Goal: Task Accomplishment & Management: Manage account settings

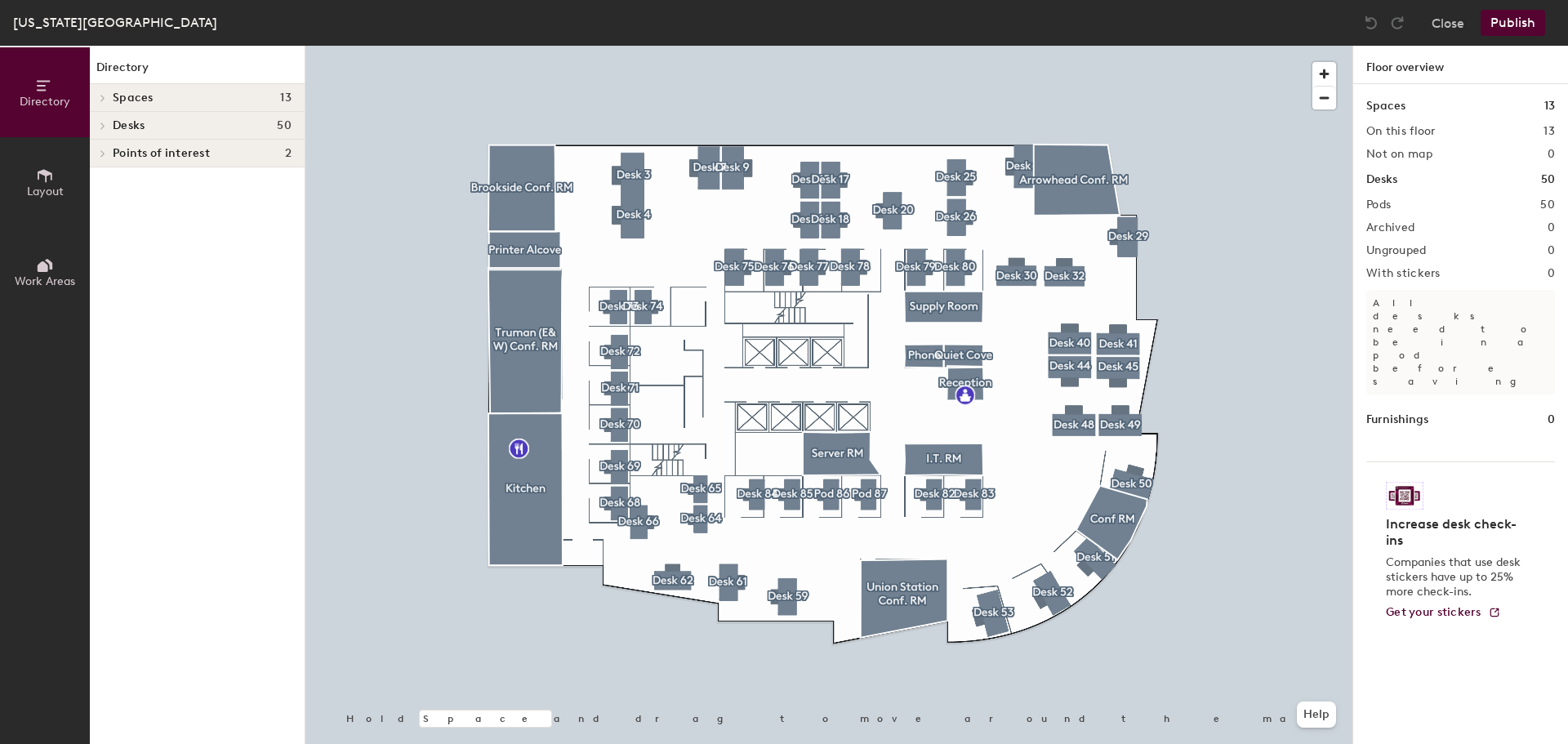
click at [103, 128] on icon at bounding box center [102, 126] width 6 height 8
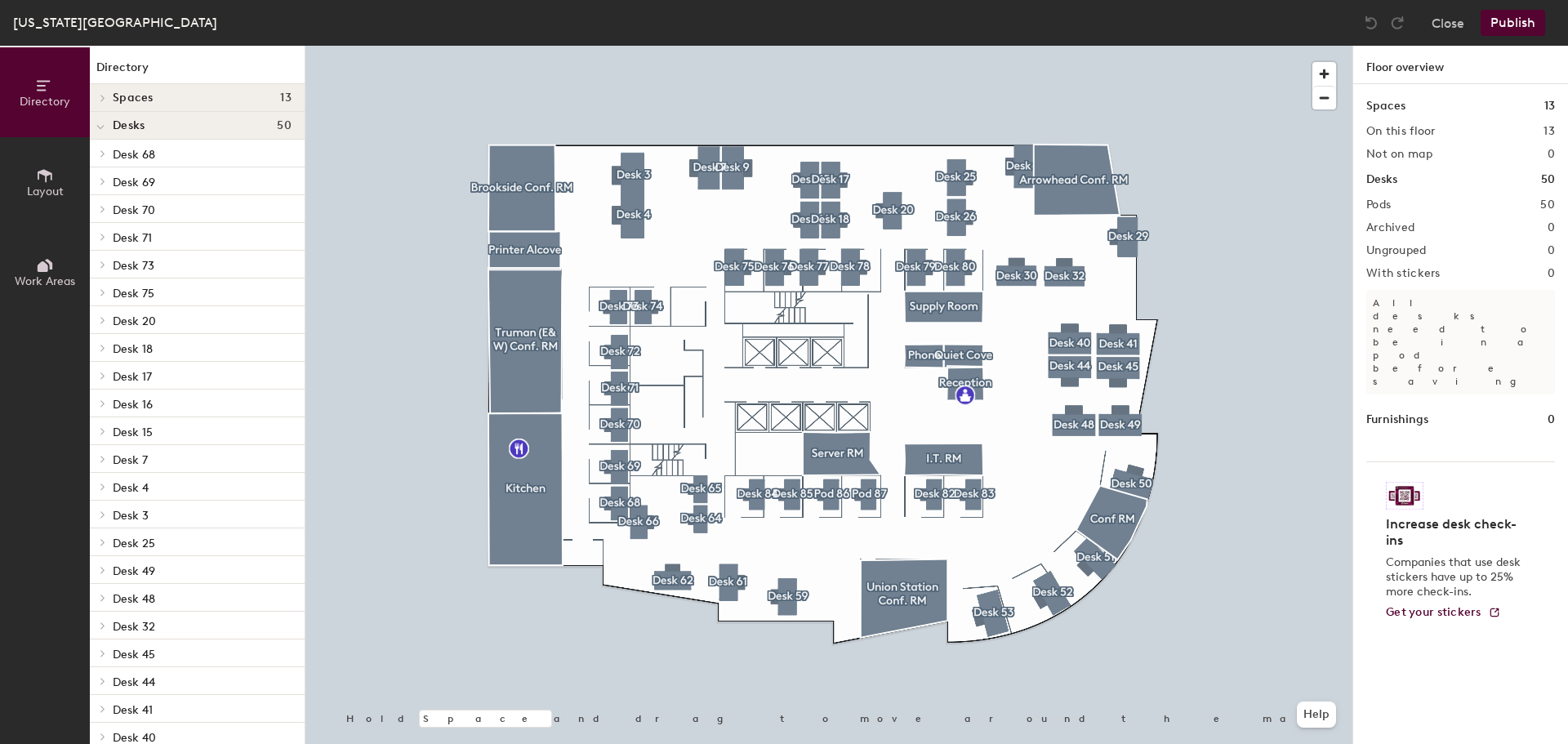
click at [48, 190] on span "Layout" at bounding box center [46, 191] width 36 height 14
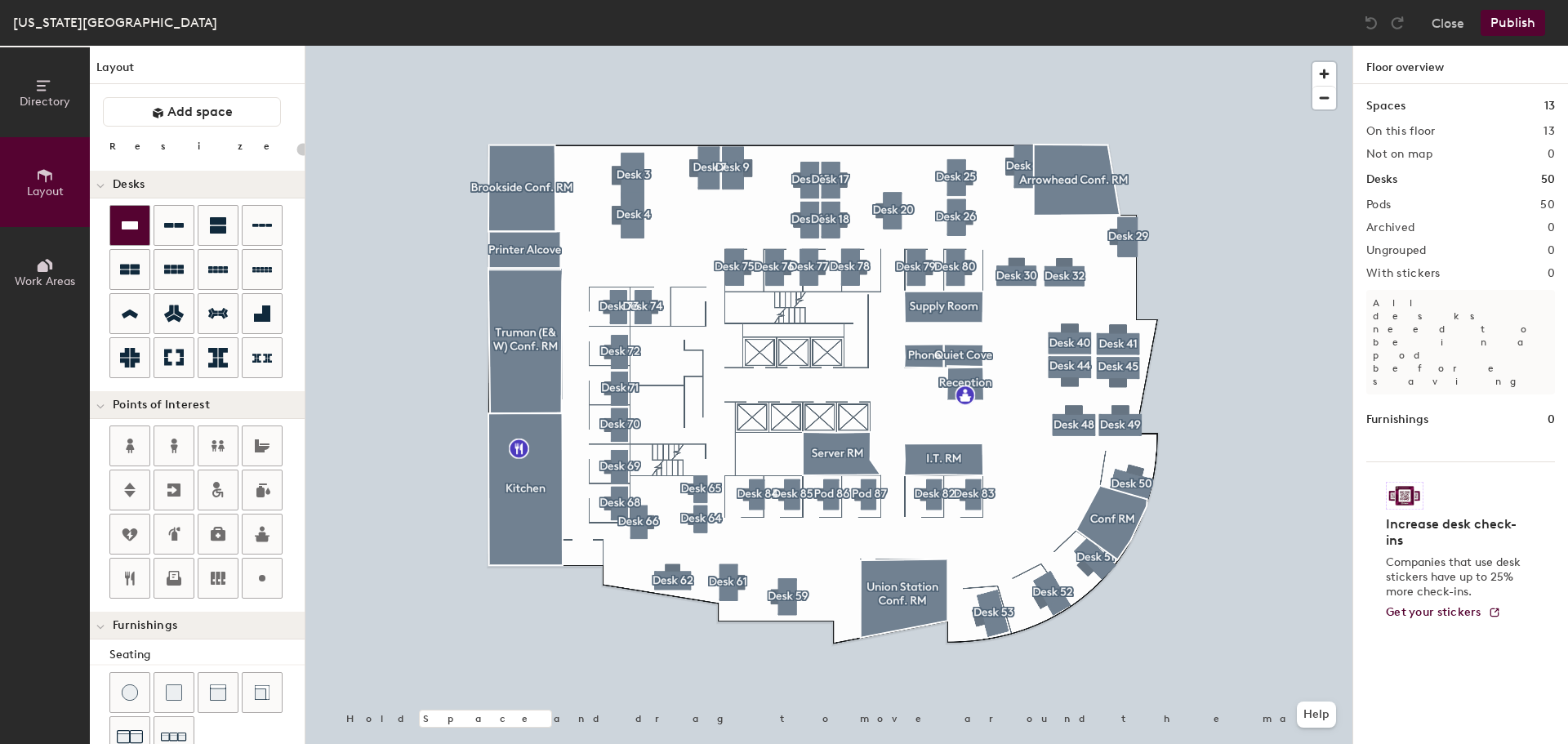
click at [127, 221] on icon at bounding box center [130, 225] width 16 height 8
type input "240"
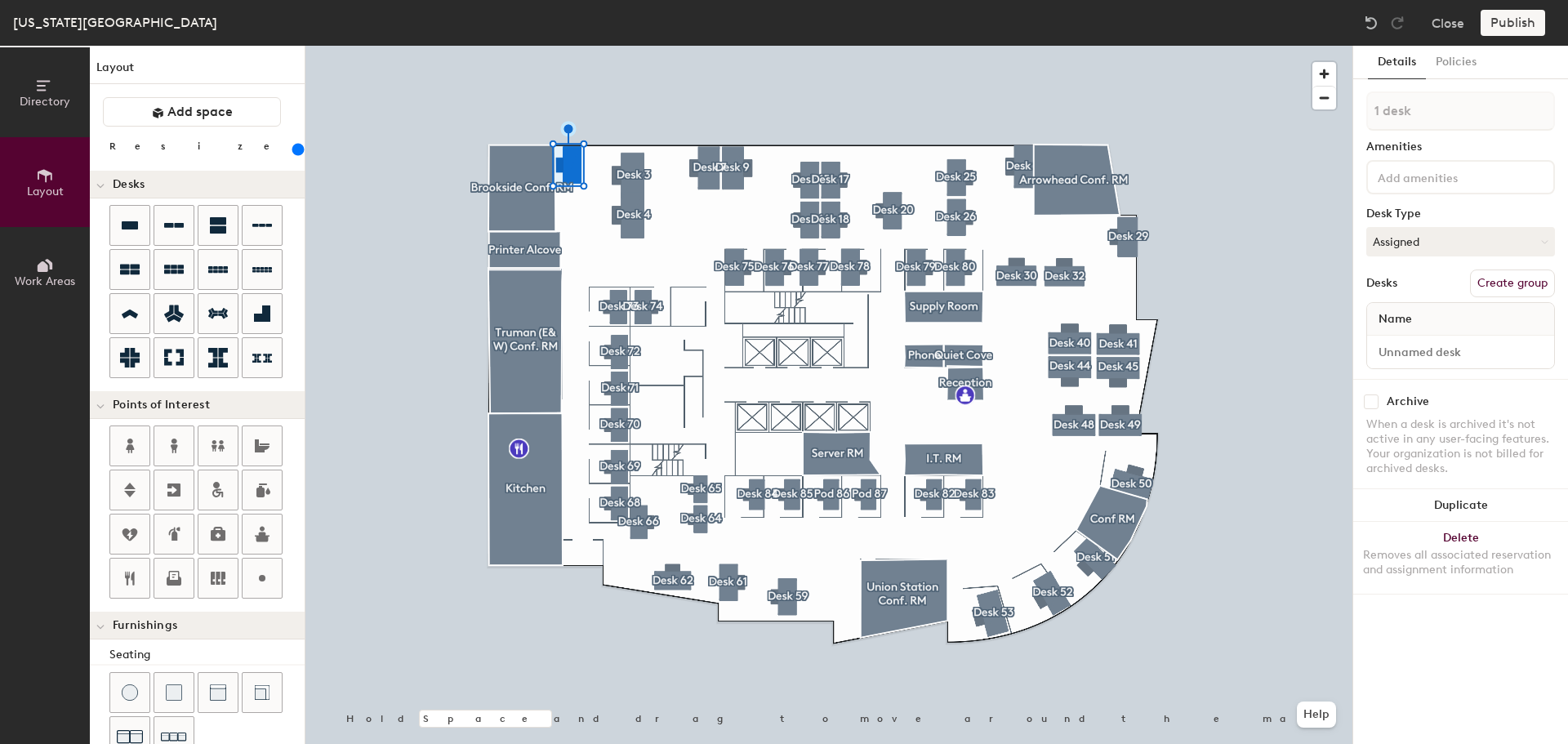
click at [1502, 278] on button "Create group" at bounding box center [1512, 283] width 85 height 27
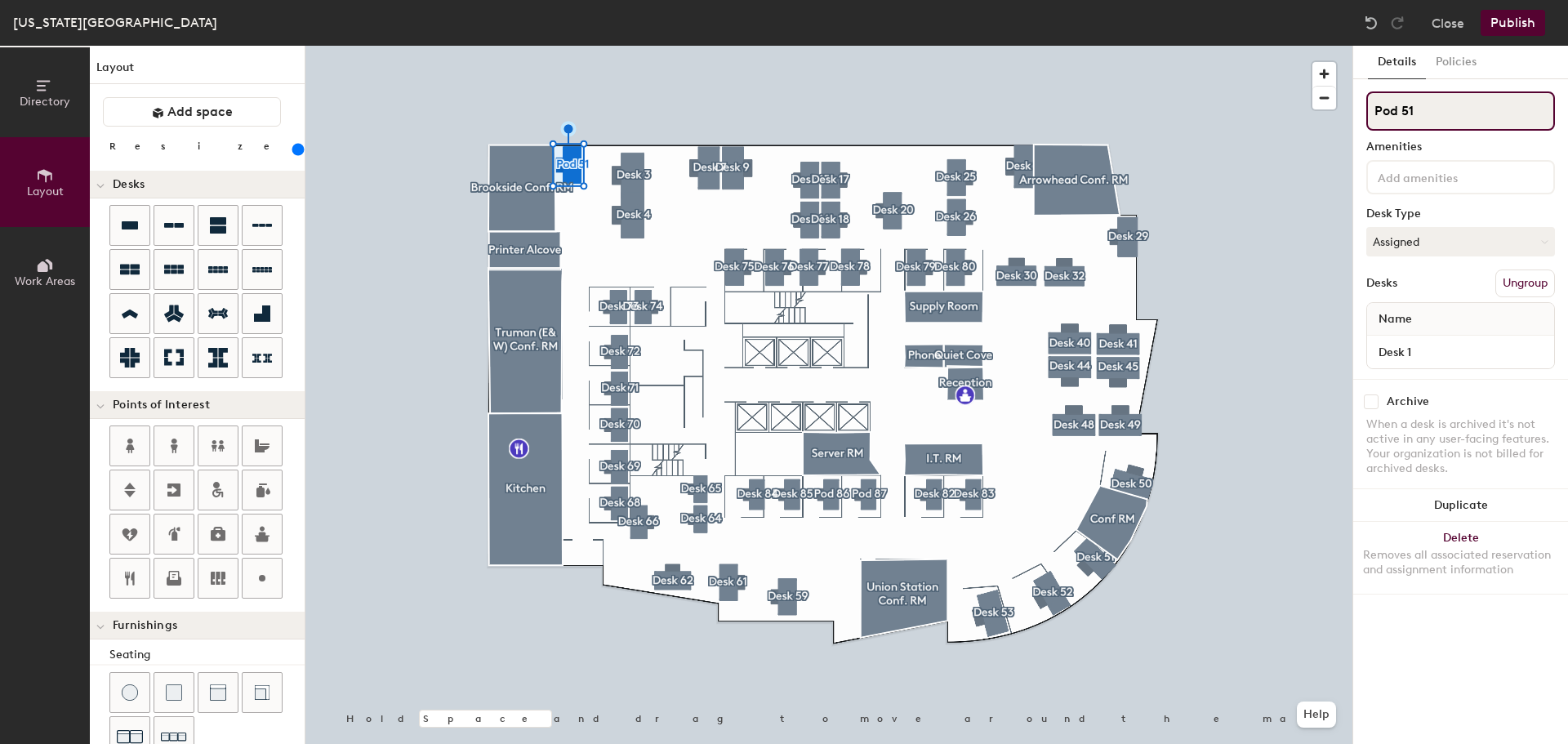
click at [1435, 118] on input "Pod 51" at bounding box center [1461, 110] width 188 height 39
type input "Pod 1"
click at [1432, 242] on button "Assigned" at bounding box center [1461, 241] width 188 height 29
click at [1405, 342] on div "Hoteled" at bounding box center [1449, 341] width 163 height 25
click at [1400, 242] on button "Hoteled" at bounding box center [1461, 241] width 188 height 29
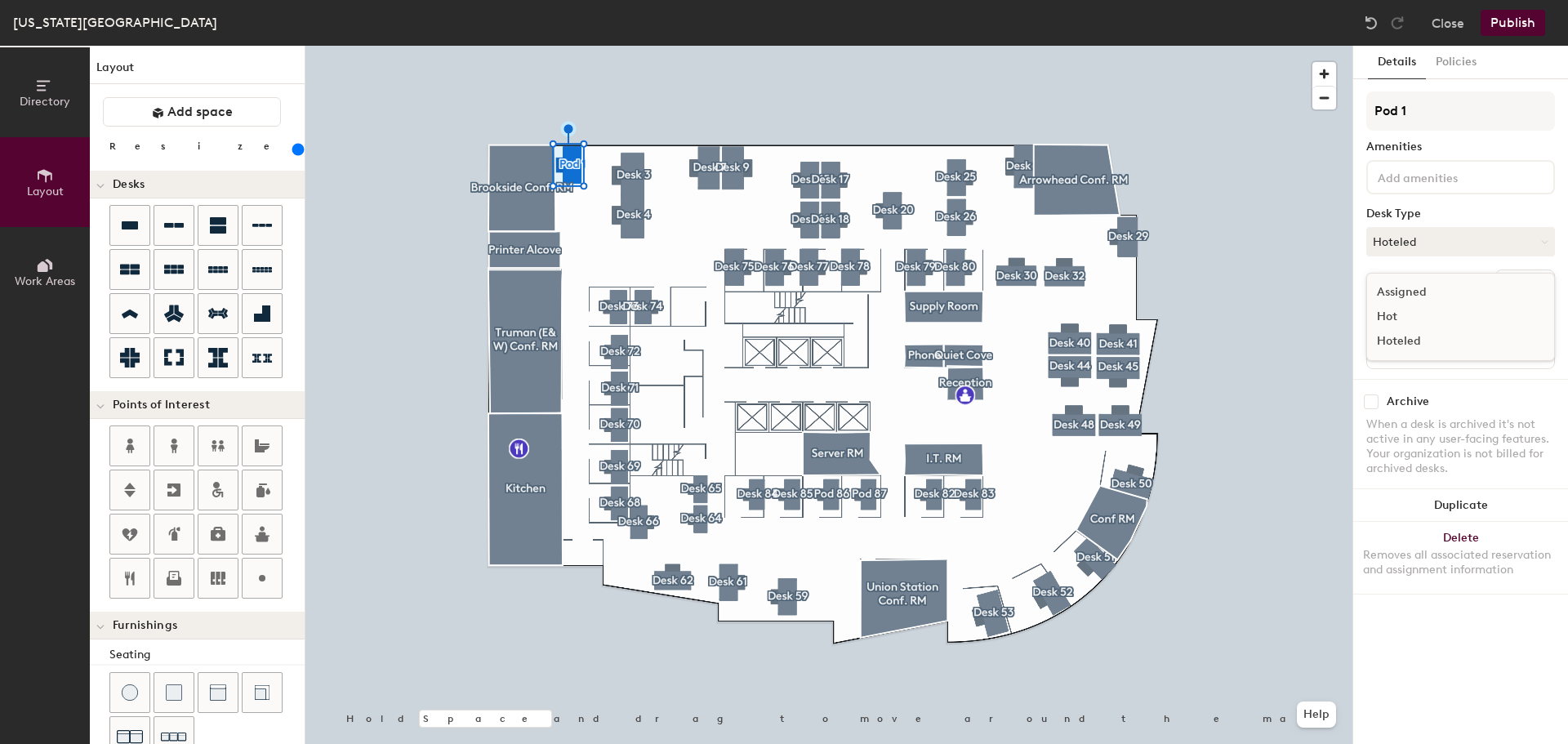
click at [1403, 290] on div "Assigned" at bounding box center [1449, 292] width 163 height 25
click at [1510, 27] on button "Publish" at bounding box center [1512, 23] width 65 height 26
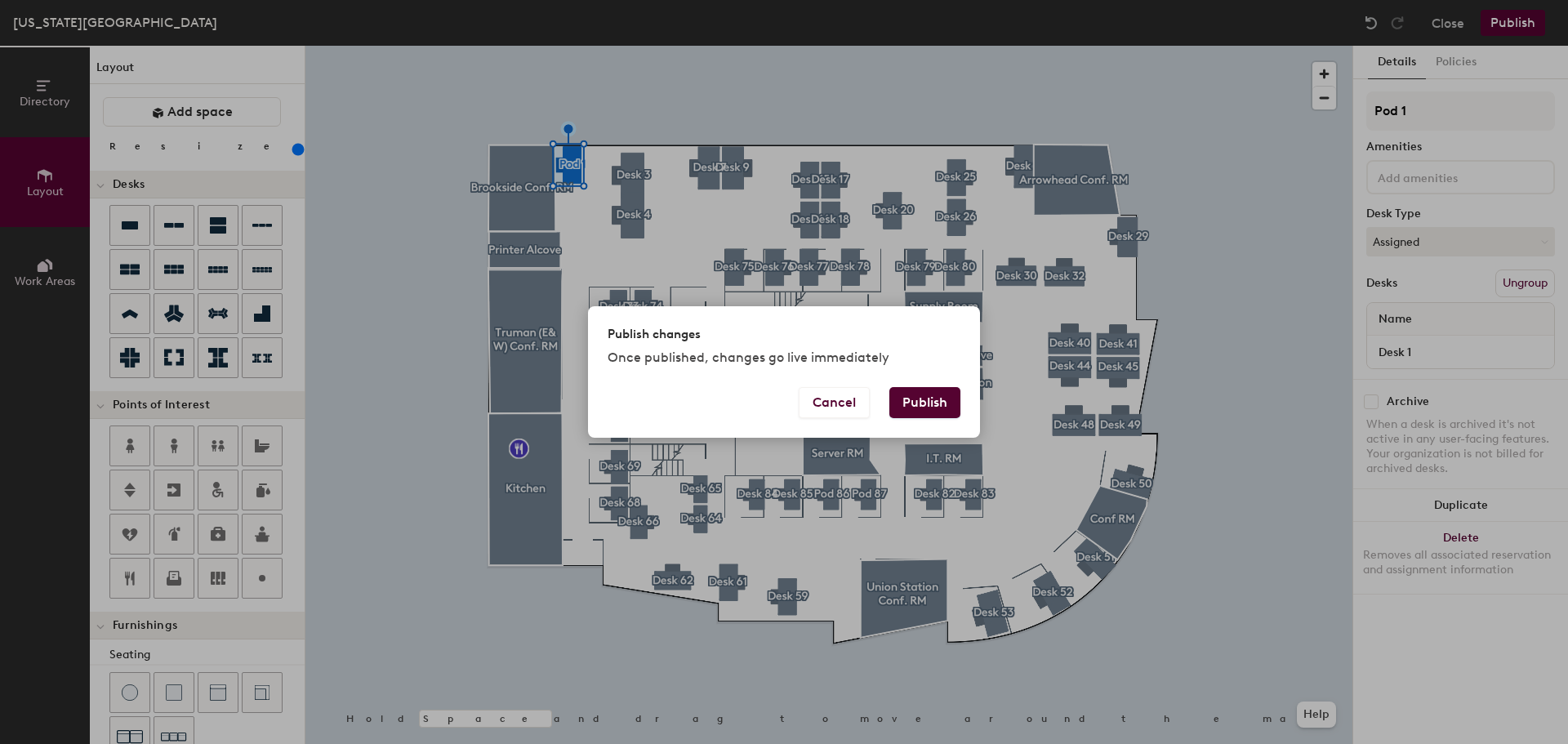
click at [925, 407] on button "Publish" at bounding box center [925, 403] width 71 height 31
type input "20"
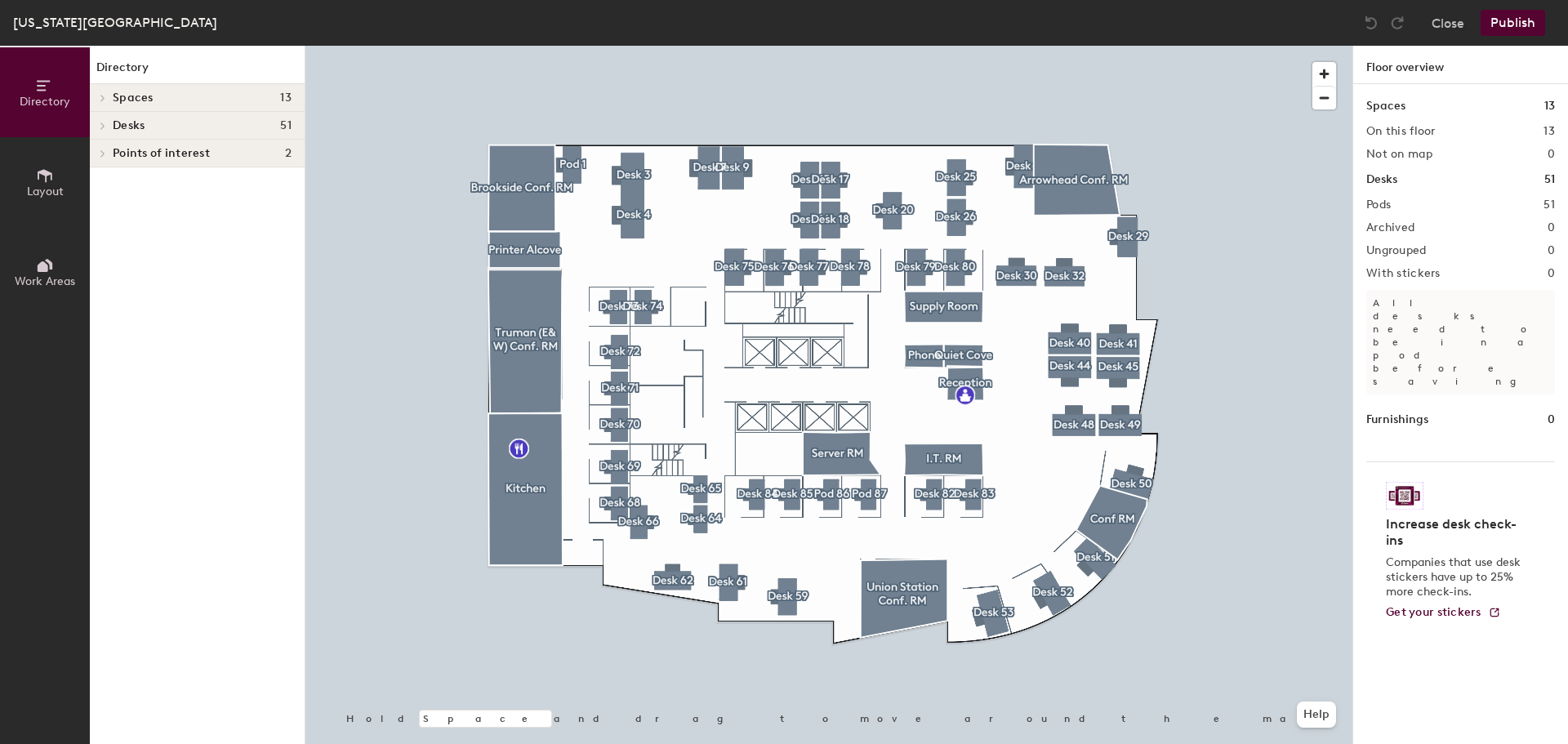
click at [52, 187] on span "Layout" at bounding box center [46, 191] width 36 height 14
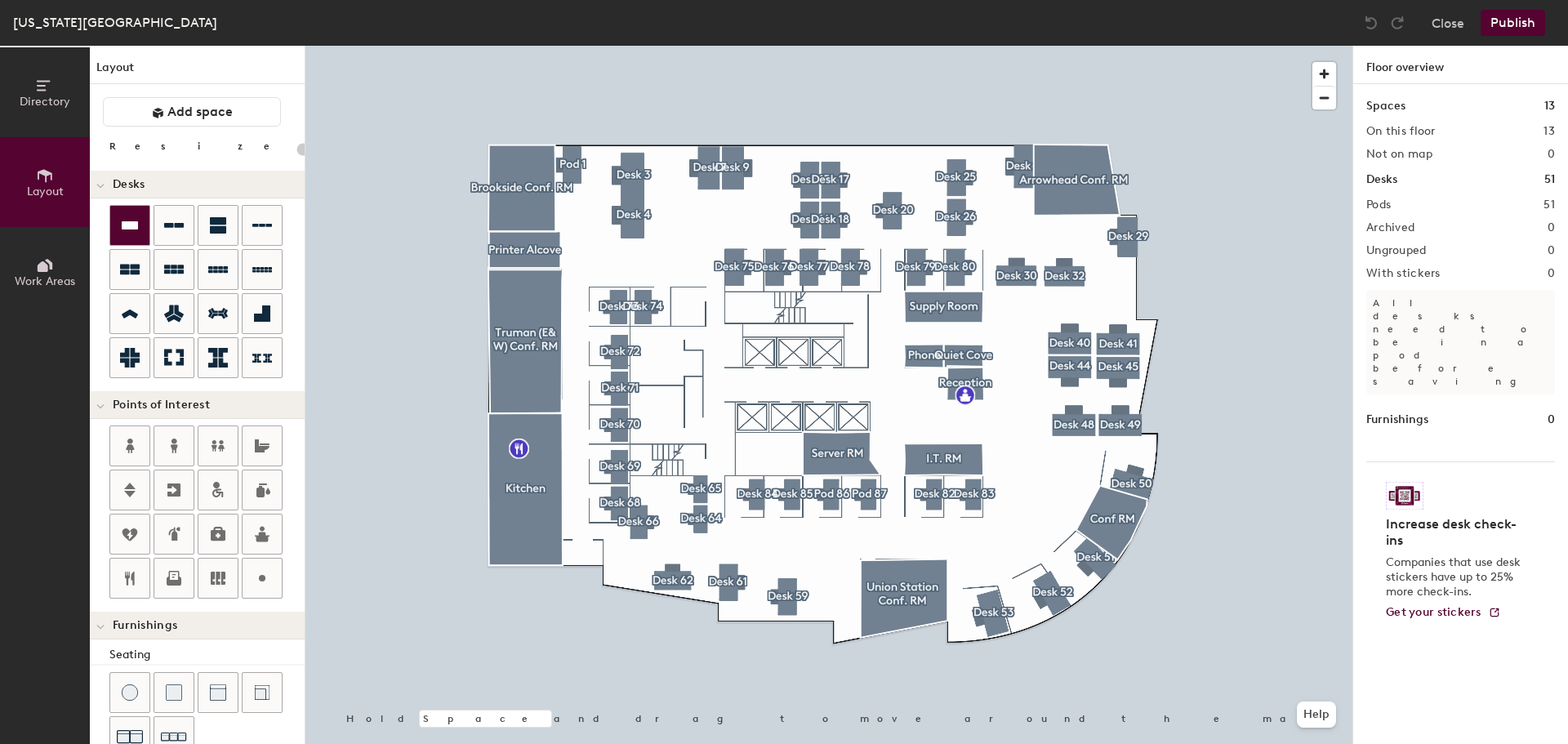
click at [125, 213] on div at bounding box center [129, 225] width 39 height 39
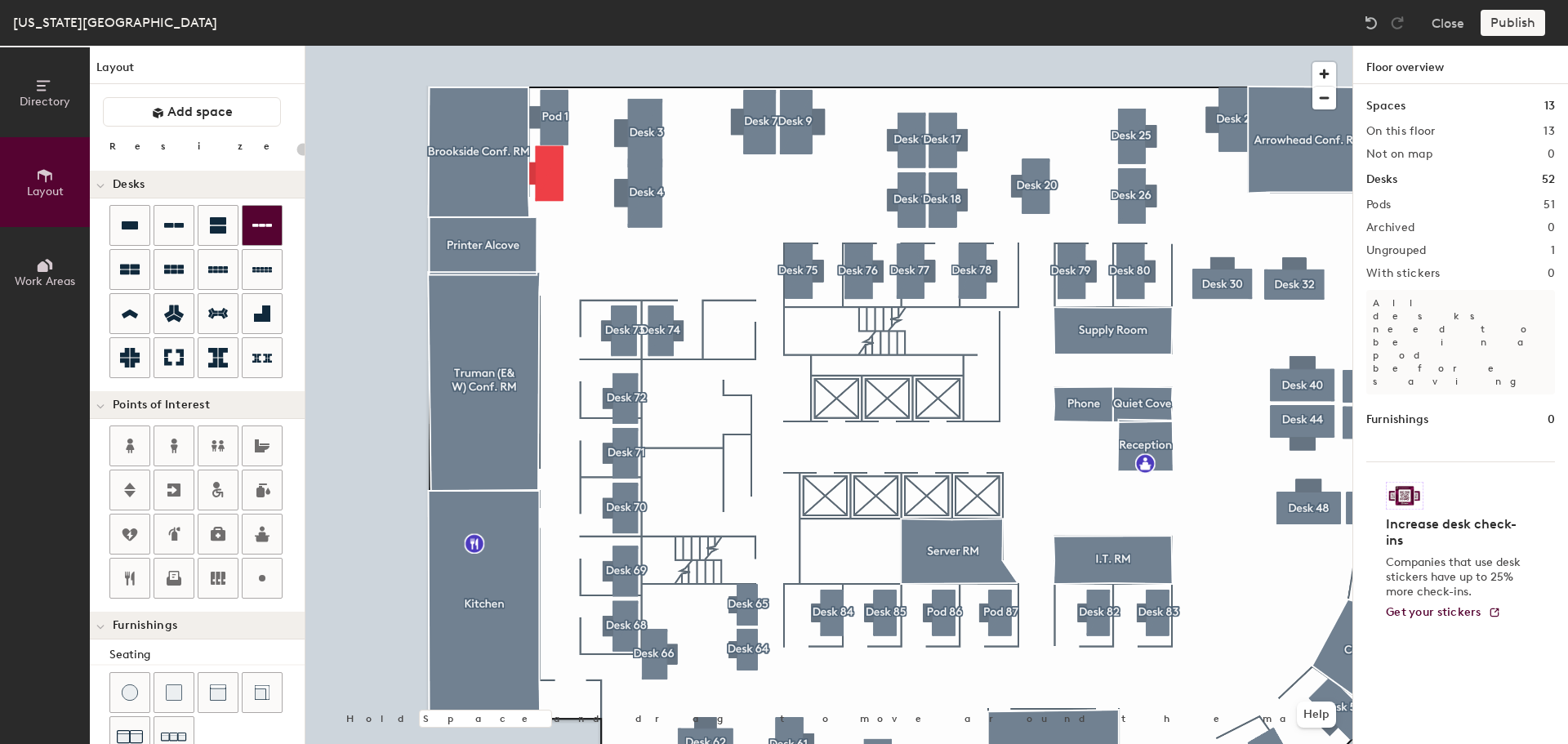
type input "240"
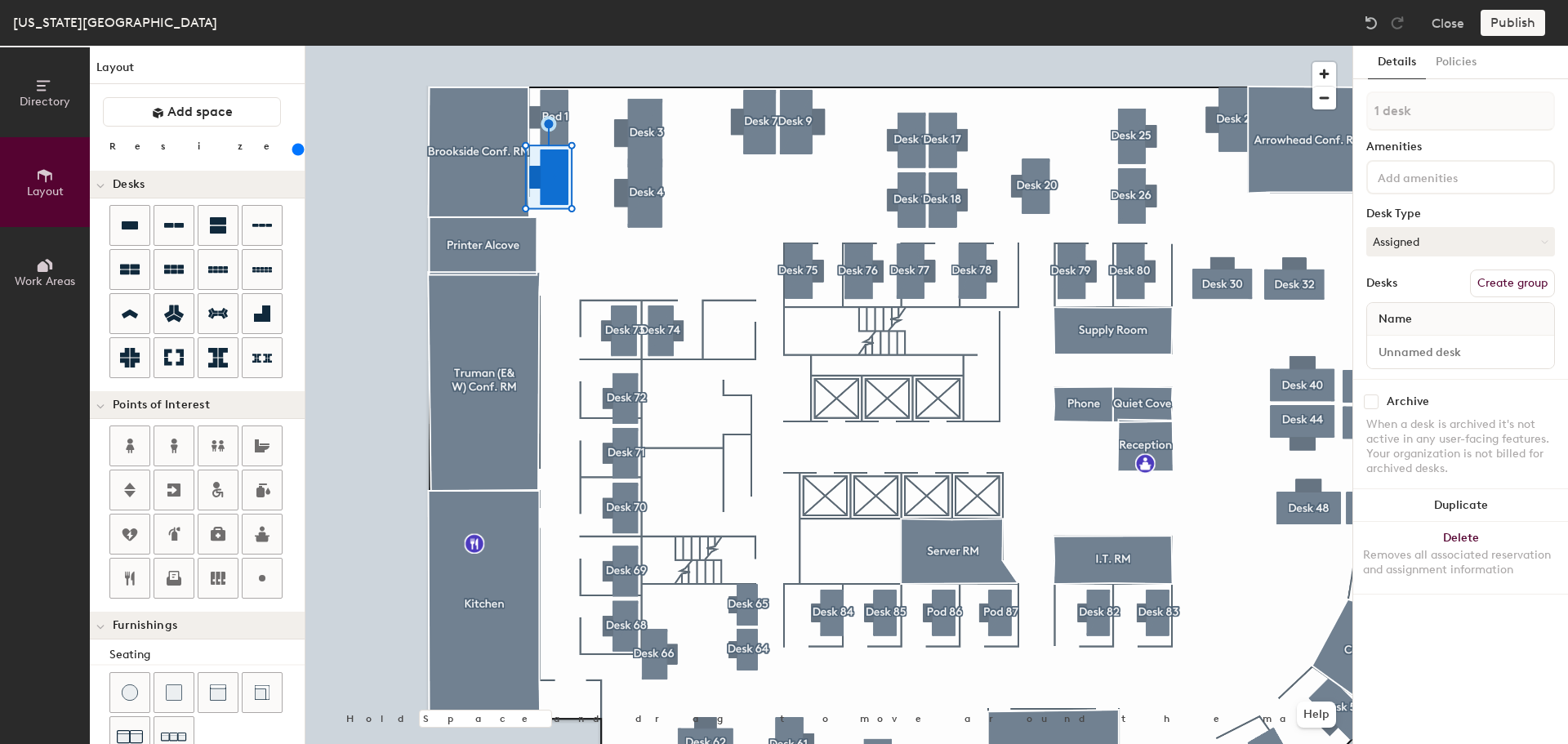
click at [1481, 284] on button "Create group" at bounding box center [1512, 283] width 85 height 27
click at [1408, 106] on input "Pod 52" at bounding box center [1461, 110] width 188 height 39
type input "Pod 2"
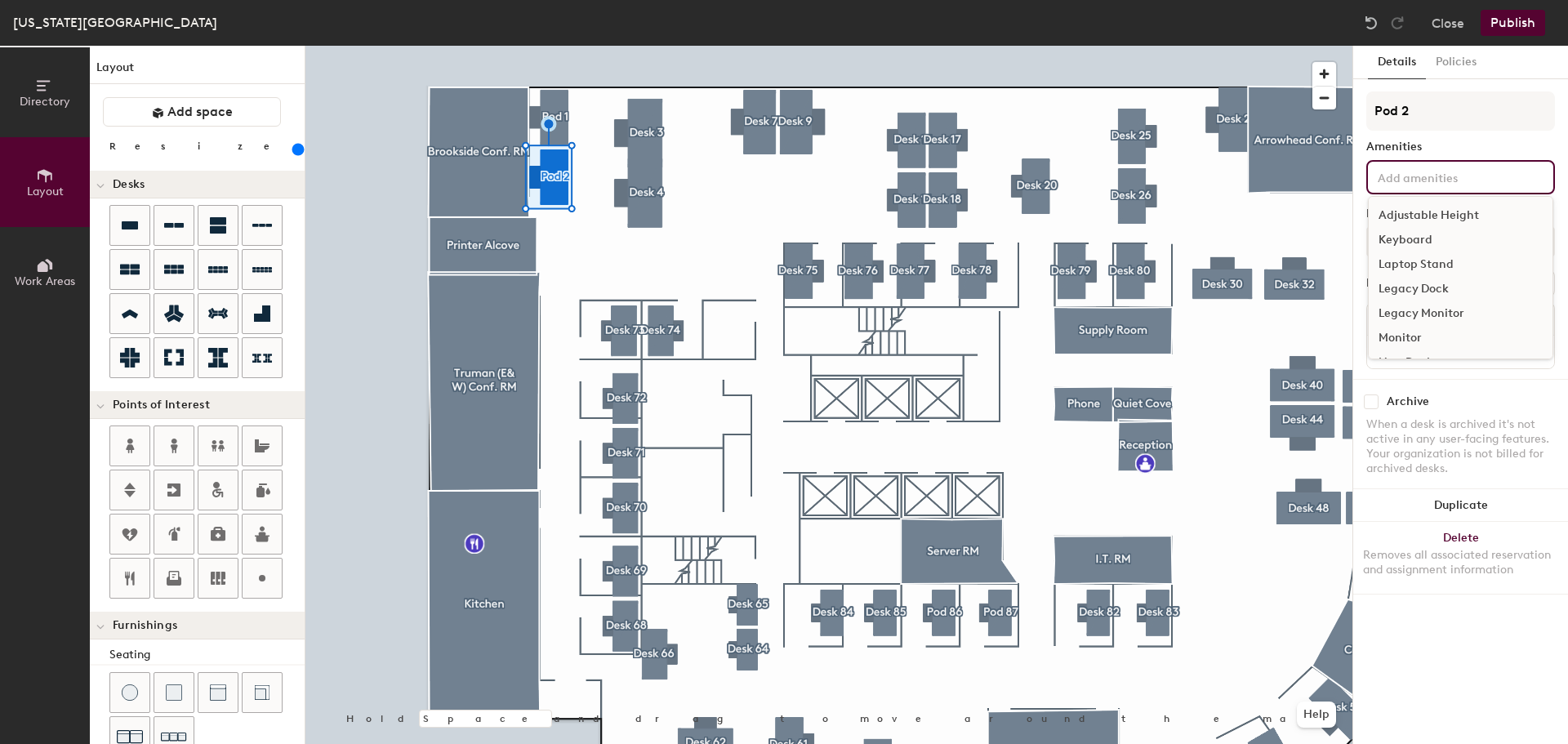
click at [1418, 185] on input at bounding box center [1448, 177] width 147 height 20
click at [1424, 213] on div "Adjustable Height" at bounding box center [1461, 215] width 184 height 25
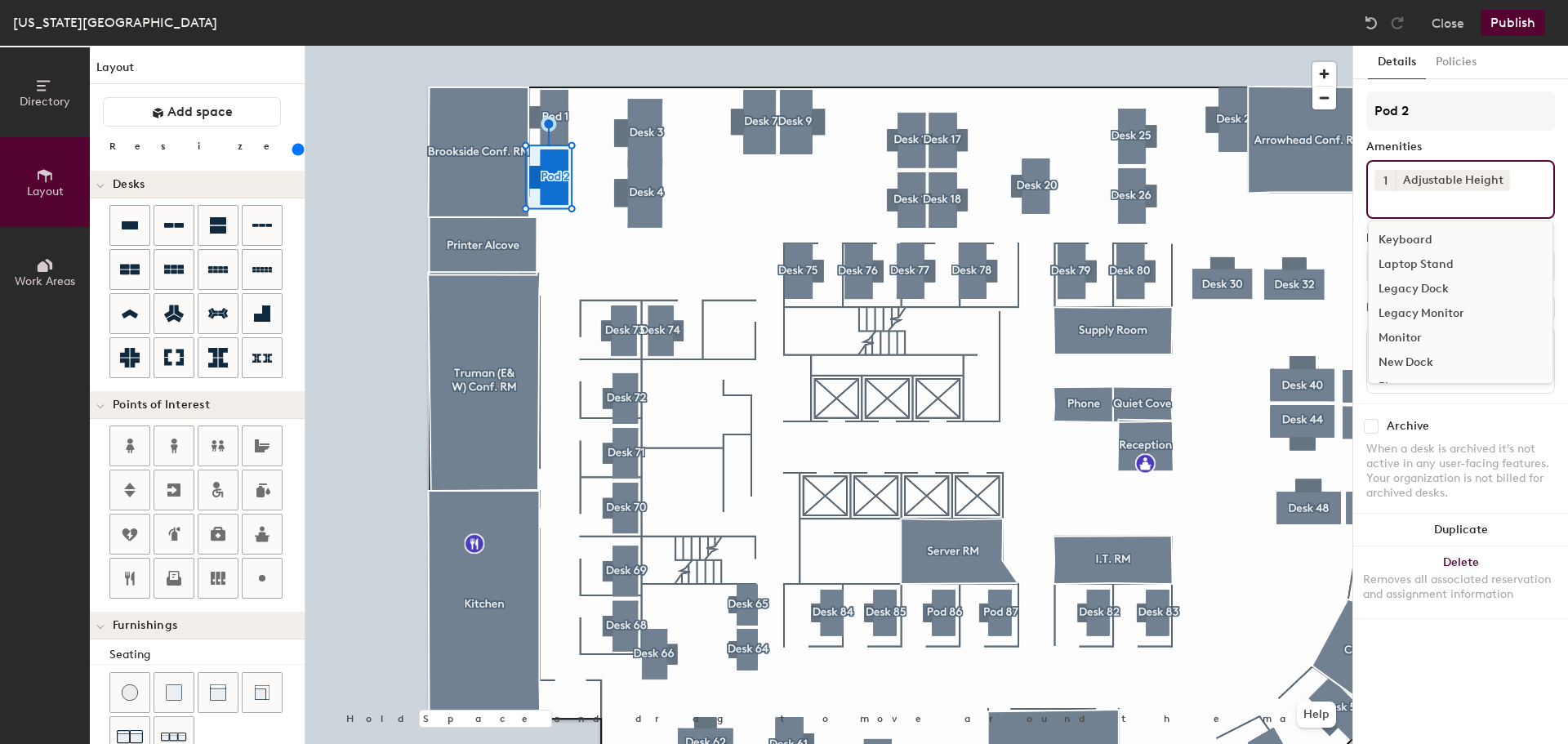
click at [1414, 238] on div "Keyboard" at bounding box center [1461, 240] width 184 height 25
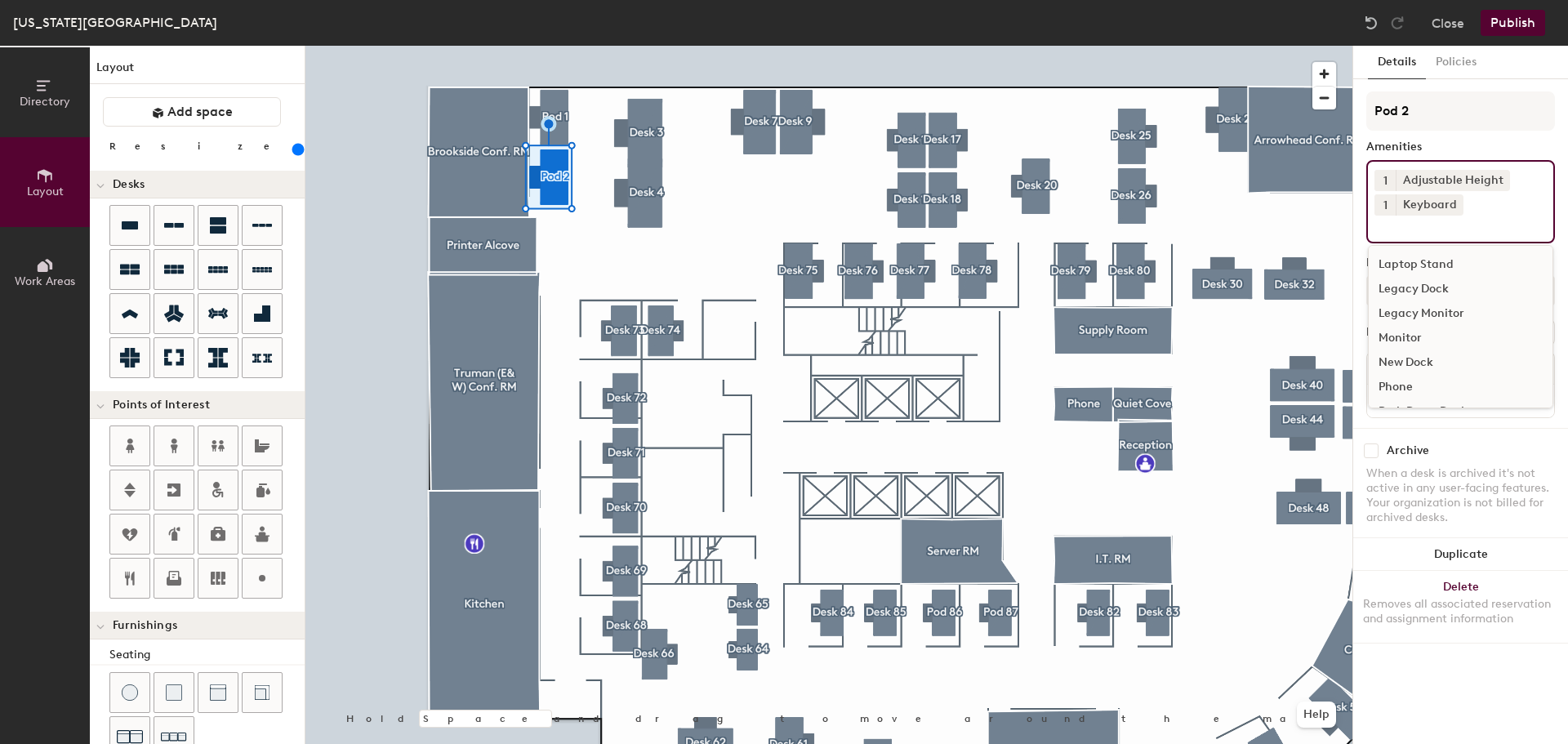
click at [1424, 330] on div "Monitor" at bounding box center [1461, 338] width 184 height 25
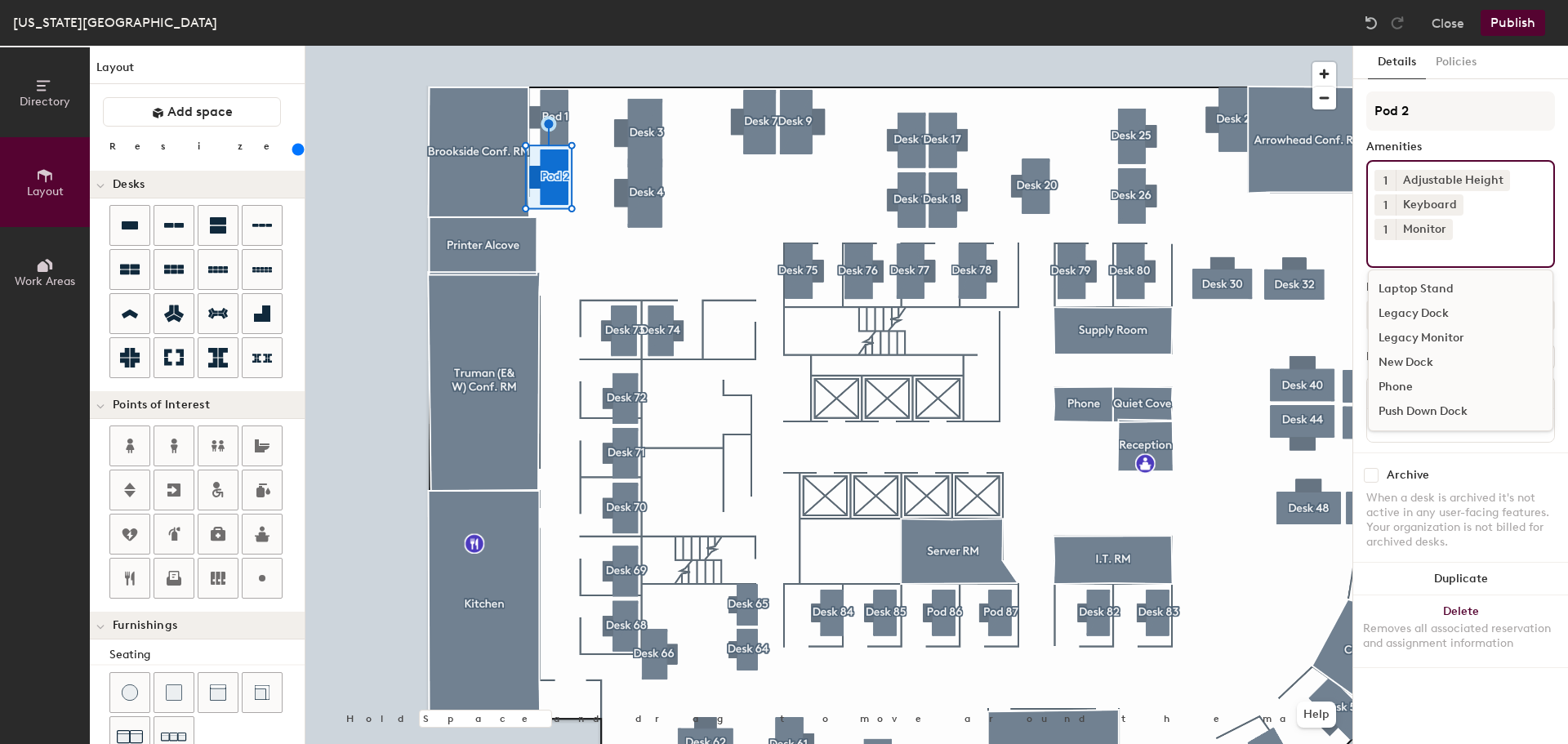
click at [1489, 468] on div "Archive" at bounding box center [1461, 475] width 188 height 15
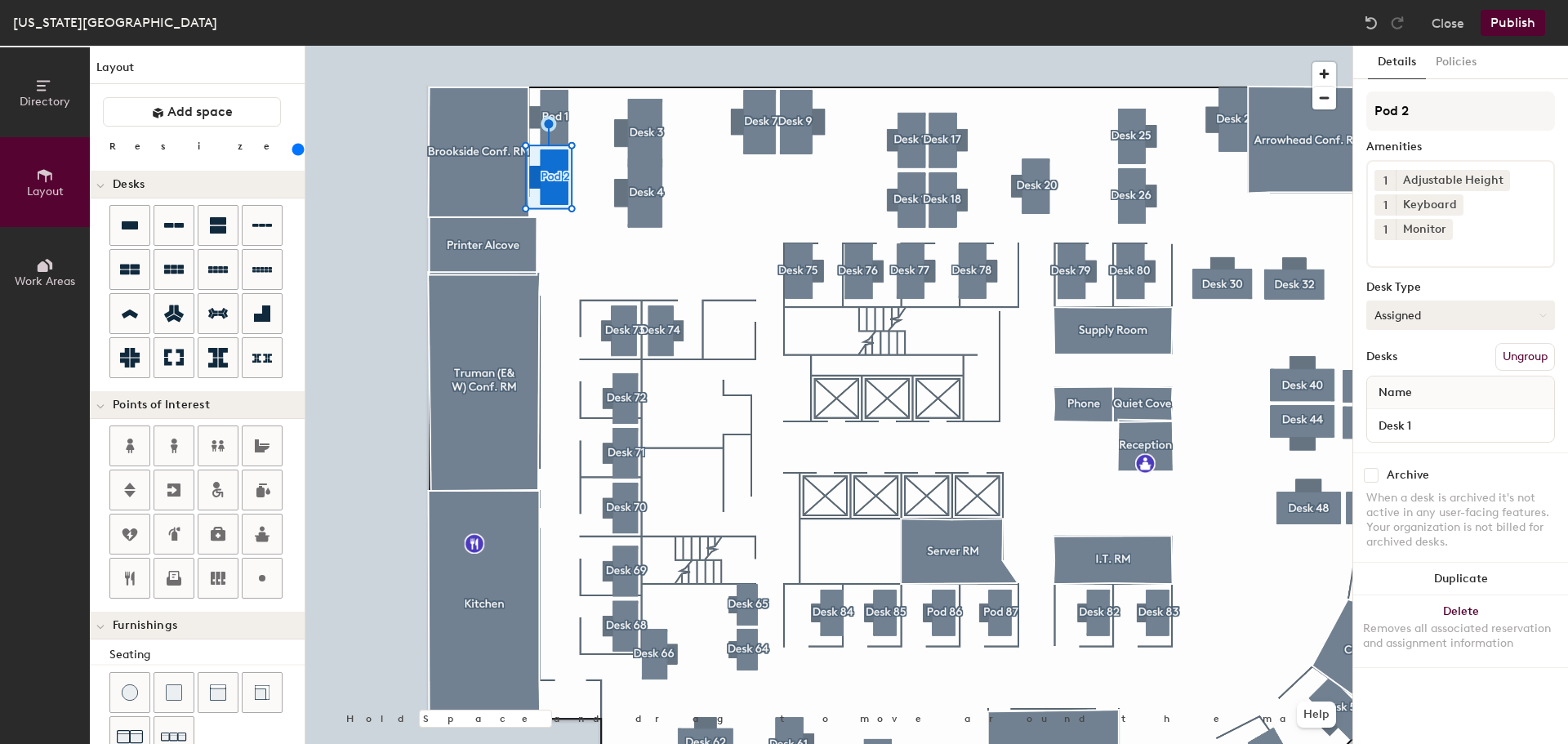
click at [1409, 301] on button "Assigned" at bounding box center [1461, 315] width 188 height 29
click at [1406, 403] on div "Hoteled" at bounding box center [1449, 414] width 163 height 25
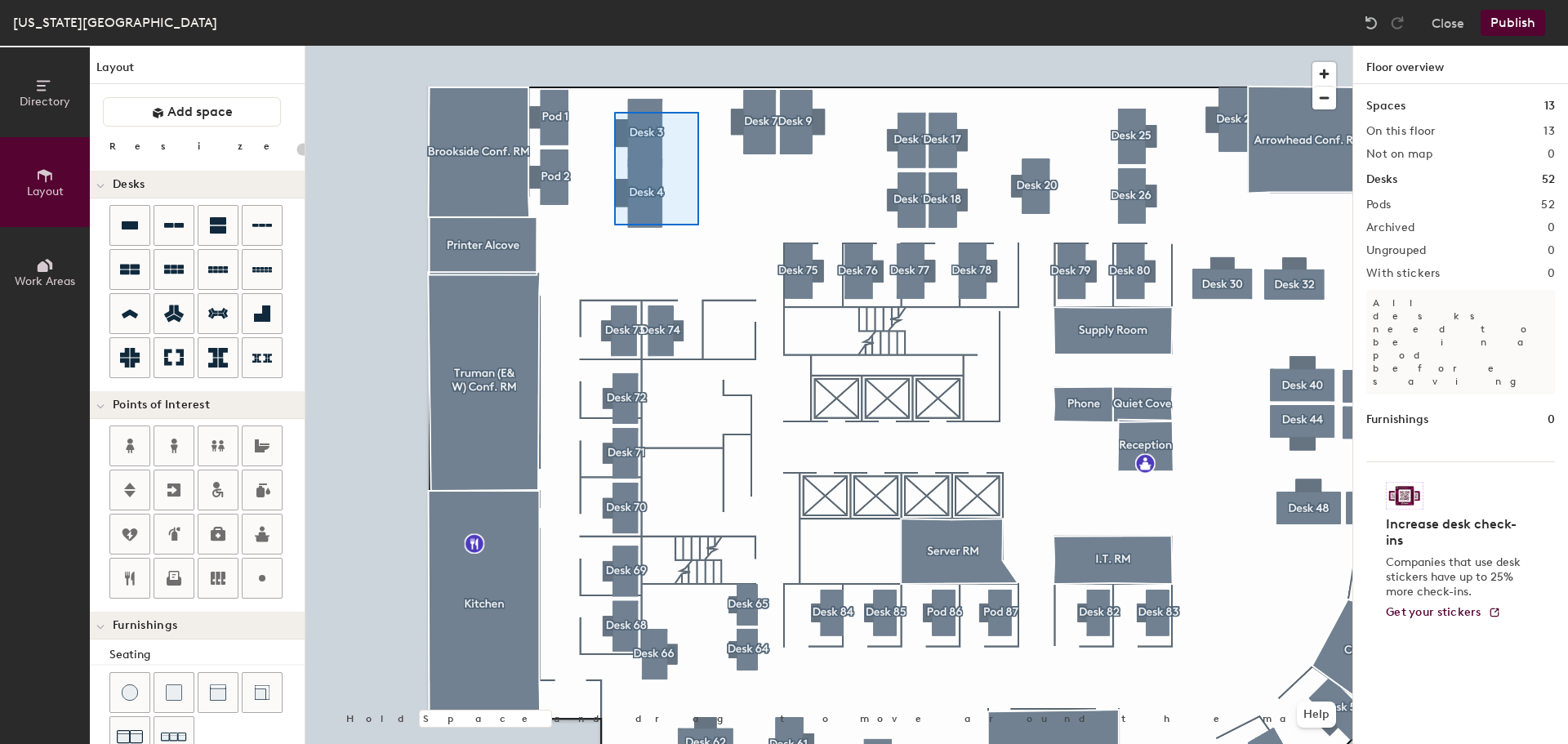
click at [609, 46] on div at bounding box center [829, 46] width 1047 height 0
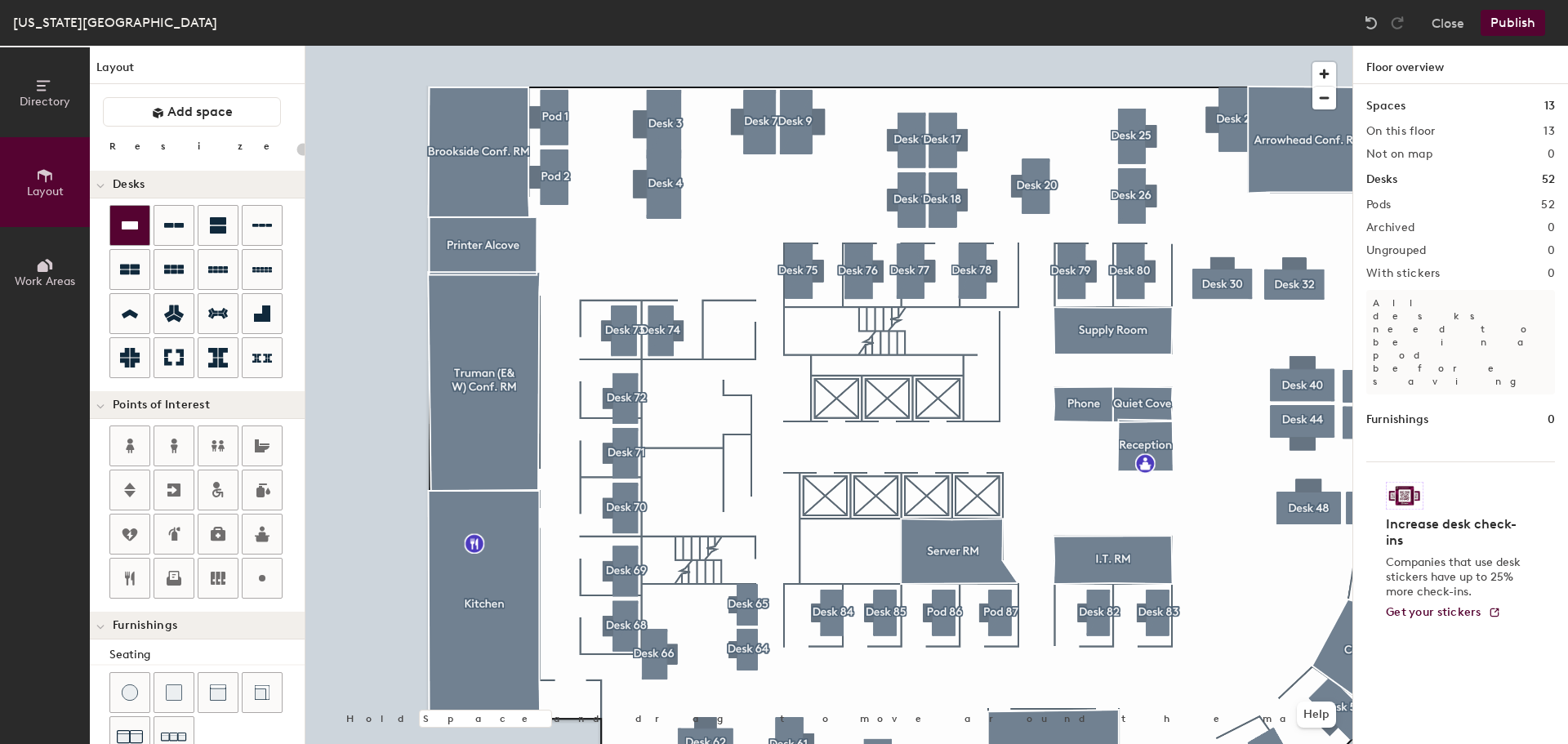
click at [139, 222] on div at bounding box center [129, 225] width 39 height 39
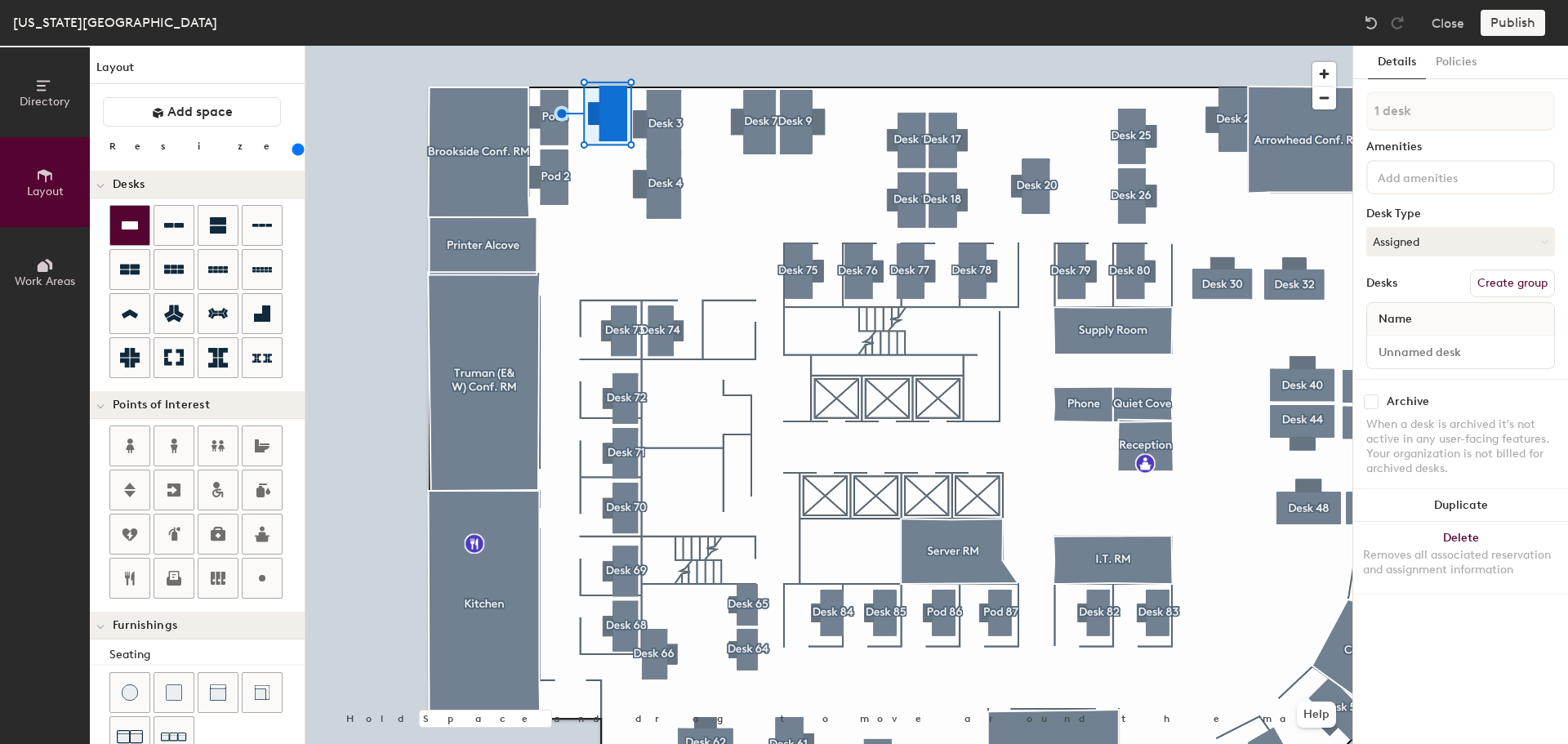
click at [139, 222] on div at bounding box center [129, 225] width 39 height 39
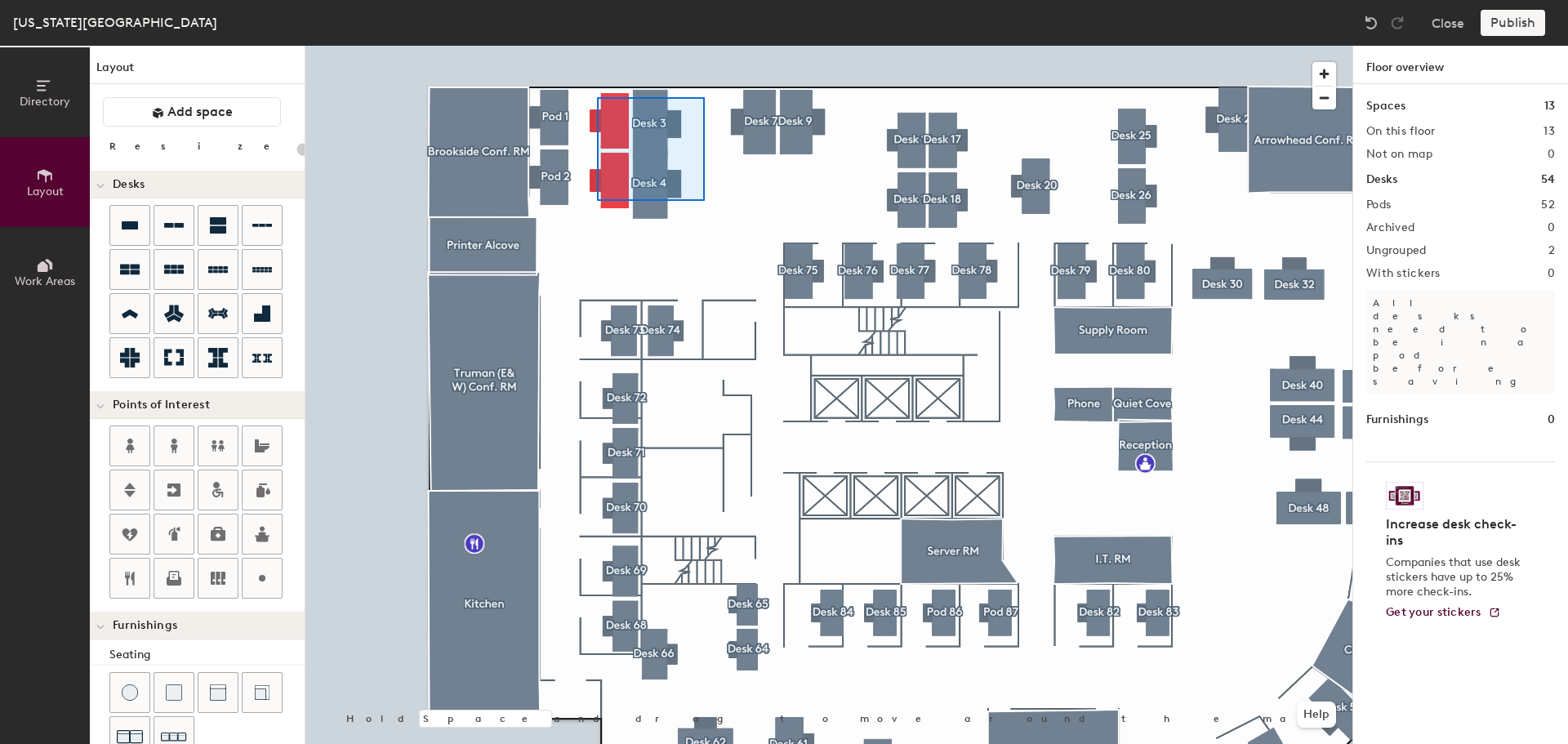
click at [597, 46] on div at bounding box center [829, 46] width 1047 height 0
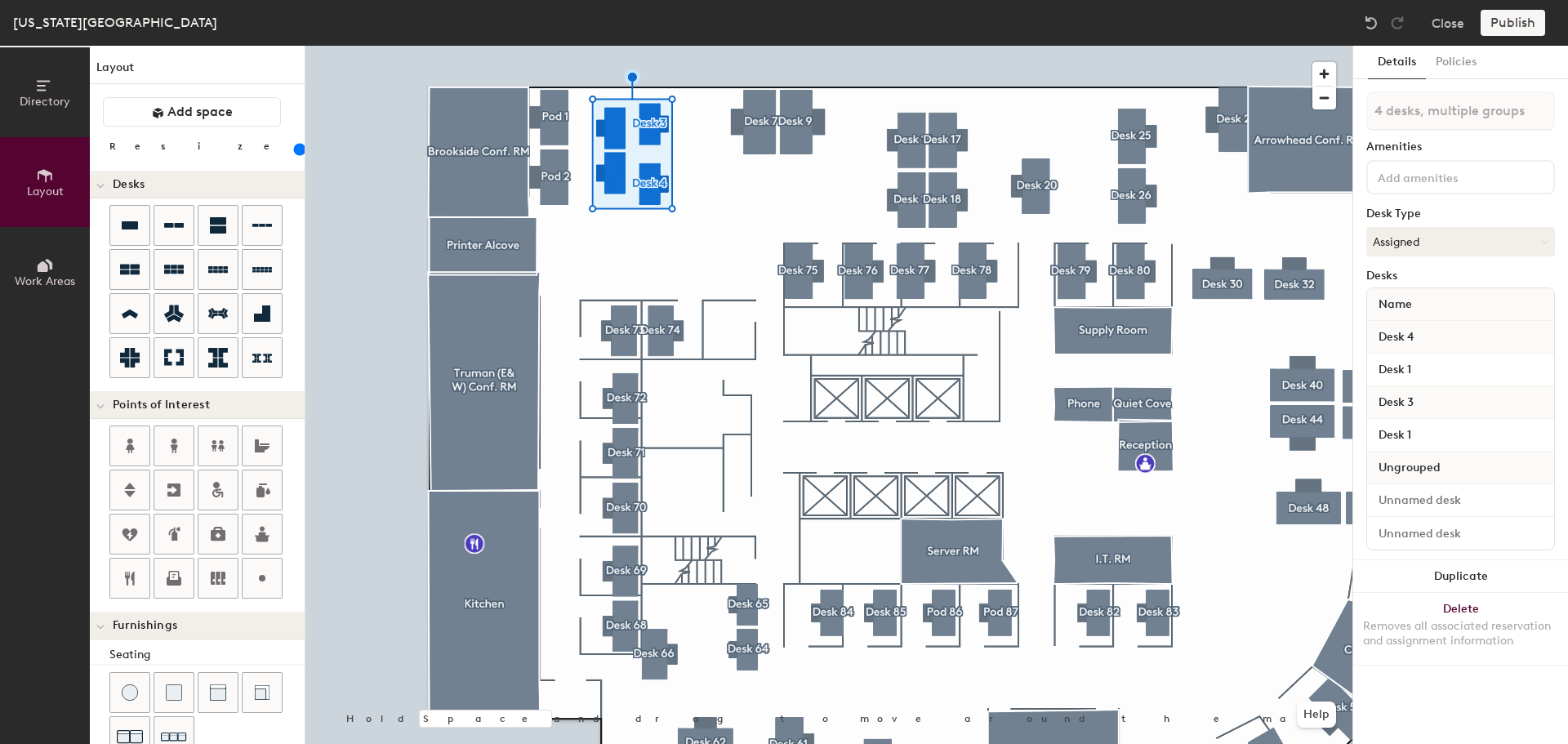
drag, startPoint x: 153, startPoint y: 147, endPoint x: 186, endPoint y: 146, distance: 33.0
click at [297, 146] on input "range" at bounding box center [297, 149] width 0 height 13
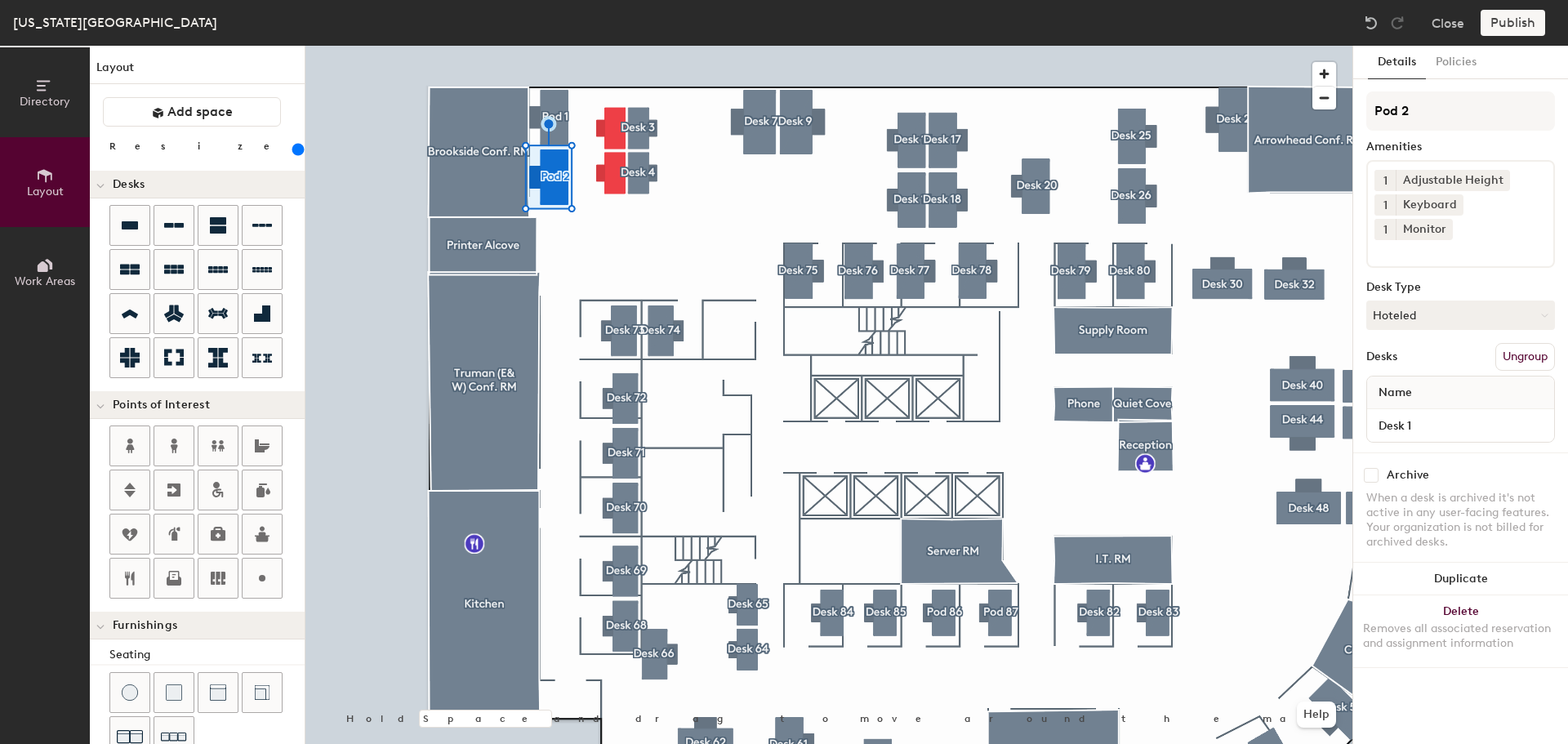
click at [575, 46] on div at bounding box center [829, 46] width 1047 height 0
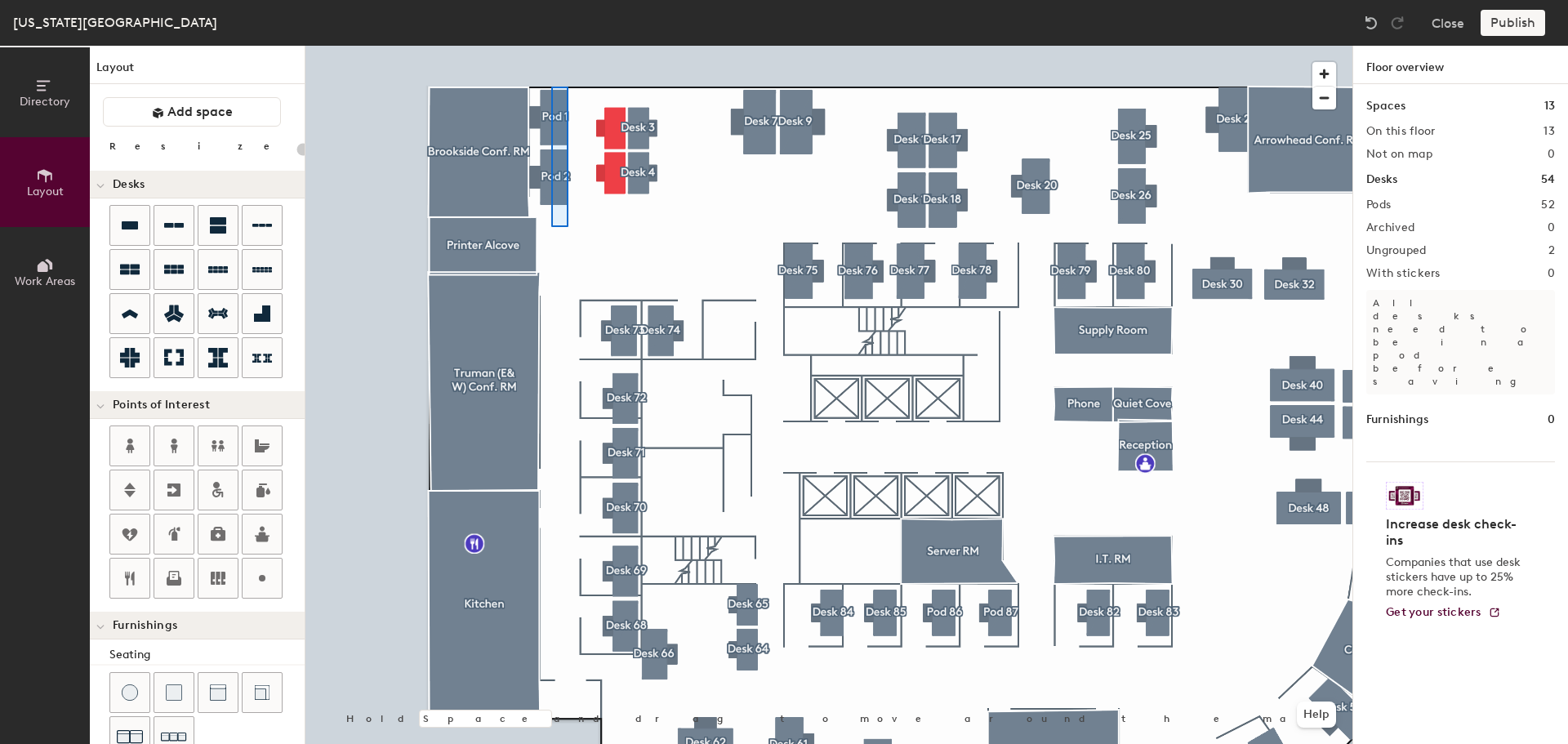
click at [551, 46] on div at bounding box center [829, 46] width 1047 height 0
type input "240"
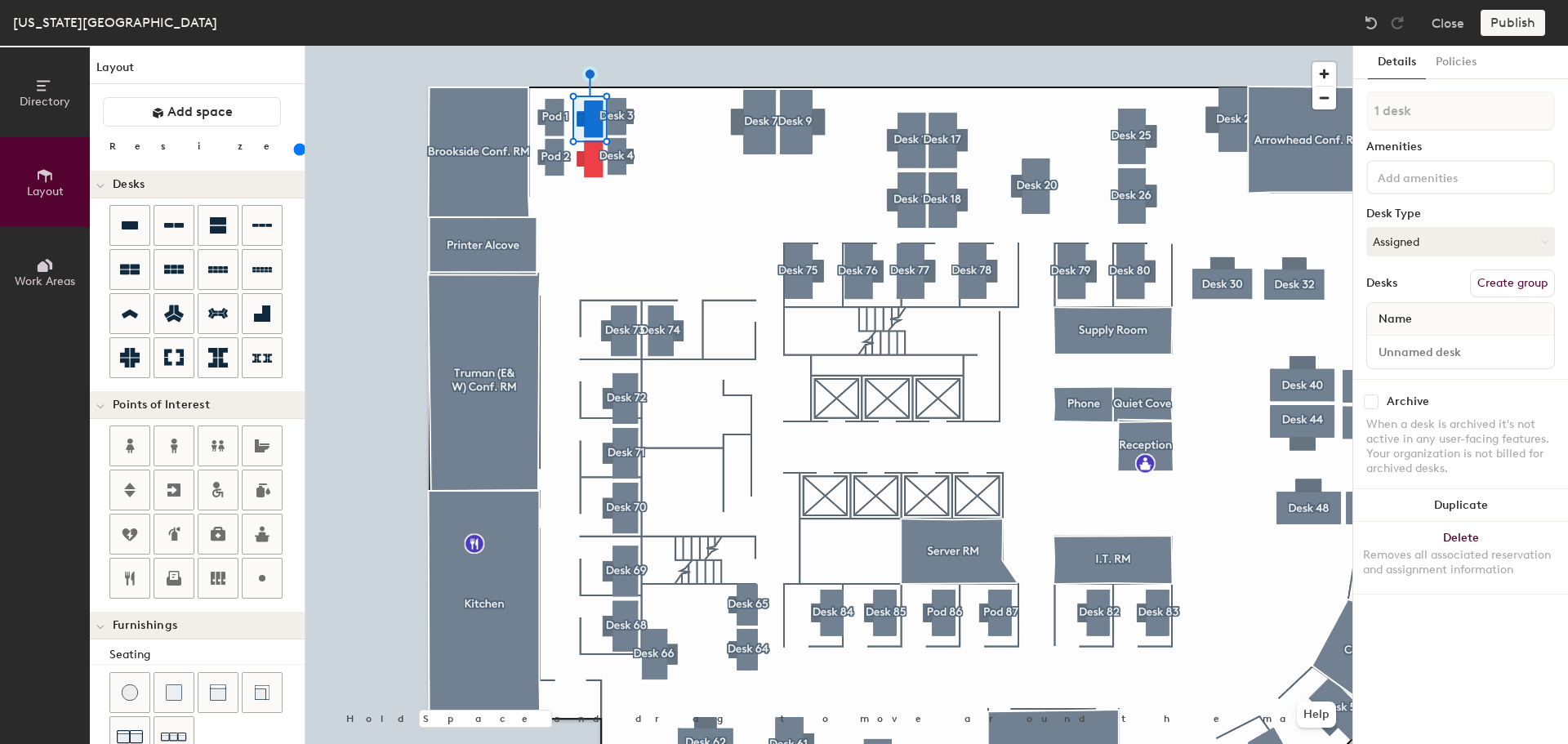
click at [1497, 283] on button "Create group" at bounding box center [1512, 283] width 85 height 27
drag, startPoint x: 1424, startPoint y: 110, endPoint x: 1406, endPoint y: 108, distance: 18.1
click at [1406, 108] on input "Pod 53" at bounding box center [1461, 110] width 188 height 39
click at [723, 46] on div at bounding box center [829, 46] width 1047 height 0
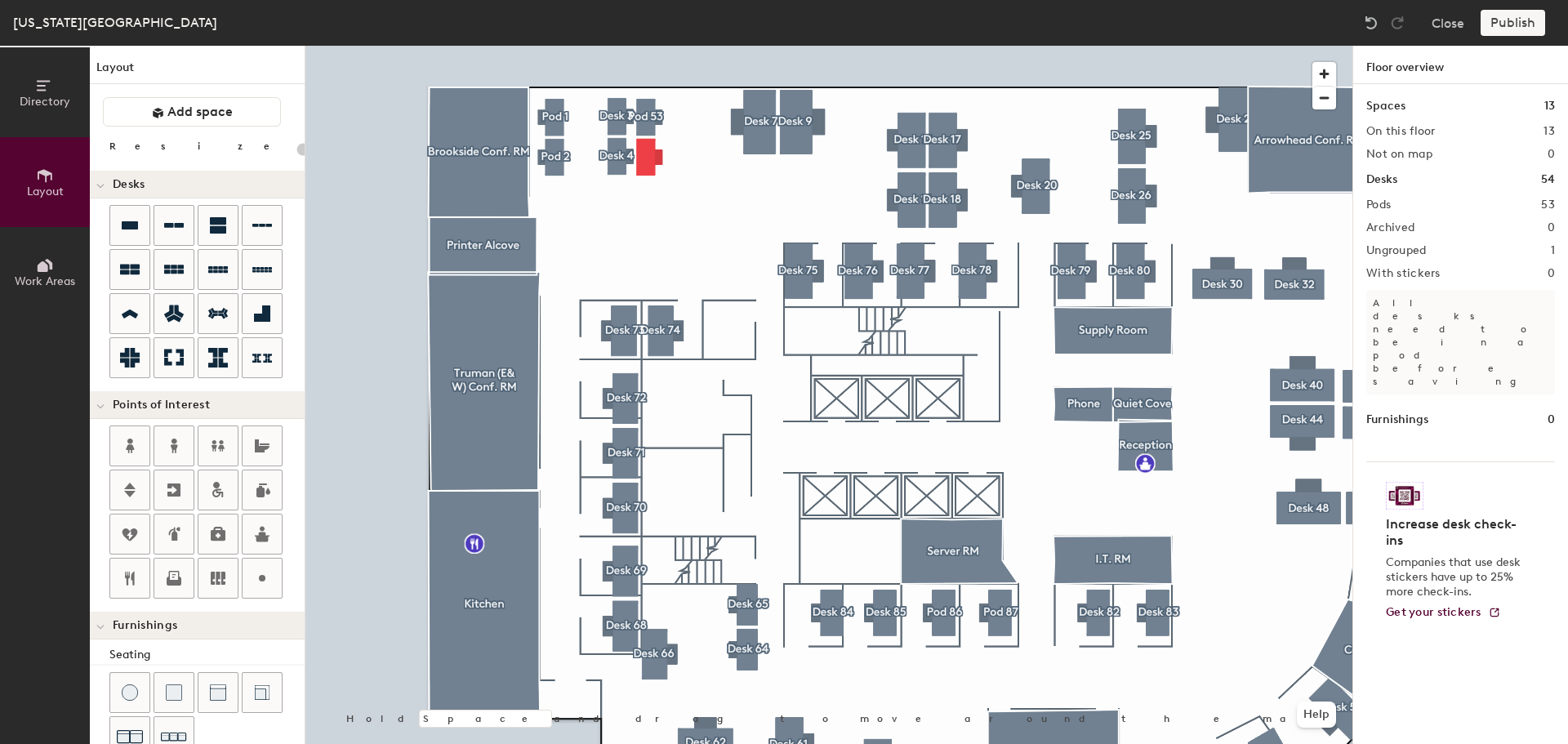
type input "160"
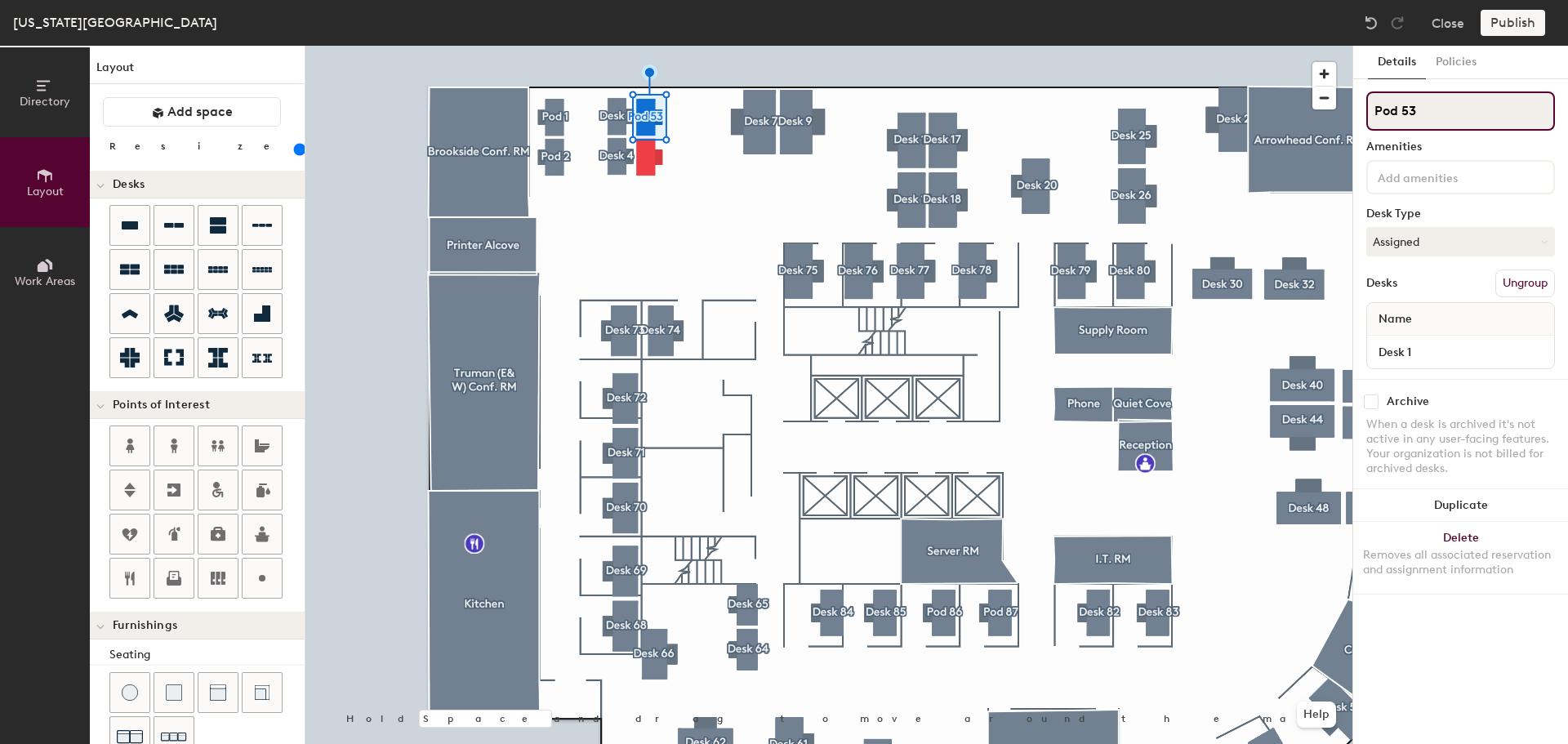
click at [1425, 112] on input "Pod 53" at bounding box center [1461, 110] width 188 height 39
type input "Pod 5"
click at [1423, 238] on button "Assigned" at bounding box center [1461, 241] width 188 height 29
click at [1397, 341] on div "Hoteled" at bounding box center [1449, 341] width 163 height 25
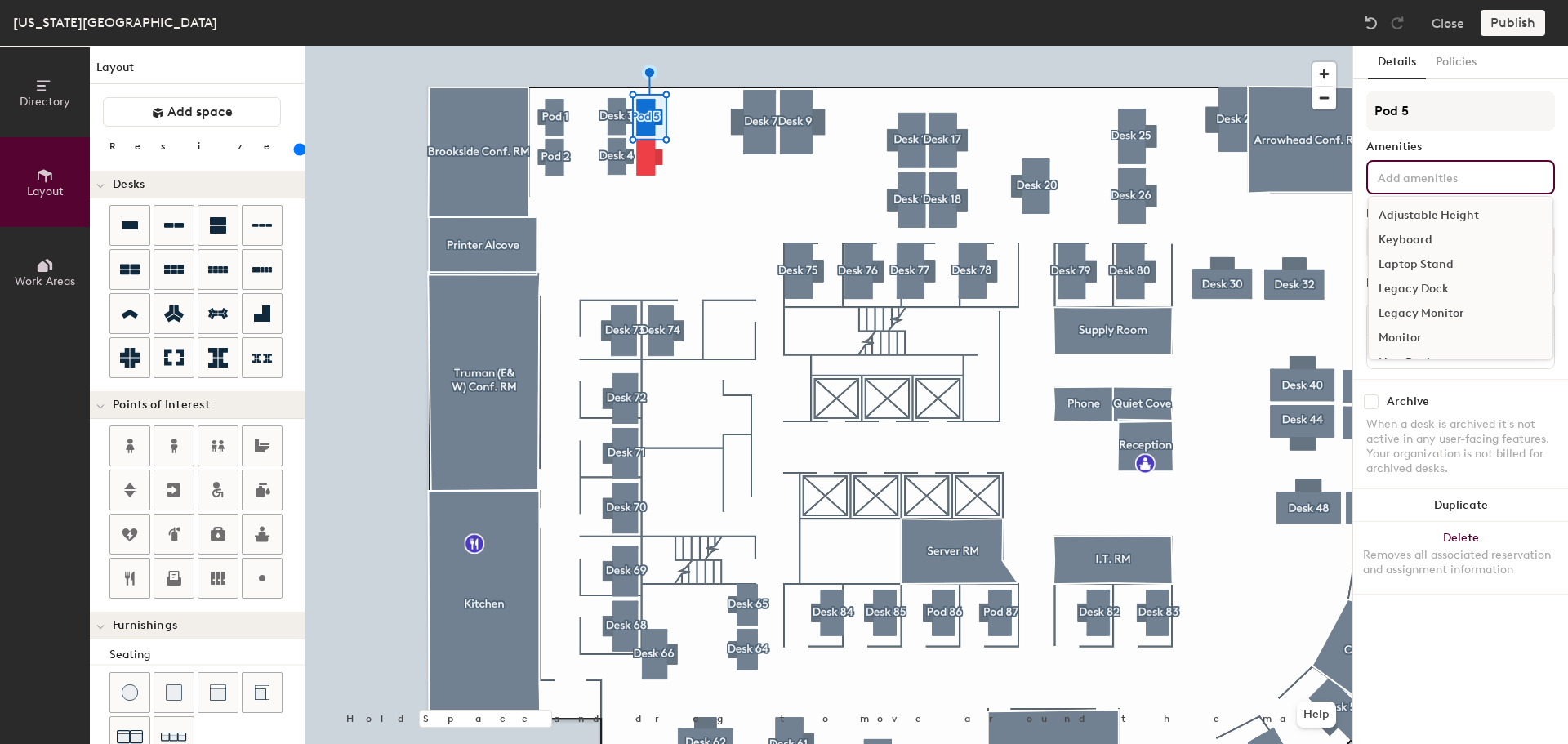
click at [1432, 177] on input at bounding box center [1448, 177] width 147 height 20
click at [1431, 219] on div "Adjustable Height" at bounding box center [1461, 215] width 184 height 25
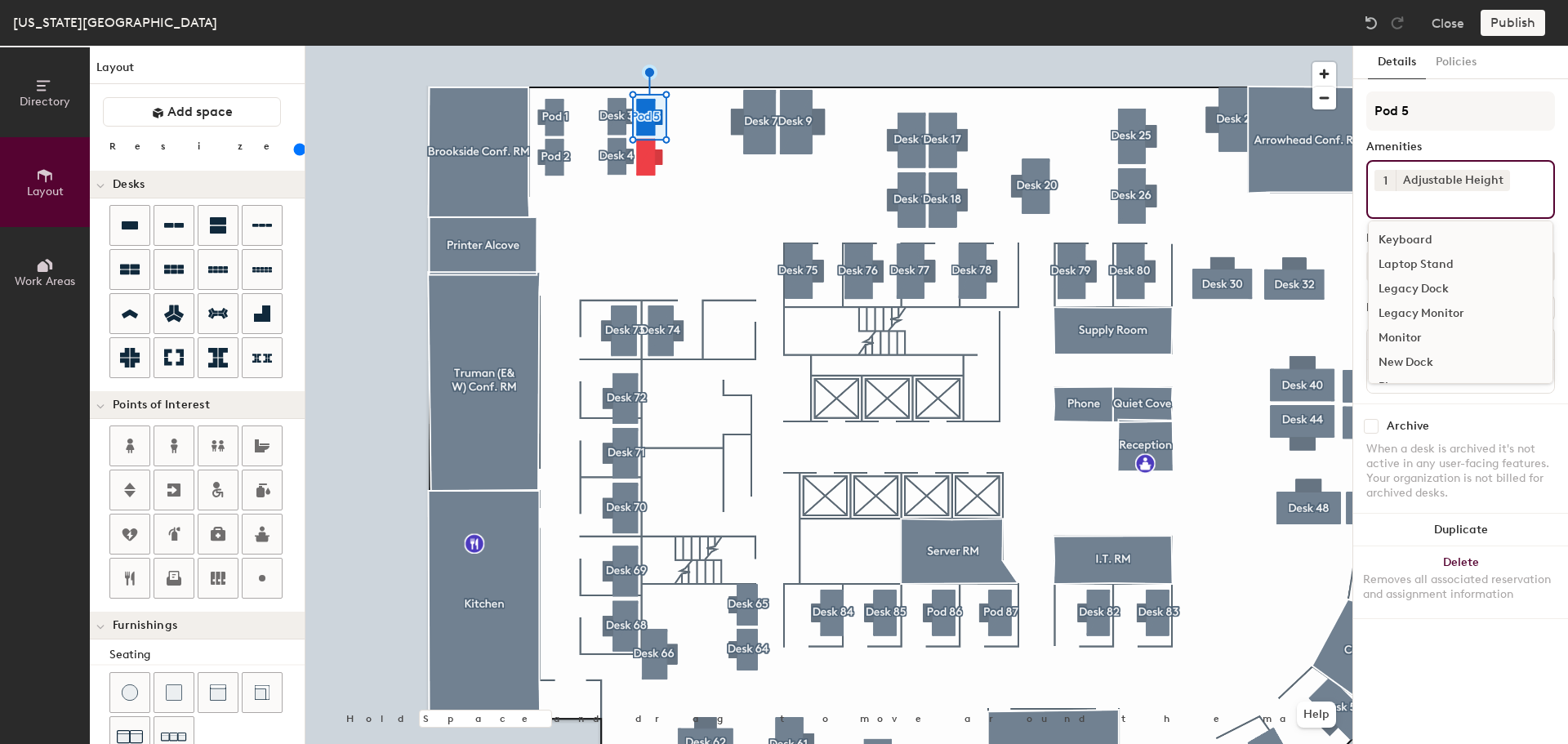
click at [1412, 239] on div "Keyboard" at bounding box center [1461, 240] width 184 height 25
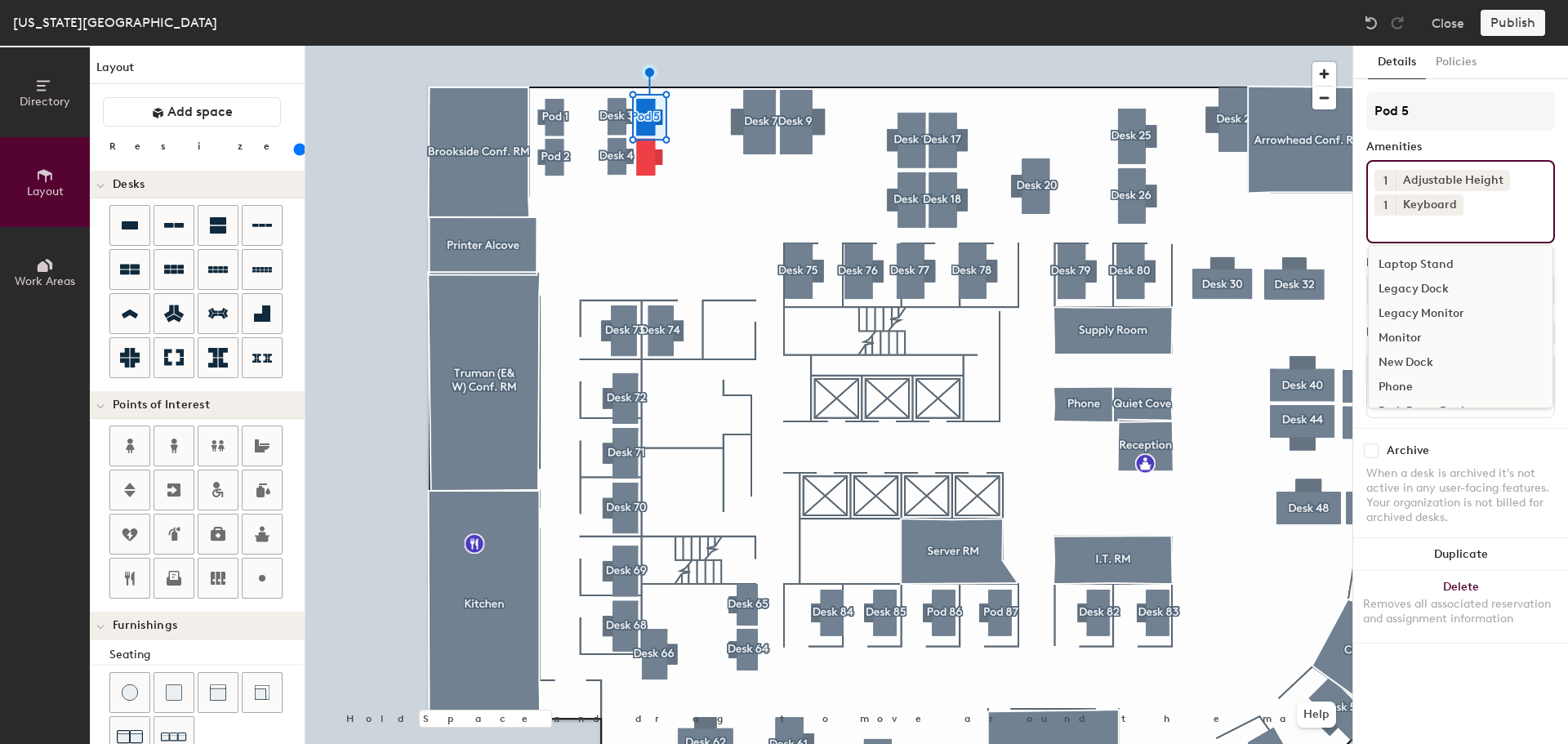
click at [1414, 338] on div "Monitor" at bounding box center [1461, 338] width 184 height 25
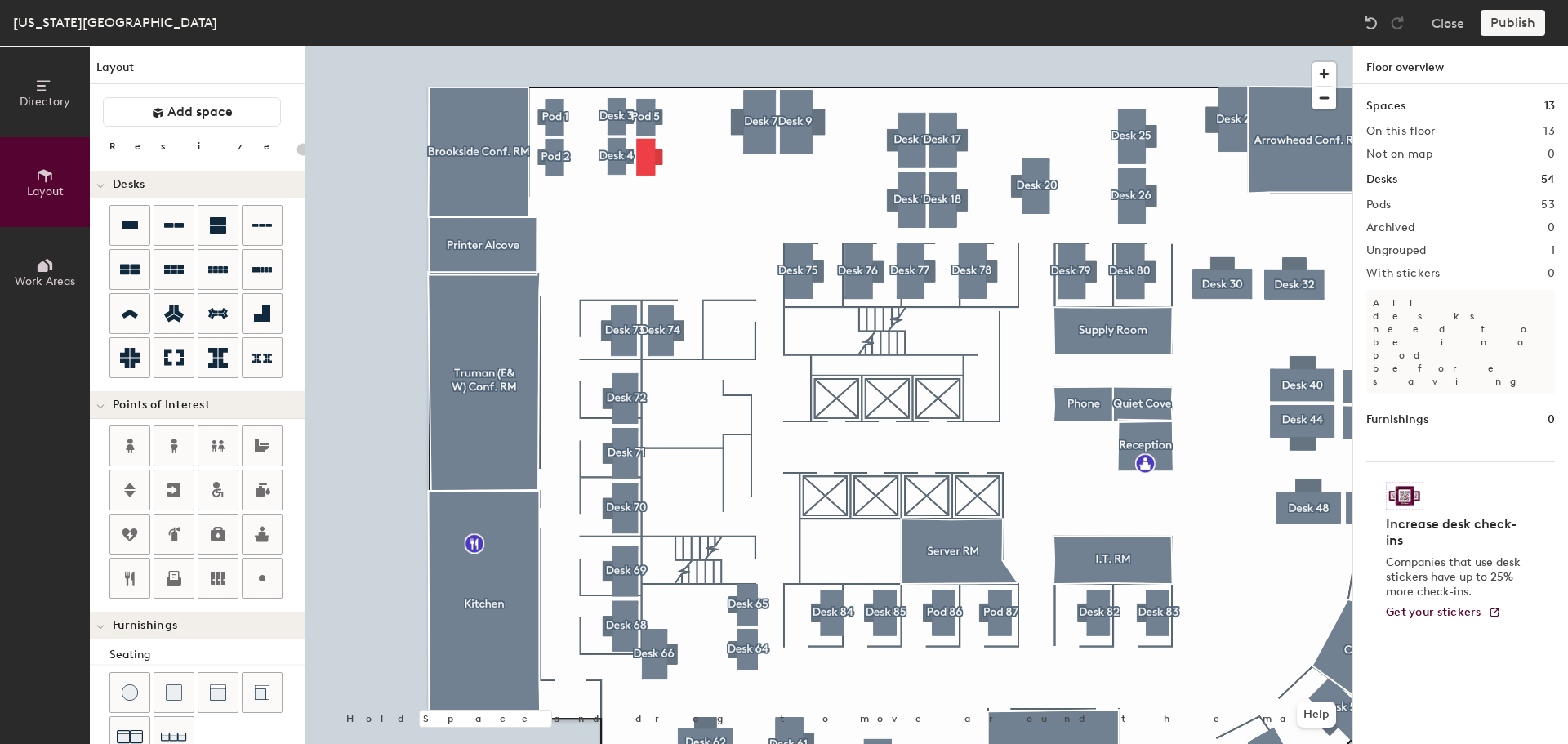
click at [647, 46] on div at bounding box center [829, 46] width 1047 height 0
type input "160"
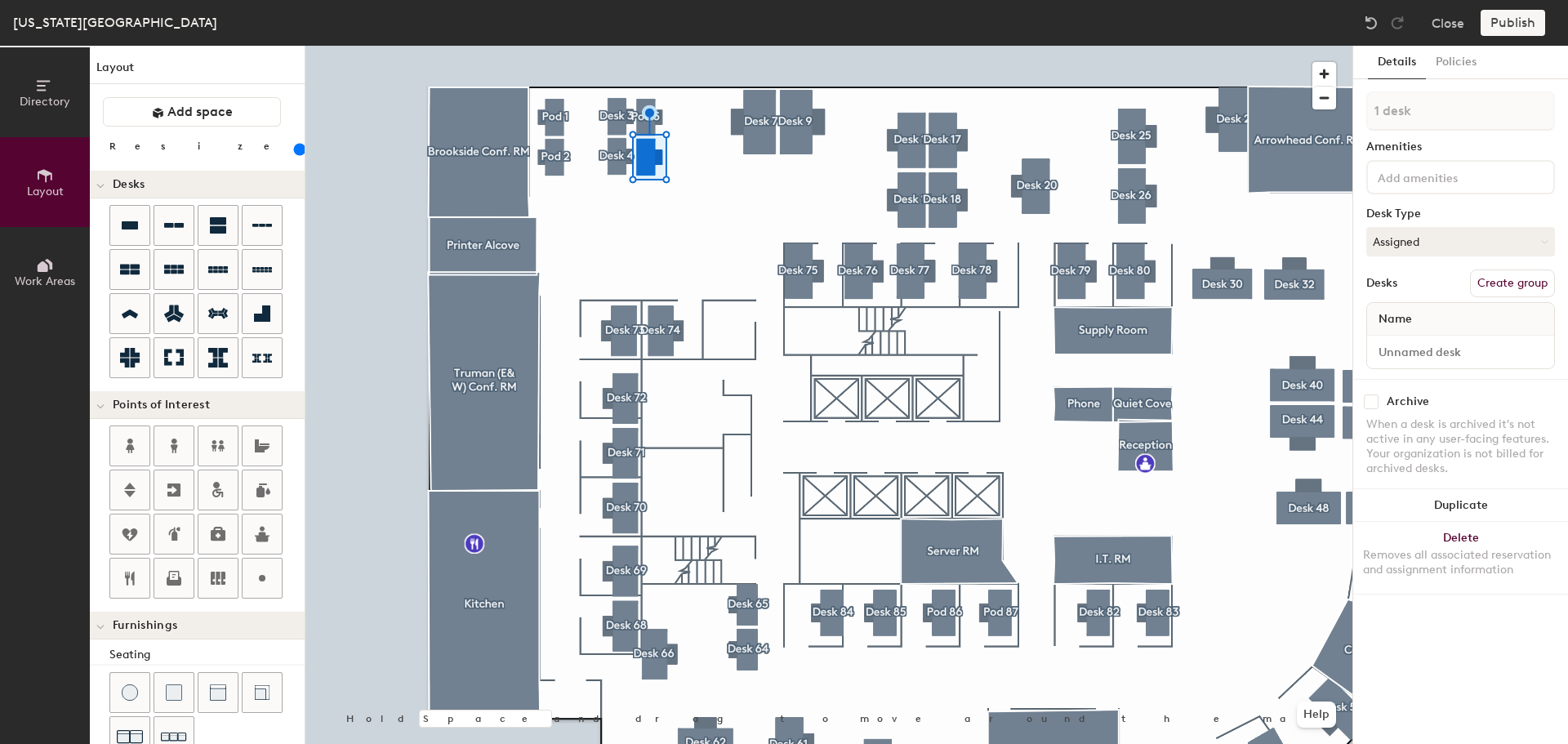
click at [1544, 279] on button "Create group" at bounding box center [1512, 283] width 85 height 27
type input "Pod 6"
click at [1437, 236] on button "Assigned" at bounding box center [1461, 241] width 188 height 29
click at [1398, 338] on div "Hoteled" at bounding box center [1449, 341] width 163 height 25
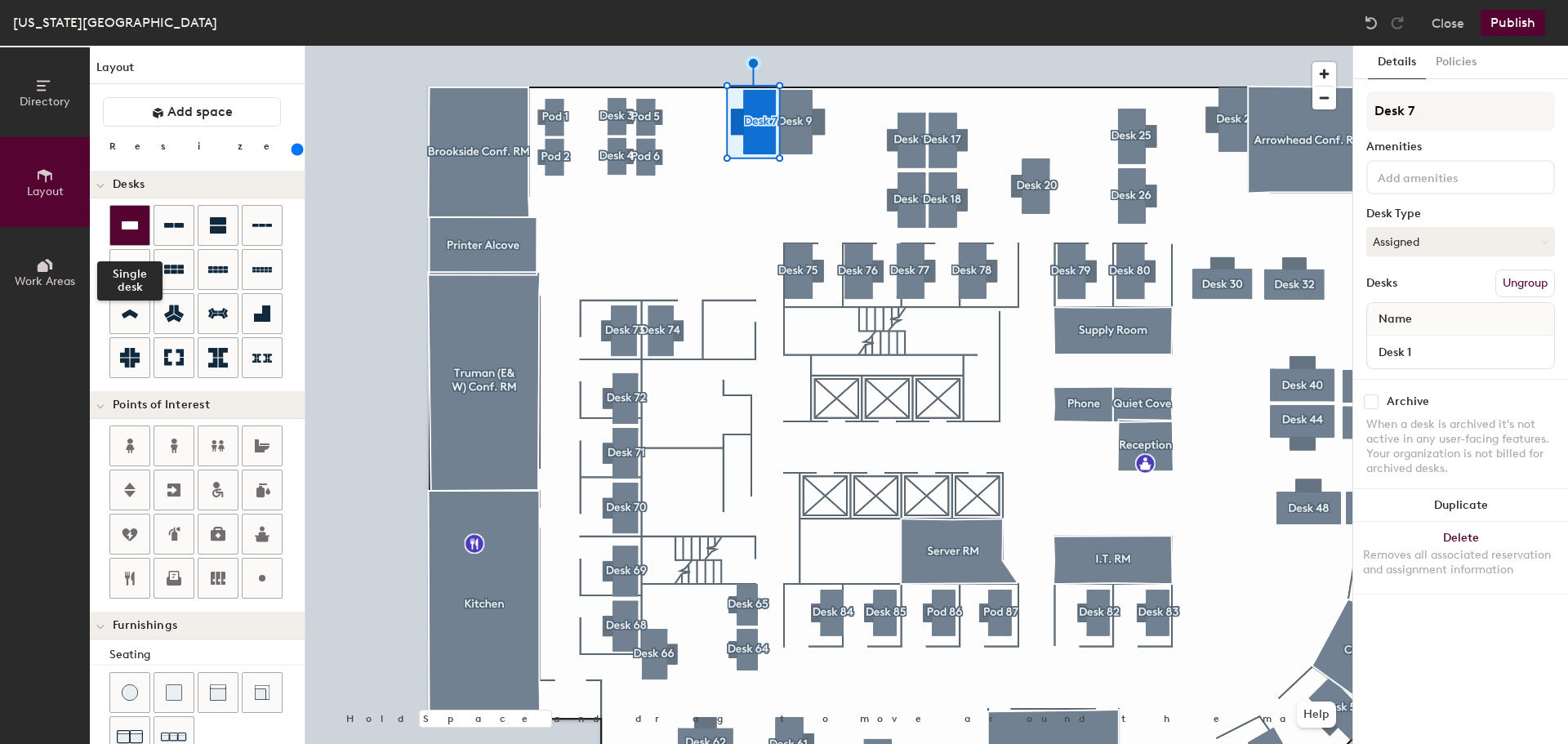
click at [127, 221] on icon at bounding box center [130, 225] width 16 height 8
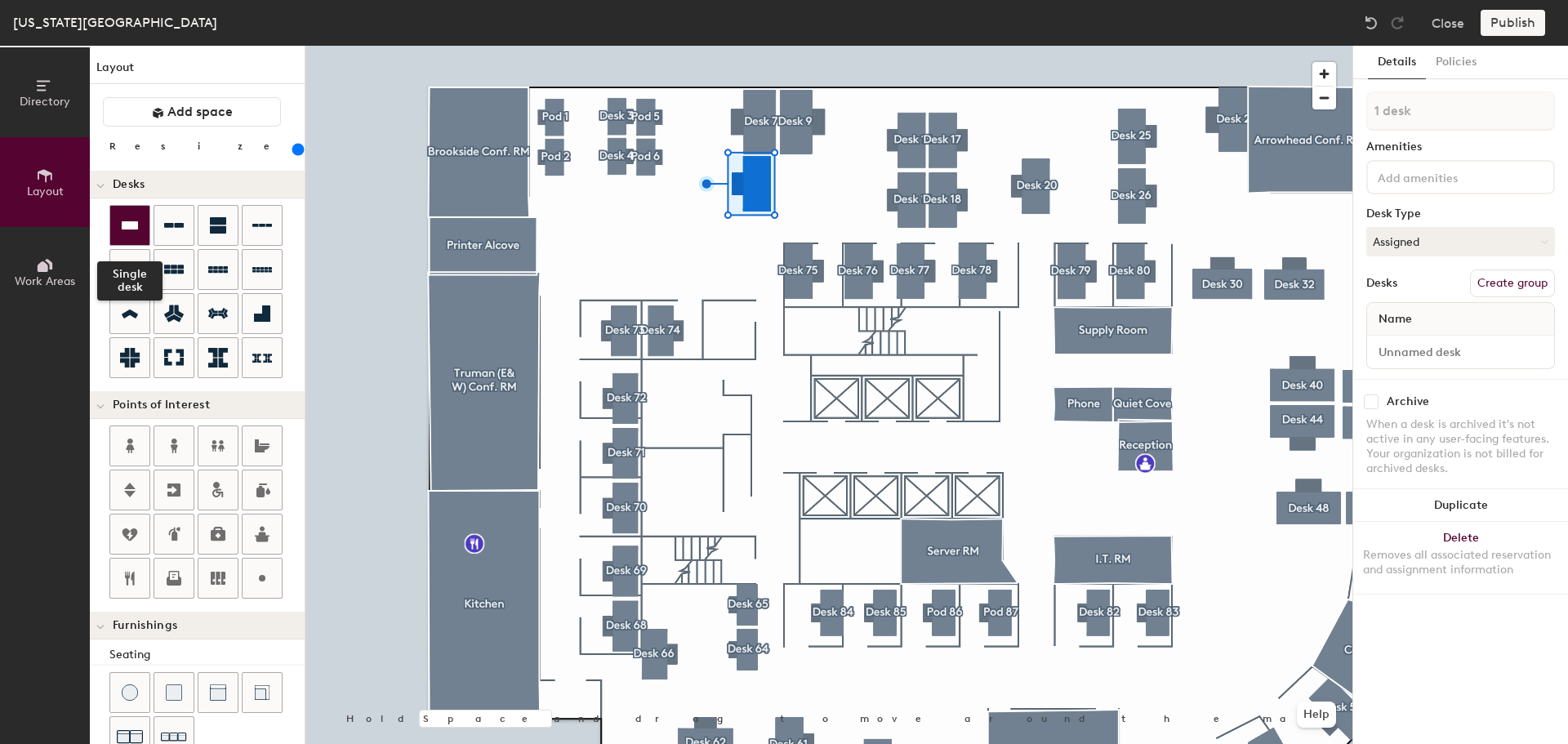
click at [127, 218] on icon at bounding box center [130, 226] width 20 height 20
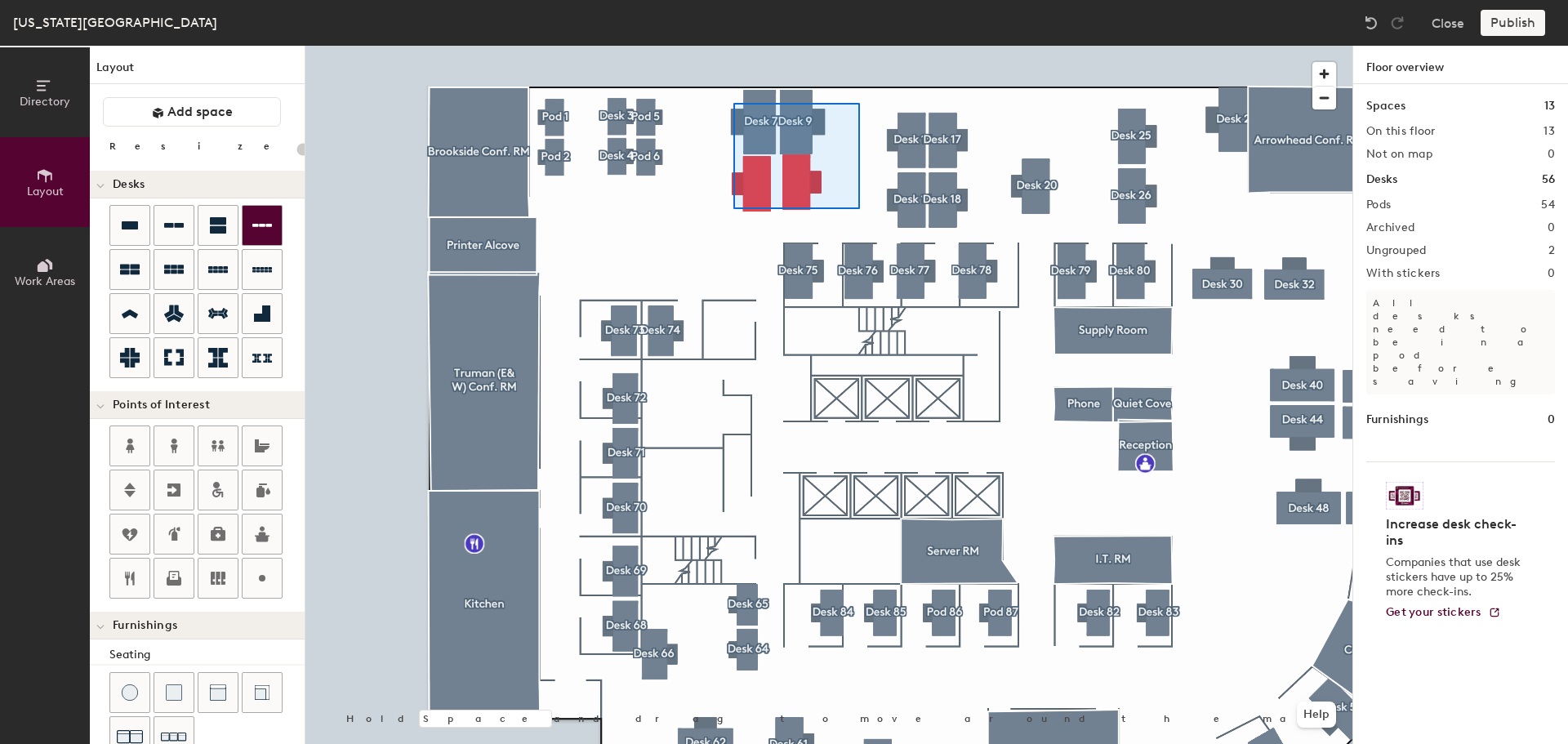
click at [734, 46] on div at bounding box center [829, 46] width 1047 height 0
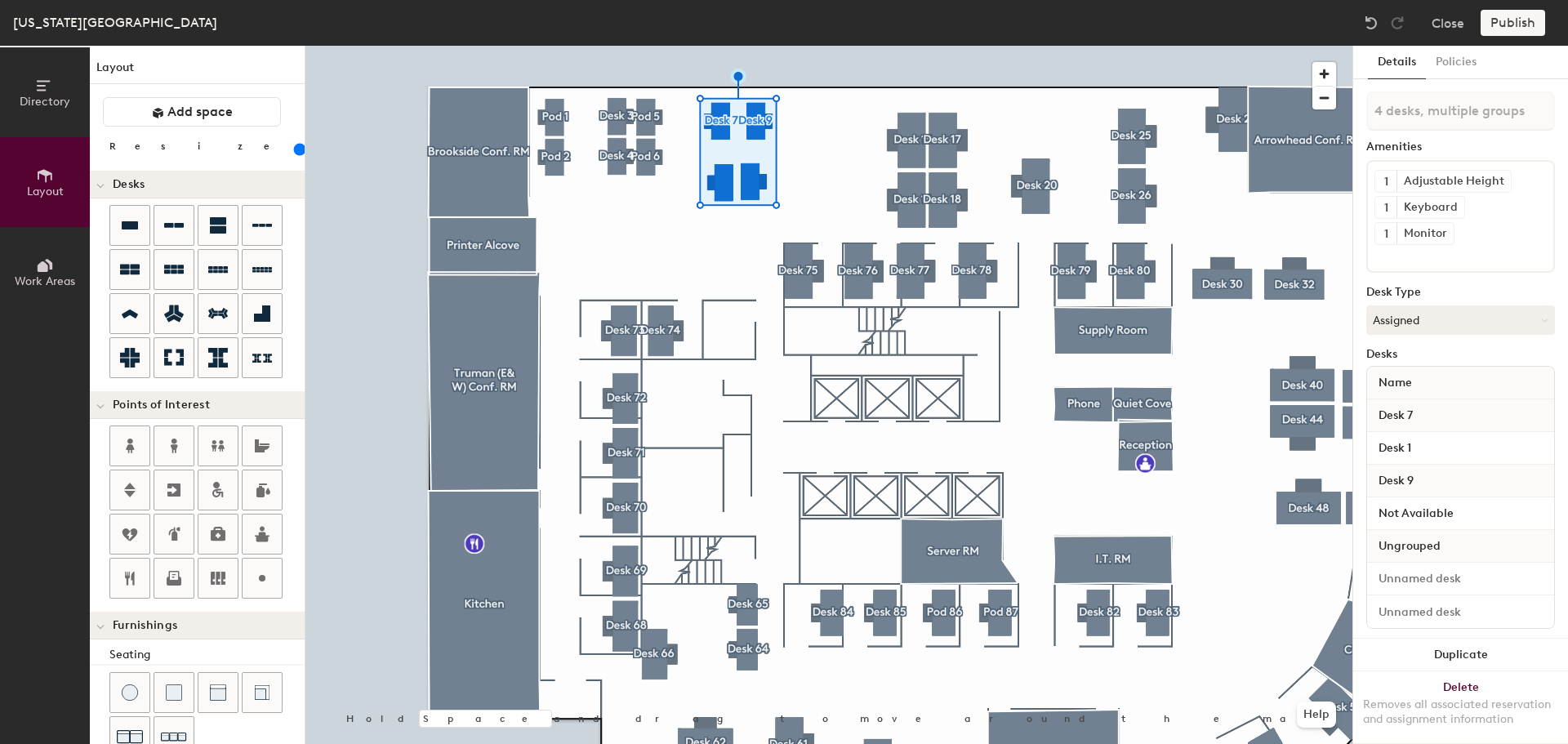
drag, startPoint x: 148, startPoint y: 150, endPoint x: 180, endPoint y: 156, distance: 32.6
click at [297, 156] on input "range" at bounding box center [297, 149] width 0 height 13
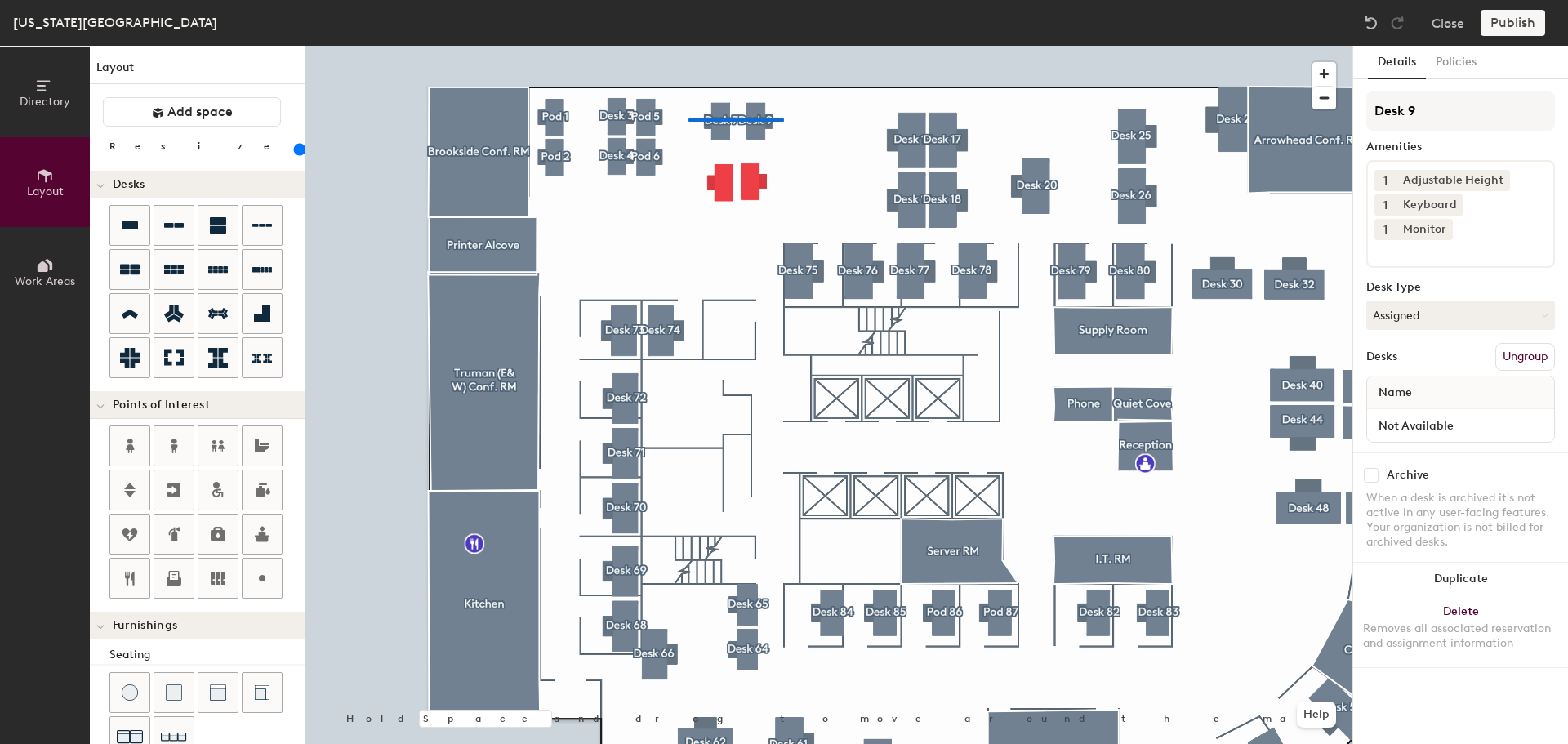
click at [688, 46] on div at bounding box center [829, 46] width 1047 height 0
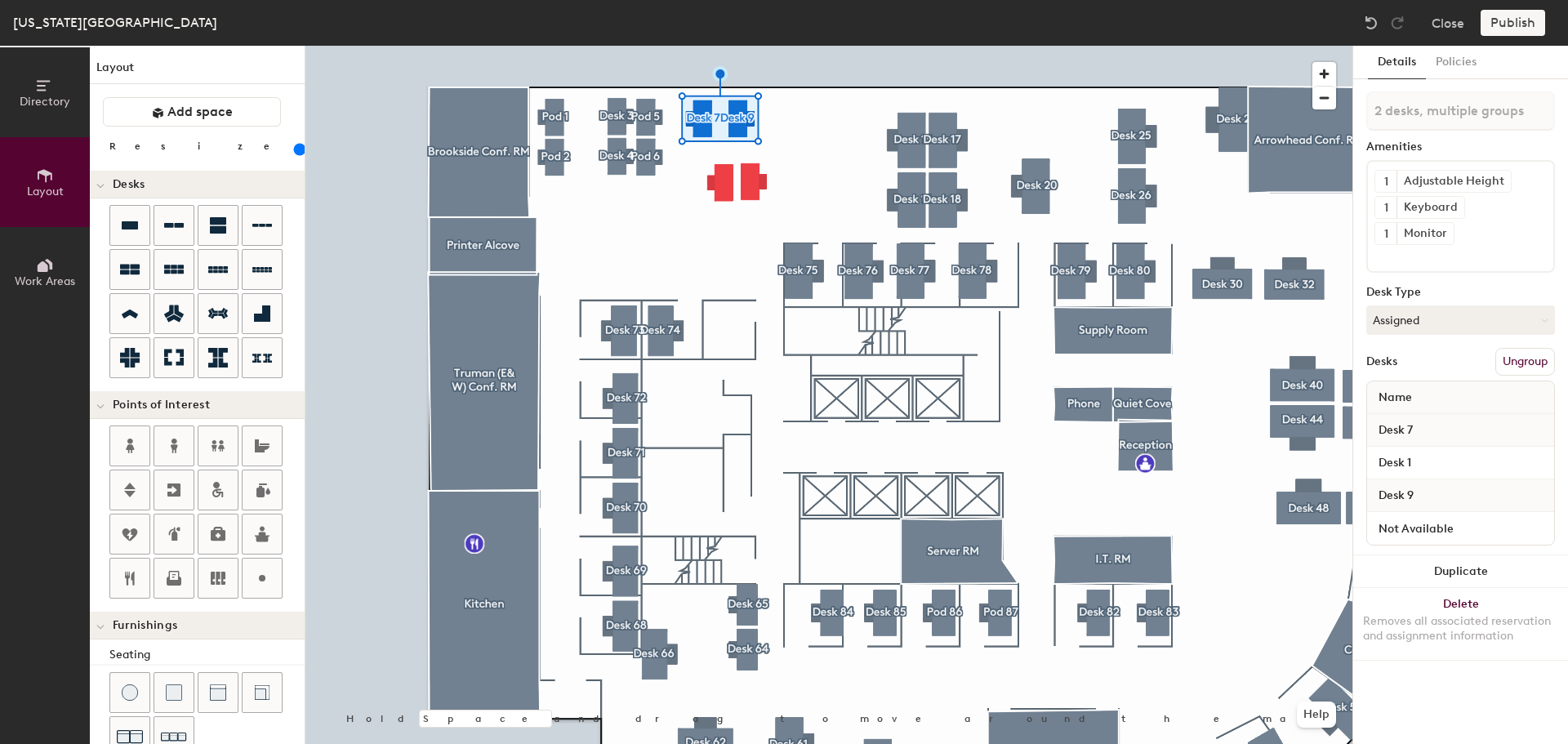
click at [798, 46] on div at bounding box center [829, 46] width 1047 height 0
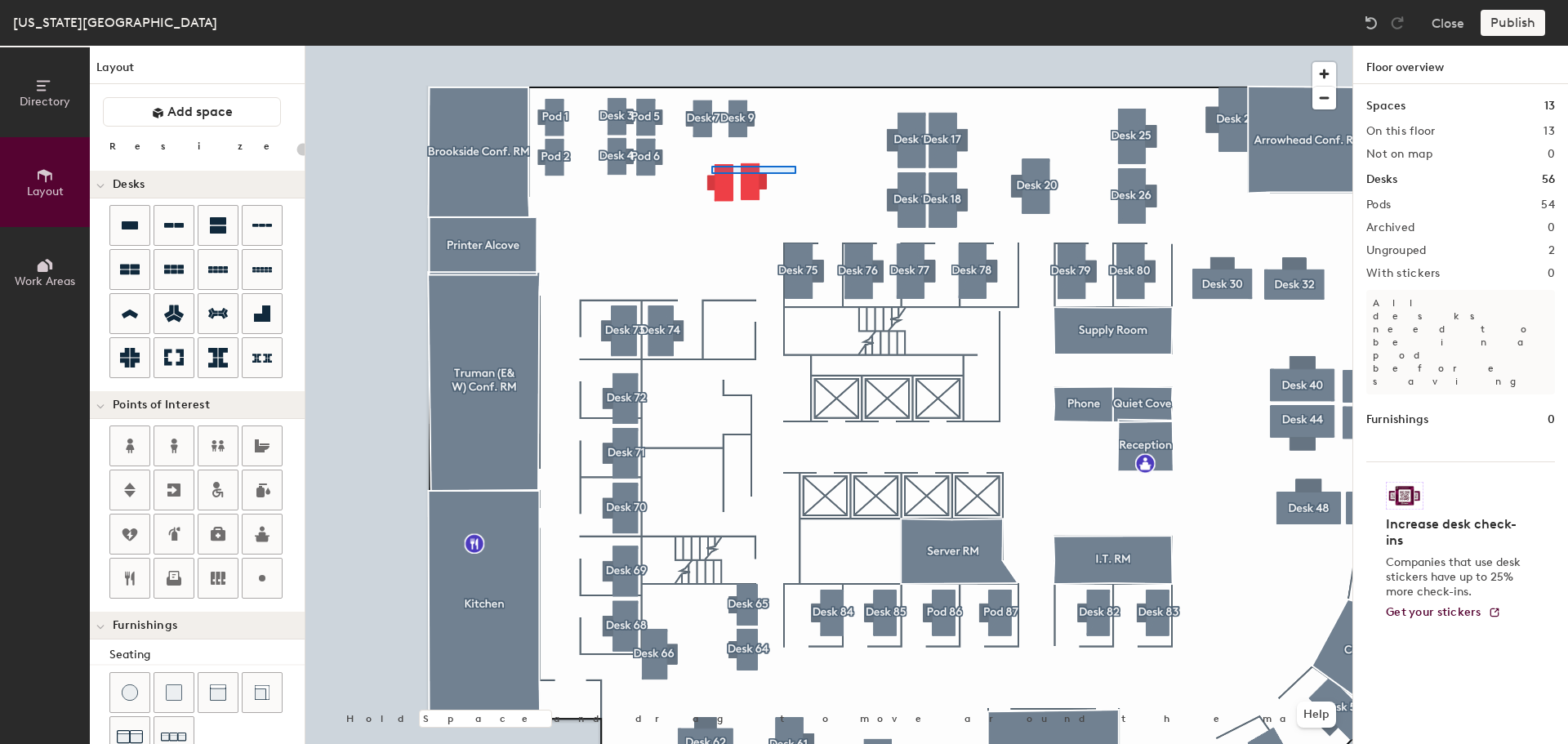
click at [711, 46] on div at bounding box center [829, 46] width 1047 height 0
type input "160"
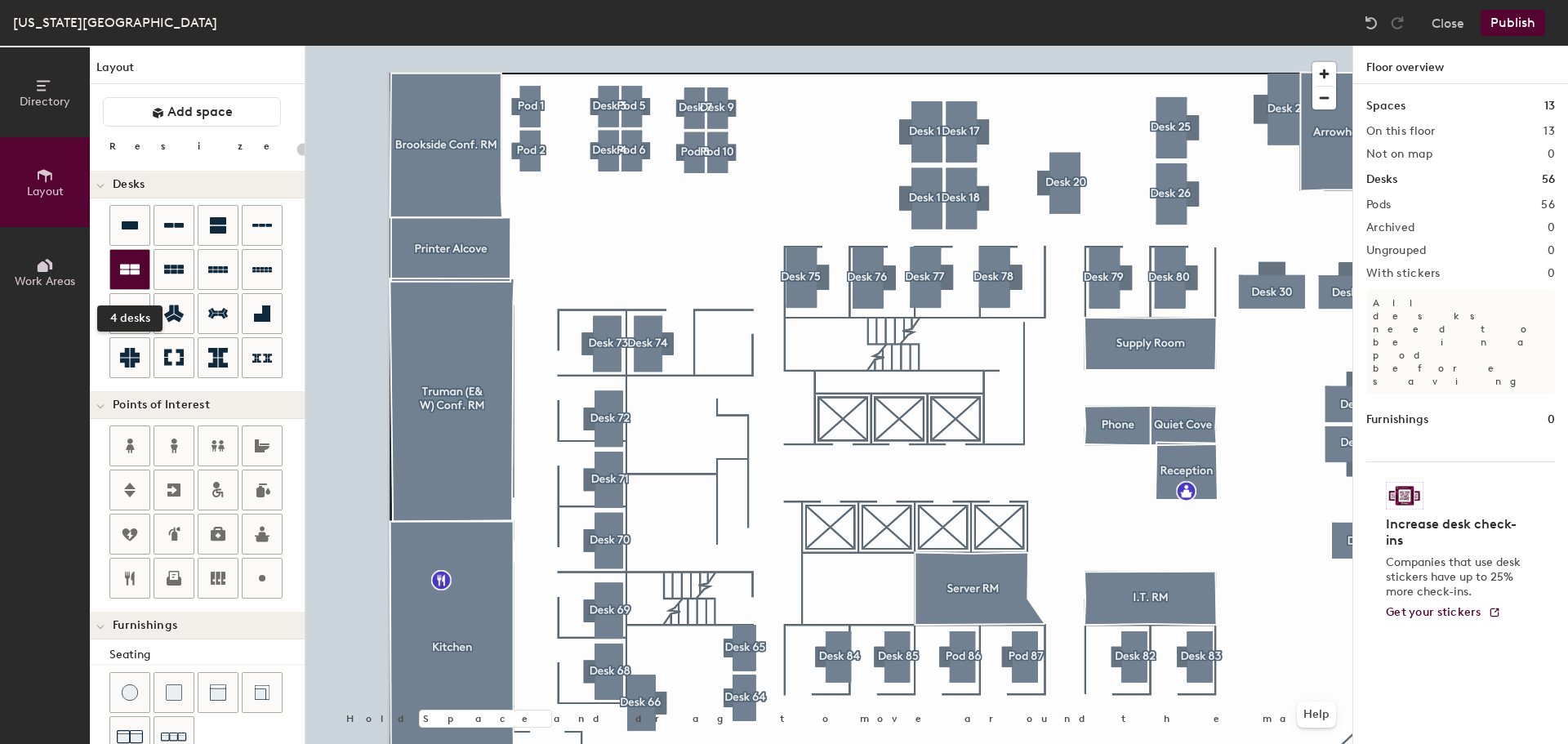
click at [132, 261] on icon at bounding box center [130, 270] width 20 height 20
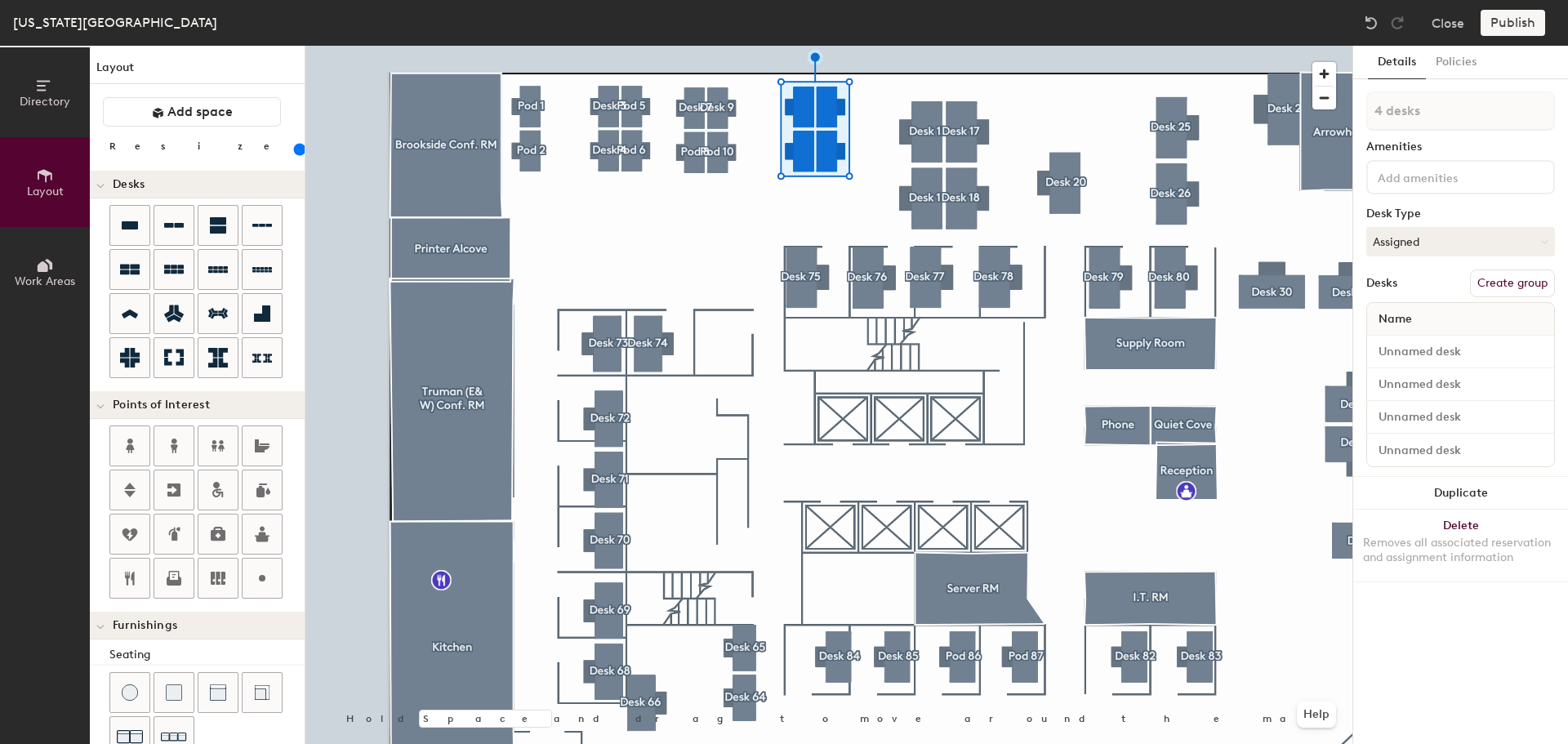
drag, startPoint x: 199, startPoint y: 144, endPoint x: 179, endPoint y: 148, distance: 20.4
click at [297, 148] on input "range" at bounding box center [297, 149] width 0 height 13
click at [638, 46] on div at bounding box center [829, 46] width 1047 height 0
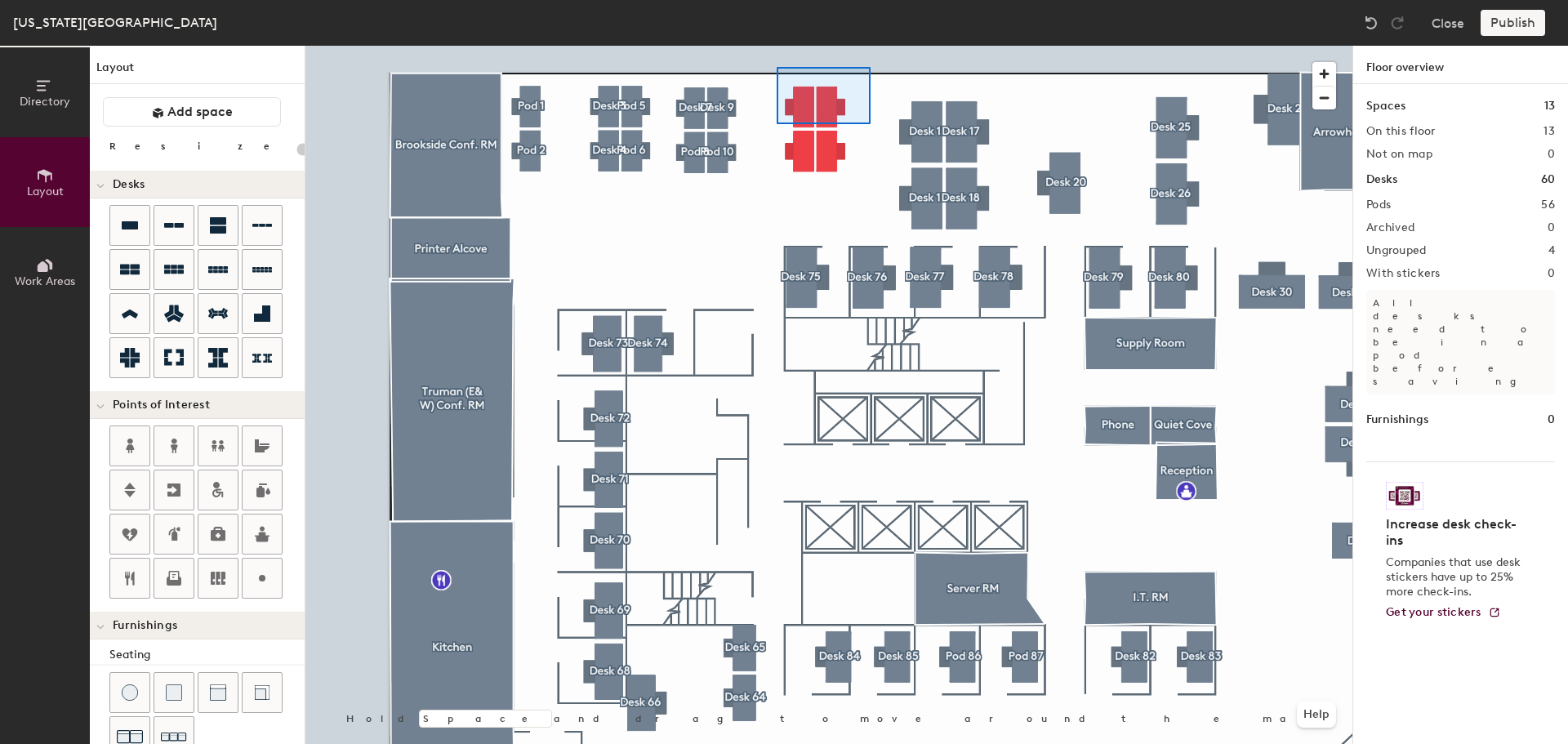
click at [777, 46] on div at bounding box center [829, 46] width 1047 height 0
click at [739, 46] on div at bounding box center [829, 46] width 1047 height 0
type input "160"
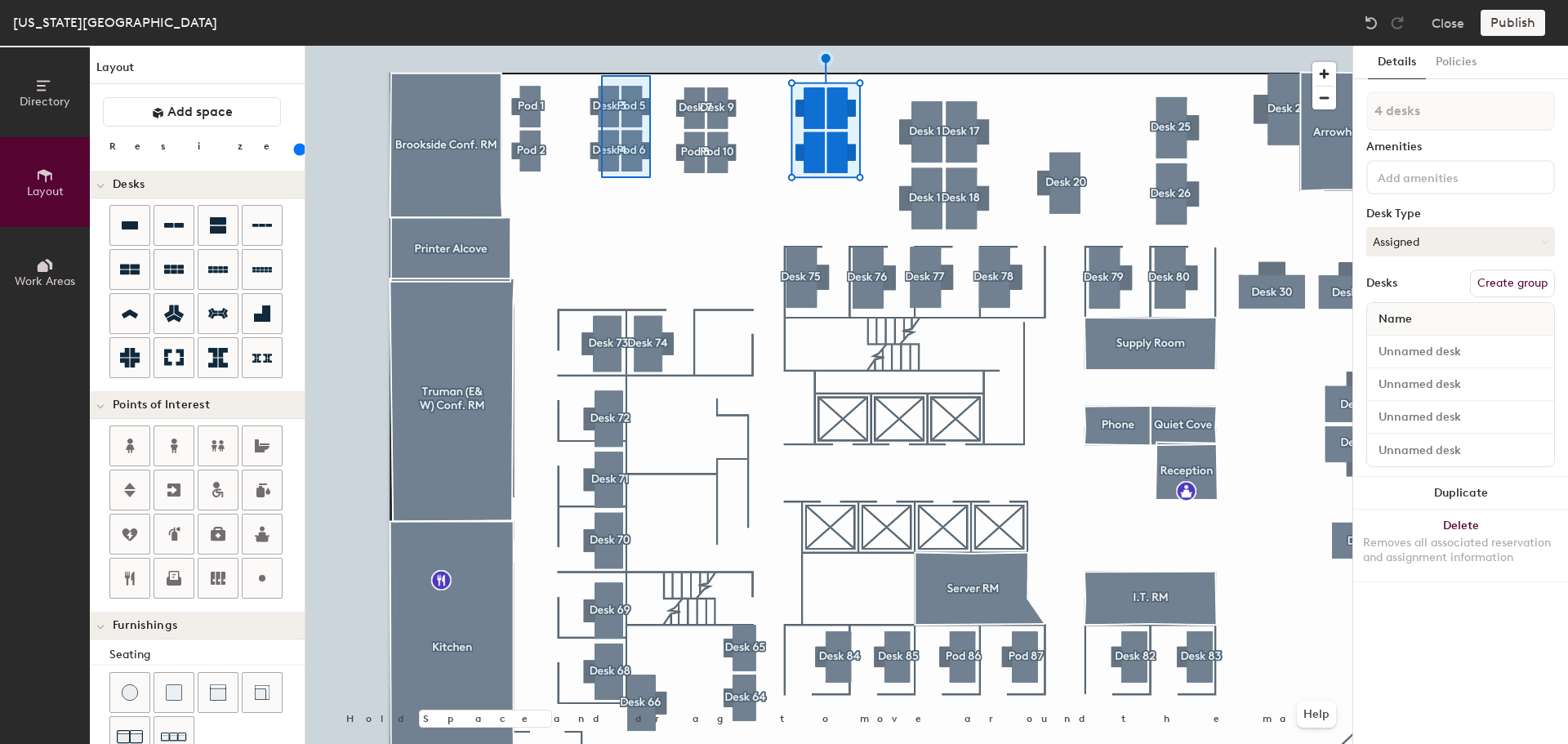
click at [601, 46] on div at bounding box center [829, 46] width 1047 height 0
type input "4 desks, multiple groups"
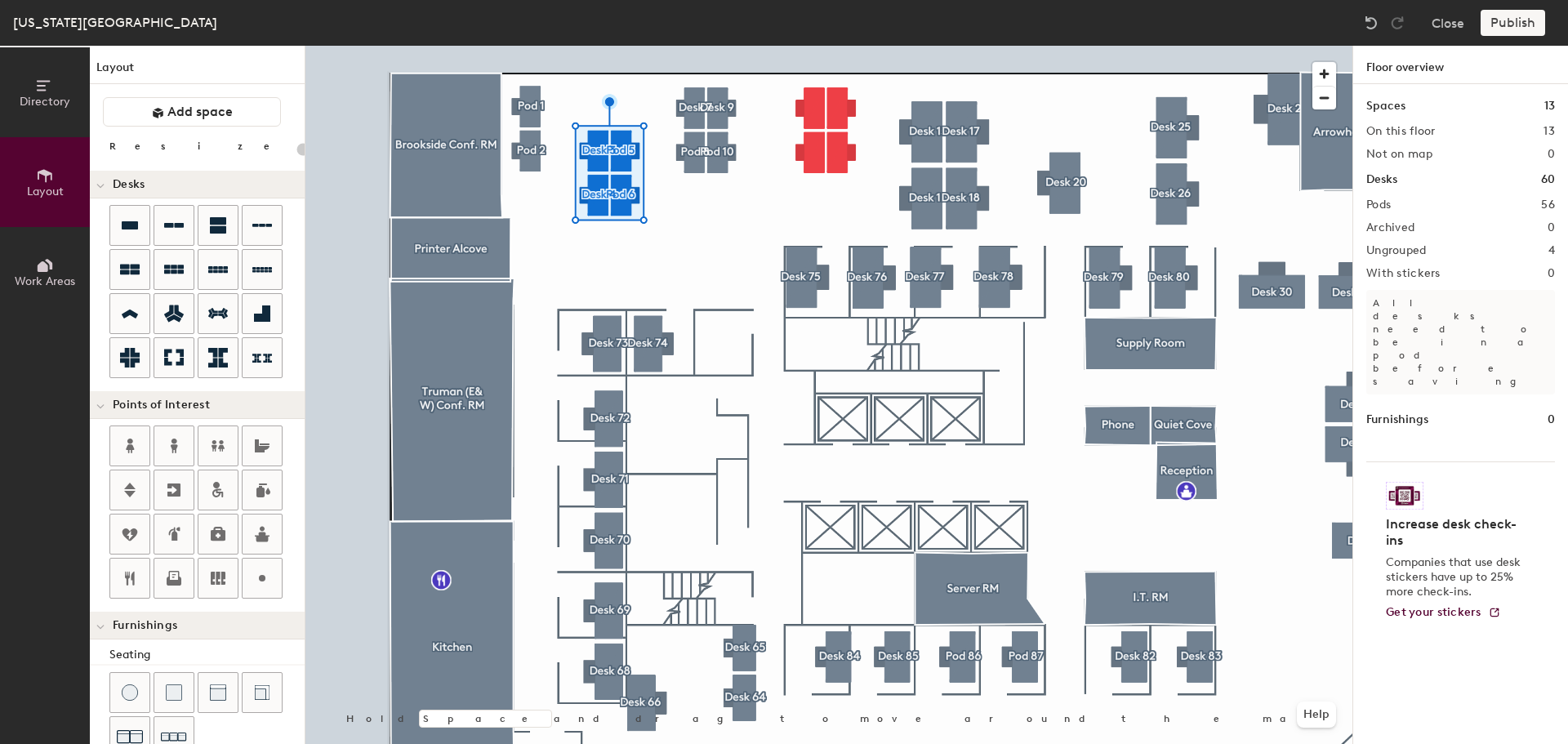
click at [737, 46] on div at bounding box center [829, 46] width 1047 height 0
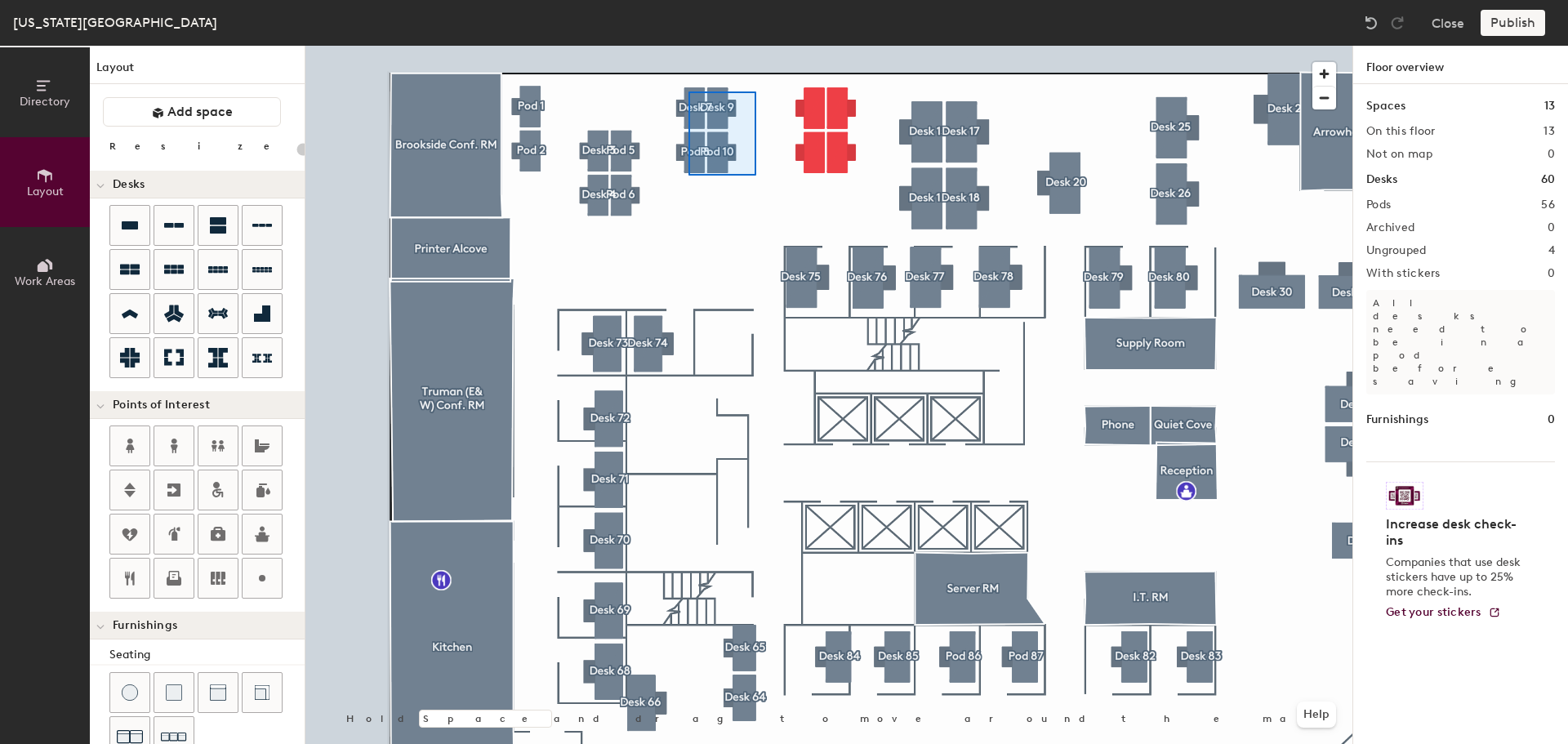
click at [683, 46] on div at bounding box center [829, 46] width 1047 height 0
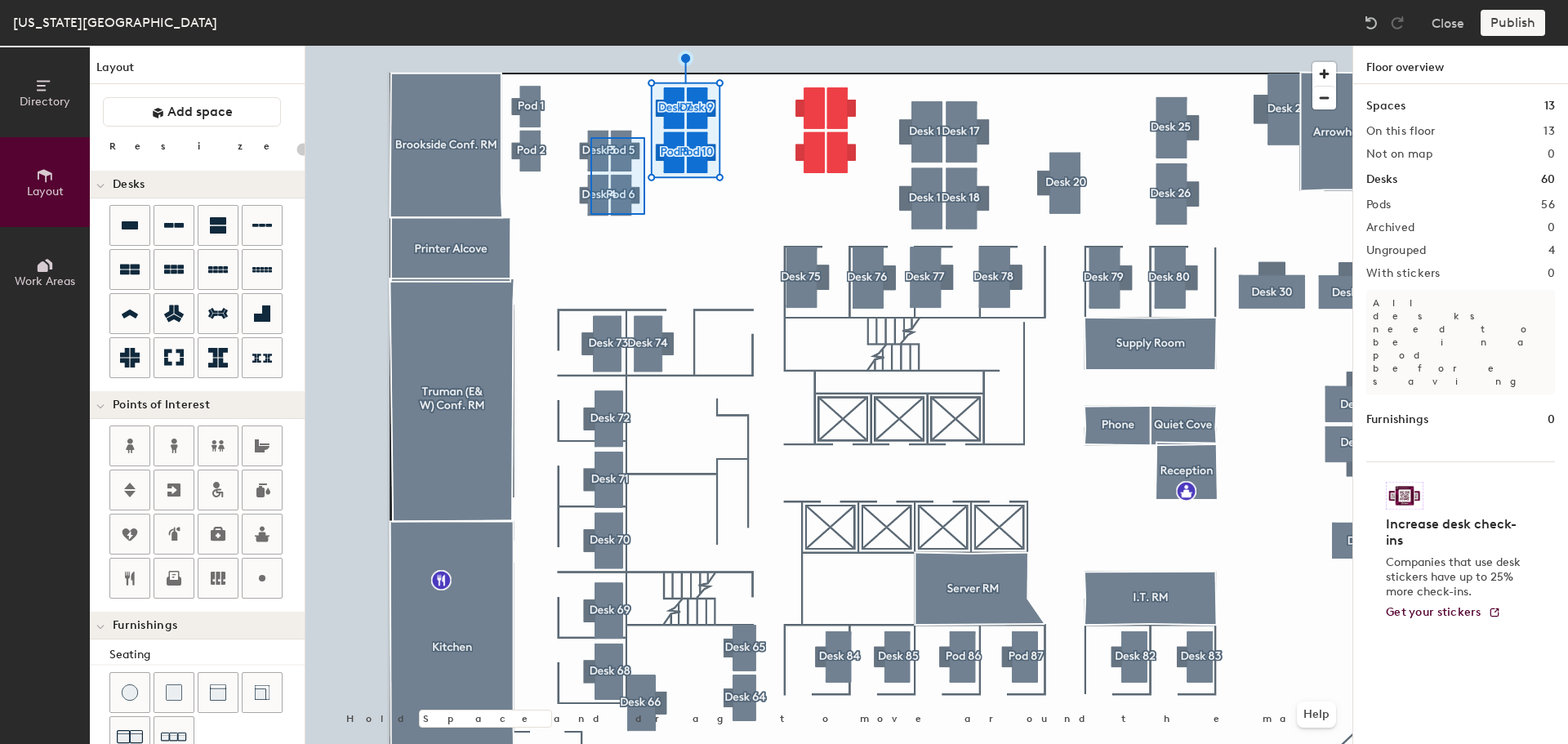
click at [591, 46] on div at bounding box center [829, 46] width 1047 height 0
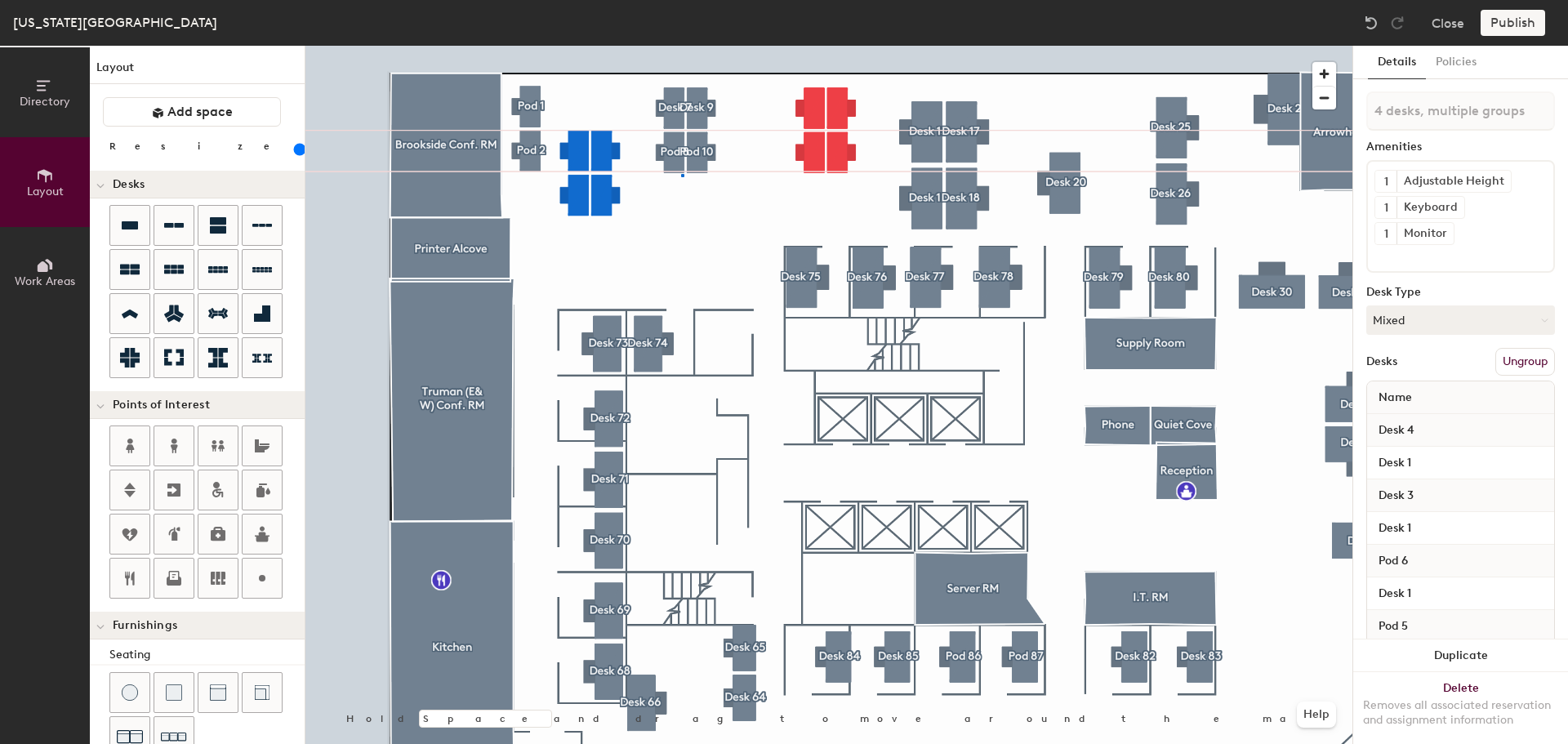
click at [681, 46] on div at bounding box center [829, 46] width 1047 height 0
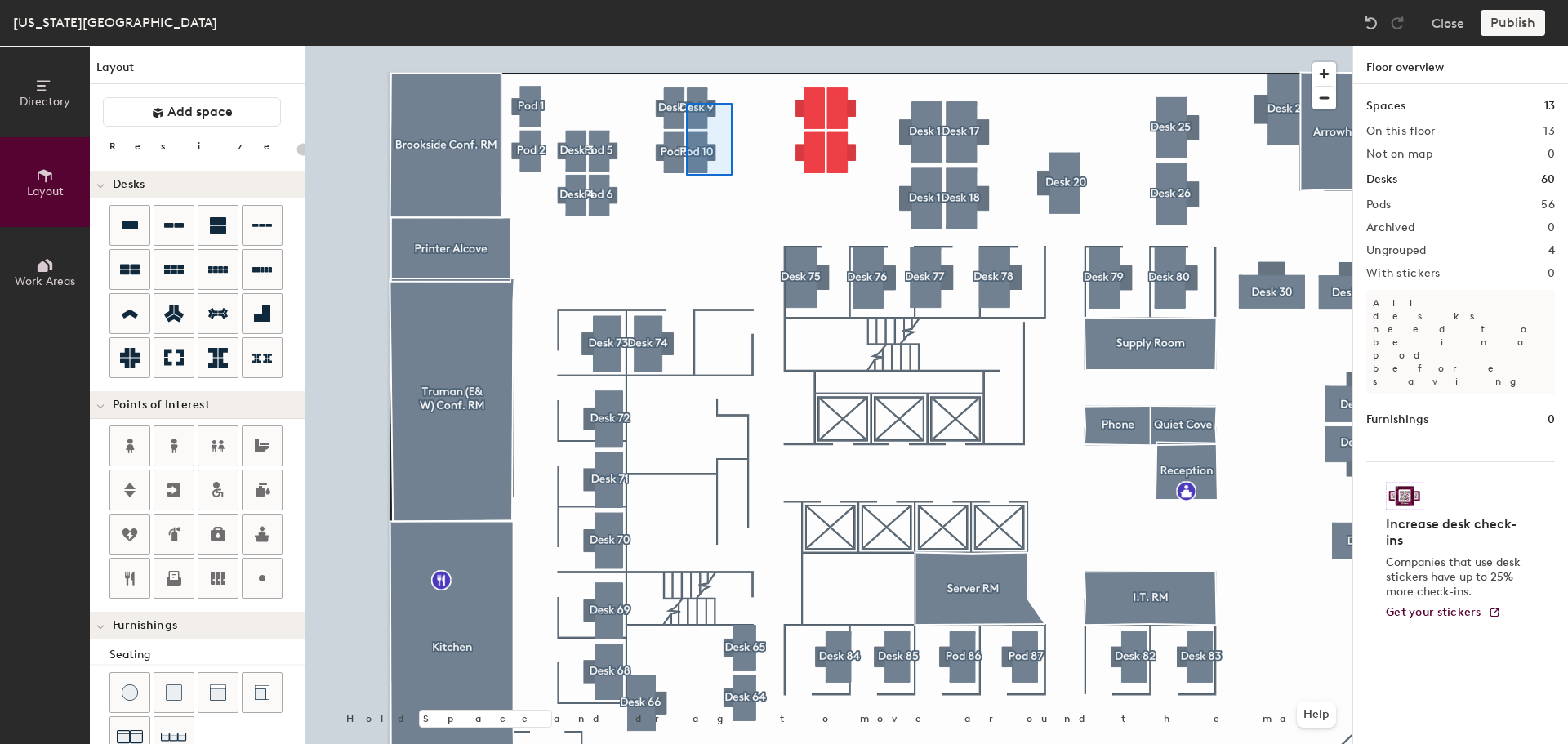
click at [673, 46] on div at bounding box center [829, 46] width 1047 height 0
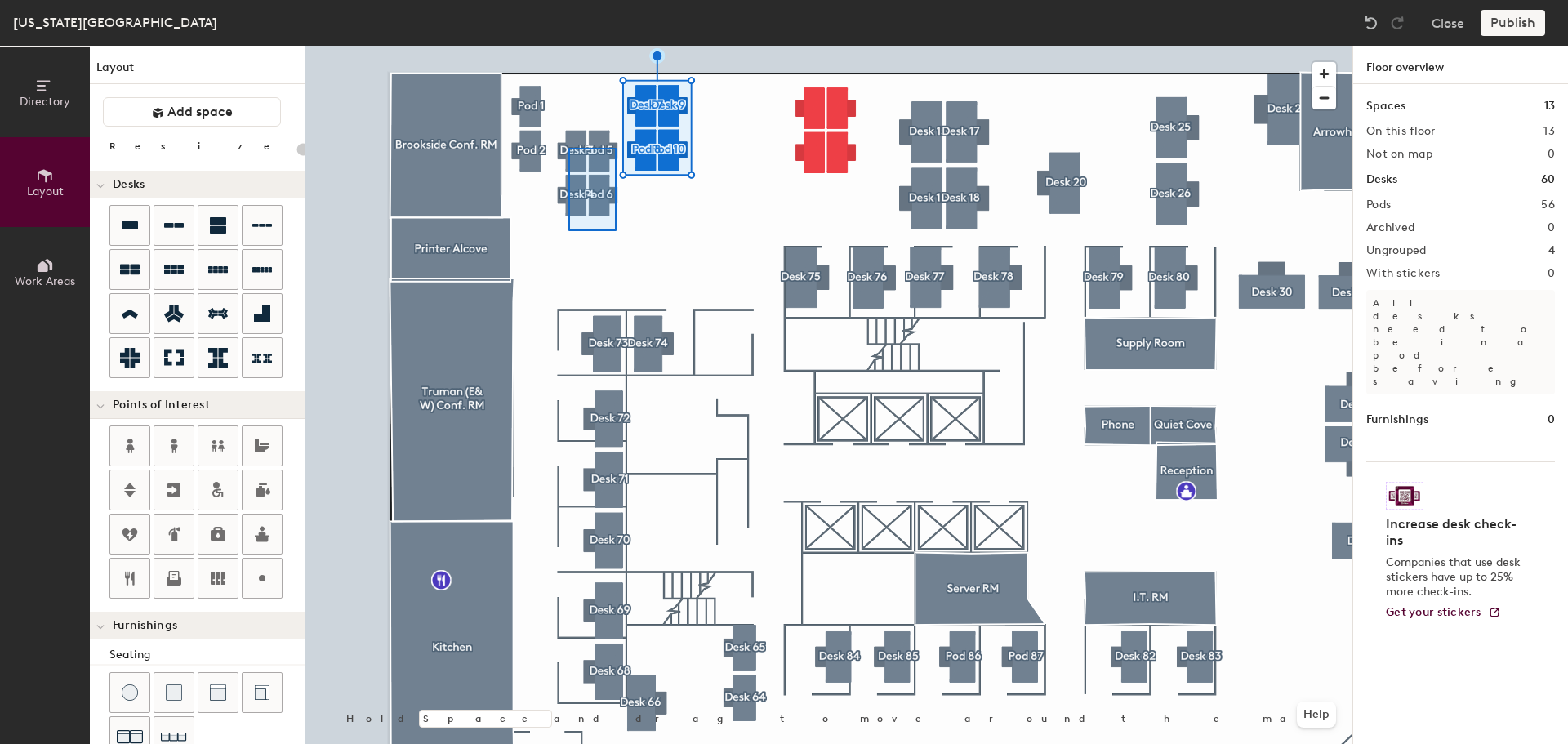
click at [563, 46] on div at bounding box center [829, 46] width 1047 height 0
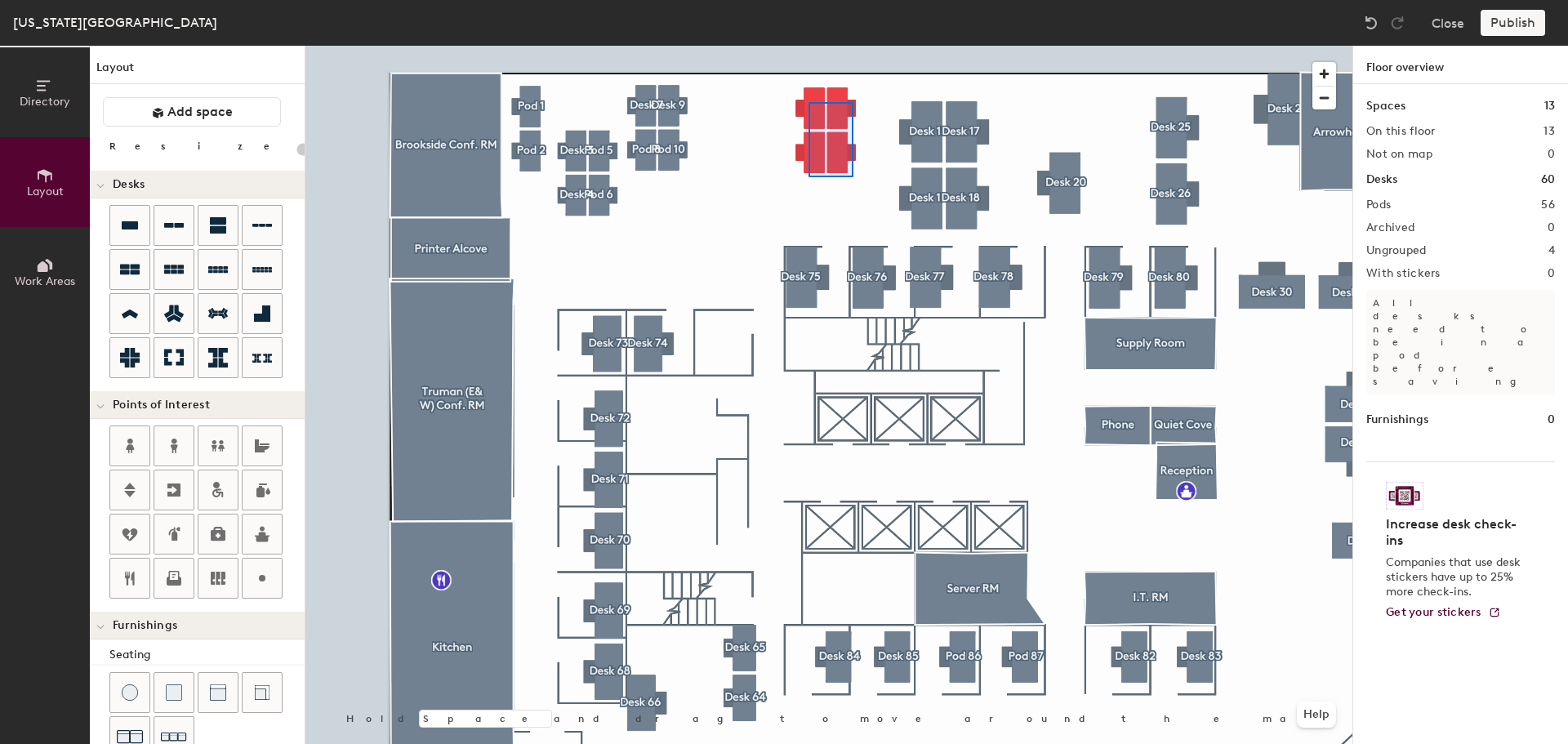
click at [809, 46] on div at bounding box center [829, 46] width 1047 height 0
type input "160"
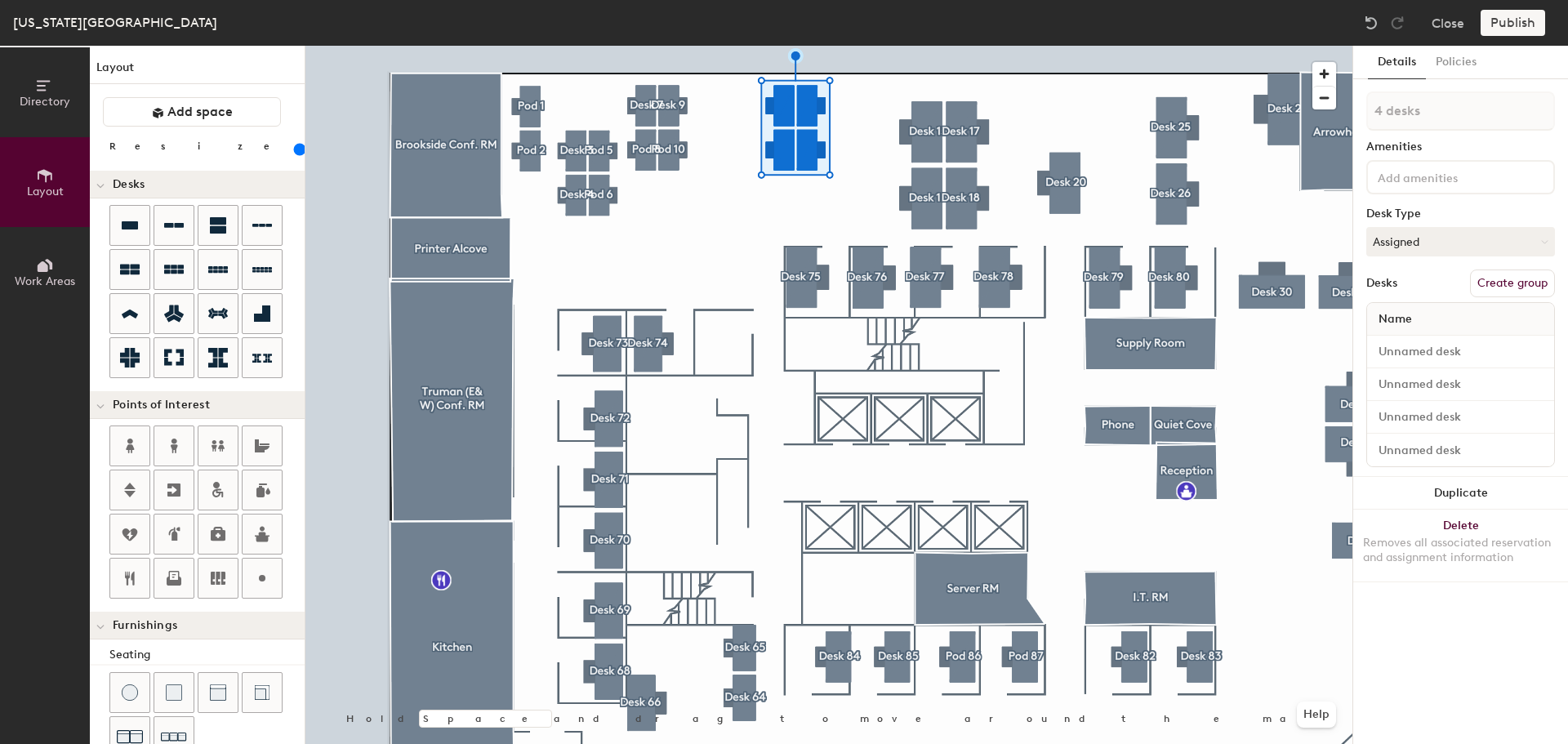
type input "1 desk"
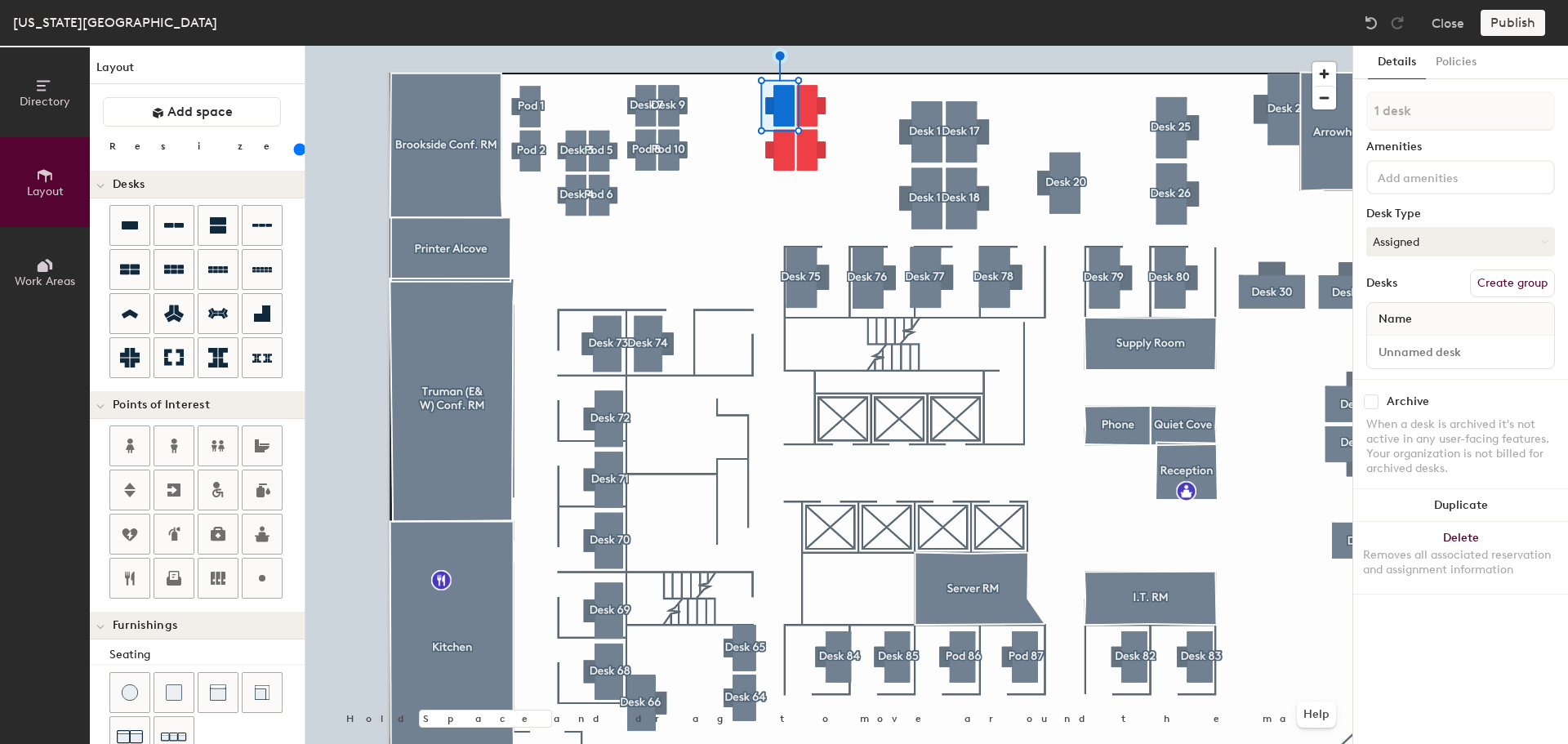
click at [1503, 276] on button "Create group" at bounding box center [1512, 283] width 85 height 27
type input "Pod 11"
click at [1423, 178] on input at bounding box center [1448, 177] width 147 height 20
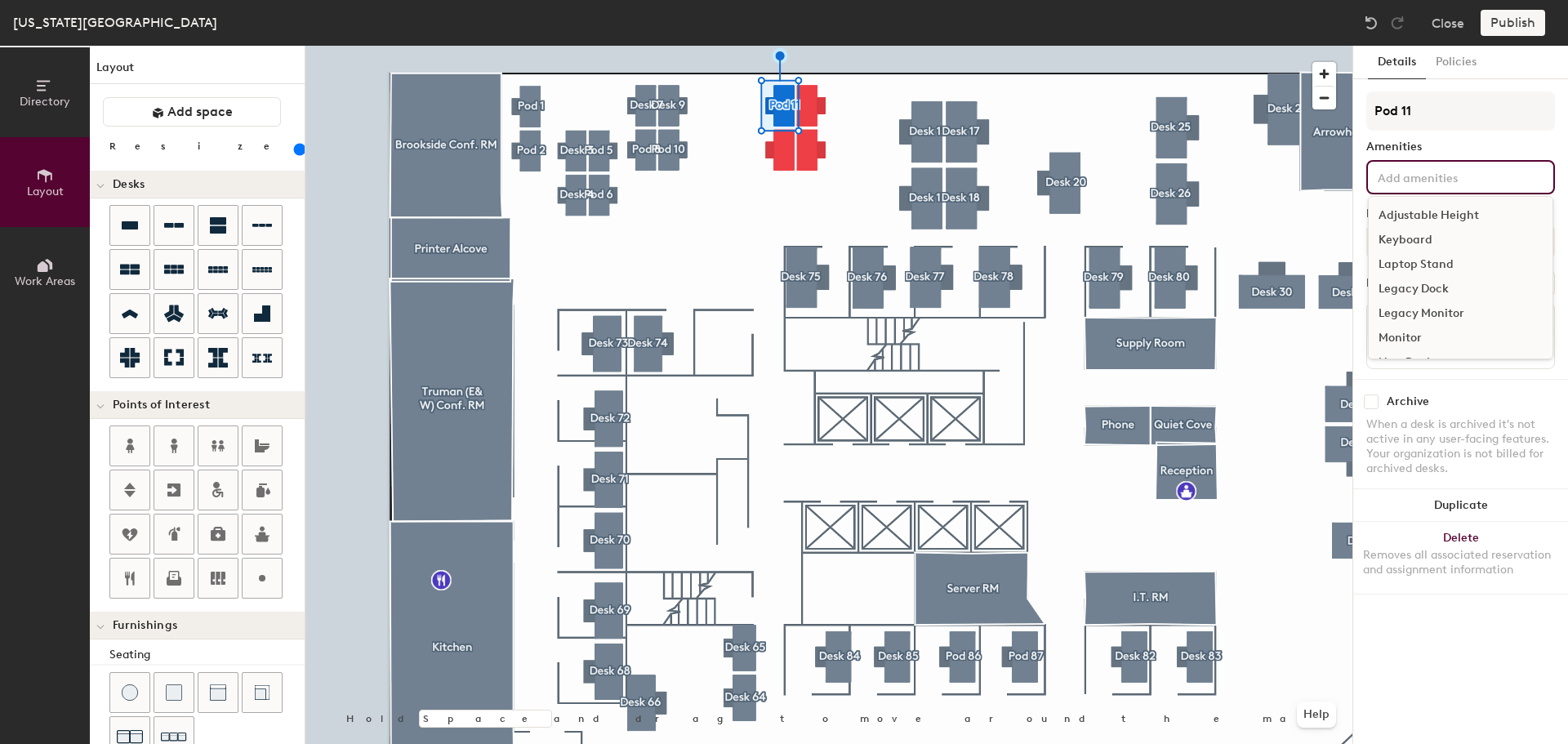
click at [1433, 219] on div "Adjustable Height" at bounding box center [1461, 215] width 184 height 25
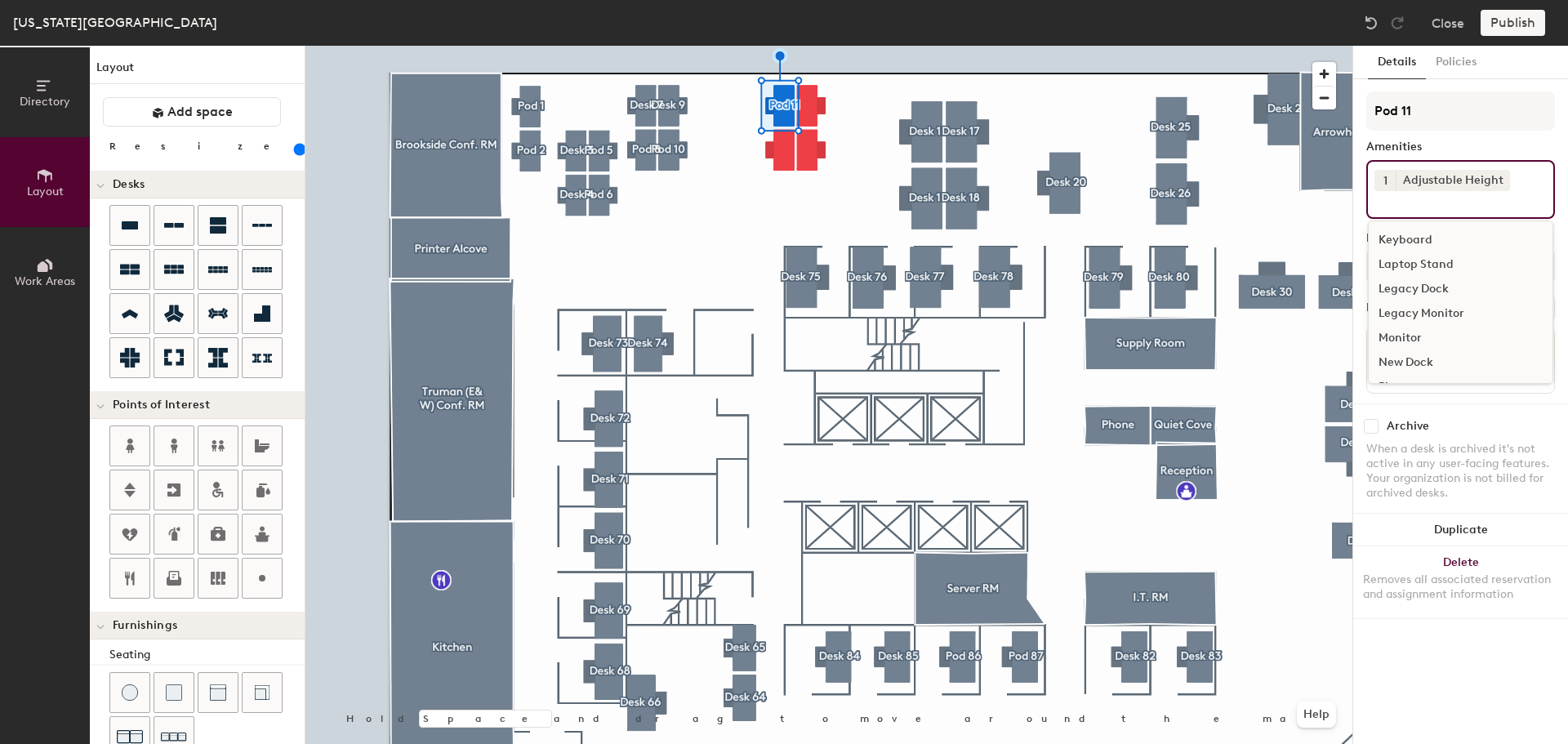
click at [1417, 241] on div "Keyboard" at bounding box center [1461, 240] width 184 height 25
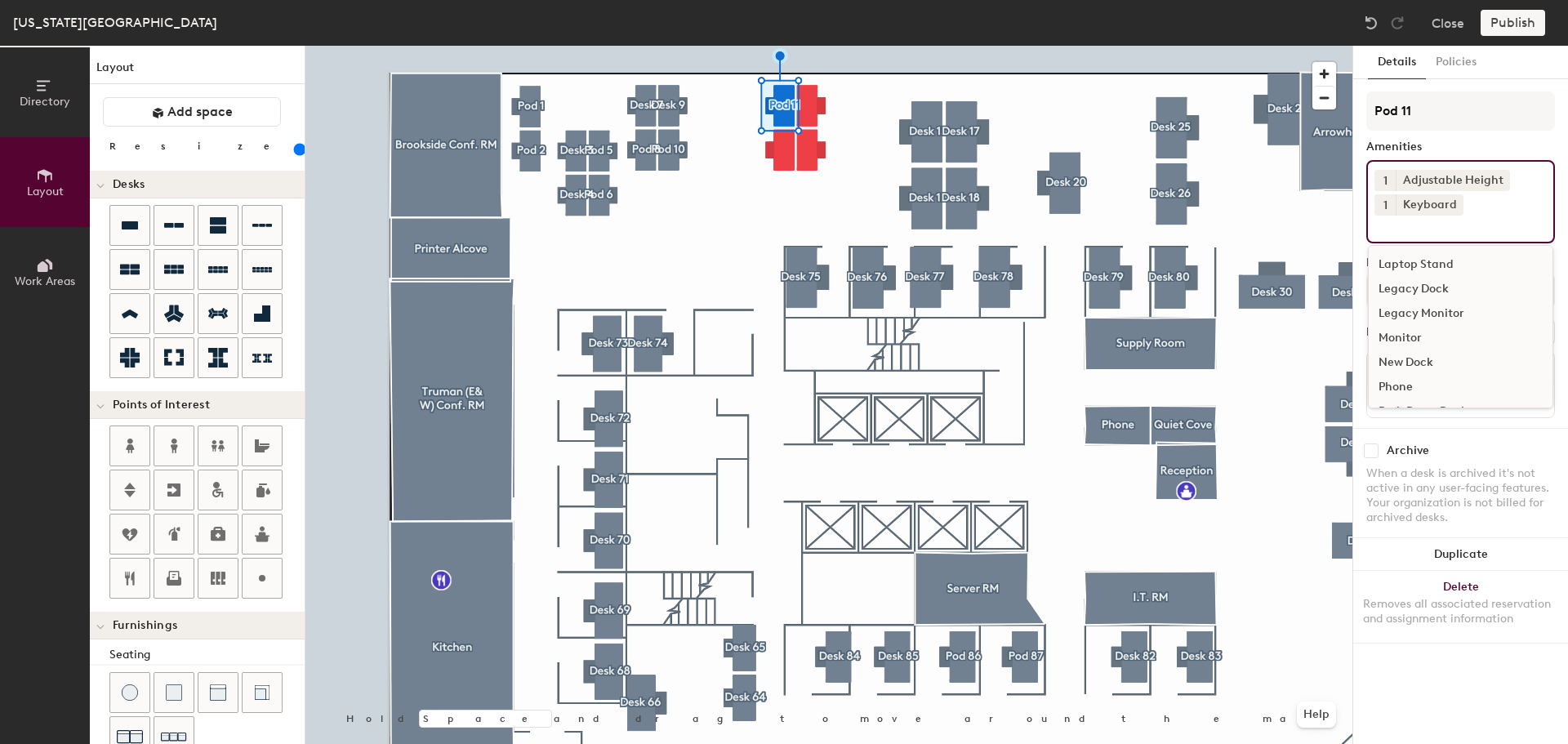
click at [1420, 329] on div "Monitor" at bounding box center [1461, 338] width 184 height 25
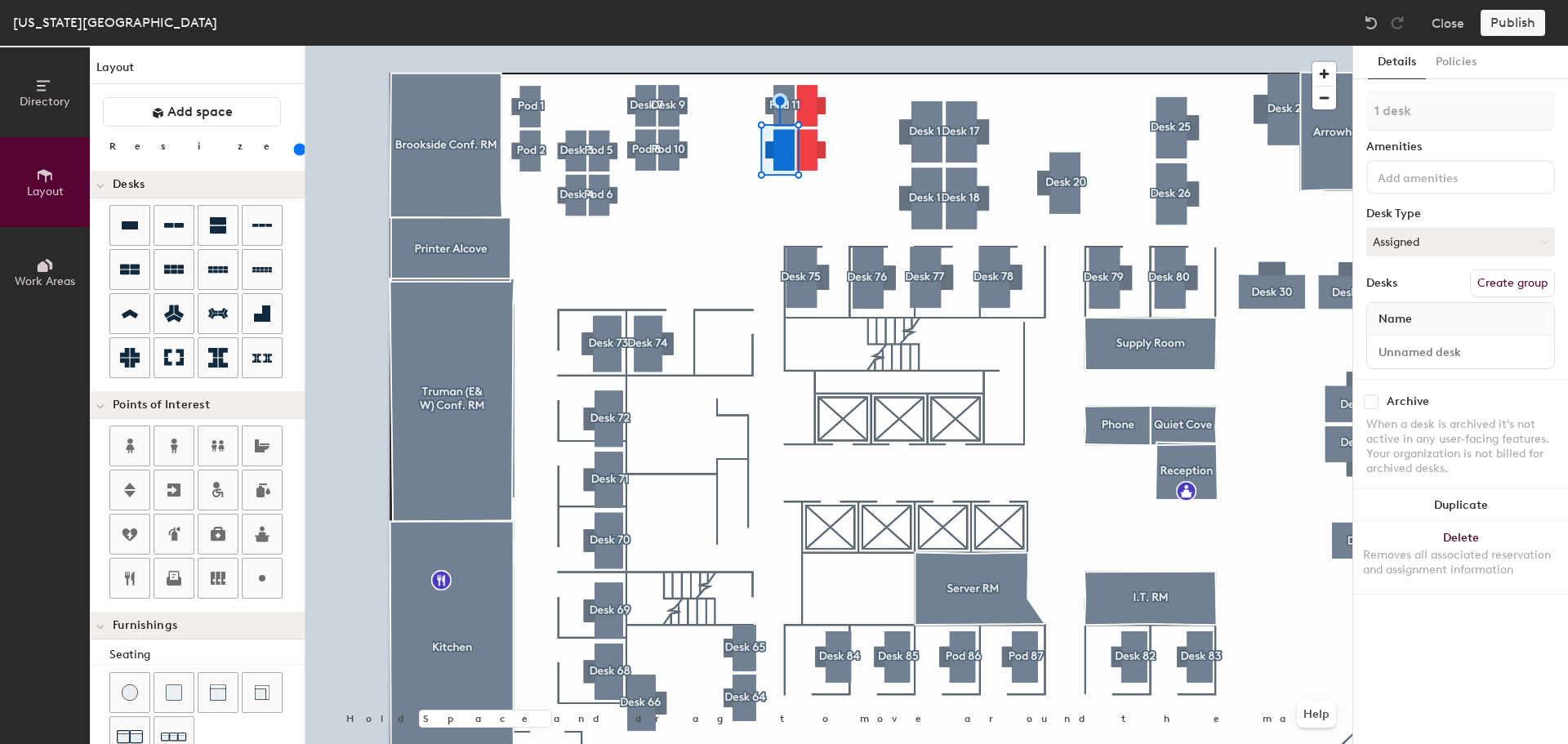
click at [1530, 280] on button "Create group" at bounding box center [1512, 283] width 85 height 27
click at [1424, 107] on input "Pod 58" at bounding box center [1461, 110] width 188 height 39
type input "Pod 12"
click at [1451, 231] on button "Assigned" at bounding box center [1461, 241] width 188 height 29
click at [1400, 330] on div "Hoteled" at bounding box center [1449, 341] width 163 height 25
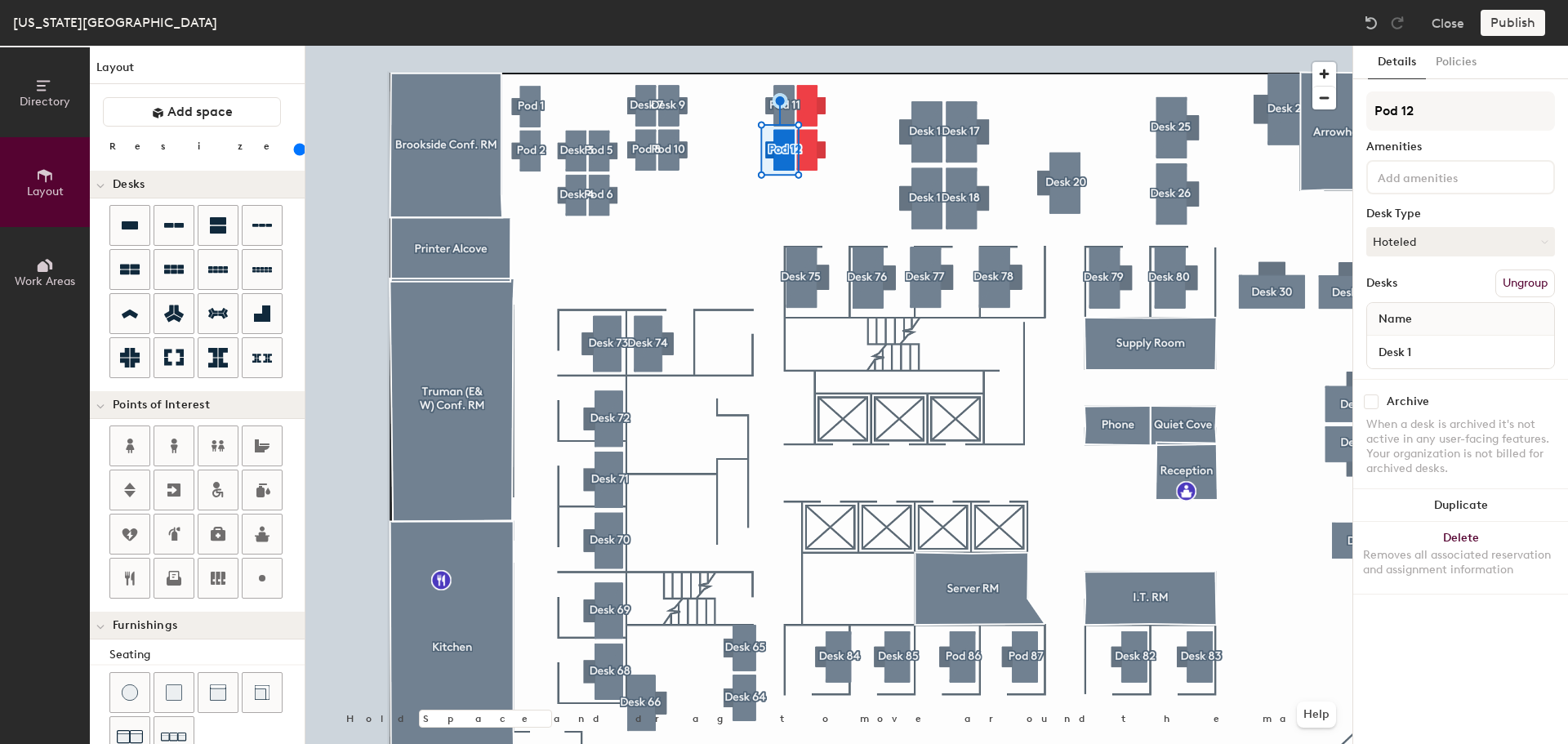
click at [1421, 170] on input at bounding box center [1448, 177] width 147 height 20
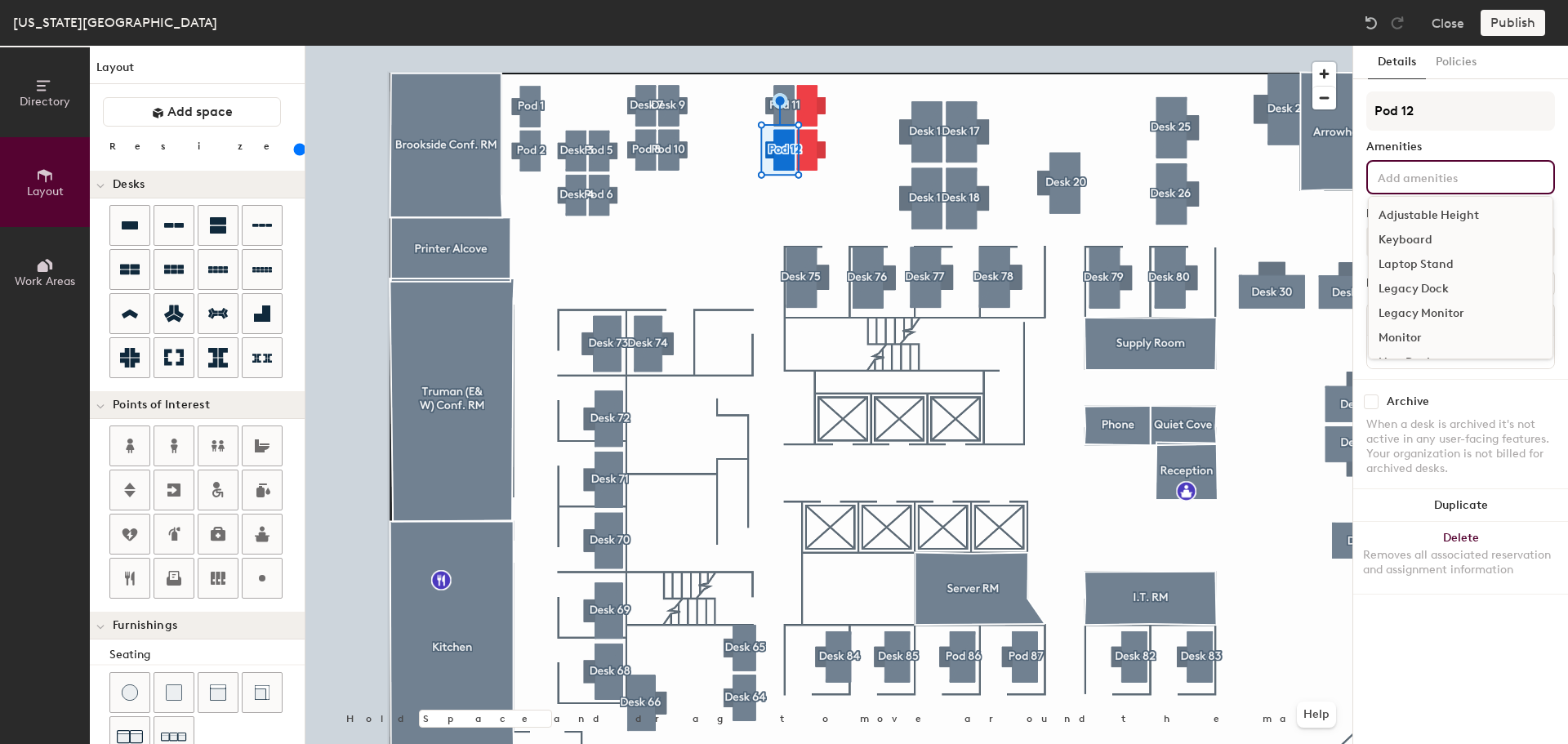
click at [1422, 211] on div "Adjustable Height" at bounding box center [1461, 215] width 184 height 25
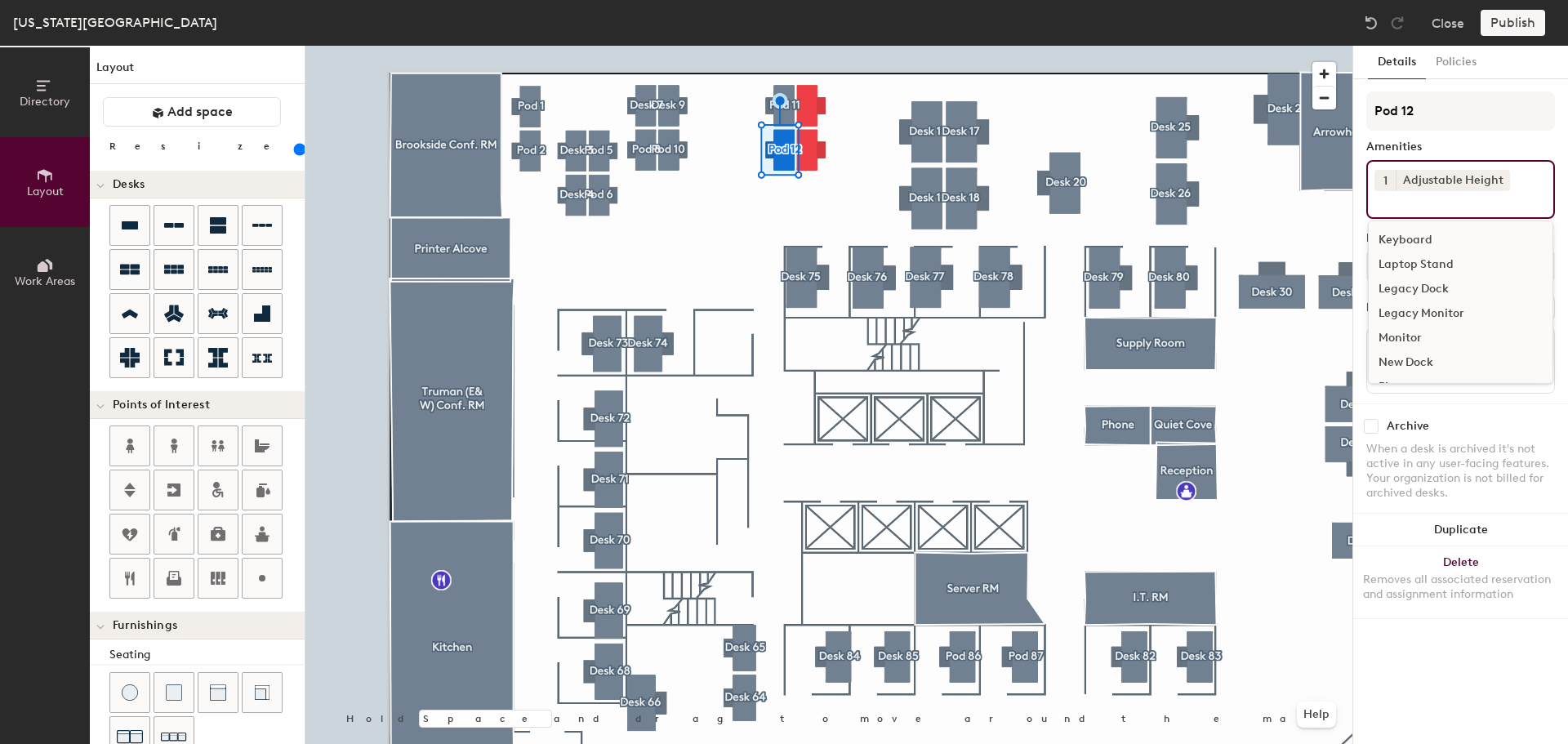
click at [1417, 236] on div "Keyboard" at bounding box center [1461, 240] width 184 height 25
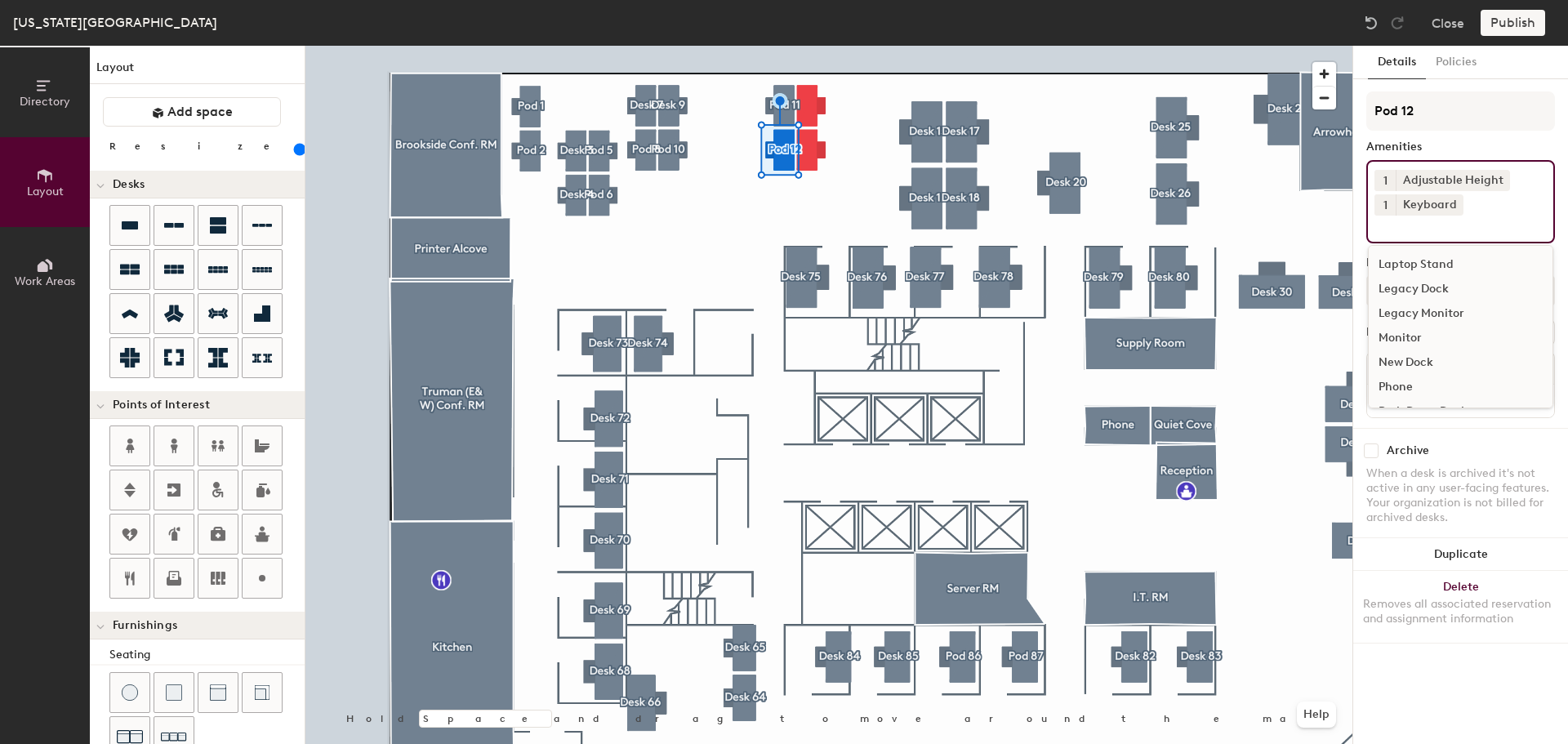
click at [1409, 330] on div "Monitor" at bounding box center [1461, 338] width 184 height 25
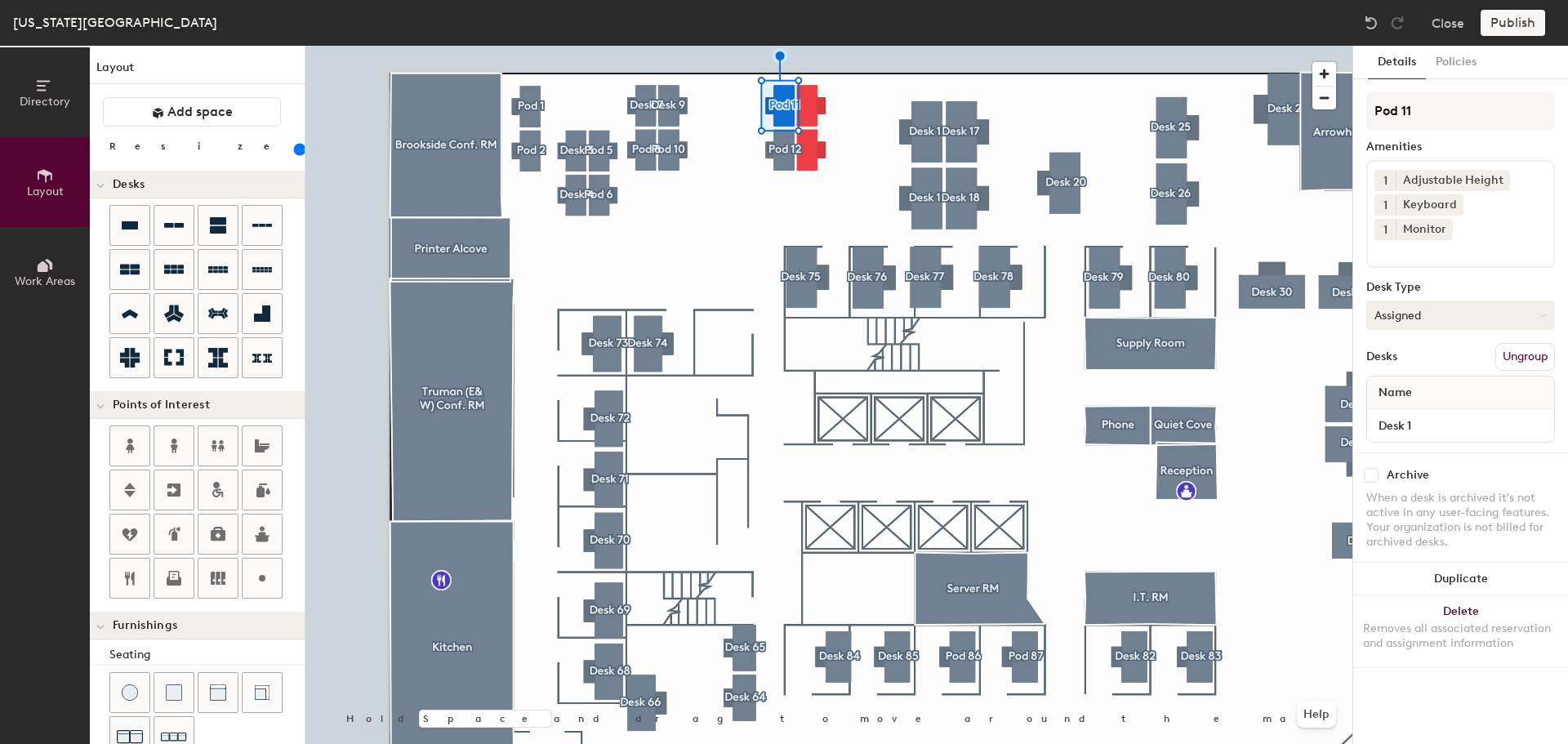
click at [1419, 301] on button "Assigned" at bounding box center [1461, 315] width 188 height 29
click at [1416, 403] on div "Hoteled" at bounding box center [1449, 414] width 163 height 25
click at [863, 46] on div at bounding box center [829, 46] width 1047 height 0
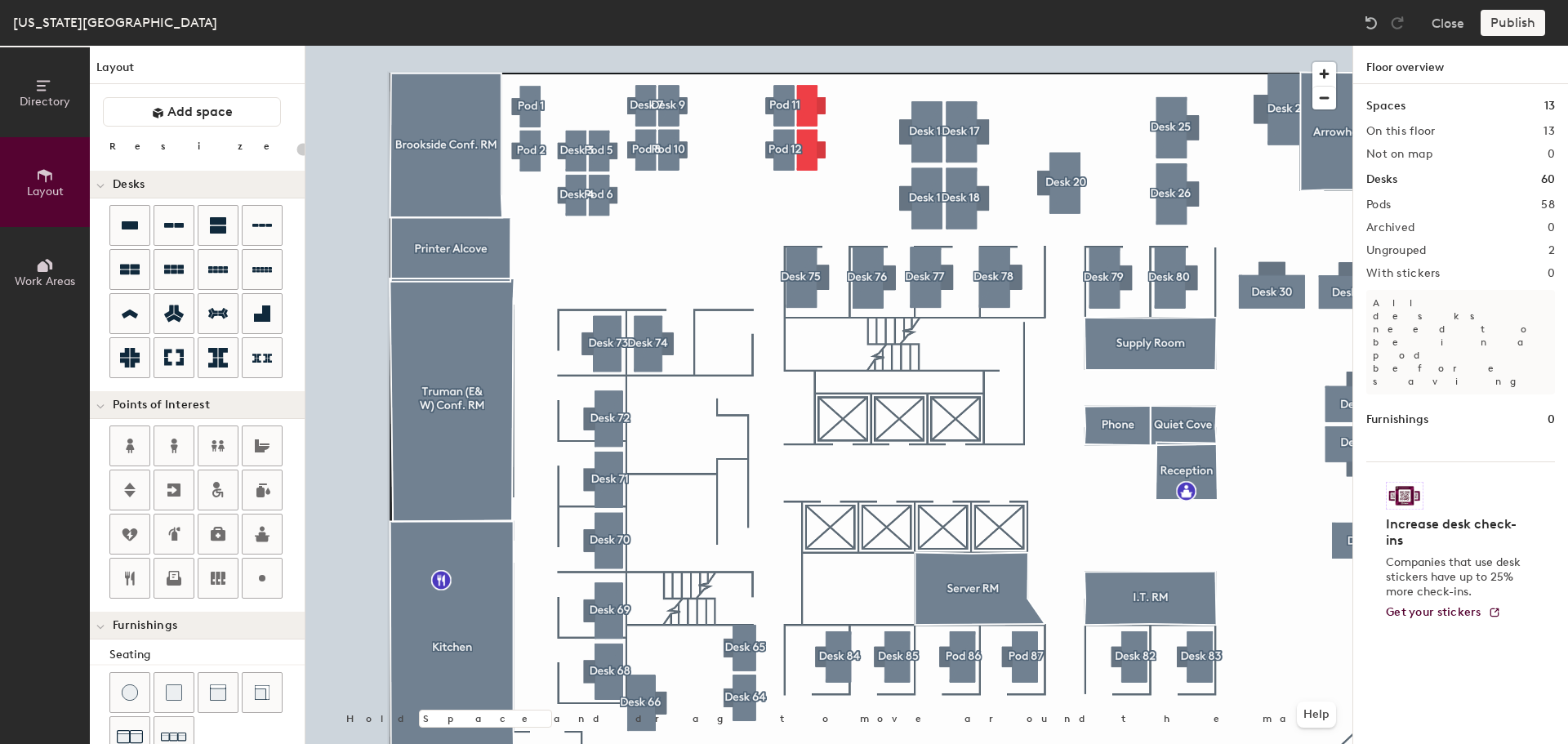
click at [780, 46] on div at bounding box center [829, 46] width 1047 height 0
type input "160"
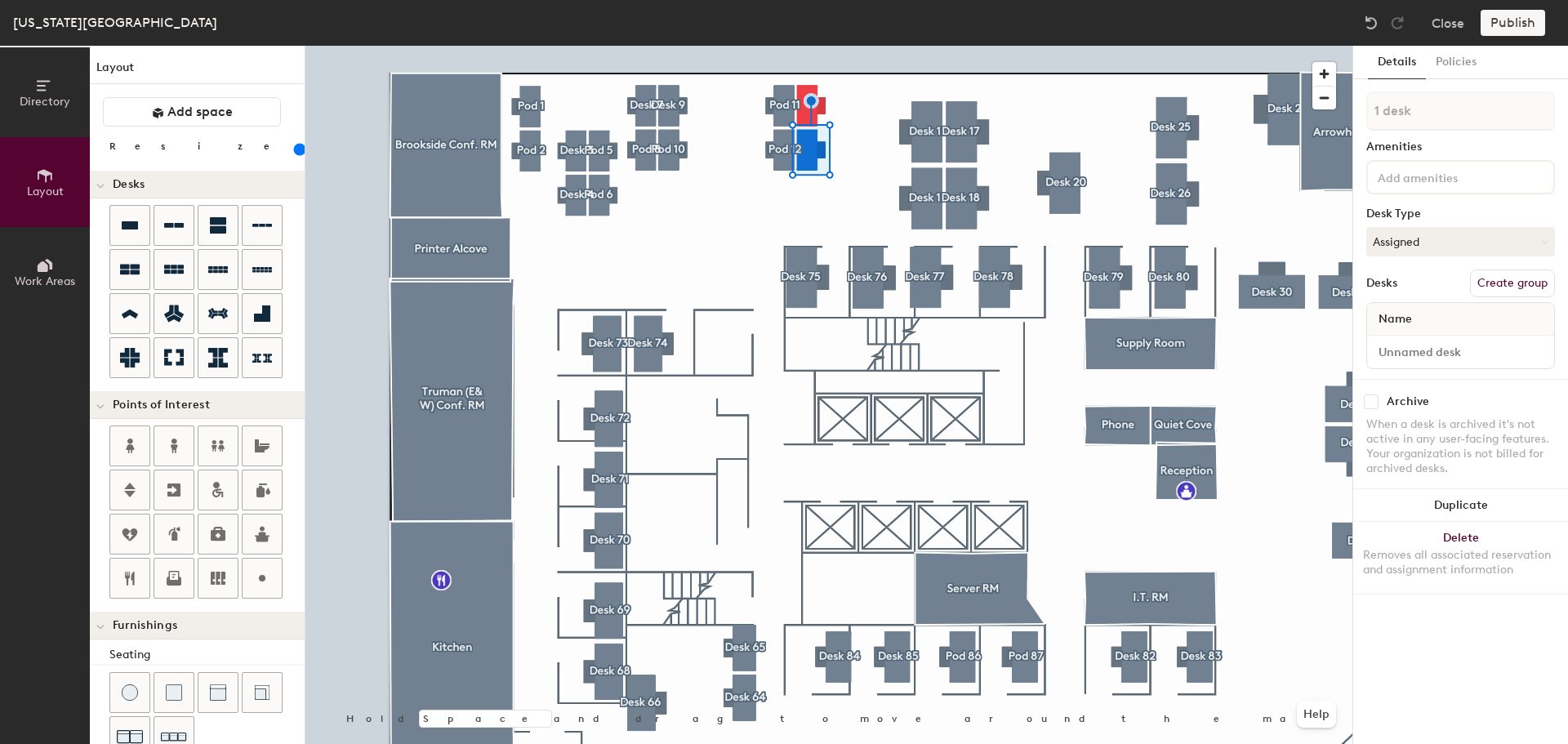
click at [1508, 281] on button "Create group" at bounding box center [1512, 283] width 85 height 27
type input "Pod 14"
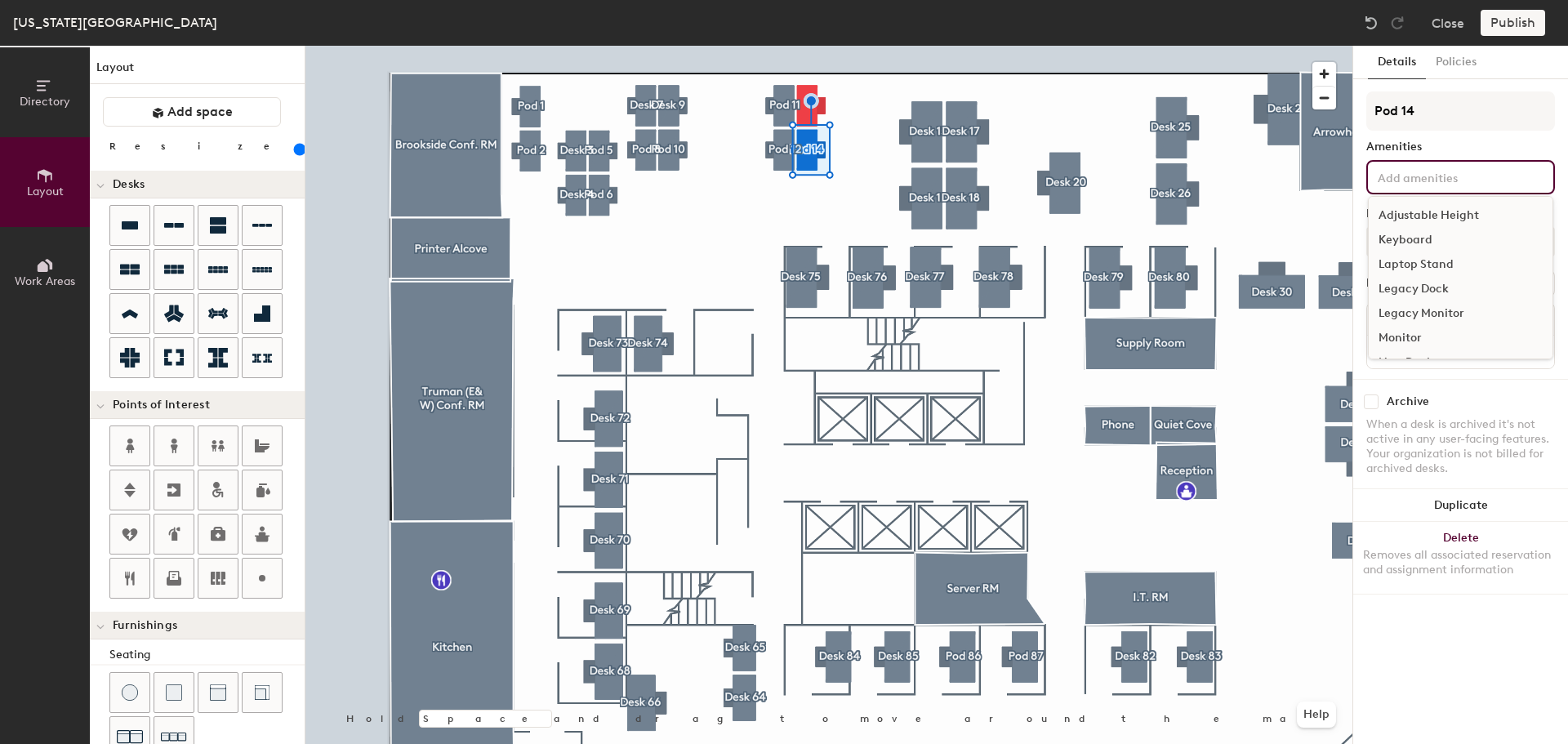
click at [1503, 177] on input at bounding box center [1448, 177] width 147 height 20
click at [1468, 210] on div "Adjustable Height" at bounding box center [1461, 215] width 184 height 25
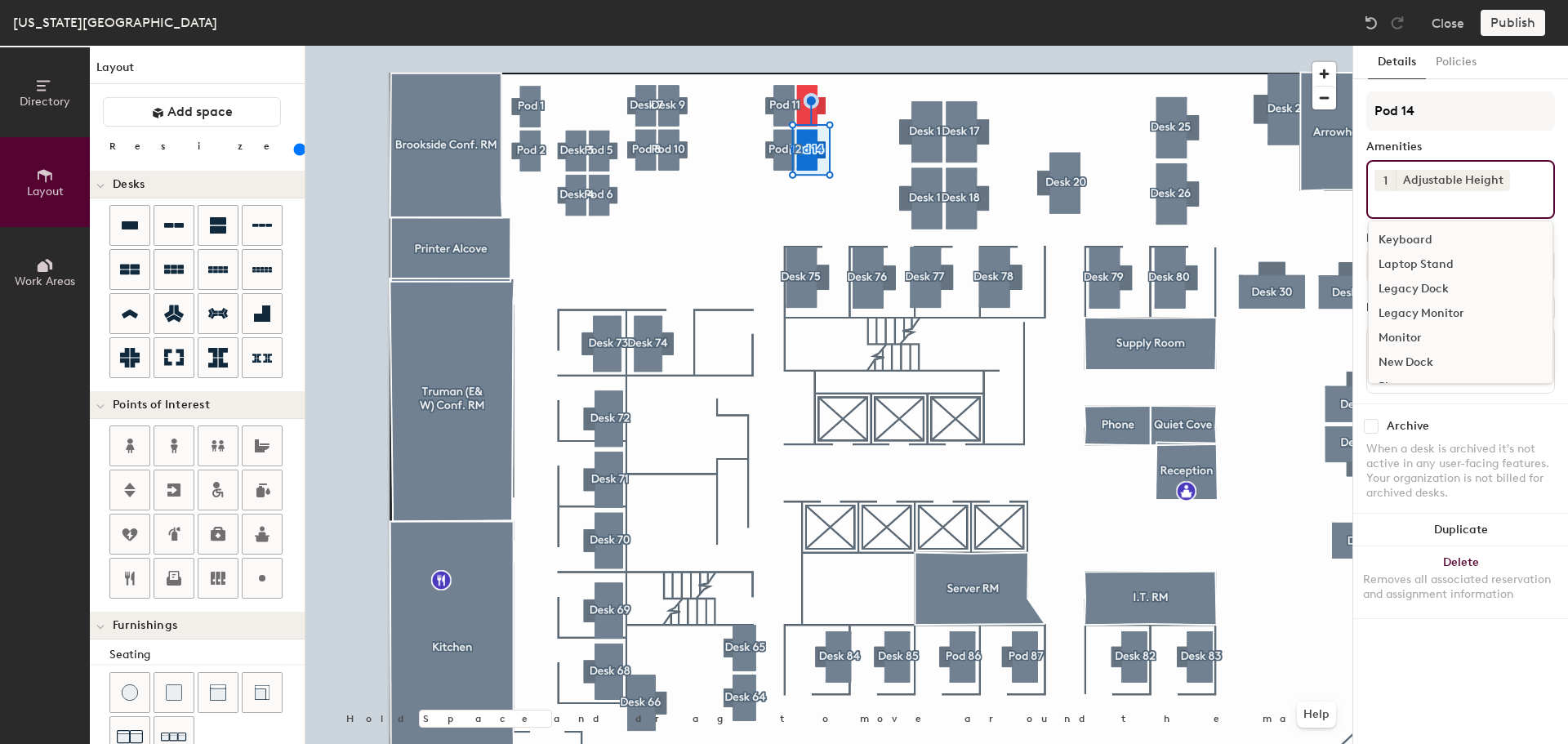
click at [1413, 238] on div "Keyboard" at bounding box center [1461, 240] width 184 height 25
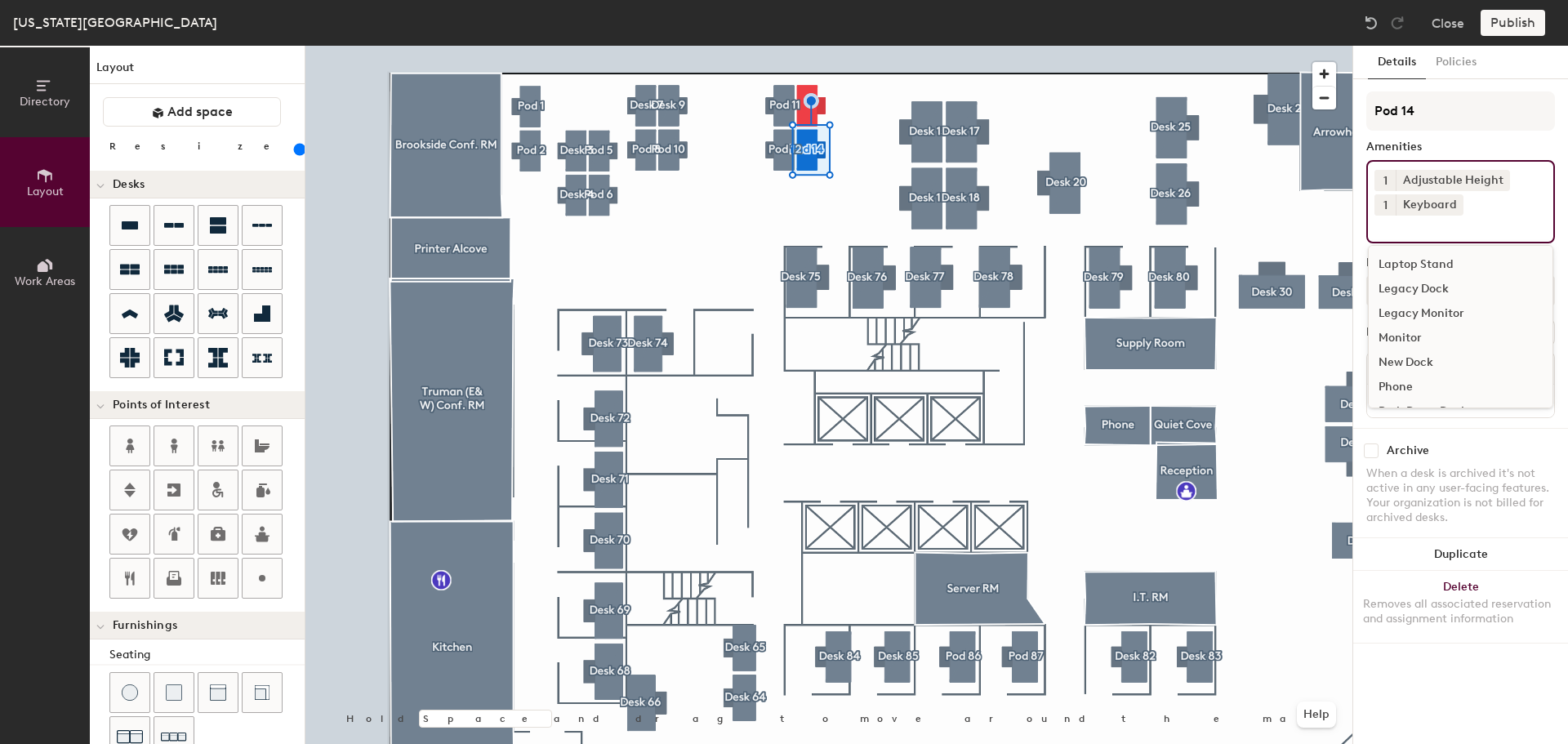
click at [1408, 335] on div "Monitor" at bounding box center [1461, 338] width 184 height 25
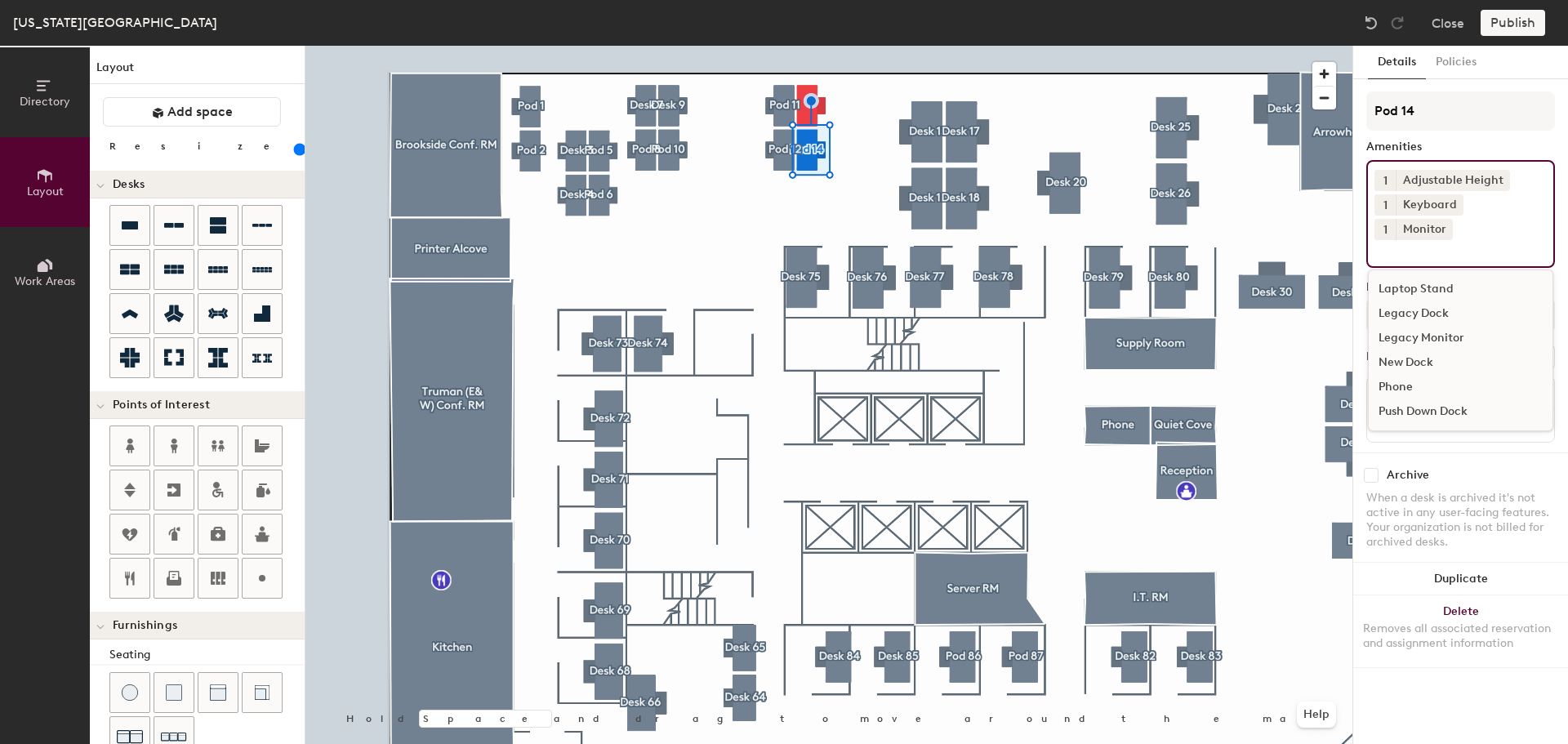
click at [892, 46] on div at bounding box center [829, 46] width 1047 height 0
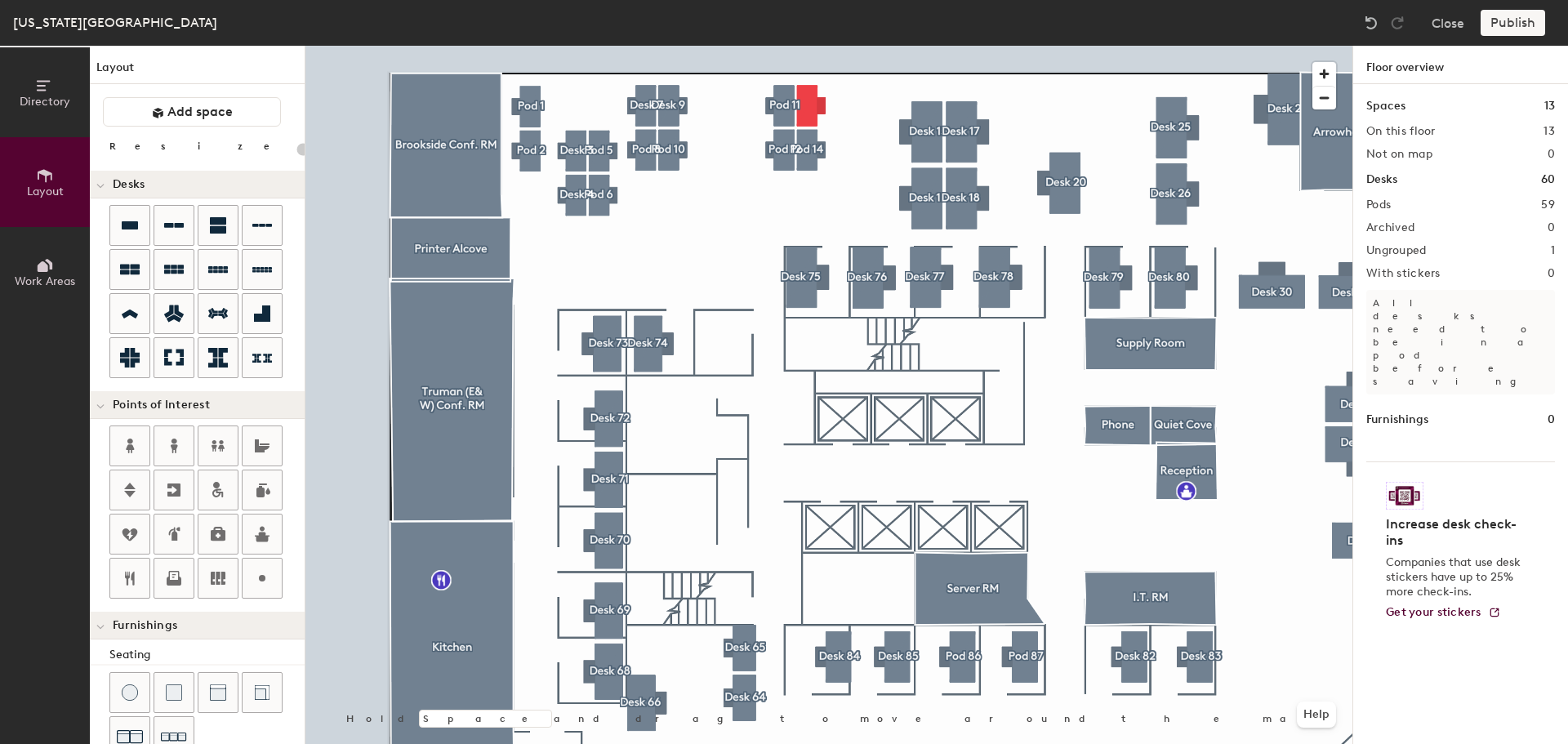
type input "160"
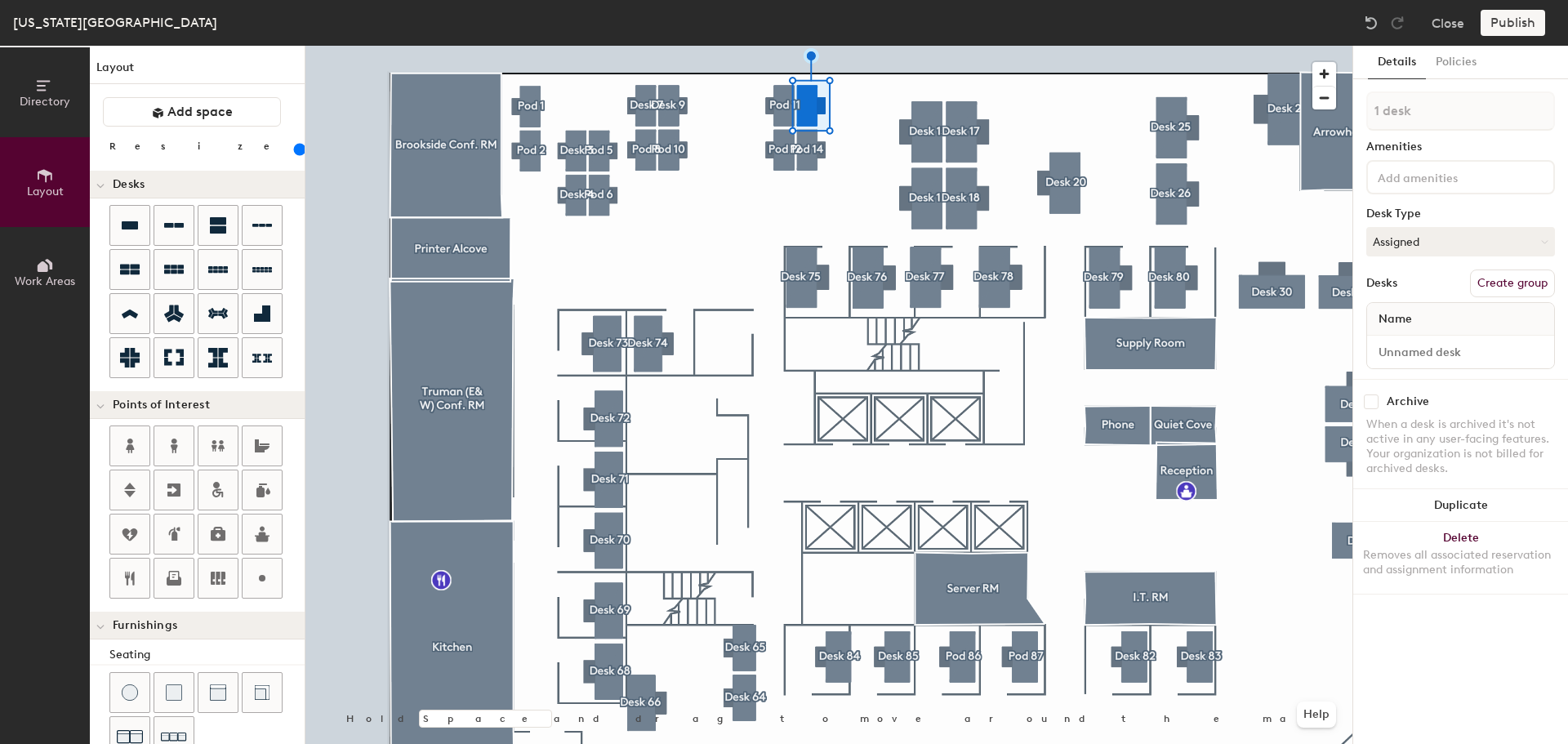
click at [1526, 285] on button "Create group" at bounding box center [1512, 283] width 85 height 27
click at [1542, 274] on button "Ungroup" at bounding box center [1524, 283] width 59 height 27
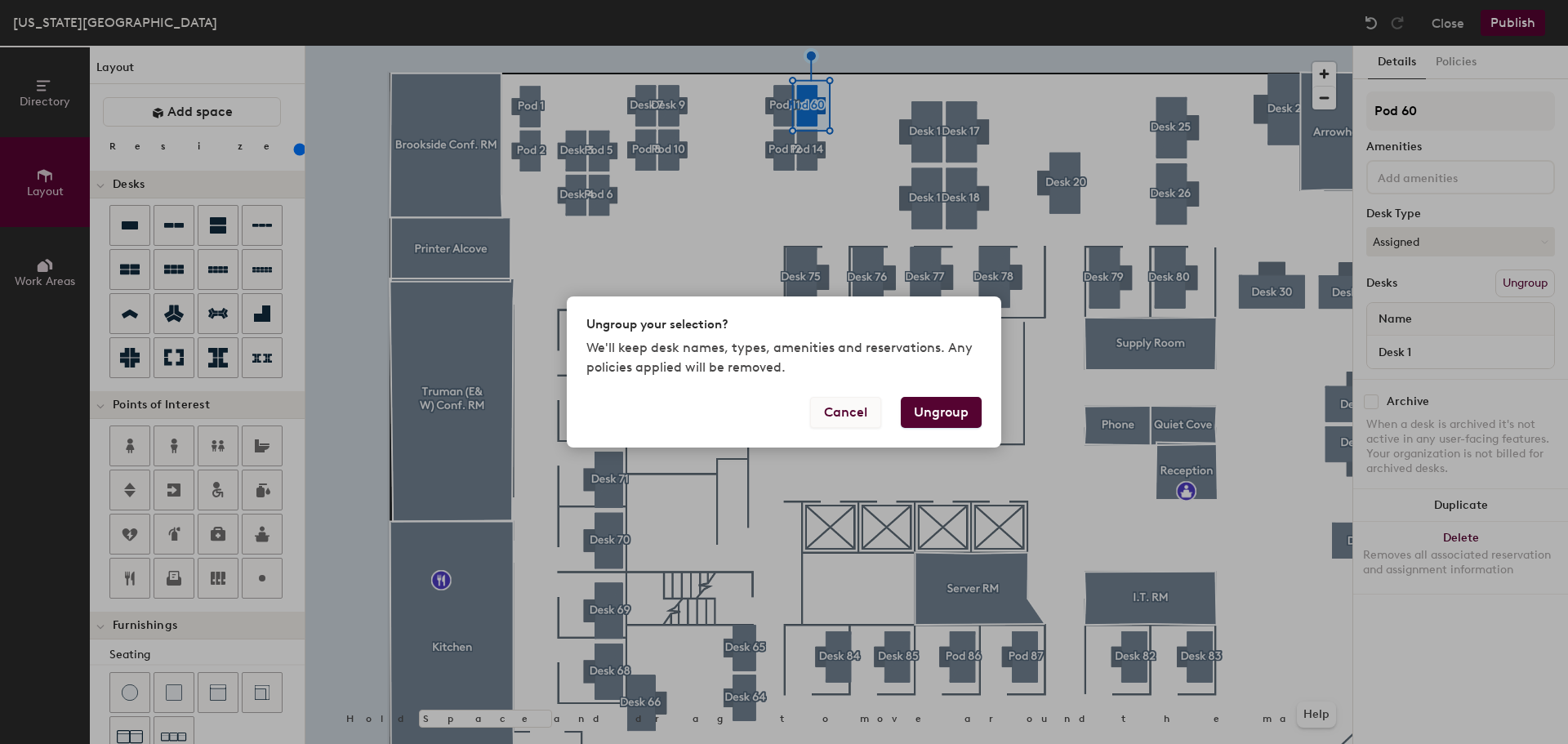
click at [857, 418] on button "Cancel" at bounding box center [846, 413] width 71 height 31
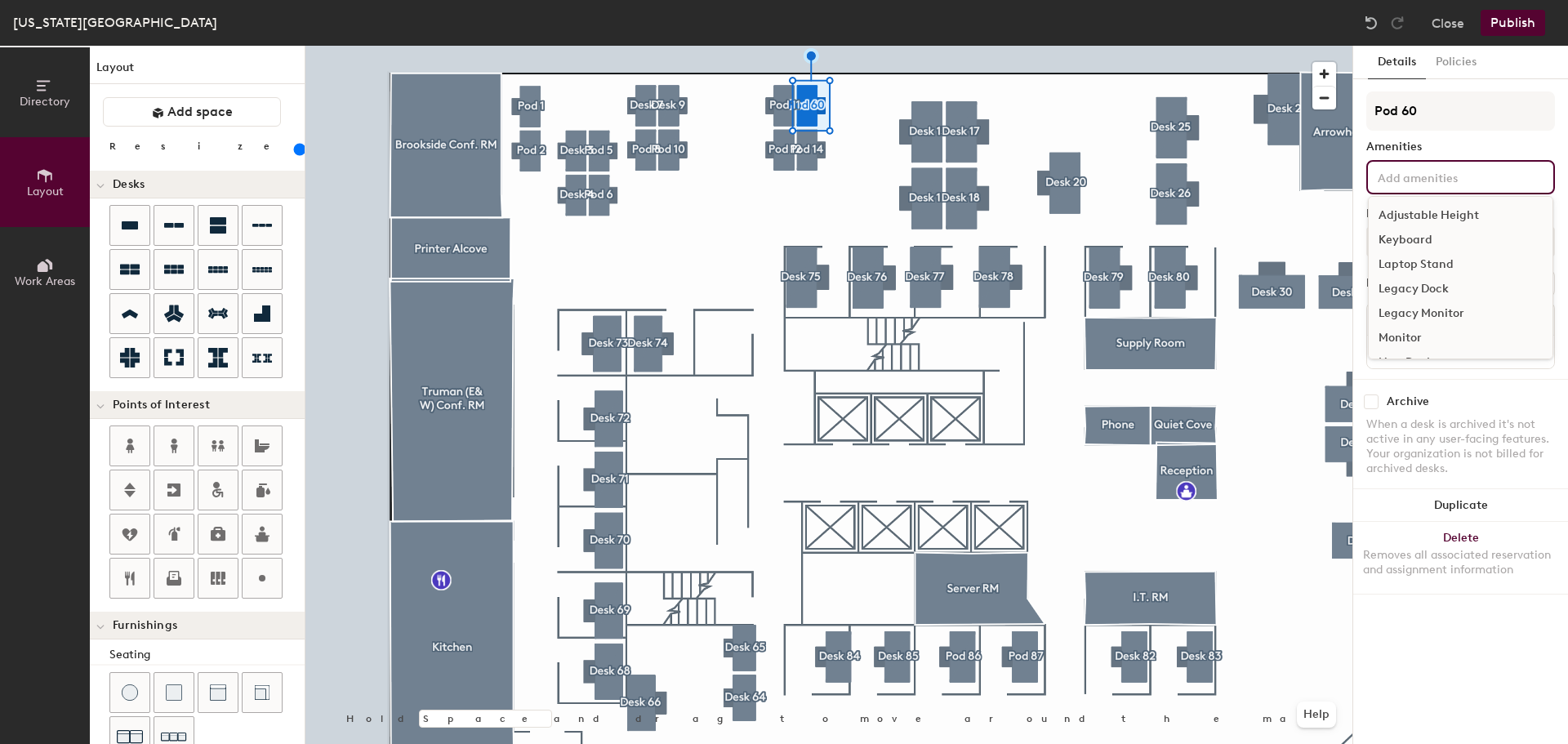
click at [1431, 174] on input at bounding box center [1448, 177] width 147 height 20
click at [1424, 216] on div "Adjustable Height" at bounding box center [1461, 215] width 184 height 25
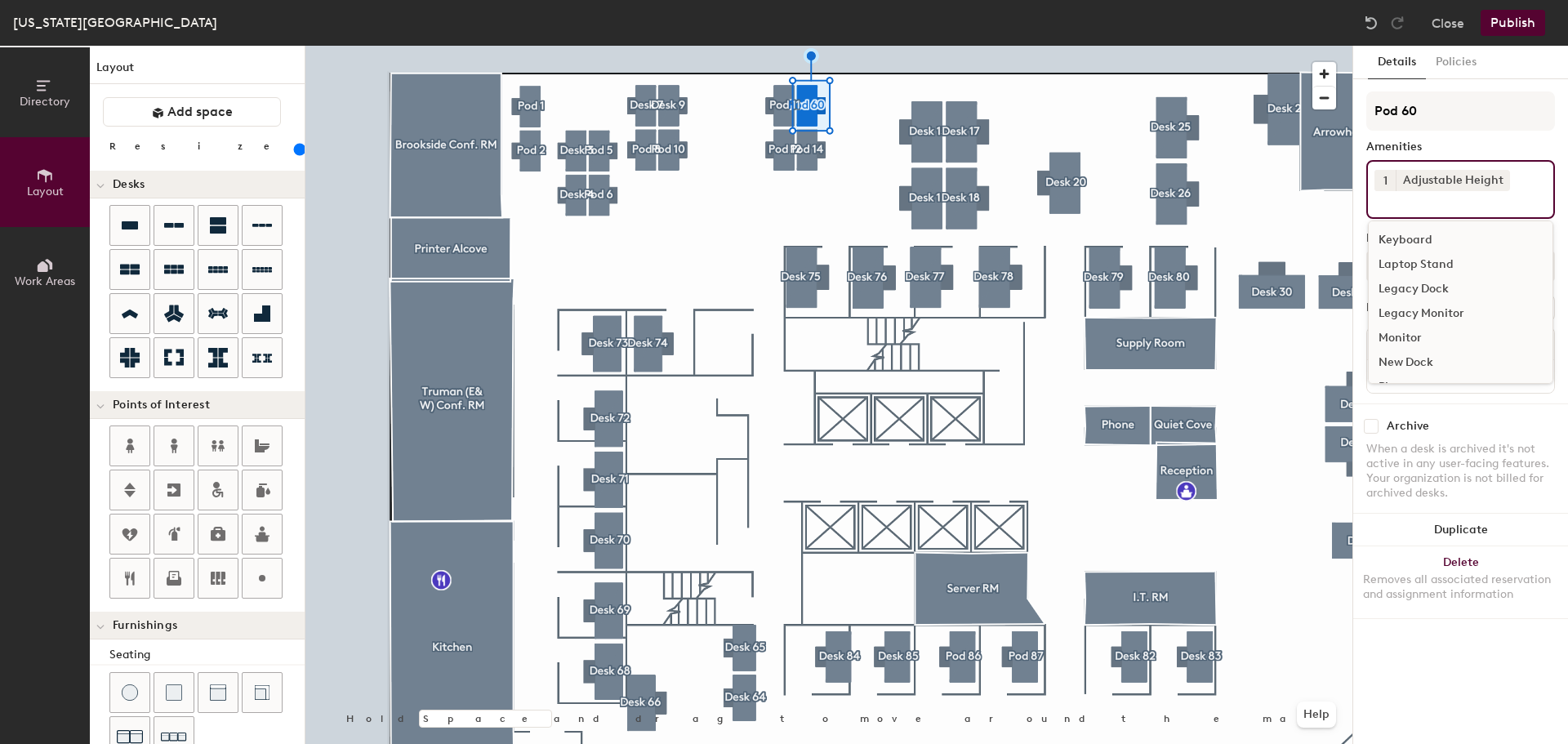
click at [1410, 234] on div "Keyboard" at bounding box center [1461, 240] width 184 height 25
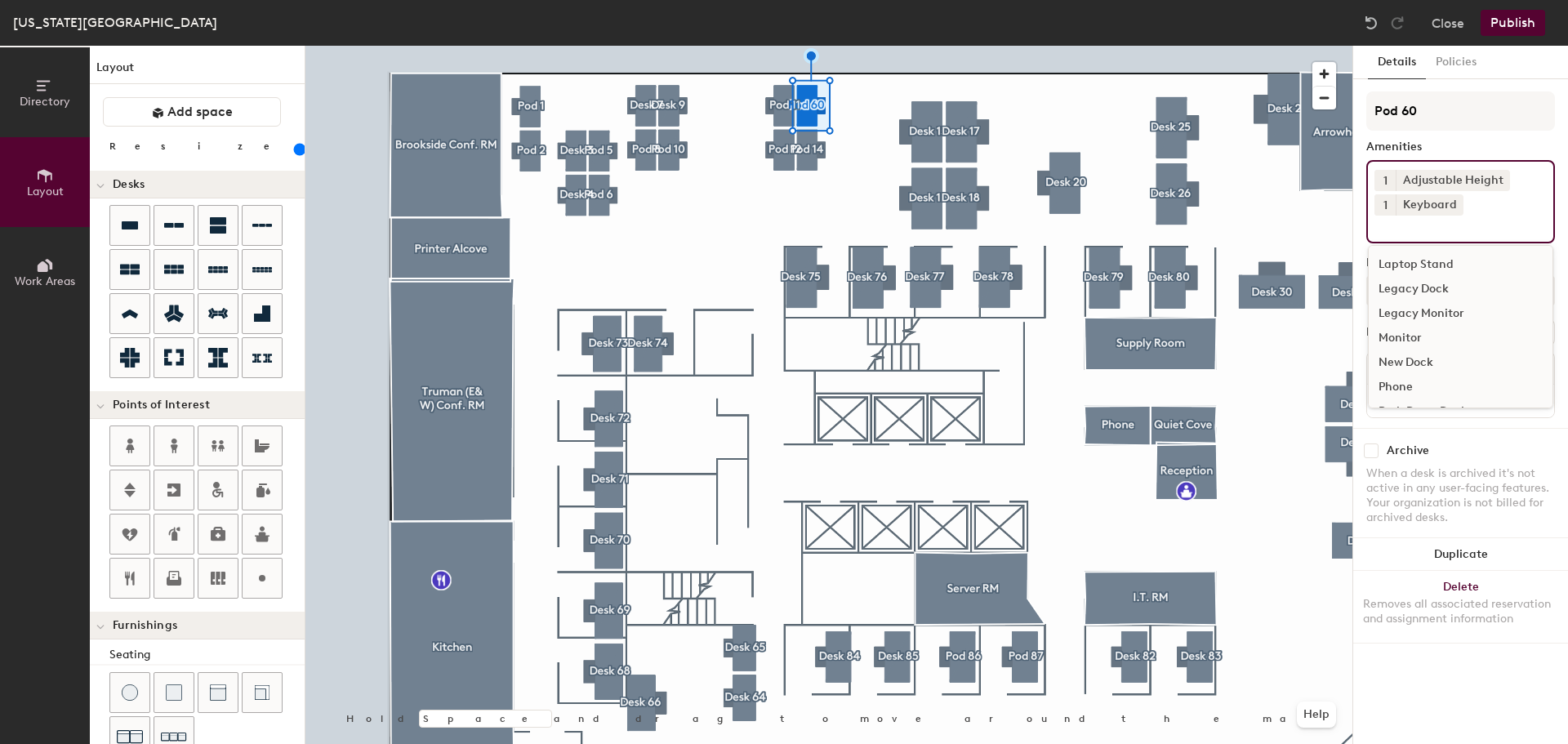
drag, startPoint x: 1395, startPoint y: 331, endPoint x: 1395, endPoint y: 321, distance: 10.0
click at [1395, 330] on div "Monitor" at bounding box center [1461, 338] width 184 height 25
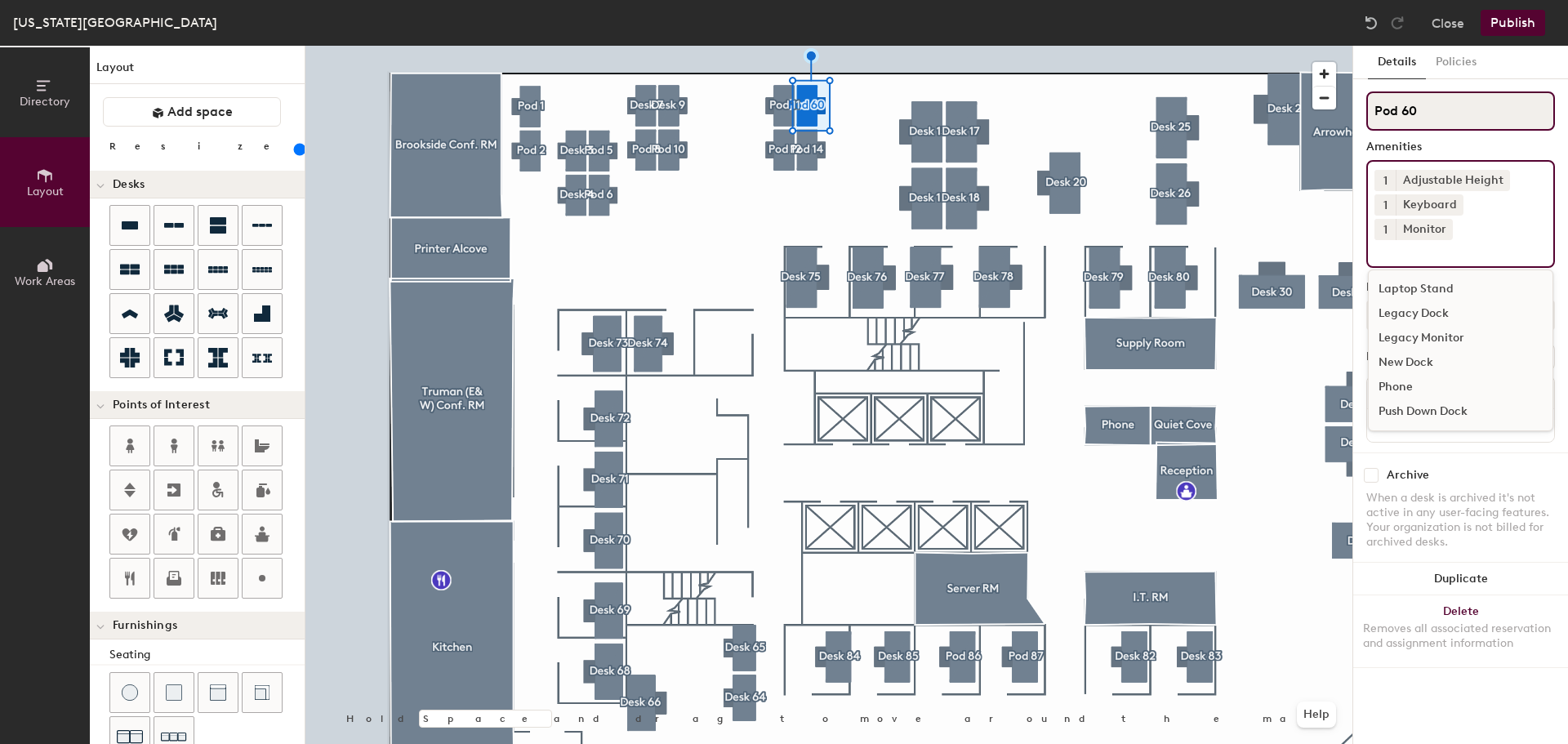
click at [1446, 118] on input "Pod 60" at bounding box center [1461, 110] width 188 height 39
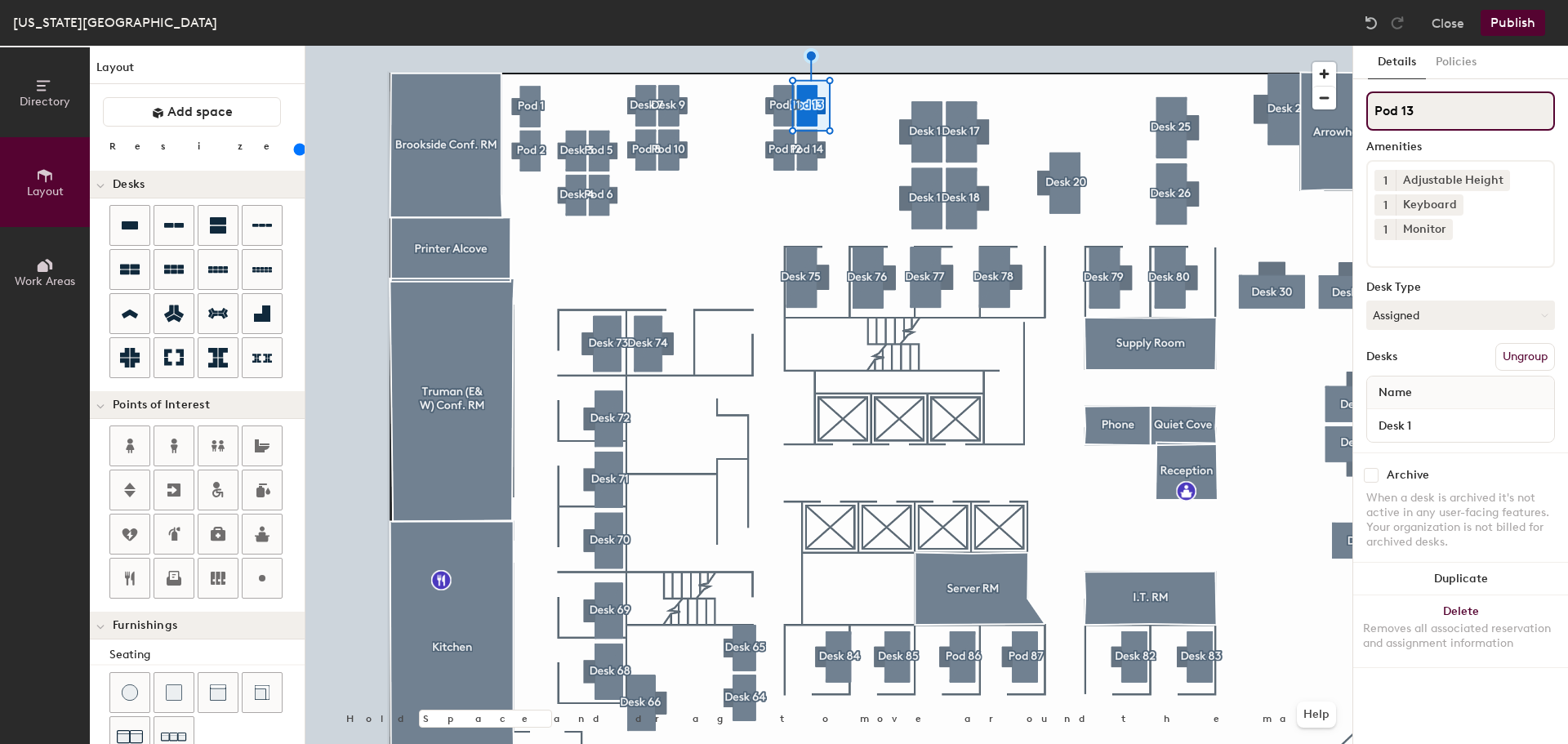
type input "Pod 13"
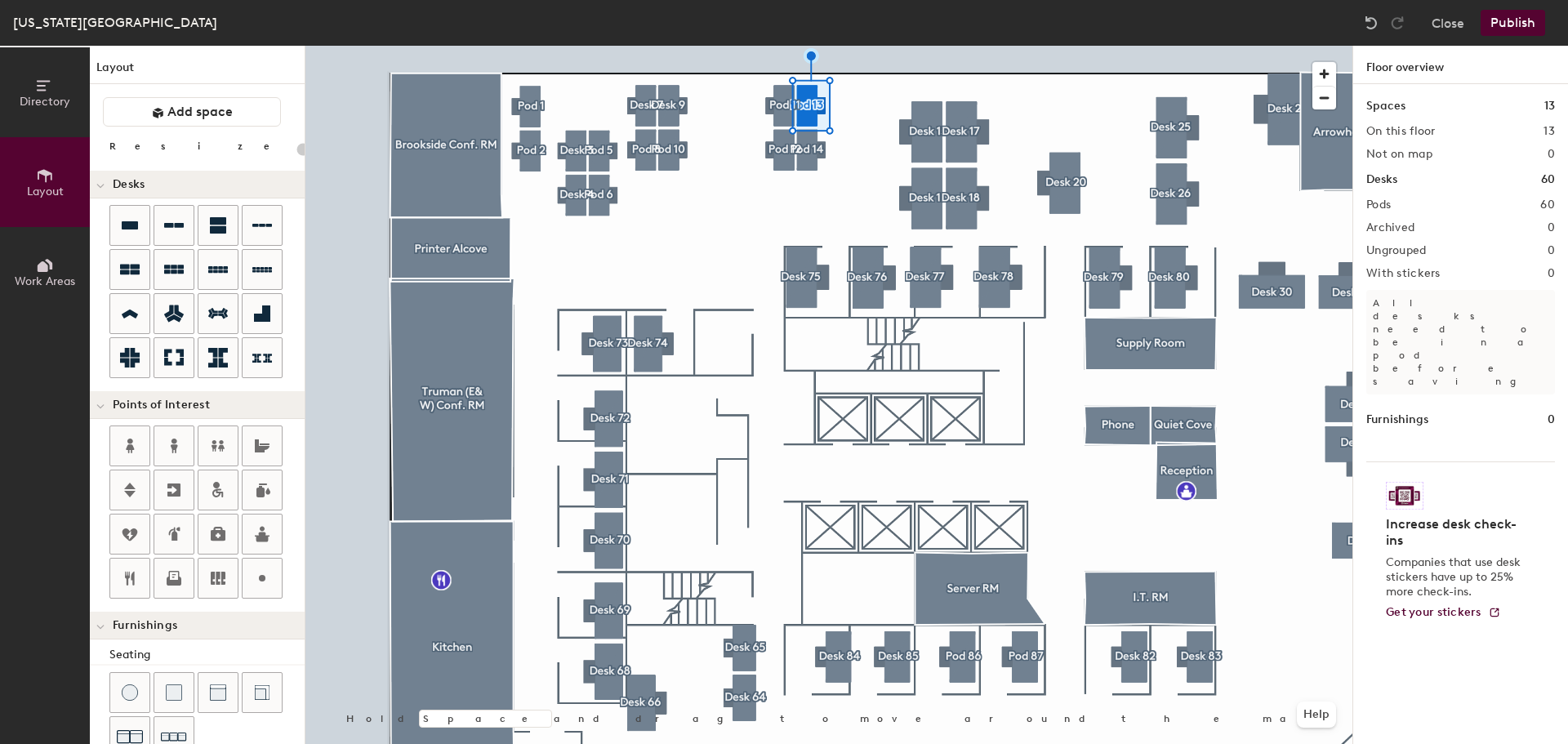
type input "20"
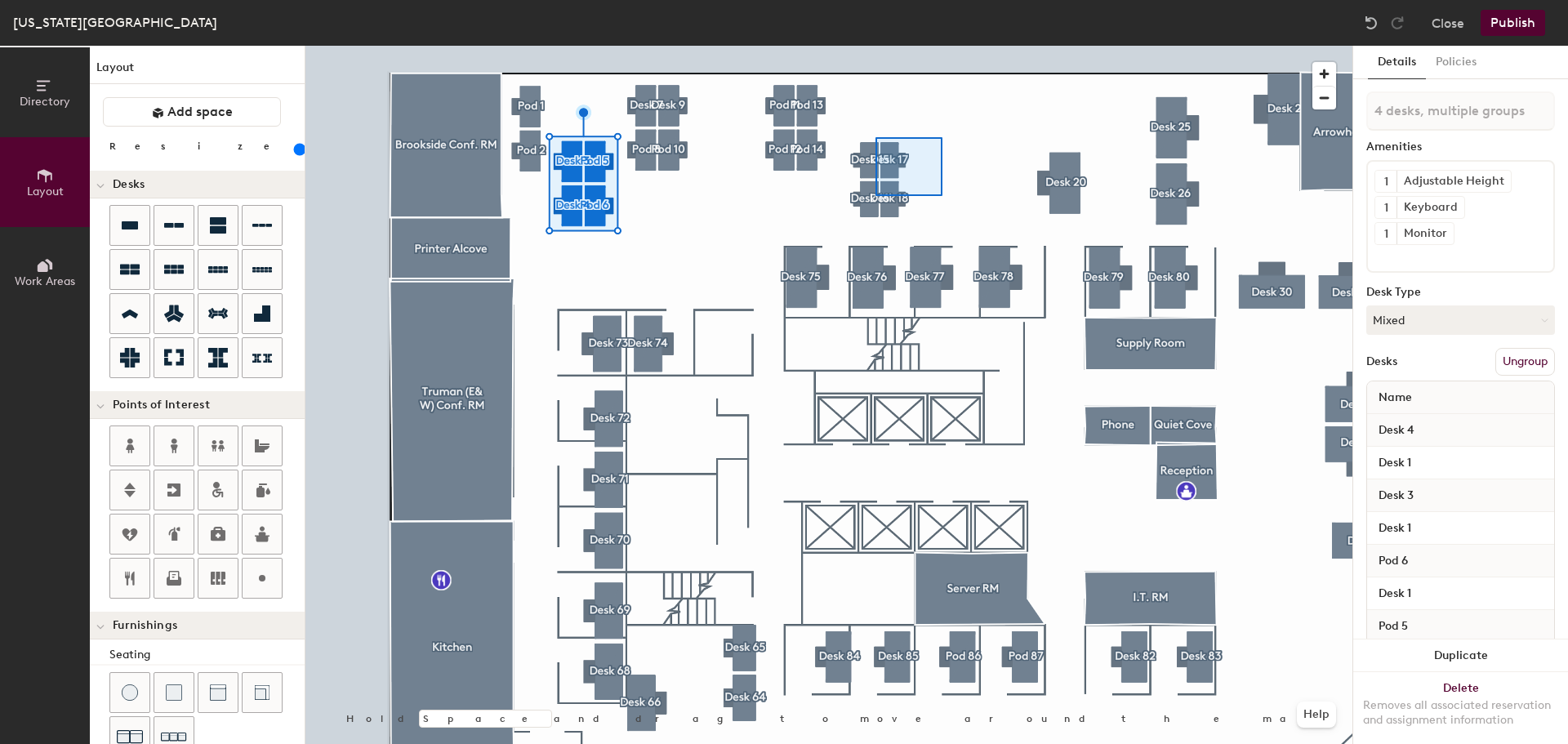
click at [863, 46] on div at bounding box center [829, 46] width 1047 height 0
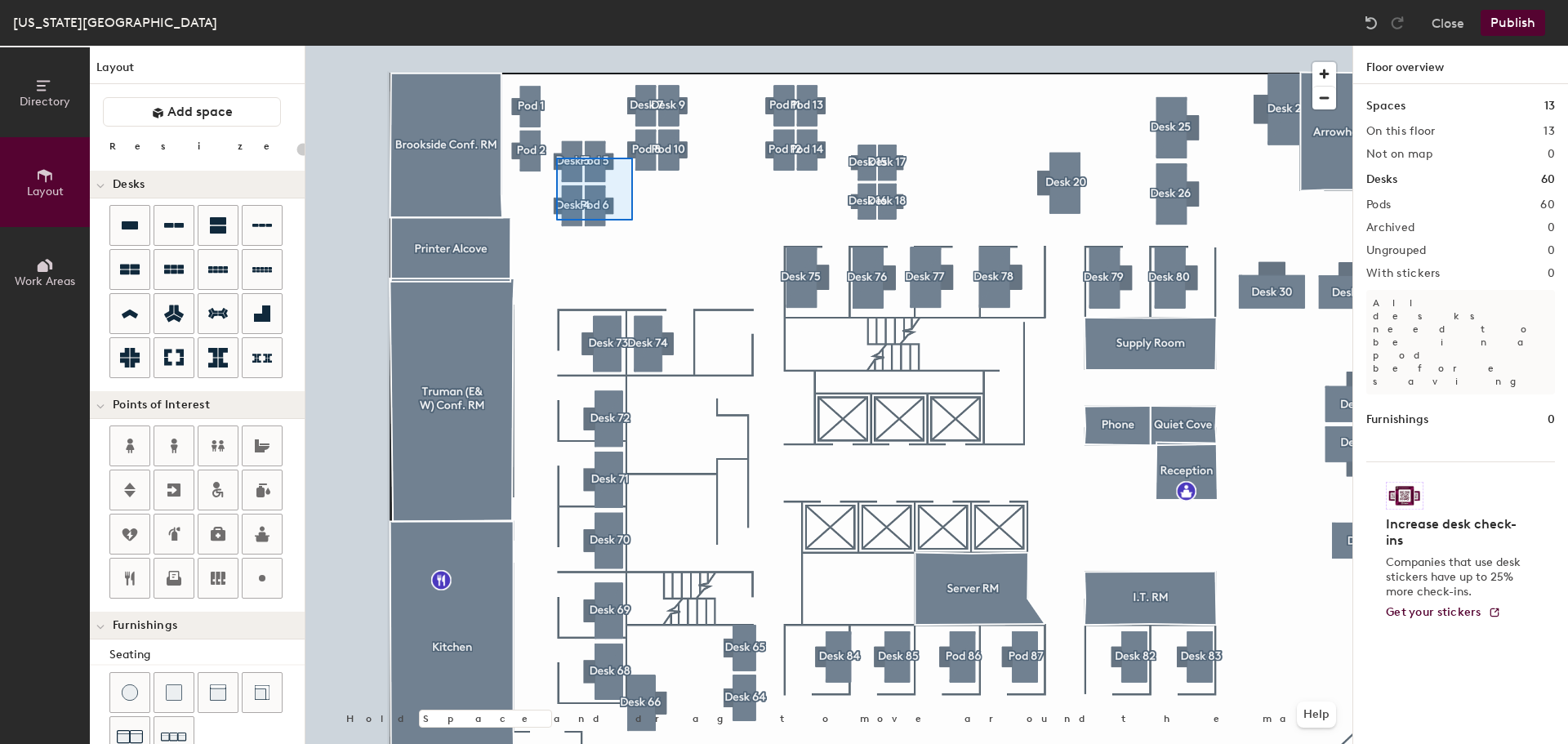
click at [552, 46] on div at bounding box center [829, 46] width 1047 height 0
click at [553, 46] on div at bounding box center [829, 46] width 1047 height 0
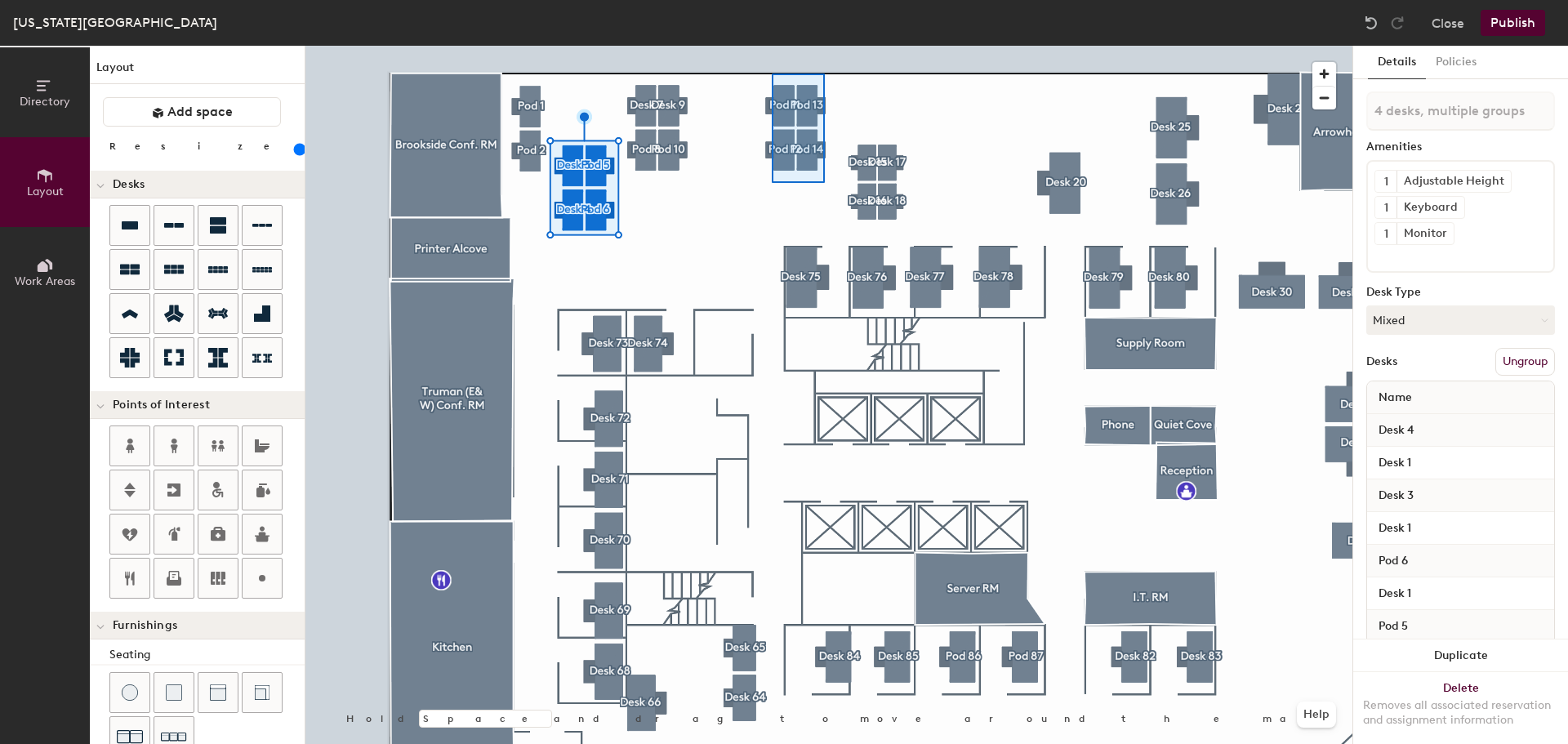
click at [772, 46] on div at bounding box center [829, 46] width 1047 height 0
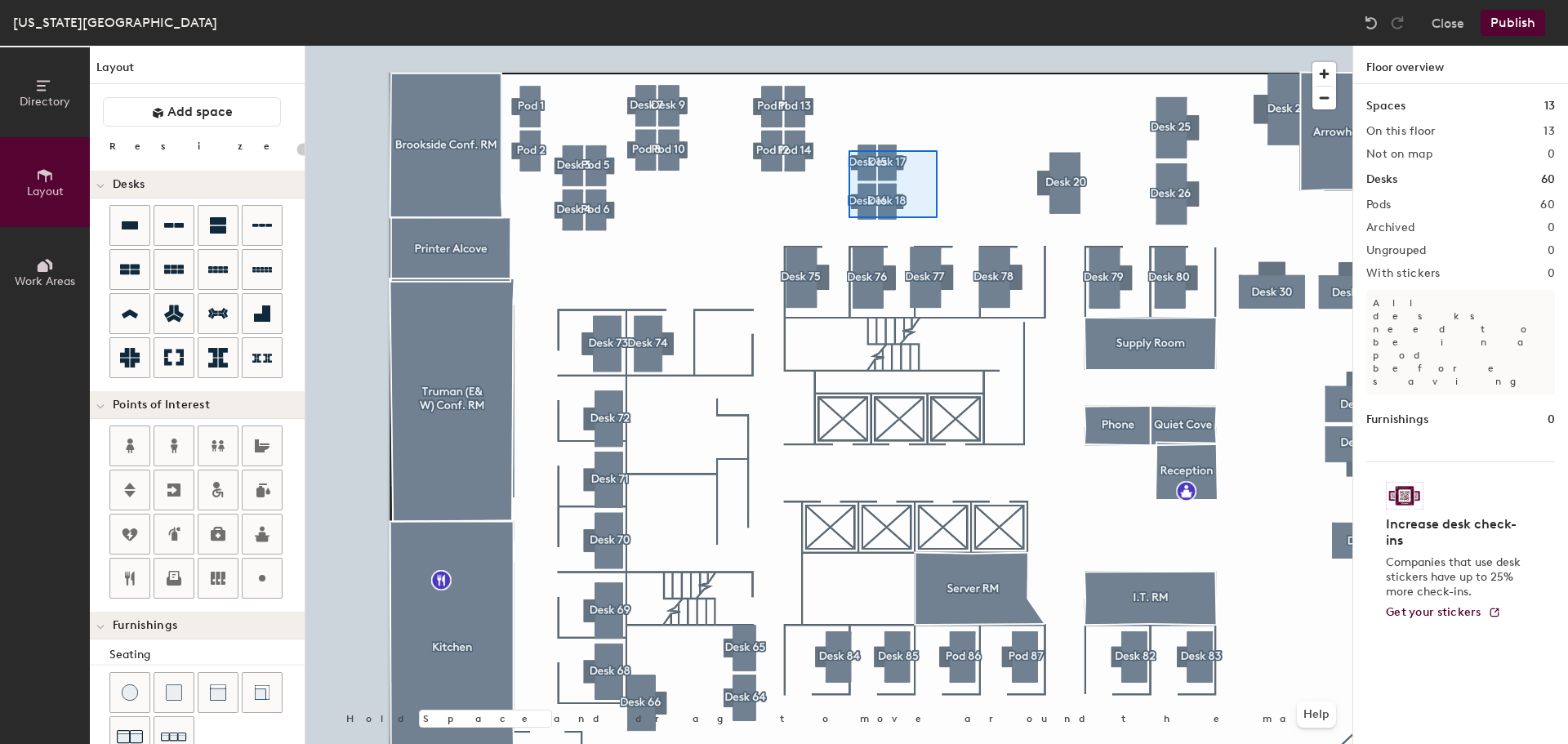
click at [849, 46] on div at bounding box center [829, 46] width 1047 height 0
click at [134, 260] on icon at bounding box center [130, 270] width 20 height 20
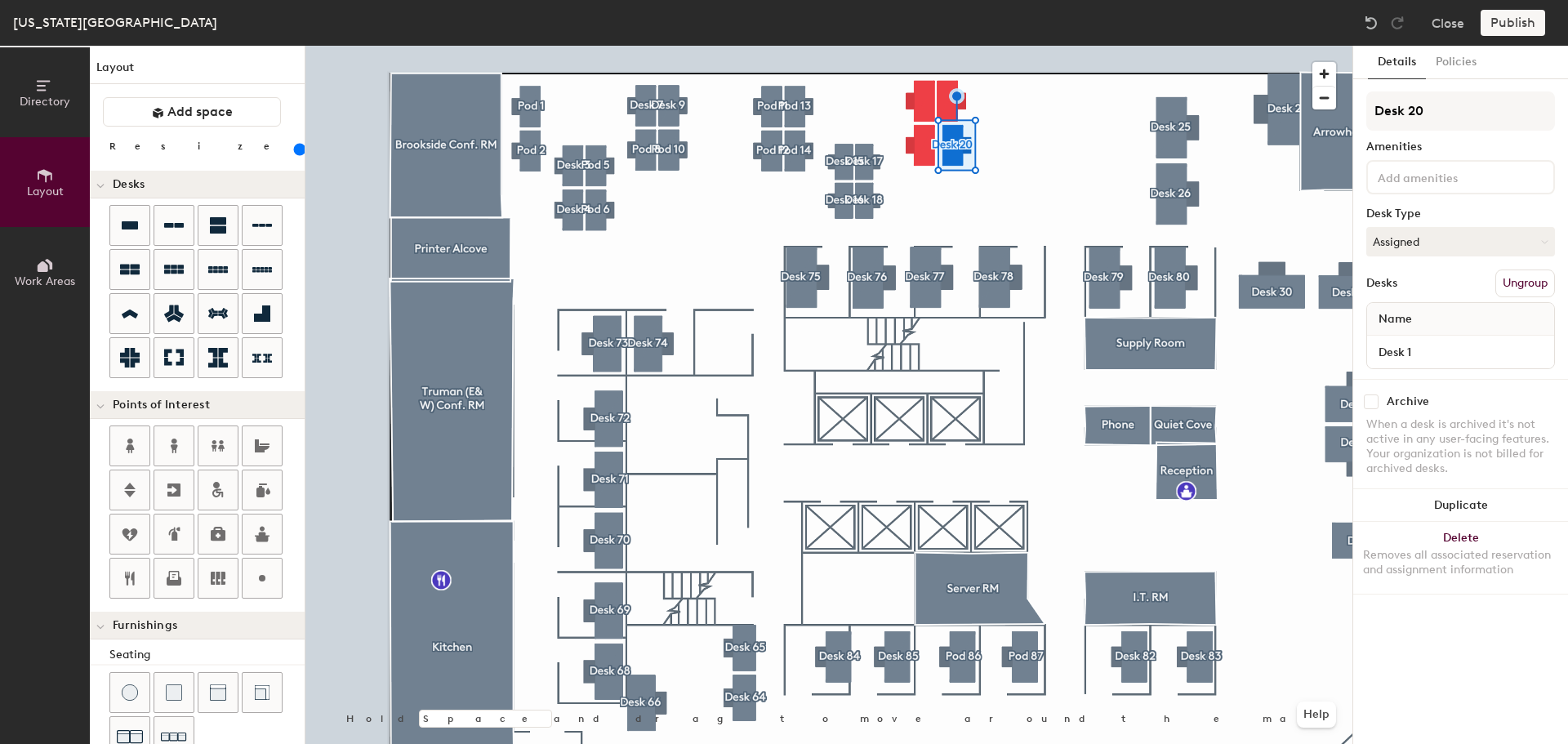
drag, startPoint x: 194, startPoint y: 148, endPoint x: 181, endPoint y: 148, distance: 13.0
click at [297, 148] on input "range" at bounding box center [297, 149] width 0 height 13
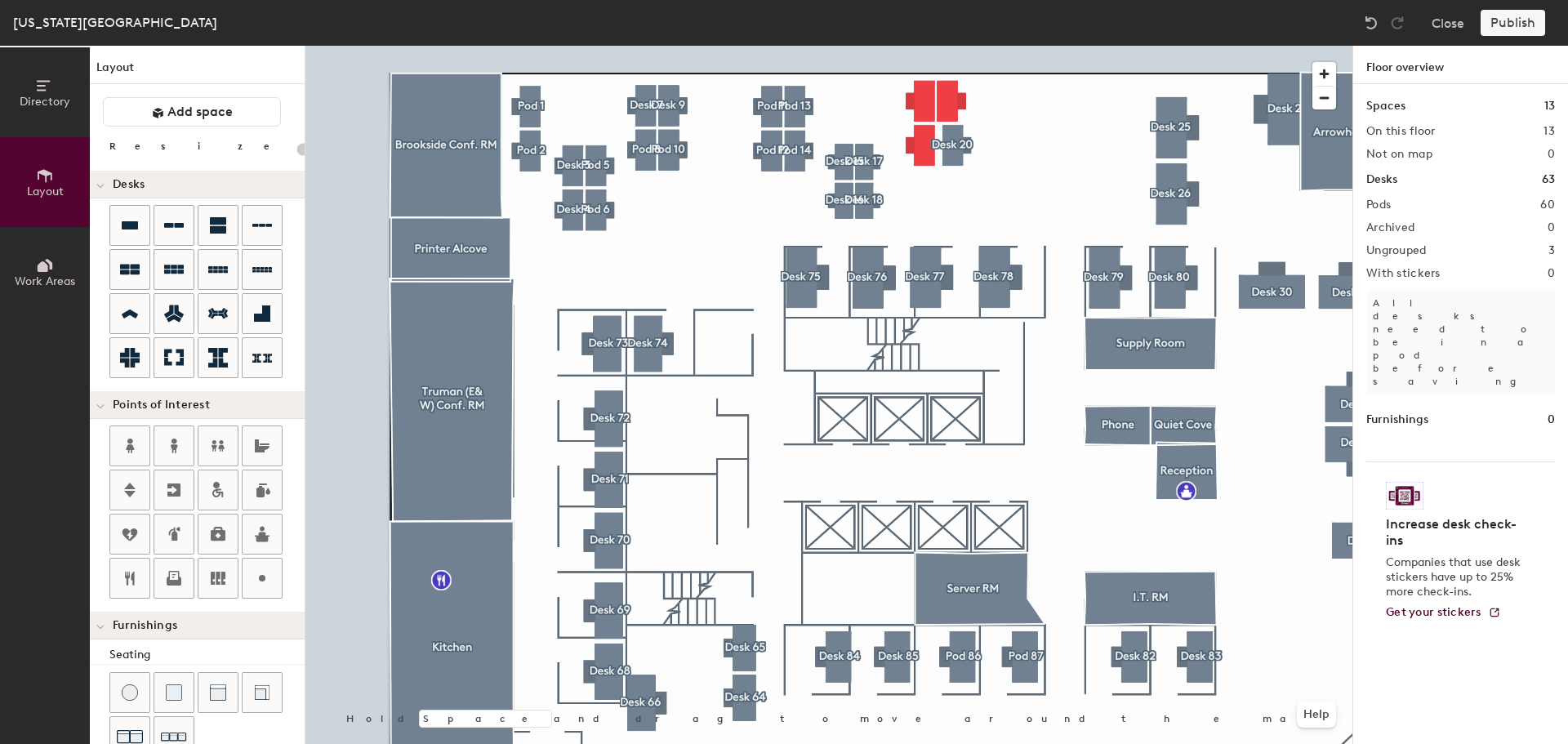
type input "160"
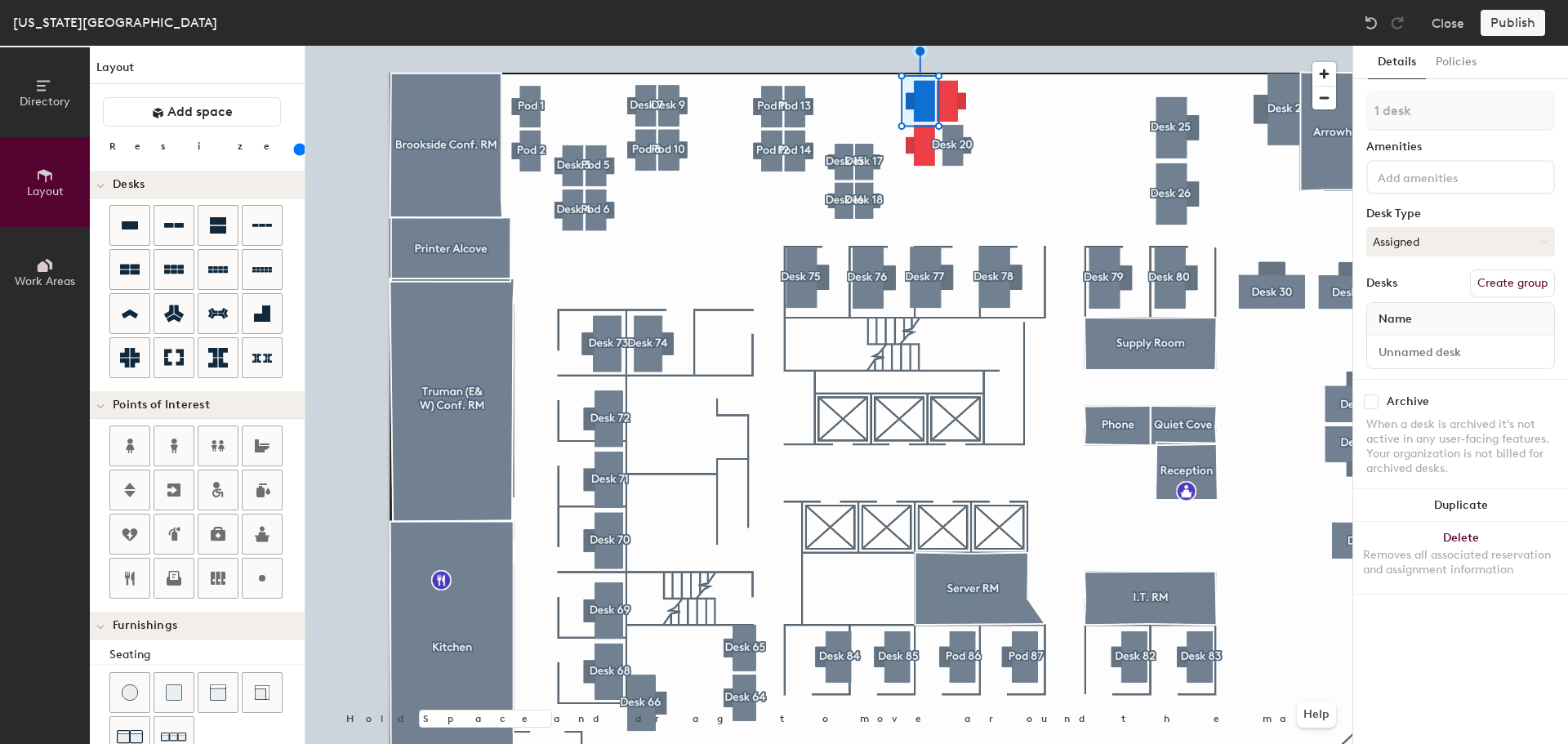
click at [1525, 275] on button "Create group" at bounding box center [1512, 283] width 85 height 27
click at [1427, 110] on input "Pod 61" at bounding box center [1461, 110] width 188 height 39
type input "P"
type input "Desk 19"
click at [930, 46] on div at bounding box center [829, 46] width 1047 height 0
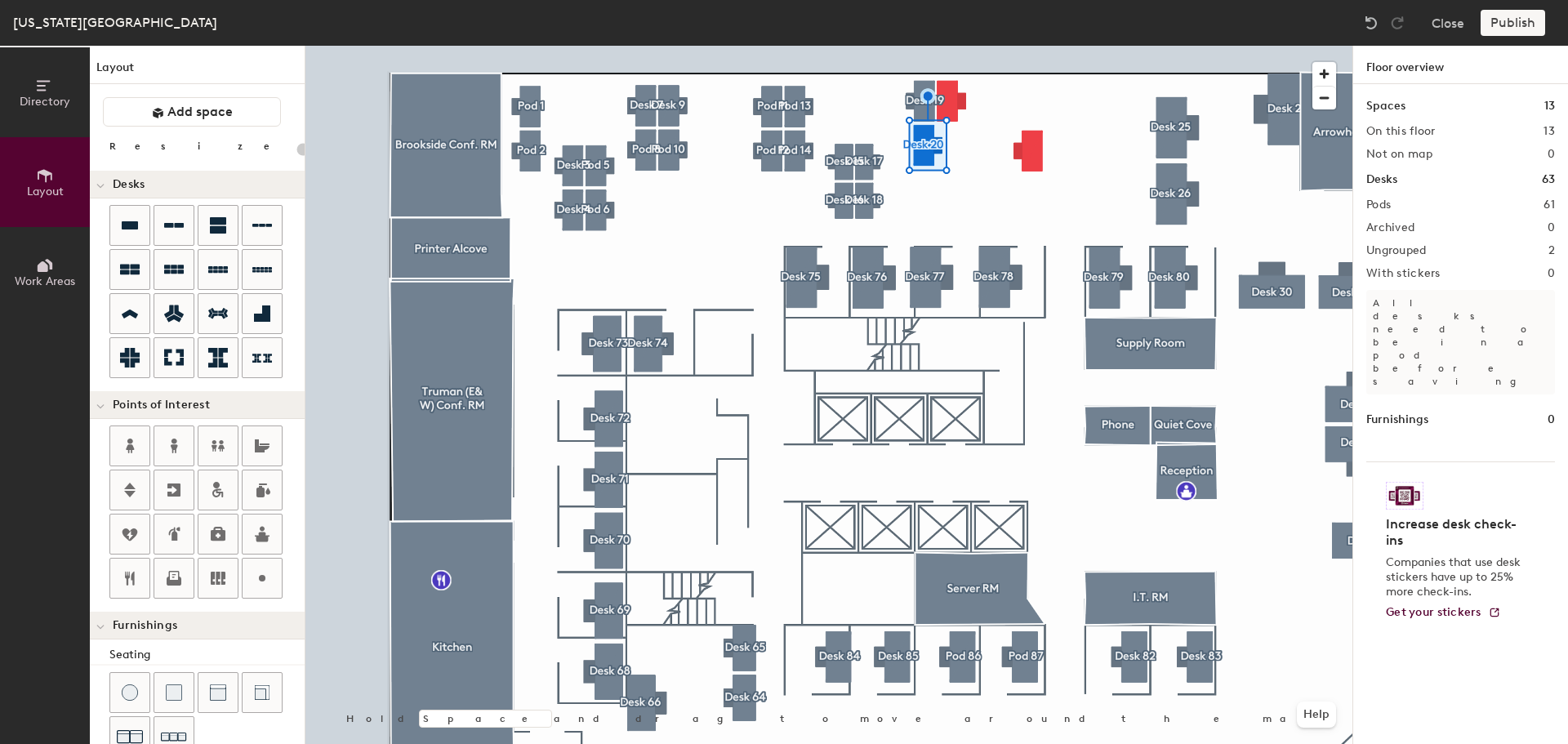
type input "20"
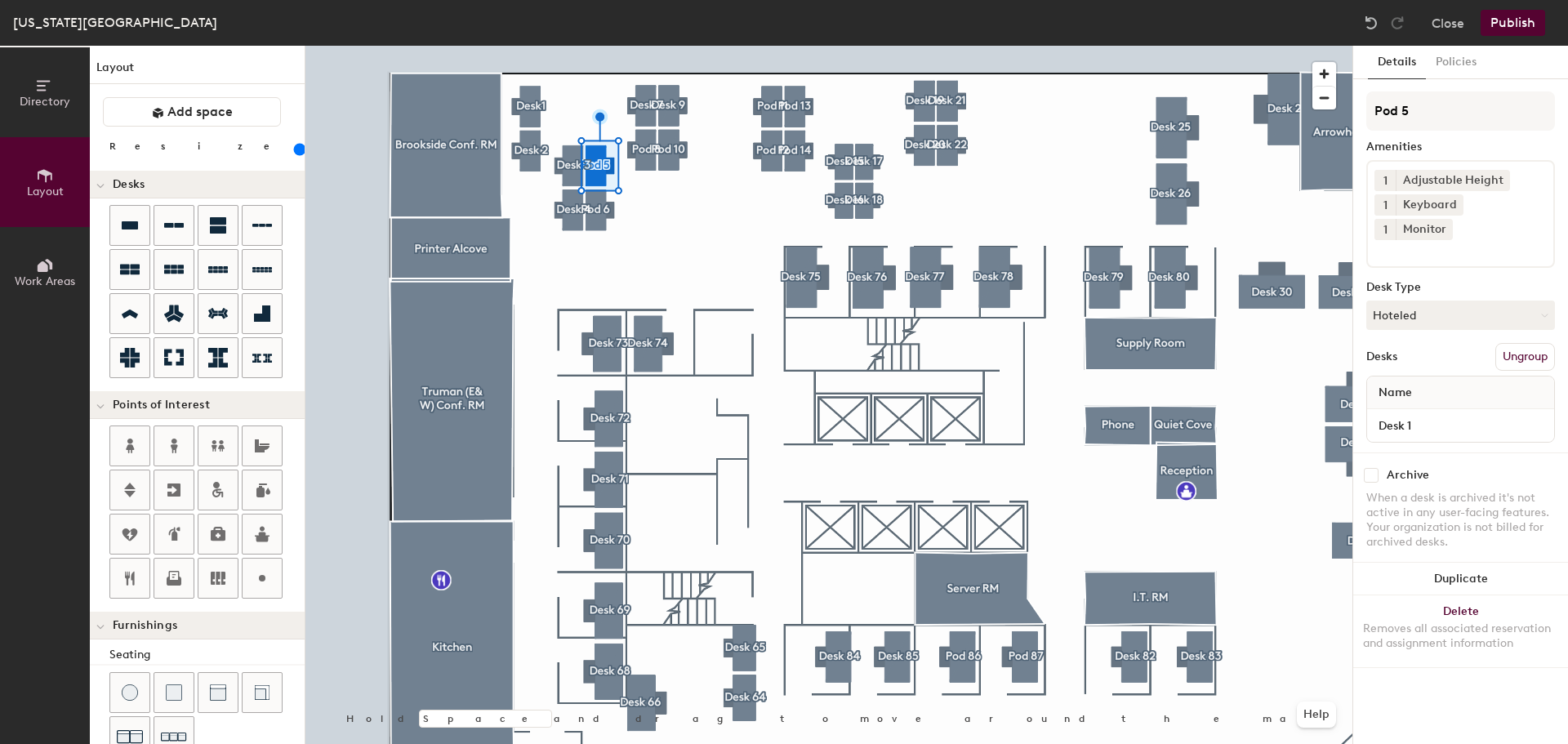
click at [1357, 110] on div "Details Policies Pod 5 Amenities 1 Adjustable Height 1 Keyboard 1 Monitor Desk …" at bounding box center [1461, 394] width 215 height 698
type input "Desk 5"
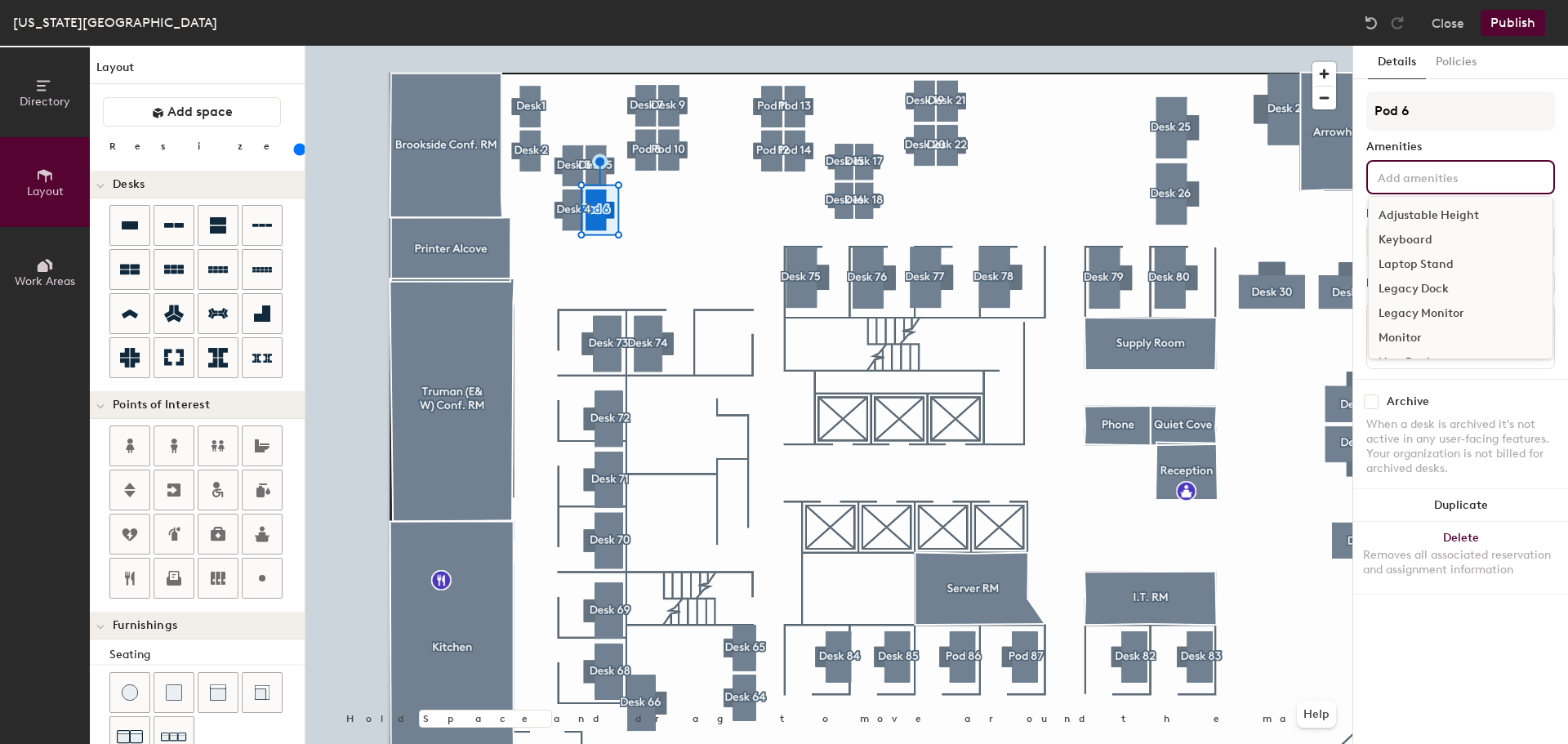
click at [1457, 175] on input at bounding box center [1448, 177] width 147 height 20
click at [1451, 215] on div "Adjustable Height" at bounding box center [1461, 215] width 184 height 25
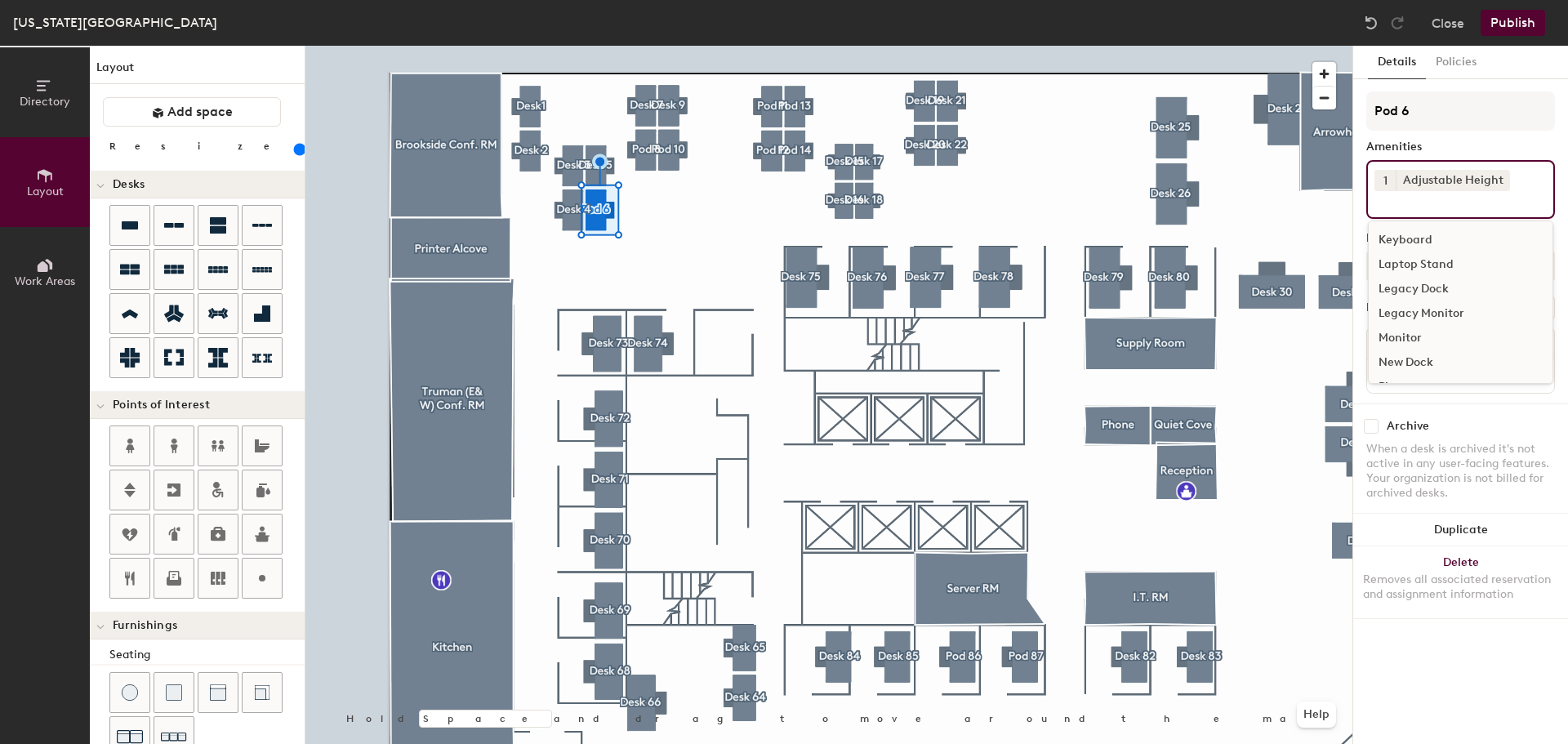
click at [1410, 234] on div "Keyboard" at bounding box center [1461, 240] width 184 height 25
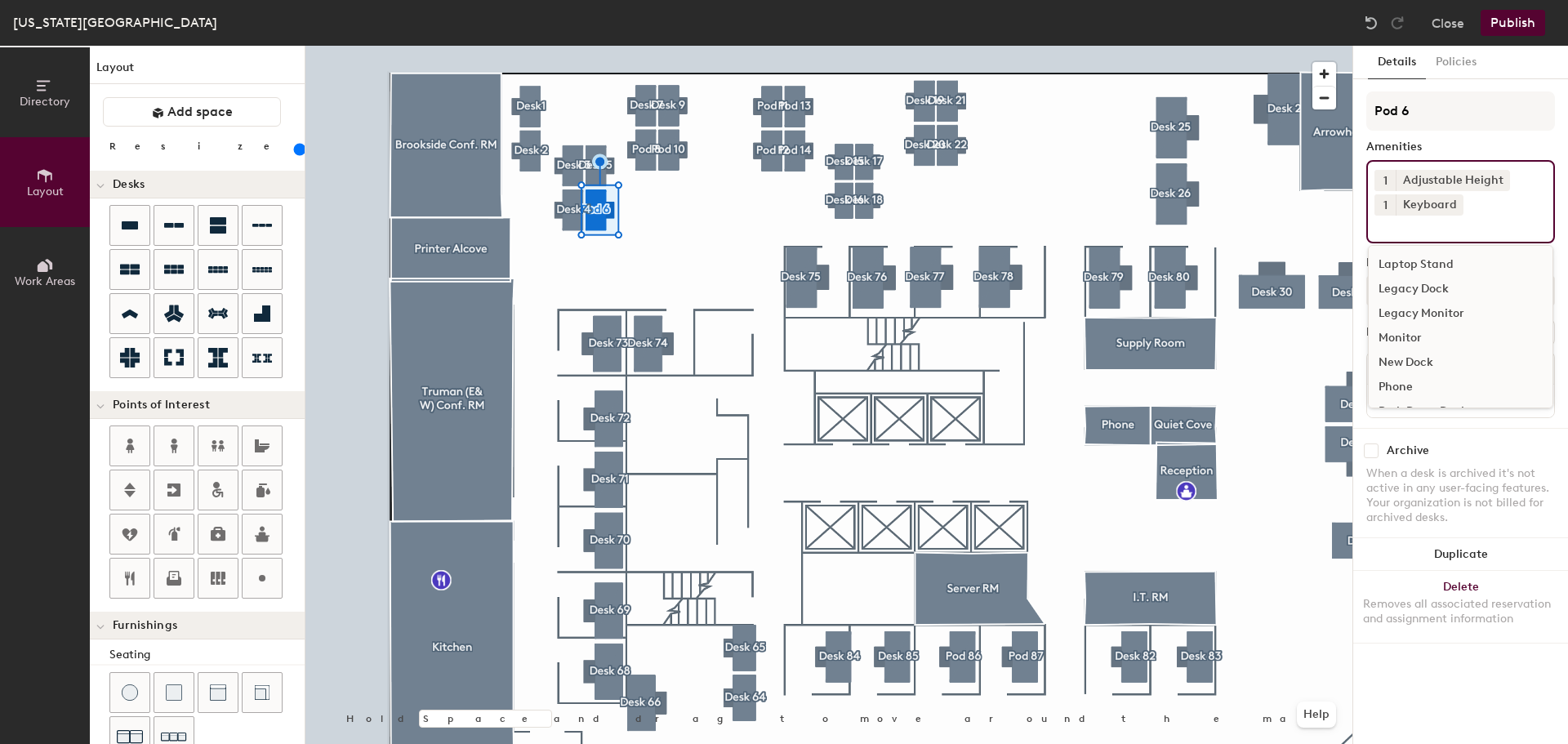
click at [1414, 328] on div "Monitor" at bounding box center [1461, 338] width 184 height 25
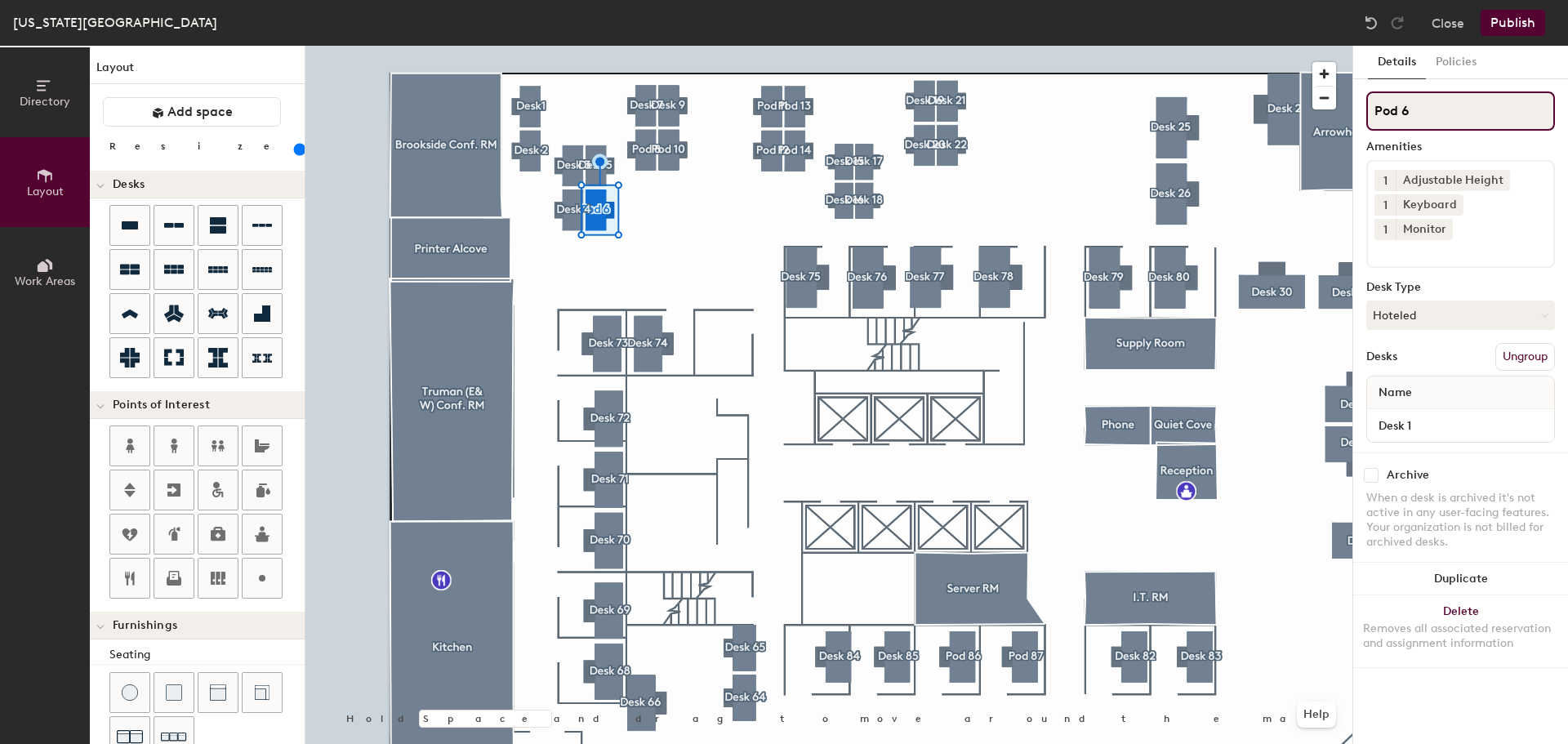
click at [1349, 109] on div "Directory Layout Work Areas Layout Add space Resize Desks Points of Interest Fu…" at bounding box center [784, 394] width 1568 height 698
type input "Desk 6"
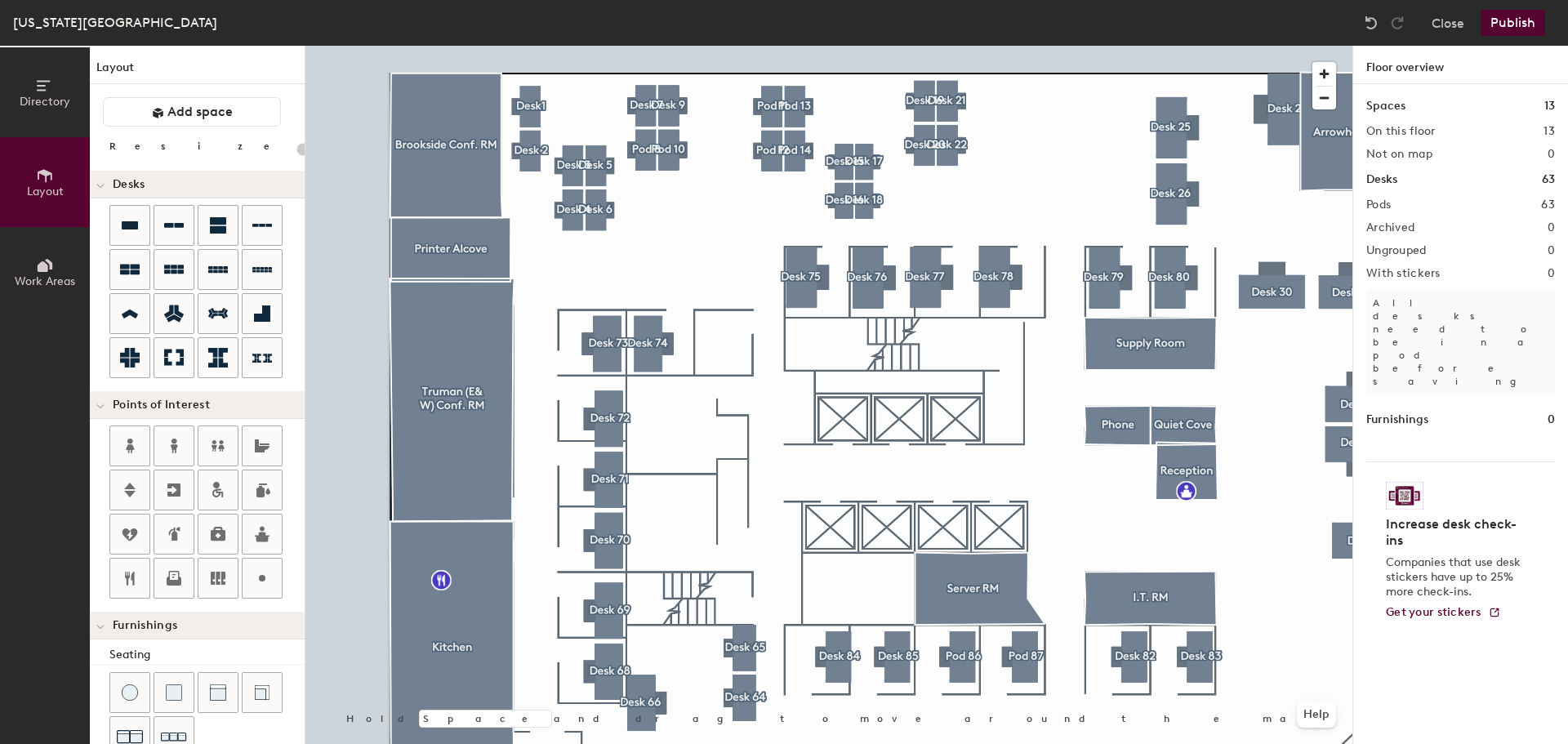
click at [1409, 482] on img at bounding box center [1404, 495] width 37 height 27
type input "160"
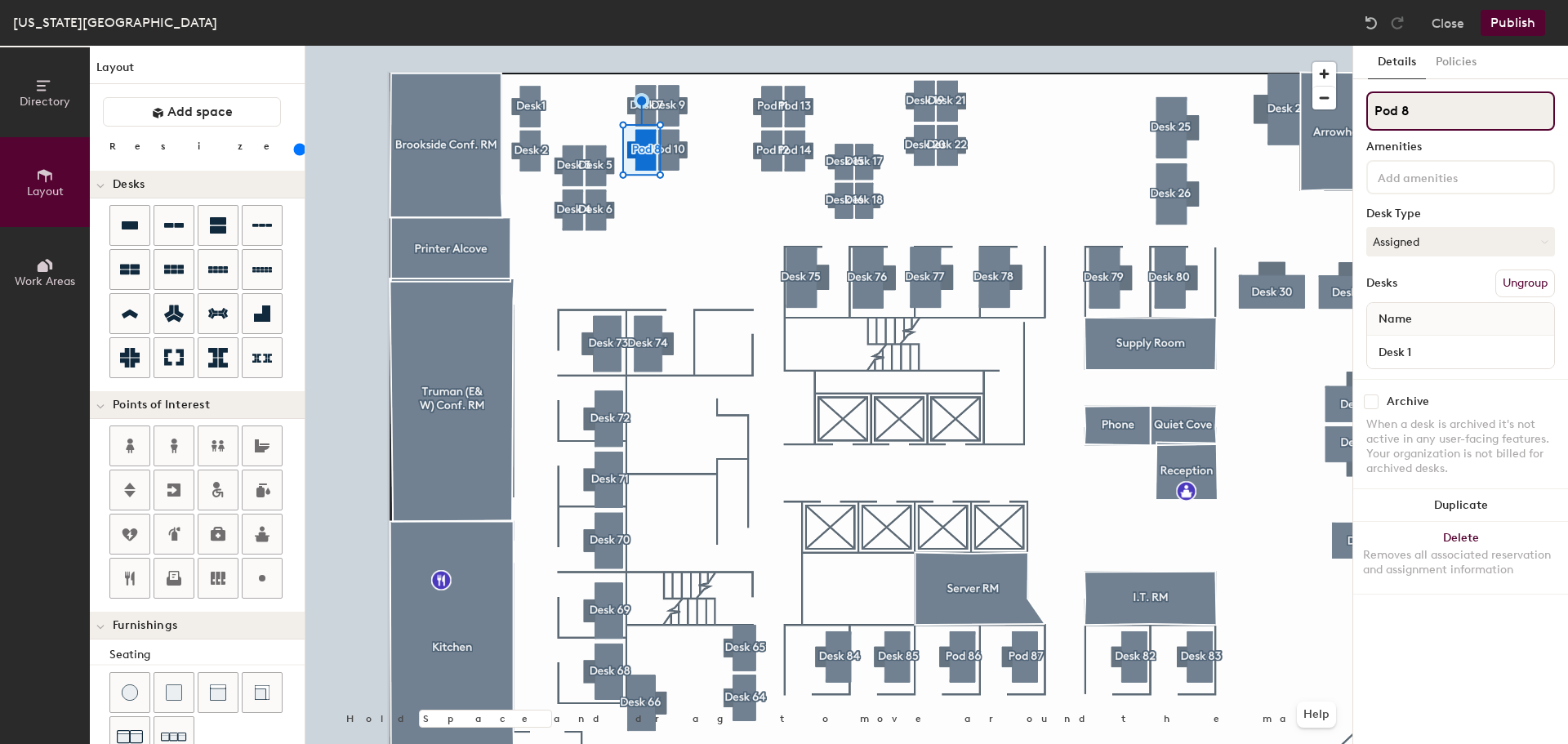
drag, startPoint x: 1400, startPoint y: 109, endPoint x: 1370, endPoint y: 107, distance: 30.1
click at [1370, 107] on input "Pod 8" at bounding box center [1461, 110] width 188 height 39
type input "Desl 8"
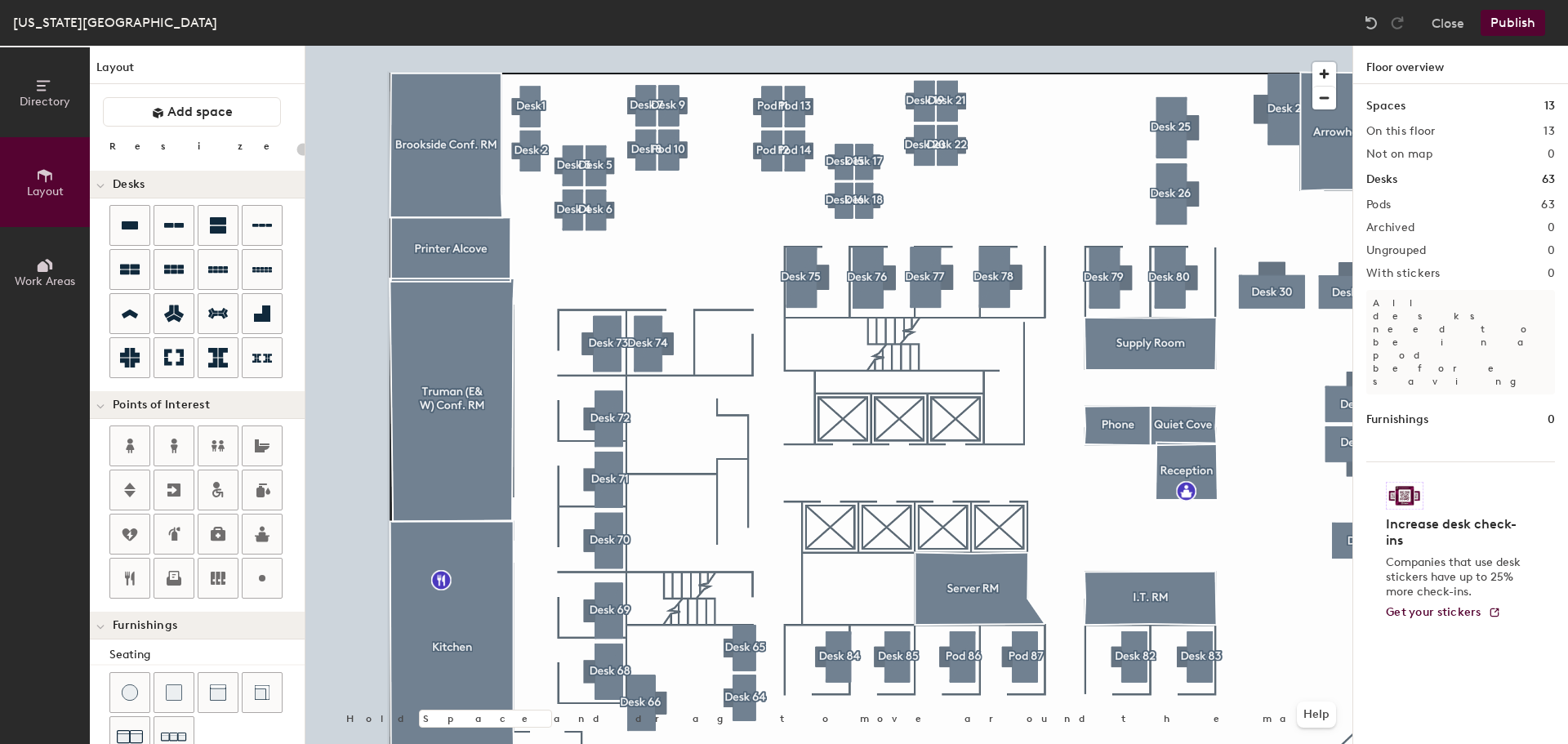
type input "160"
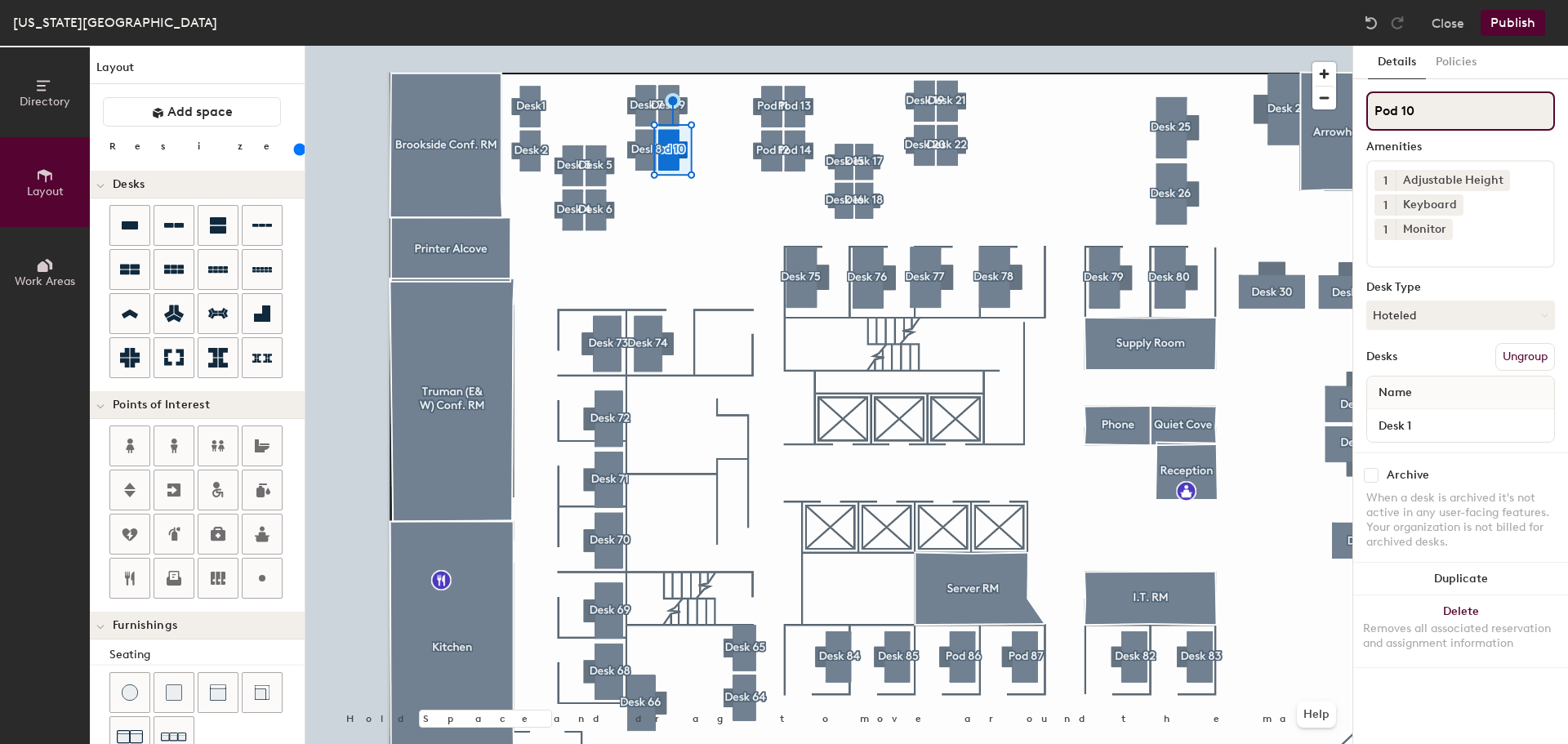
drag, startPoint x: 1397, startPoint y: 111, endPoint x: 1362, endPoint y: 112, distance: 35.0
click at [1362, 112] on div "Details Policies Pod 10 Amenities 1 Adjustable Height 1 Keyboard 1 Monitor Desk…" at bounding box center [1461, 394] width 215 height 698
type input "Desk 10"
click at [673, 46] on div at bounding box center [829, 46] width 1047 height 0
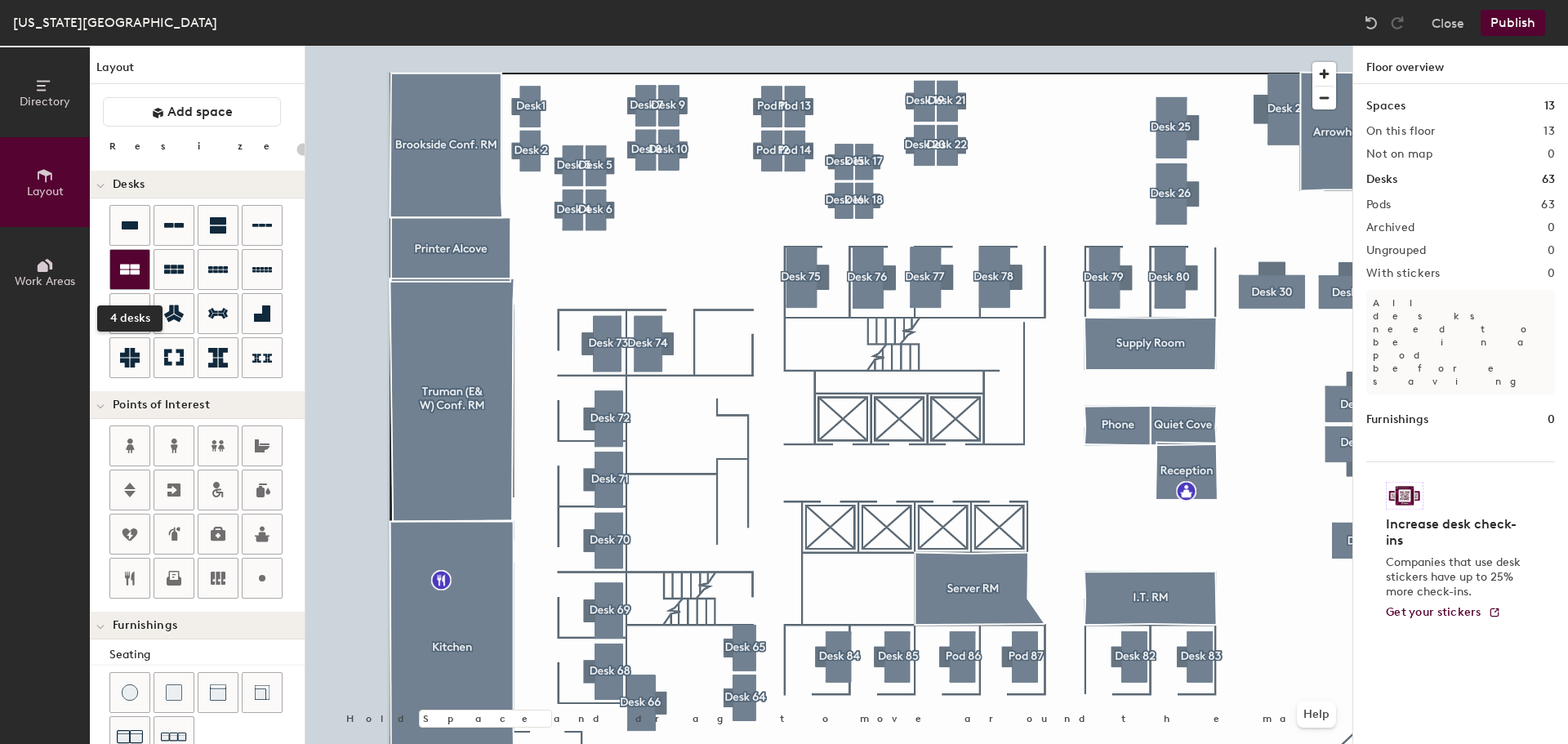
click at [128, 266] on icon at bounding box center [130, 270] width 20 height 11
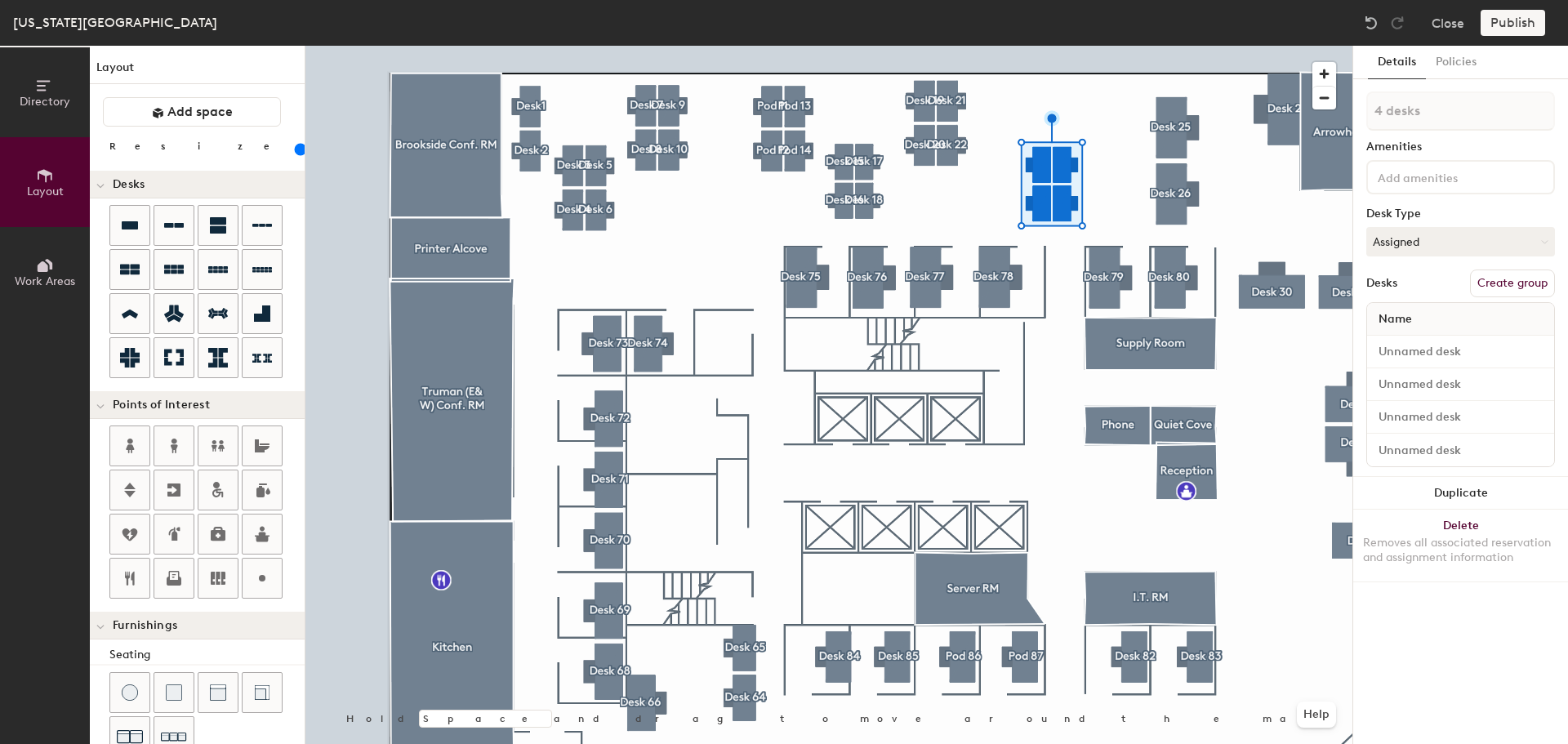
click at [297, 150] on input "range" at bounding box center [297, 149] width 0 height 13
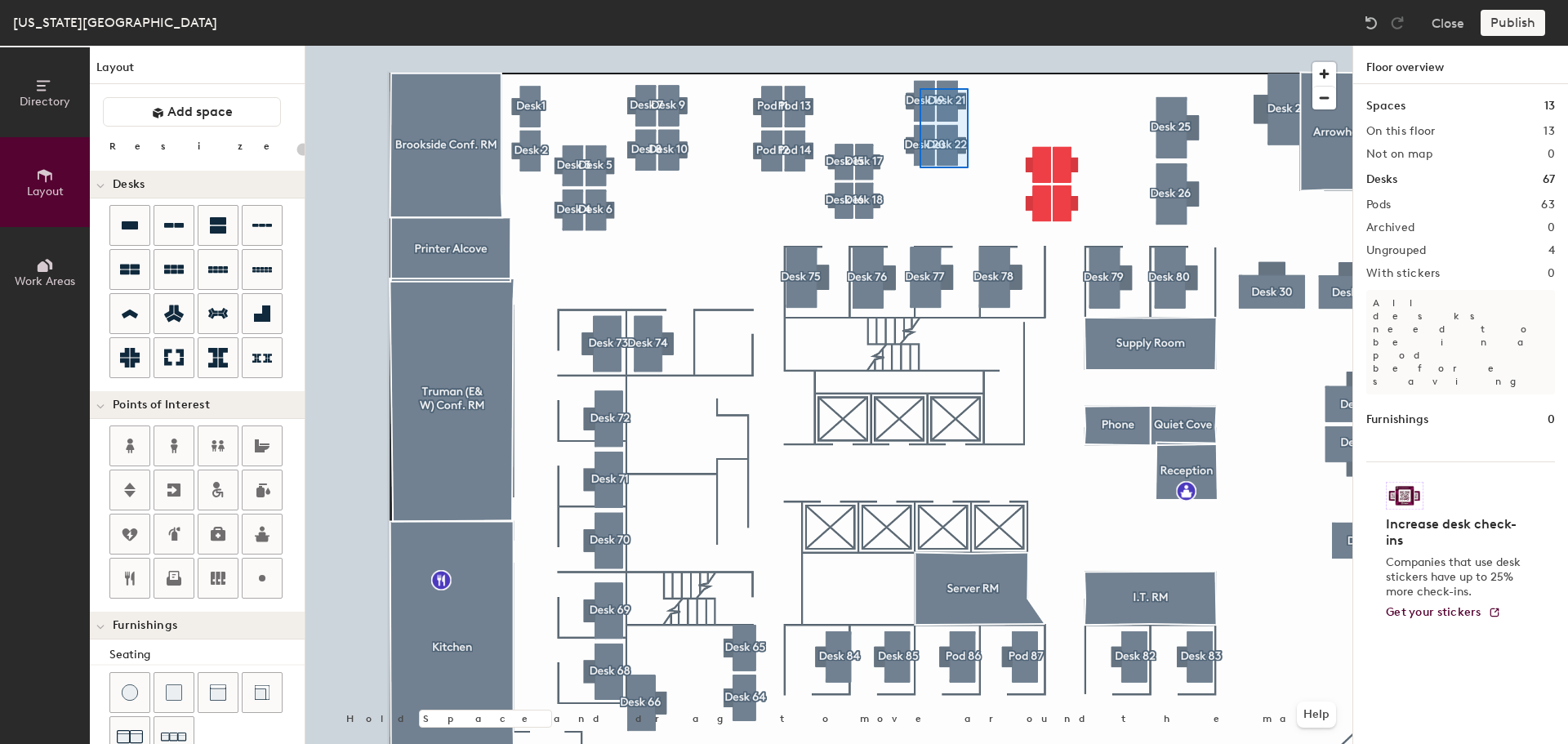
click at [920, 46] on div at bounding box center [829, 46] width 1047 height 0
click at [1036, 46] on div at bounding box center [829, 46] width 1047 height 0
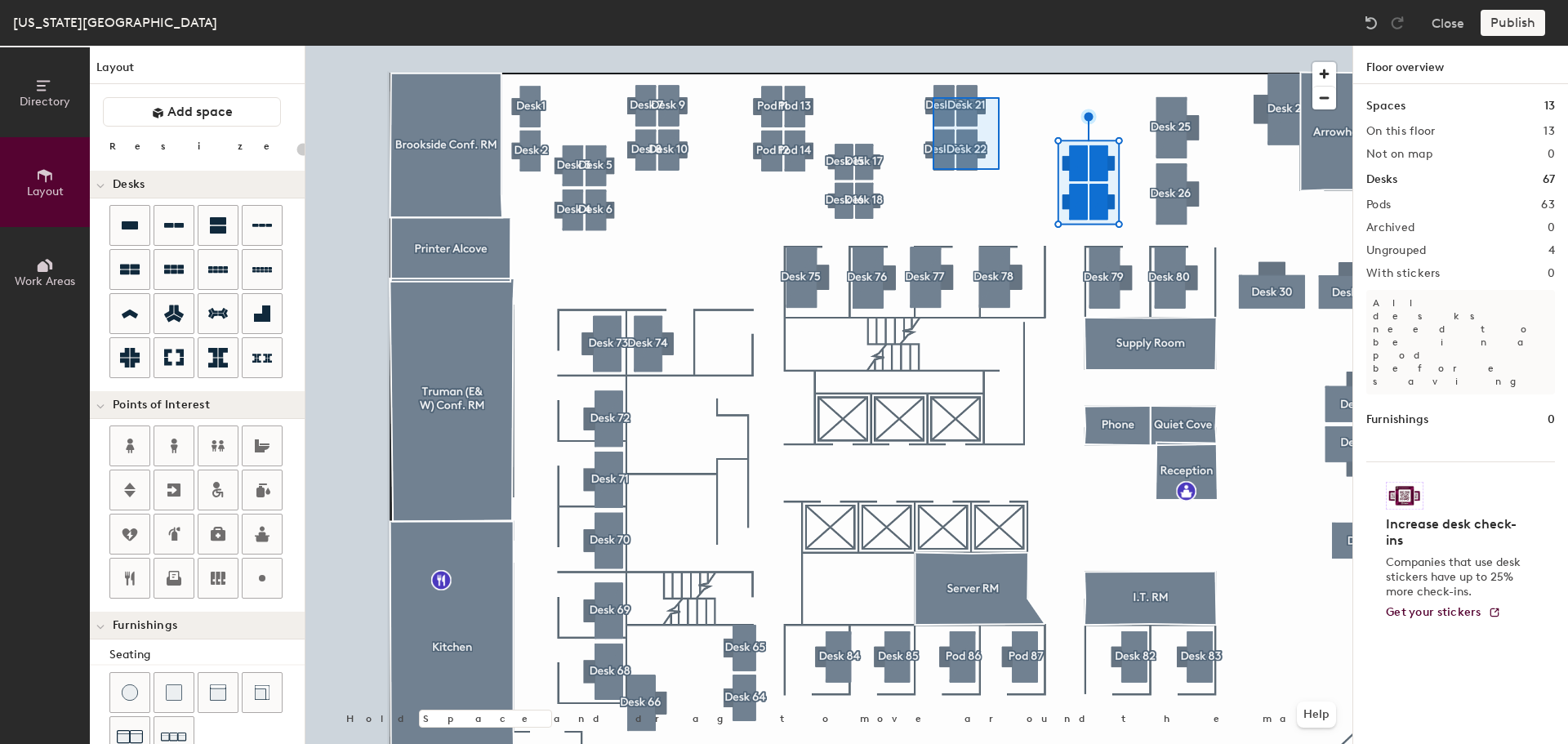
click at [921, 46] on div at bounding box center [829, 46] width 1047 height 0
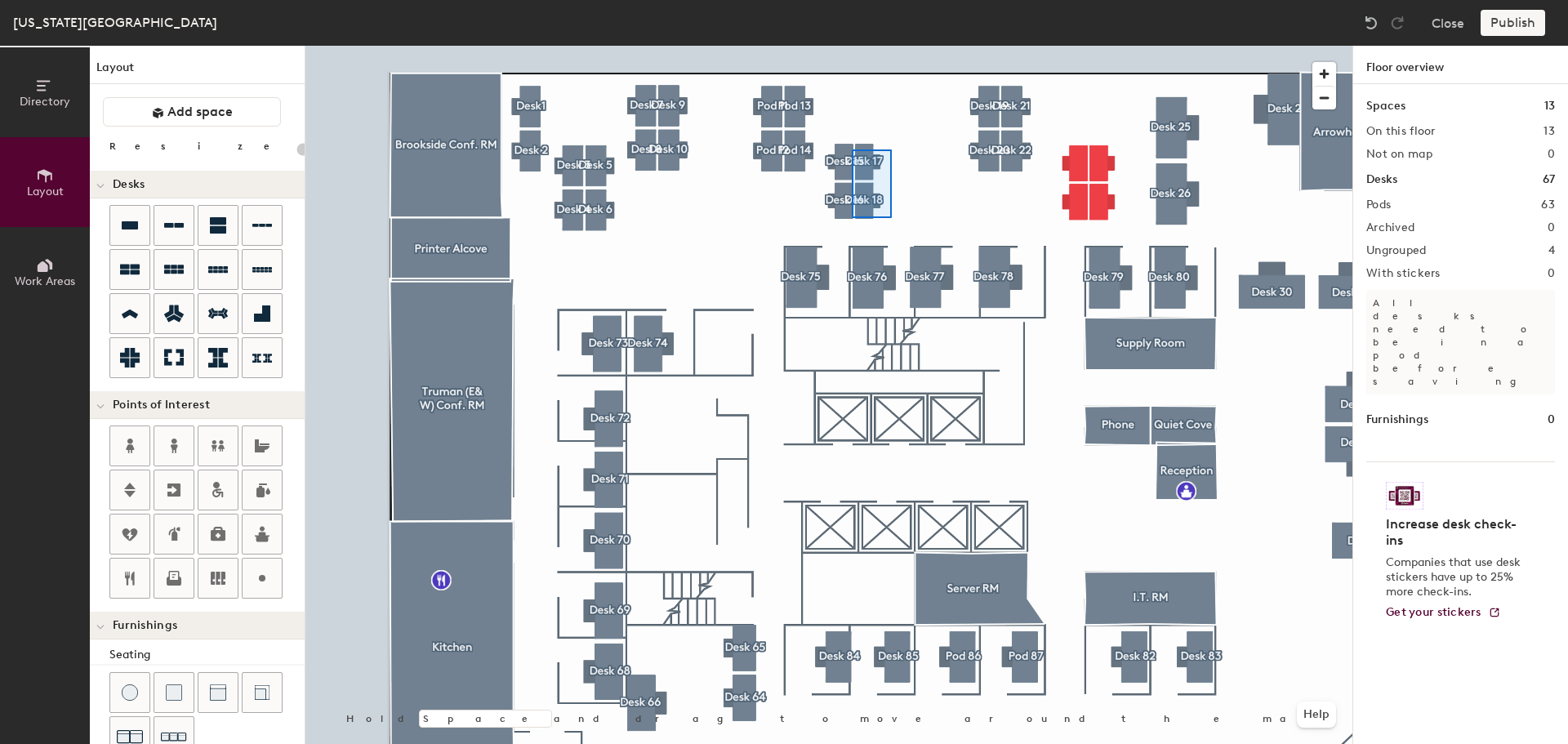
click at [850, 46] on div at bounding box center [829, 46] width 1047 height 0
type input "140"
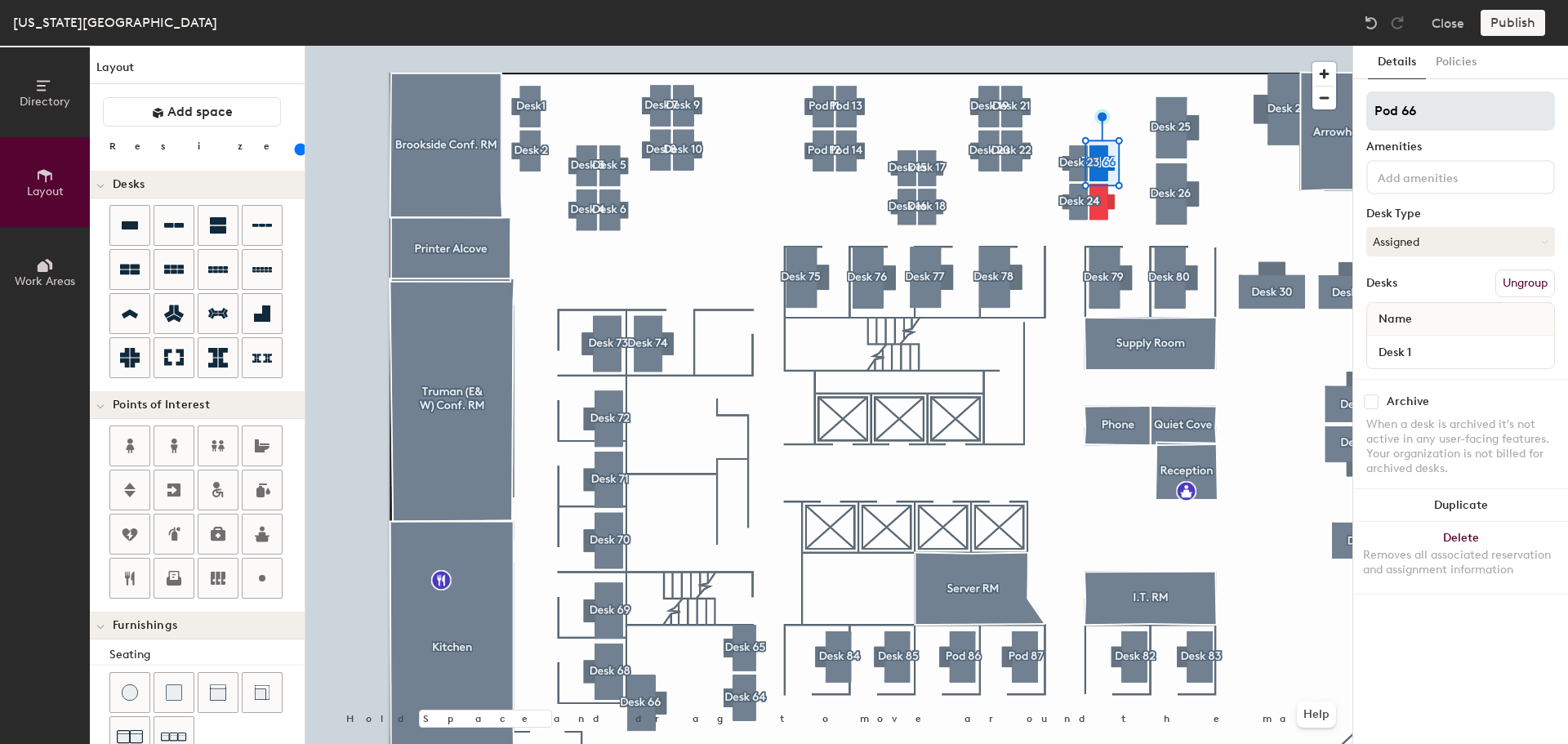
click at [1329, 110] on div "Directory Layout Work Areas Layout Add space Resize Desks Points of Interest Fu…" at bounding box center [784, 394] width 1568 height 698
type input "Desk 25"
click at [1492, 166] on div at bounding box center [1461, 178] width 188 height 35
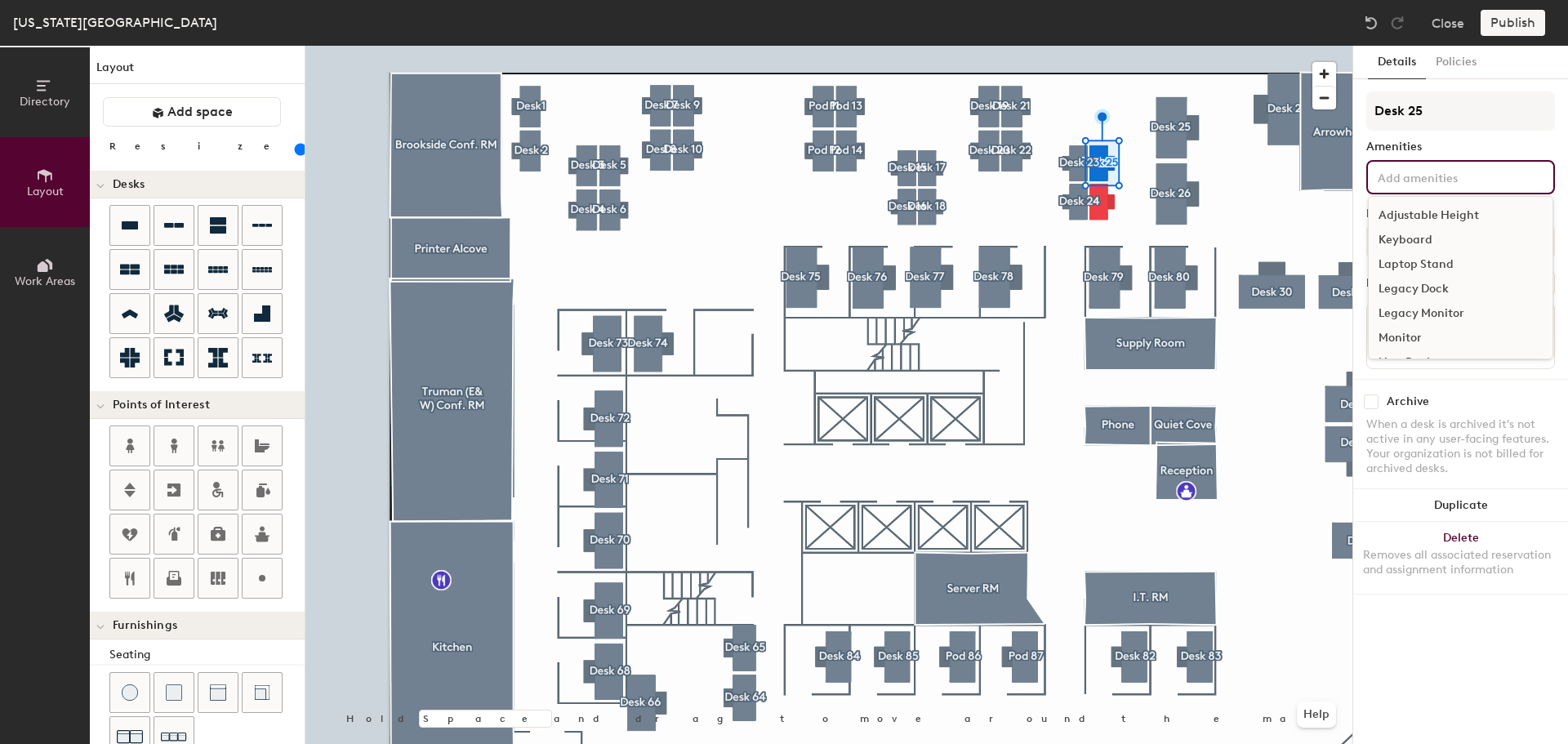
click at [1447, 209] on div "Adjustable Height" at bounding box center [1461, 215] width 184 height 25
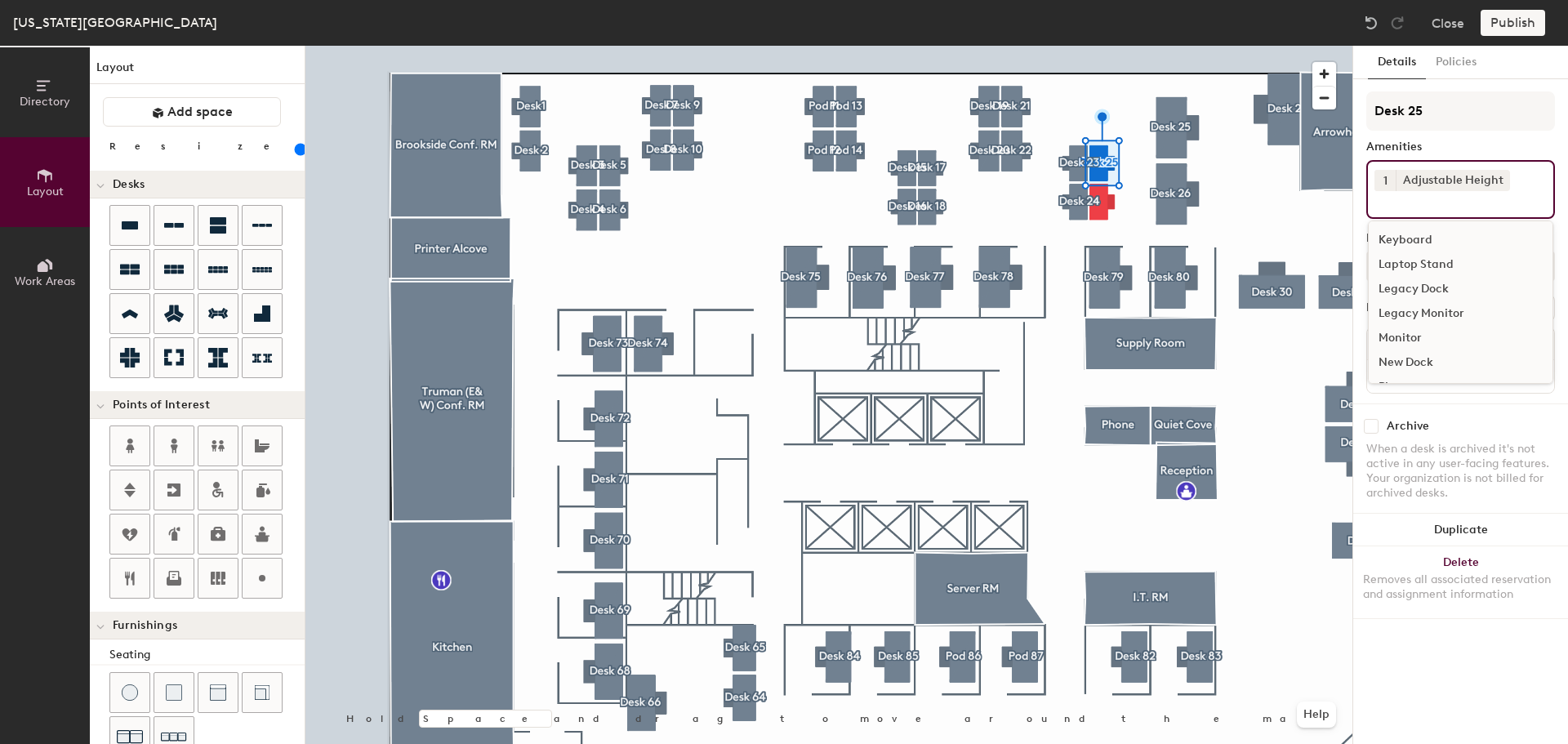
click at [1429, 236] on div "Keyboard" at bounding box center [1461, 240] width 184 height 25
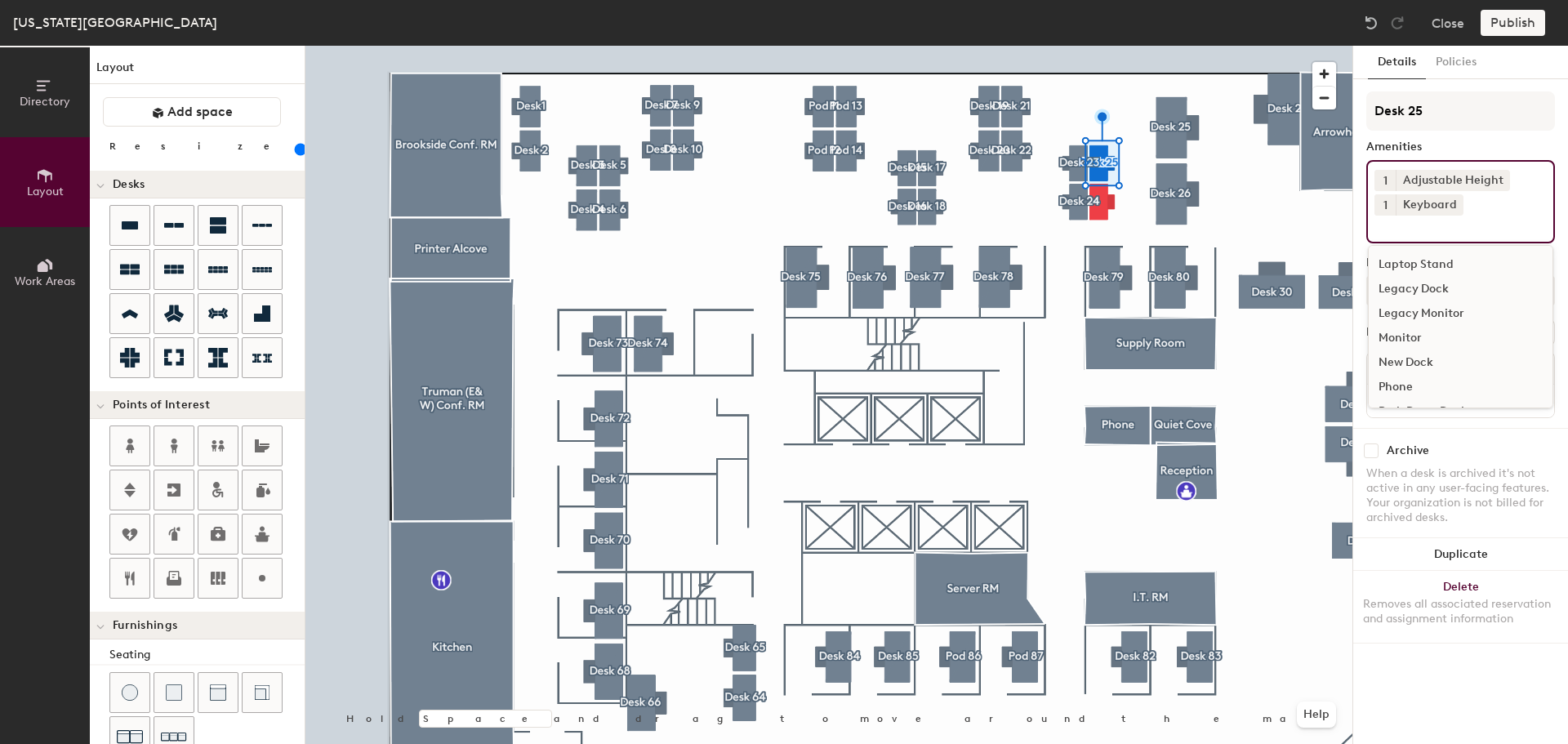
click at [1405, 331] on div "Monitor" at bounding box center [1461, 338] width 184 height 25
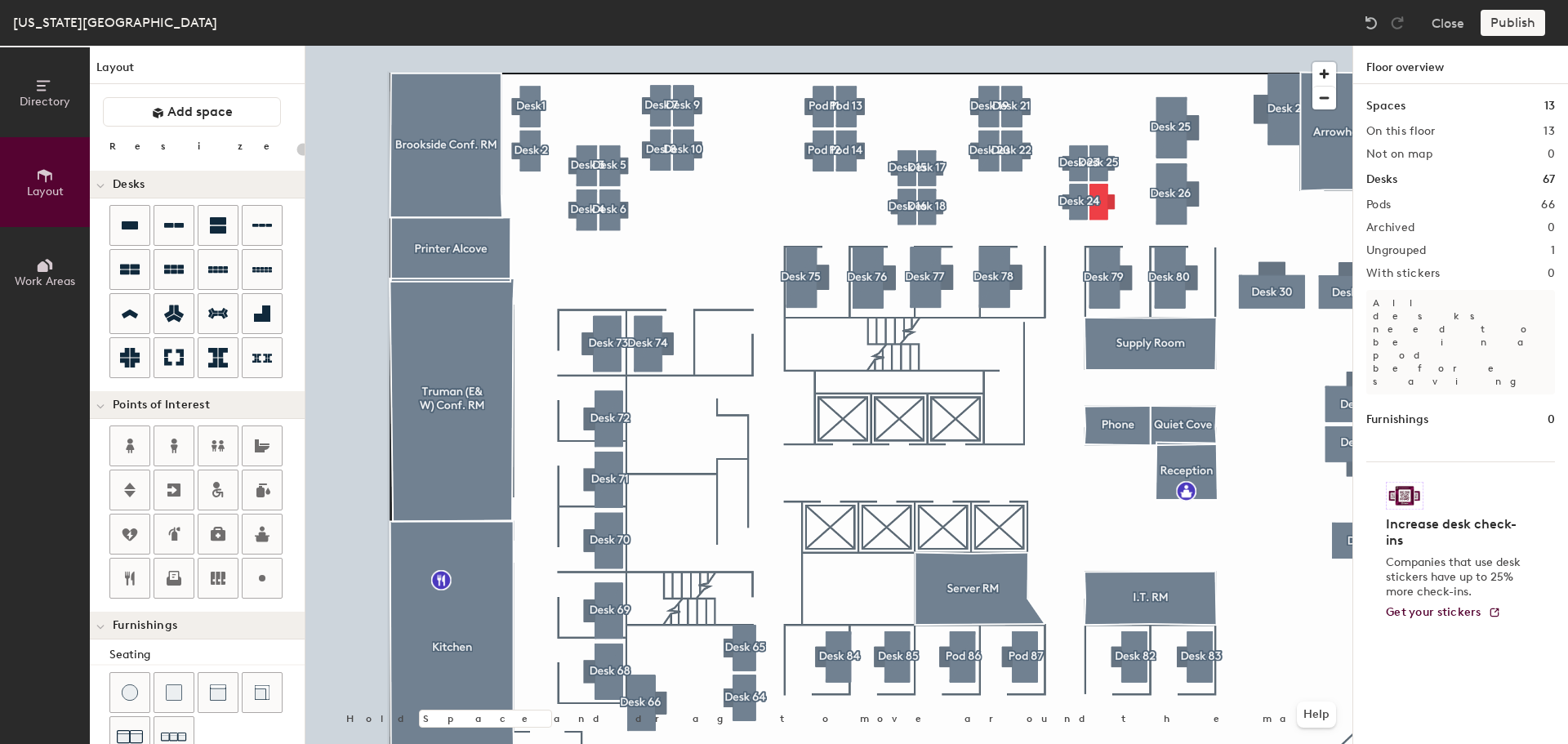
type input "140"
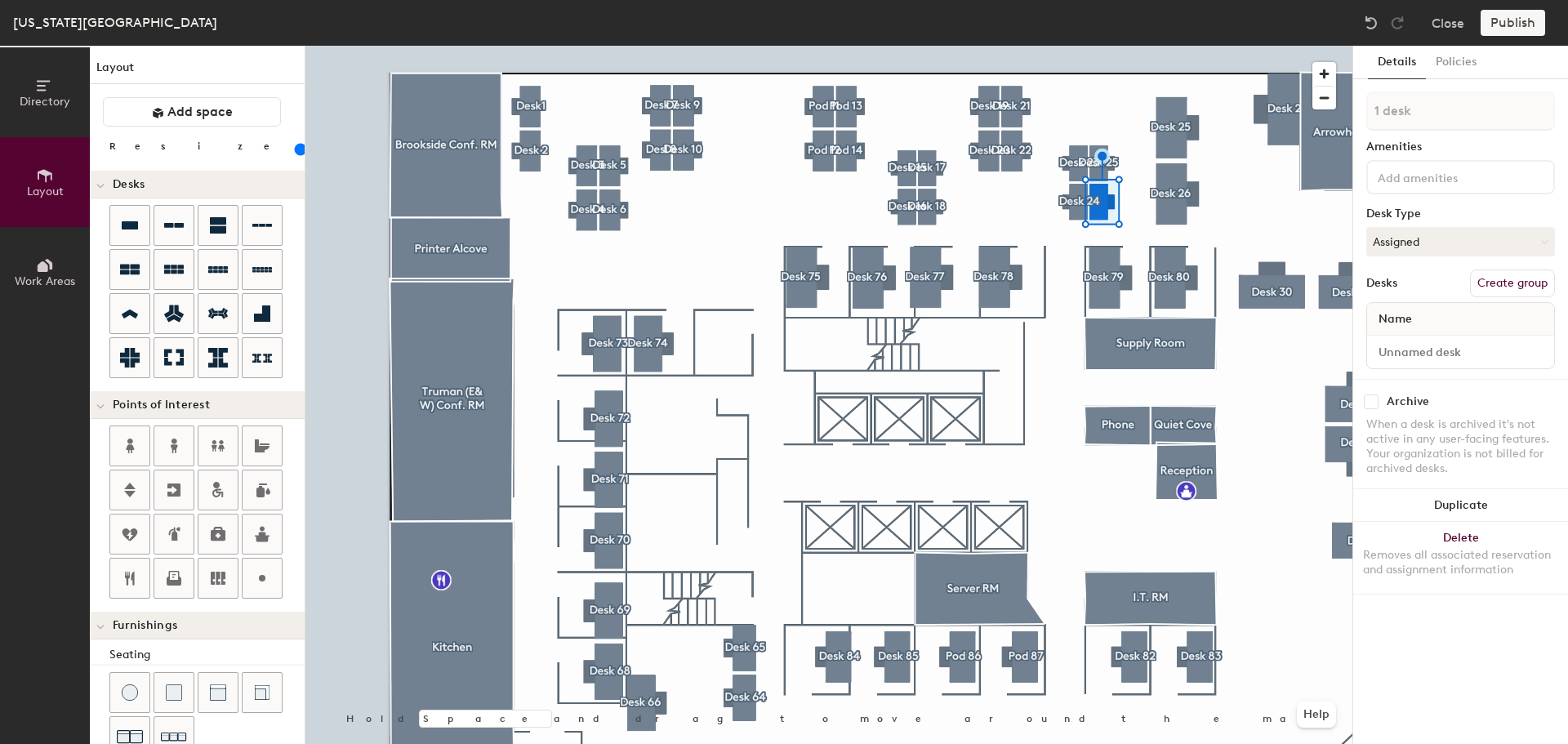
click at [1496, 278] on button "Create group" at bounding box center [1512, 283] width 85 height 27
drag, startPoint x: 1424, startPoint y: 115, endPoint x: 1318, endPoint y: 94, distance: 108.1
click at [1318, 94] on div "Directory Layout Work Areas Layout Add space Resize Desks Points of Interest Fu…" at bounding box center [784, 394] width 1568 height 698
type input "Desk"
click at [1135, 46] on div at bounding box center [829, 46] width 1047 height 0
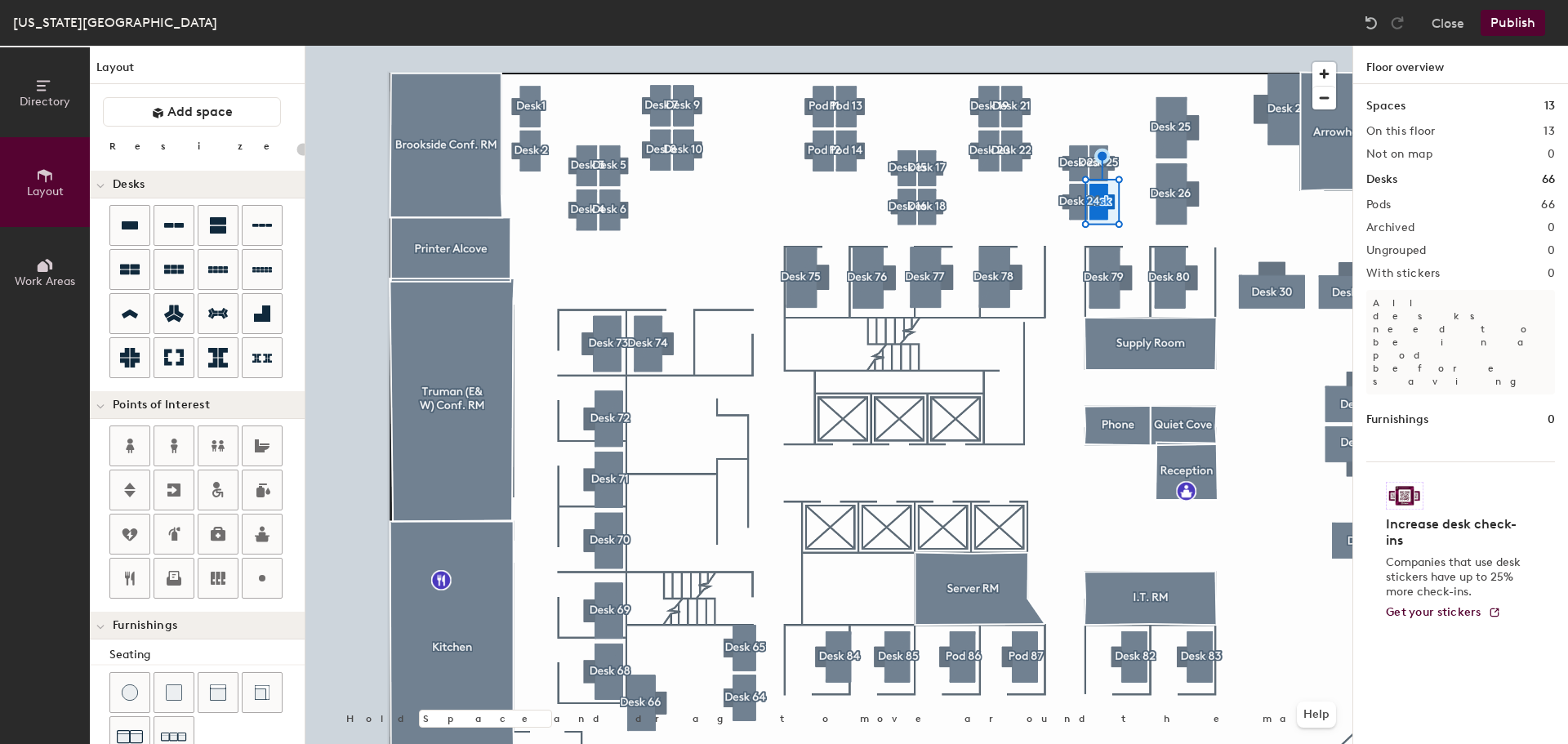
click at [1100, 46] on div at bounding box center [829, 46] width 1047 height 0
click at [1142, 46] on div at bounding box center [829, 46] width 1047 height 0
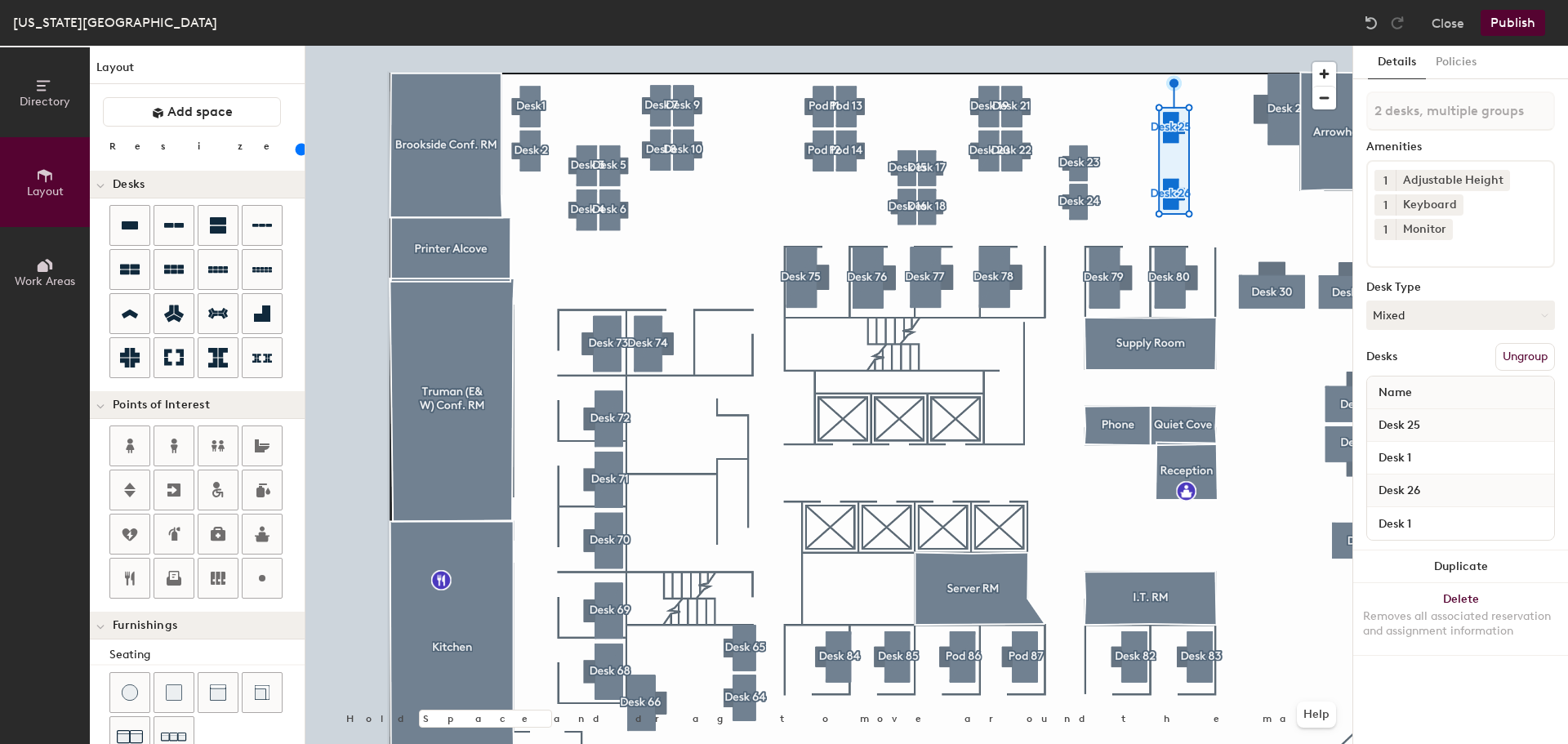
drag, startPoint x: 194, startPoint y: 145, endPoint x: 169, endPoint y: 153, distance: 26.2
click at [297, 153] on input "range" at bounding box center [297, 149] width 0 height 13
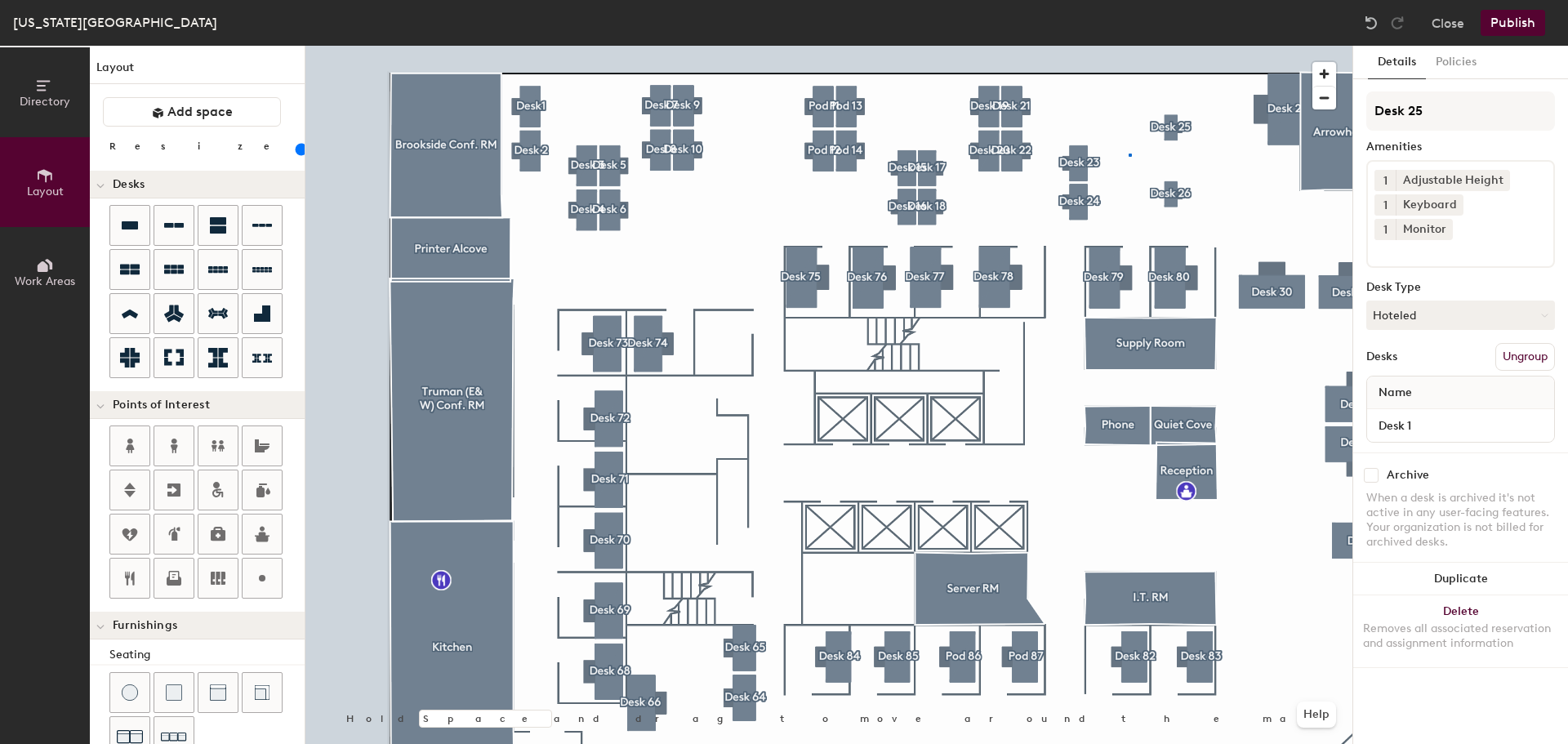
click at [1133, 46] on div at bounding box center [829, 46] width 1047 height 0
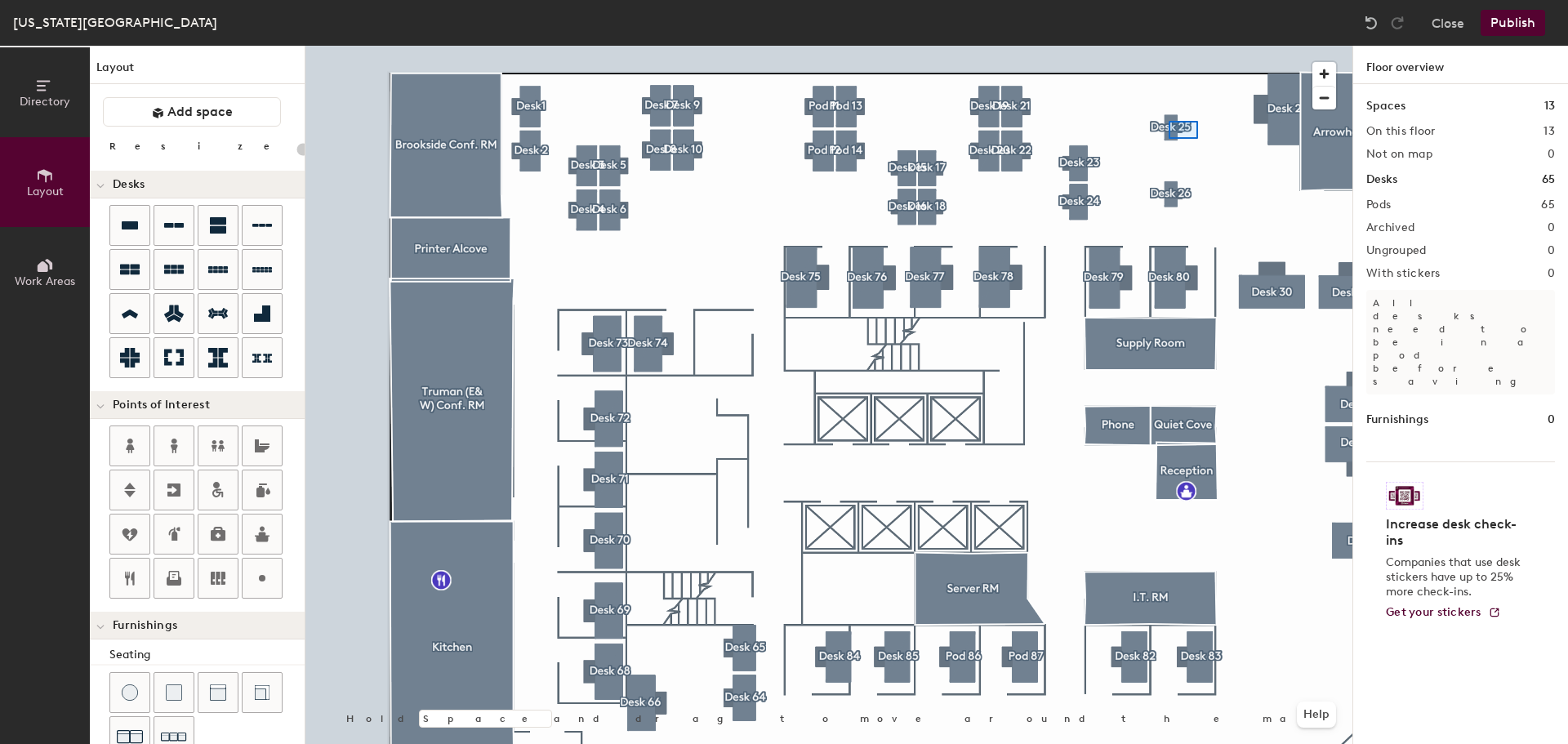
click at [1160, 46] on div at bounding box center [829, 46] width 1047 height 0
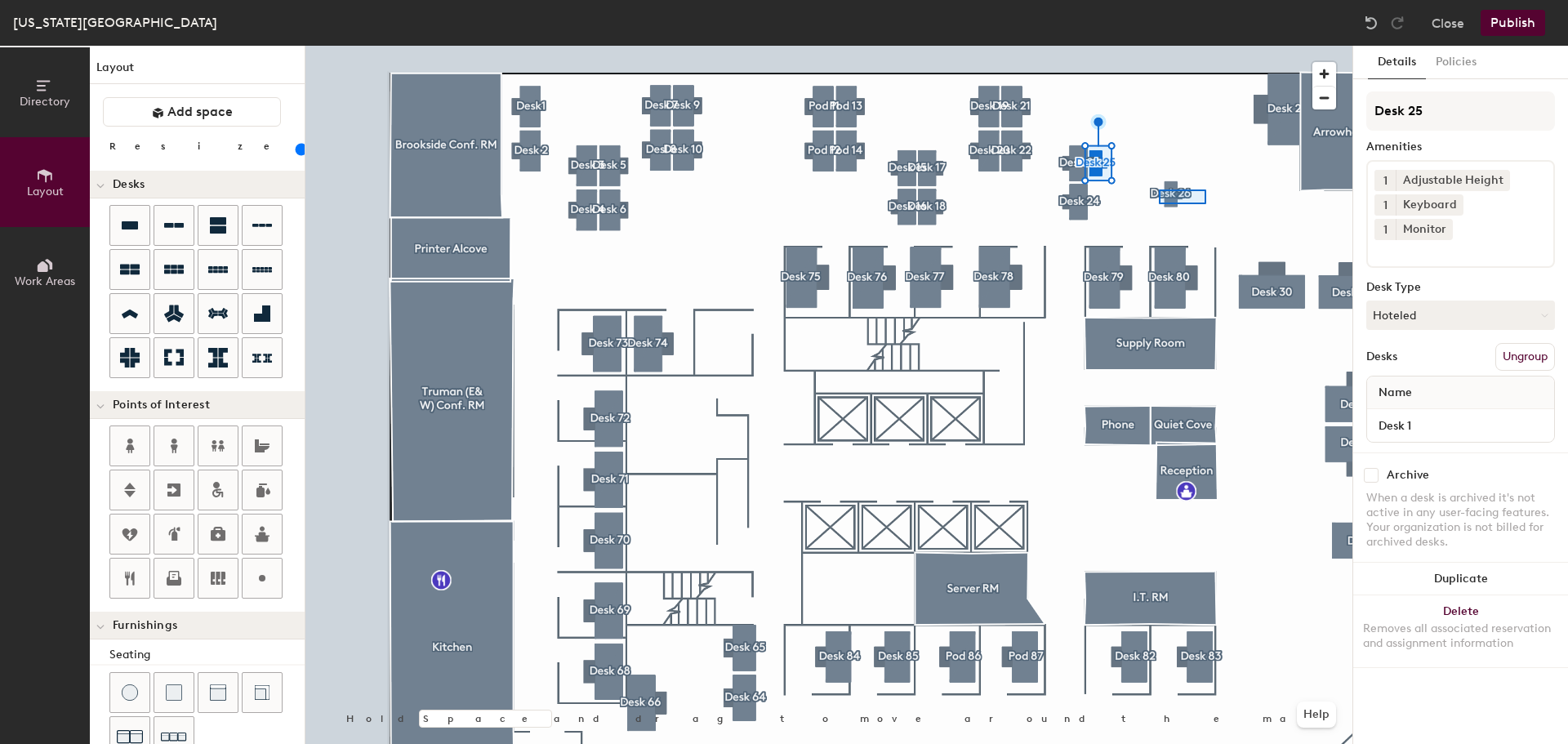
click at [1159, 46] on div at bounding box center [829, 46] width 1047 height 0
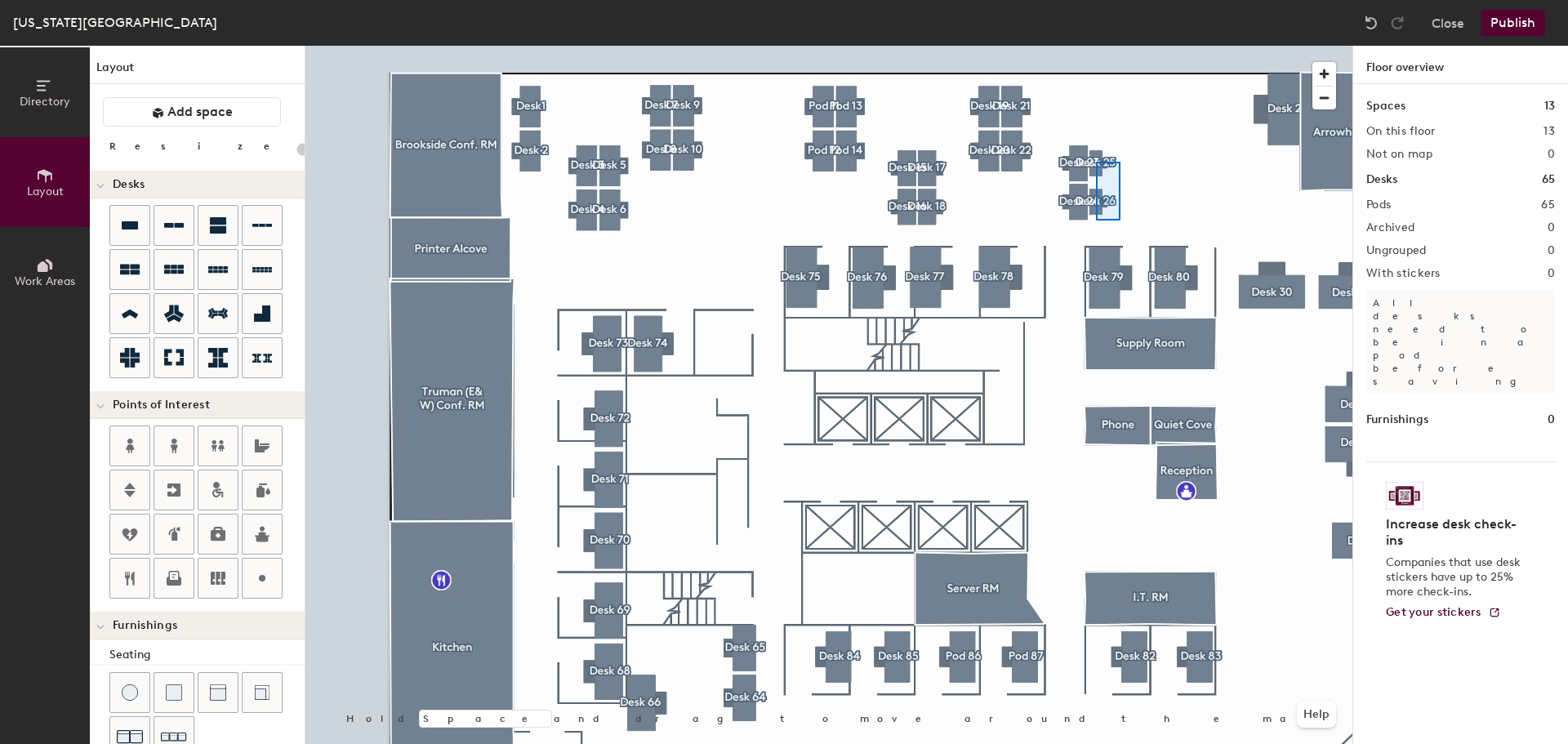
click at [1095, 46] on div at bounding box center [829, 46] width 1047 height 0
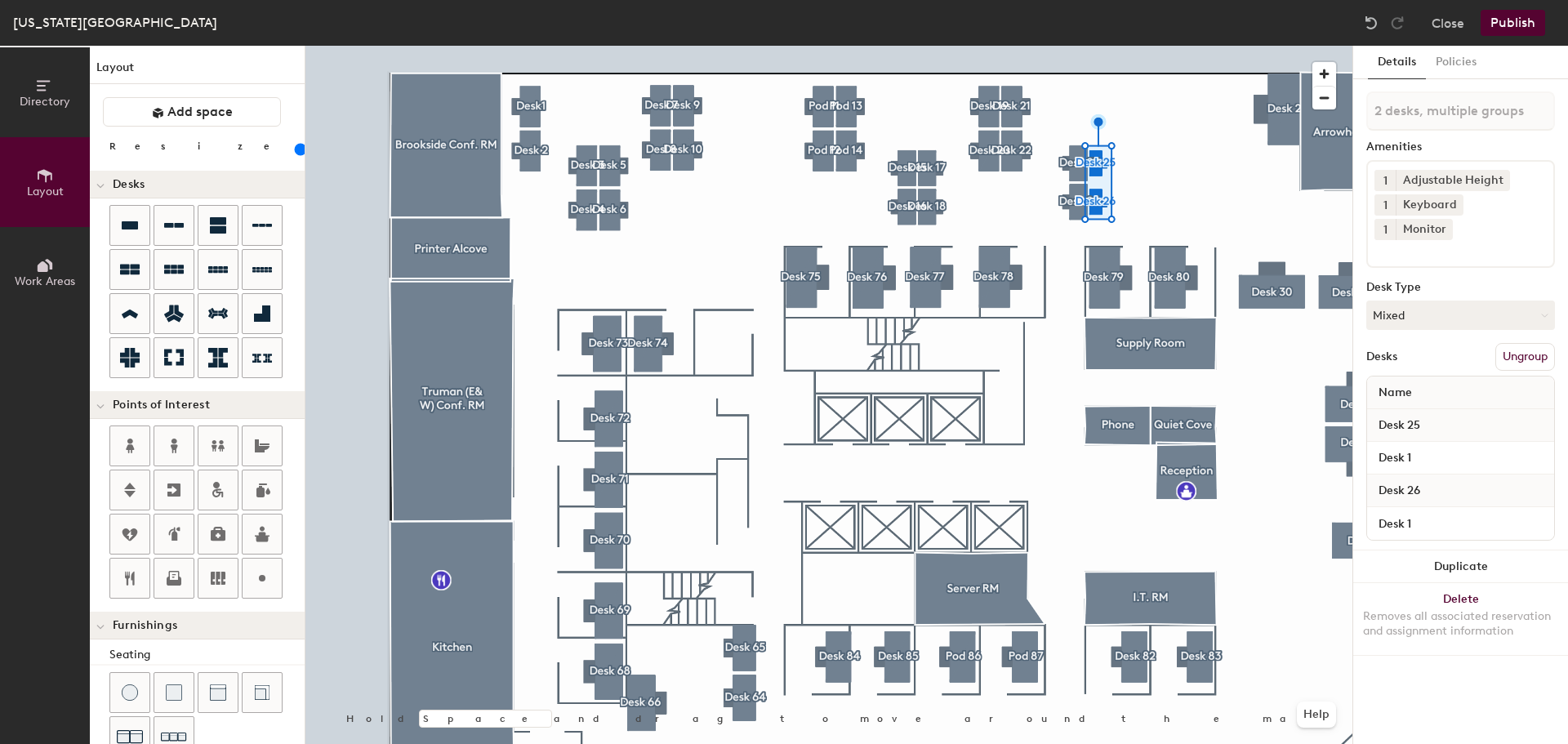
drag, startPoint x: 166, startPoint y: 146, endPoint x: 174, endPoint y: 153, distance: 10.6
click at [297, 153] on input "range" at bounding box center [297, 149] width 0 height 13
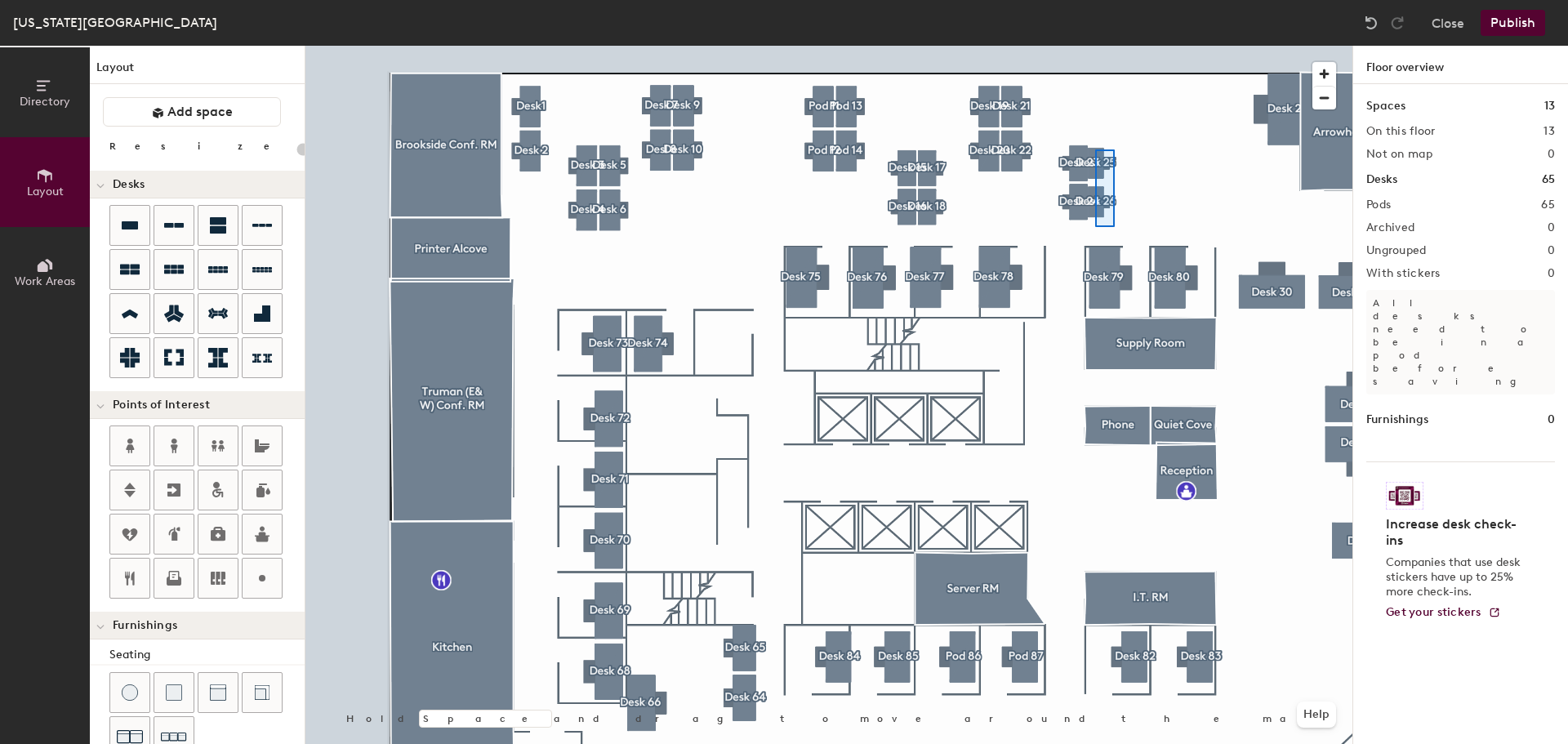
click at [1095, 46] on div at bounding box center [829, 46] width 1047 height 0
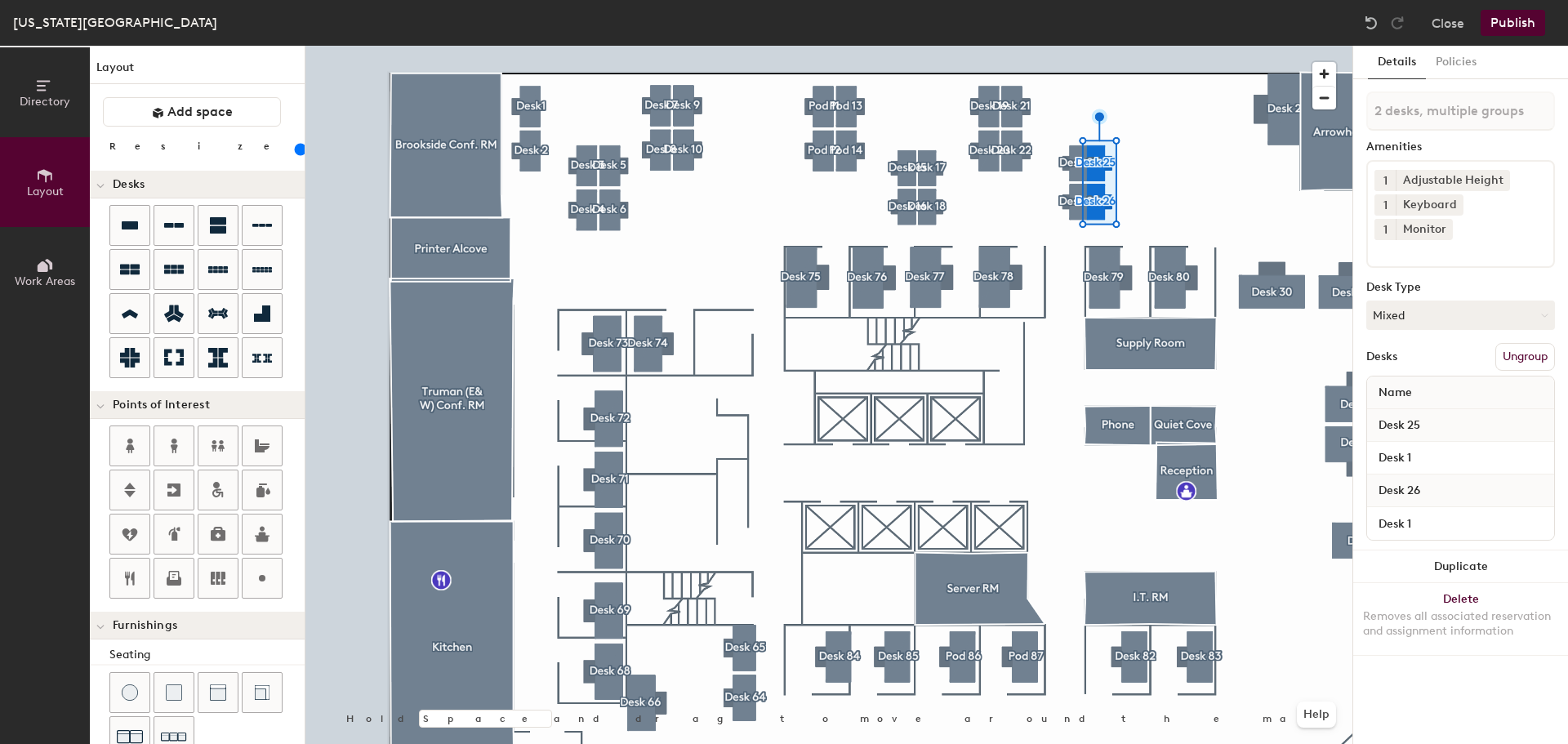
drag, startPoint x: 166, startPoint y: 148, endPoint x: 176, endPoint y: 152, distance: 10.8
click at [297, 152] on input "range" at bounding box center [297, 149] width 0 height 13
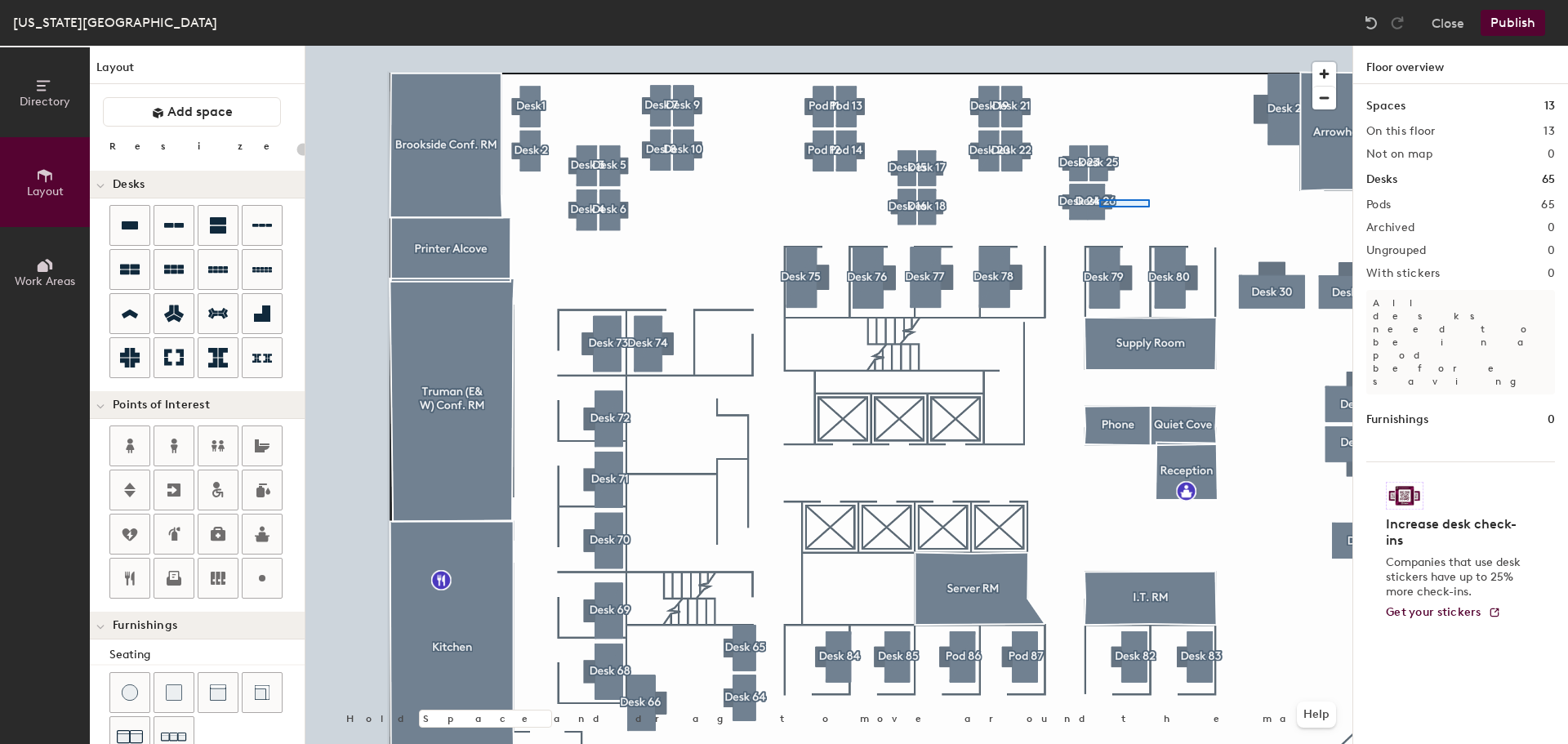
click at [1099, 46] on div at bounding box center [829, 46] width 1047 height 0
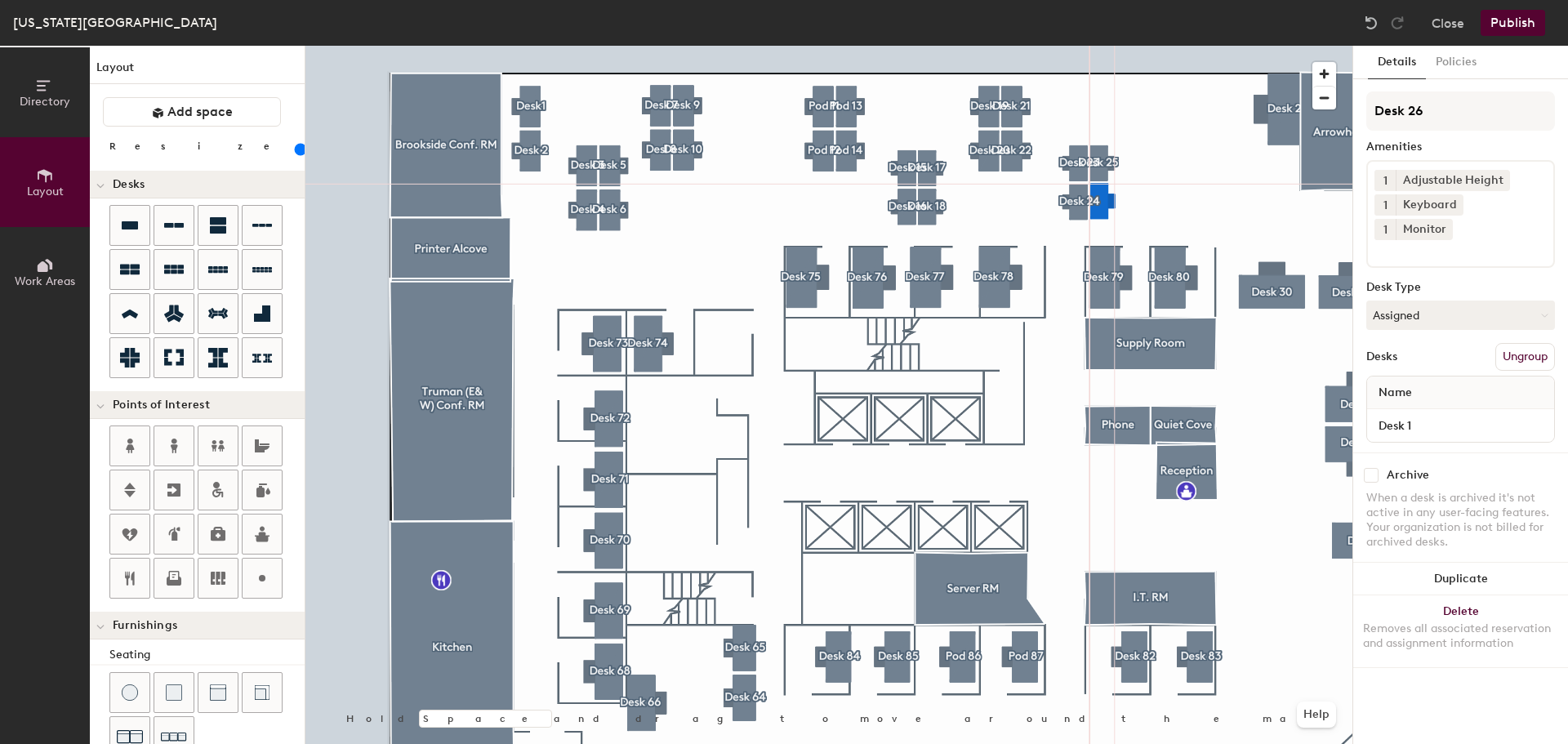
click at [1160, 46] on div at bounding box center [829, 46] width 1047 height 0
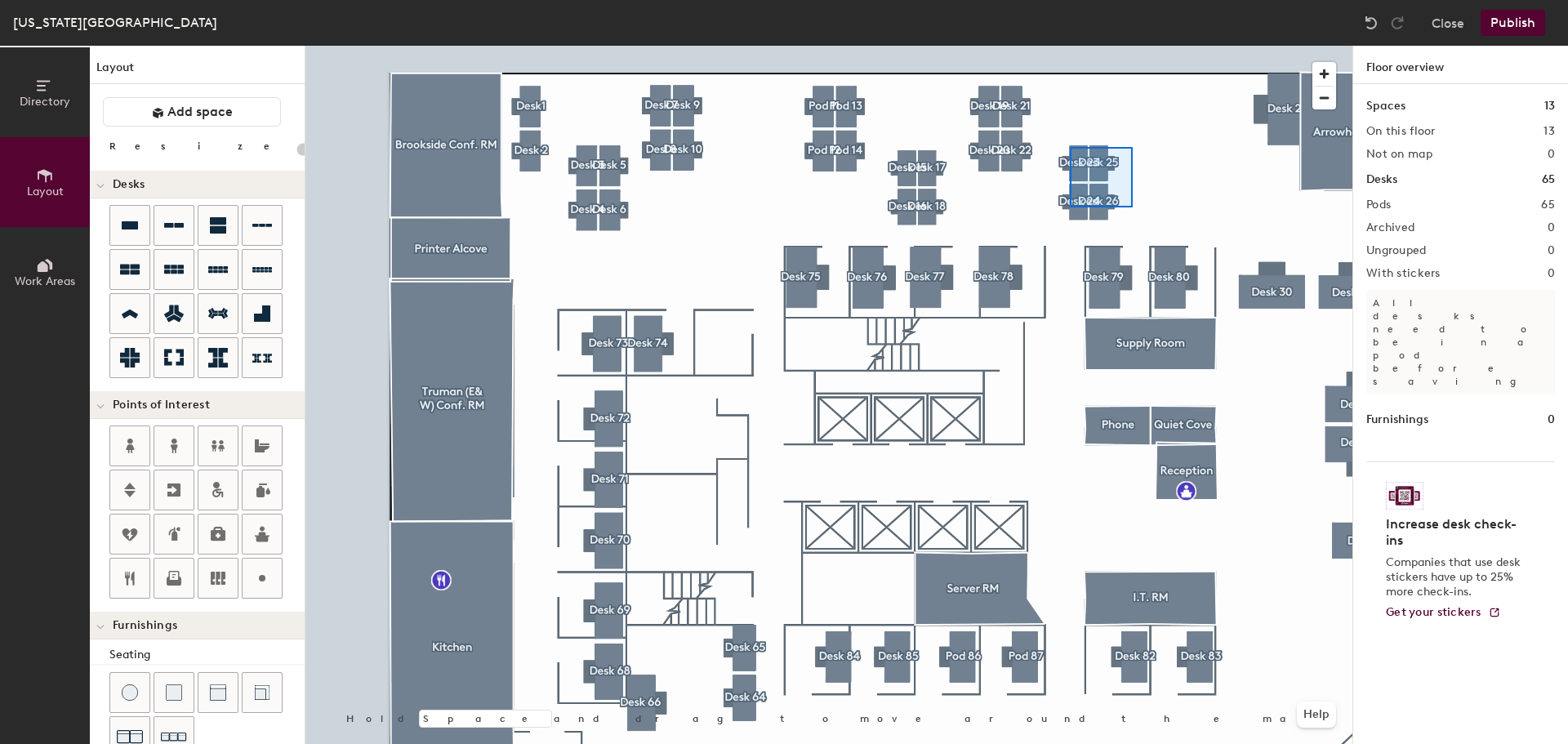
click at [1069, 46] on div at bounding box center [829, 46] width 1047 height 0
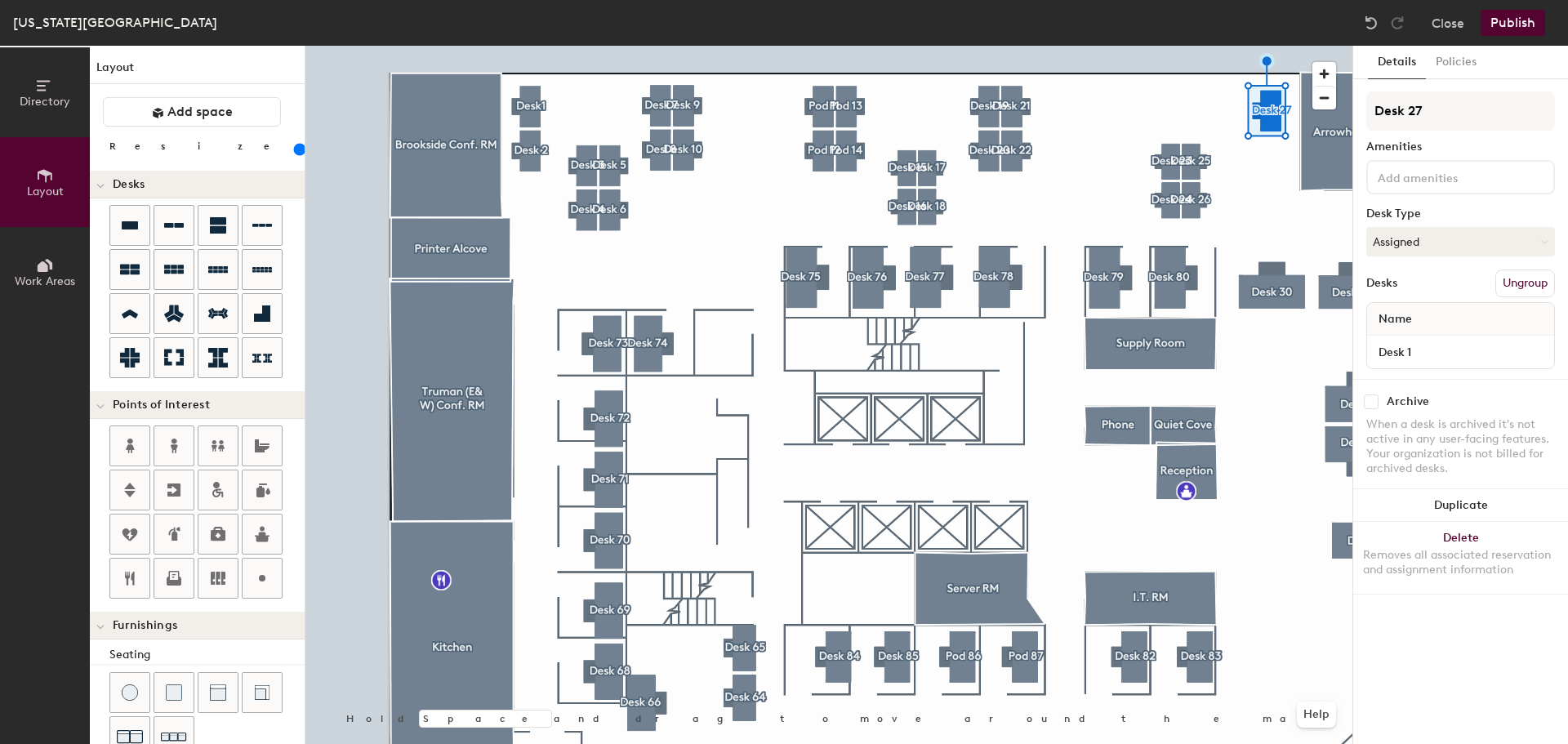
drag, startPoint x: 206, startPoint y: 144, endPoint x: 180, endPoint y: 149, distance: 26.5
click at [297, 149] on input "range" at bounding box center [297, 149] width 0 height 13
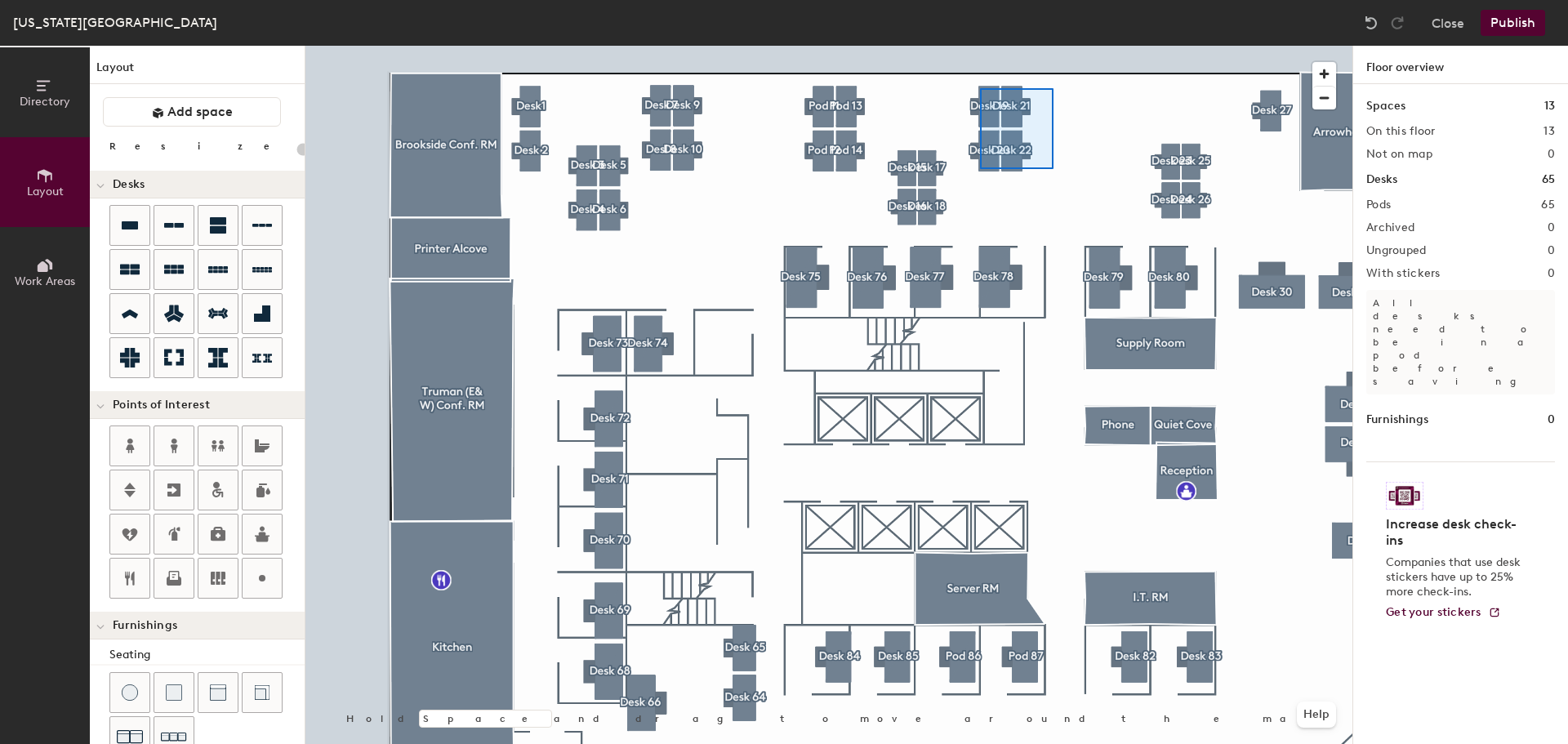
click at [980, 46] on div at bounding box center [829, 46] width 1047 height 0
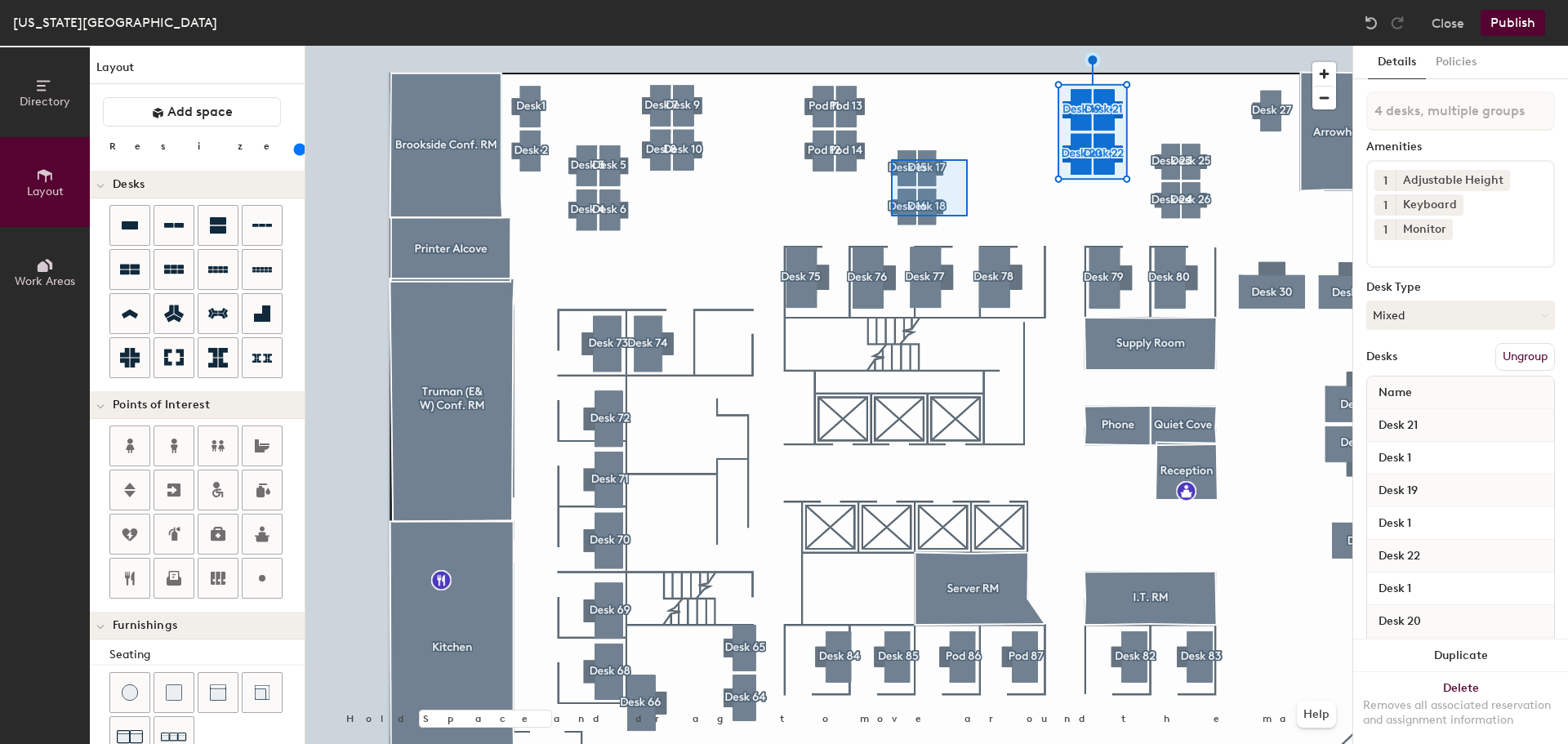
click at [891, 46] on div at bounding box center [829, 46] width 1047 height 0
type input "140"
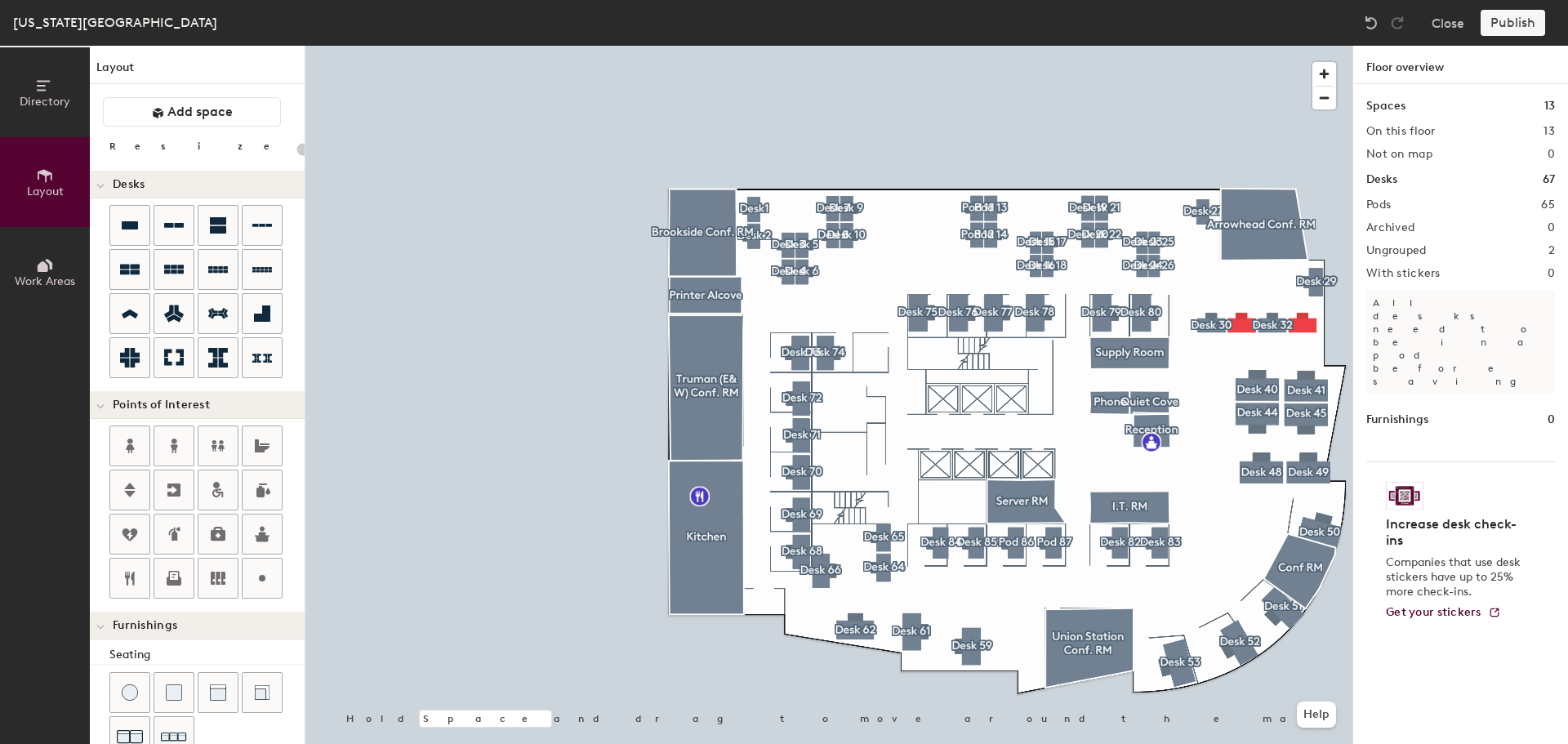
type input "180"
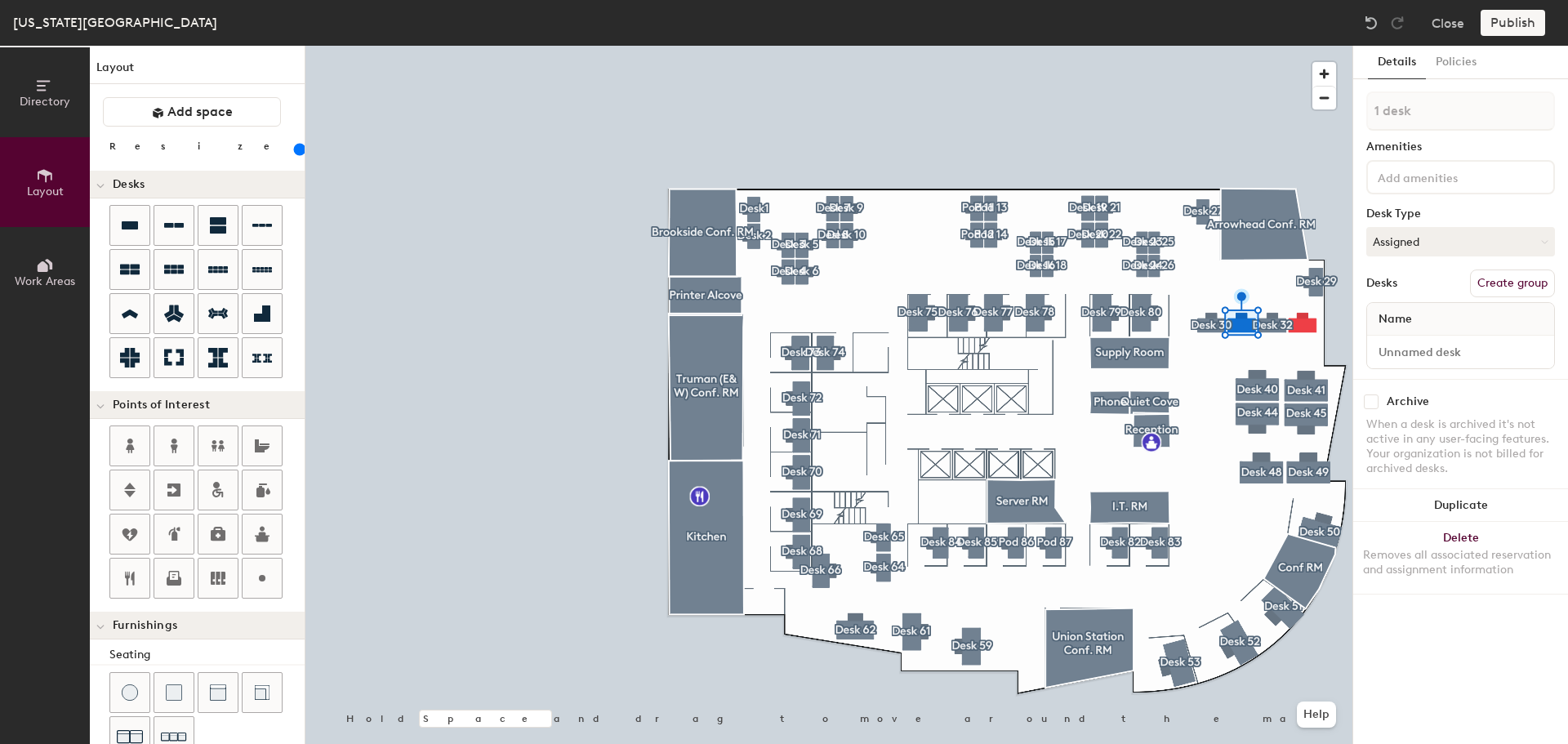
click at [1497, 283] on button "Create group" at bounding box center [1512, 283] width 85 height 27
drag, startPoint x: 1424, startPoint y: 113, endPoint x: 1412, endPoint y: 59, distance: 55.3
click at [1319, 106] on div "Directory Layout Work Areas Layout Add space Resize Desks Points of Interest Fu…" at bounding box center [784, 394] width 1568 height 698
type input "Desk 31"
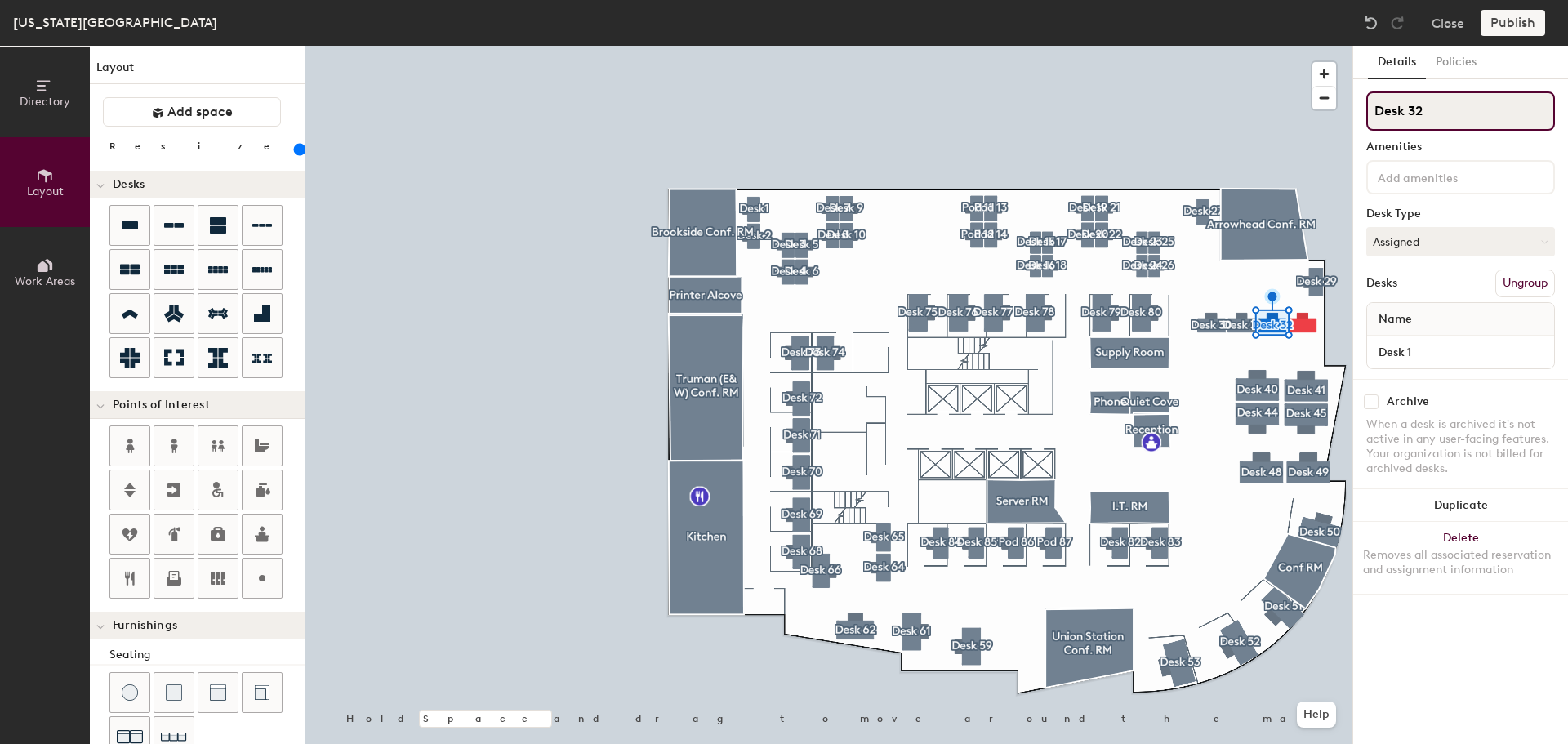
click at [1435, 108] on input "Desk 32" at bounding box center [1461, 110] width 188 height 39
click at [1308, 46] on div at bounding box center [829, 46] width 1047 height 0
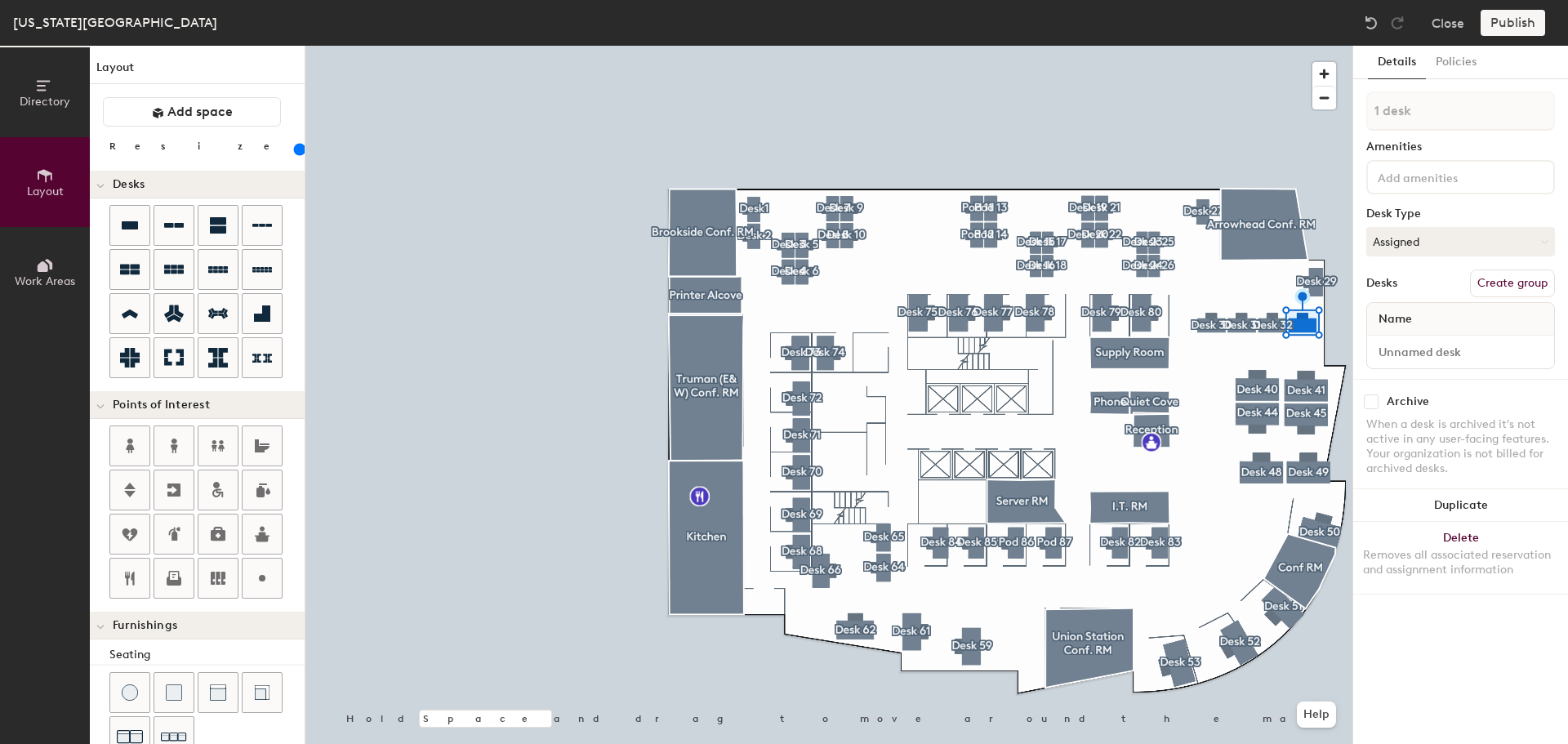
click at [1516, 280] on button "Create group" at bounding box center [1512, 283] width 85 height 27
drag, startPoint x: 1425, startPoint y: 111, endPoint x: 1325, endPoint y: 108, distance: 100.0
click at [1325, 108] on div "Directory Layout Work Areas Layout Add space Resize Desks Points of Interest Fu…" at bounding box center [784, 394] width 1568 height 698
type input "Desk 33"
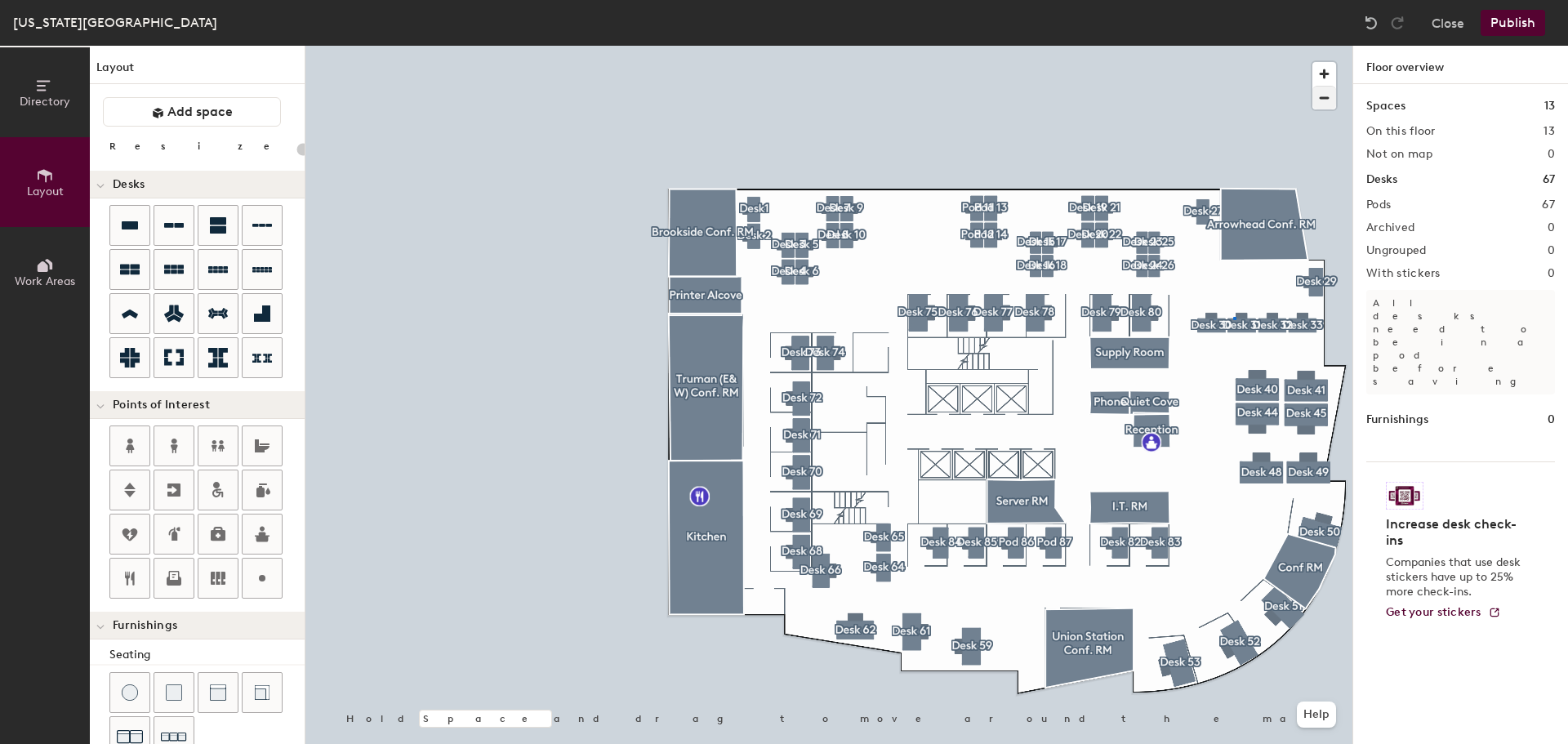
click at [1234, 46] on div at bounding box center [829, 46] width 1047 height 0
click at [1240, 46] on div at bounding box center [829, 46] width 1047 height 0
type input "180"
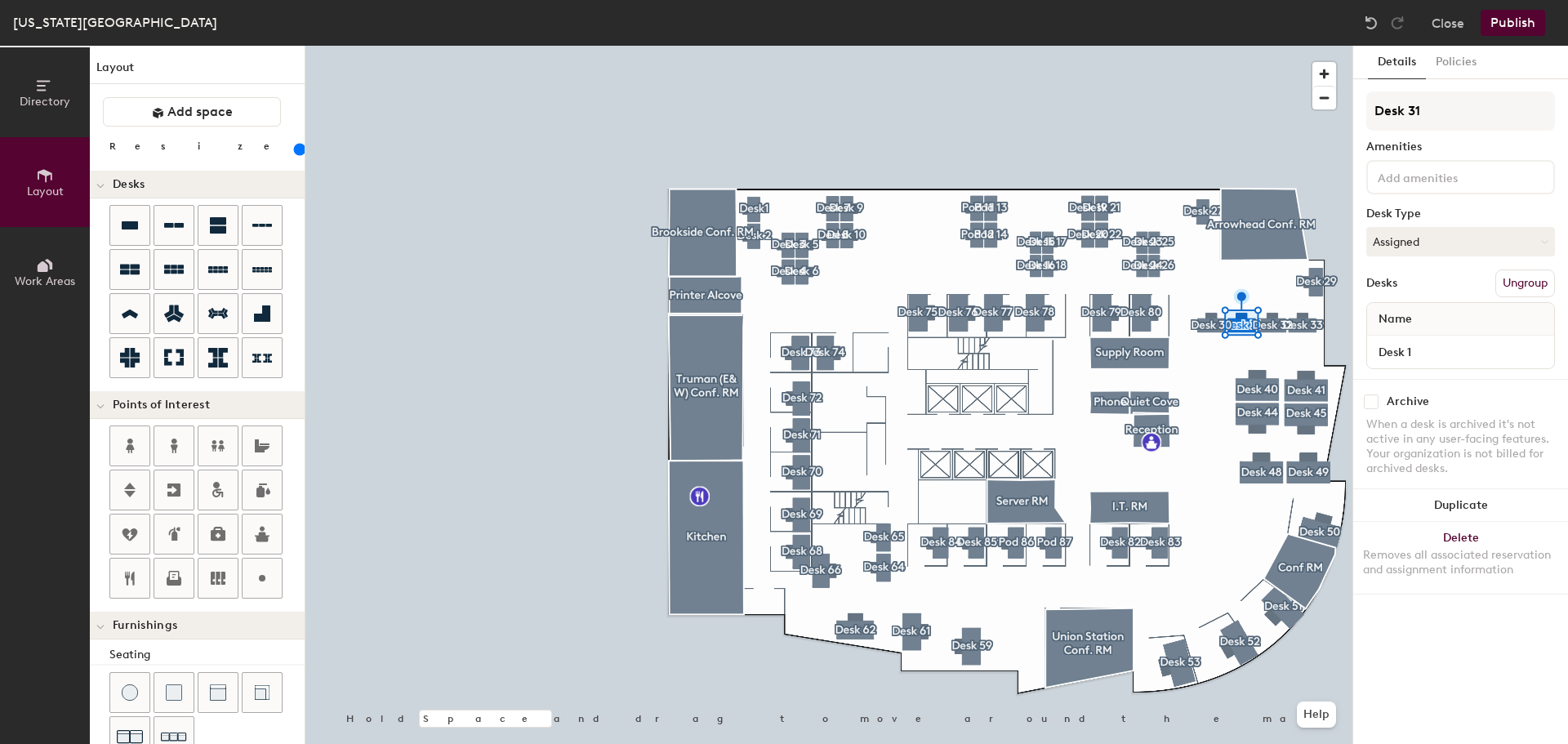
click at [1410, 178] on input at bounding box center [1448, 177] width 147 height 20
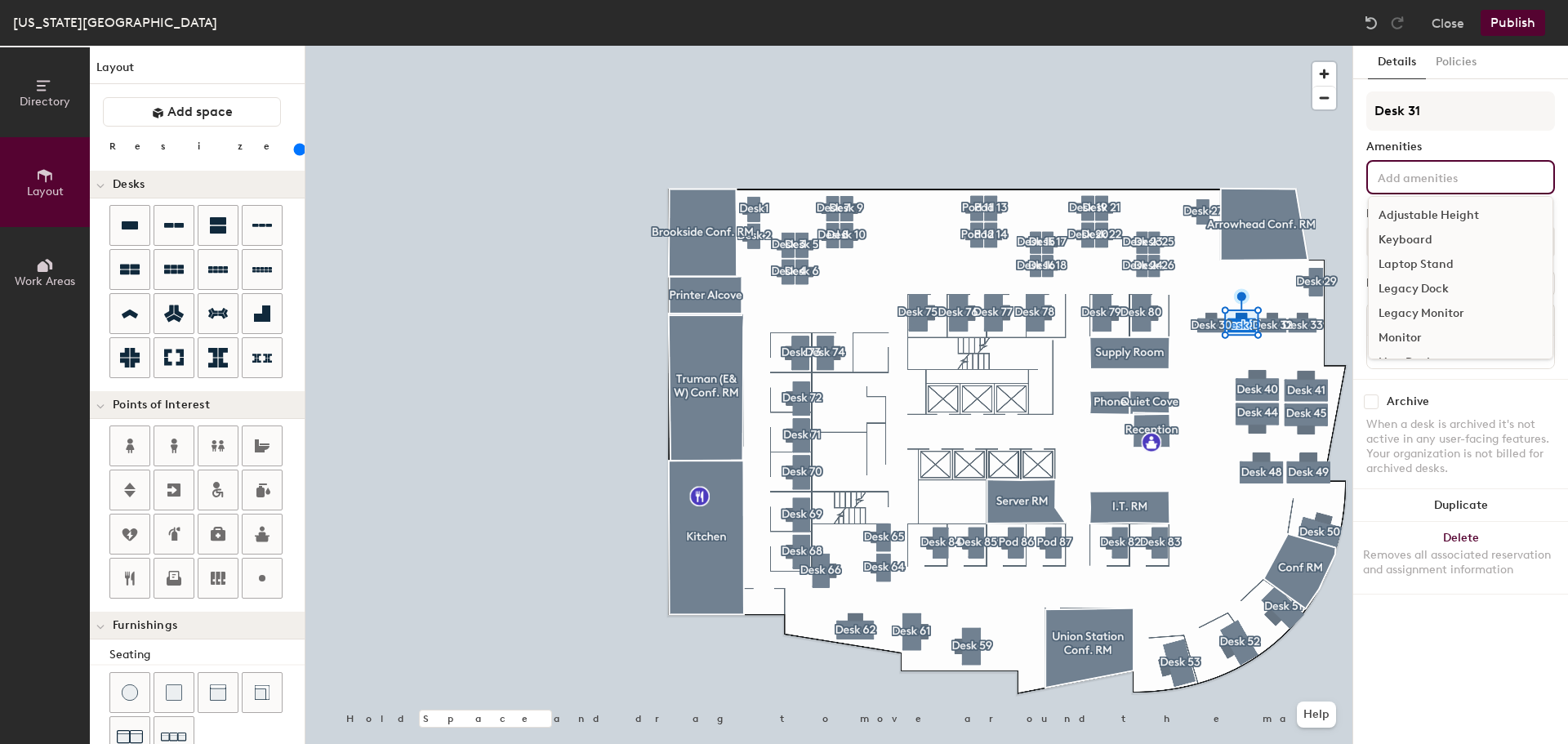
click at [1408, 212] on div "Adjustable Height" at bounding box center [1461, 215] width 184 height 25
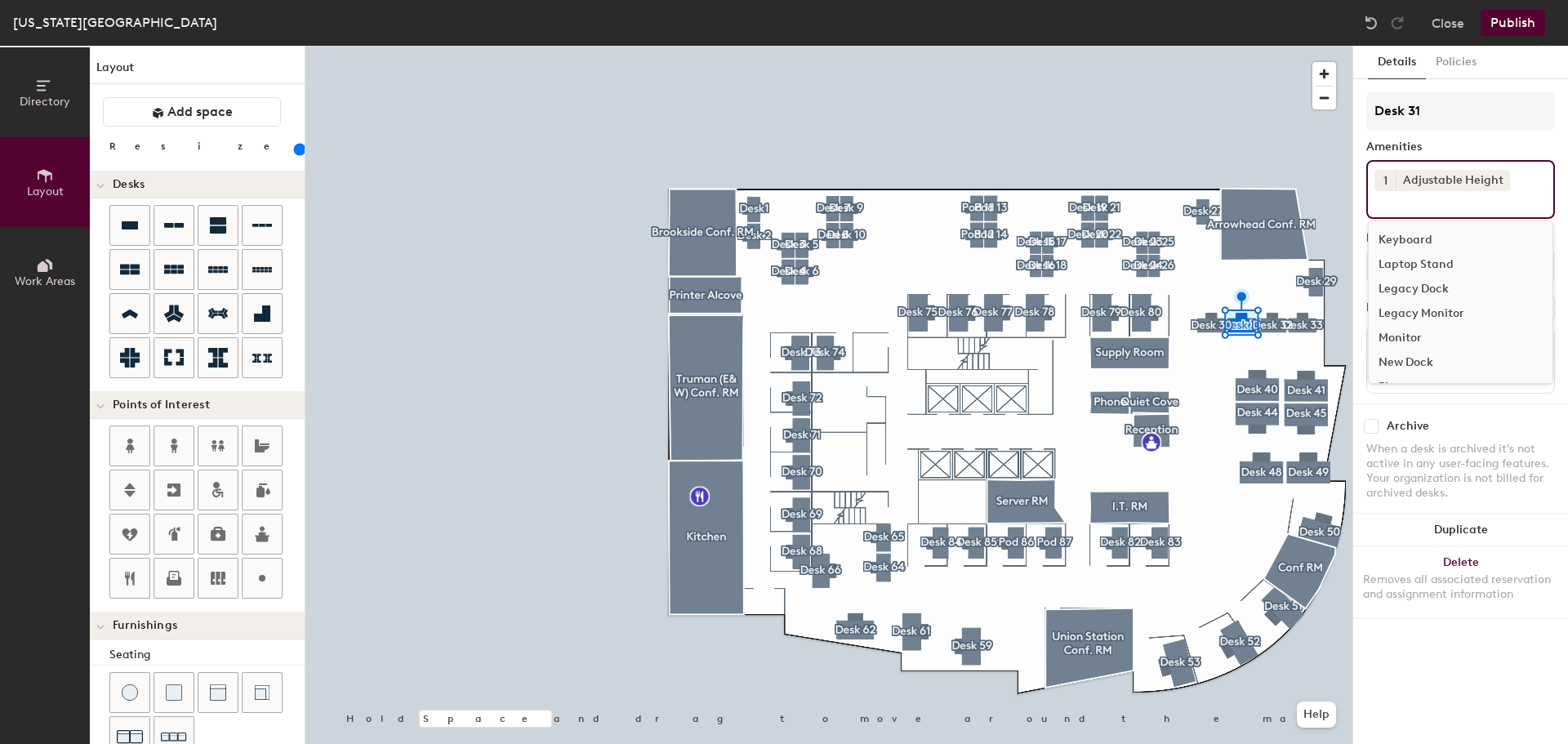
click at [1409, 231] on div "Keyboard" at bounding box center [1461, 240] width 184 height 25
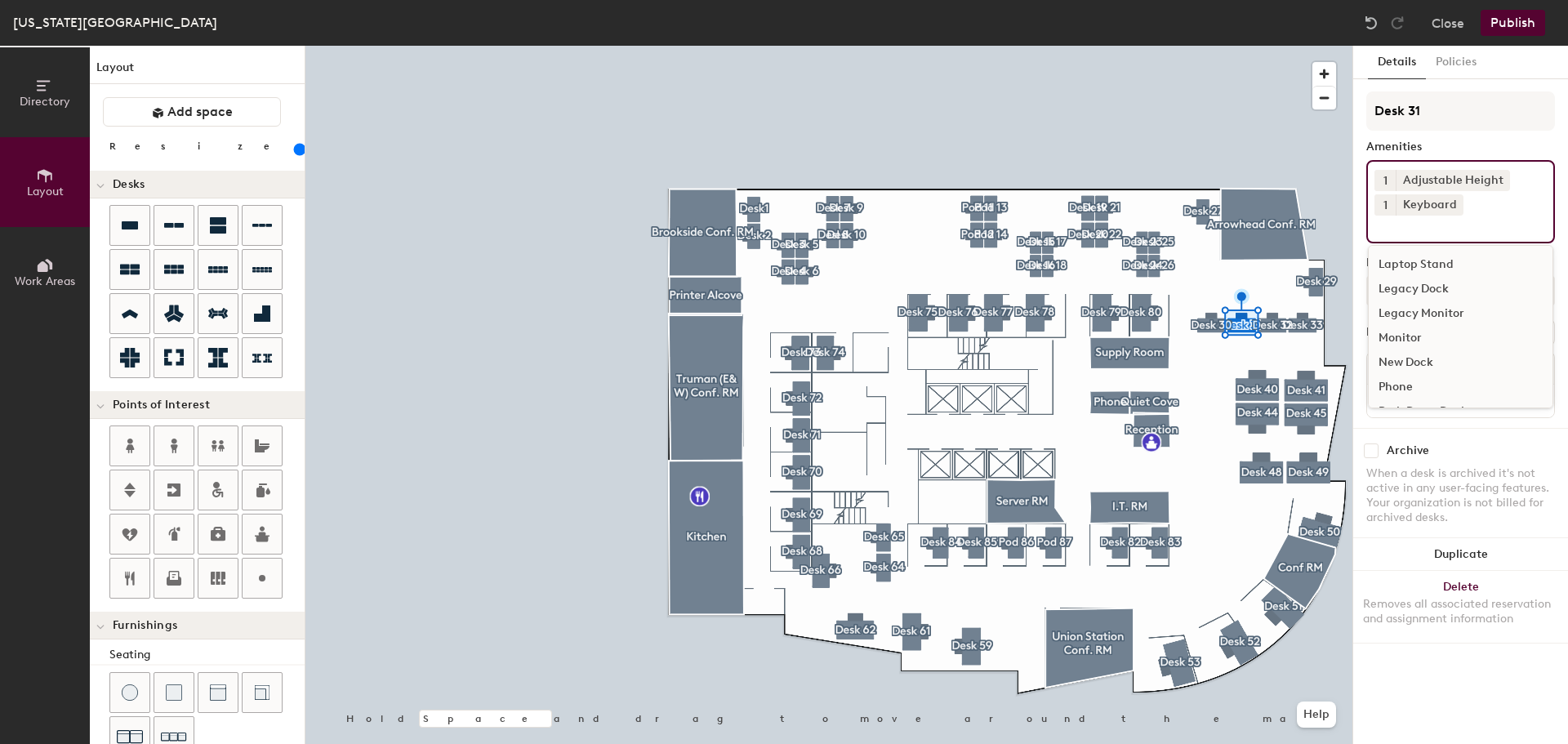
click at [1414, 333] on div "Monitor" at bounding box center [1461, 338] width 184 height 25
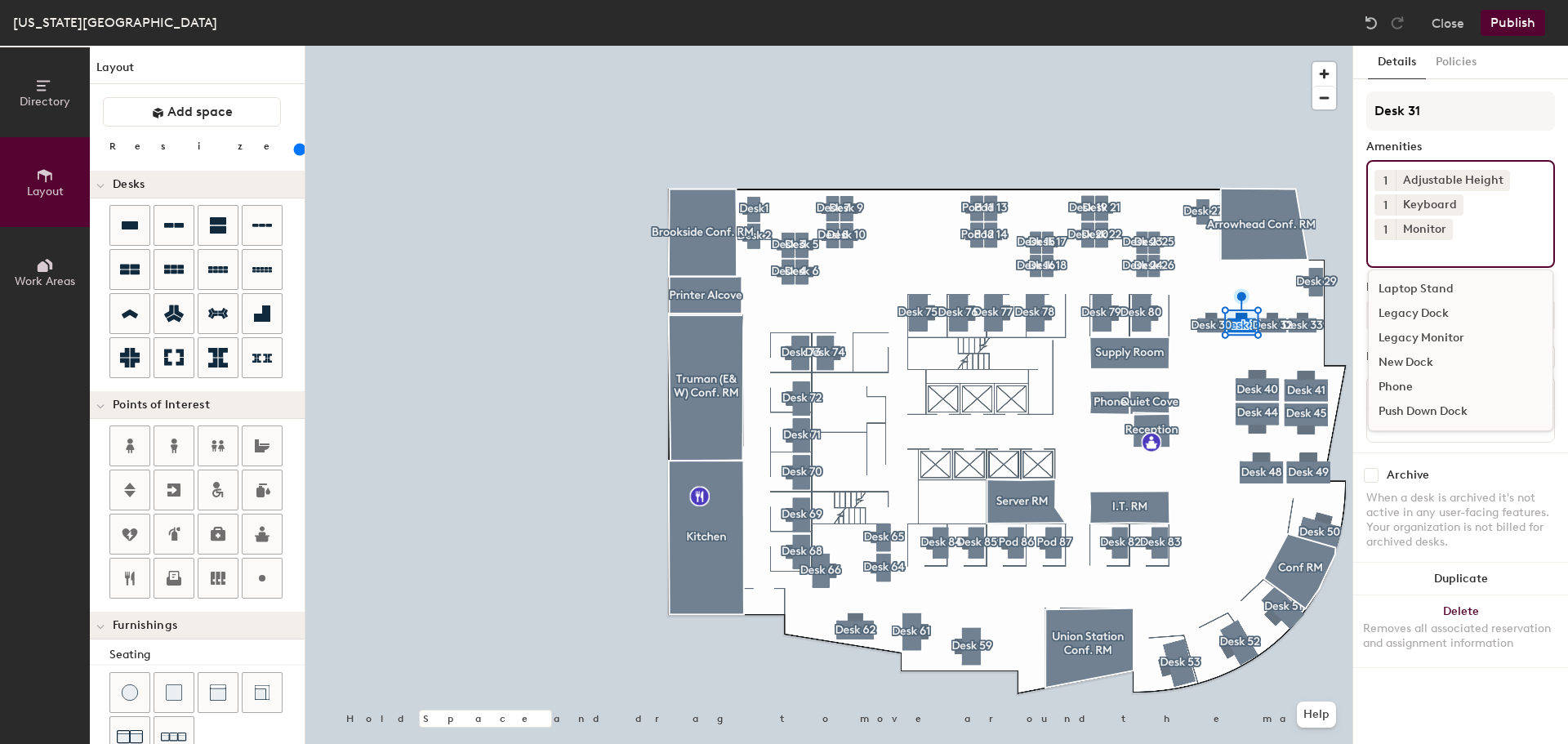
click at [1472, 453] on div "Archive When a desk is archived it's not active in any user-facing features. Yo…" at bounding box center [1461, 511] width 215 height 117
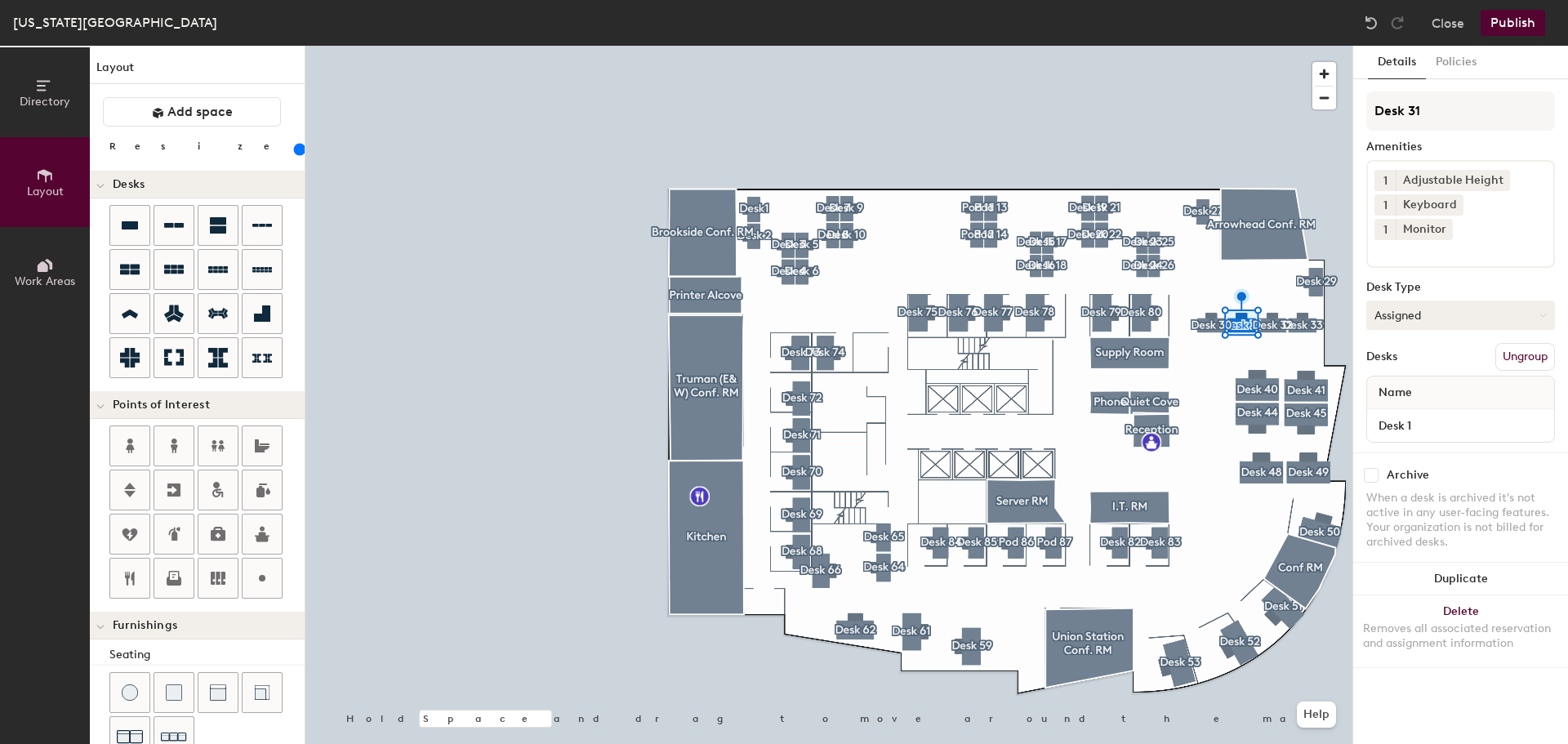
click at [1417, 301] on button "Assigned" at bounding box center [1461, 315] width 188 height 29
click at [1407, 403] on div "Hoteled" at bounding box center [1449, 414] width 163 height 25
click at [1263, 46] on div at bounding box center [829, 46] width 1047 height 0
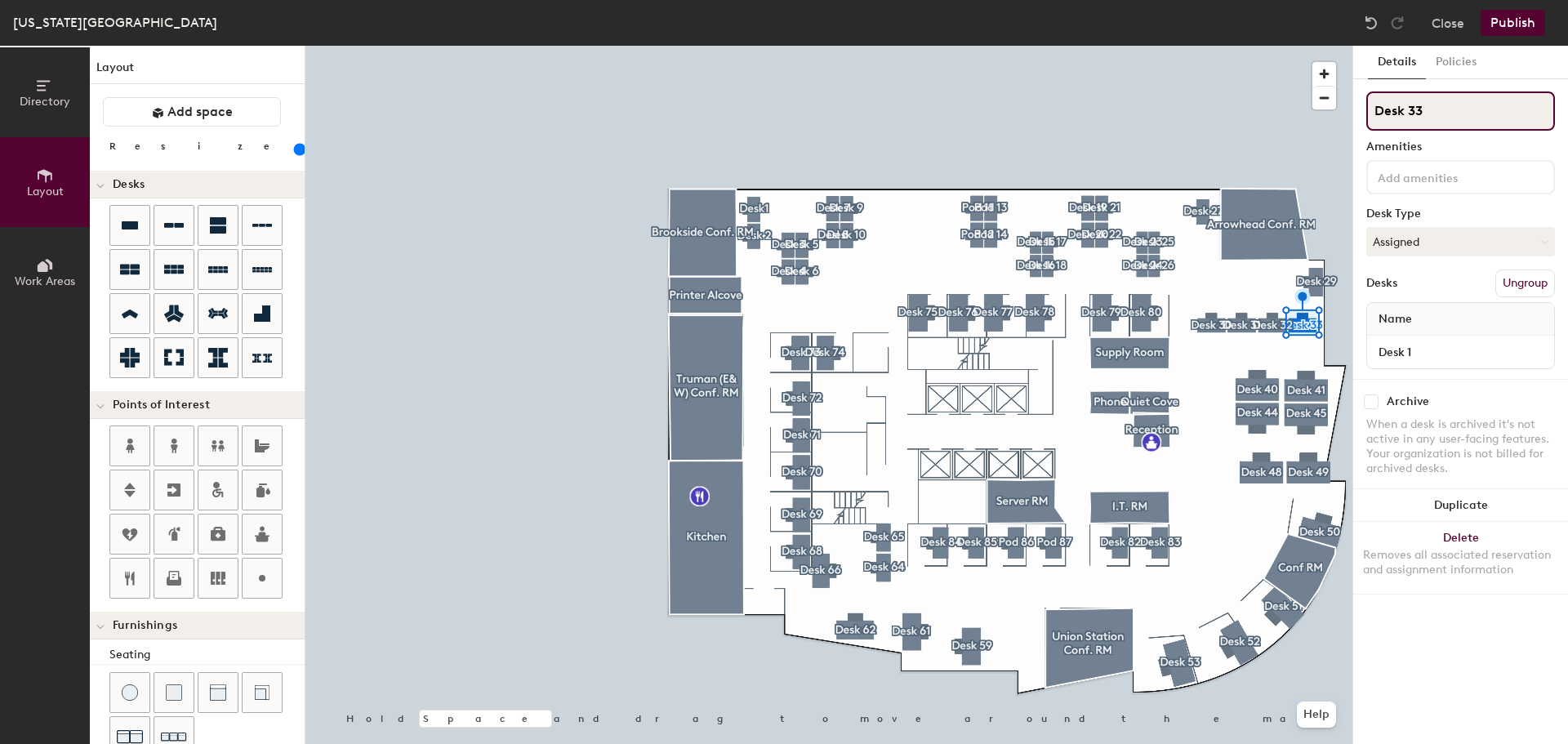
click at [1431, 115] on input "Desk 33" at bounding box center [1461, 110] width 188 height 39
type input "Desk 34"
click at [1416, 178] on input at bounding box center [1448, 177] width 147 height 20
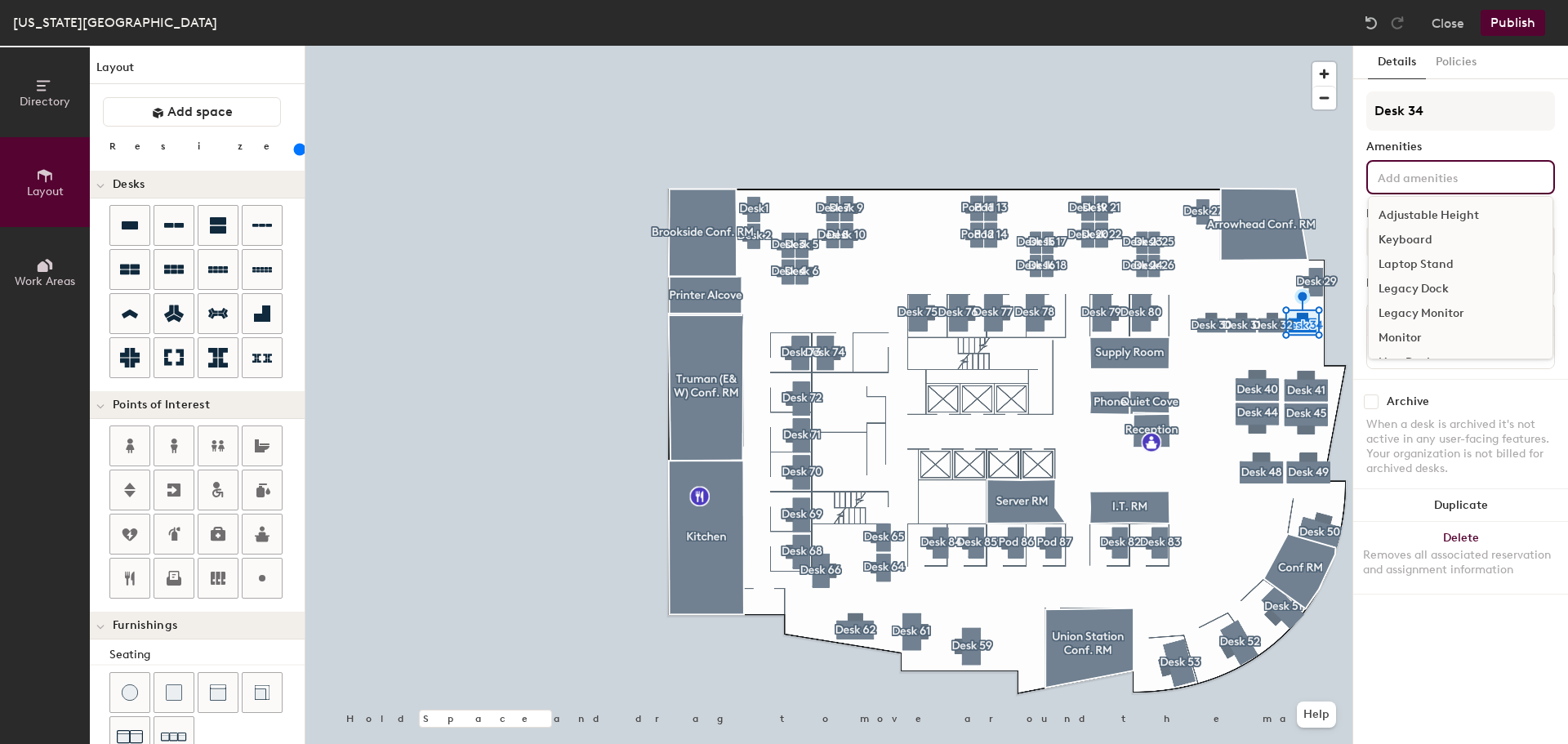
click at [1416, 213] on div "Adjustable Height" at bounding box center [1461, 215] width 184 height 25
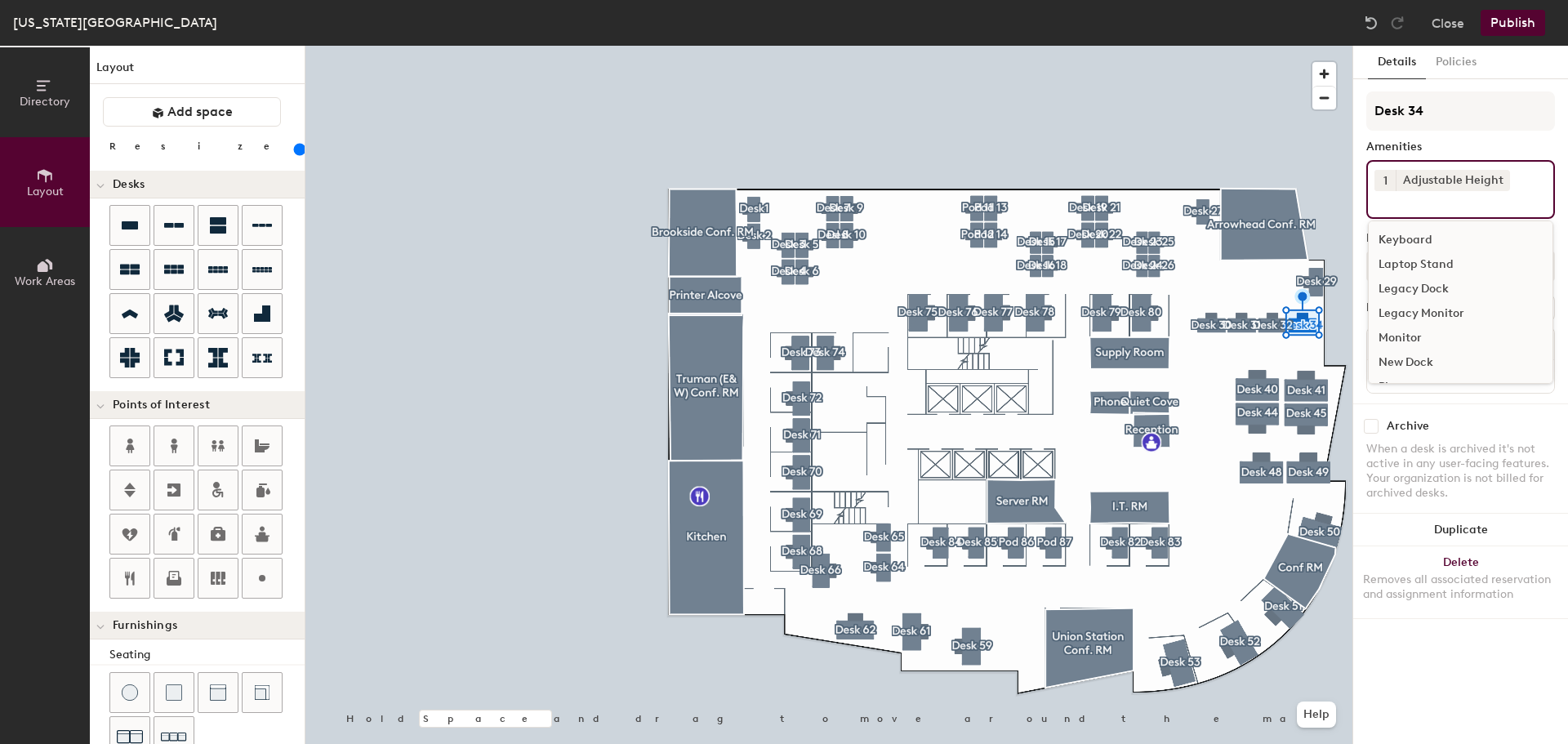
click at [1414, 234] on div "Keyboard" at bounding box center [1461, 240] width 184 height 25
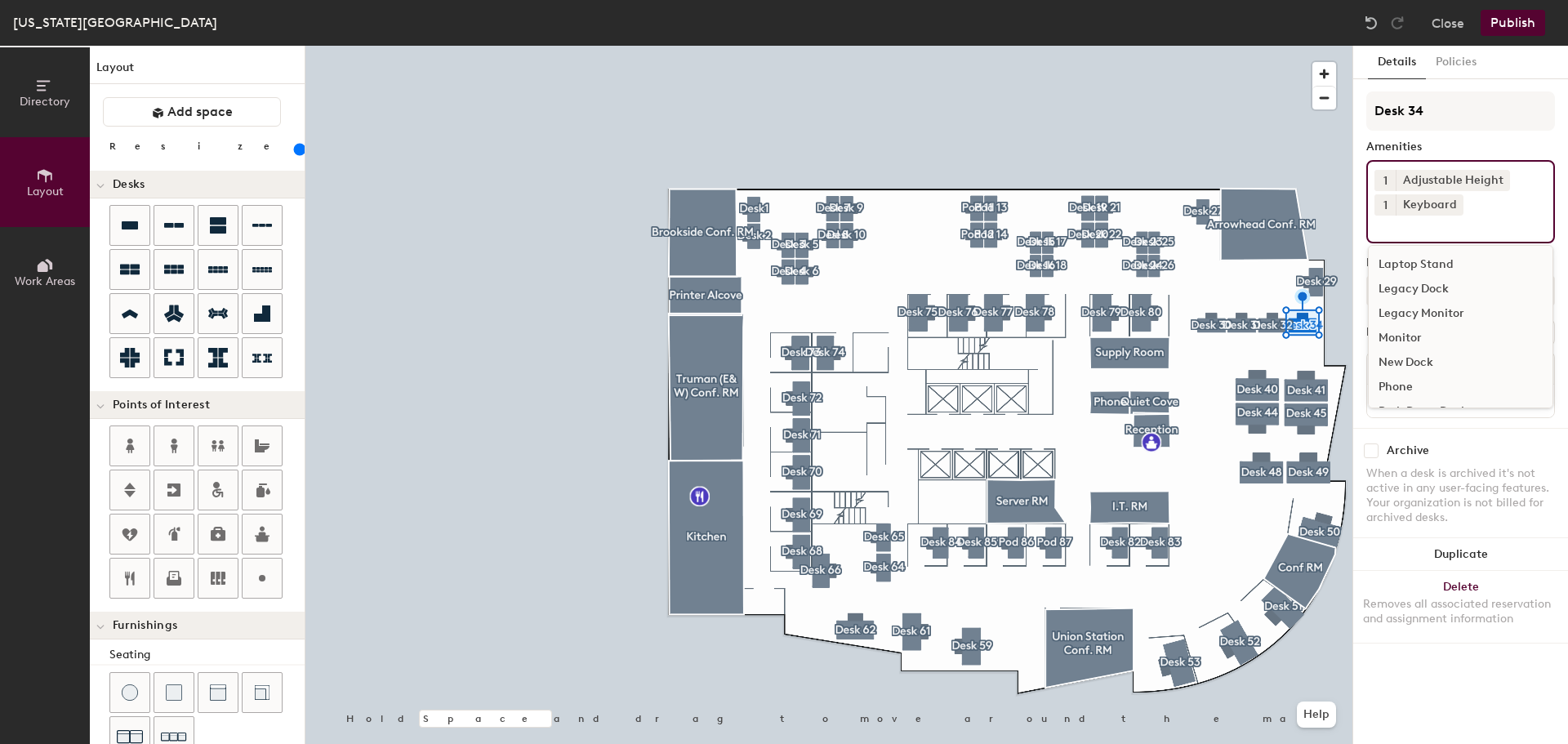
click at [1424, 333] on div "Monitor" at bounding box center [1461, 338] width 184 height 25
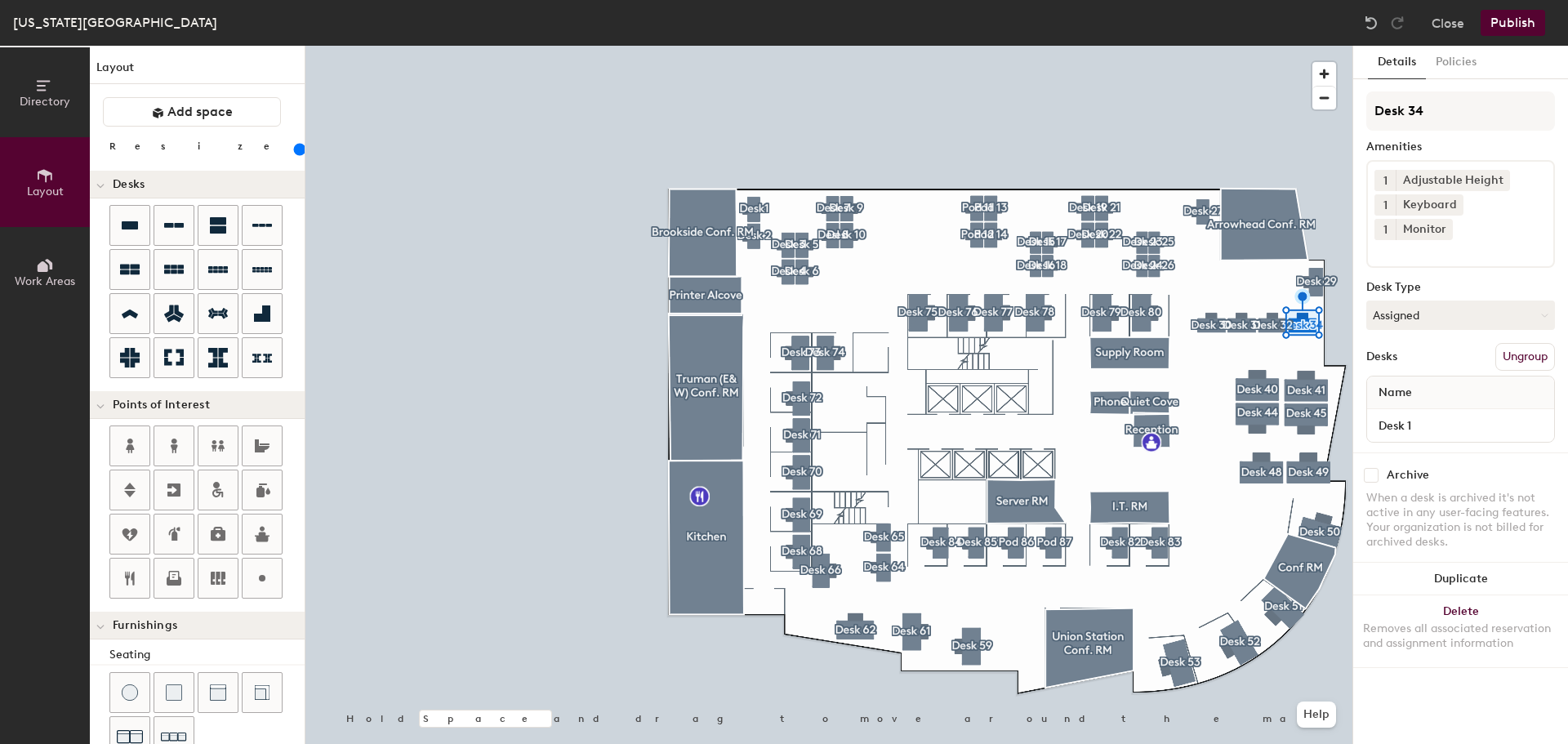
click at [1473, 453] on div "Archive When a desk is archived it's not active in any user-facing features. Yo…" at bounding box center [1461, 511] width 215 height 117
click at [1415, 301] on button "Assigned" at bounding box center [1461, 315] width 188 height 29
click at [1430, 301] on button "Assigned" at bounding box center [1461, 315] width 188 height 29
click at [1410, 301] on button "Assigned" at bounding box center [1461, 315] width 188 height 29
click at [1405, 403] on div "Hoteled" at bounding box center [1449, 414] width 163 height 25
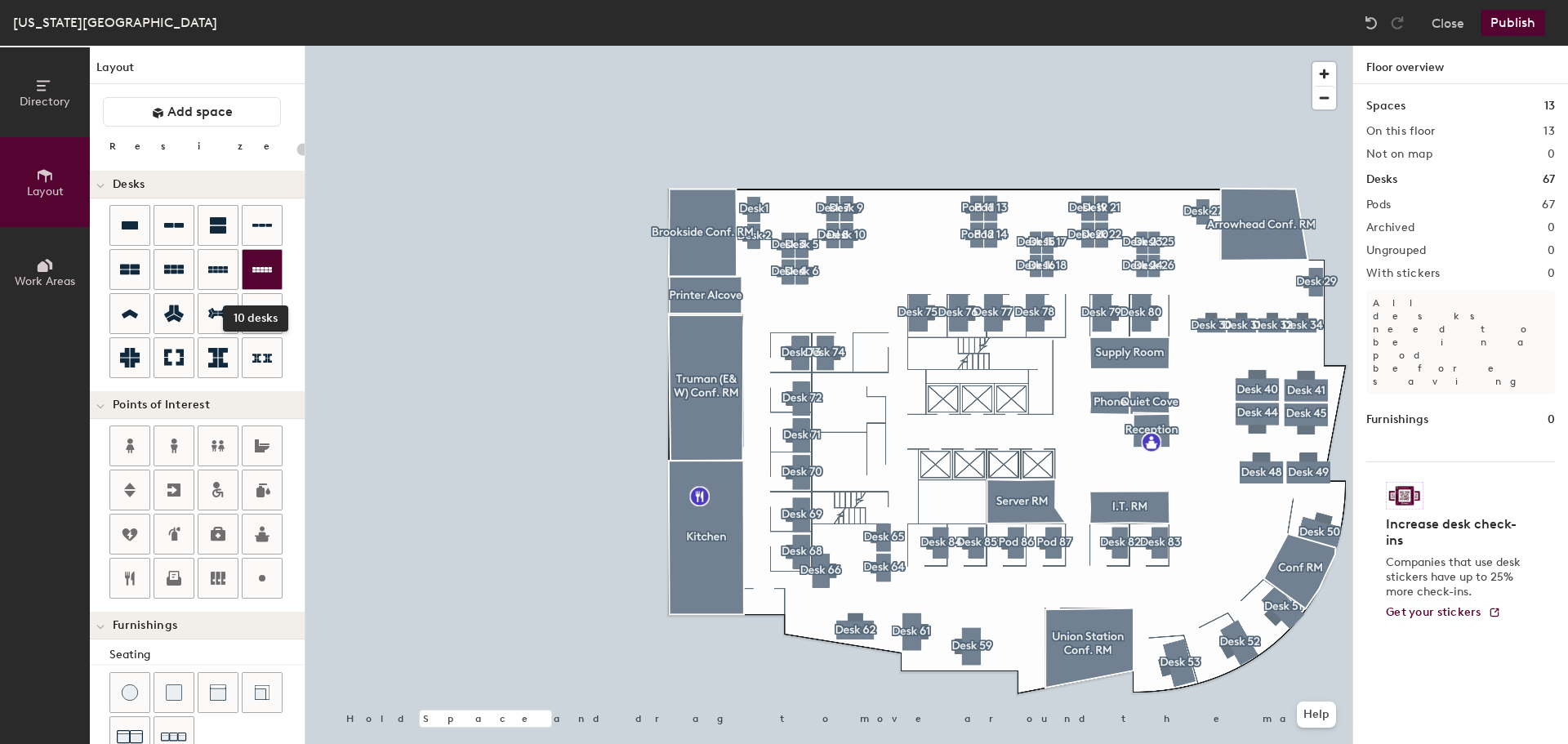
click at [256, 265] on icon at bounding box center [262, 270] width 20 height 20
type input "160"
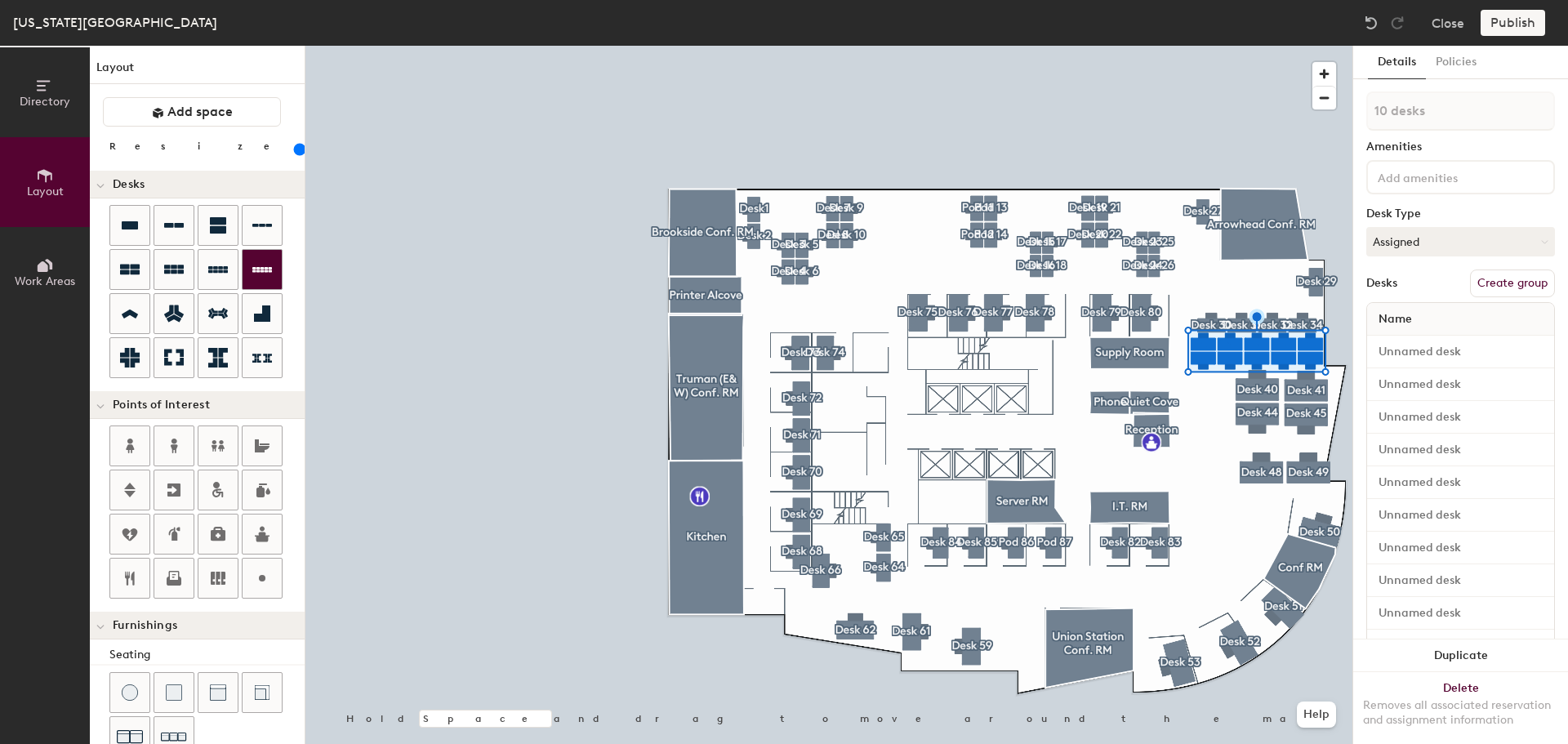
type input "1 desk"
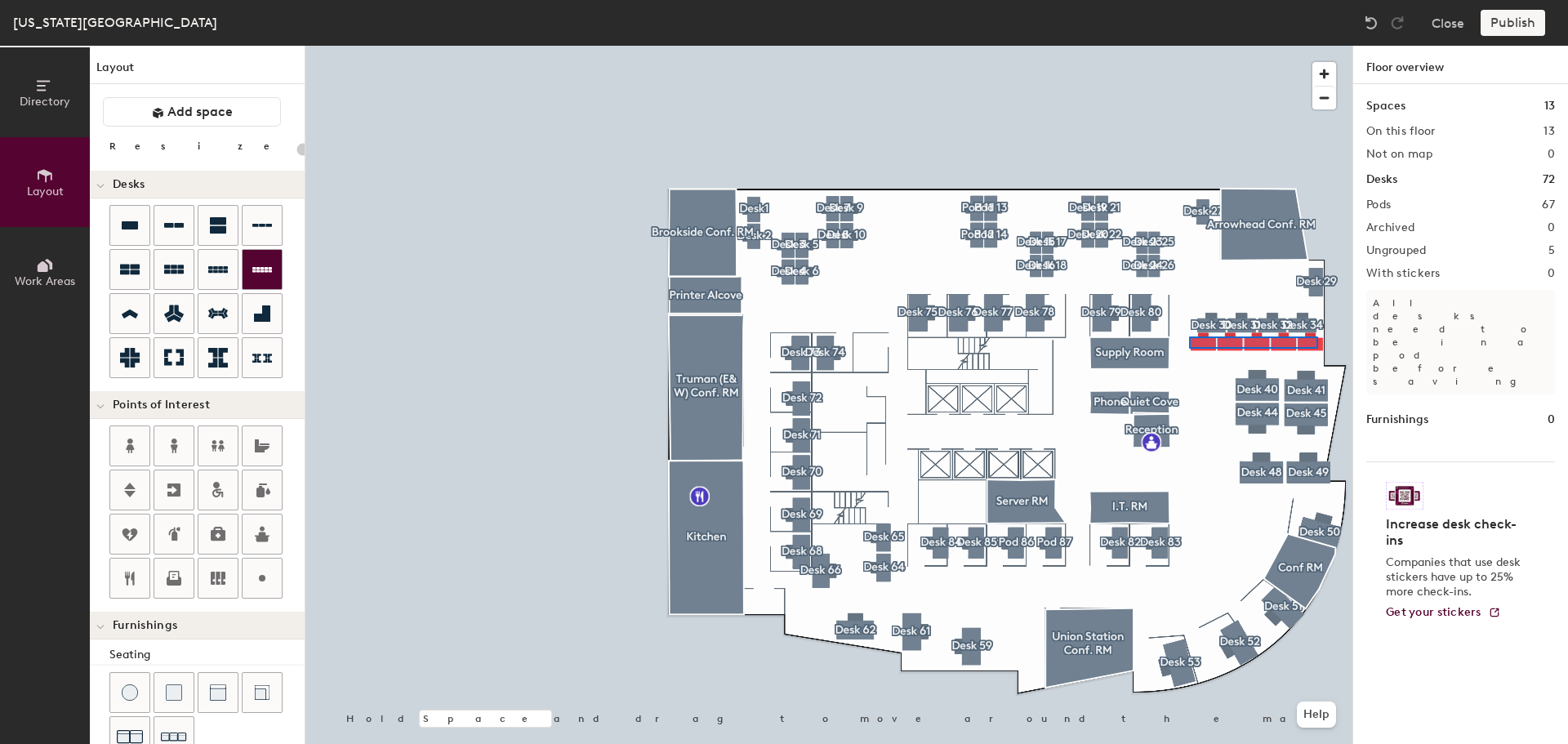
type input "160"
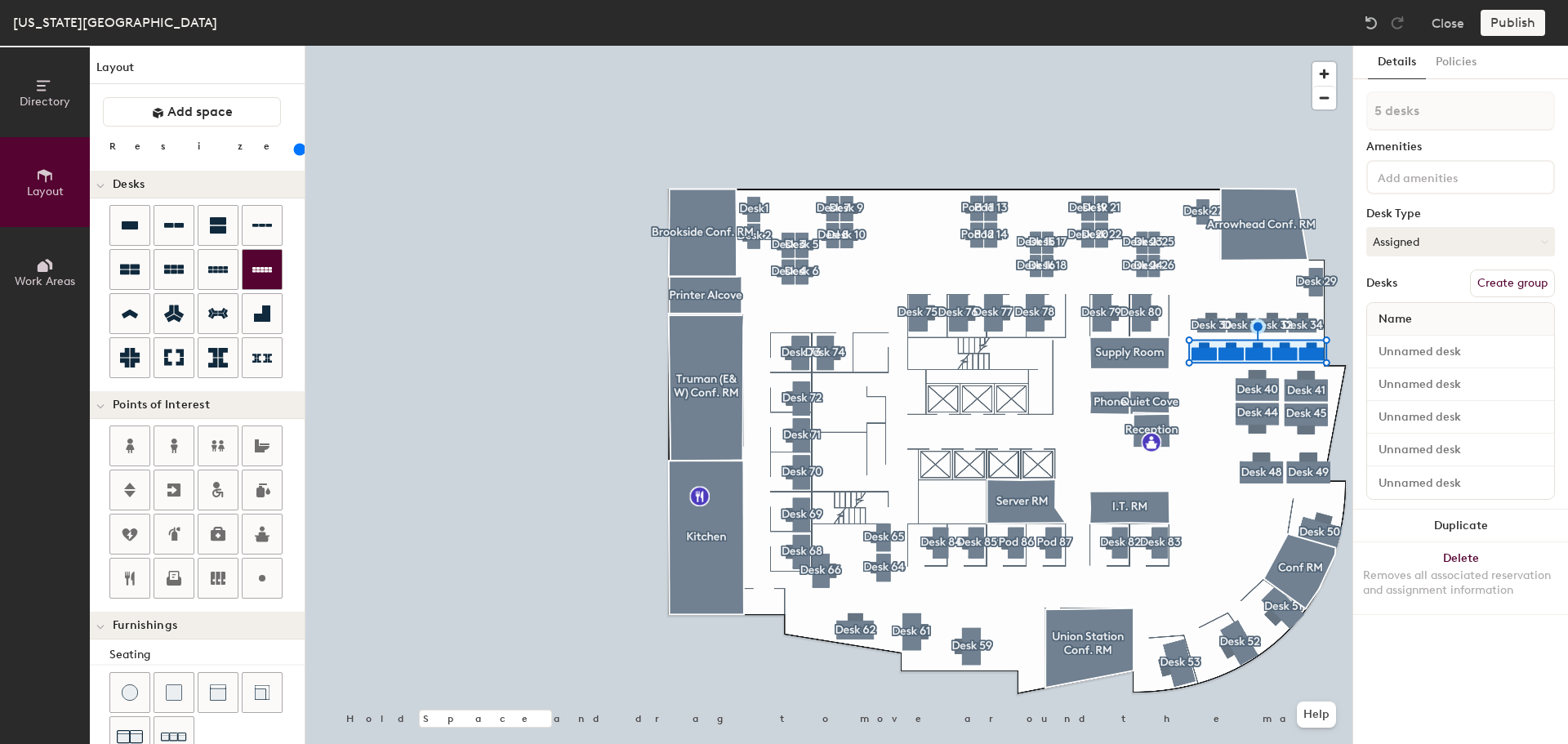
type input "1 desk"
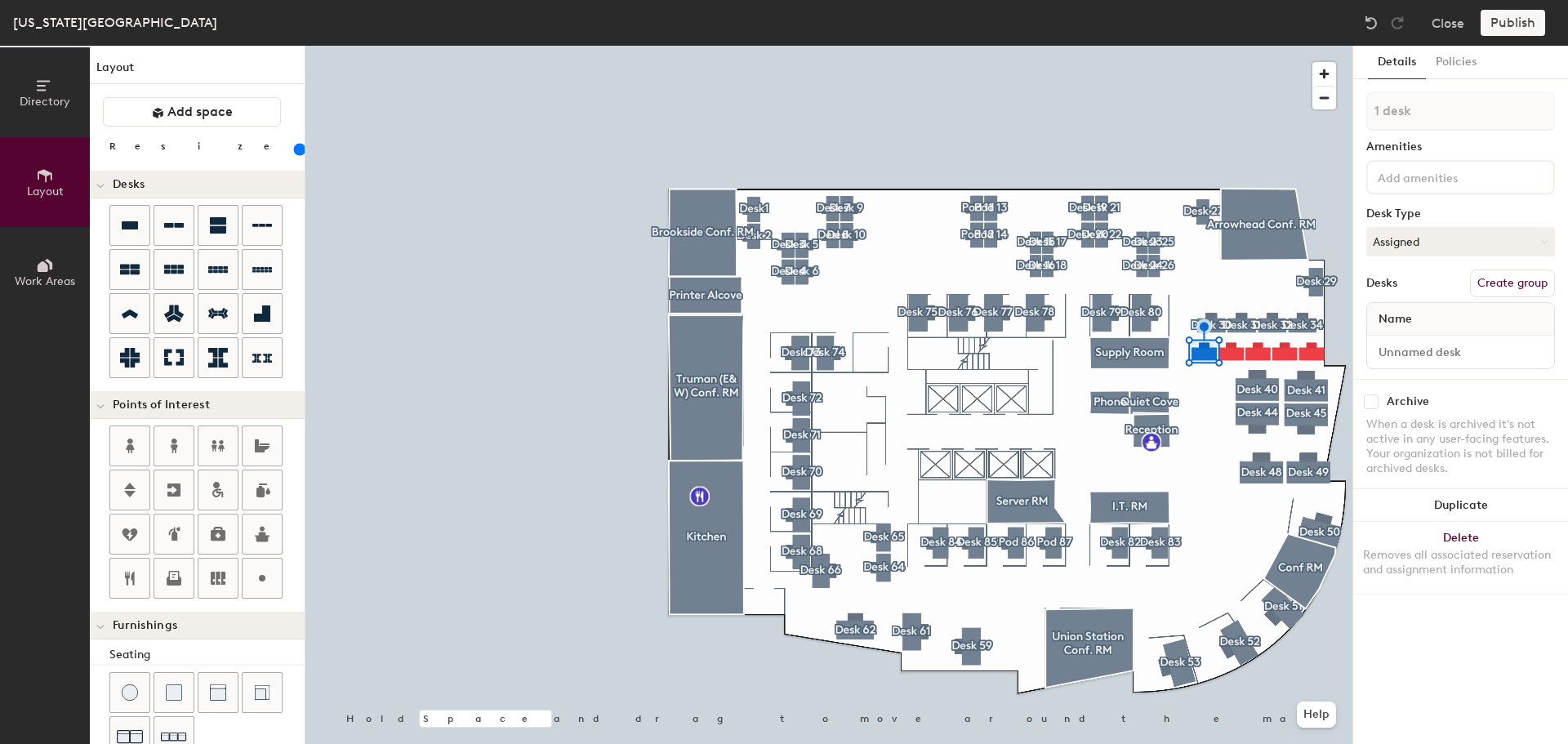
click at [1508, 281] on button "Create group" at bounding box center [1512, 283] width 85 height 27
drag, startPoint x: 1443, startPoint y: 101, endPoint x: 1342, endPoint y: 104, distance: 101.0
click at [1342, 104] on div "Directory Layout Work Areas Layout Add space Resize Desks Points of Interest Fu…" at bounding box center [784, 394] width 1568 height 698
type input "Desk 34"
click at [1421, 189] on div at bounding box center [1461, 178] width 188 height 35
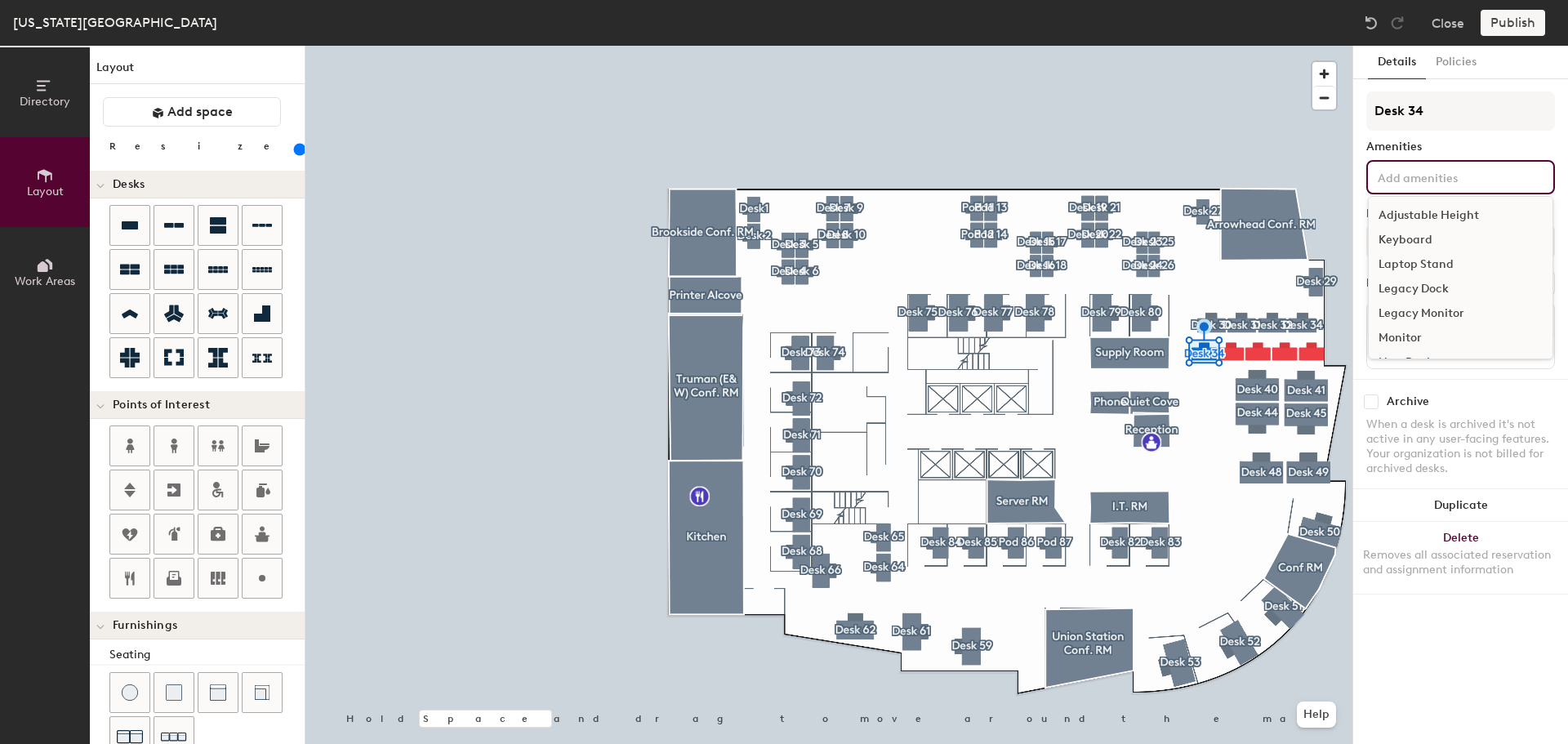
click at [1413, 209] on div "Adjustable Height" at bounding box center [1461, 215] width 184 height 25
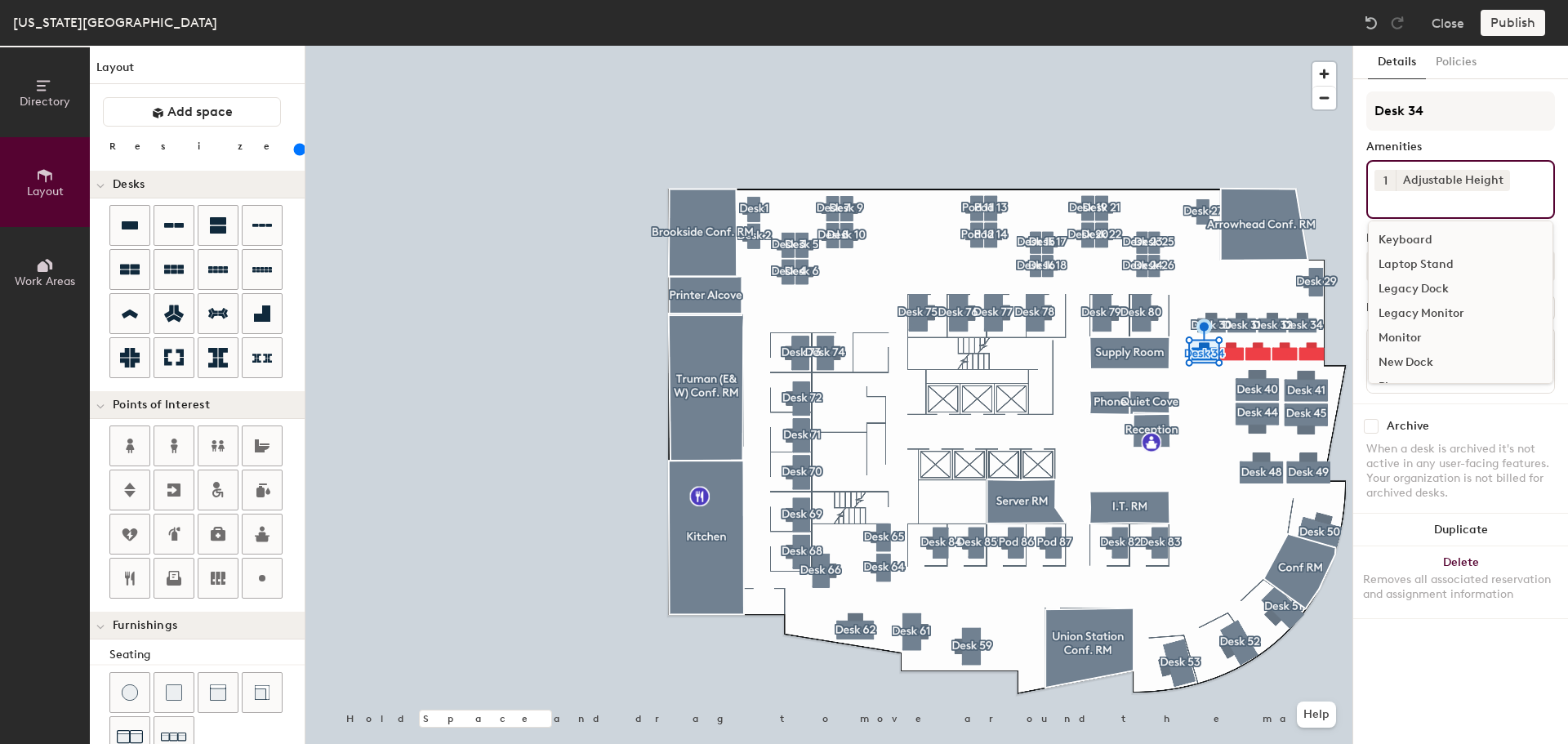
click at [1397, 238] on div "Keyboard" at bounding box center [1461, 240] width 184 height 25
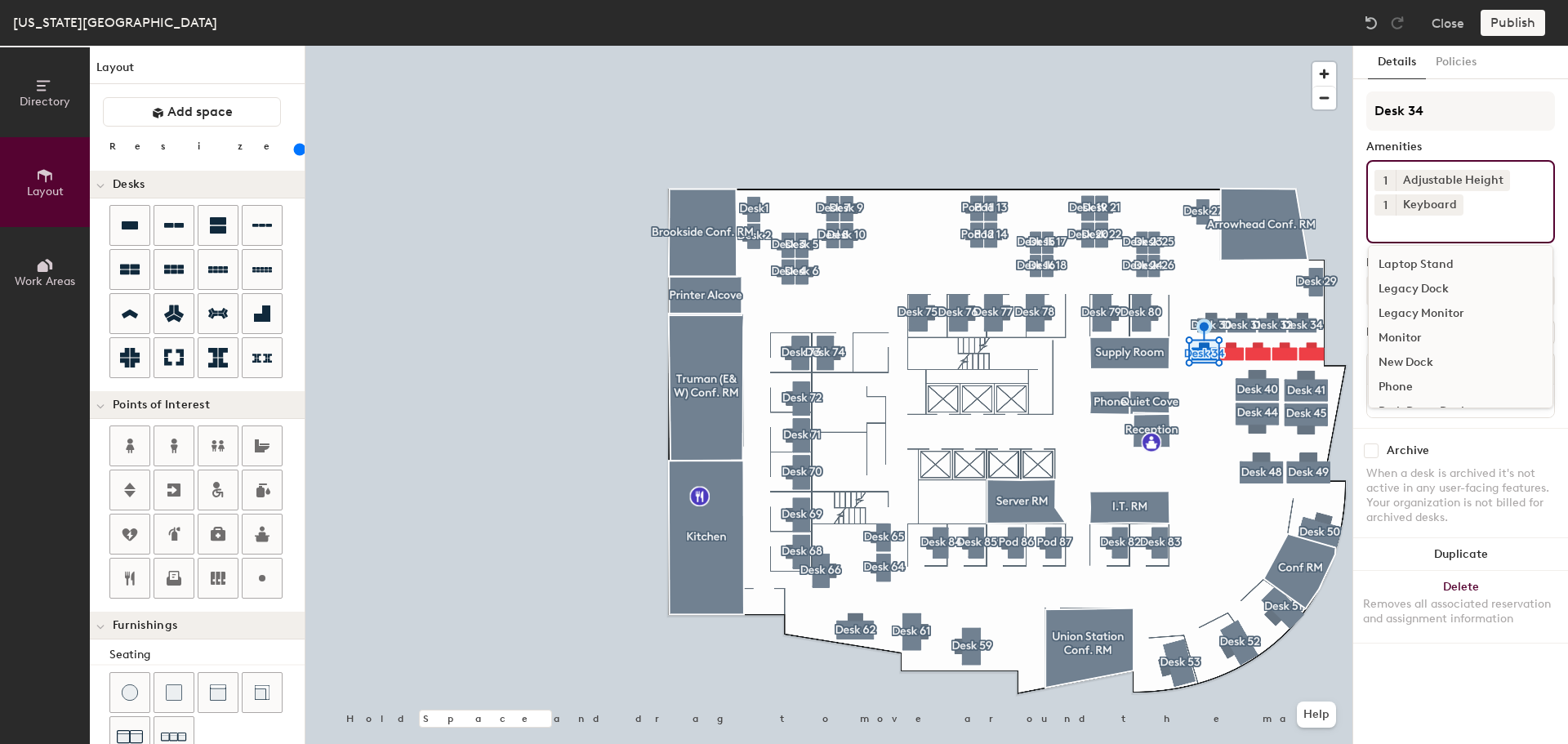
click at [1403, 338] on div "Monitor" at bounding box center [1461, 338] width 184 height 25
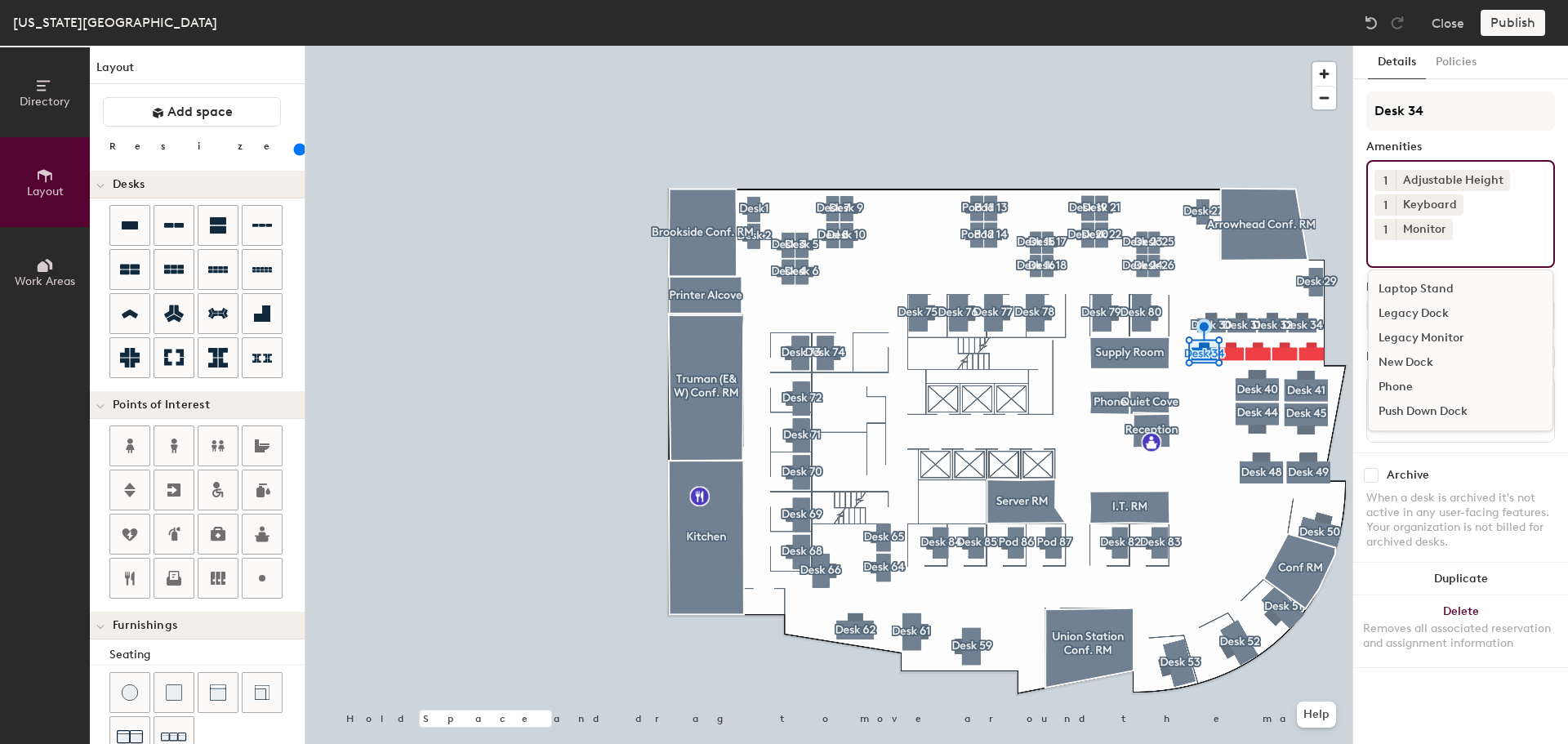
click at [1500, 453] on div "Archive When a desk is archived it's not active in any user-facing features. Yo…" at bounding box center [1461, 511] width 215 height 117
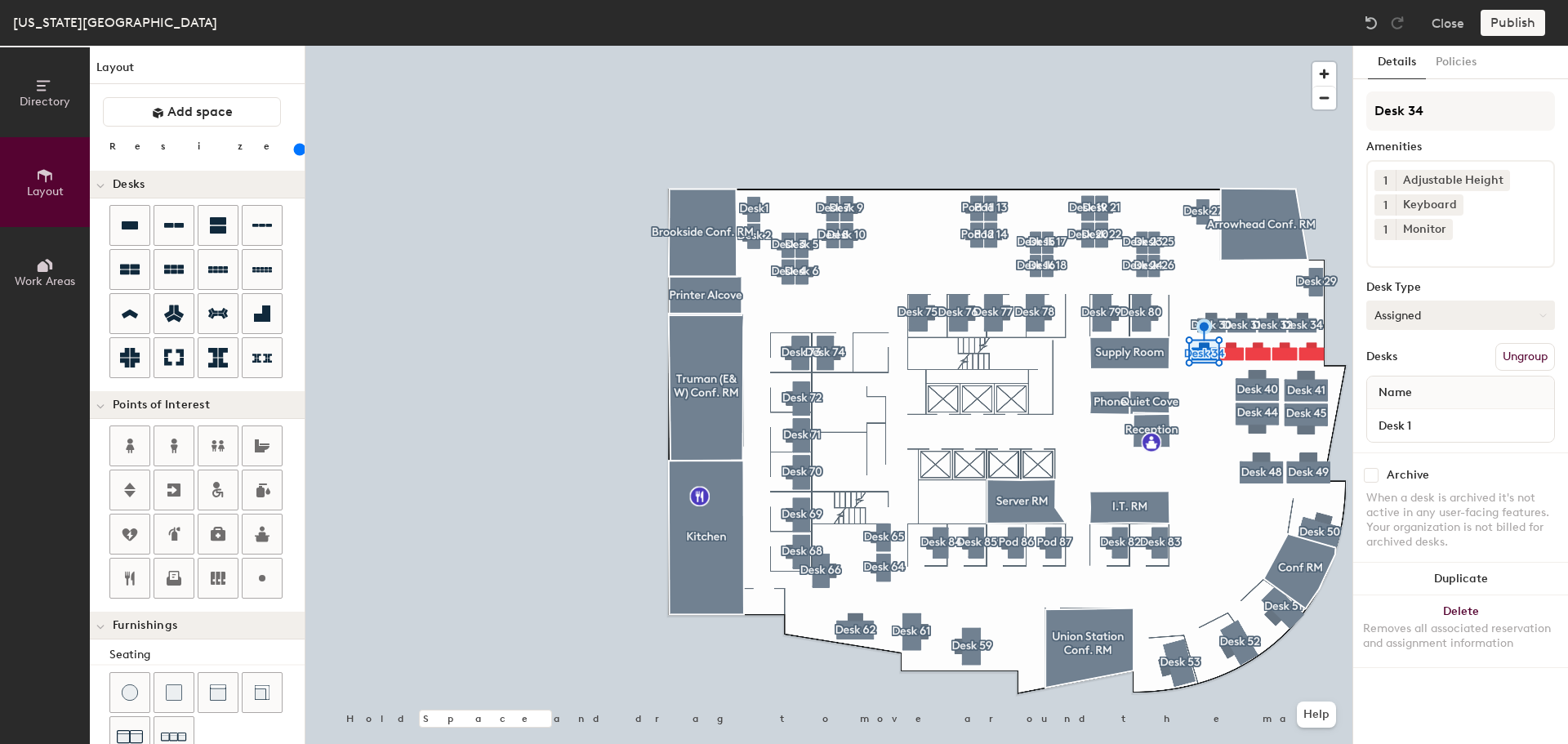
click at [1412, 301] on button "Assigned" at bounding box center [1461, 315] width 188 height 29
click at [1399, 403] on div "Hoteled" at bounding box center [1449, 414] width 163 height 25
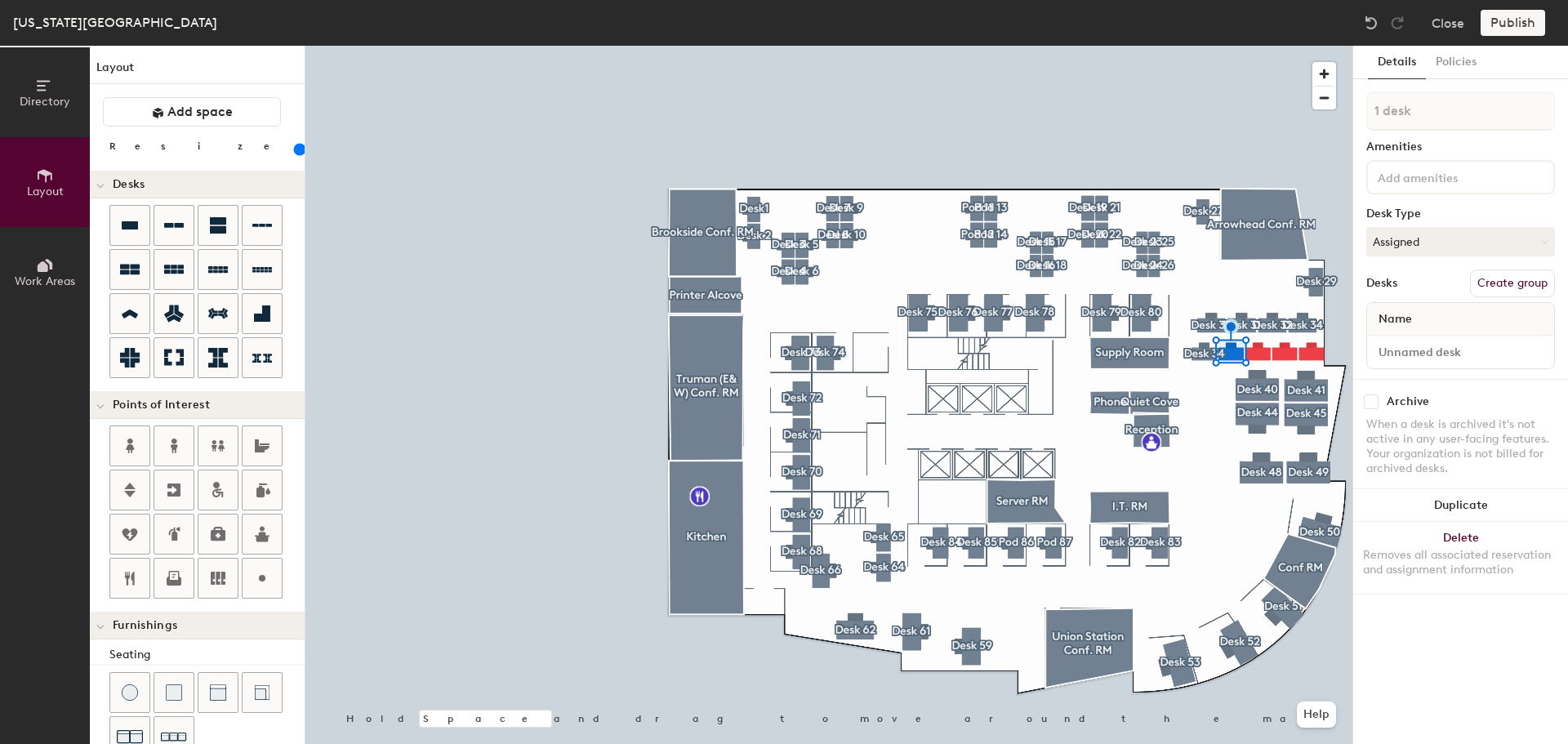
click at [1502, 279] on button "Create group" at bounding box center [1512, 283] width 85 height 27
drag, startPoint x: 1463, startPoint y: 108, endPoint x: 1333, endPoint y: 108, distance: 130.0
click at [1333, 108] on div "Directory Layout Work Areas Layout Add space Resize Desks Points of Interest Fu…" at bounding box center [784, 394] width 1568 height 698
type input "Desk"
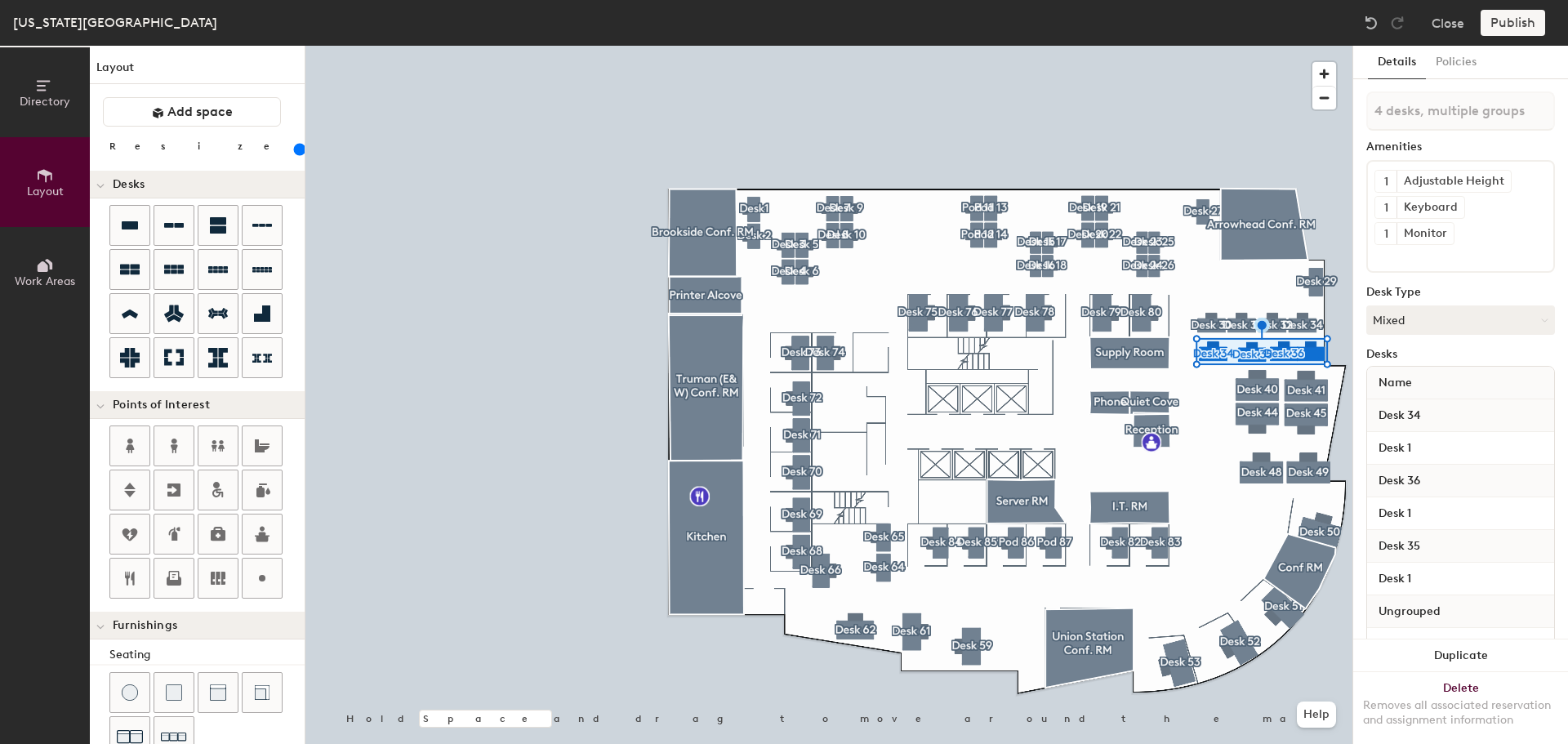
click at [297, 152] on input "range" at bounding box center [297, 149] width 0 height 13
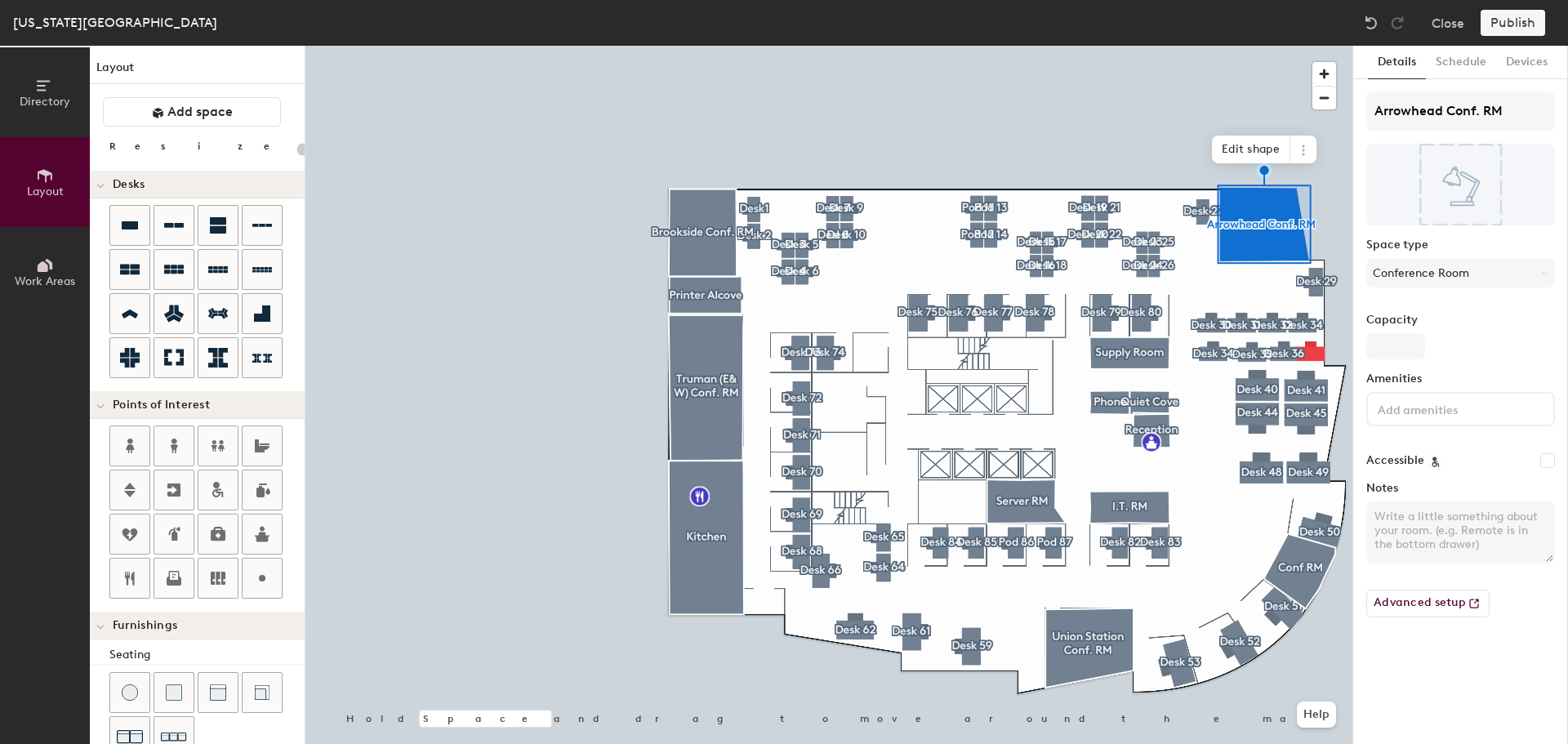
type input "180"
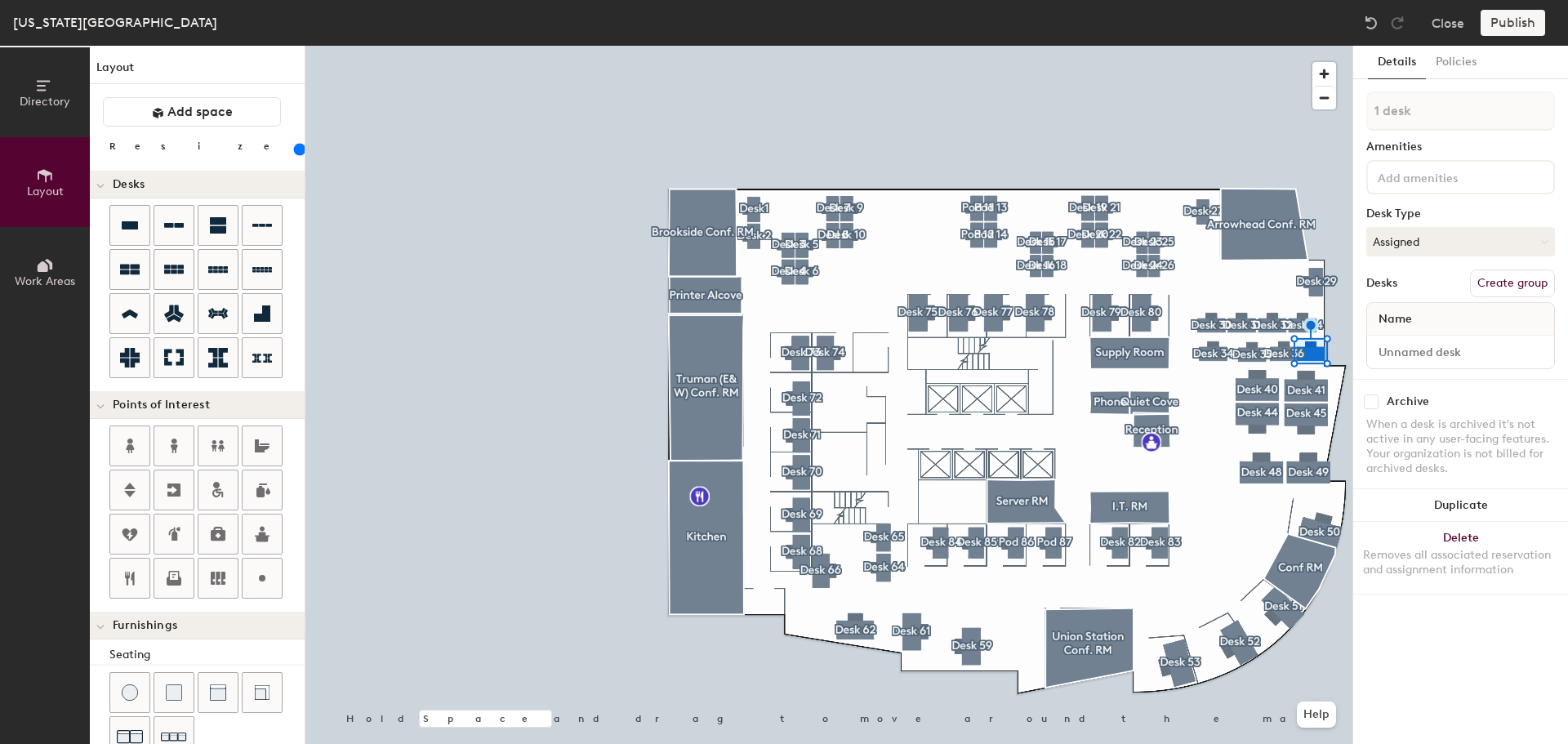
click at [1506, 281] on button "Create group" at bounding box center [1512, 283] width 85 height 27
click at [1261, 91] on div "Directory Layout Work Areas Layout Add space Resize Desks Points of Interest Fu…" at bounding box center [784, 394] width 1568 height 698
type input "Desk 37"
click at [1447, 234] on button "Assigned" at bounding box center [1461, 241] width 188 height 29
drag, startPoint x: 1417, startPoint y: 338, endPoint x: 1428, endPoint y: 298, distance: 41.5
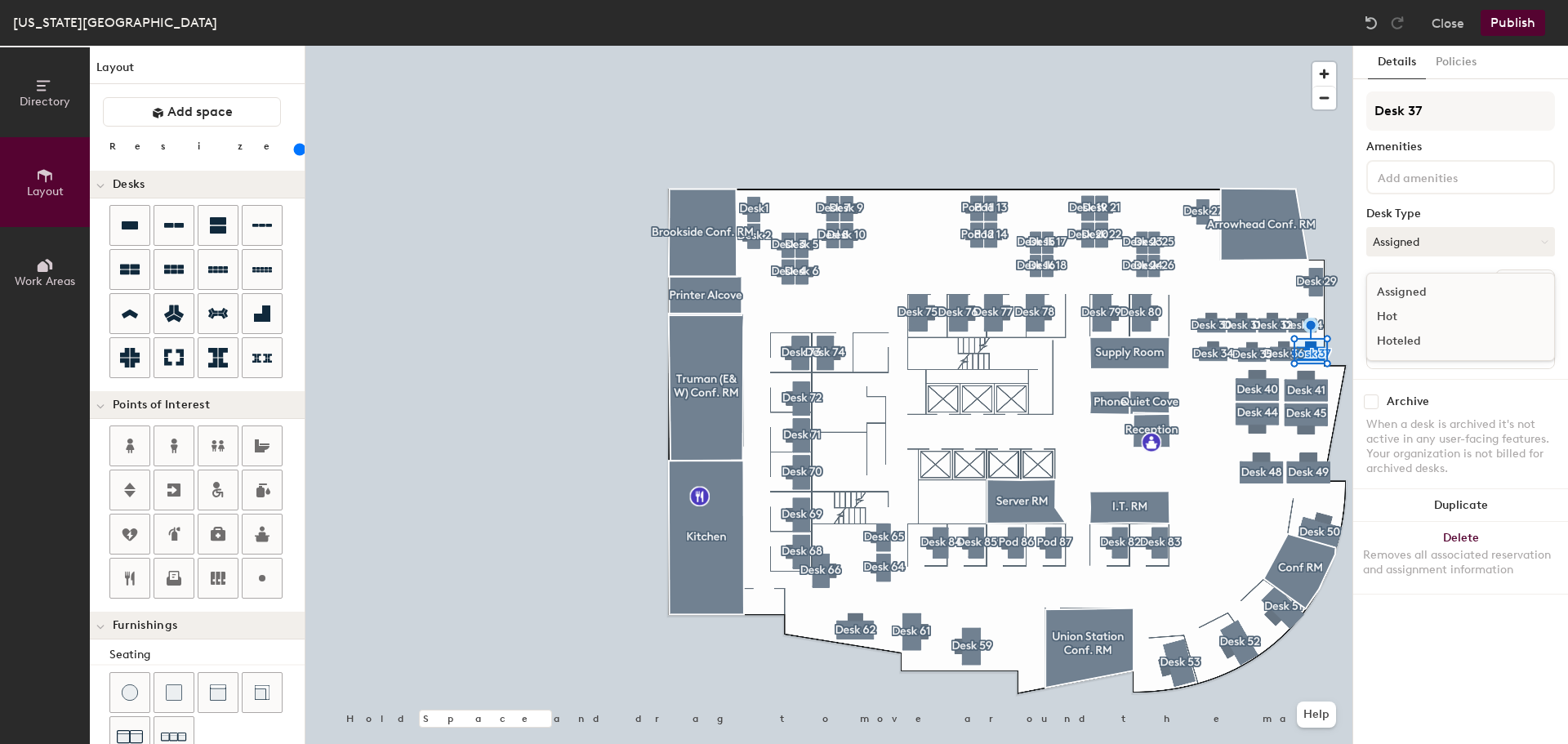
click at [1417, 334] on div "Hoteled" at bounding box center [1449, 341] width 163 height 25
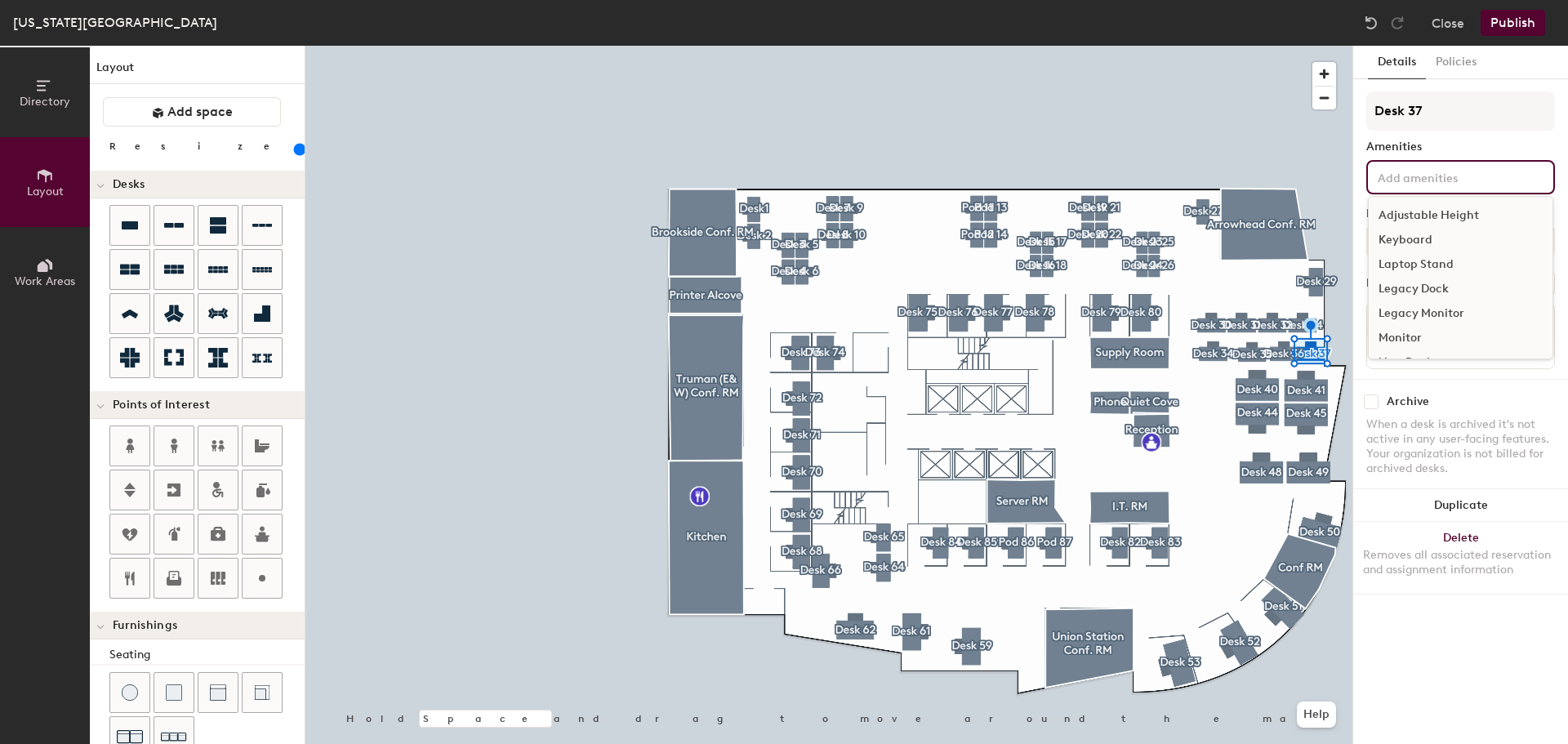
click at [1415, 178] on input at bounding box center [1448, 177] width 147 height 20
click at [1406, 207] on div "Adjustable Height" at bounding box center [1461, 215] width 184 height 25
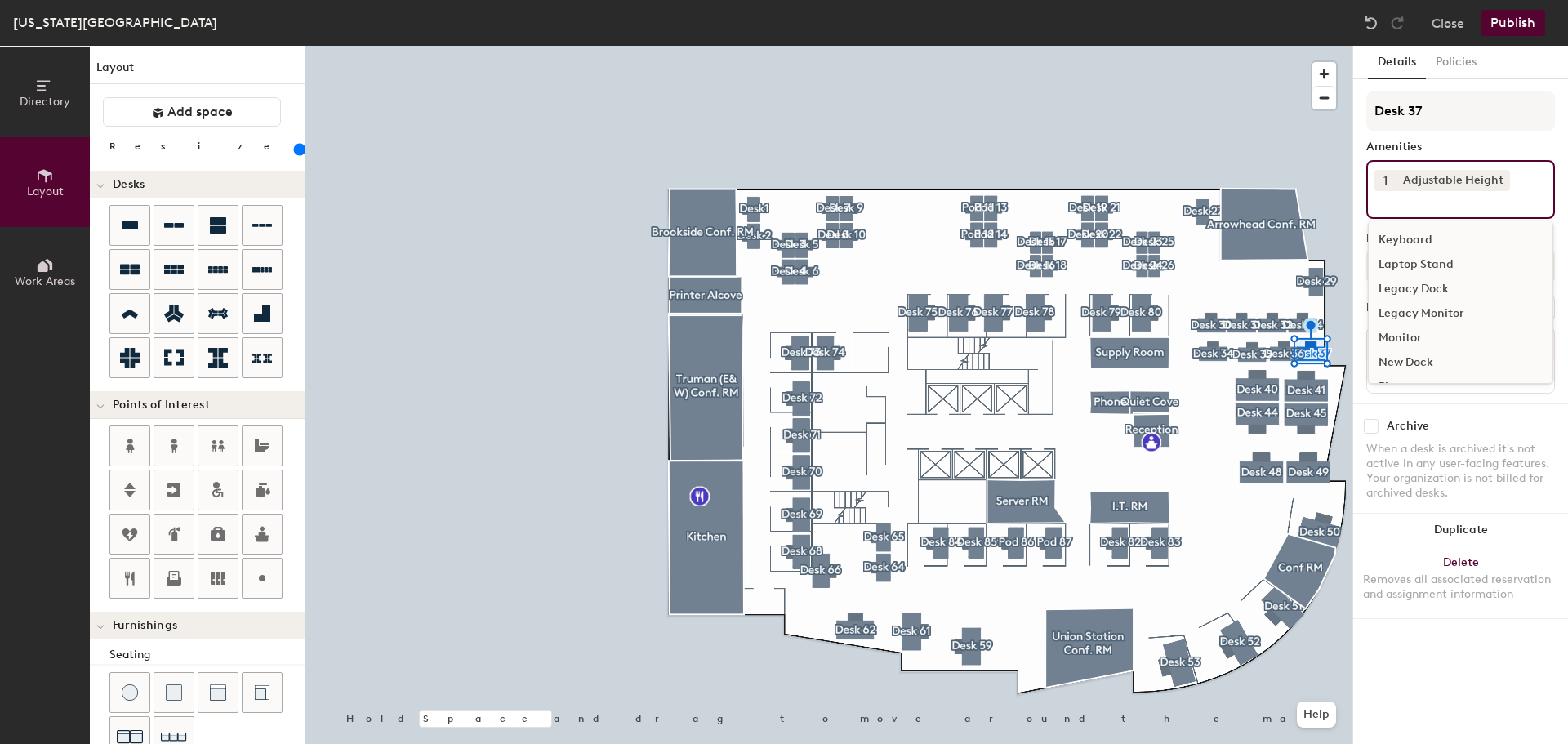
click at [1408, 234] on div "Keyboard" at bounding box center [1461, 240] width 184 height 25
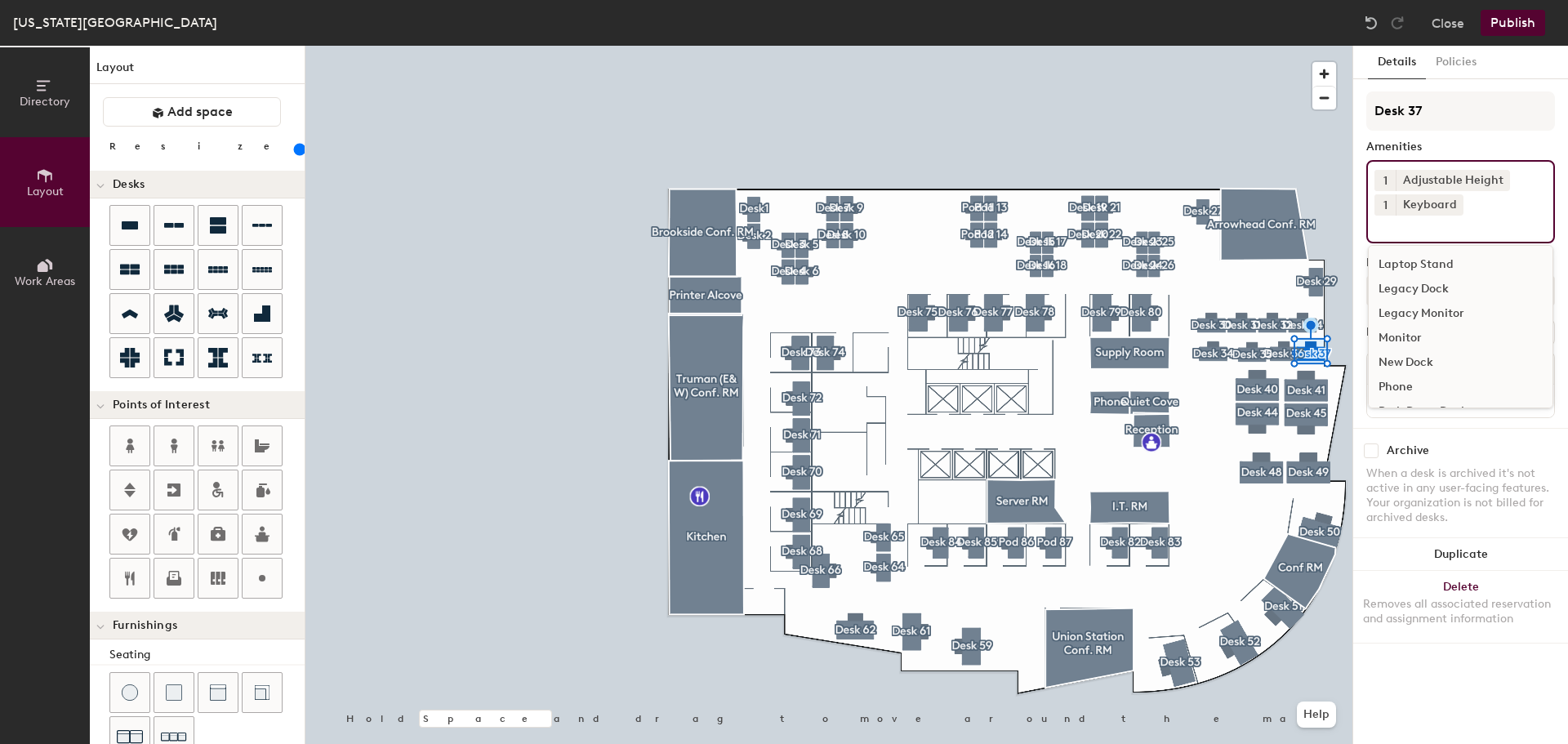
click at [1420, 327] on div "Monitor" at bounding box center [1461, 338] width 184 height 25
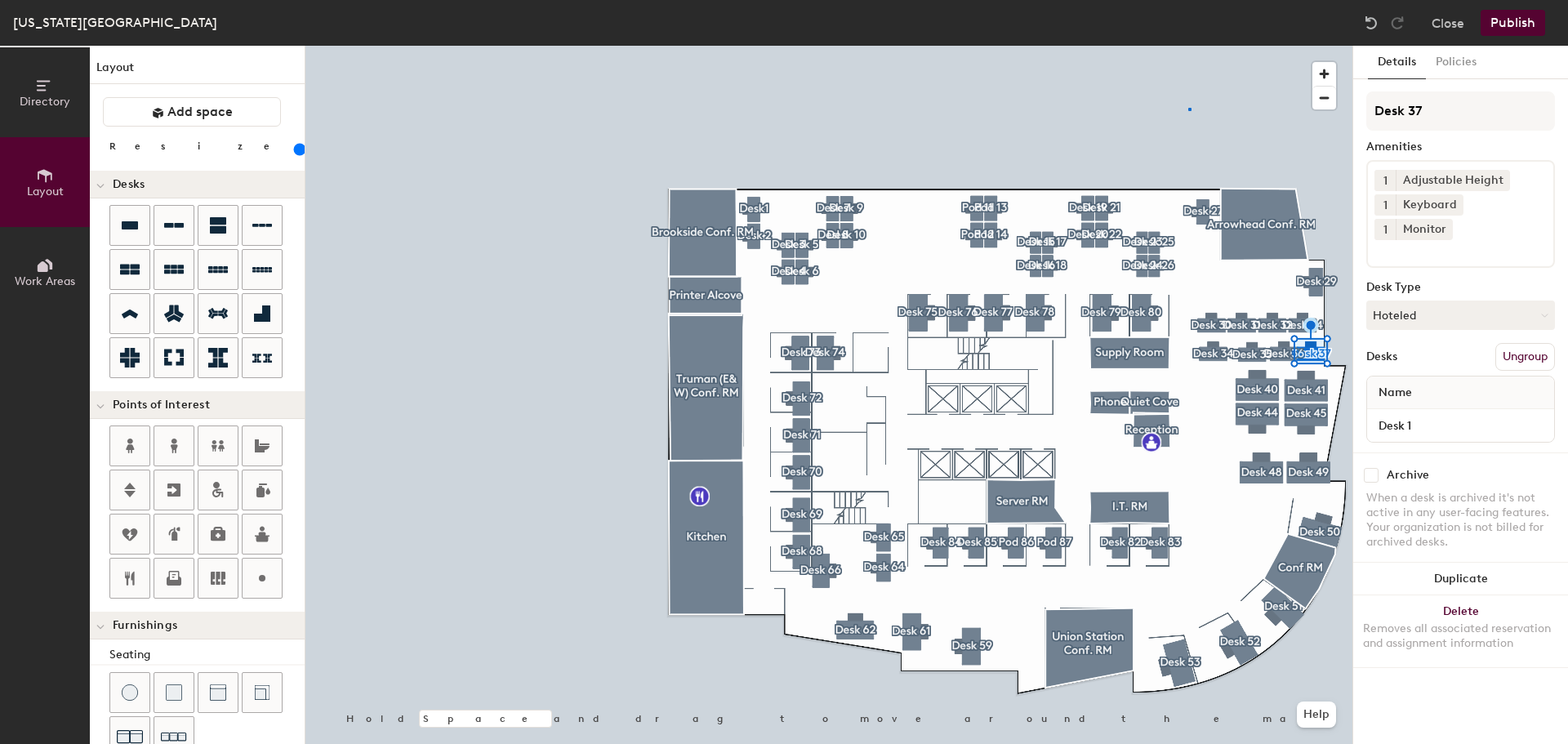
click at [1188, 46] on div at bounding box center [829, 46] width 1047 height 0
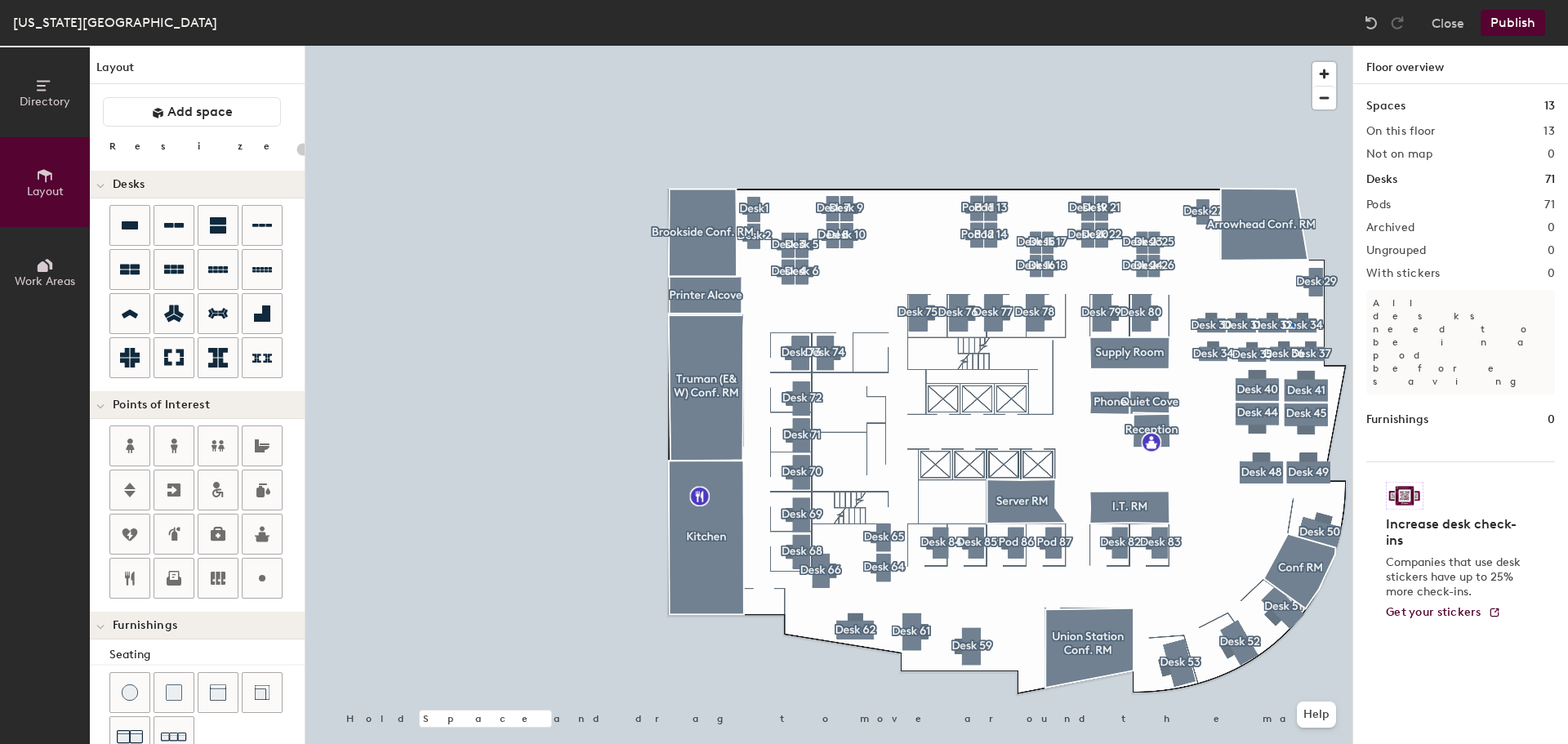
click at [1292, 46] on div at bounding box center [829, 46] width 1047 height 0
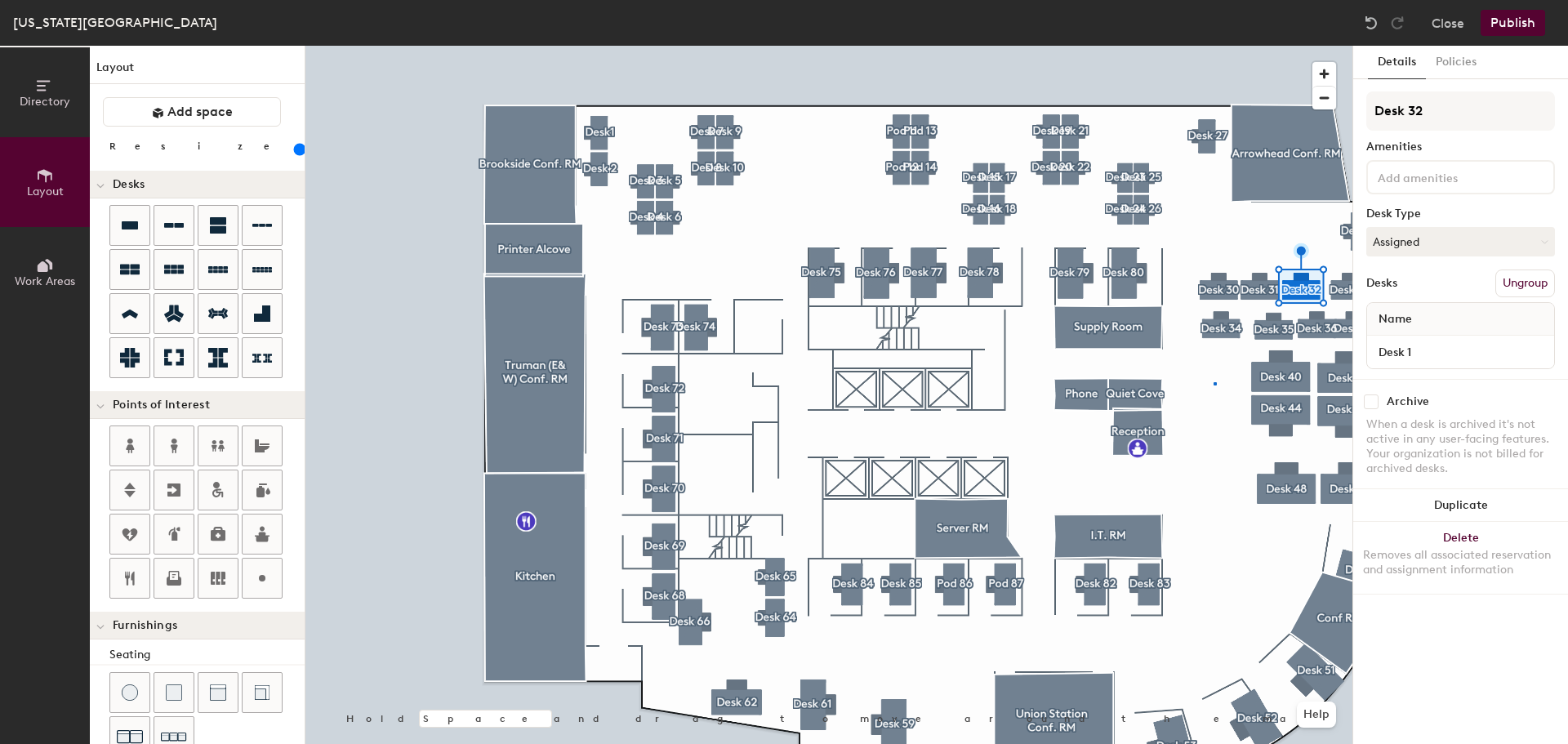
click at [1214, 46] on div at bounding box center [829, 46] width 1047 height 0
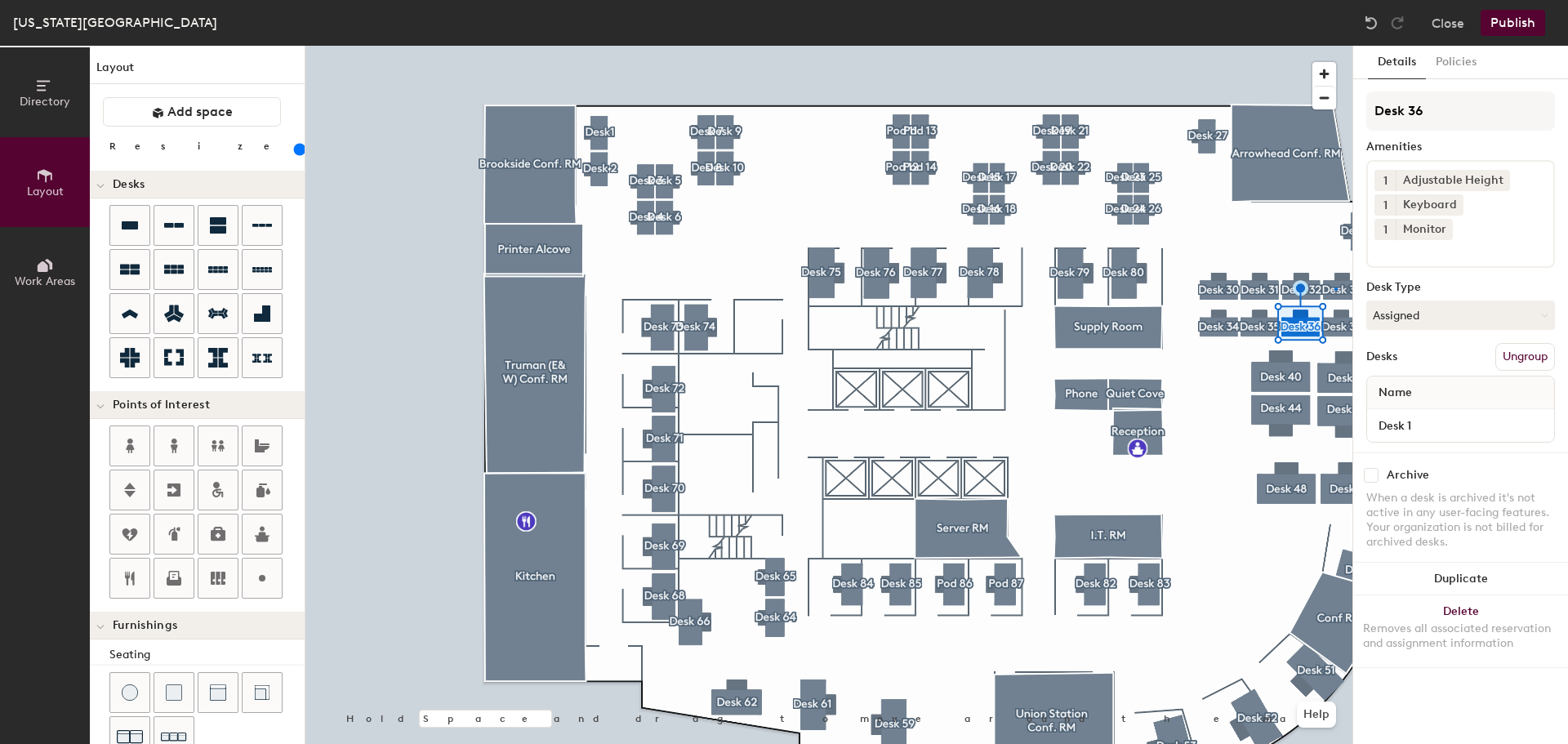
click at [1336, 46] on div at bounding box center [829, 46] width 1047 height 0
click at [1334, 46] on div at bounding box center [829, 46] width 1047 height 0
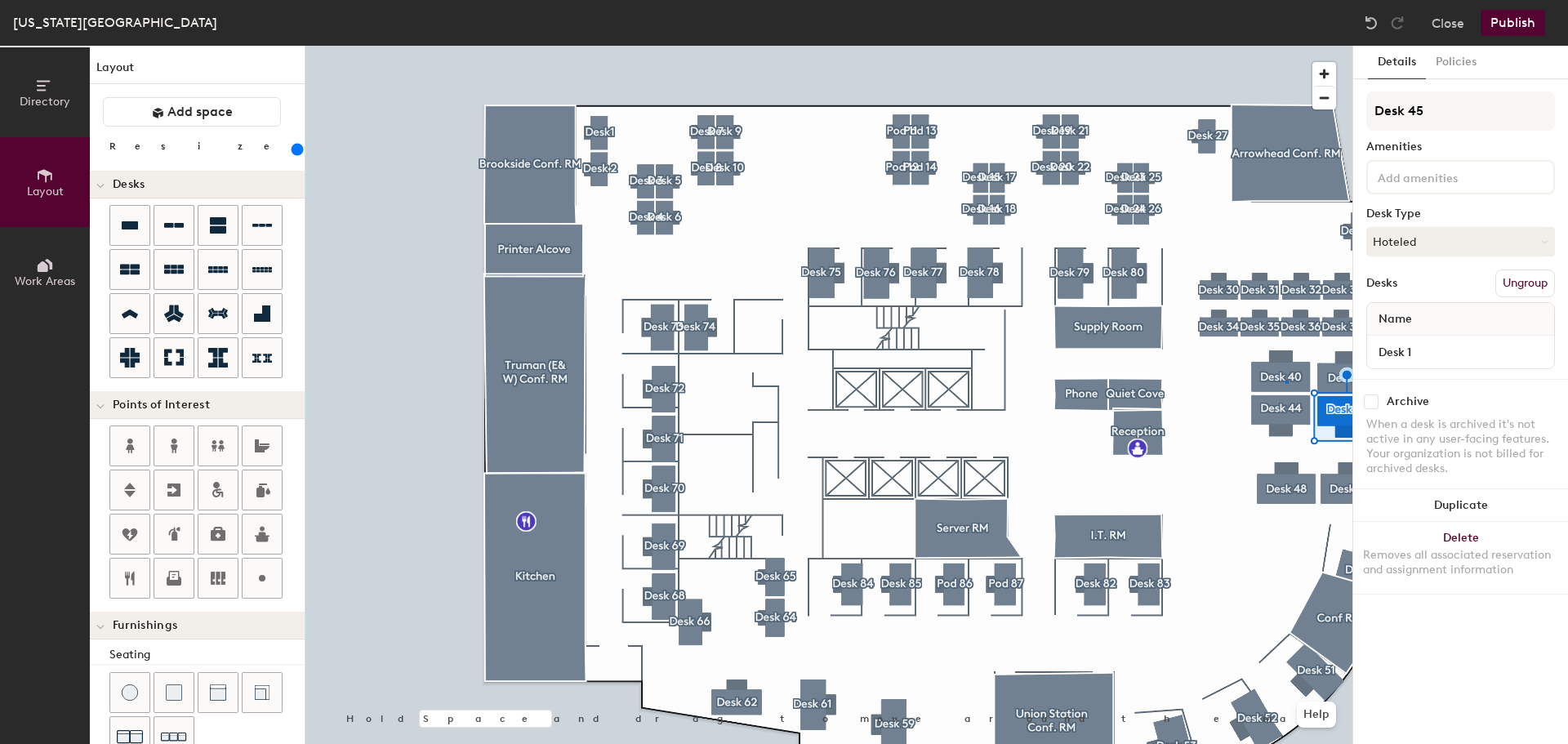
click at [1286, 46] on div at bounding box center [829, 46] width 1047 height 0
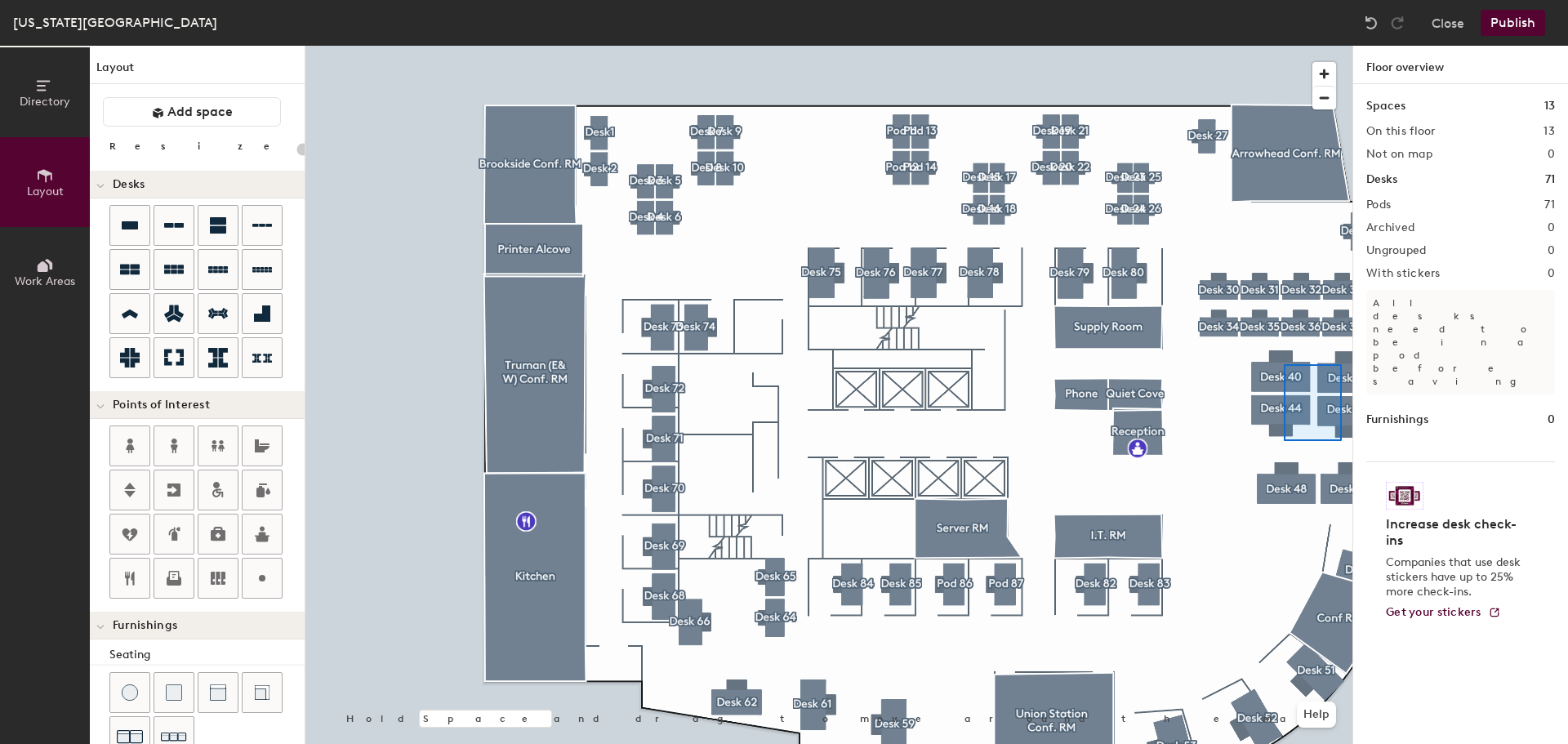
click at [1283, 46] on div at bounding box center [829, 46] width 1047 height 0
click at [1276, 380] on div "Directory Layout Work Areas Layout Add space Resize Desks Points of Interest Fu…" at bounding box center [784, 394] width 1568 height 698
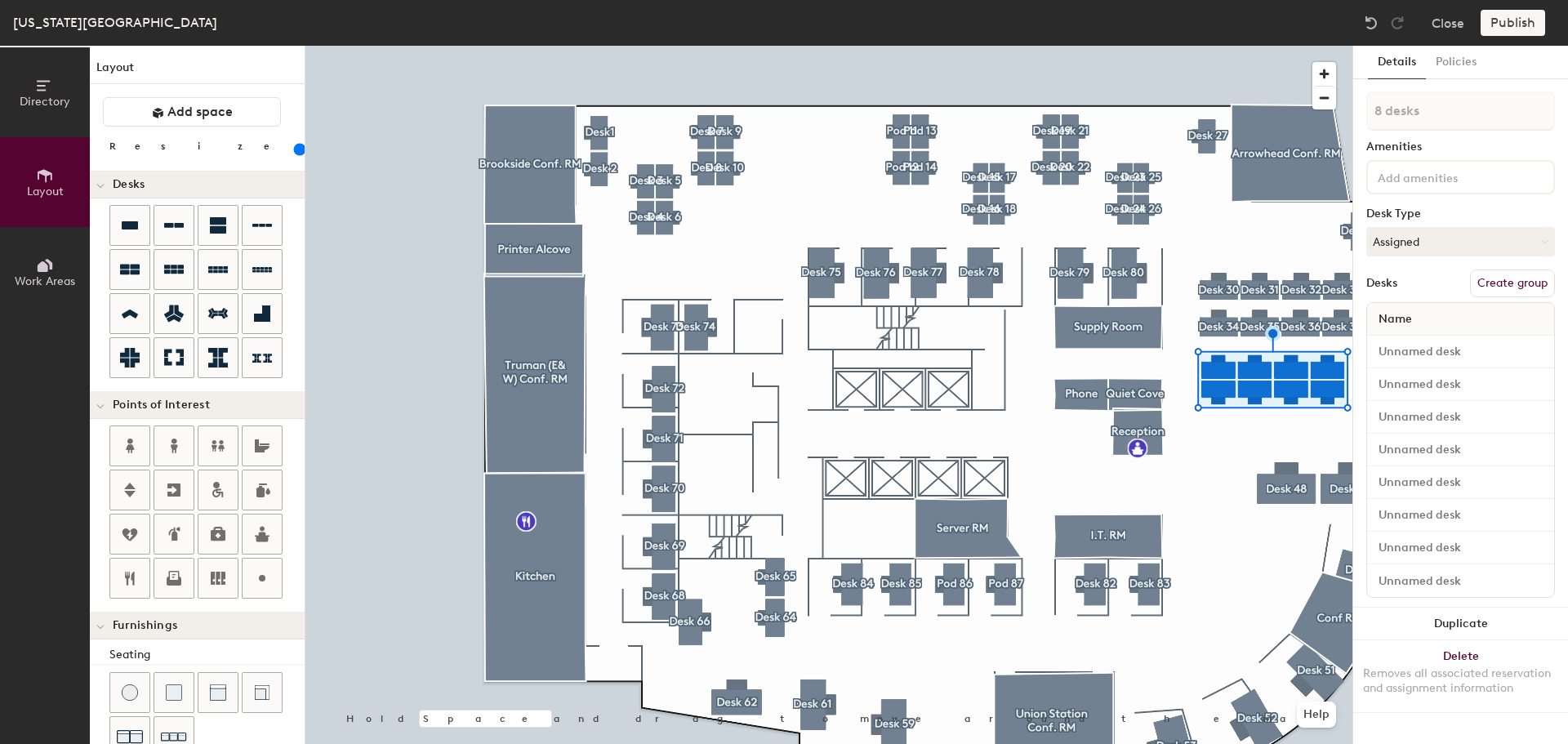
type input "180"
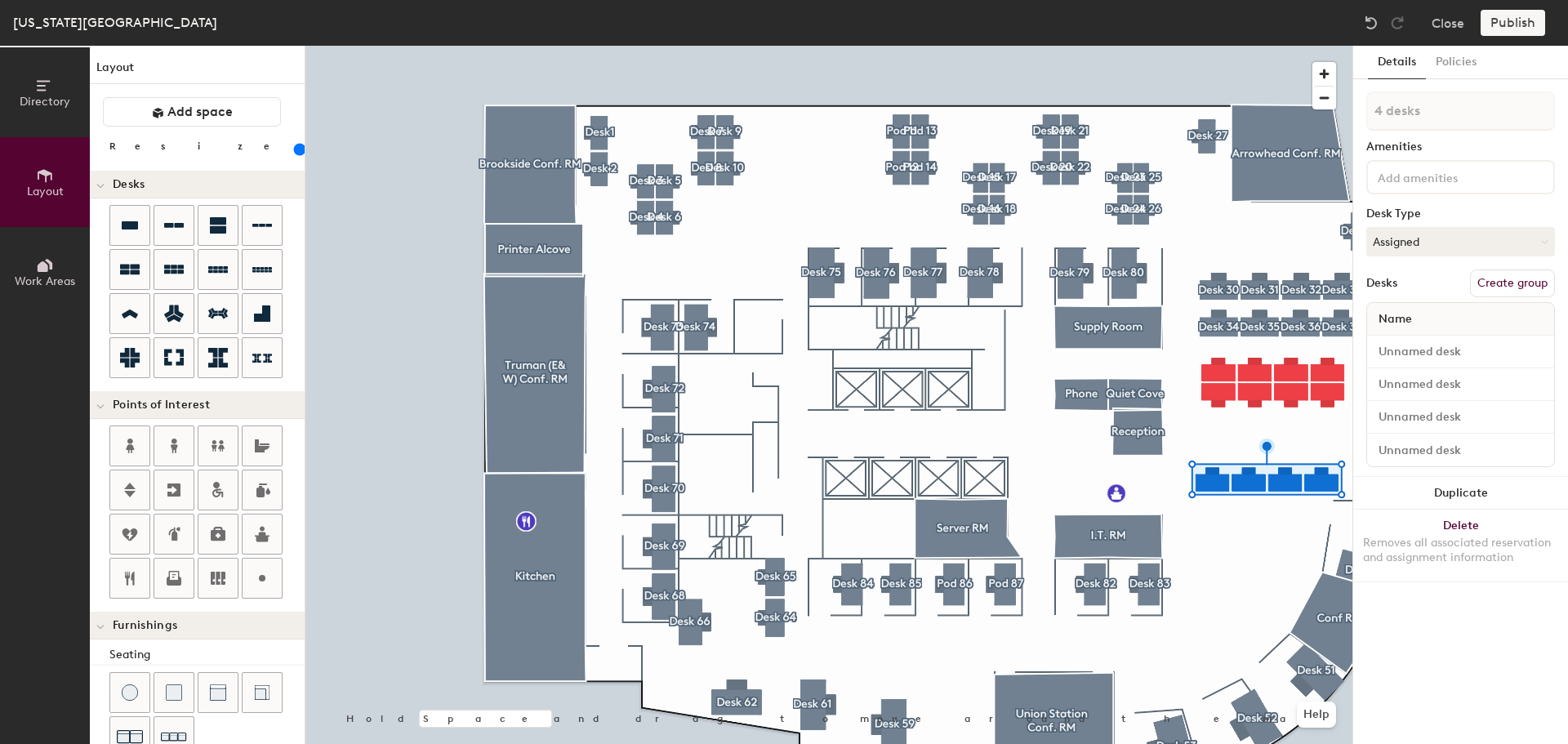
drag, startPoint x: 183, startPoint y: 142, endPoint x: 185, endPoint y: 155, distance: 13.2
click at [297, 145] on input "range" at bounding box center [297, 149] width 0 height 13
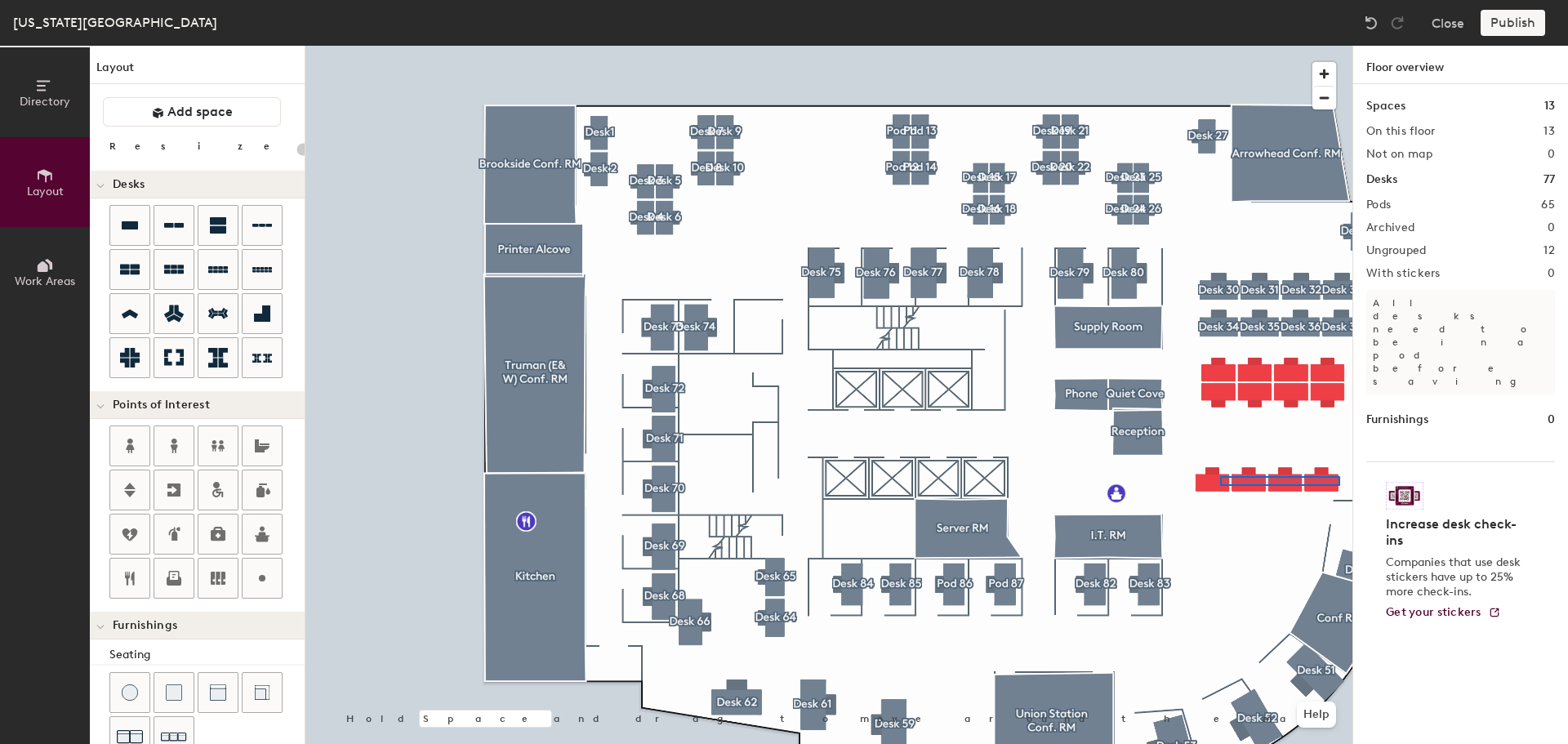
click at [1220, 46] on div at bounding box center [829, 46] width 1047 height 0
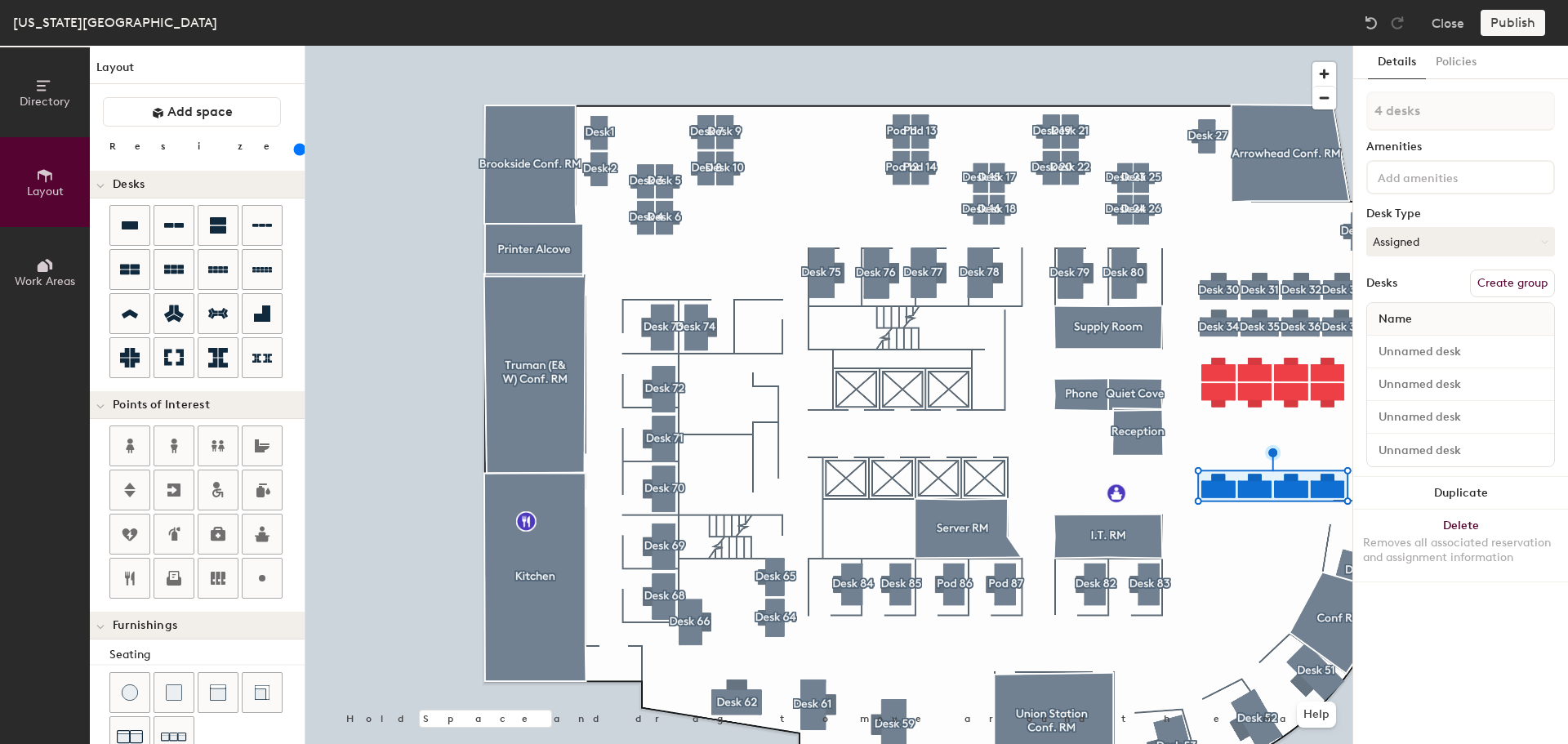
drag, startPoint x: 178, startPoint y: 149, endPoint x: 179, endPoint y: 160, distance: 11.0
click at [297, 156] on input "range" at bounding box center [297, 149] width 0 height 13
click at [1279, 46] on div at bounding box center [829, 46] width 1047 height 0
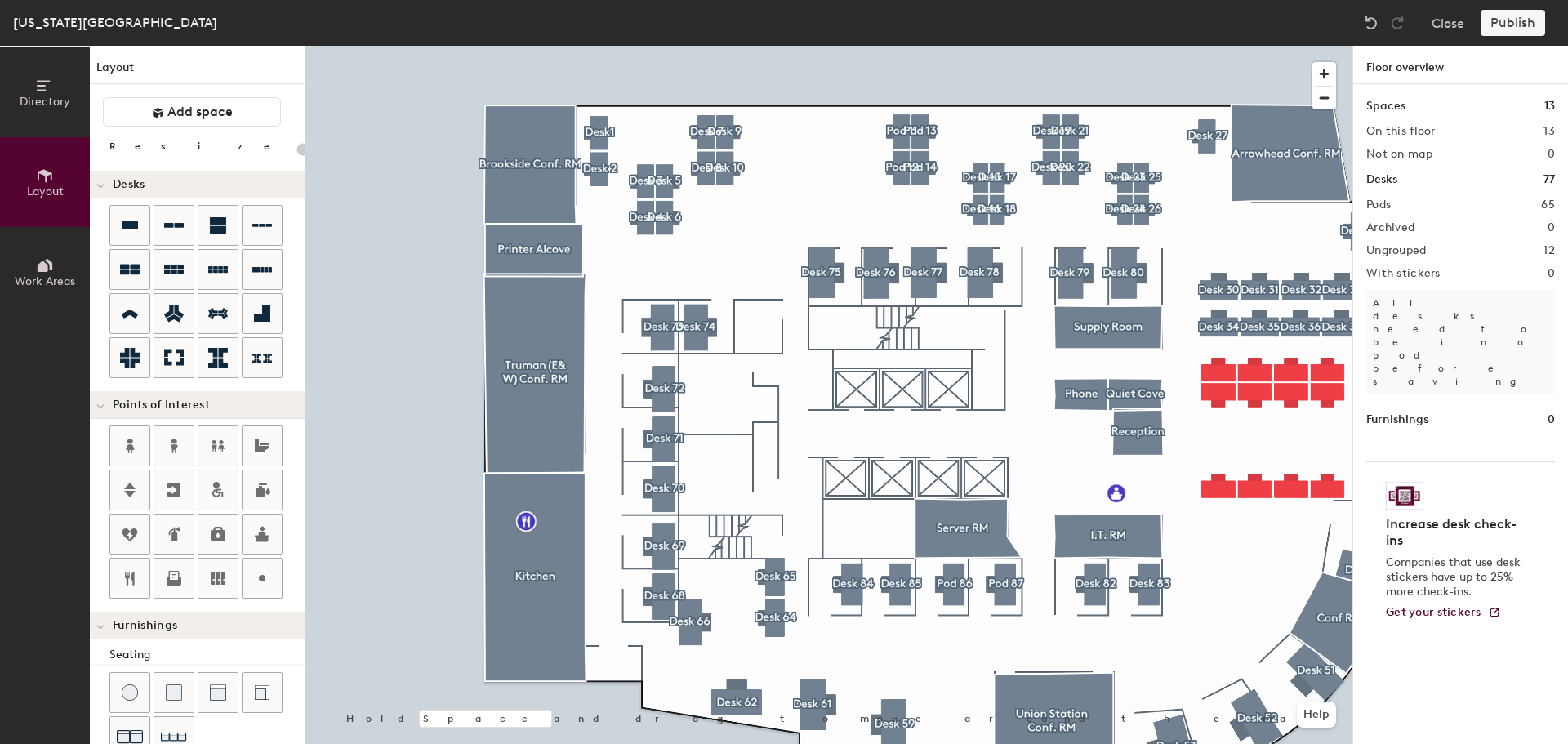
click at [1300, 46] on div at bounding box center [829, 46] width 1047 height 0
type input "160"
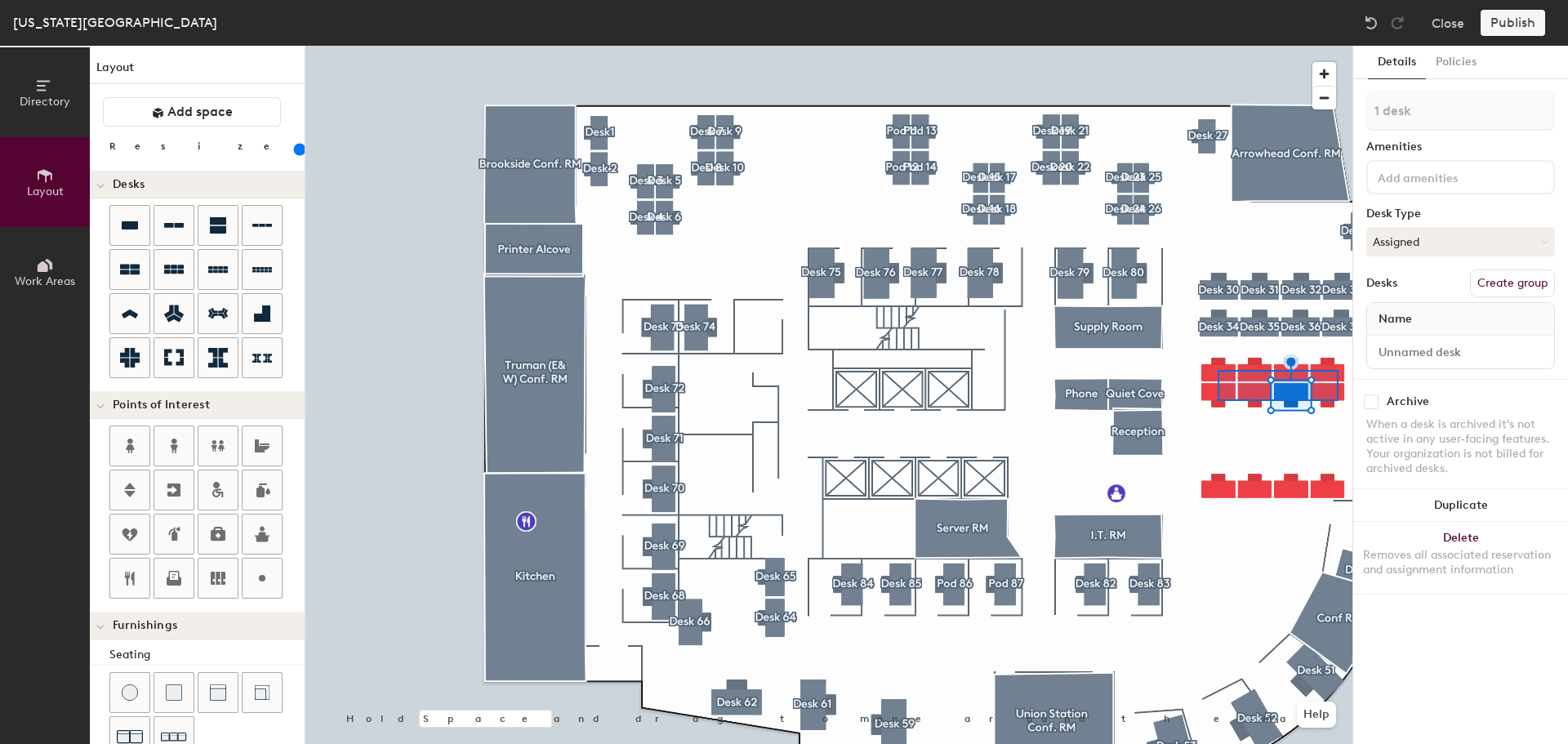
click at [1217, 46] on div at bounding box center [829, 46] width 1047 height 0
type input "8 desks"
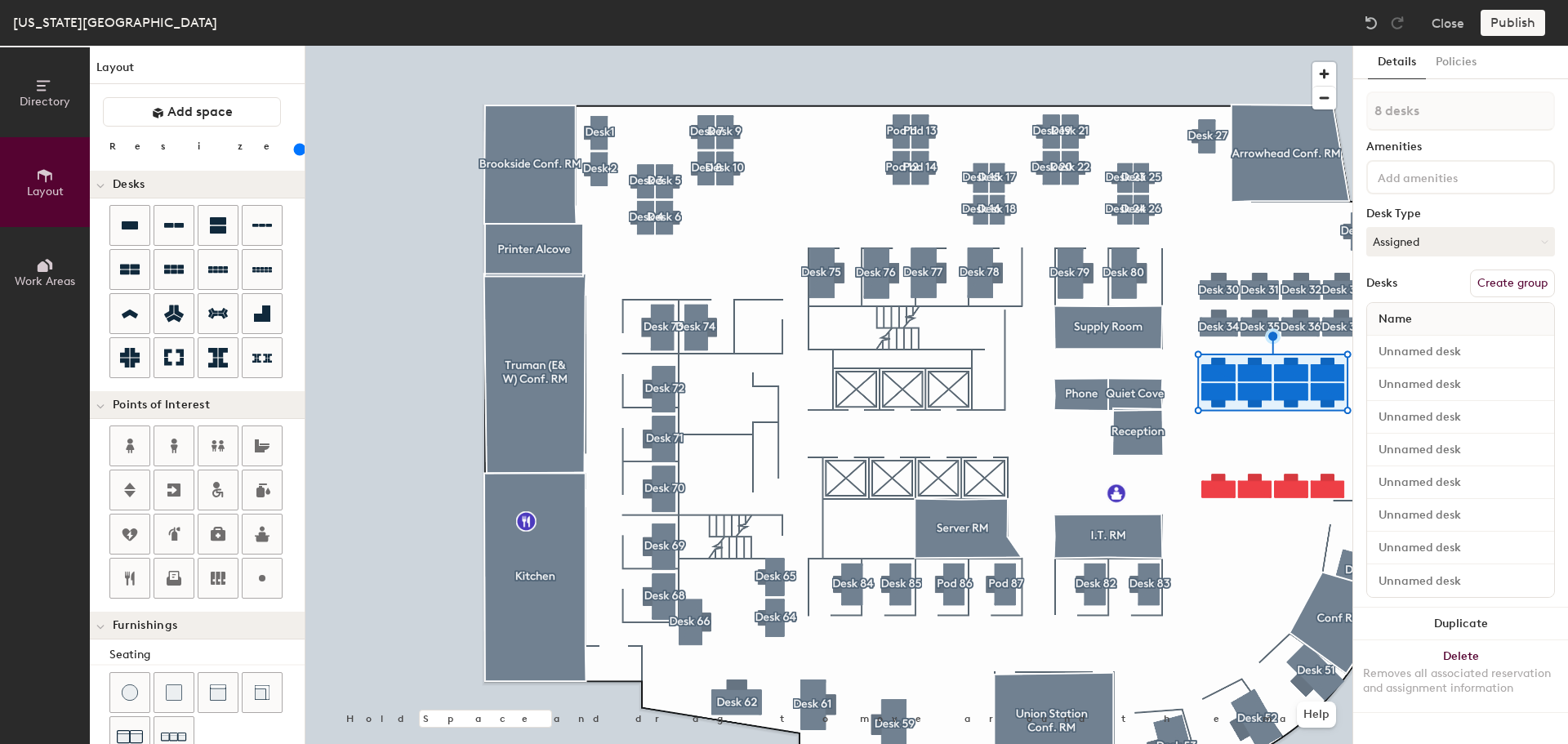
click at [297, 145] on input "range" at bounding box center [297, 149] width 0 height 13
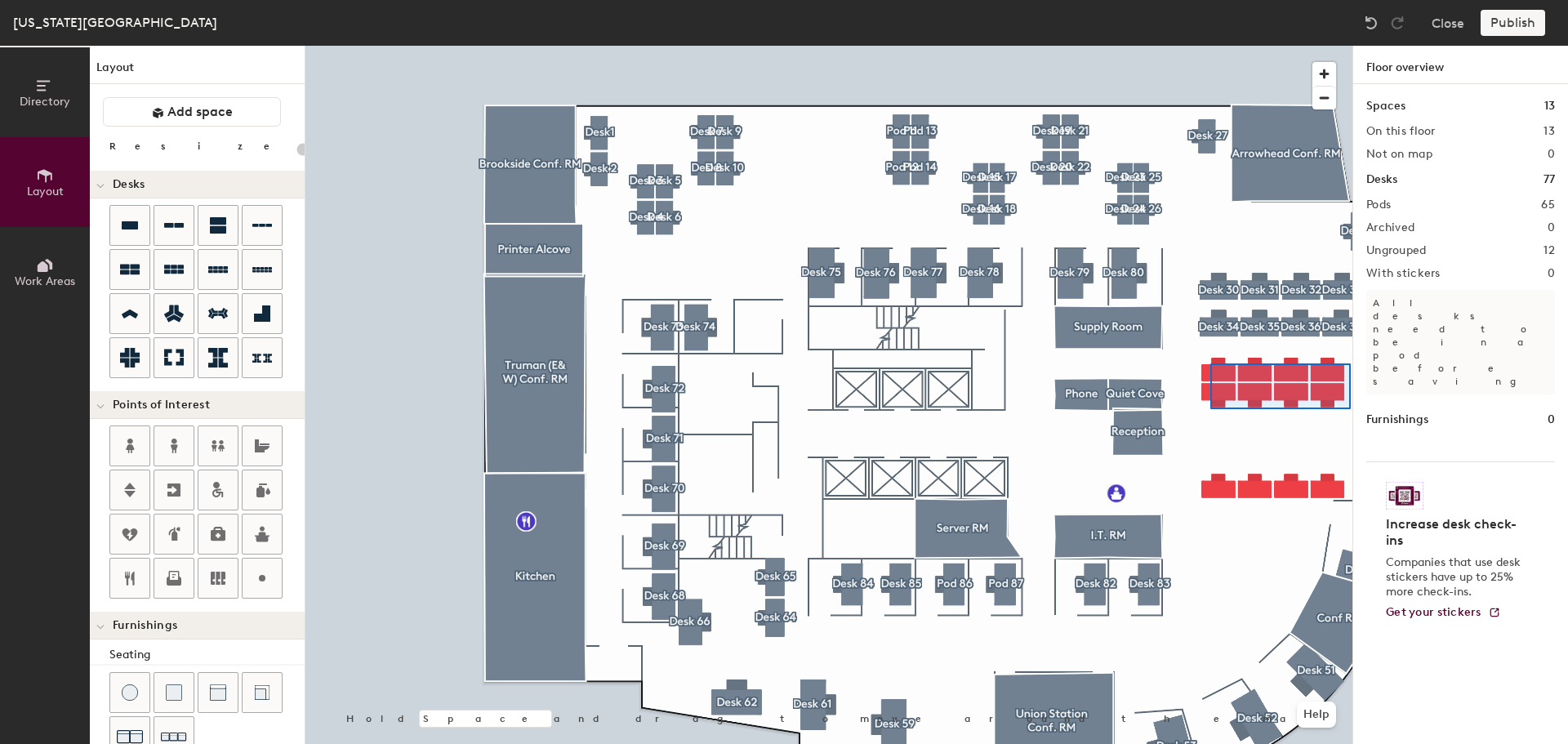
click at [1210, 46] on div at bounding box center [829, 46] width 1047 height 0
type input "160"
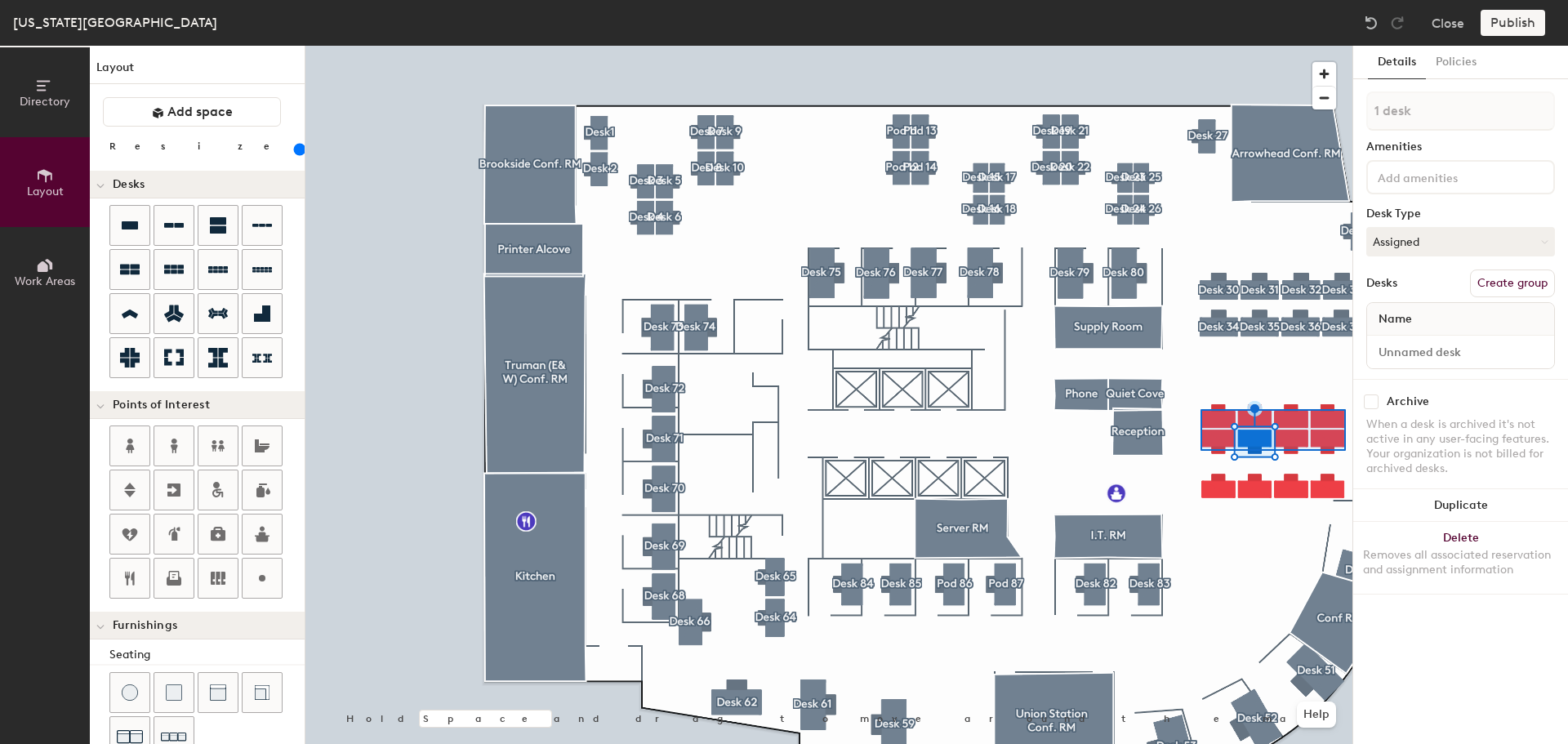
click at [1201, 46] on div at bounding box center [829, 46] width 1047 height 0
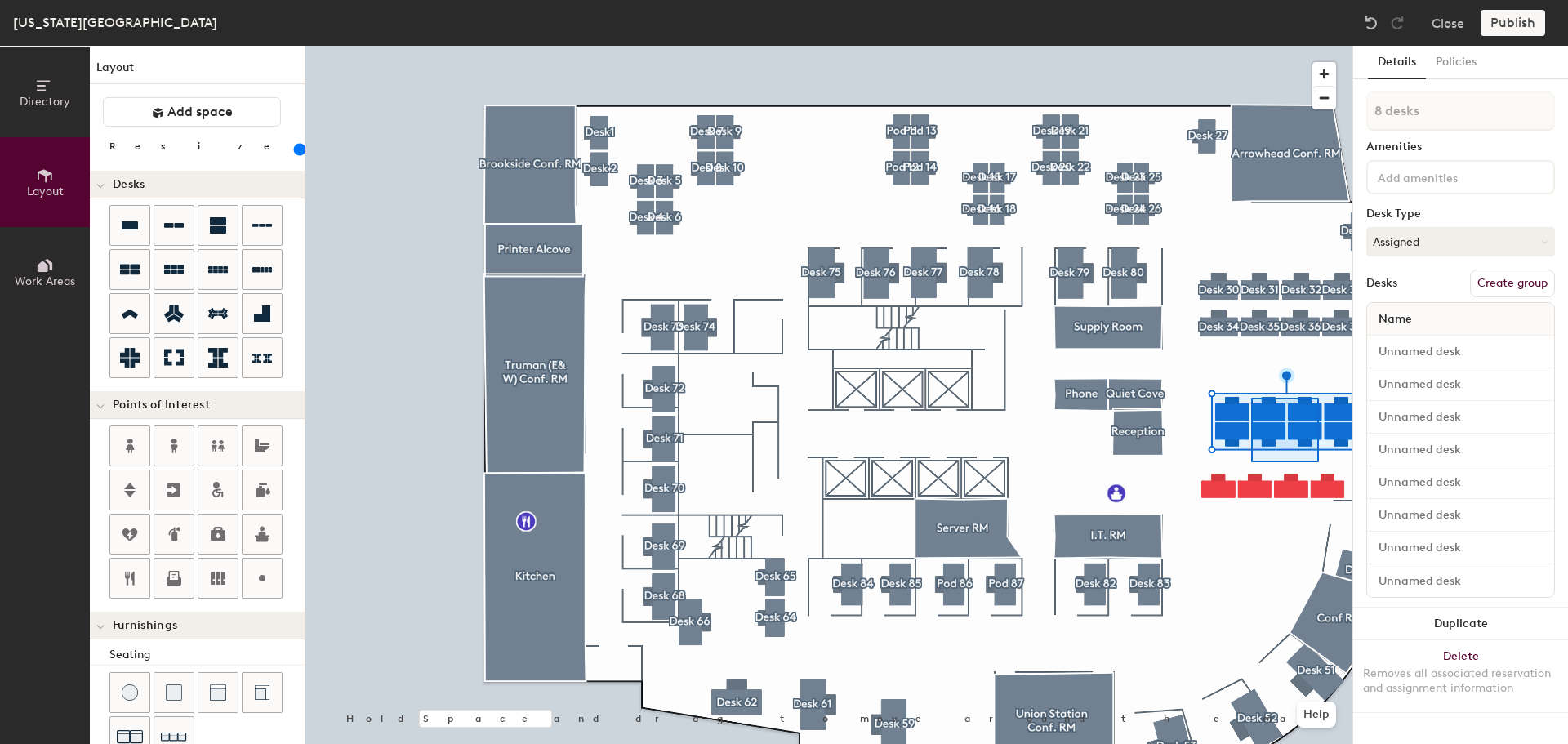
click at [1249, 46] on div at bounding box center [829, 46] width 1047 height 0
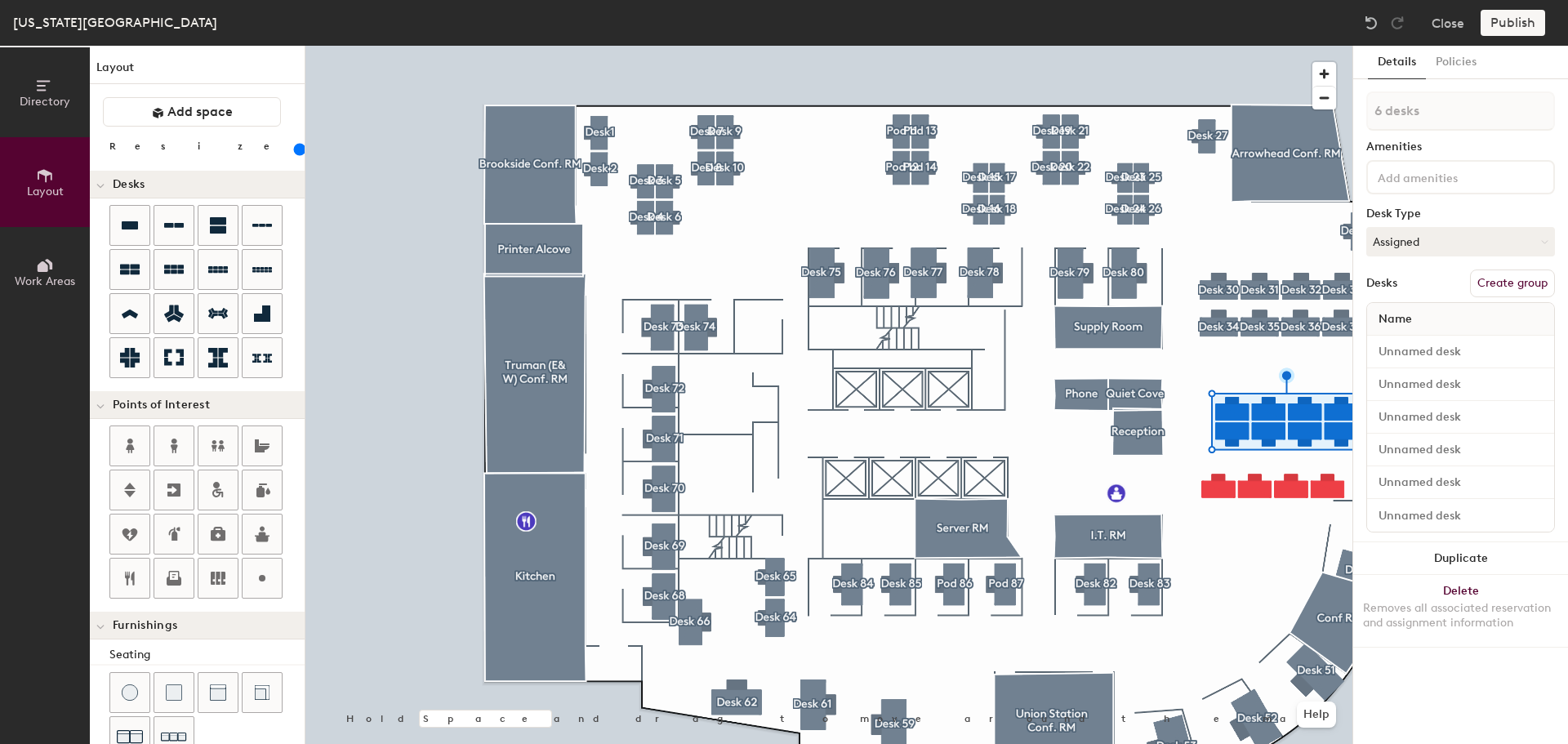
type input "1 desk"
click at [1261, 46] on div at bounding box center [829, 46] width 1047 height 0
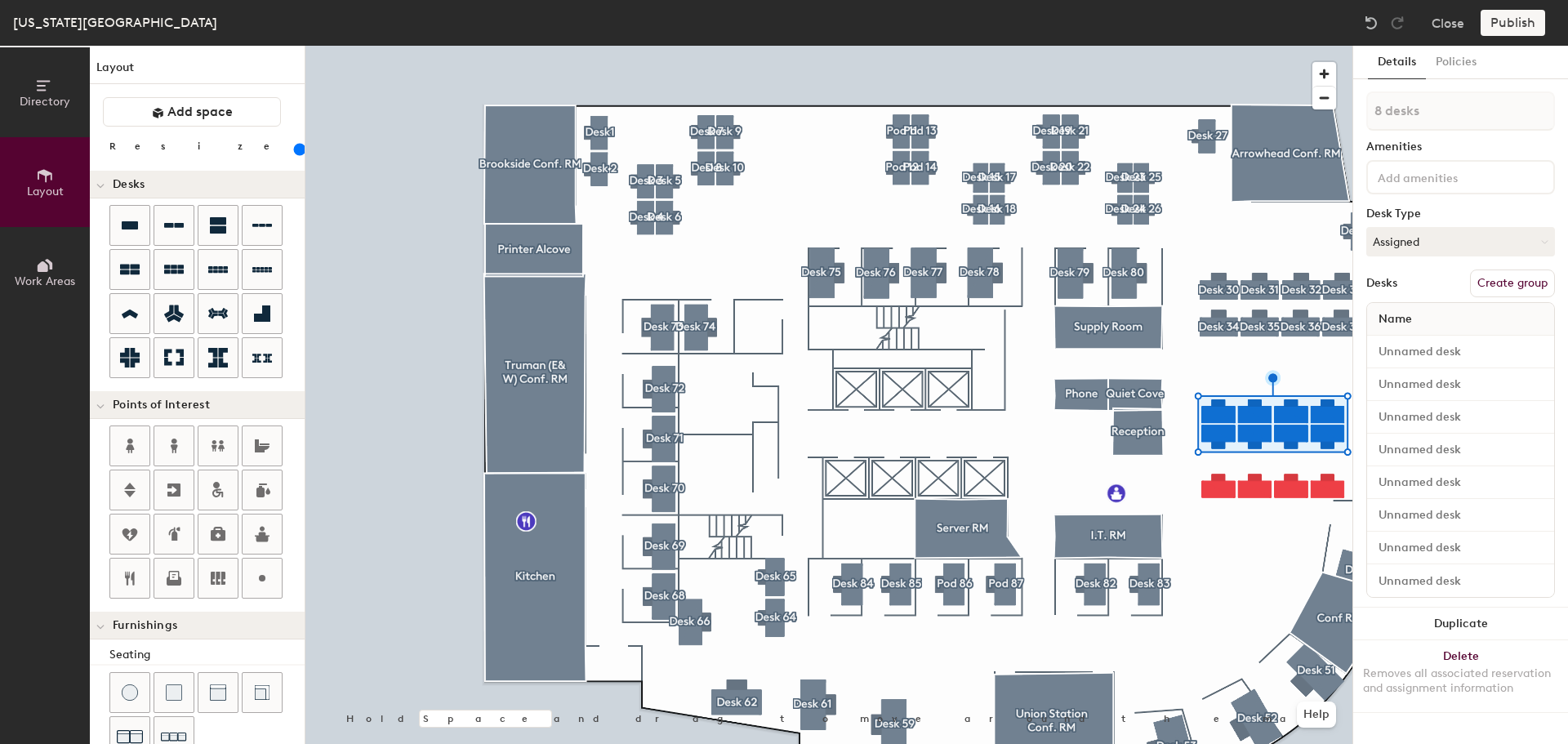
click at [1283, 46] on div at bounding box center [829, 46] width 1047 height 0
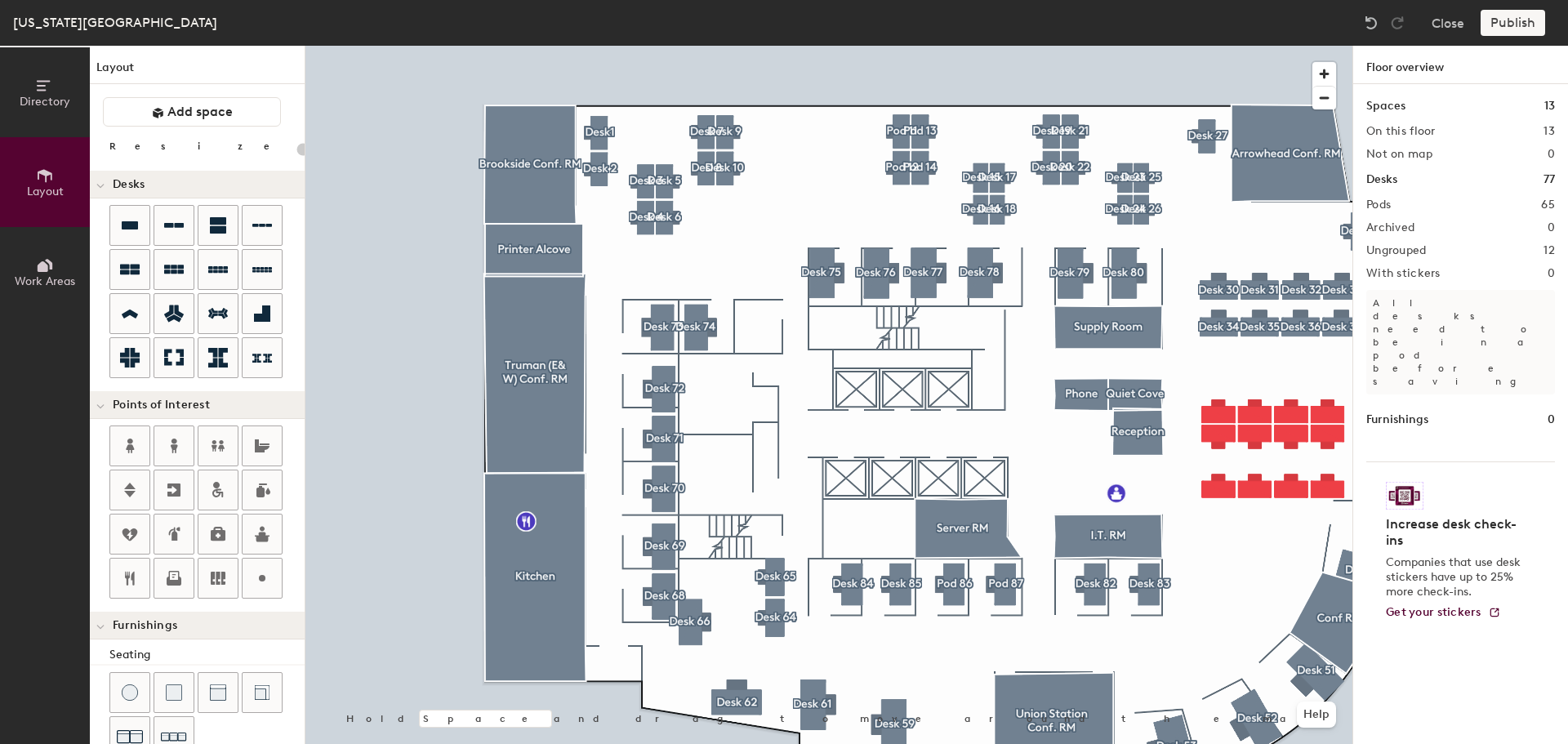
type input "160"
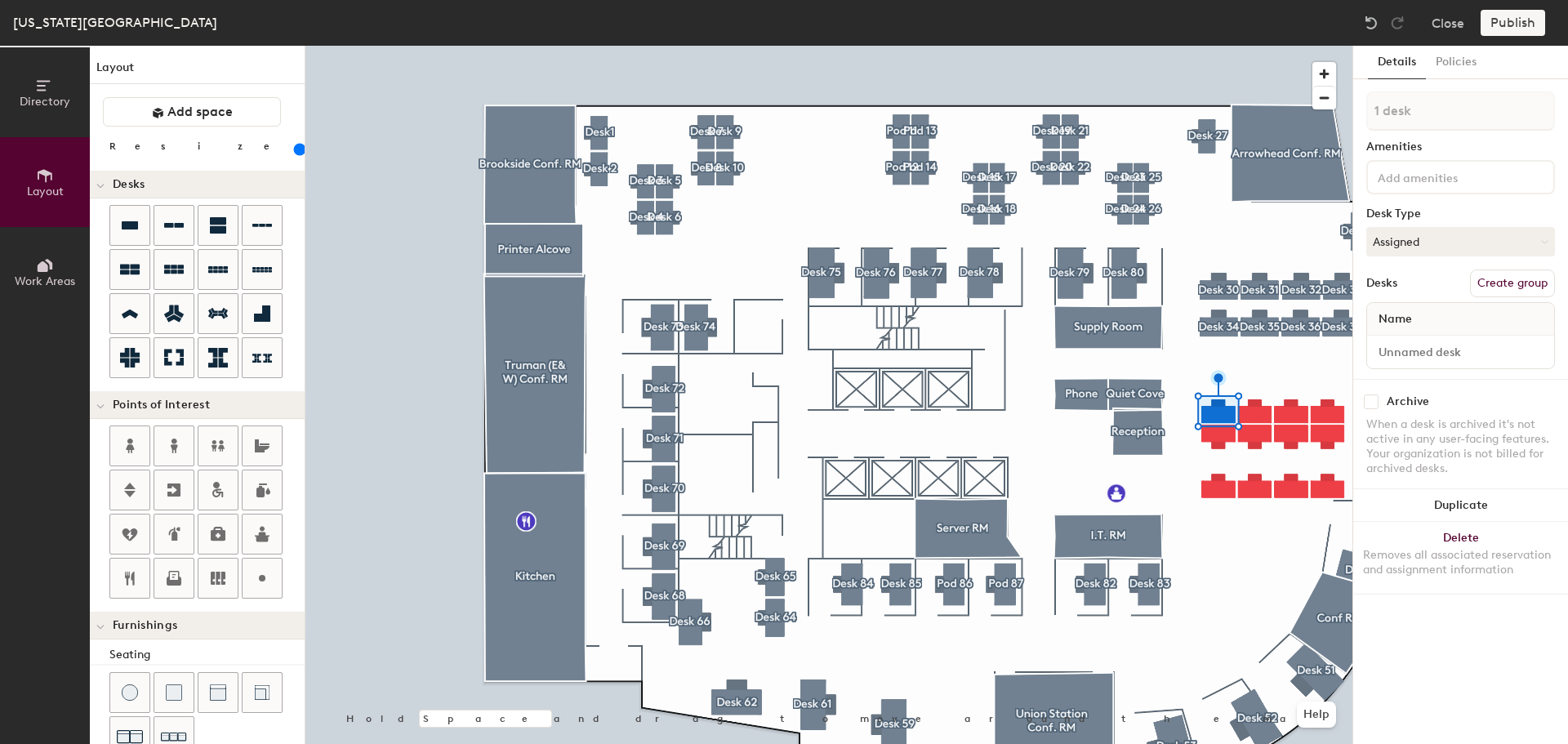
drag, startPoint x: 1500, startPoint y: 281, endPoint x: 1501, endPoint y: 261, distance: 20.0
click at [1500, 280] on button "Create group" at bounding box center [1512, 283] width 85 height 27
click at [1418, 136] on div "Pod 66 Amenities Desk Type Assigned Desks Ungroup Name Desk 1" at bounding box center [1461, 235] width 188 height 288
drag, startPoint x: 1417, startPoint y: 107, endPoint x: 1336, endPoint y: 97, distance: 81.6
click at [1336, 97] on div "Directory Layout Work Areas Layout Add space Resize Desks Points of Interest Fu…" at bounding box center [784, 394] width 1568 height 698
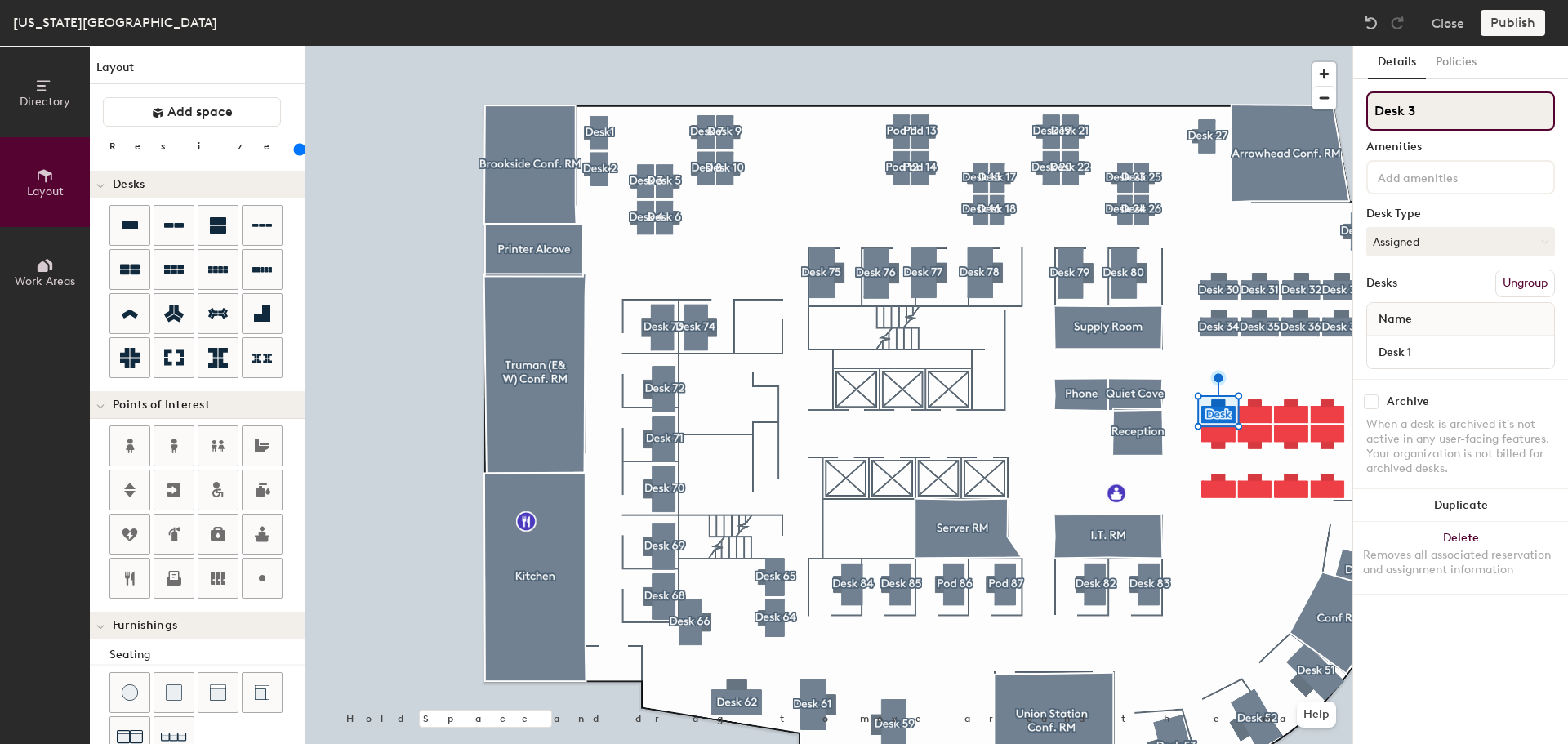
type input "Desk 38"
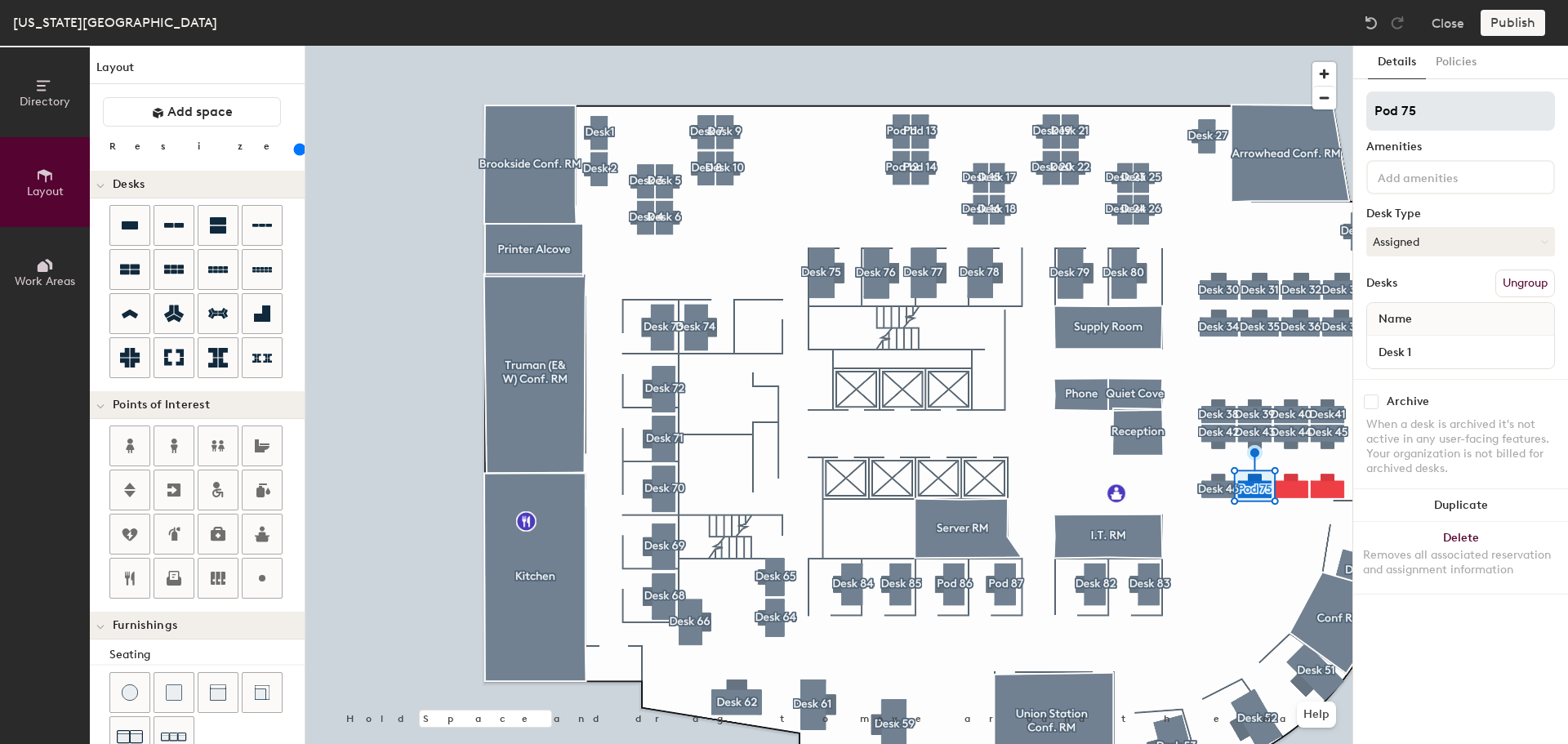
click at [1318, 110] on div "Directory Layout Work Areas Layout Add space Resize Desks Points of Interest Fu…" at bounding box center [784, 394] width 1568 height 698
type input "Desk 47"
click at [1410, 175] on input at bounding box center [1448, 177] width 147 height 20
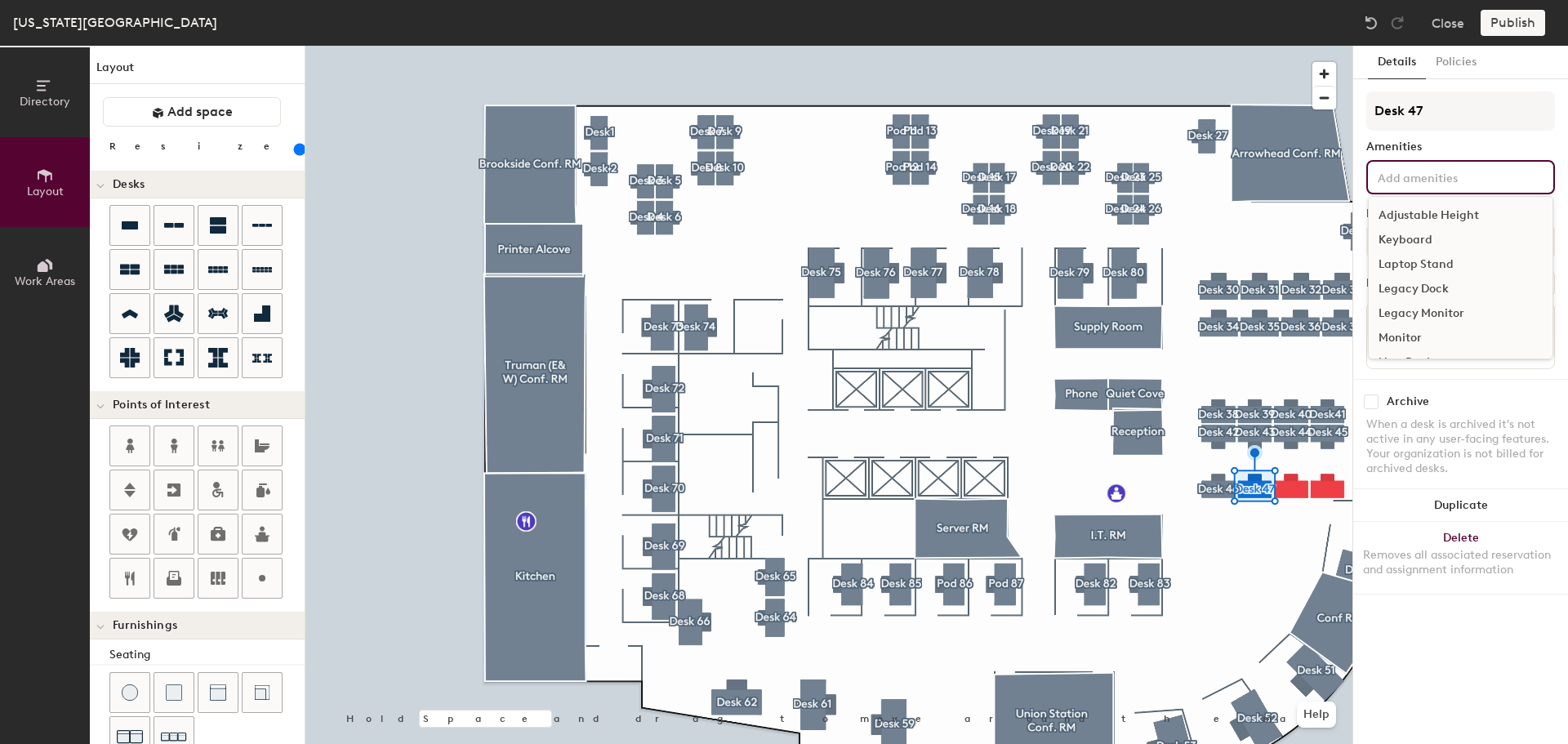
click at [1413, 209] on div "Adjustable Height" at bounding box center [1461, 215] width 184 height 25
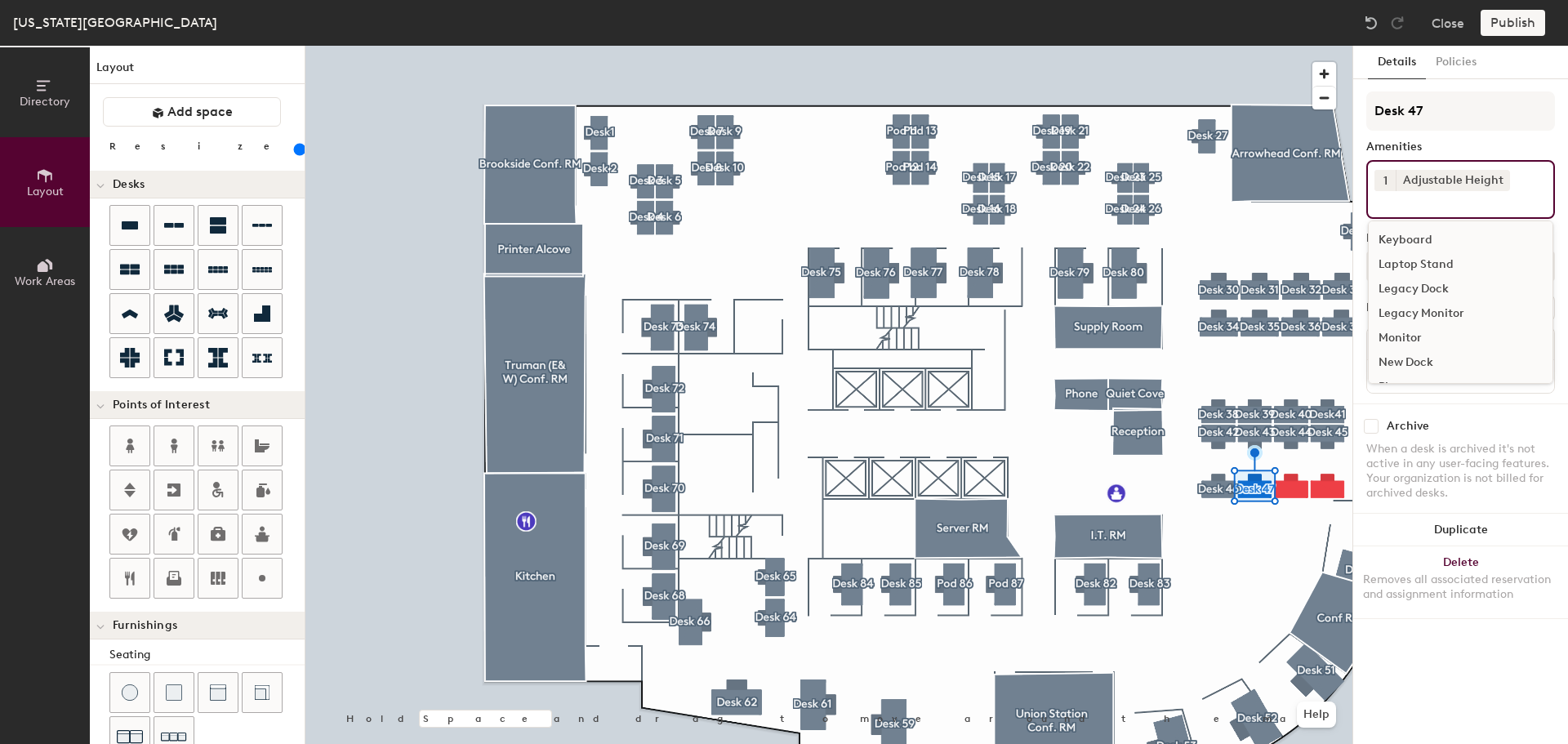
click at [1409, 239] on div "Keyboard" at bounding box center [1461, 240] width 184 height 25
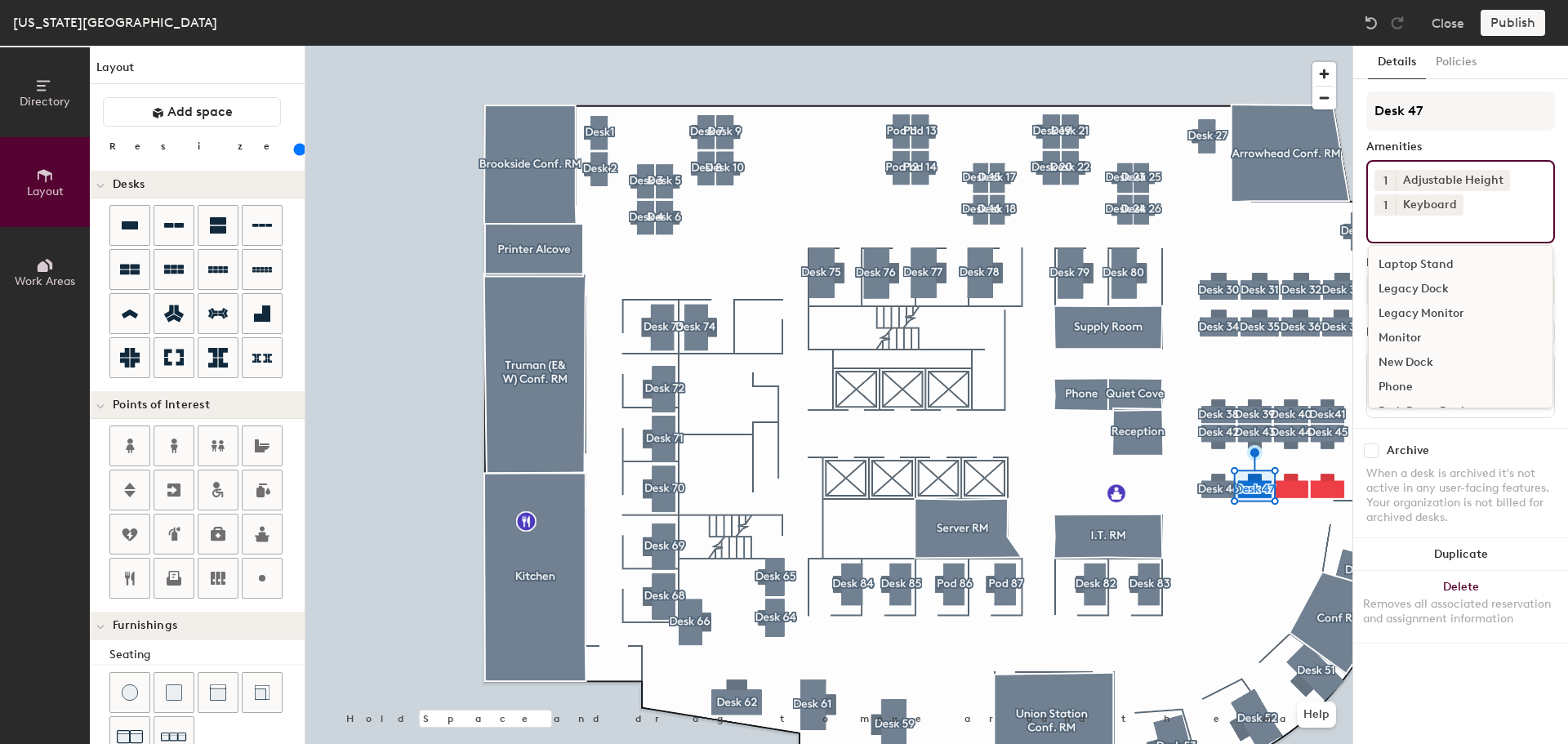
click at [1413, 323] on div "Legacy Monitor" at bounding box center [1461, 313] width 184 height 25
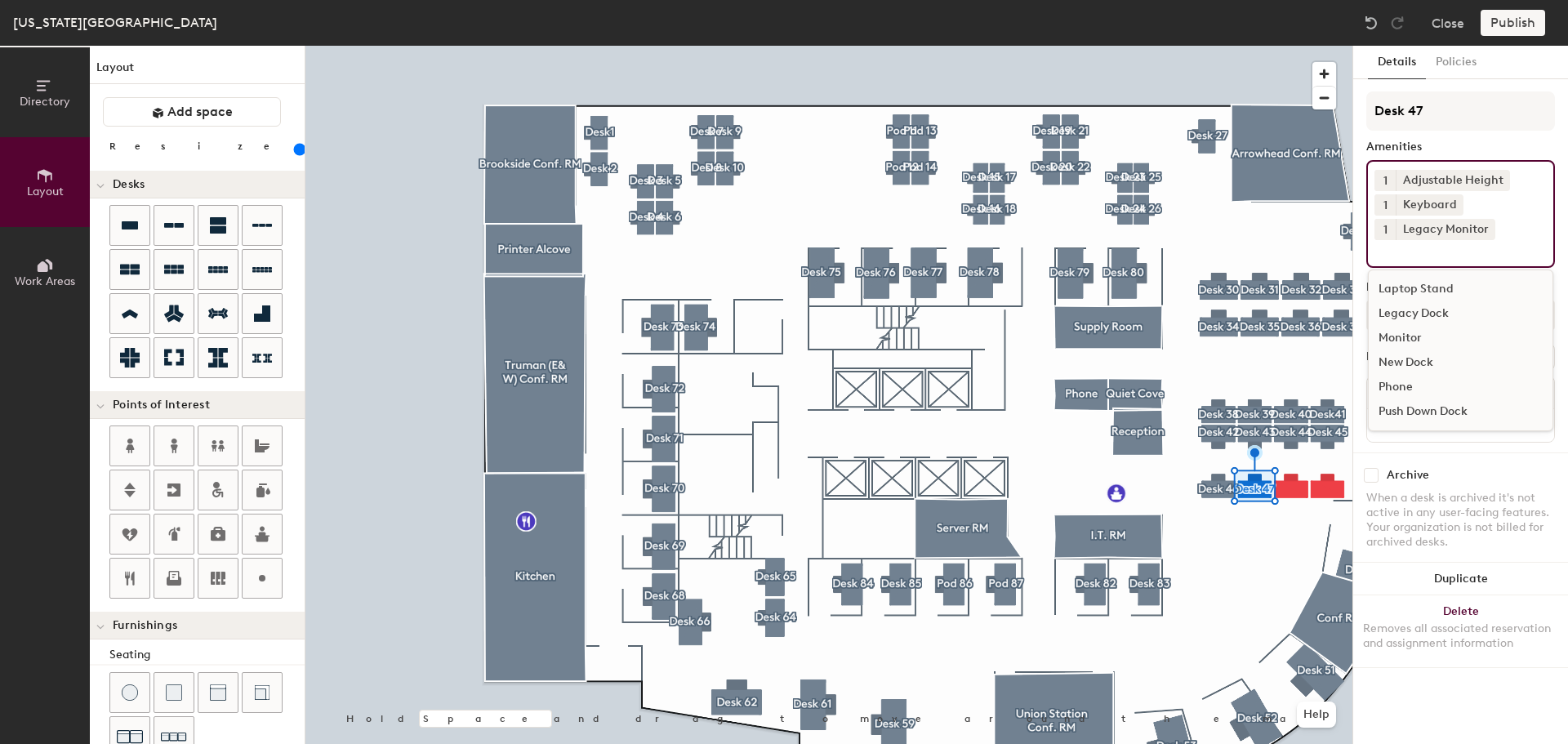
click at [1506, 463] on div "Archive When a desk is archived it's not active in any user-facing features. Yo…" at bounding box center [1461, 511] width 215 height 117
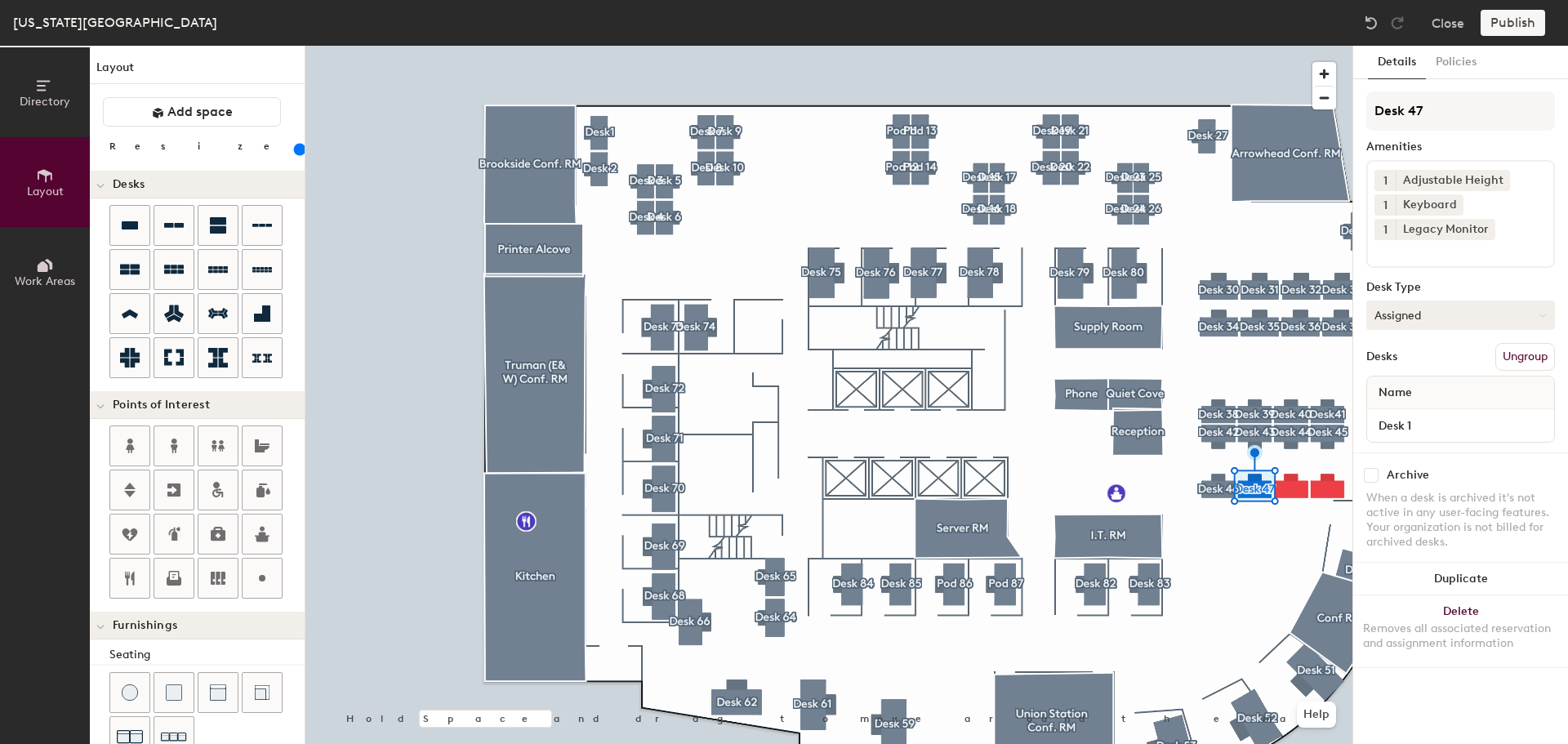
drag, startPoint x: 1443, startPoint y: 321, endPoint x: 1442, endPoint y: 313, distance: 8.1
click at [1442, 317] on button "Assigned" at bounding box center [1461, 315] width 188 height 29
click at [1431, 407] on div "Hoteled" at bounding box center [1449, 414] width 163 height 25
click at [1295, 46] on div at bounding box center [829, 46] width 1047 height 0
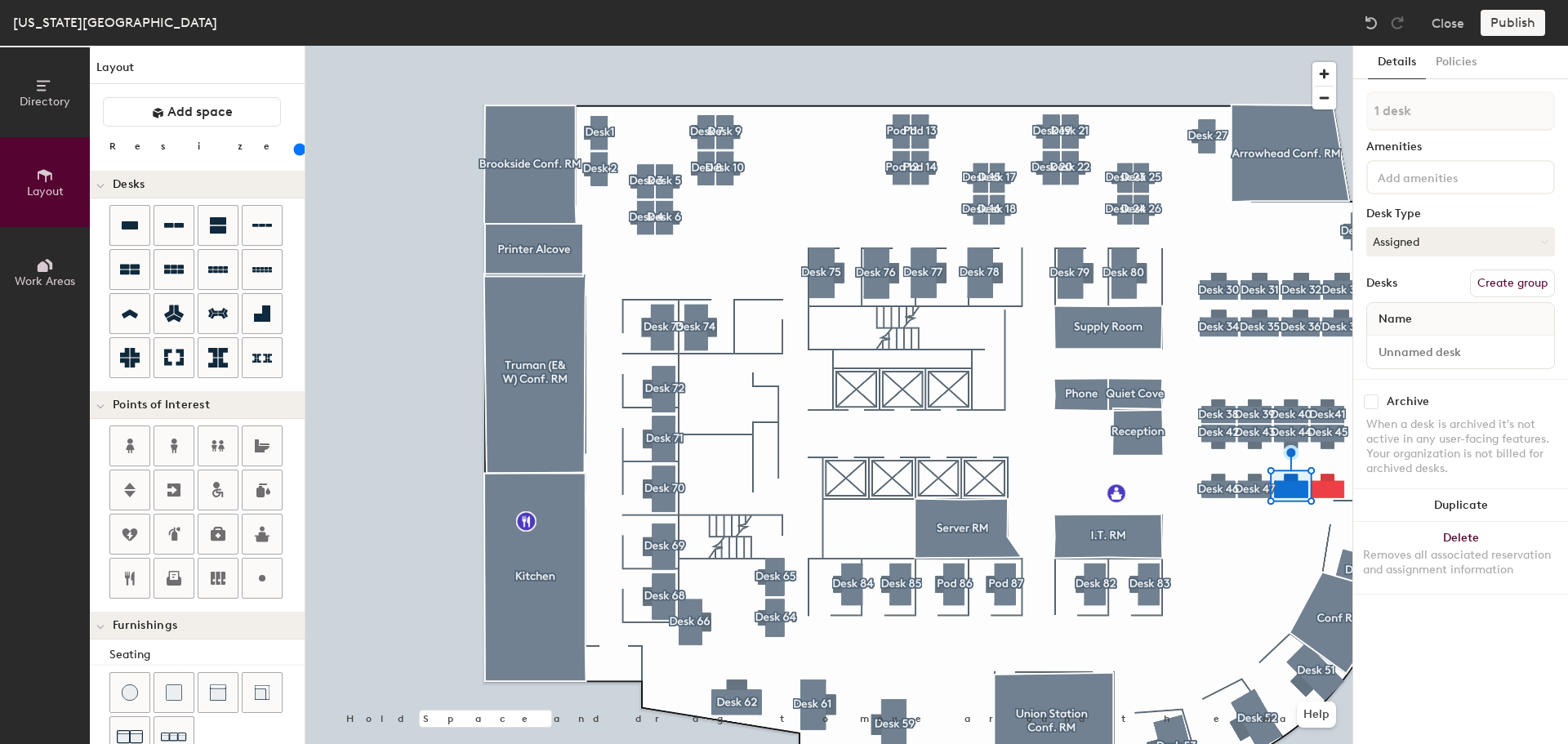
drag, startPoint x: 1512, startPoint y: 280, endPoint x: 1504, endPoint y: 265, distance: 17.0
click at [1512, 280] on button "Create group" at bounding box center [1512, 283] width 85 height 27
click at [1270, 107] on div "Directory Layout Work Areas Layout Add space Resize Desks Points of Interest Fu…" at bounding box center [784, 394] width 1568 height 698
type input "Desk 48"
click at [1399, 184] on input at bounding box center [1448, 177] width 147 height 20
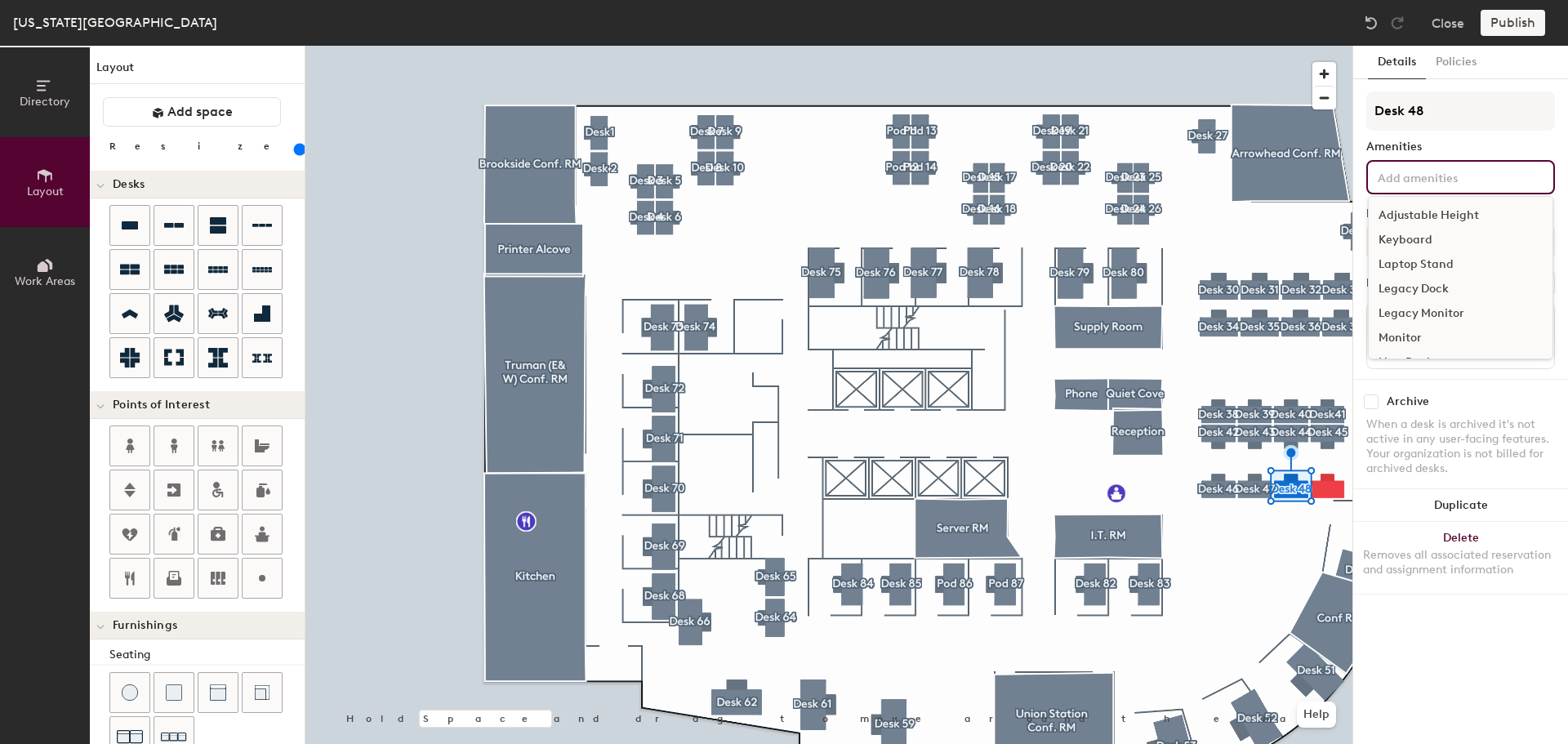
click at [1416, 209] on div "Adjustable Height" at bounding box center [1461, 215] width 184 height 25
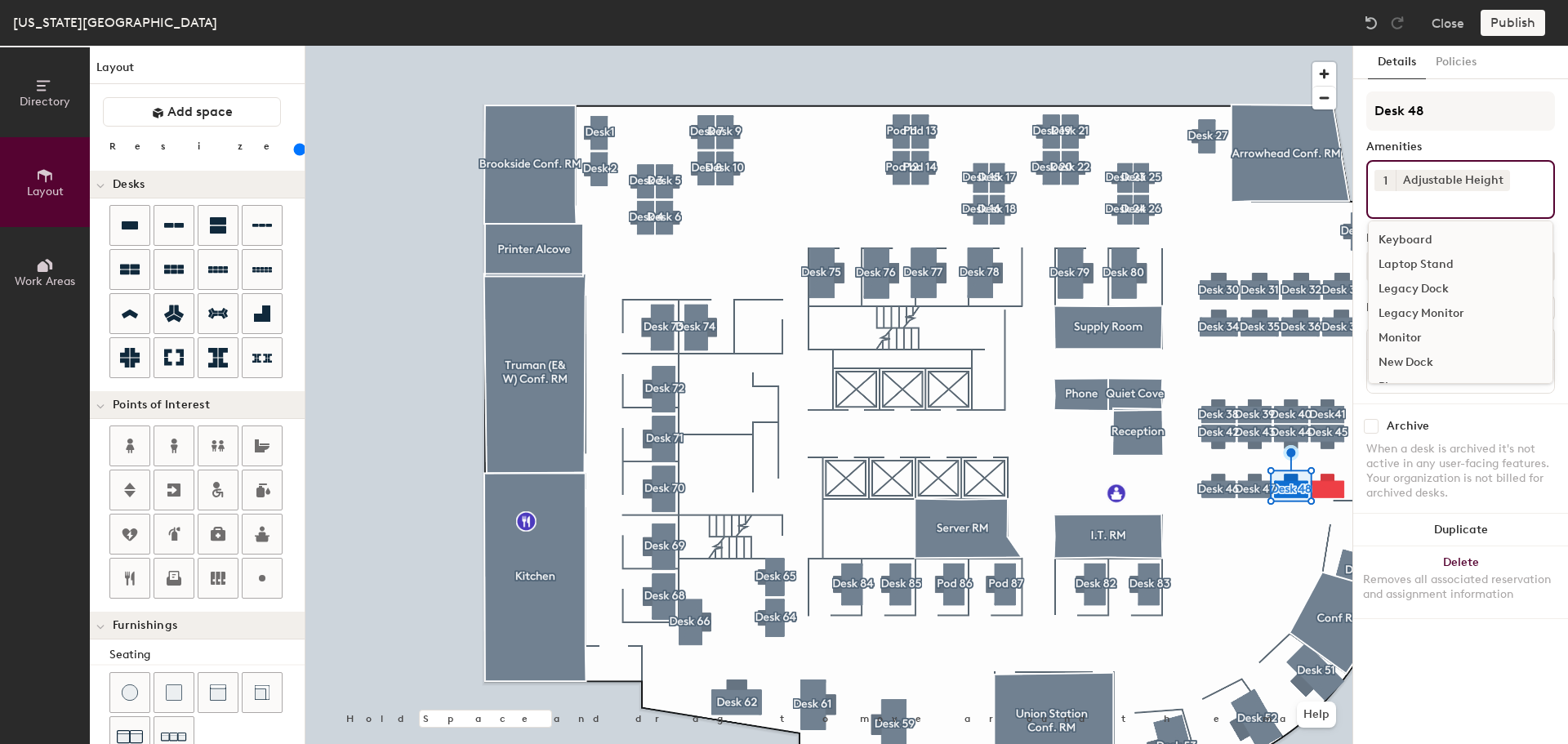
click at [1411, 230] on div "Keyboard" at bounding box center [1461, 240] width 184 height 25
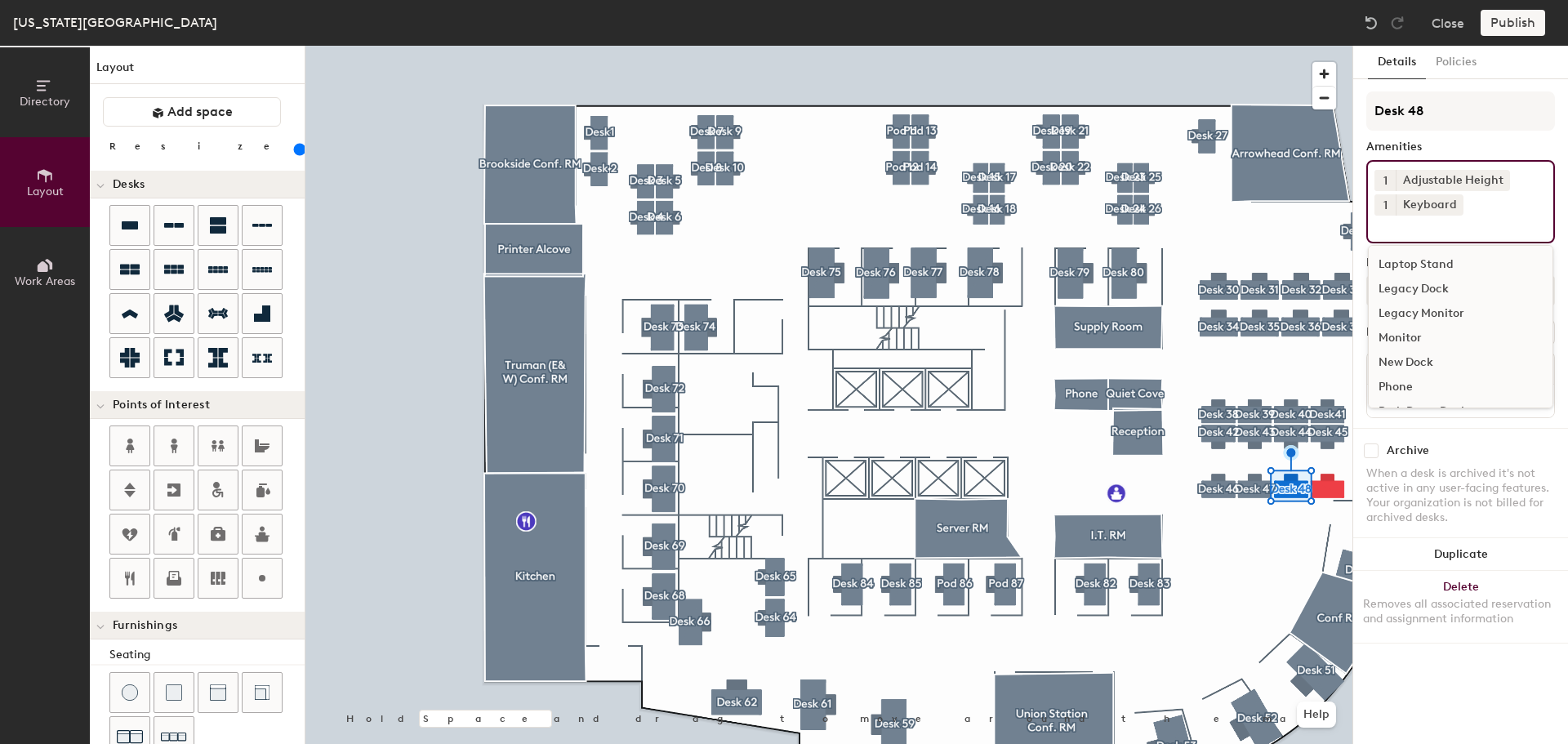
click at [1405, 335] on div "Monitor" at bounding box center [1461, 338] width 184 height 25
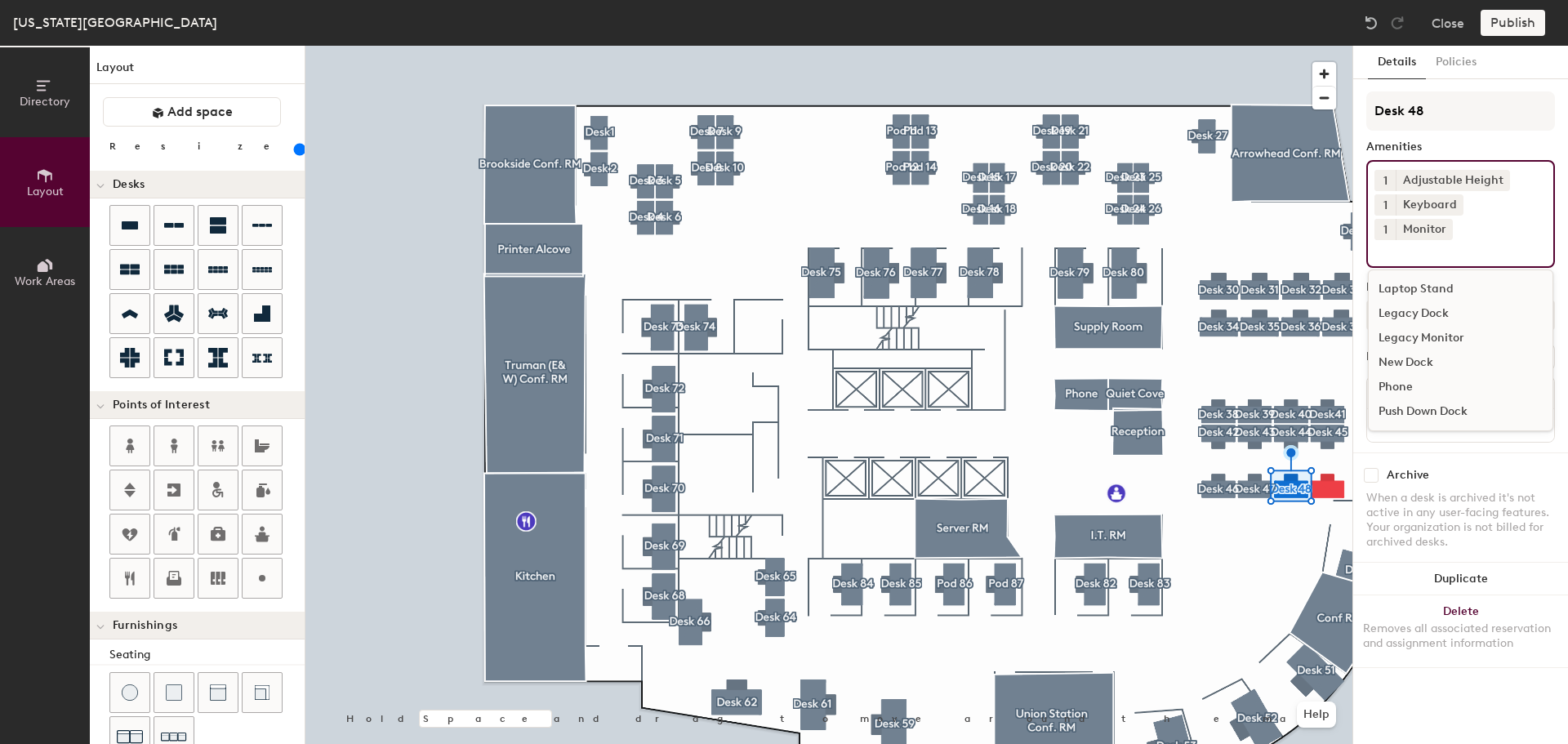
click at [1430, 453] on div "Archive When a desk is archived it's not active in any user-facing features. Yo…" at bounding box center [1461, 511] width 215 height 117
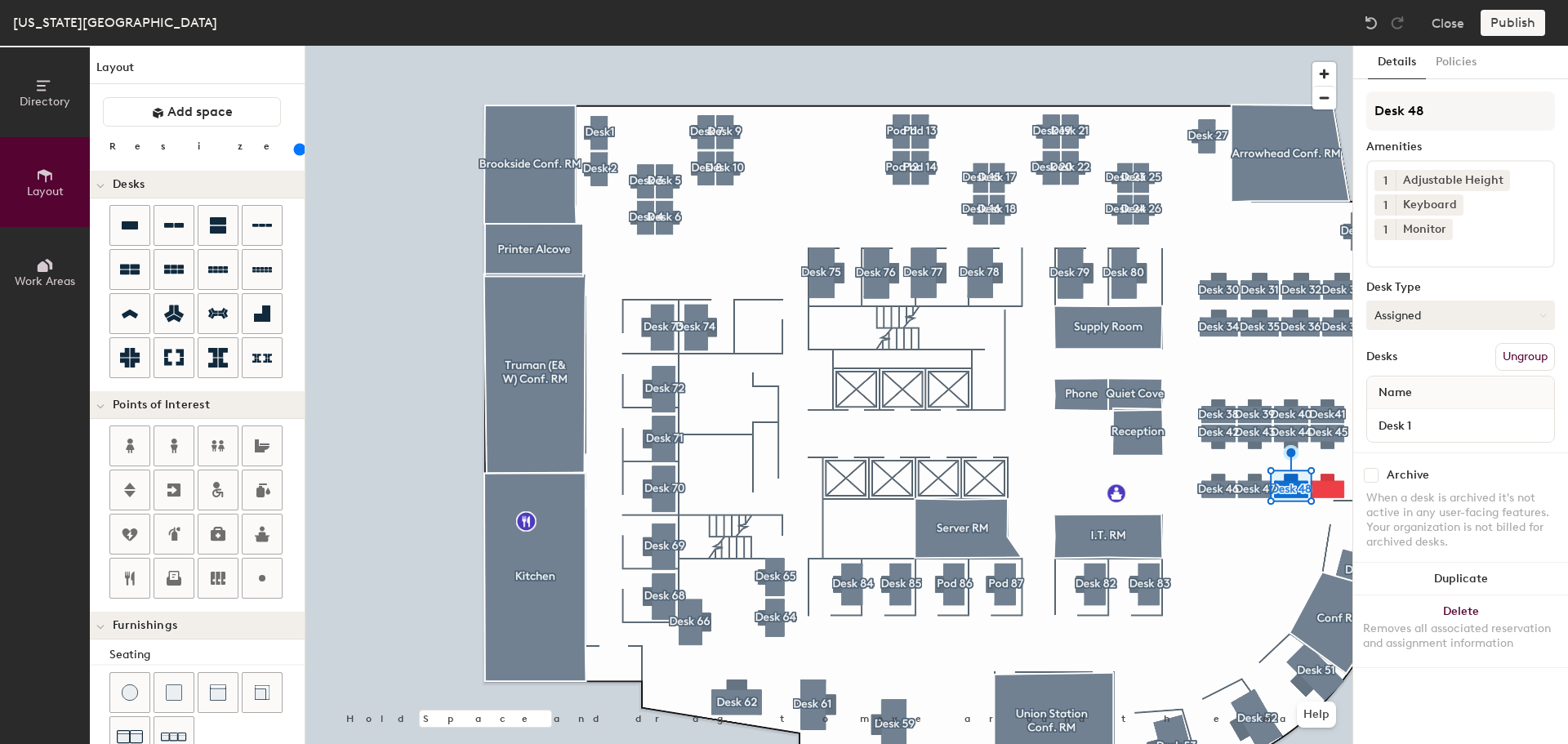
click at [1402, 301] on button "Assigned" at bounding box center [1461, 315] width 188 height 29
drag, startPoint x: 1396, startPoint y: 386, endPoint x: 1377, endPoint y: 403, distance: 25.5
click at [1396, 403] on div "Hoteled" at bounding box center [1449, 414] width 163 height 25
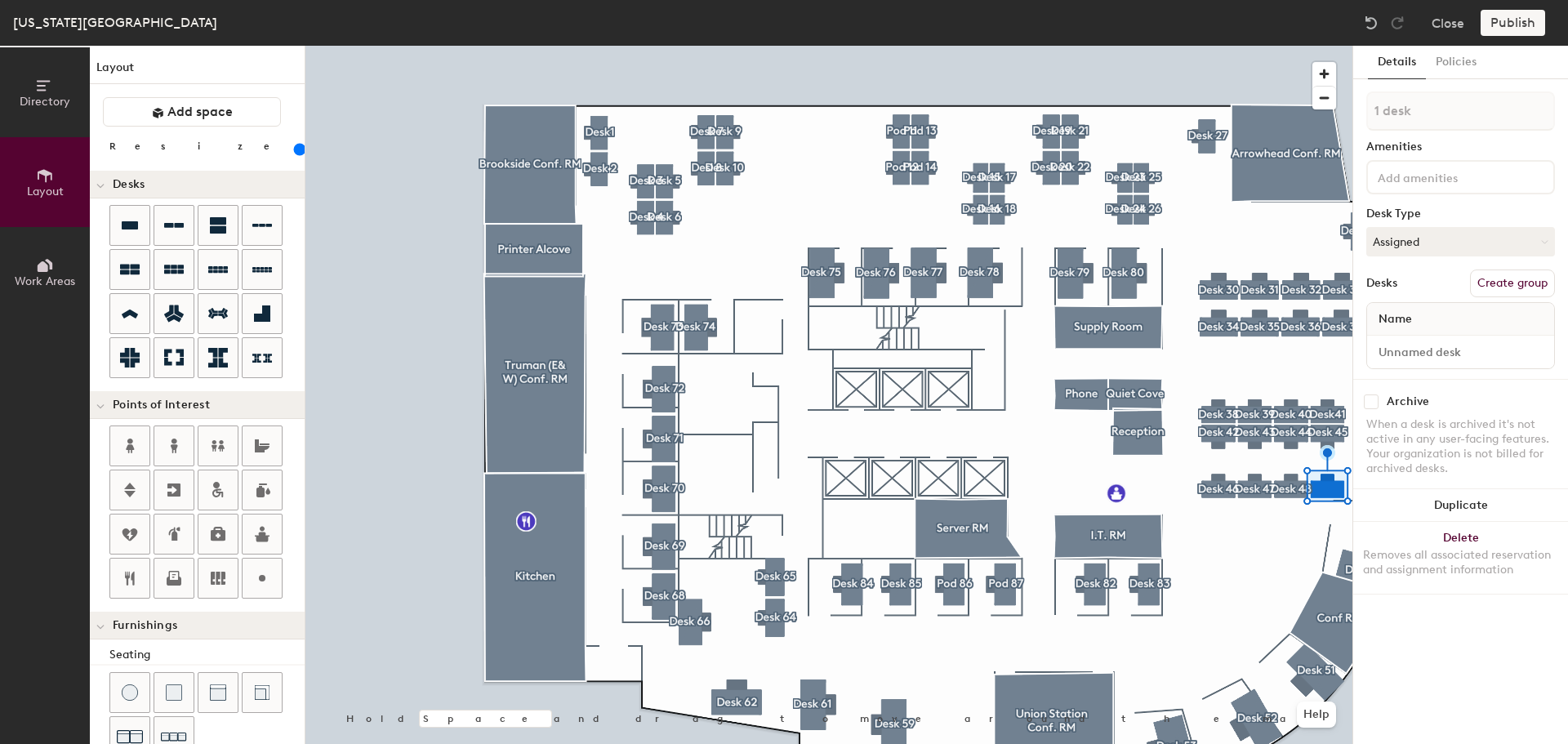
click at [1498, 287] on button "Create group" at bounding box center [1512, 283] width 85 height 27
click at [1308, 110] on div "Directory Layout Work Areas Layout Add space Resize Desks Points of Interest Fu…" at bounding box center [784, 394] width 1568 height 698
type input "Desk 49"
click at [1481, 242] on button "Assigned" at bounding box center [1461, 241] width 188 height 29
drag, startPoint x: 1451, startPoint y: 345, endPoint x: 1406, endPoint y: 274, distance: 84.1
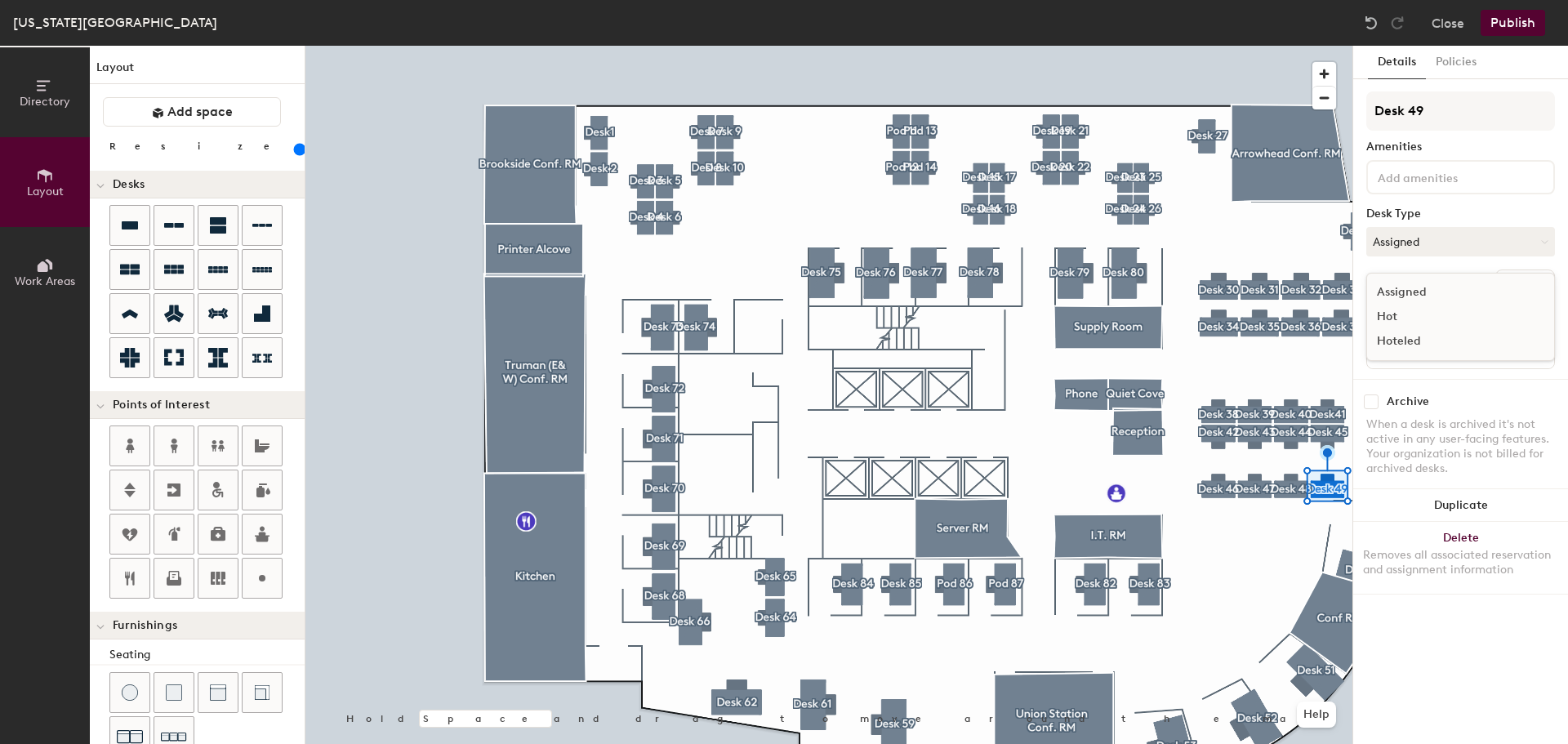
click at [1448, 340] on div "Hoteled" at bounding box center [1449, 341] width 163 height 25
click at [1382, 177] on input at bounding box center [1448, 177] width 147 height 20
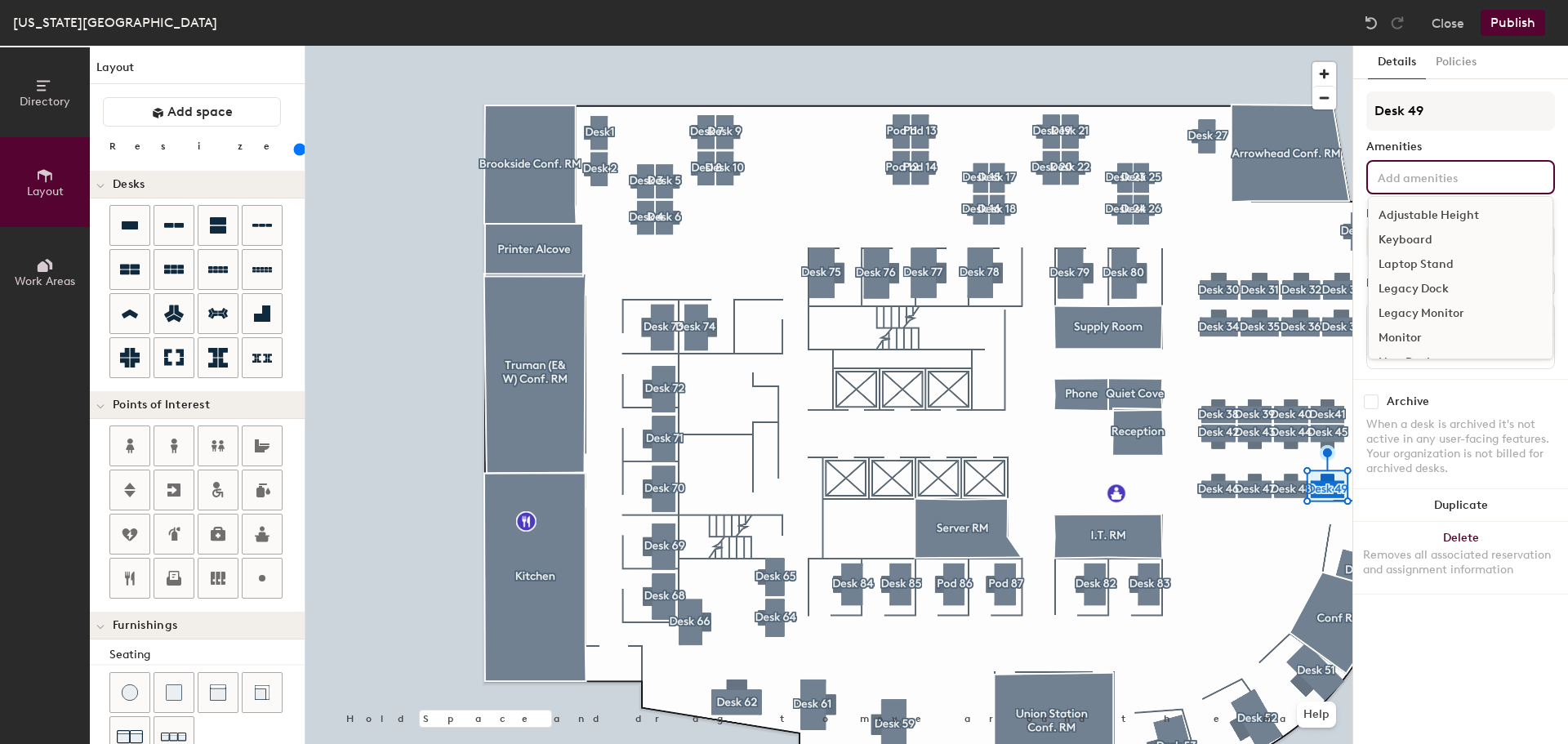
click at [1403, 212] on div "Adjustable Height" at bounding box center [1461, 215] width 184 height 25
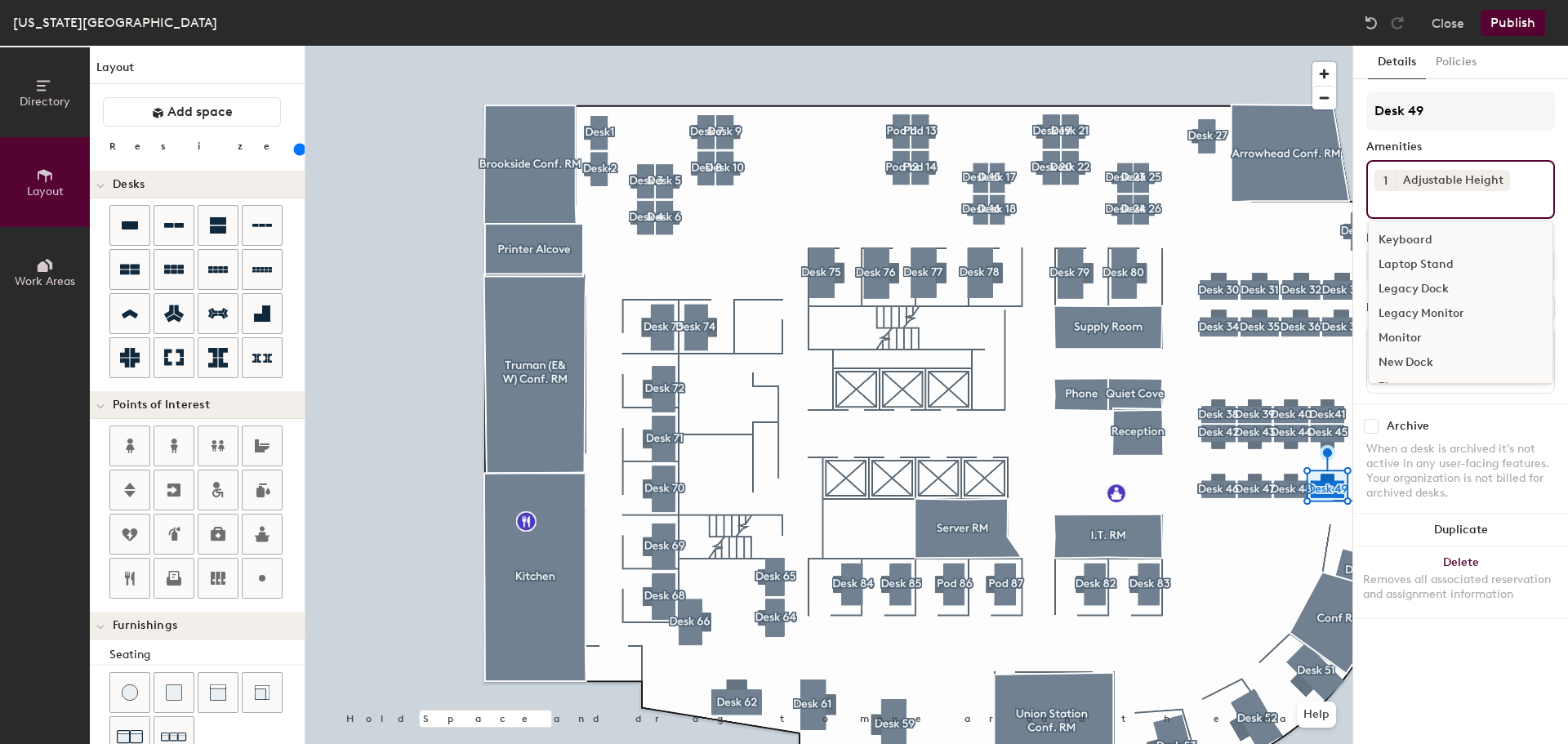
click at [1404, 226] on div "Keyboard Laptop Stand Legacy Dock Legacy Monitor Monitor New Dock Phone Push Do…" at bounding box center [1461, 301] width 186 height 163
click at [1427, 336] on div "Monitor" at bounding box center [1461, 338] width 184 height 25
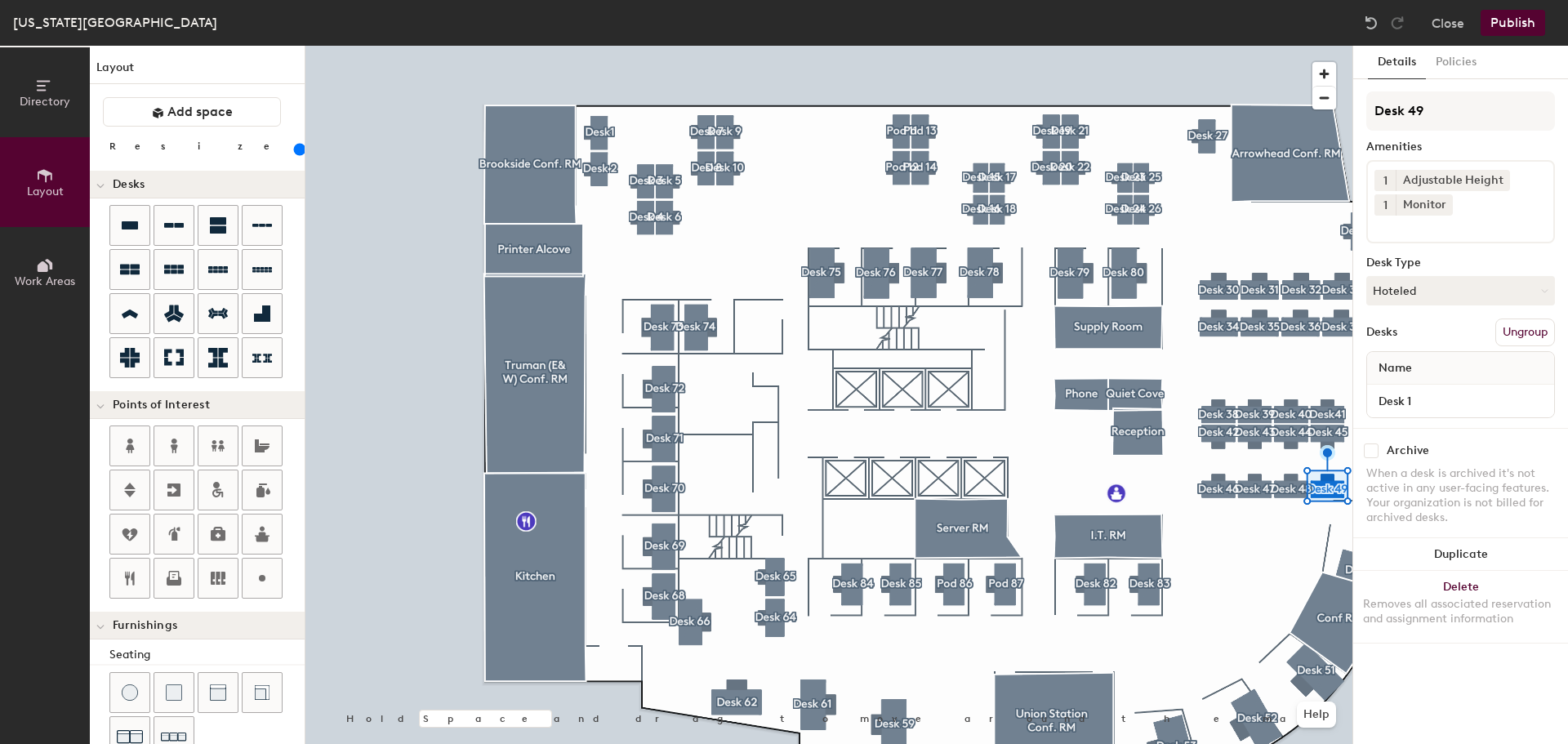
click at [1290, 46] on div at bounding box center [829, 46] width 1047 height 0
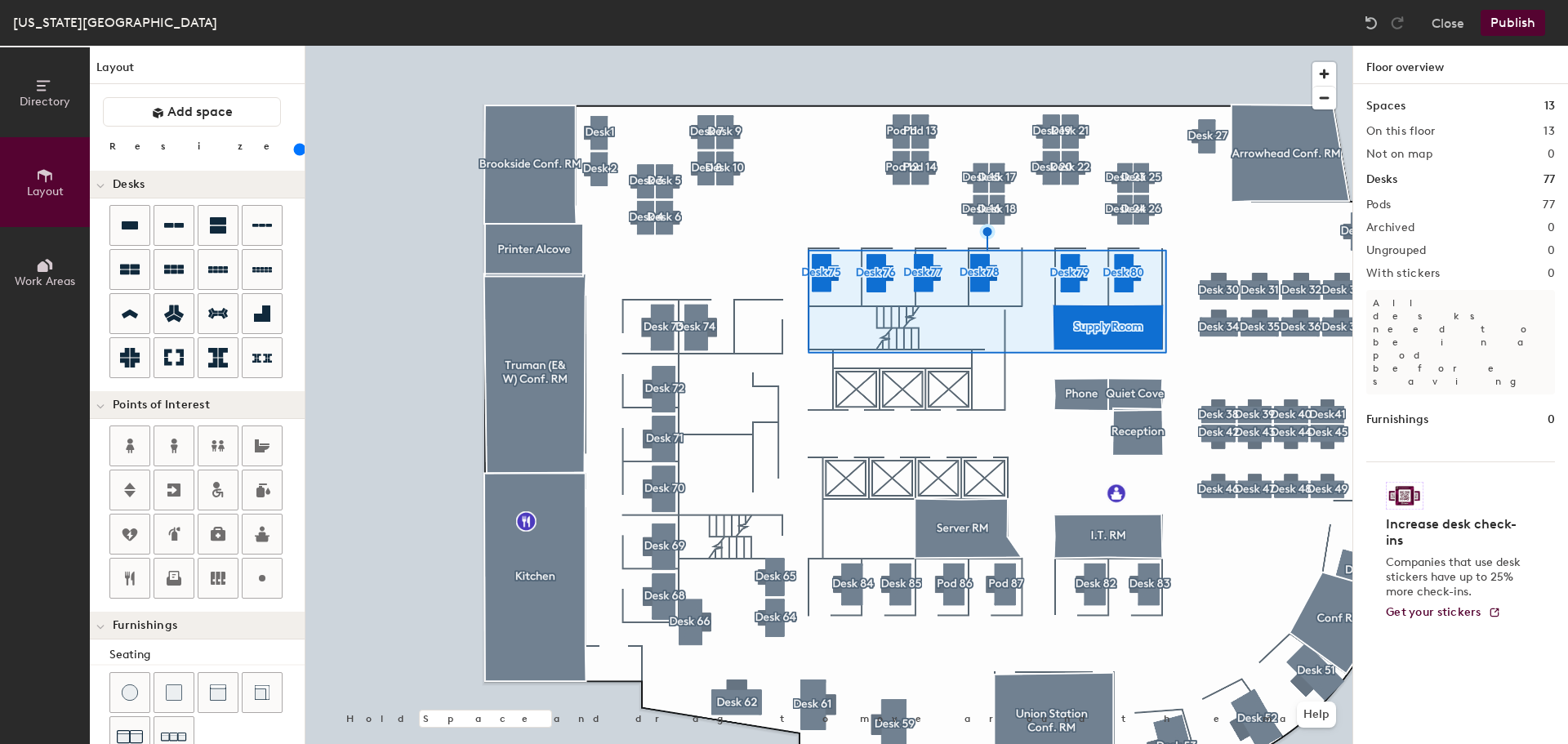
drag, startPoint x: 196, startPoint y: 145, endPoint x: 184, endPoint y: 145, distance: 12.0
click at [297, 145] on input "range" at bounding box center [297, 149] width 0 height 13
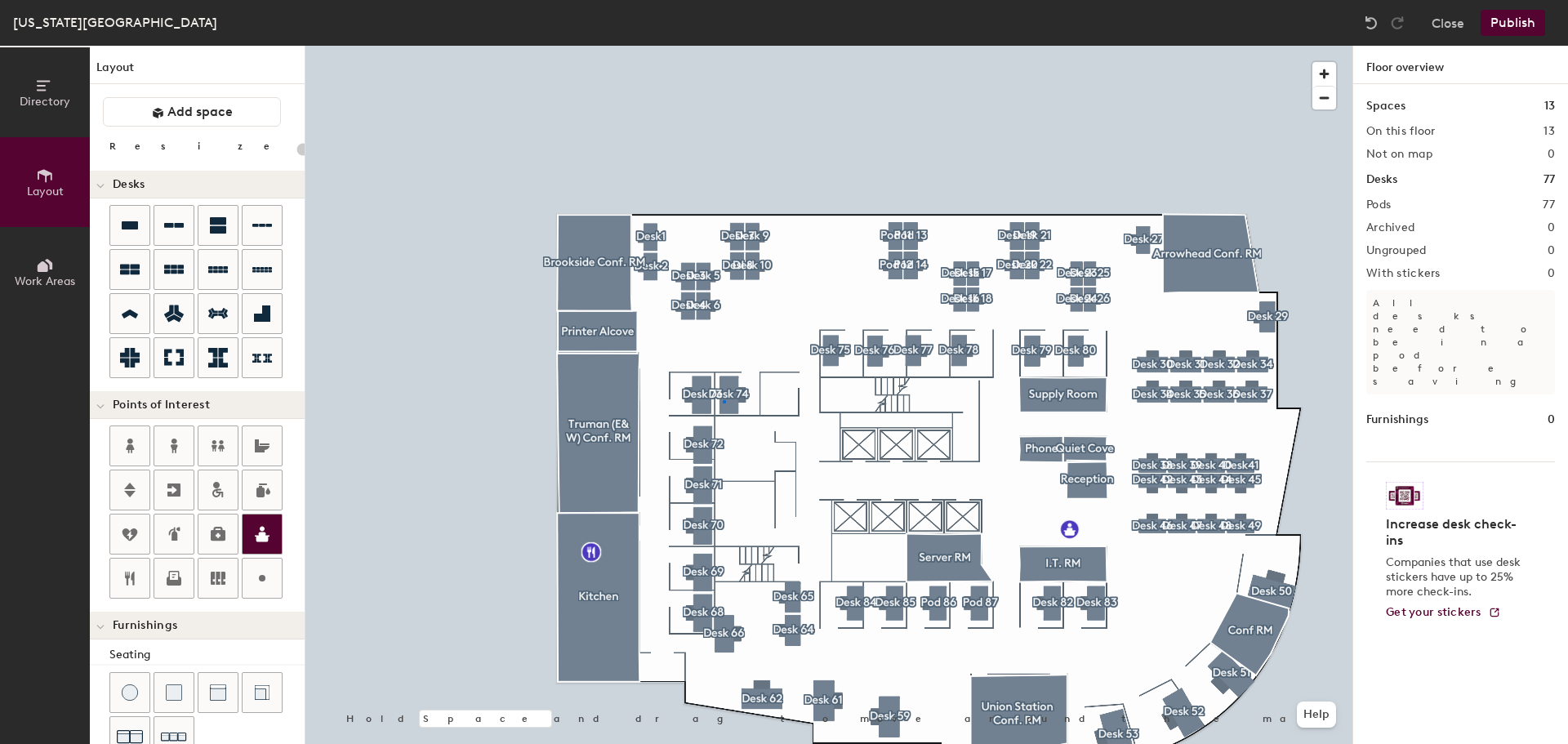
click at [723, 46] on div at bounding box center [829, 46] width 1047 height 0
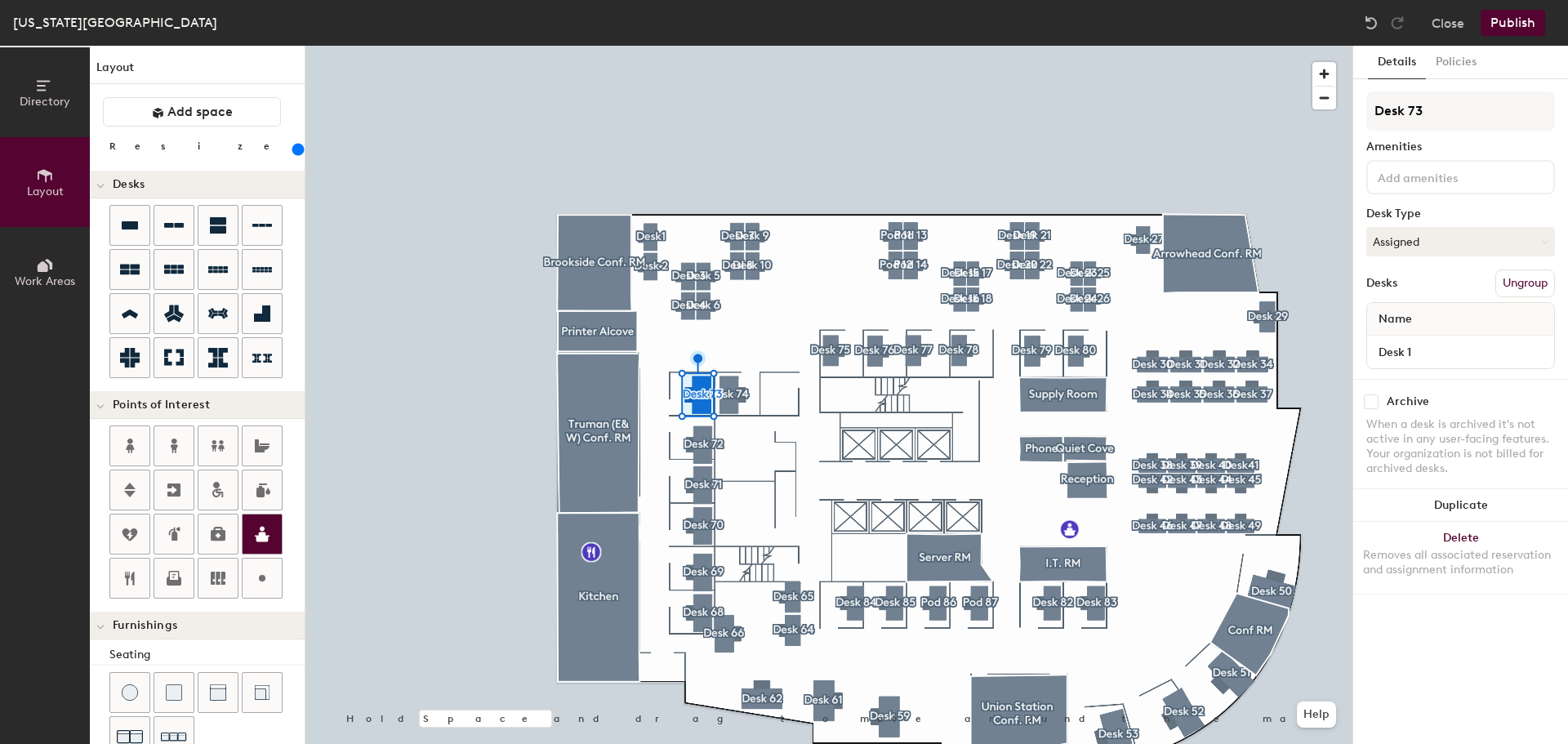
click at [691, 46] on div at bounding box center [829, 46] width 1047 height 0
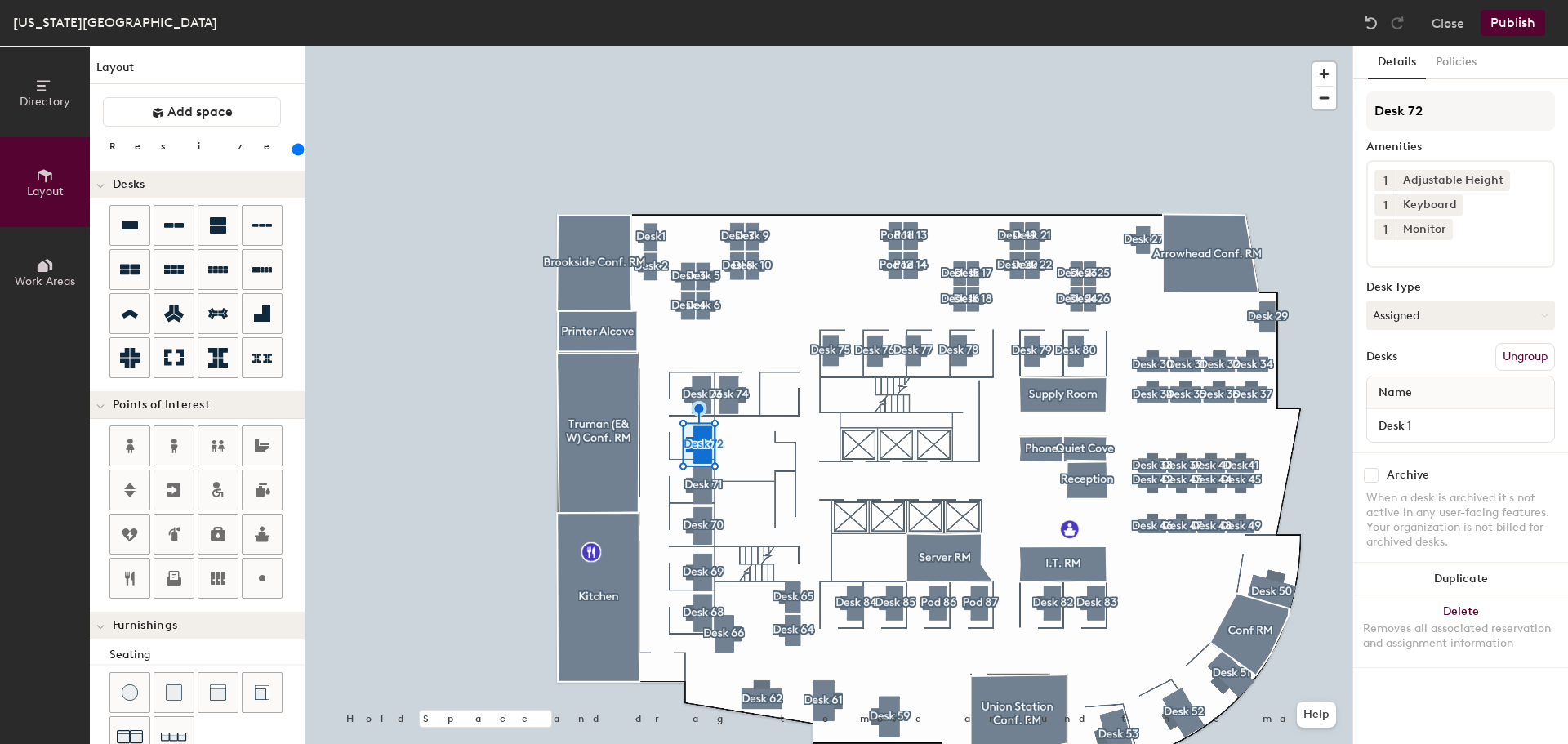
click at [694, 46] on div at bounding box center [829, 46] width 1047 height 0
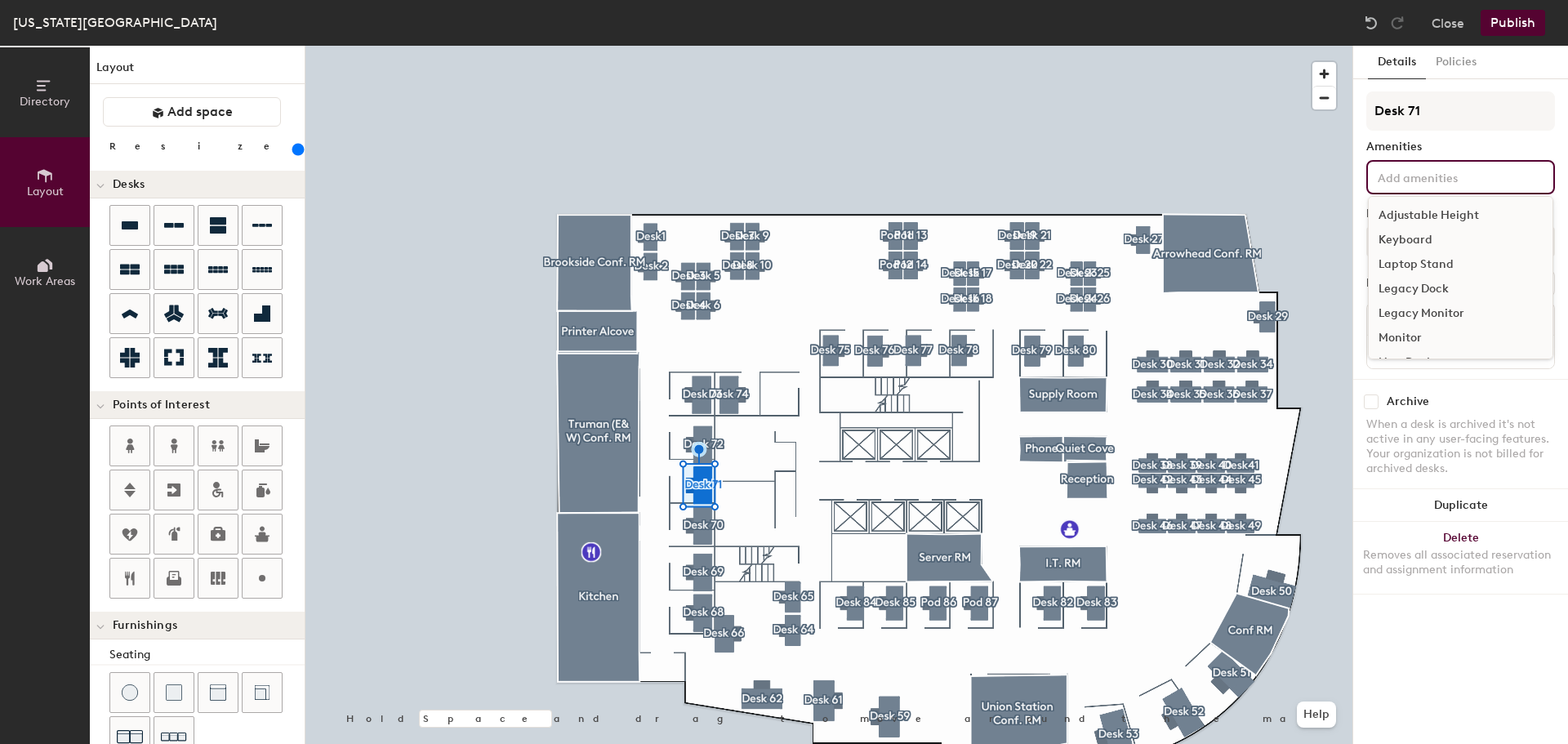
click at [1416, 186] on input at bounding box center [1448, 177] width 147 height 20
click at [1415, 219] on div "Adjustable Height" at bounding box center [1461, 215] width 184 height 25
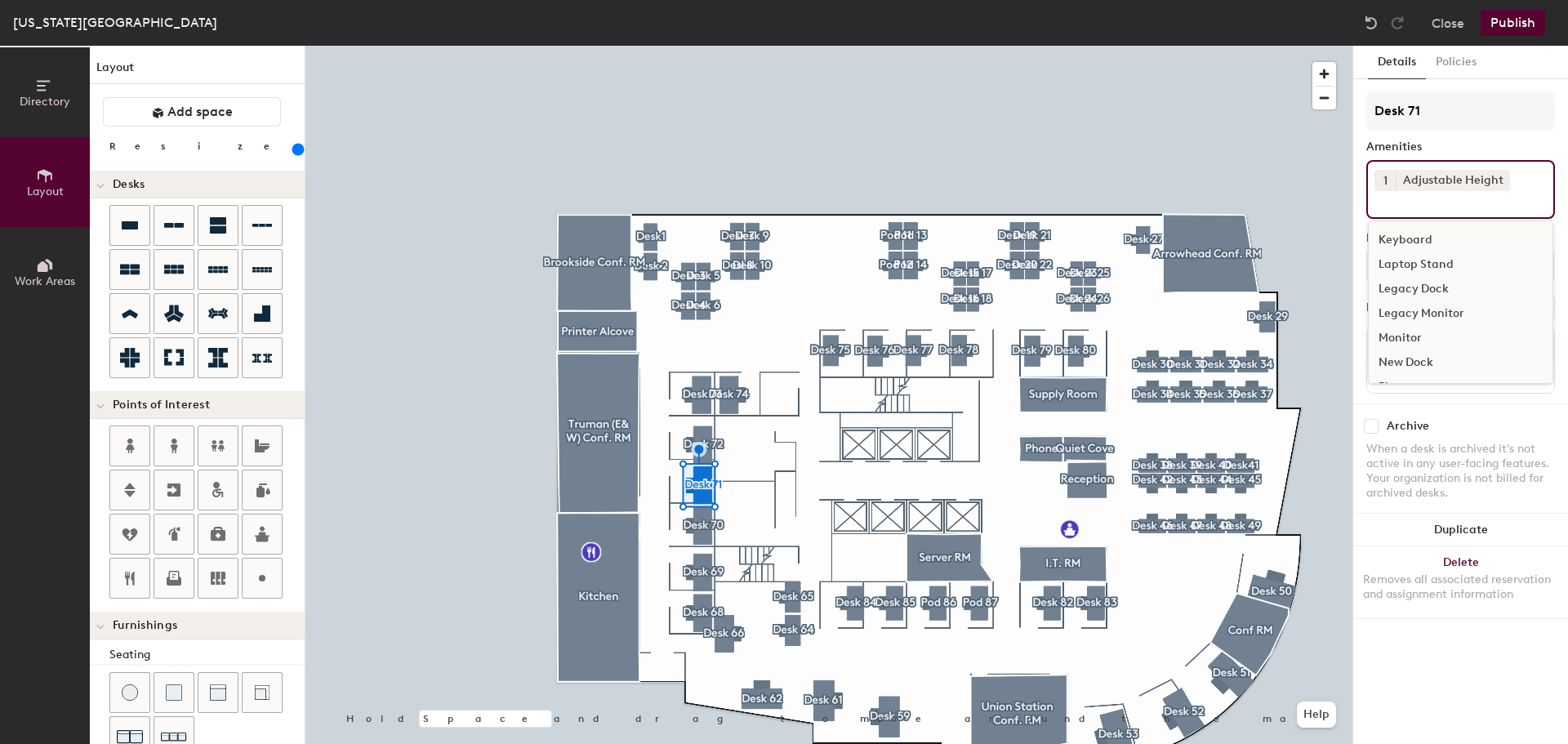
click at [1400, 237] on div "Keyboard" at bounding box center [1461, 240] width 184 height 25
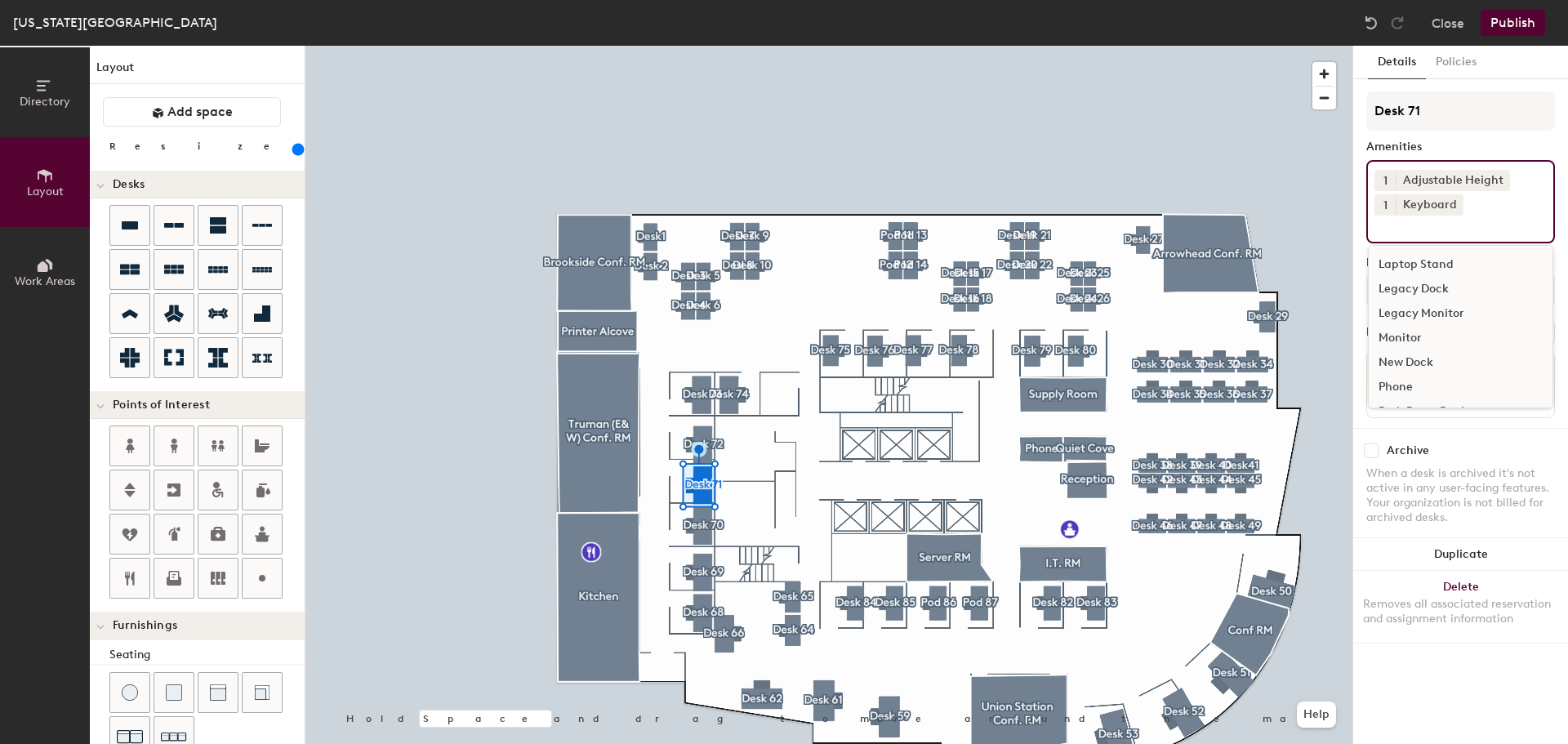
click at [1394, 332] on div "Monitor" at bounding box center [1461, 338] width 184 height 25
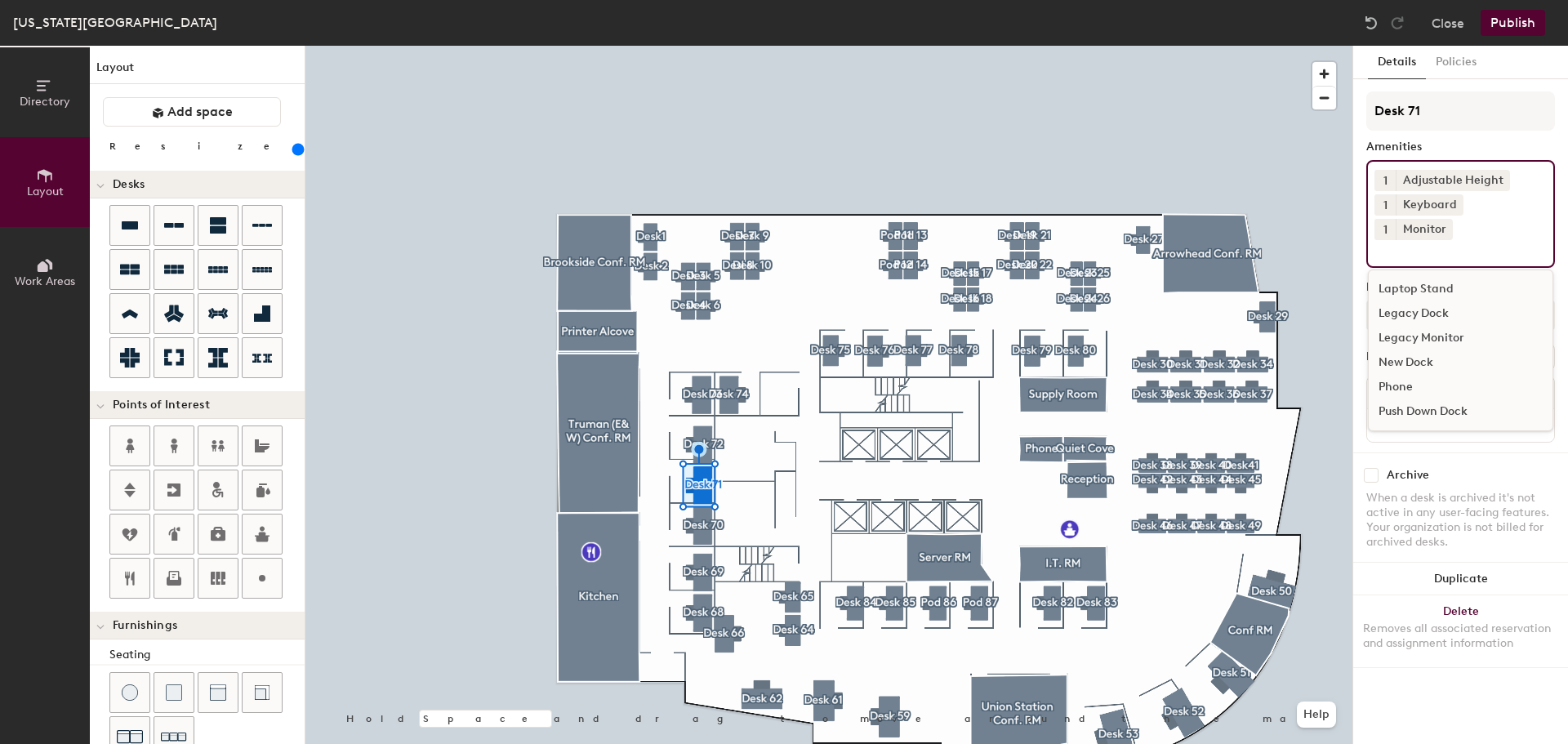
click at [1487, 468] on div "Archive" at bounding box center [1461, 475] width 188 height 15
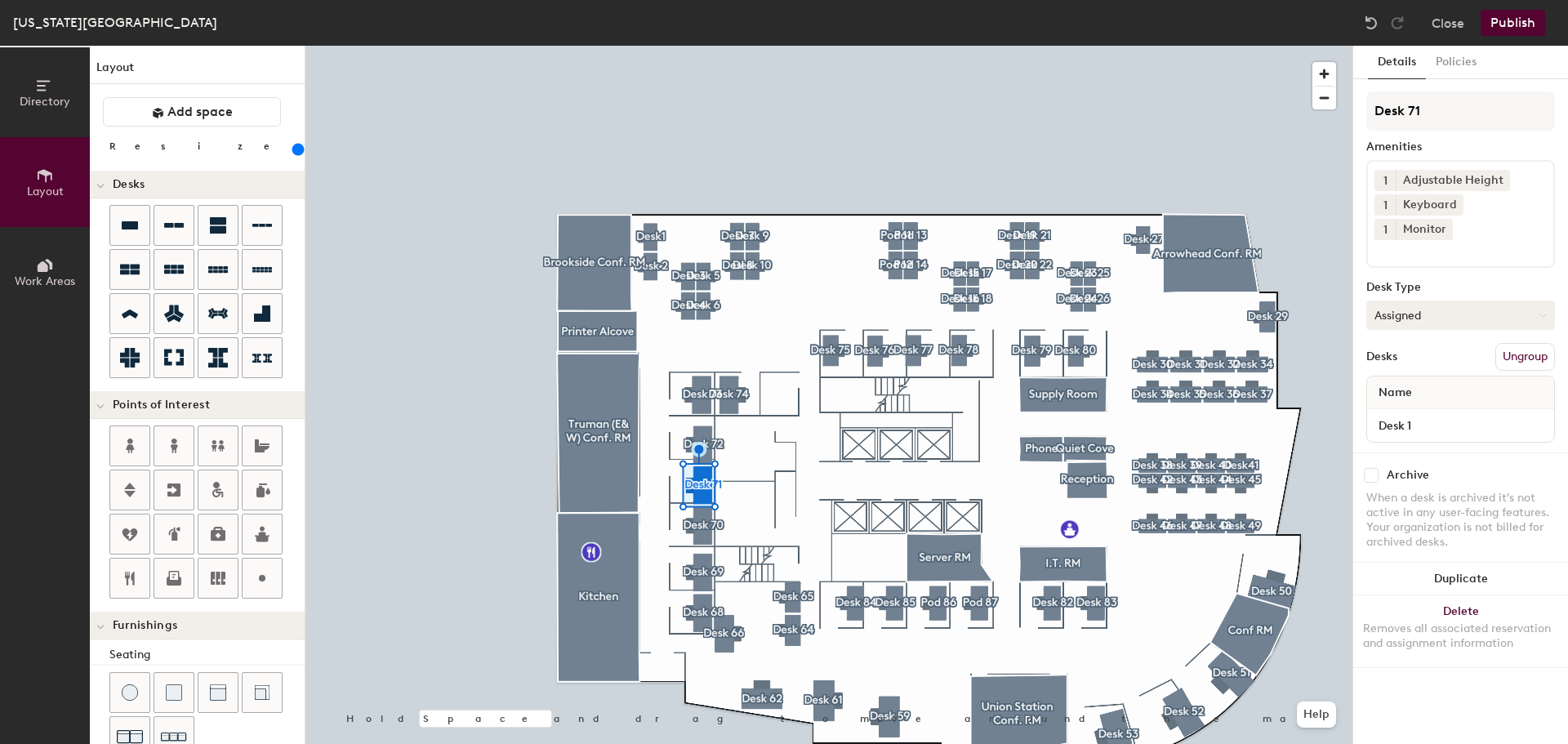
click at [1435, 301] on button "Assigned" at bounding box center [1461, 315] width 188 height 29
click at [1414, 403] on div "Hoteled" at bounding box center [1449, 414] width 163 height 25
click at [132, 223] on icon at bounding box center [130, 225] width 16 height 8
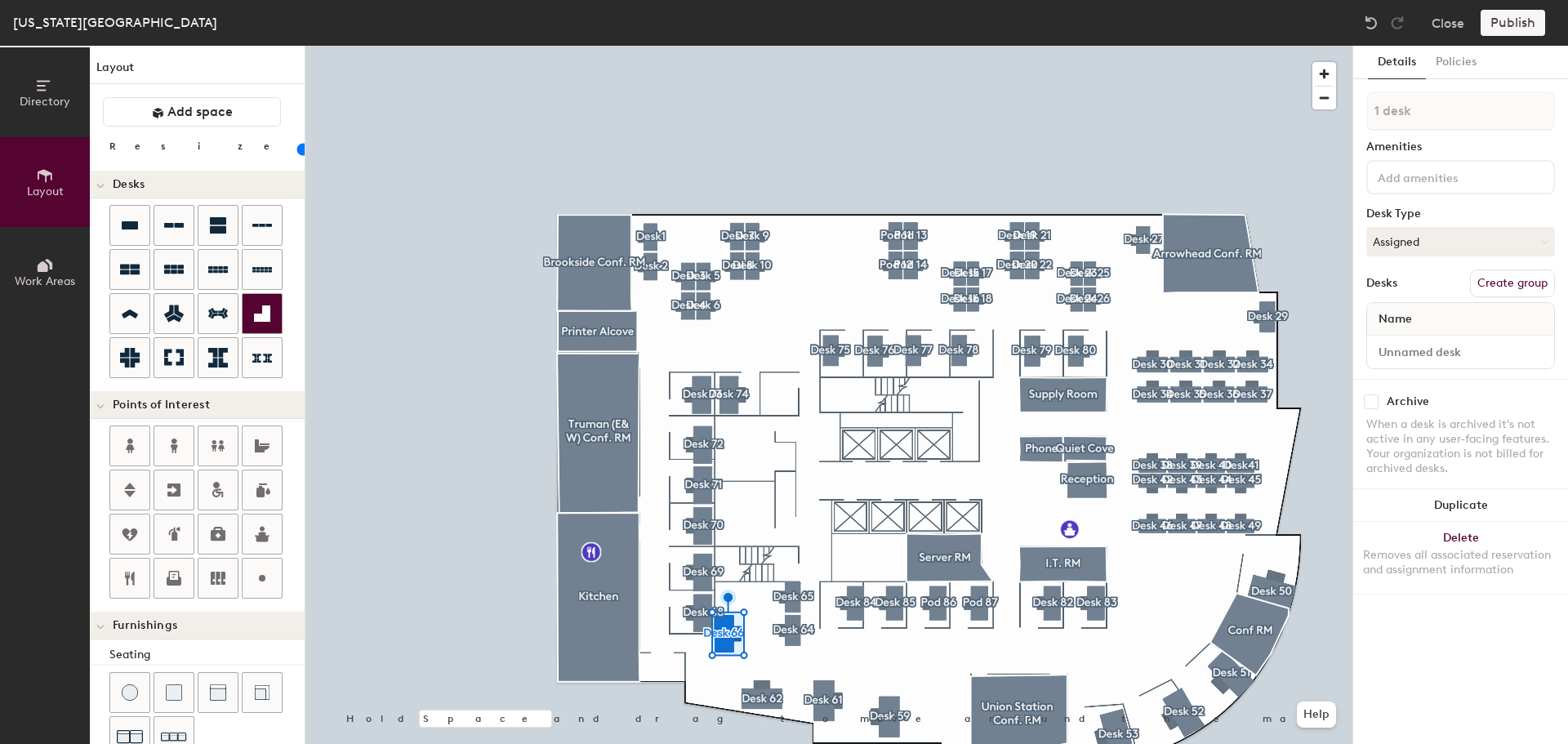
type input "160"
click at [1517, 283] on button "Create group" at bounding box center [1512, 283] width 85 height 27
click at [1319, 117] on div "Directory Layout Work Areas Layout Add space Resize Desks Points of Interest Fu…" at bounding box center [784, 394] width 1568 height 698
type input "Desk 67"
click at [1460, 180] on input at bounding box center [1448, 177] width 147 height 20
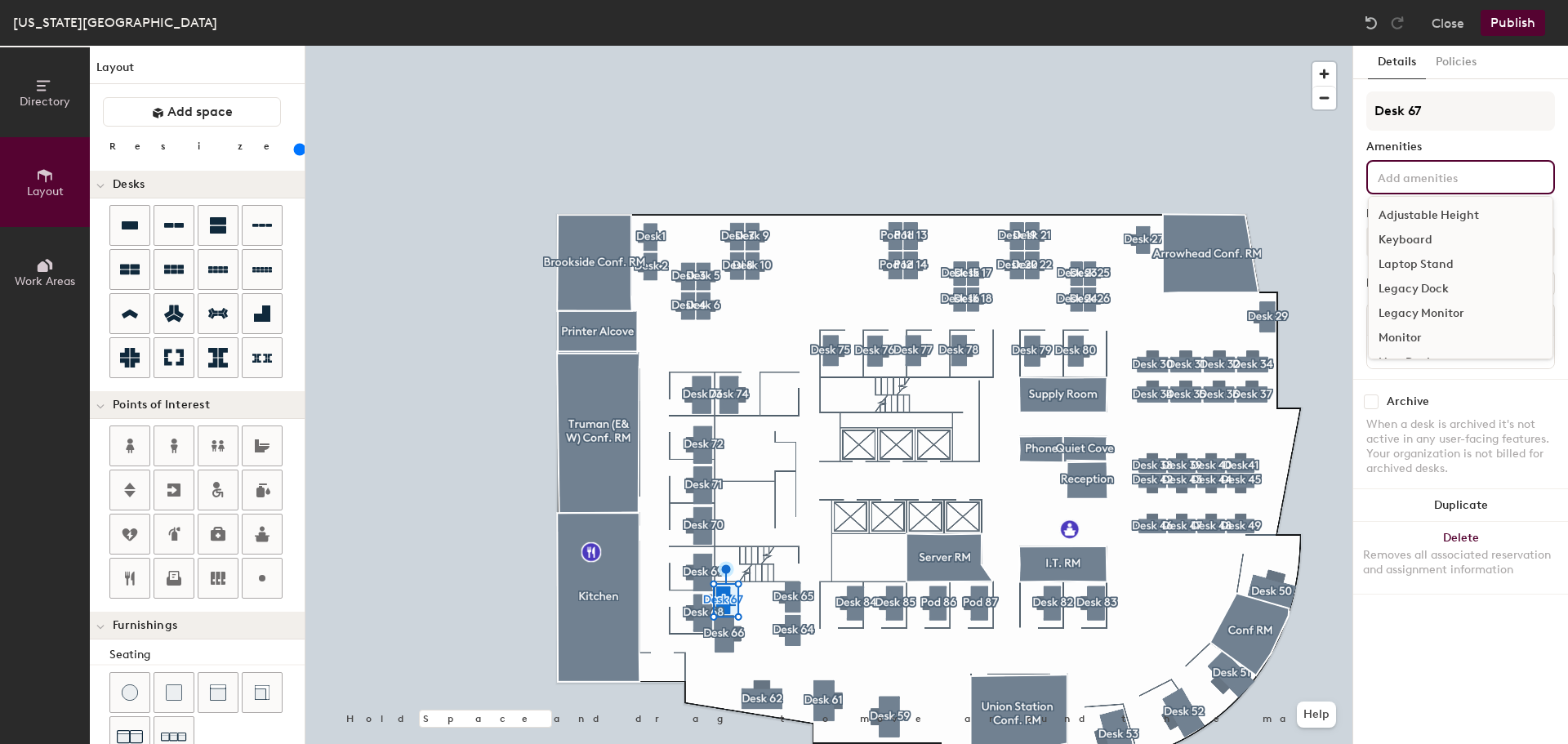
click at [1455, 213] on div "Adjustable Height" at bounding box center [1461, 215] width 184 height 25
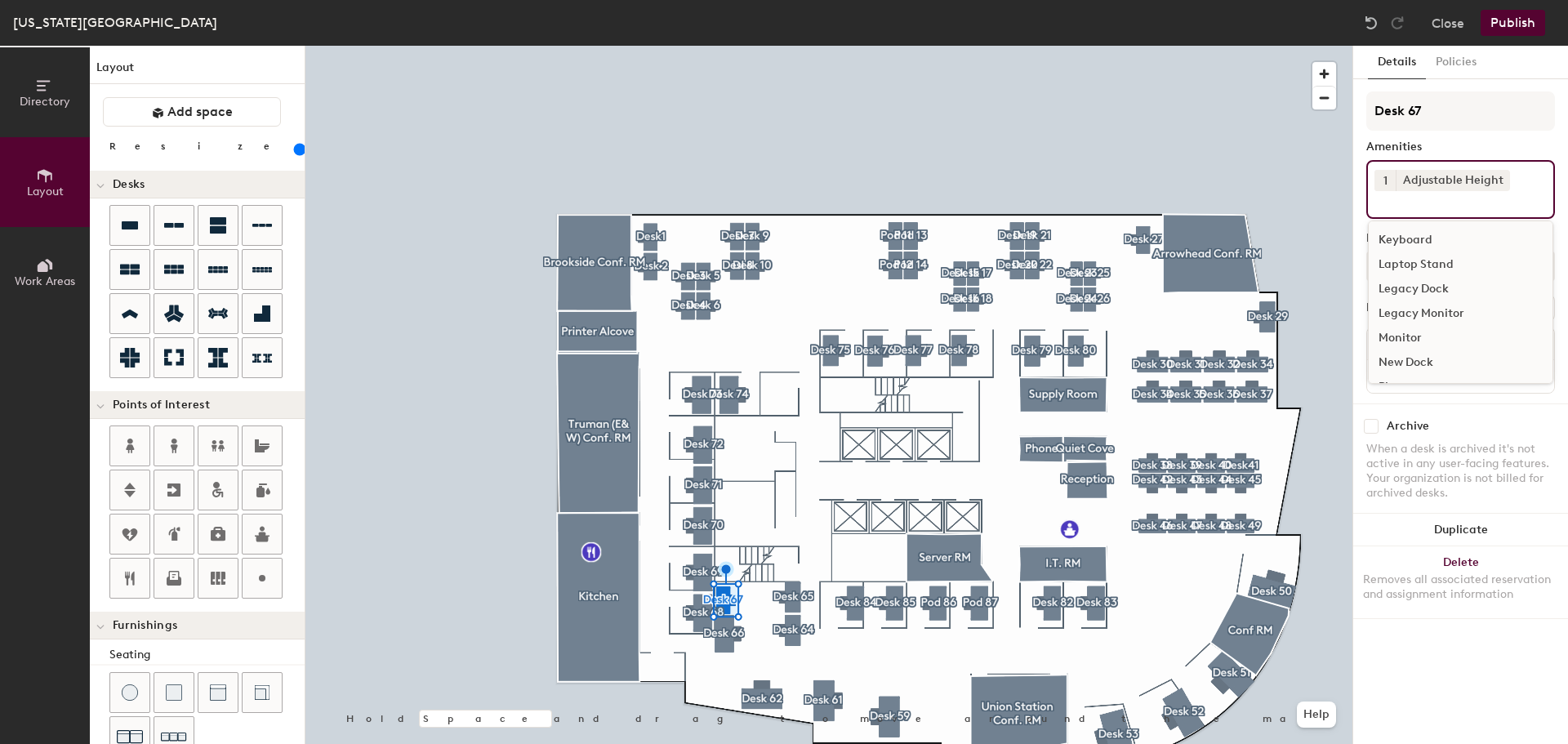
click at [1404, 236] on div "Keyboard" at bounding box center [1461, 240] width 184 height 25
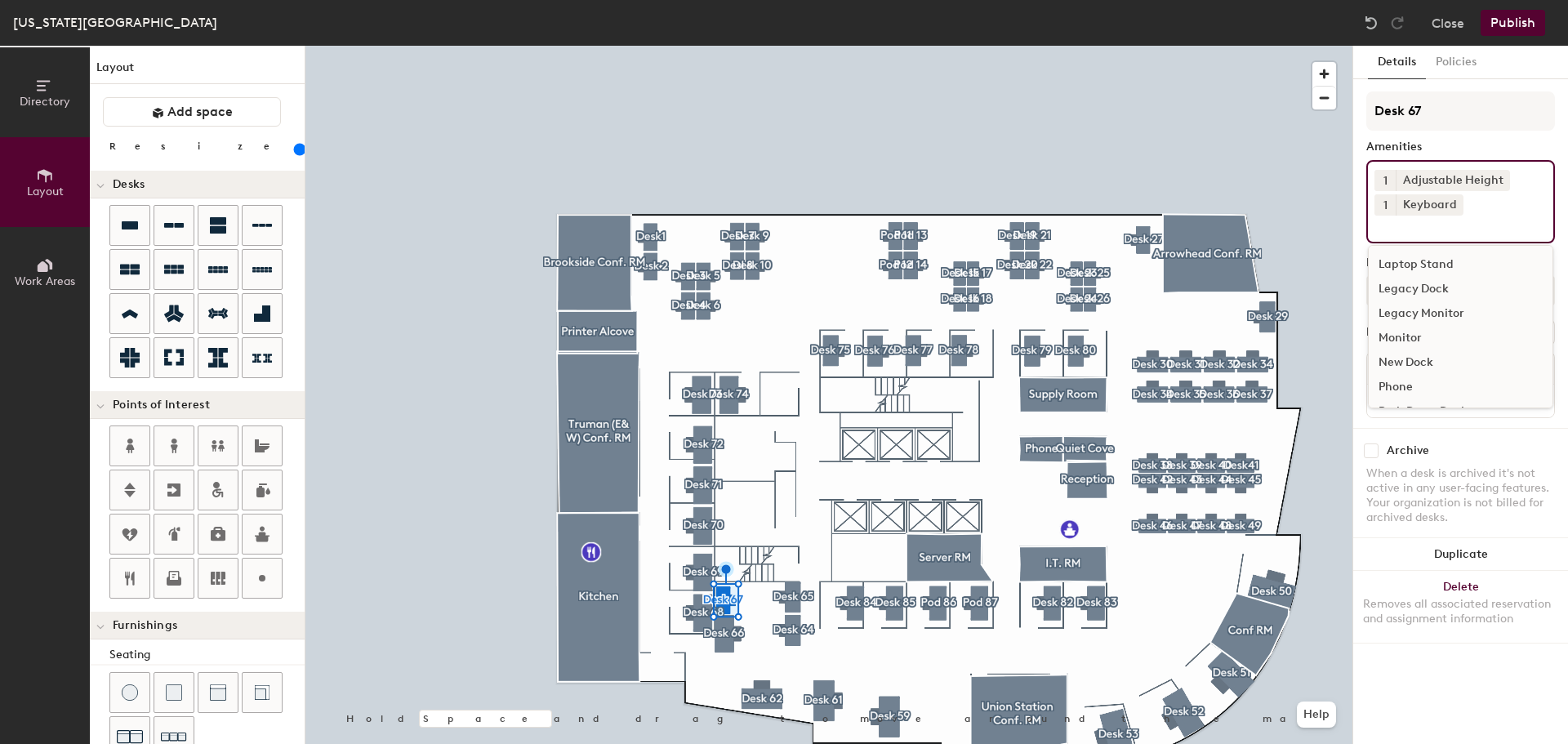
click at [1411, 331] on div "Monitor" at bounding box center [1461, 338] width 184 height 25
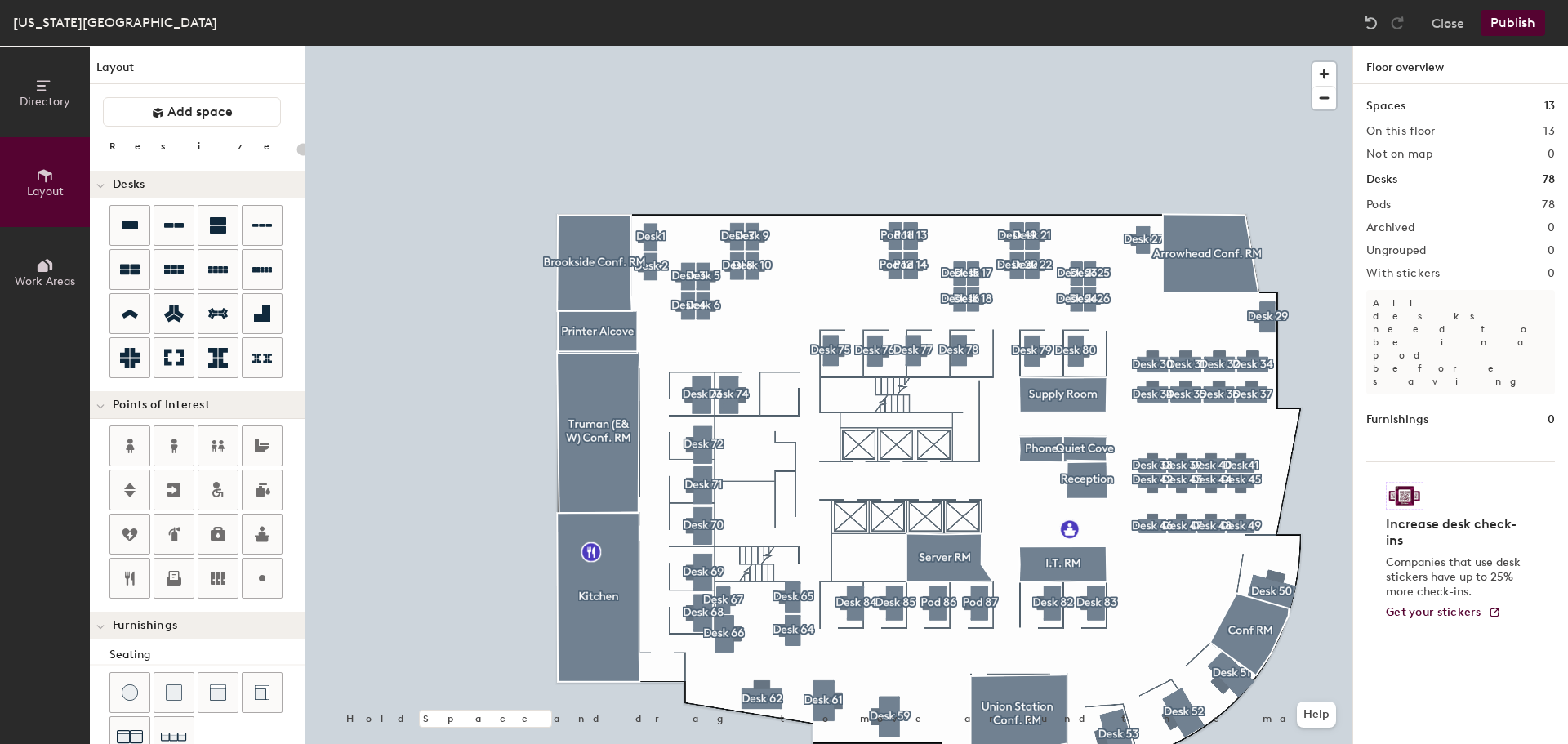
click at [727, 46] on div at bounding box center [829, 46] width 1047 height 0
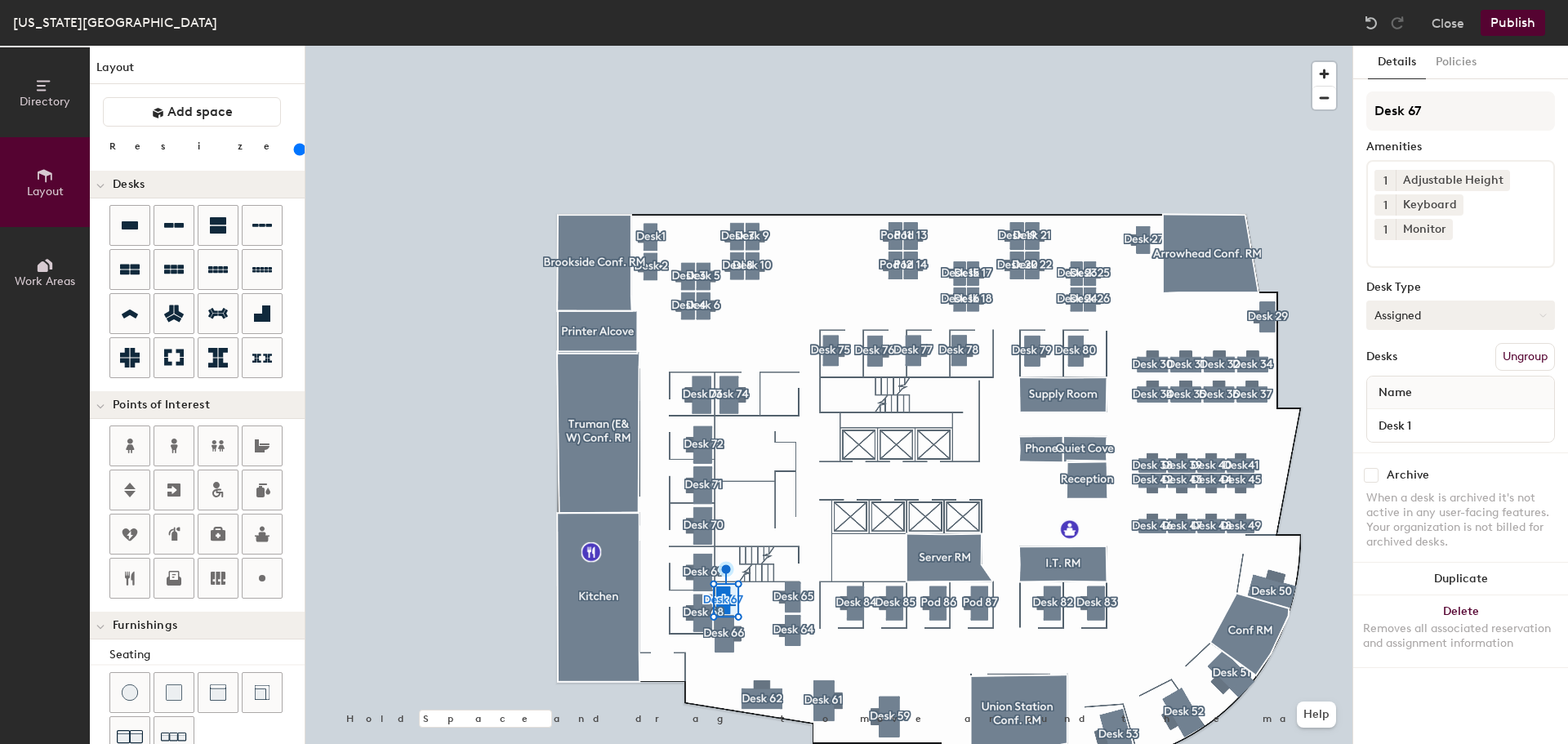
click at [1454, 301] on button "Assigned" at bounding box center [1461, 315] width 188 height 29
click at [1415, 403] on div "Hoteled" at bounding box center [1449, 414] width 163 height 25
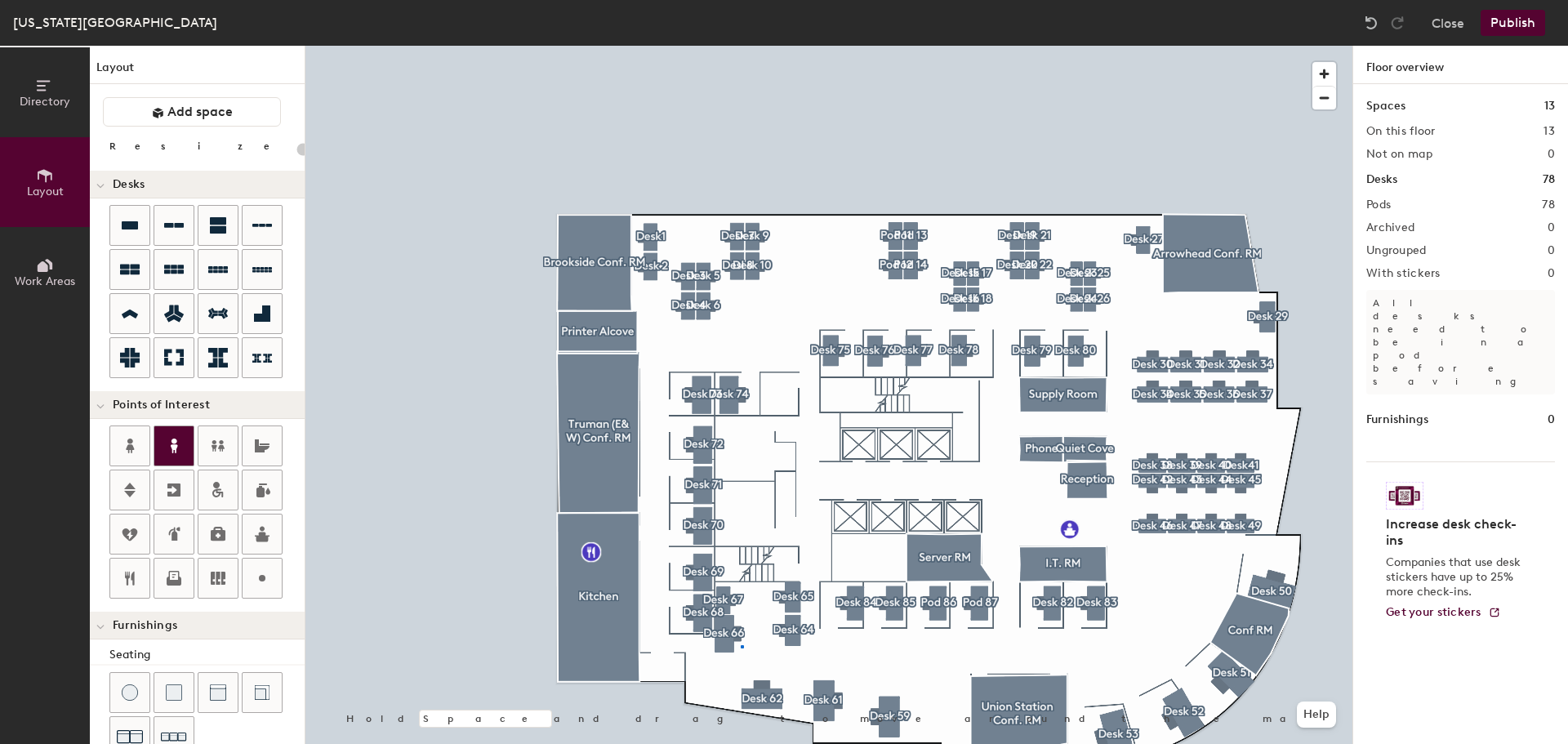
click at [741, 46] on div at bounding box center [829, 46] width 1047 height 0
click at [726, 46] on div at bounding box center [829, 46] width 1047 height 0
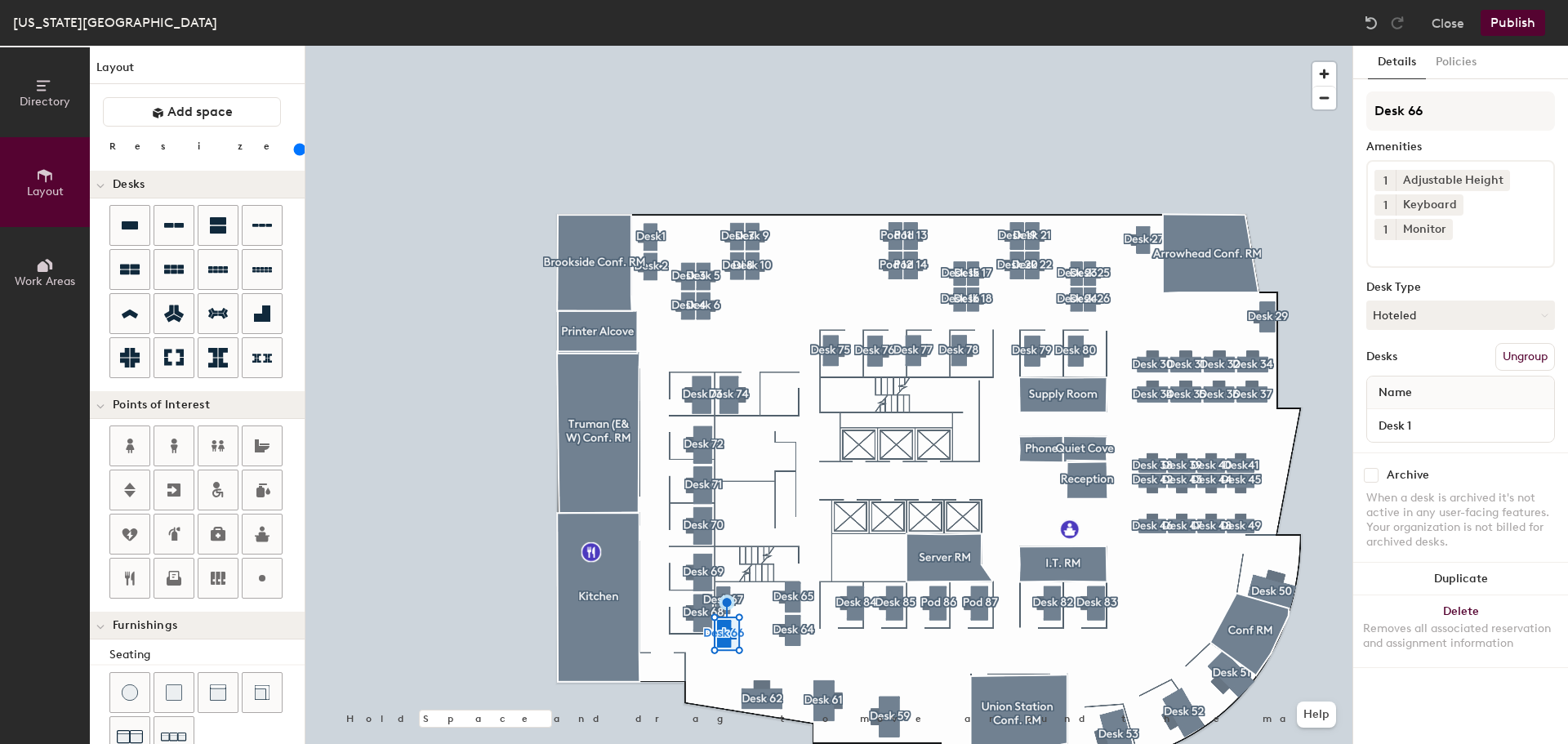
drag, startPoint x: 189, startPoint y: 147, endPoint x: 182, endPoint y: 158, distance: 13.0
click at [297, 156] on input "range" at bounding box center [297, 149] width 0 height 13
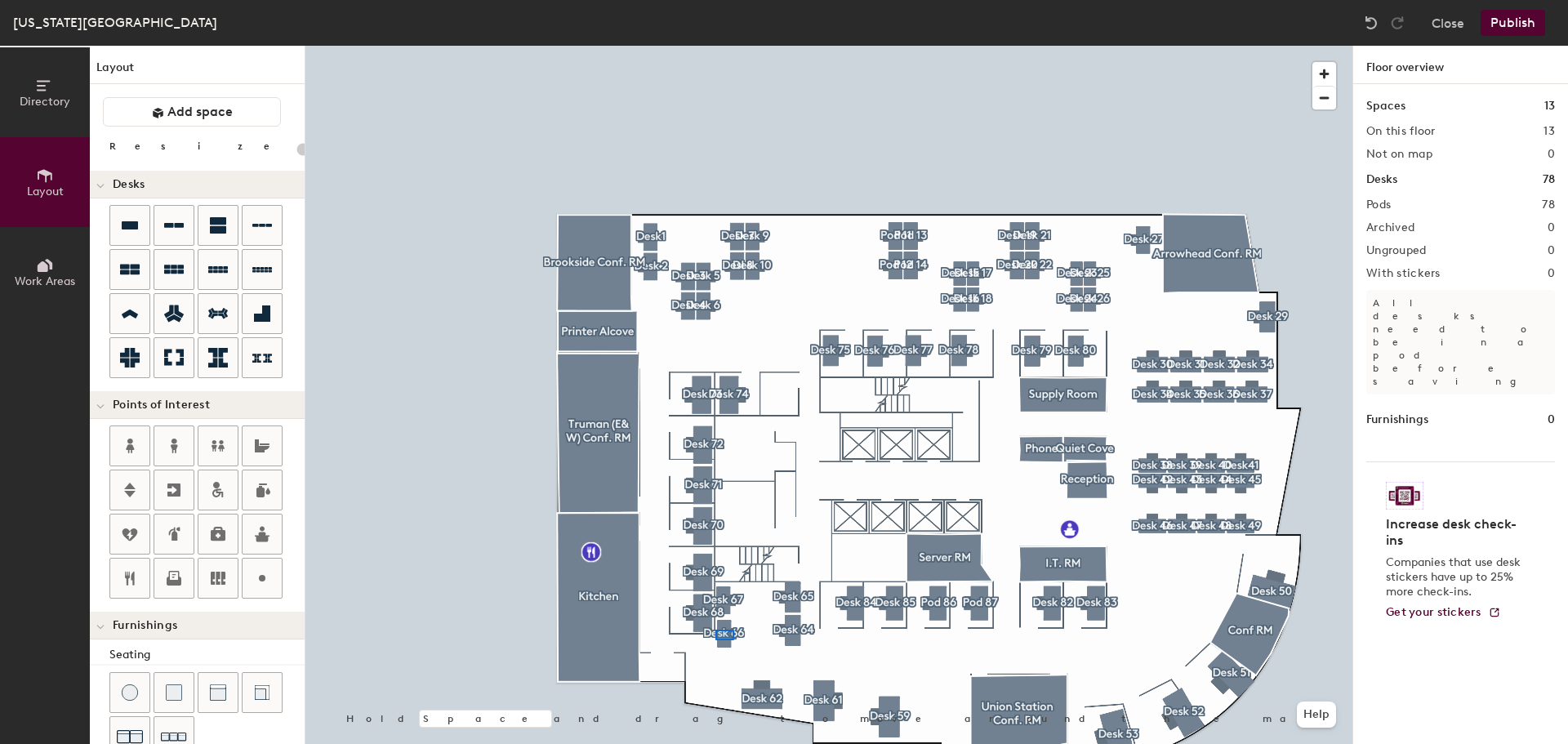
click at [716, 46] on div at bounding box center [829, 46] width 1047 height 0
type input "160"
click at [137, 222] on icon at bounding box center [130, 225] width 16 height 8
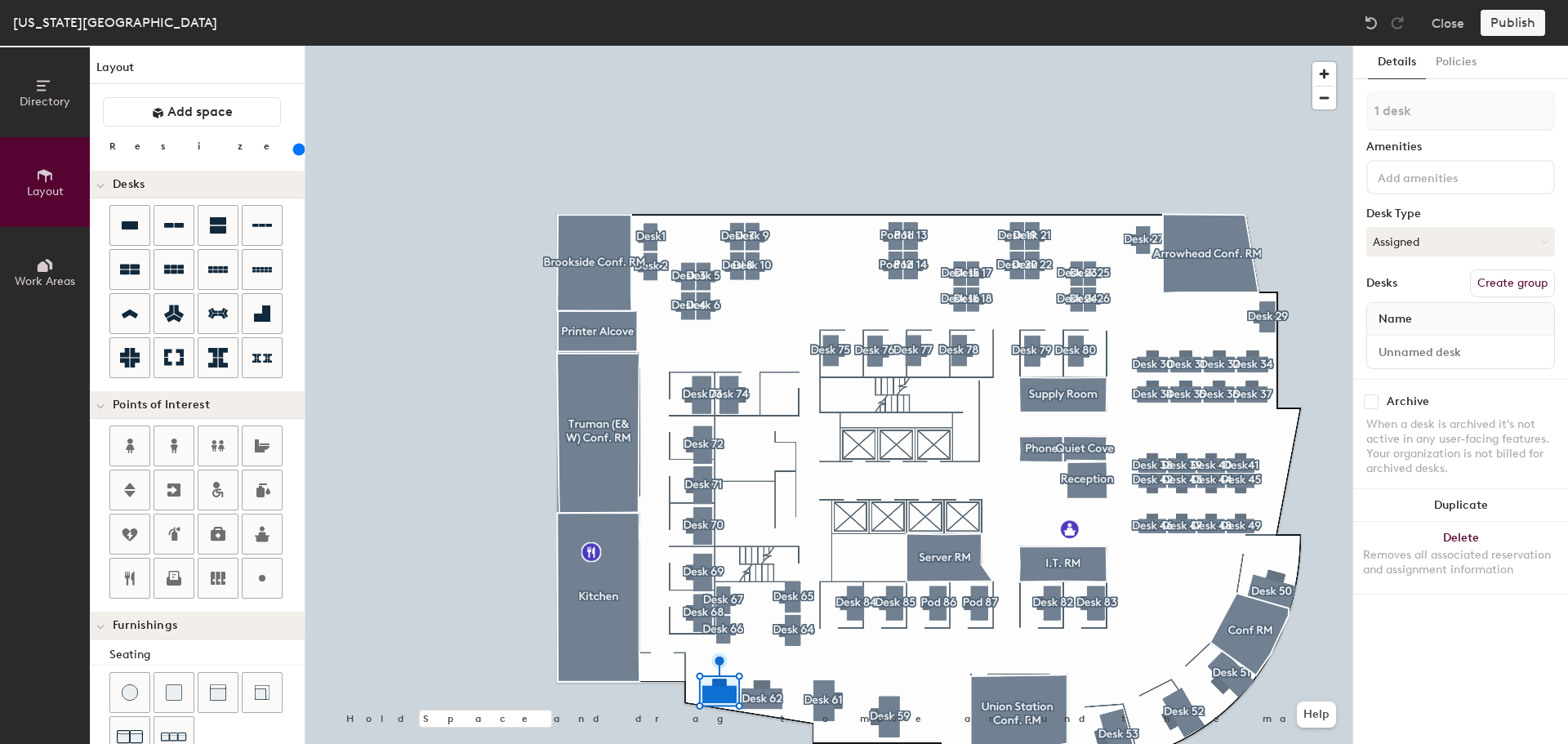
drag, startPoint x: 179, startPoint y: 147, endPoint x: 188, endPoint y: 156, distance: 12.7
click at [297, 156] on input "range" at bounding box center [297, 149] width 0 height 13
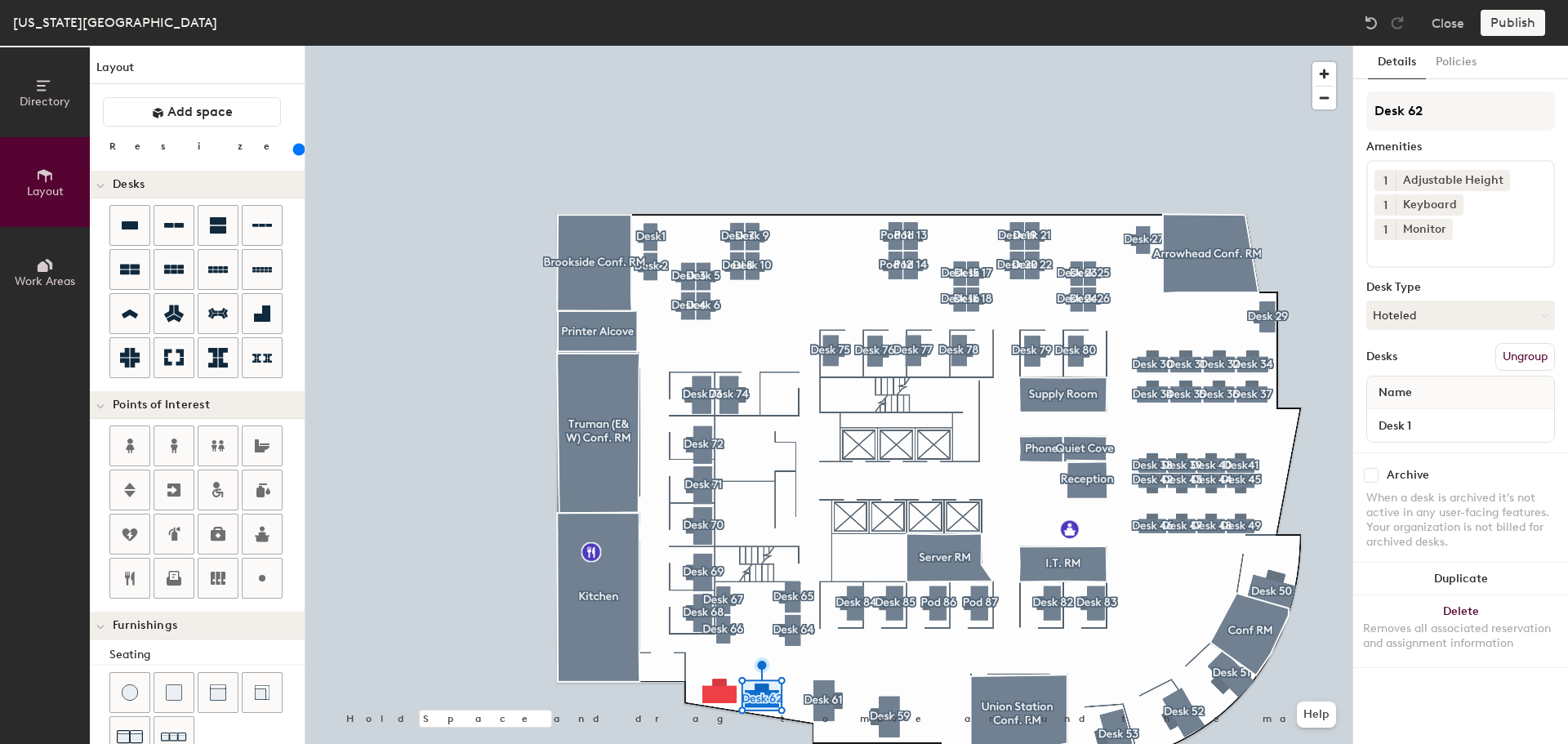
click at [297, 148] on input "range" at bounding box center [297, 149] width 0 height 13
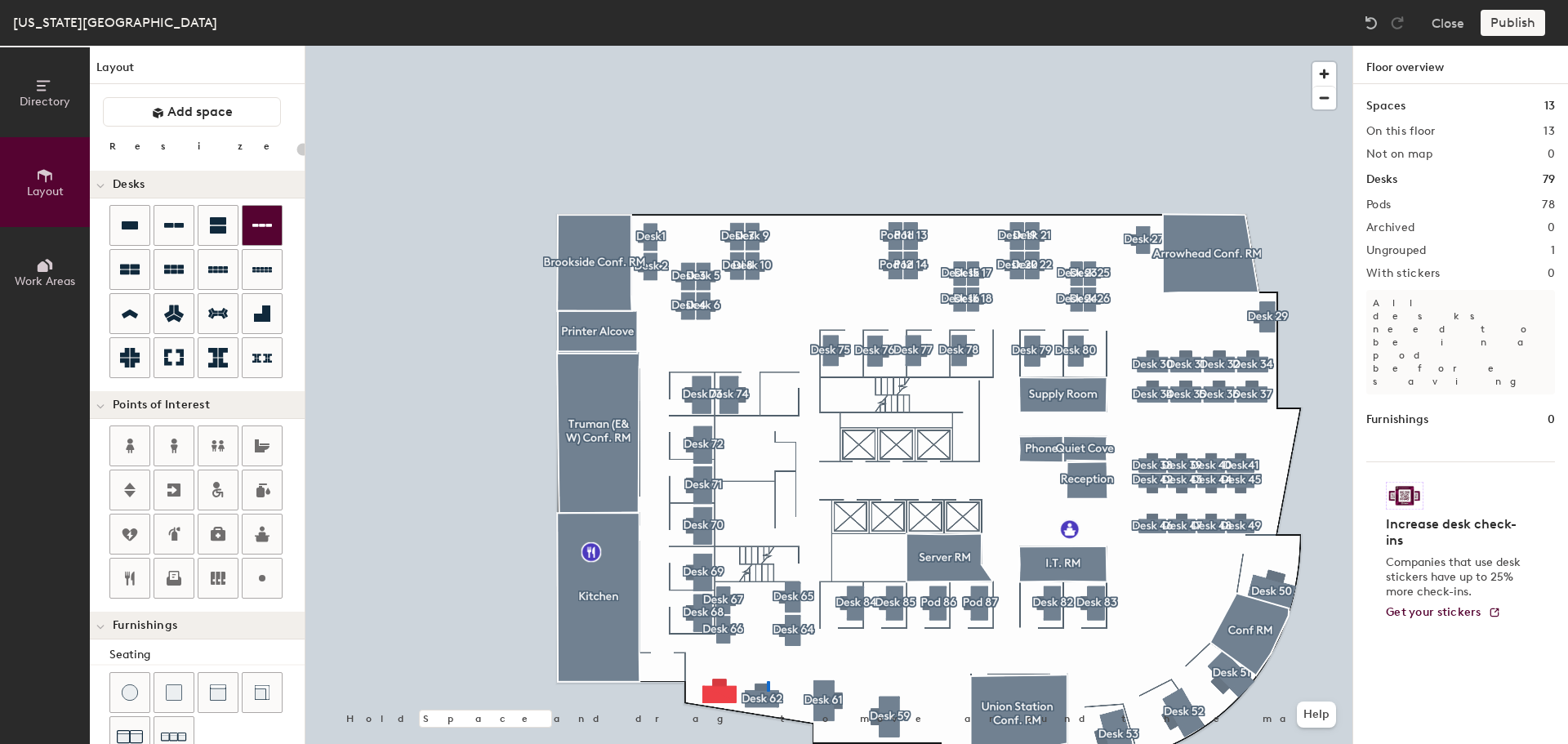
click at [767, 46] on div at bounding box center [829, 46] width 1047 height 0
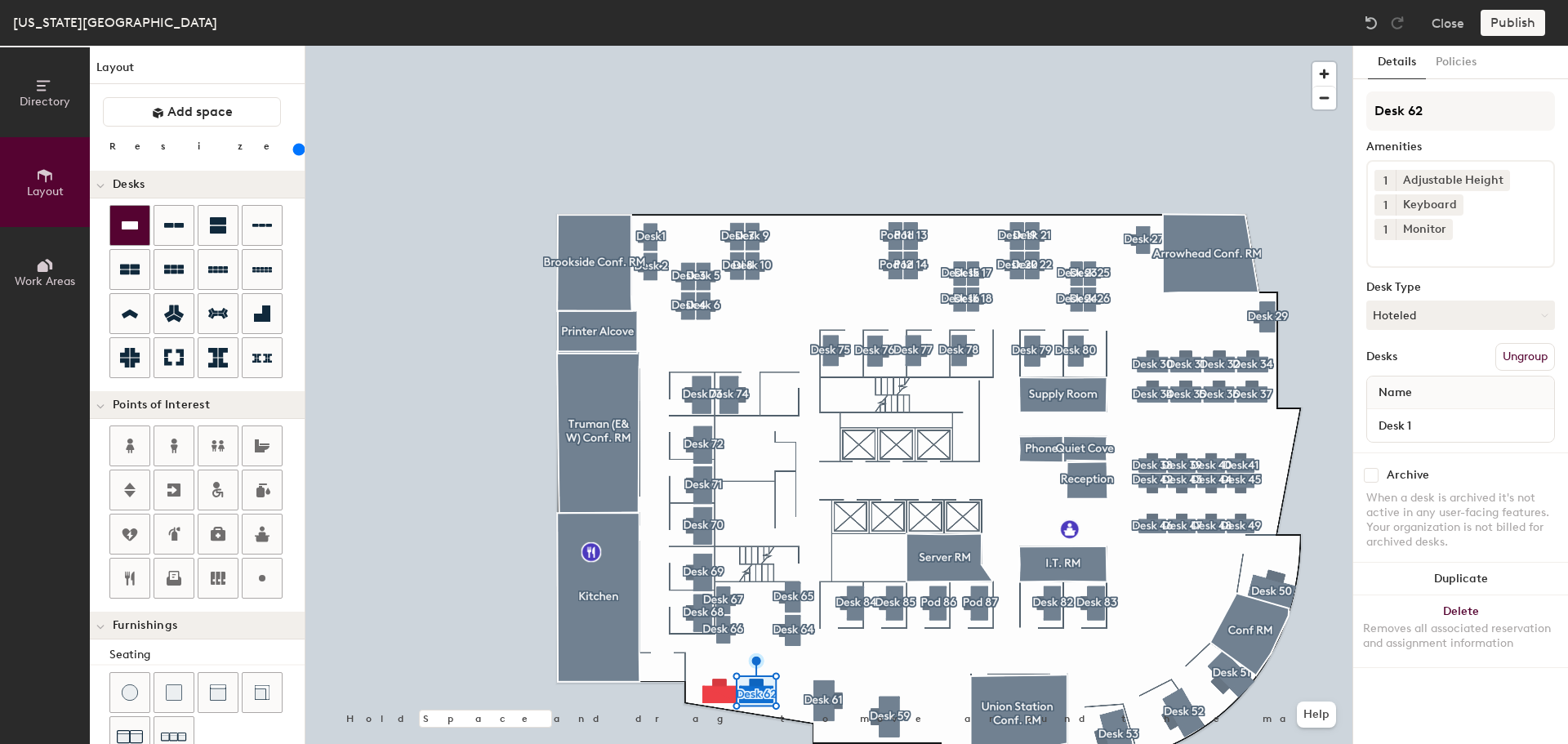
click at [133, 229] on icon at bounding box center [130, 225] width 16 height 8
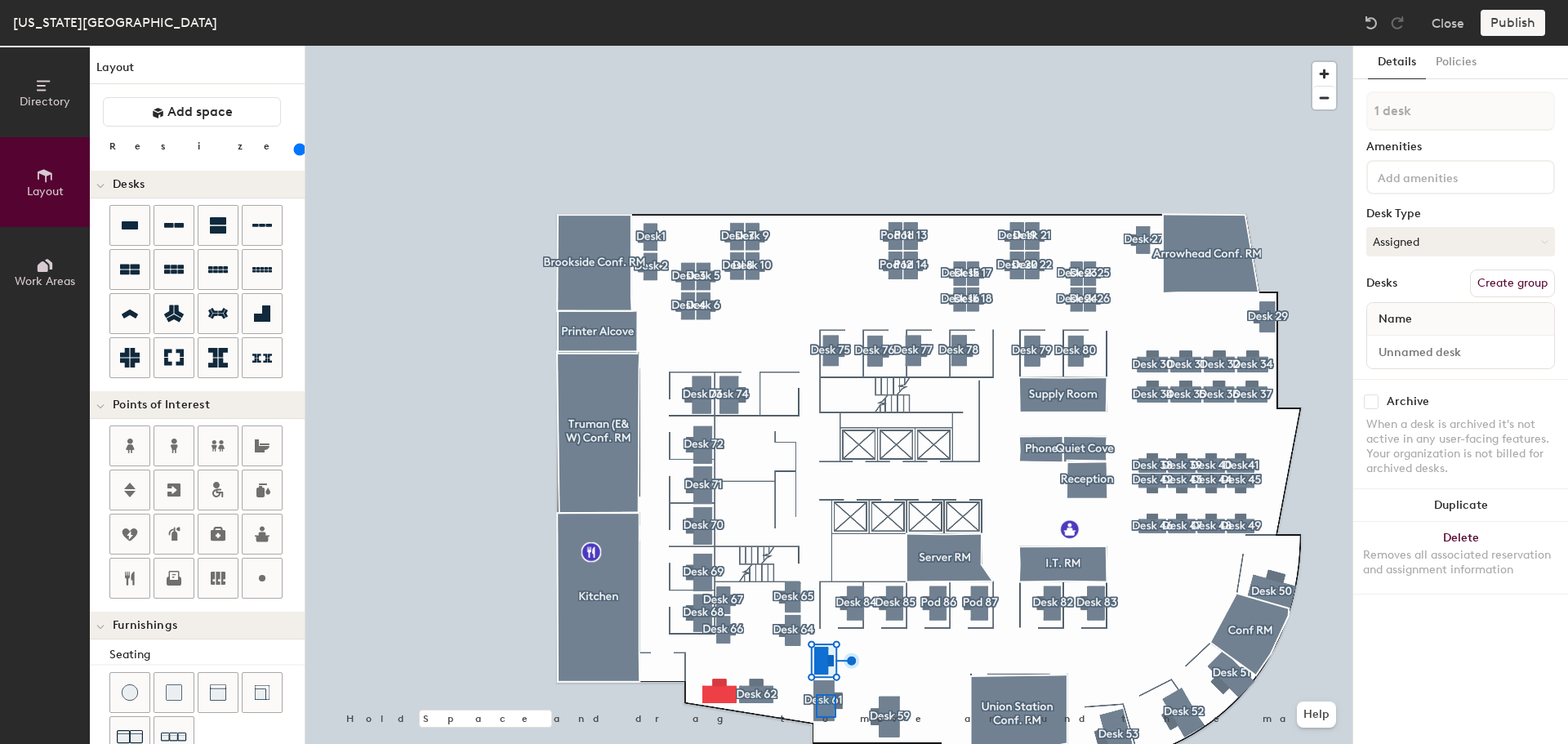
click at [816, 46] on div at bounding box center [829, 46] width 1047 height 0
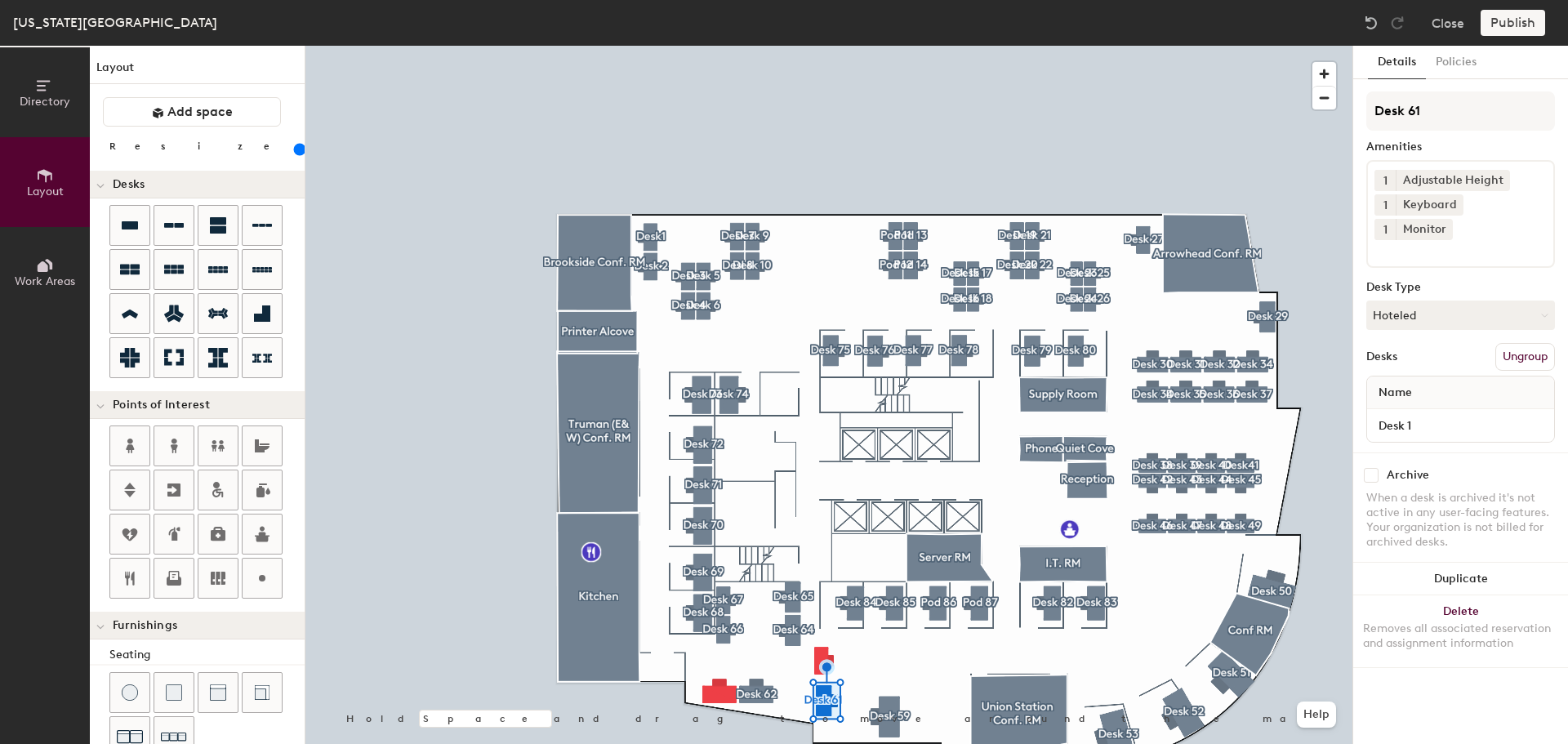
drag, startPoint x: 194, startPoint y: 149, endPoint x: 186, endPoint y: 163, distance: 16.1
click input "range"
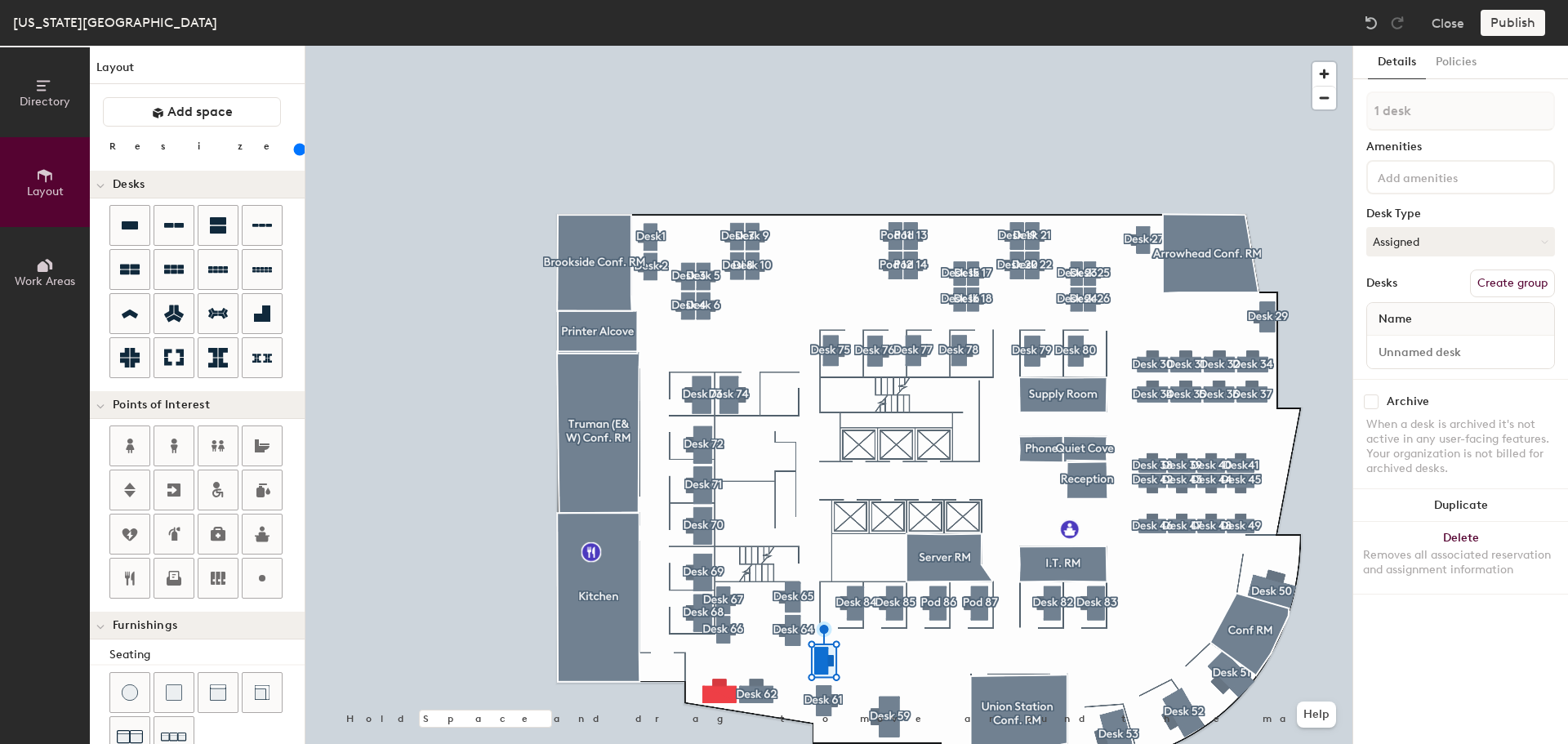
click input "range"
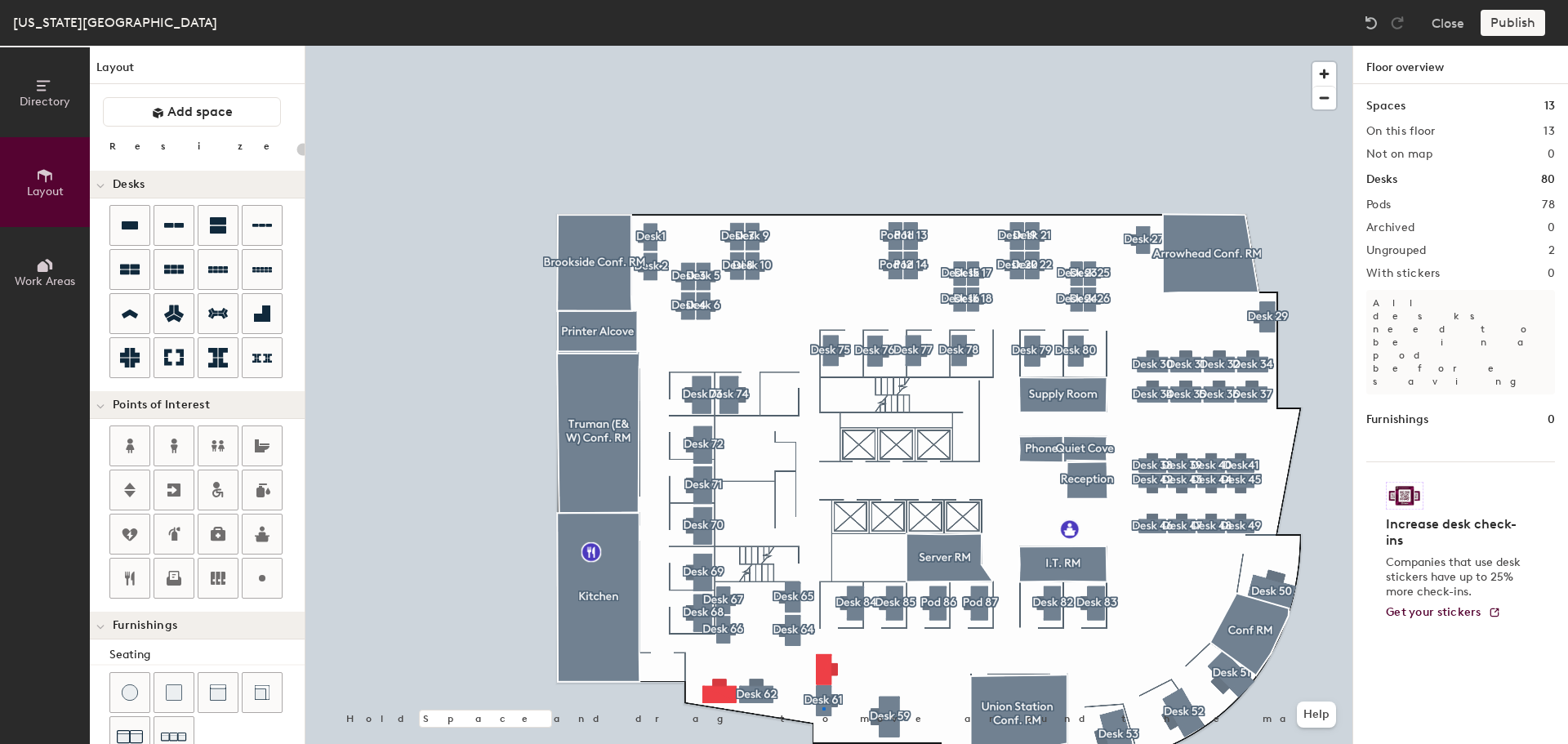
click div
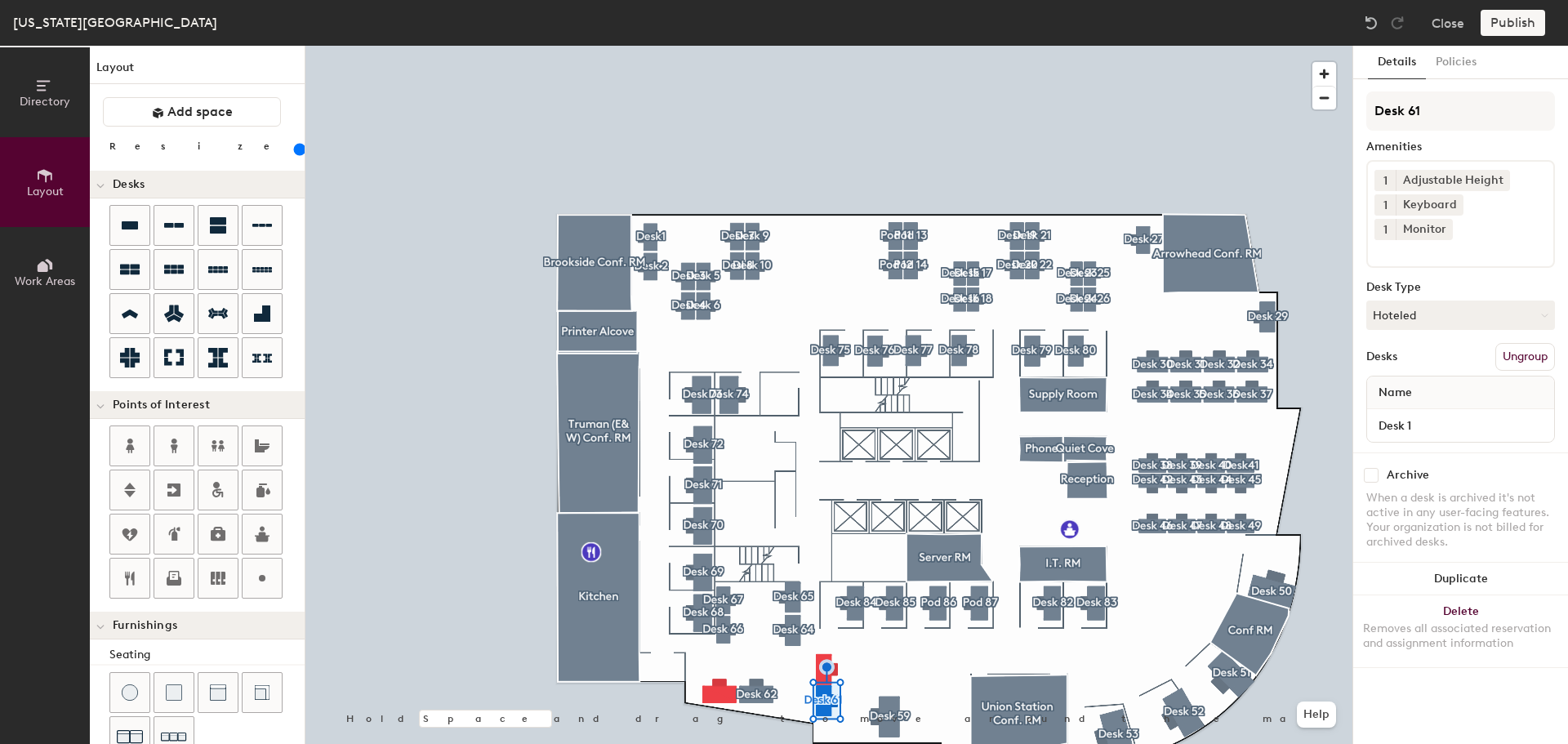
click div
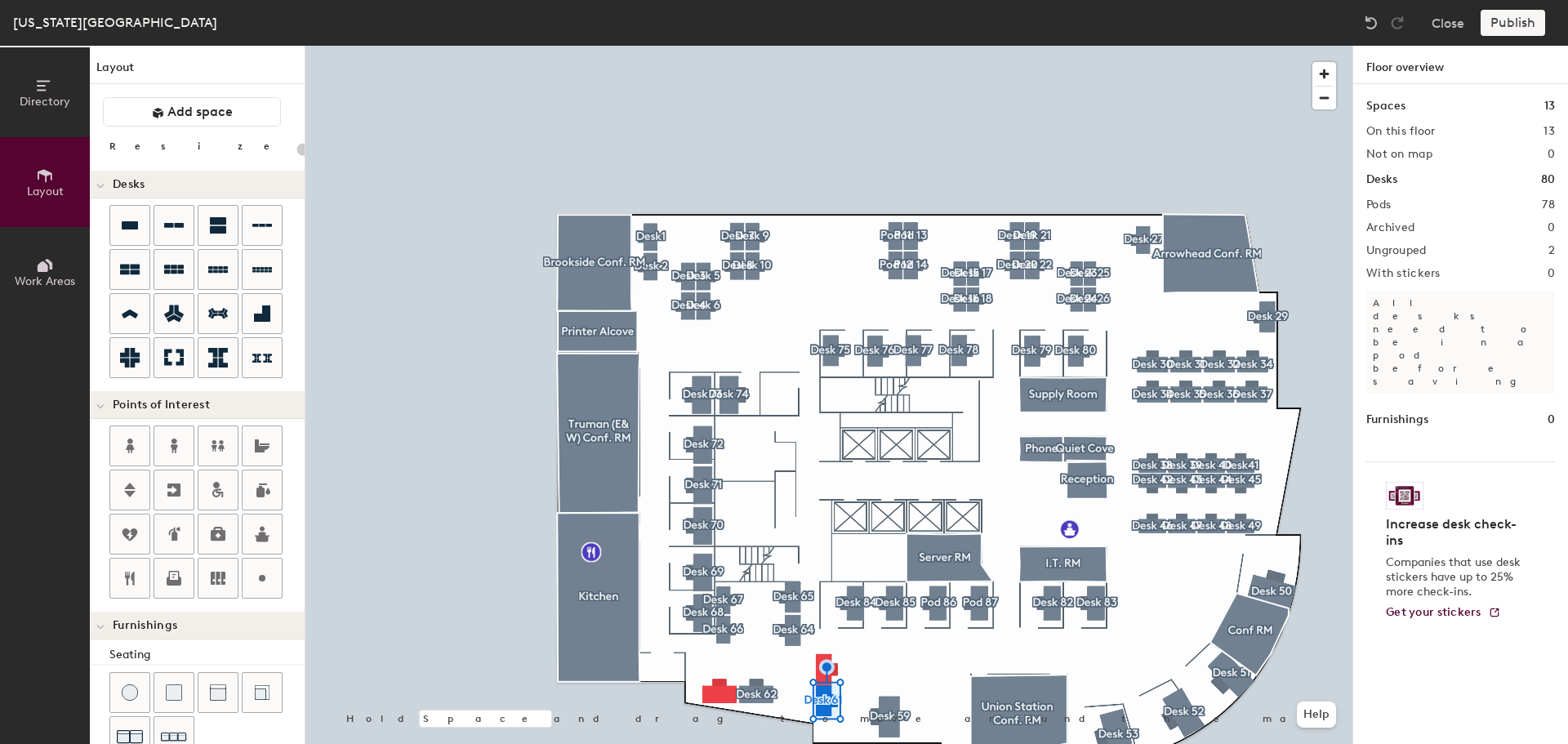
type input "20"
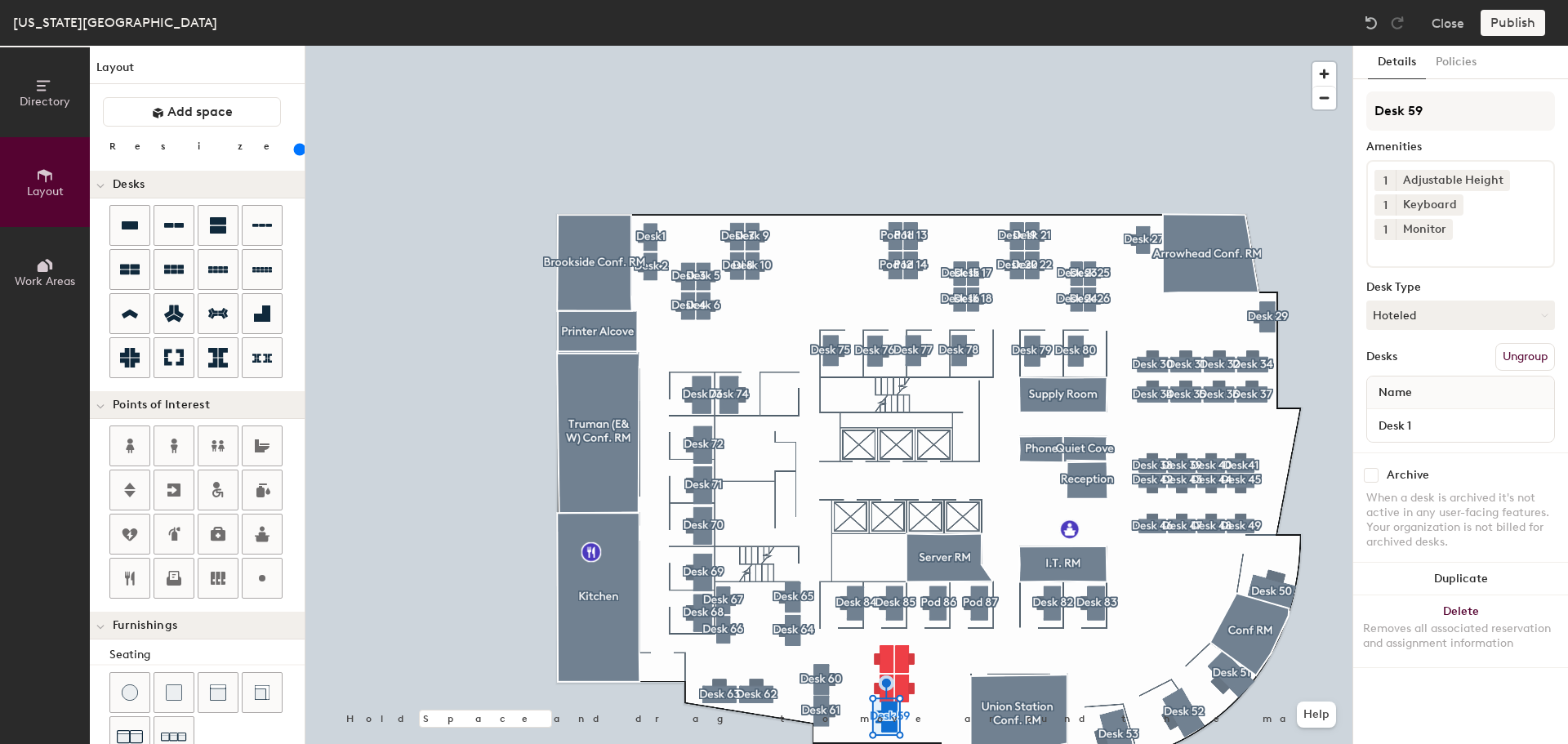
click at [297, 152] on input "range" at bounding box center [297, 149] width 0 height 13
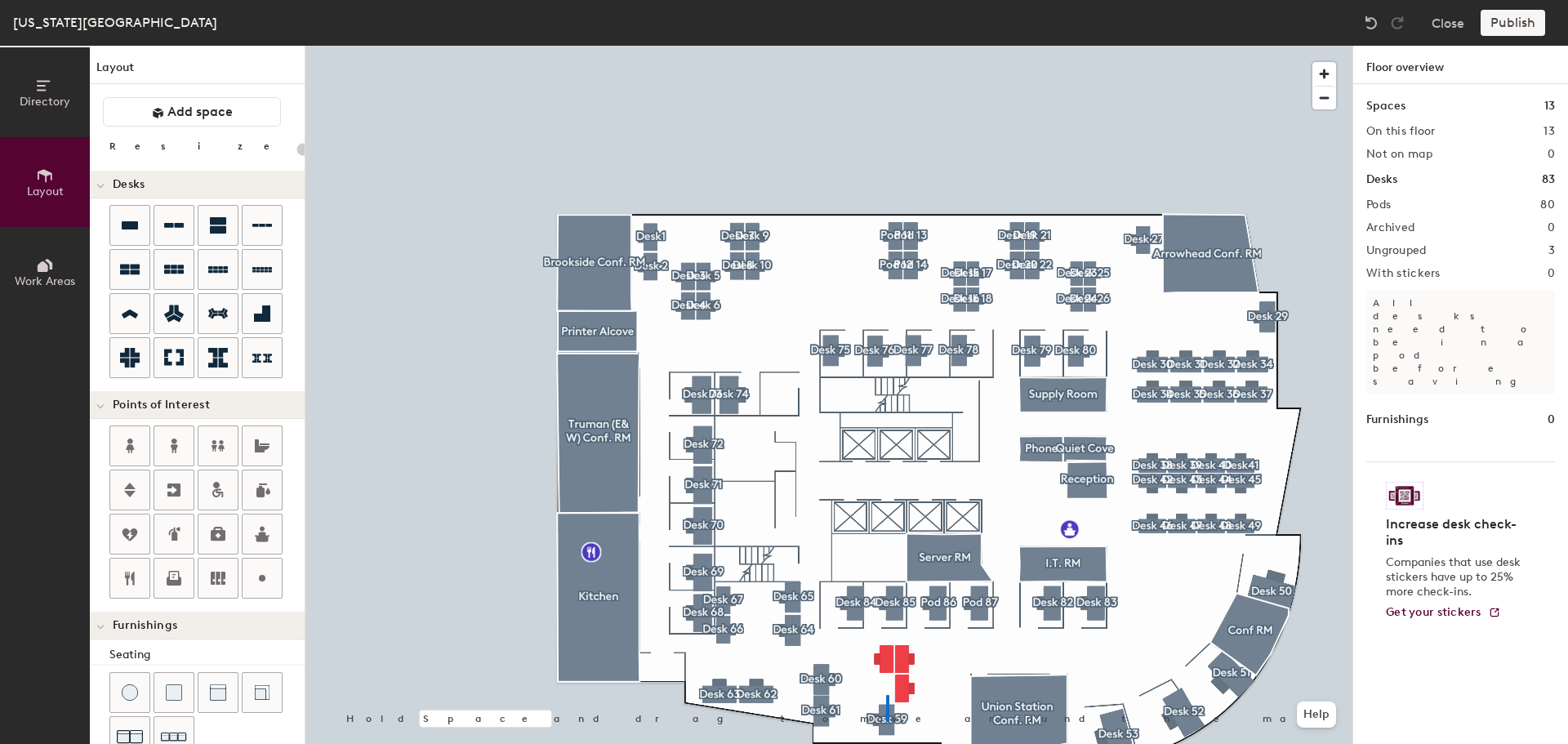
click at [886, 46] on div at bounding box center [829, 46] width 1047 height 0
click at [881, 46] on div at bounding box center [829, 46] width 1047 height 0
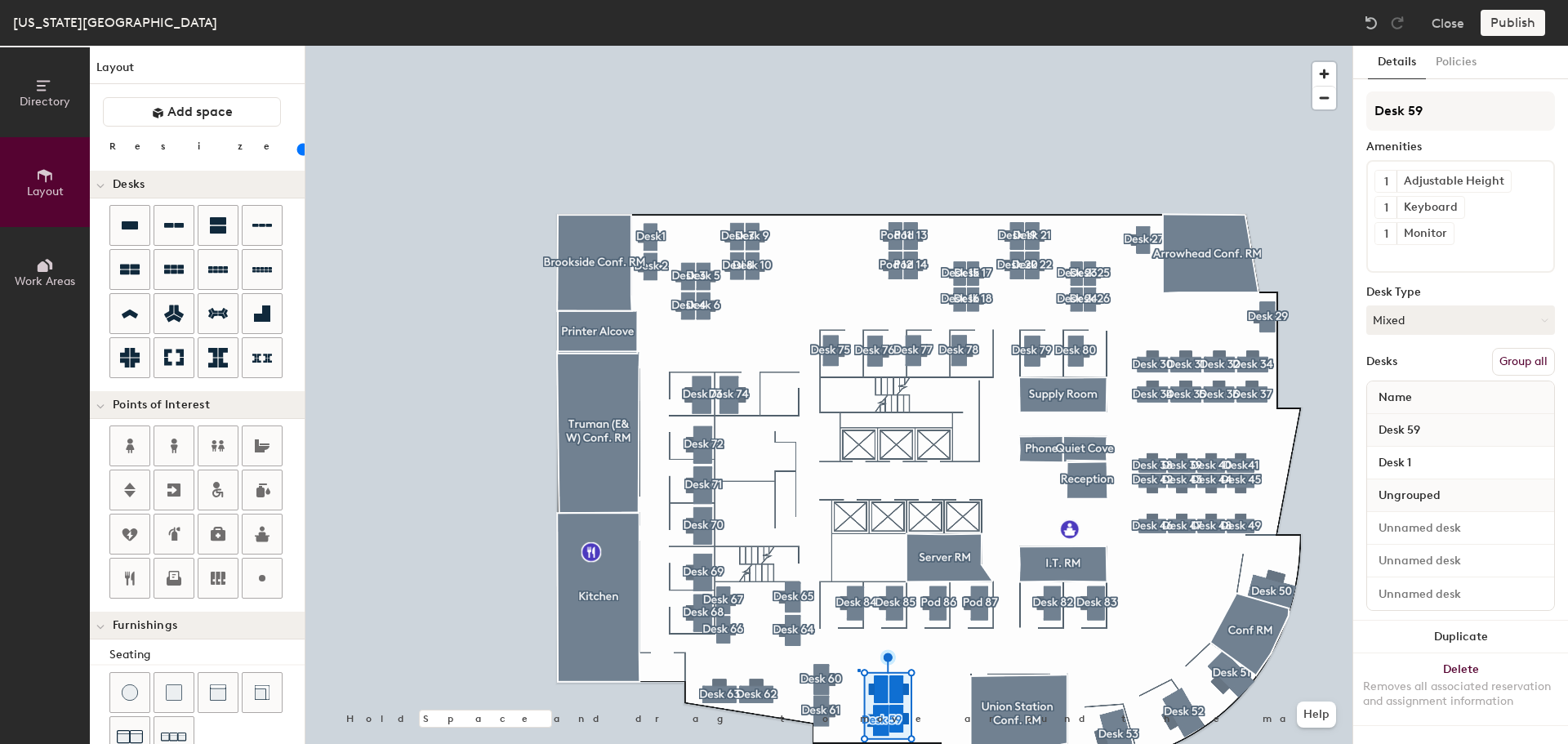
click at [858, 46] on div at bounding box center [829, 46] width 1047 height 0
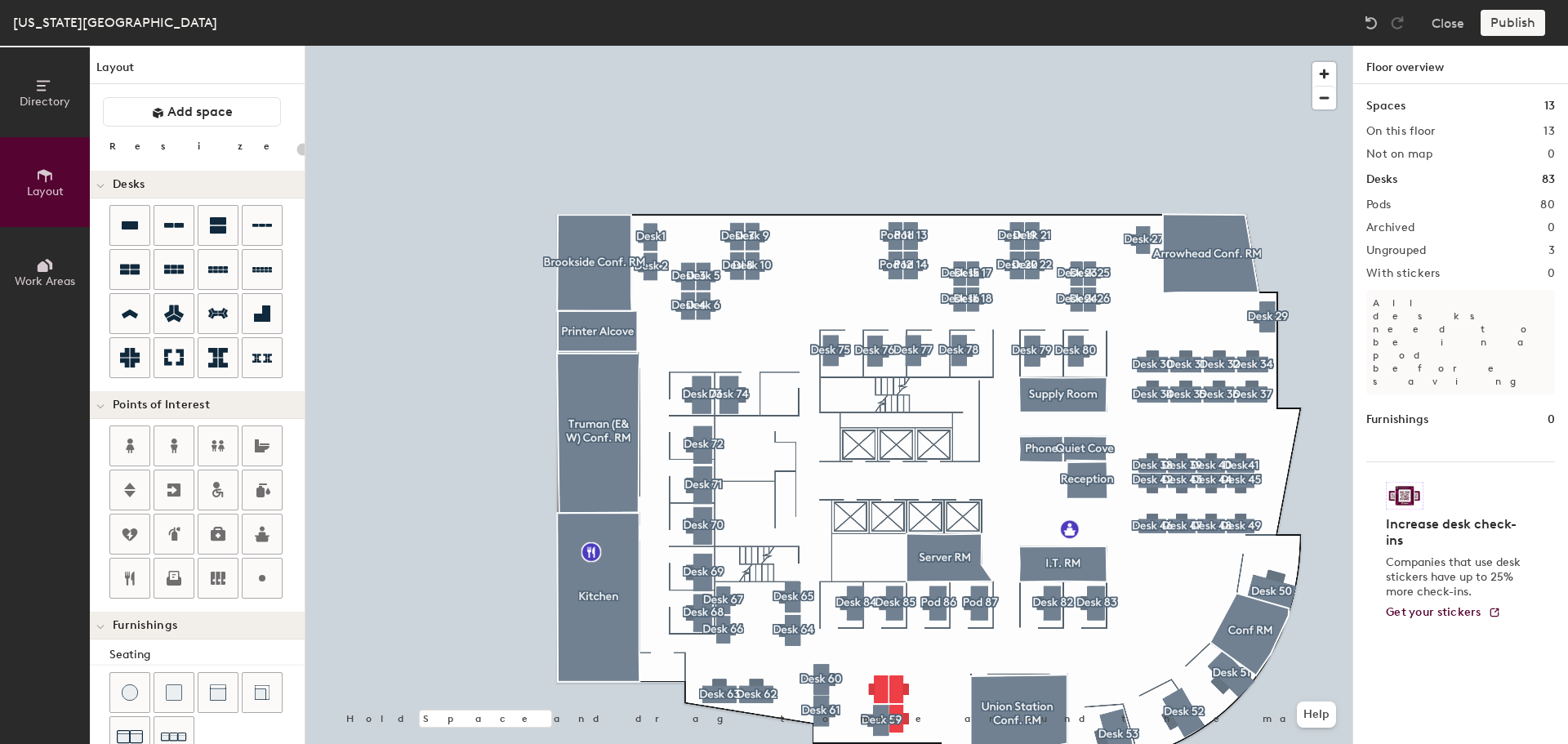
type input "160"
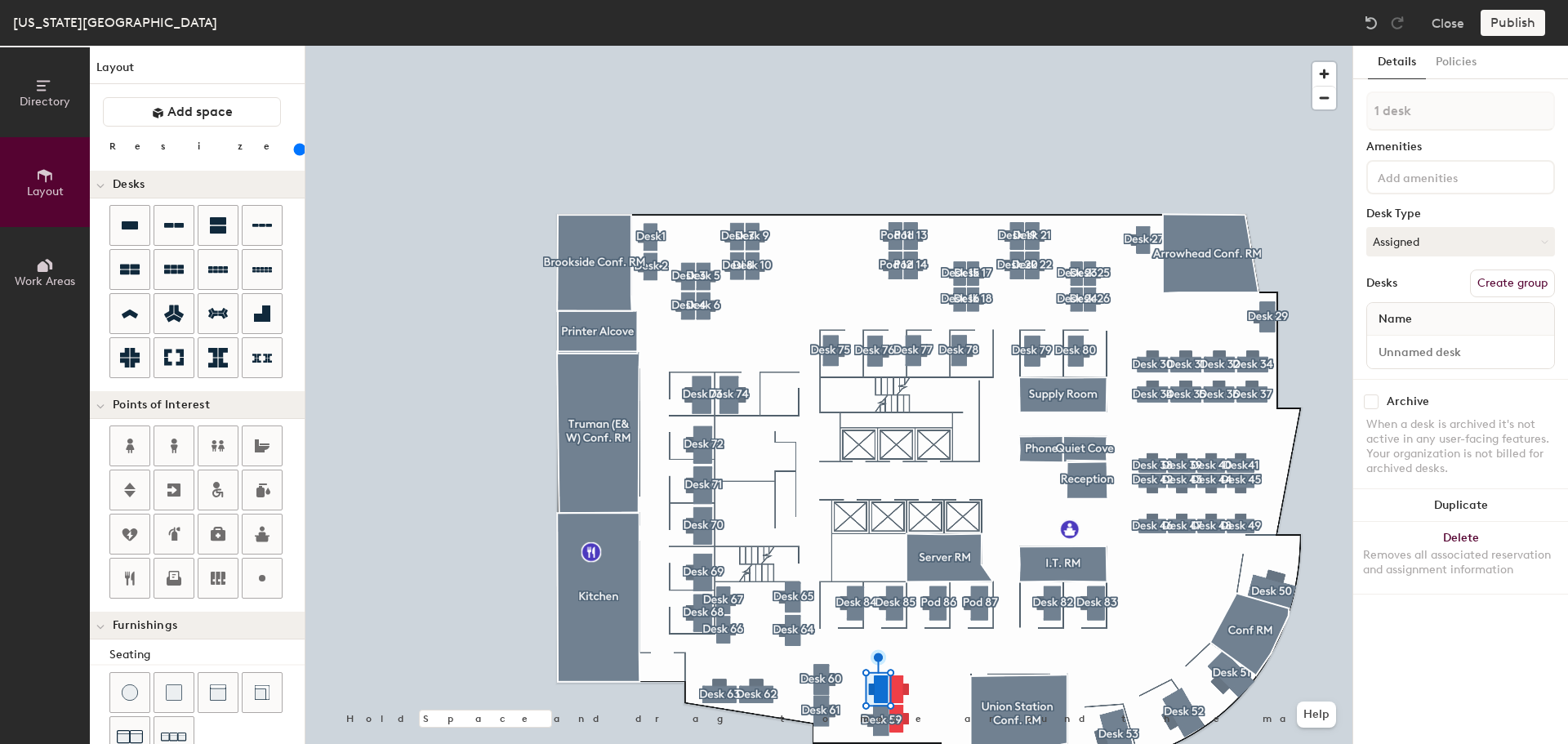
click at [1516, 290] on button "Create group" at bounding box center [1512, 283] width 85 height 27
click at [1347, 111] on div "Directory Layout Work Areas Layout Add space Resize Desks Points of Interest Fu…" at bounding box center [784, 394] width 1568 height 698
type input "Desk58"
click at [1477, 179] on input at bounding box center [1448, 177] width 147 height 20
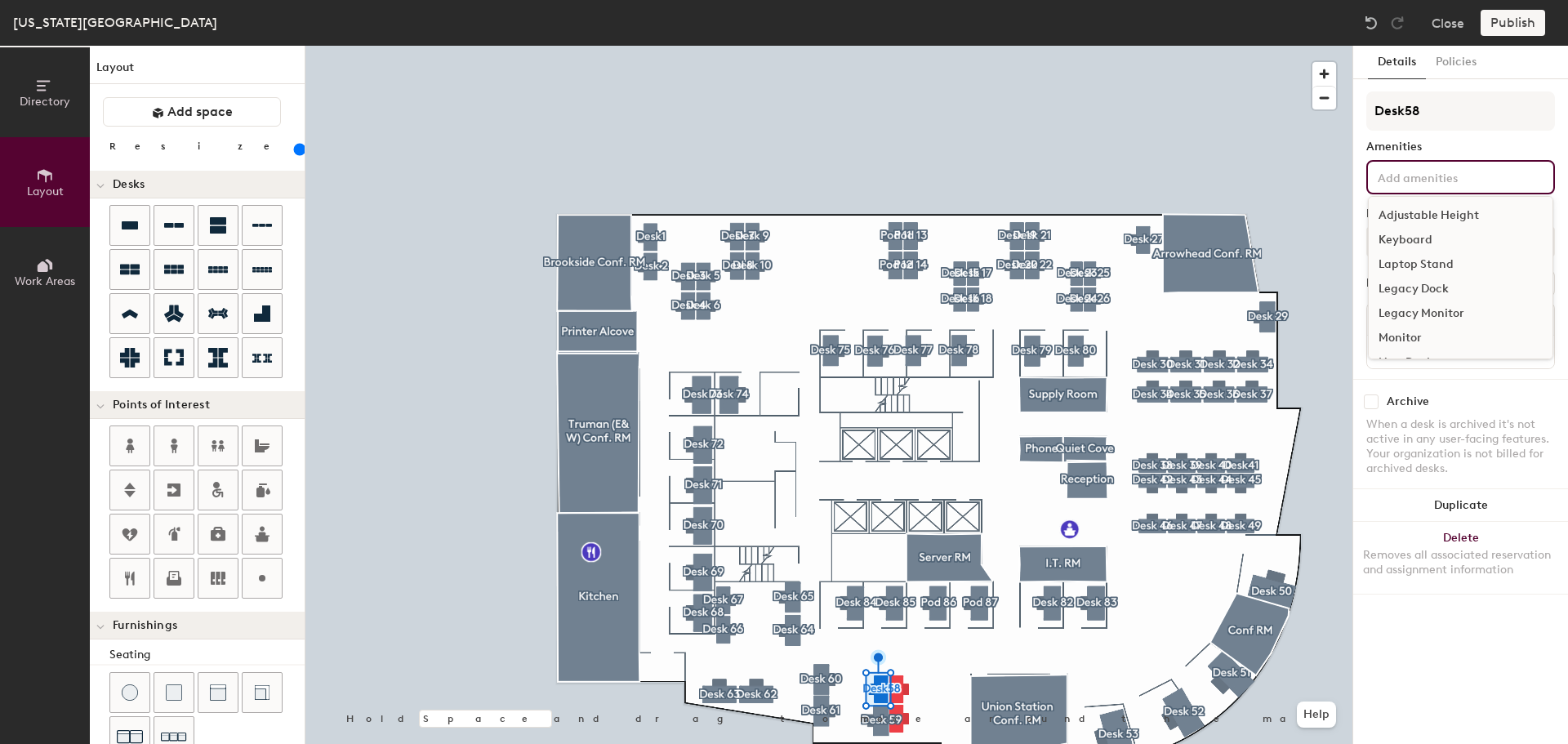
click at [1443, 215] on div "Adjustable Height" at bounding box center [1461, 215] width 184 height 25
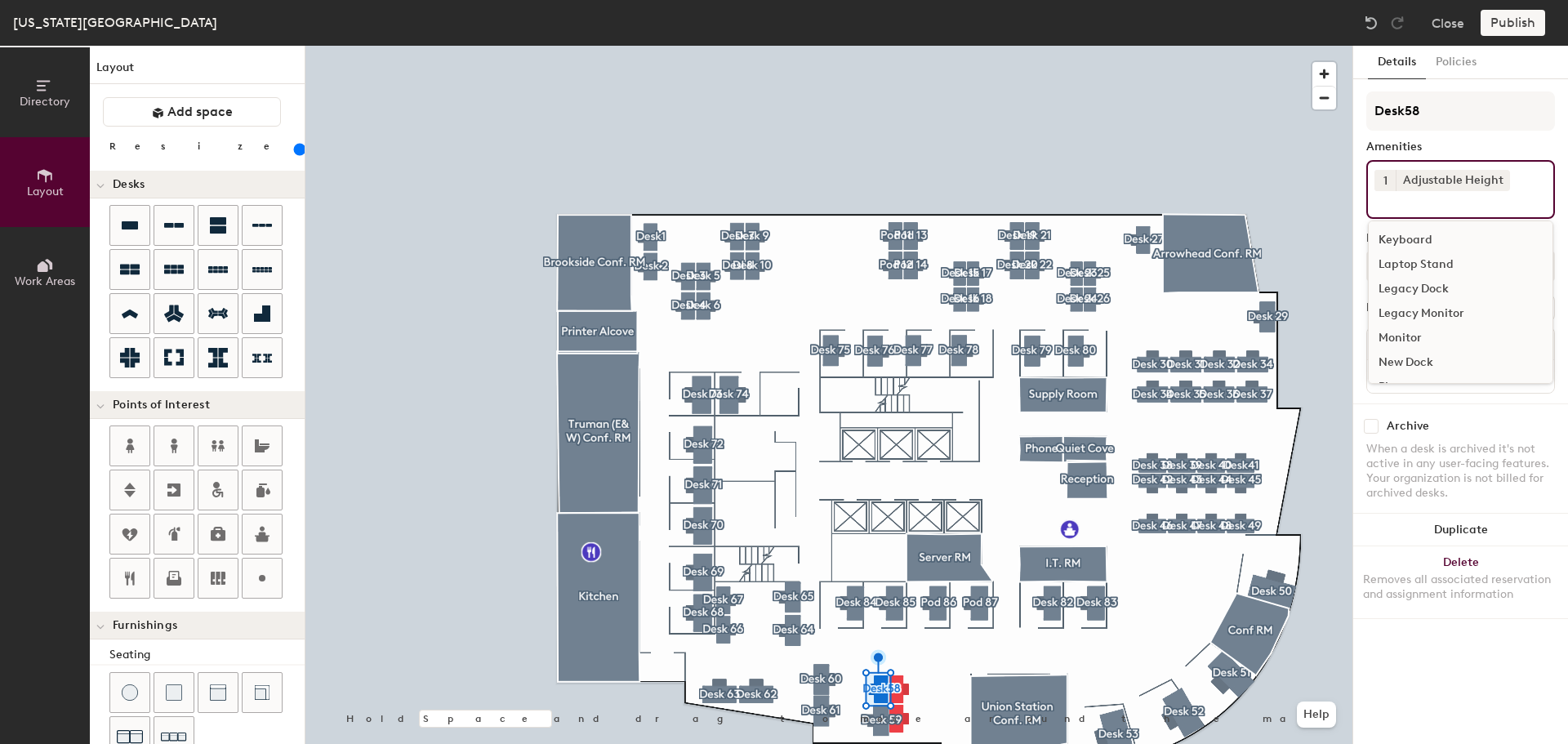
click at [1399, 240] on div "Keyboard" at bounding box center [1461, 240] width 184 height 25
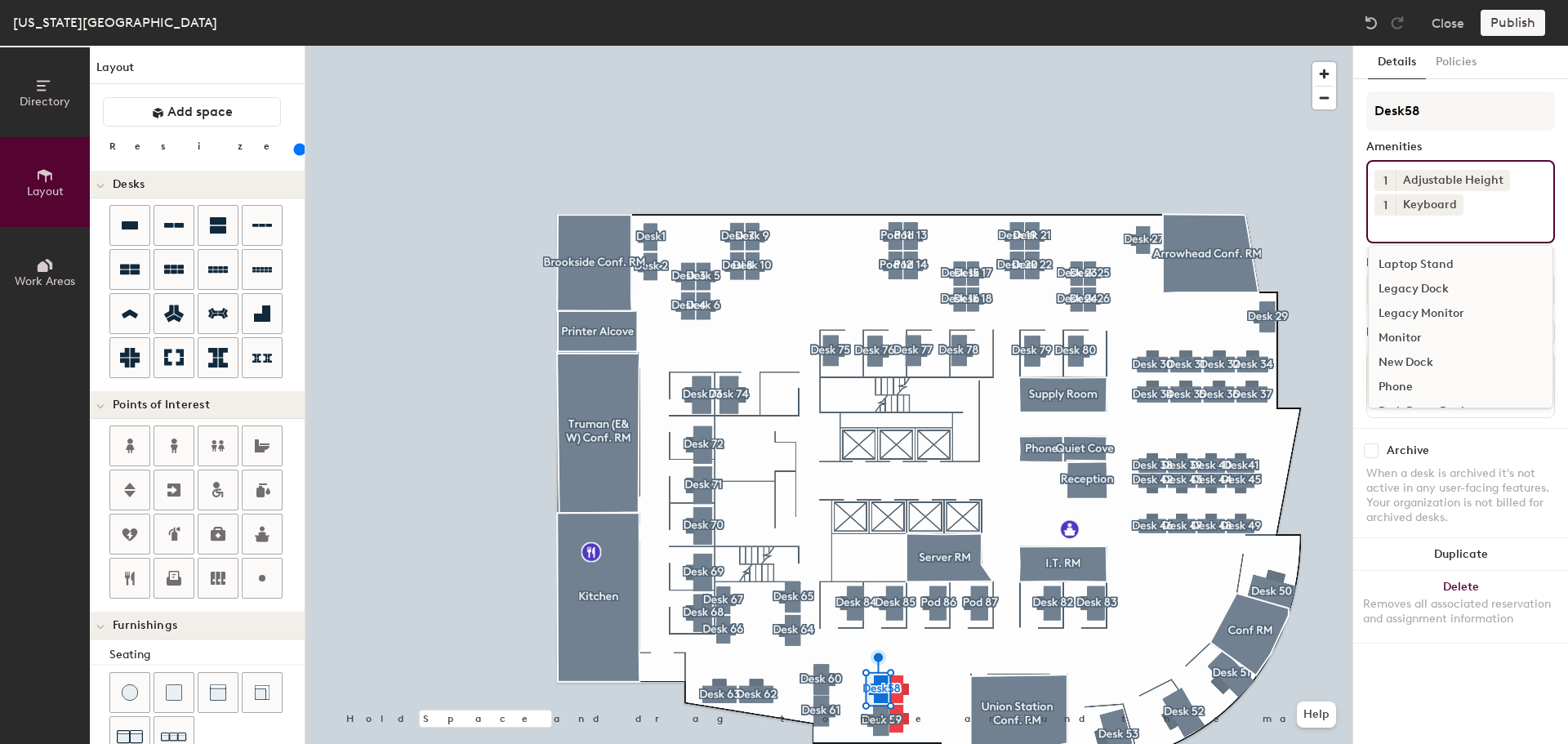
click at [1406, 331] on div "Monitor" at bounding box center [1461, 338] width 184 height 25
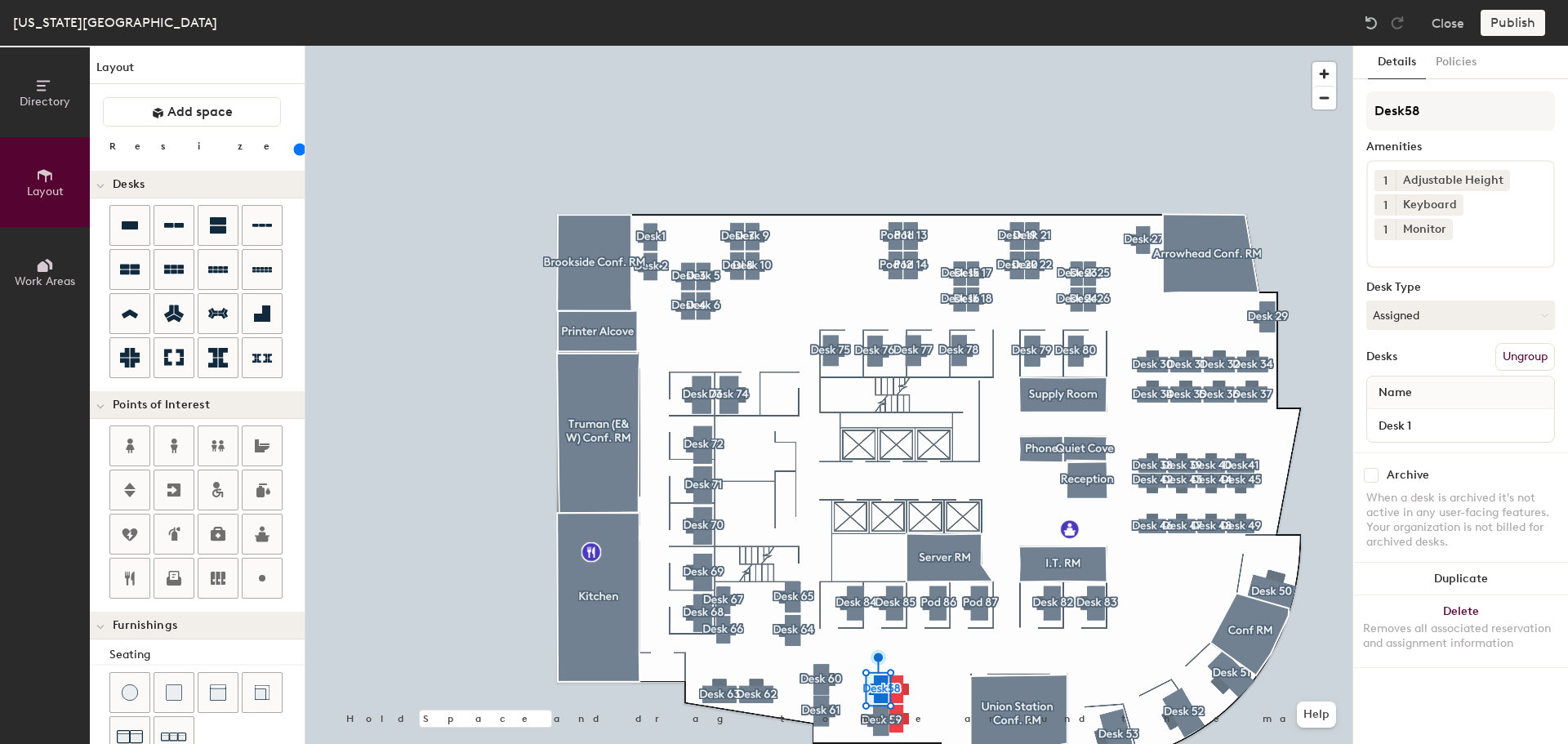
click at [1502, 491] on div "When a desk is archived it's not active in any user-facing features. Your organ…" at bounding box center [1461, 520] width 188 height 59
click at [1419, 301] on button "Assigned" at bounding box center [1461, 315] width 188 height 29
drag, startPoint x: 1392, startPoint y: 385, endPoint x: 1368, endPoint y: 403, distance: 30.0
click at [1392, 403] on div "Hoteled" at bounding box center [1449, 414] width 163 height 25
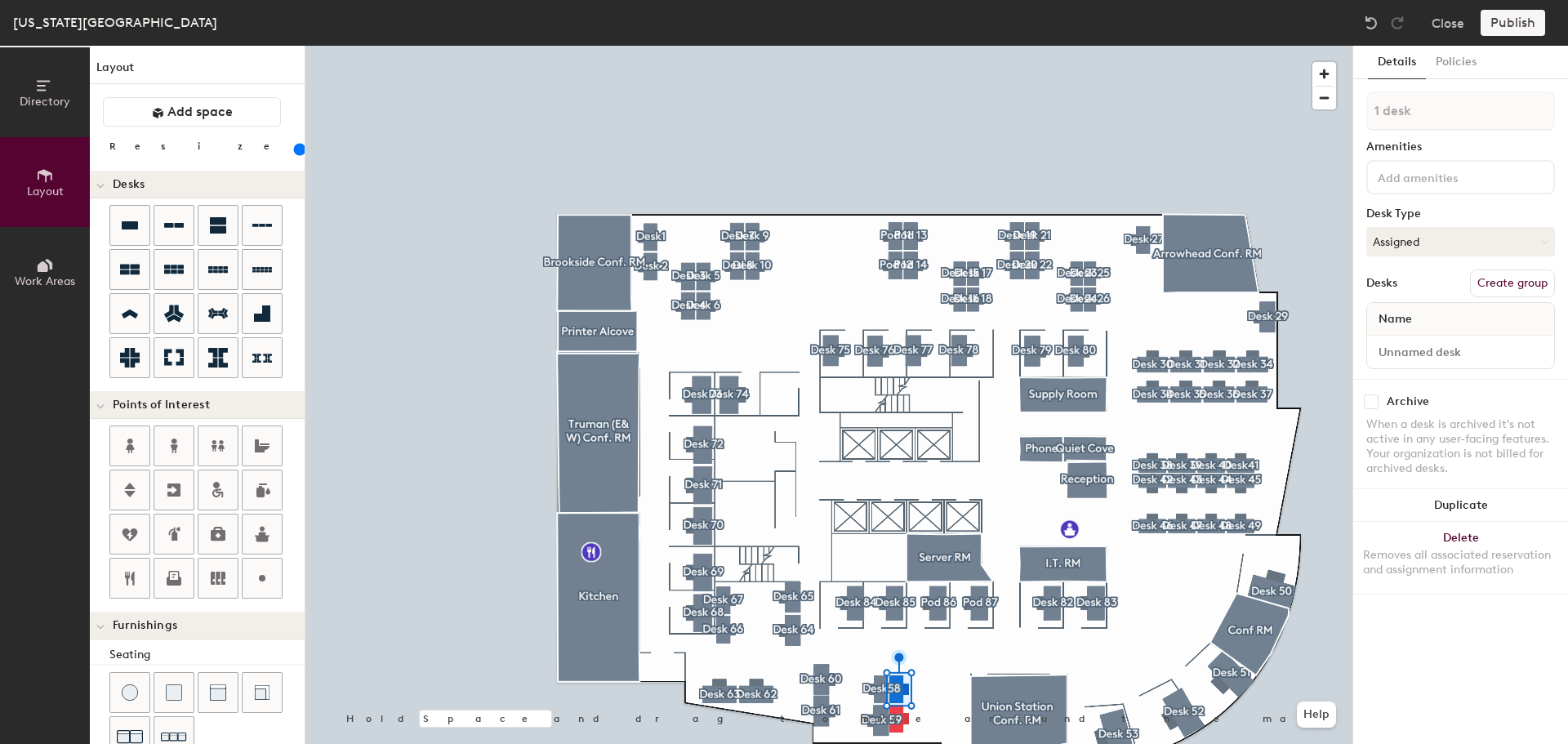
click at [1502, 280] on button "Create group" at bounding box center [1512, 283] width 85 height 27
drag, startPoint x: 1452, startPoint y: 118, endPoint x: 1335, endPoint y: 106, distance: 117.6
click at [1335, 106] on div "Directory Layout Work Areas Layout Add space Resize Desks Points of Interest Fu…" at bounding box center [784, 394] width 1568 height 698
type input "Desk"
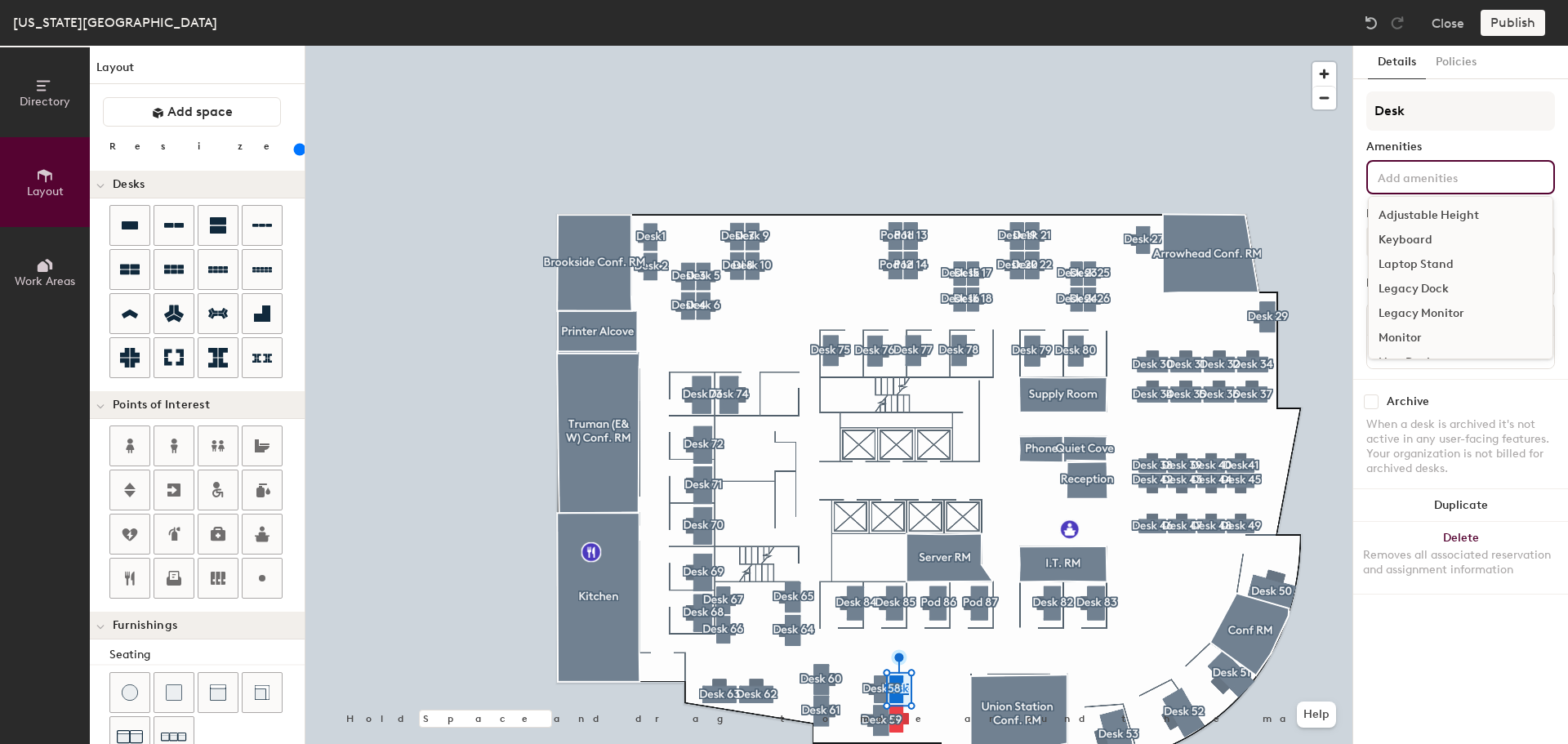
click at [1468, 179] on input at bounding box center [1448, 177] width 147 height 20
click at [1455, 211] on div "Adjustable Height" at bounding box center [1461, 215] width 184 height 25
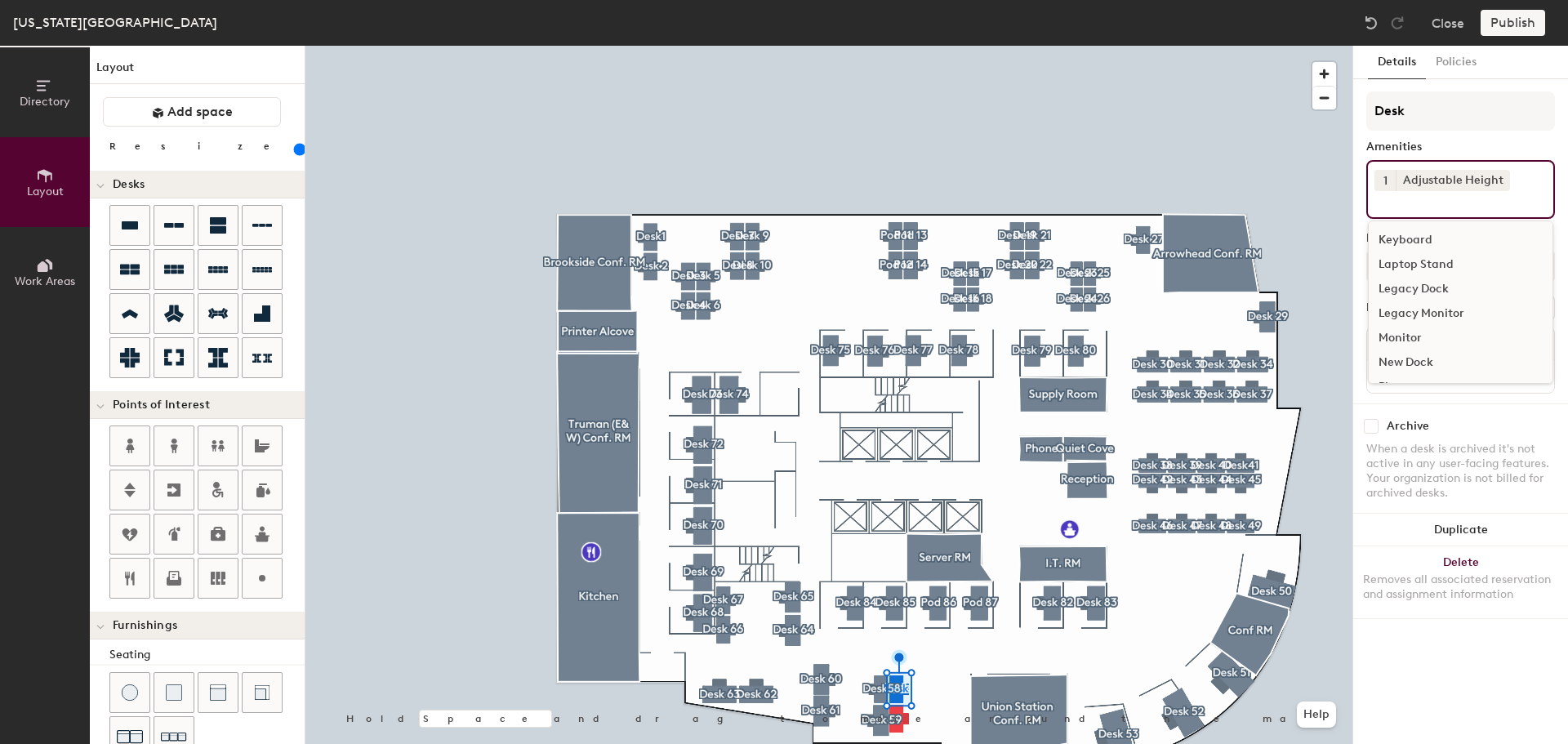
click at [1424, 233] on div "Keyboard" at bounding box center [1461, 240] width 184 height 25
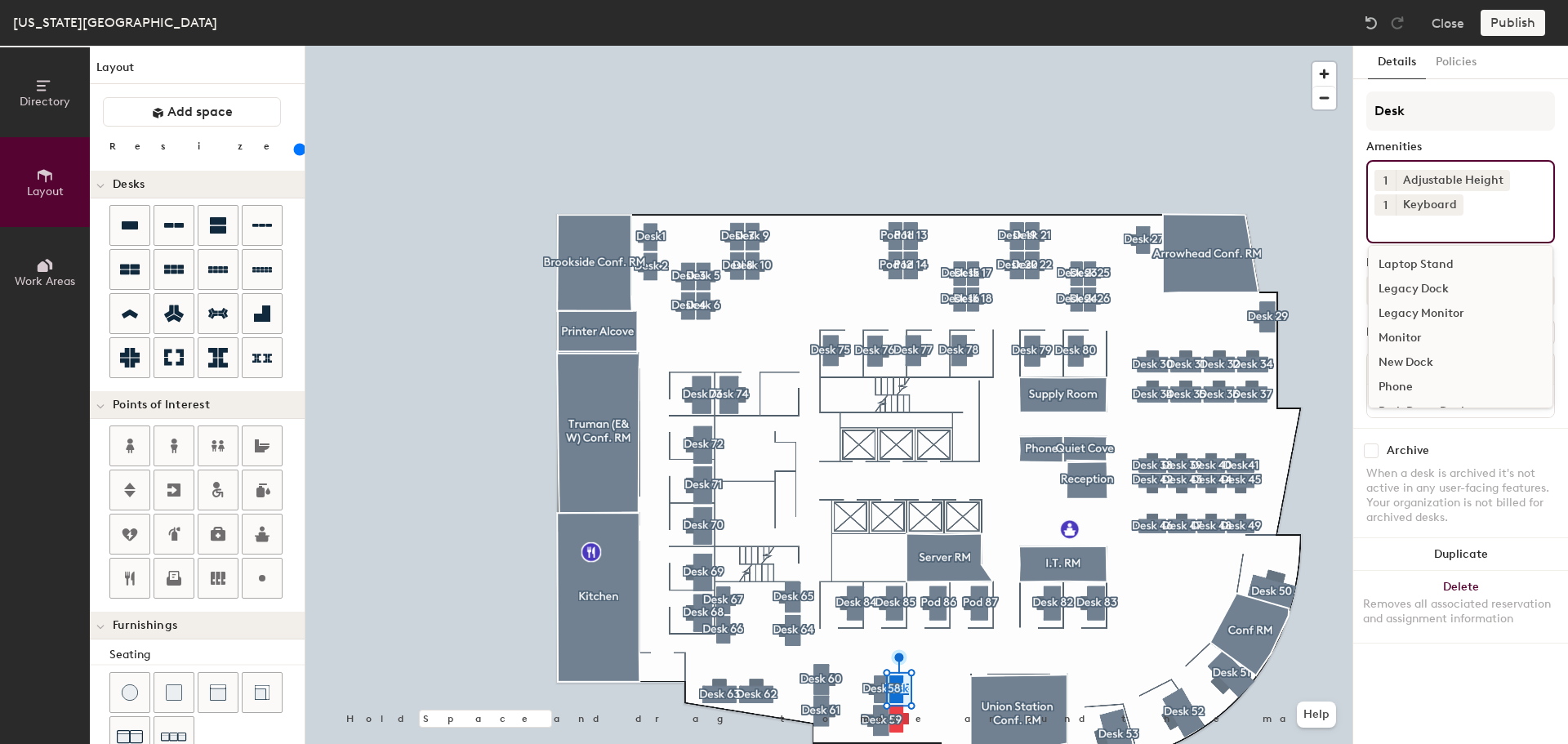
click at [1408, 334] on div "Monitor" at bounding box center [1461, 338] width 184 height 25
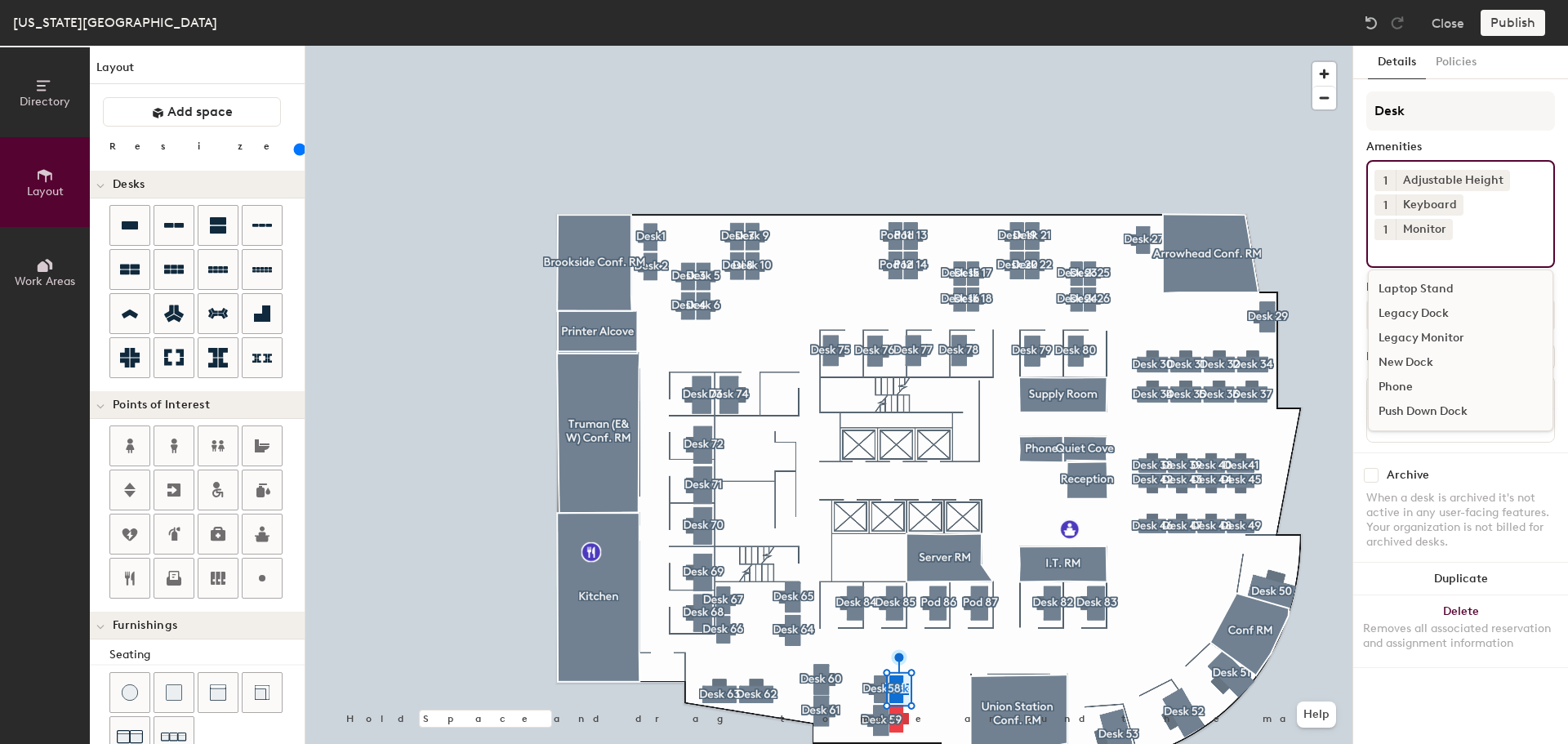
click at [1487, 491] on div "When a desk is archived it's not active in any user-facing features. Your organ…" at bounding box center [1461, 520] width 188 height 59
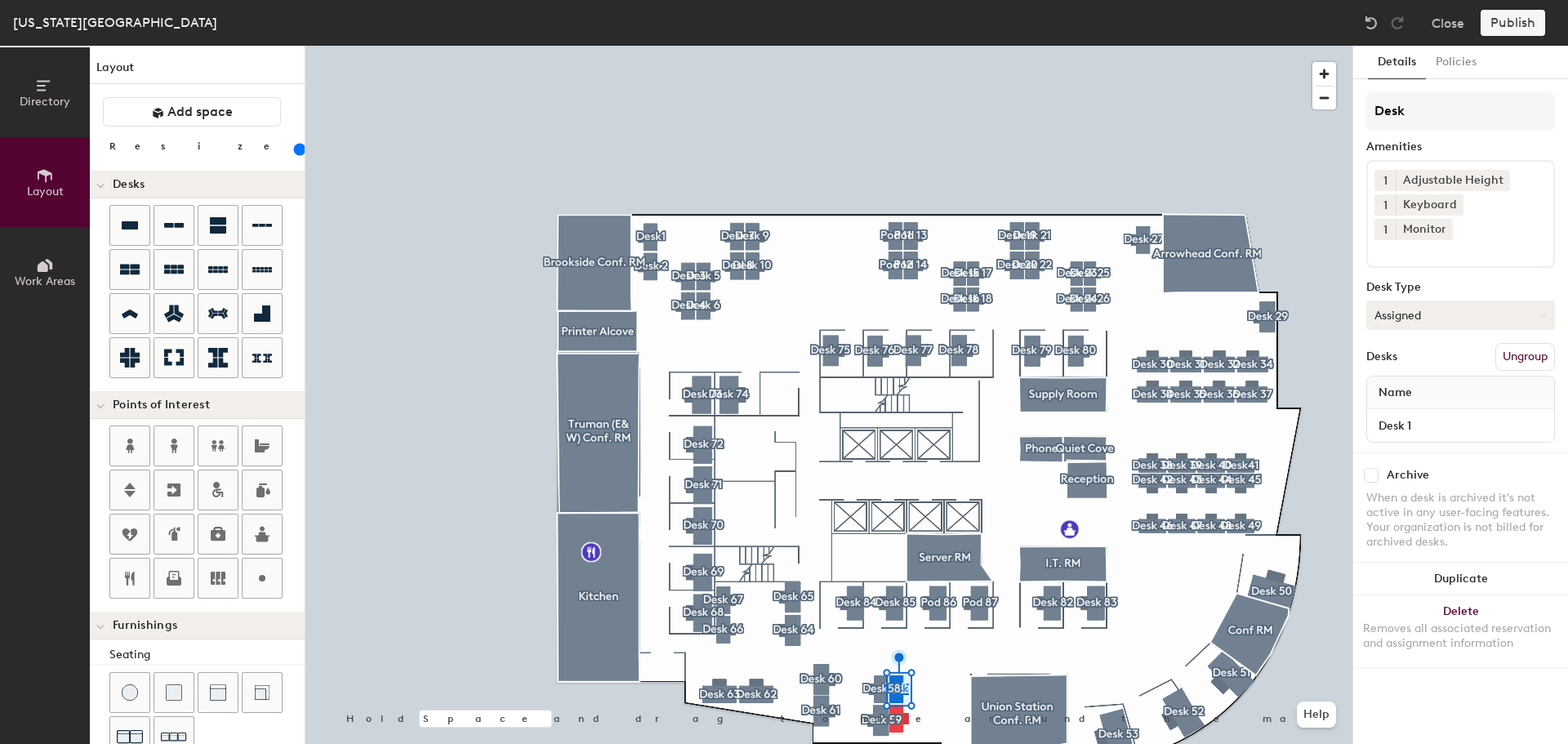
click at [1427, 301] on button "Assigned" at bounding box center [1461, 315] width 188 height 29
click at [1416, 403] on div "Hoteled" at bounding box center [1449, 414] width 163 height 25
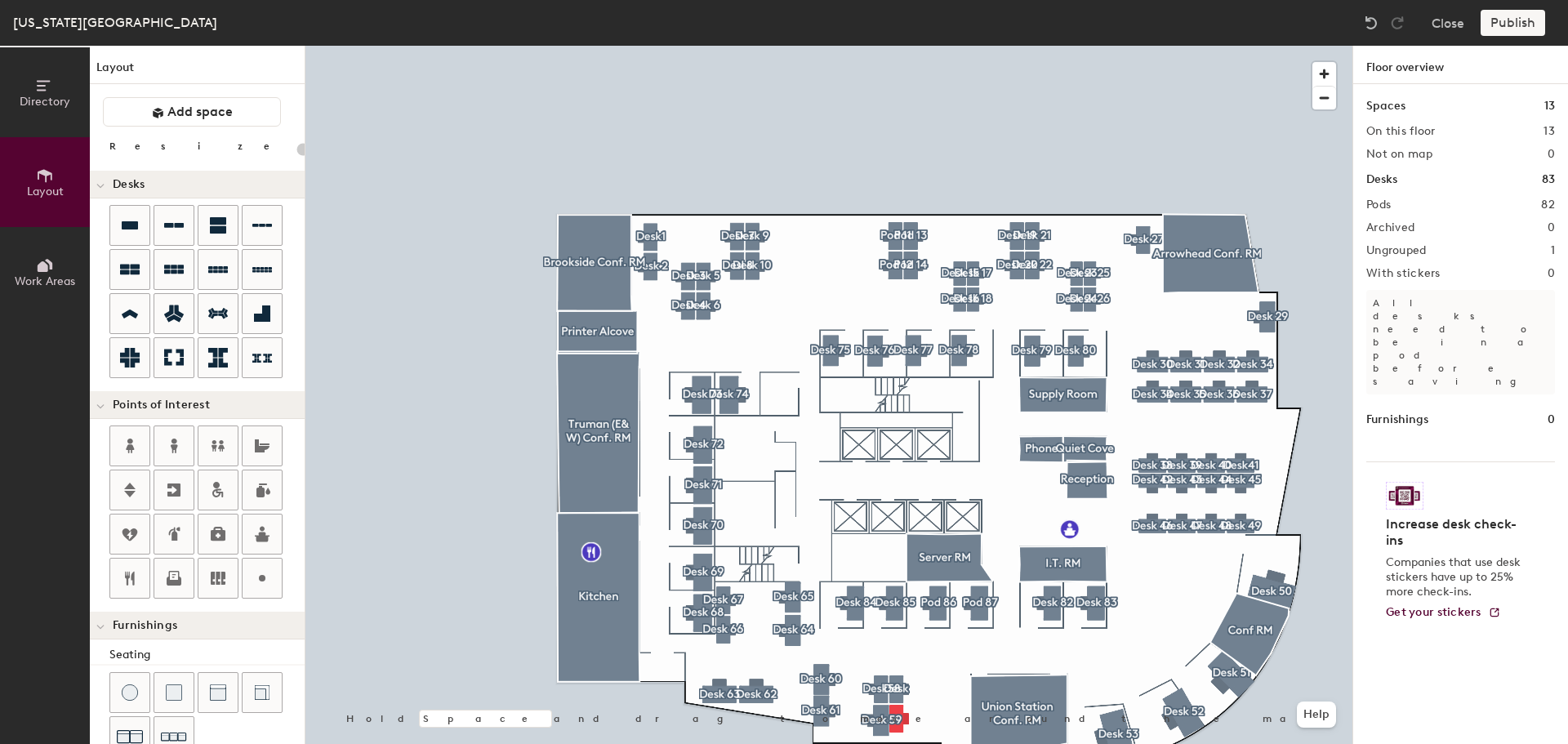
type input "160"
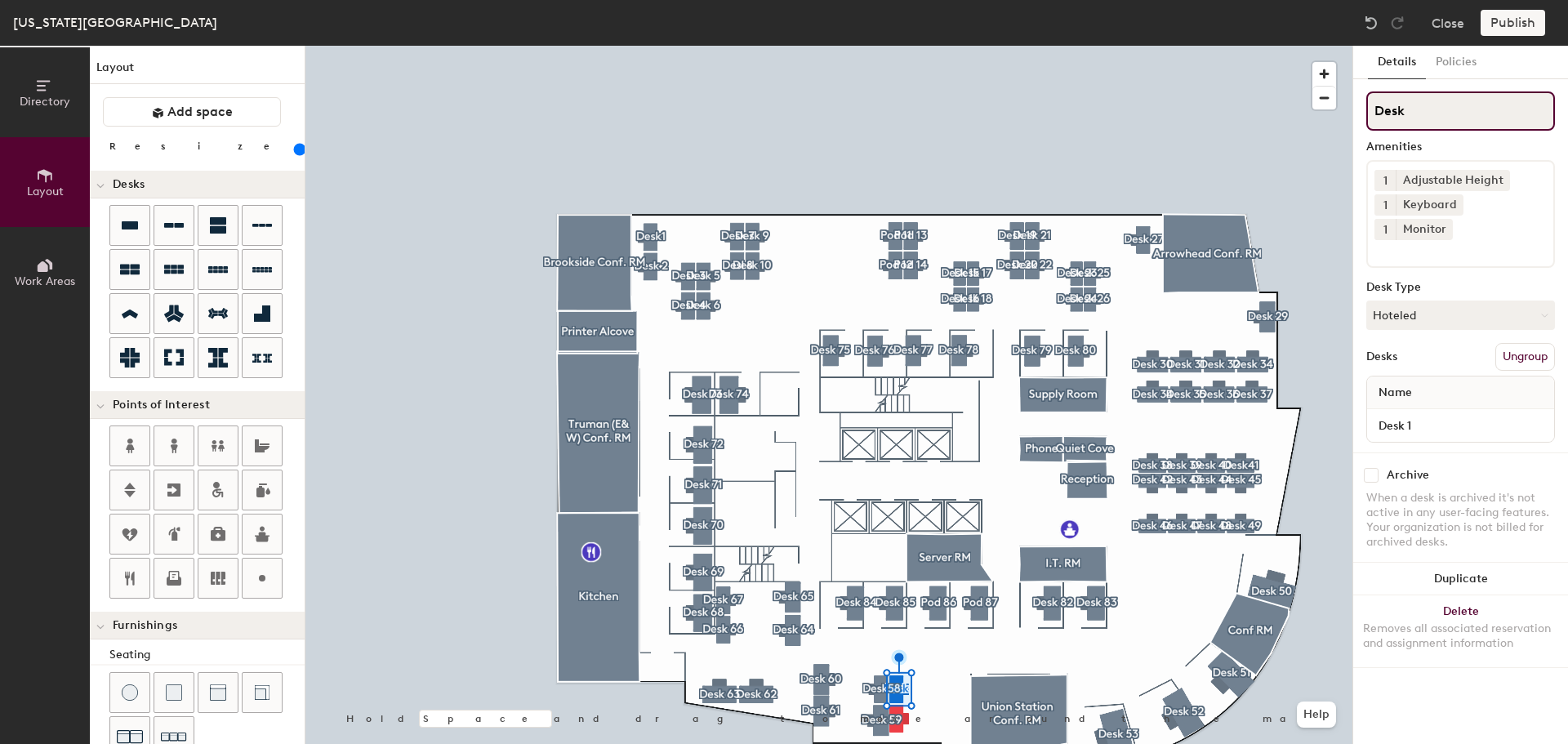
click at [1432, 117] on input "Desk" at bounding box center [1461, 110] width 188 height 39
type input "Desk 56"
type input "160"
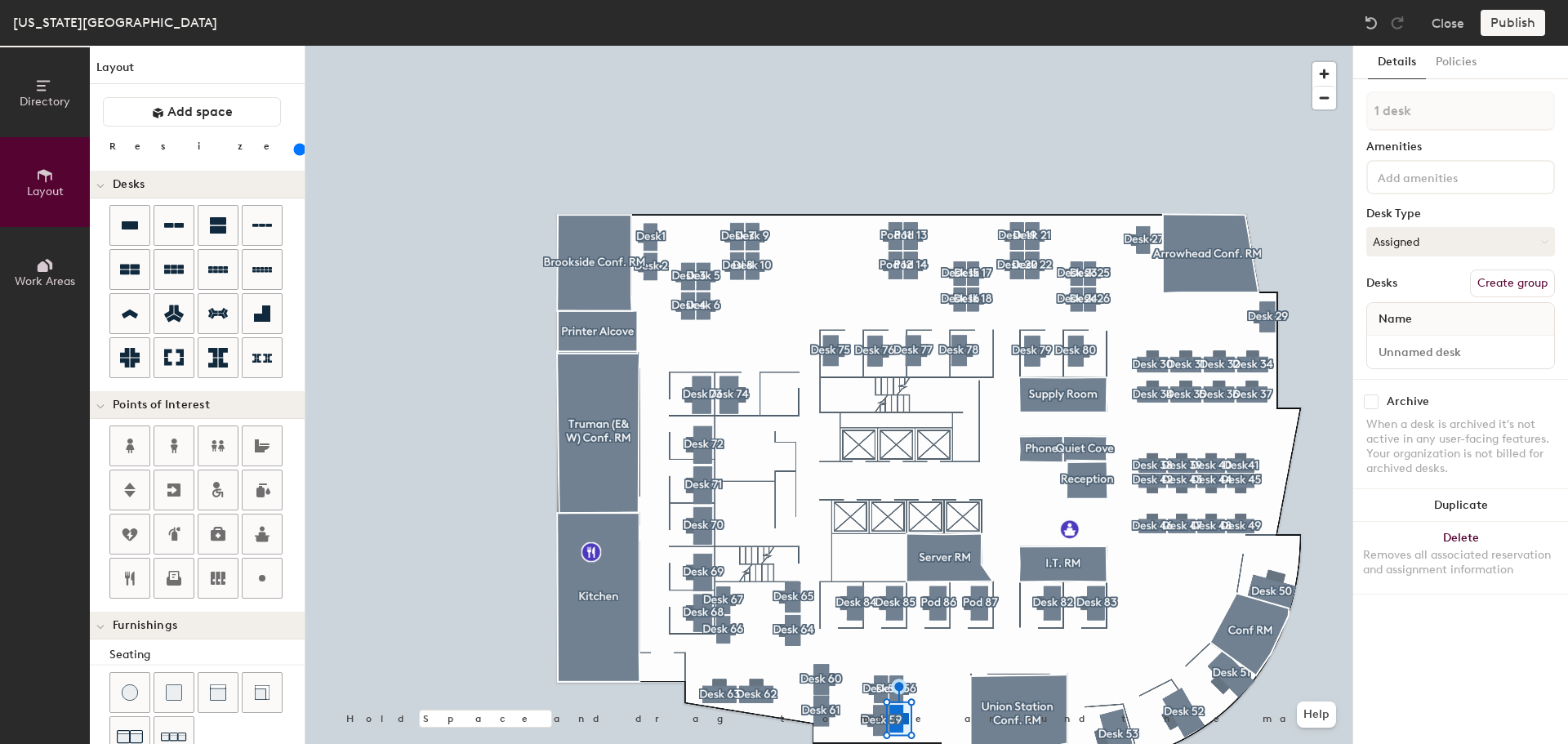
click at [1519, 281] on button "Create group" at bounding box center [1512, 283] width 85 height 27
click at [1329, 109] on div "Directory Layout Work Areas Layout Add space Resize Desks Points of Interest Fu…" at bounding box center [784, 394] width 1568 height 698
type input "Desk 57"
click at [1441, 167] on input at bounding box center [1448, 177] width 147 height 20
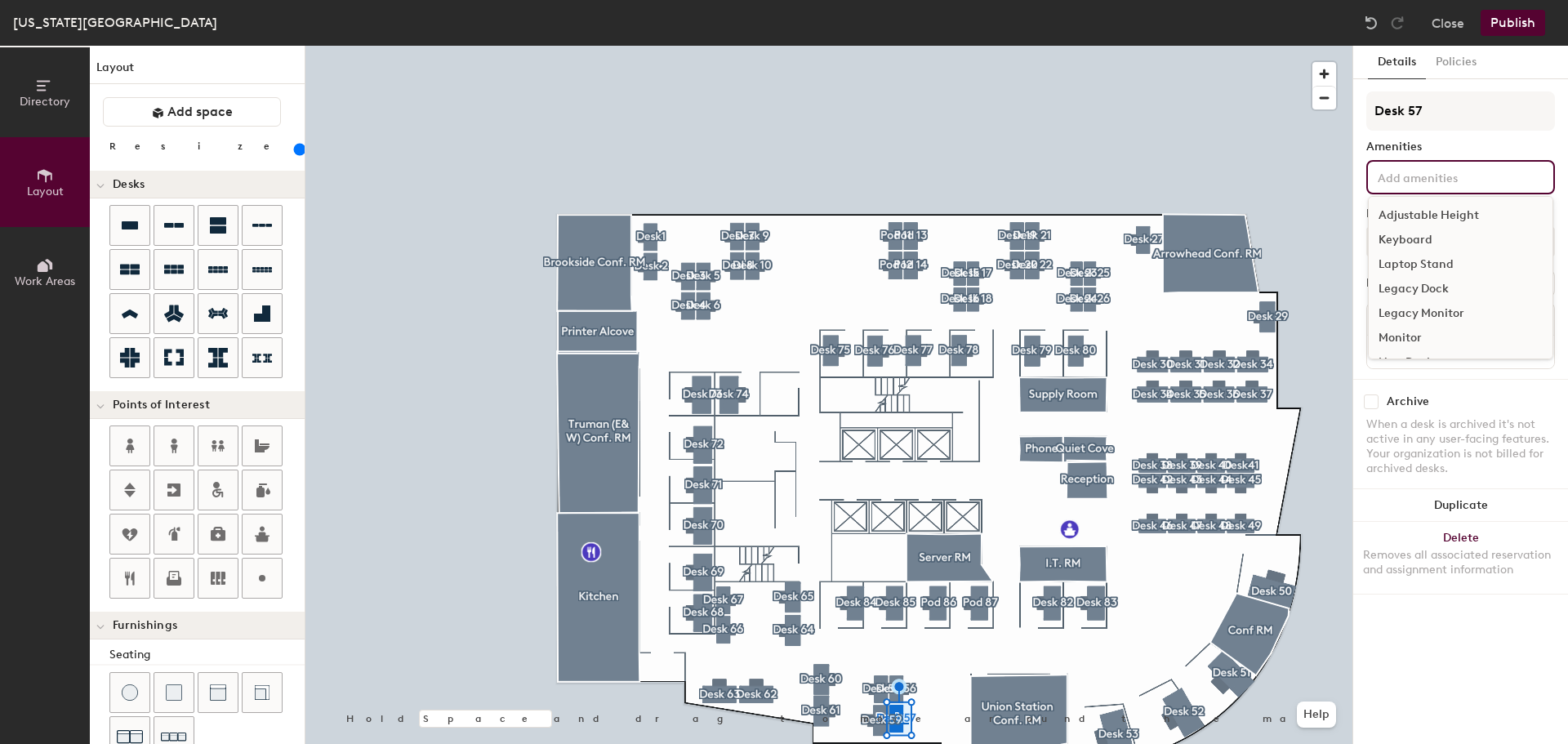
click at [1429, 209] on div "Adjustable Height" at bounding box center [1461, 215] width 184 height 25
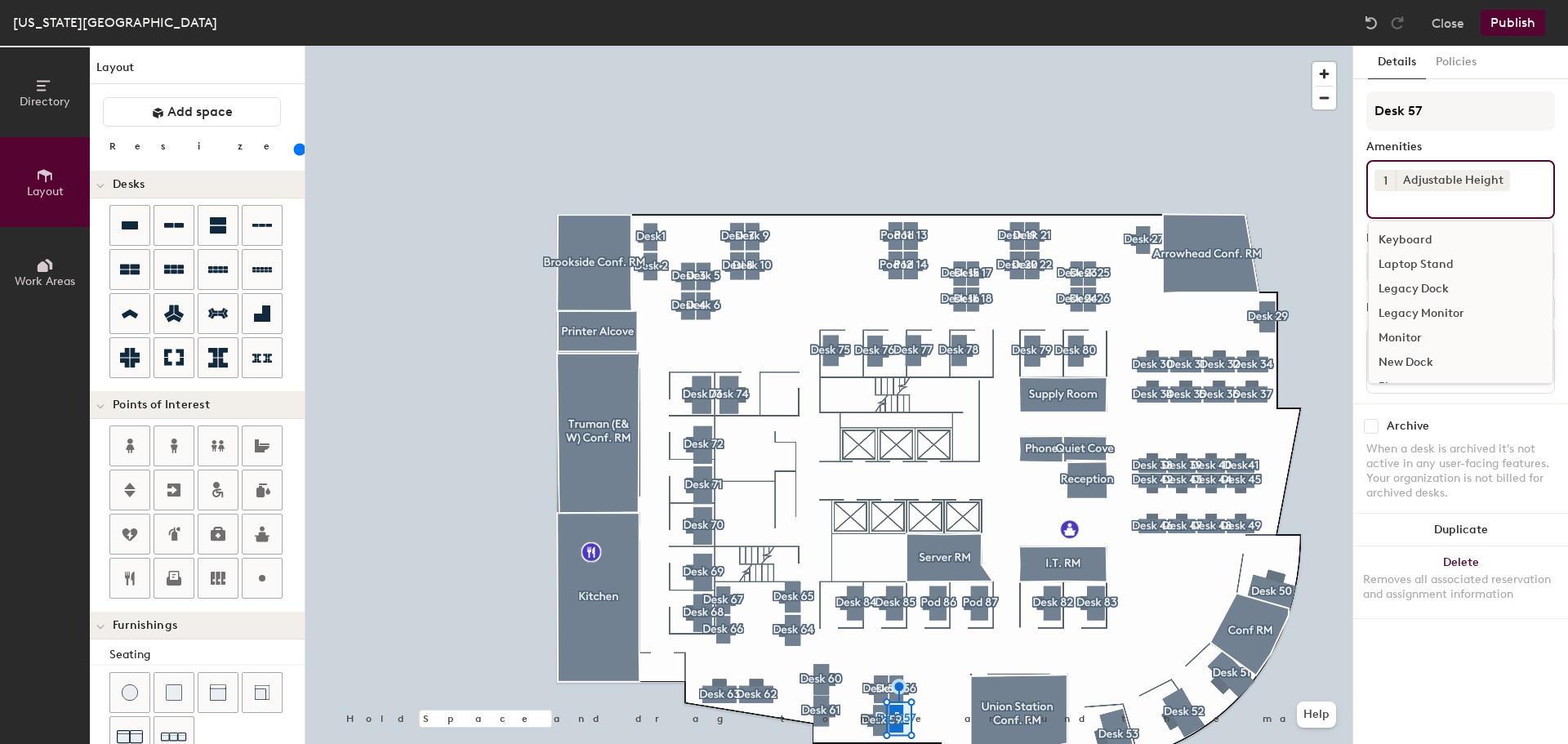
click at [1417, 240] on div "Keyboard" at bounding box center [1461, 240] width 184 height 25
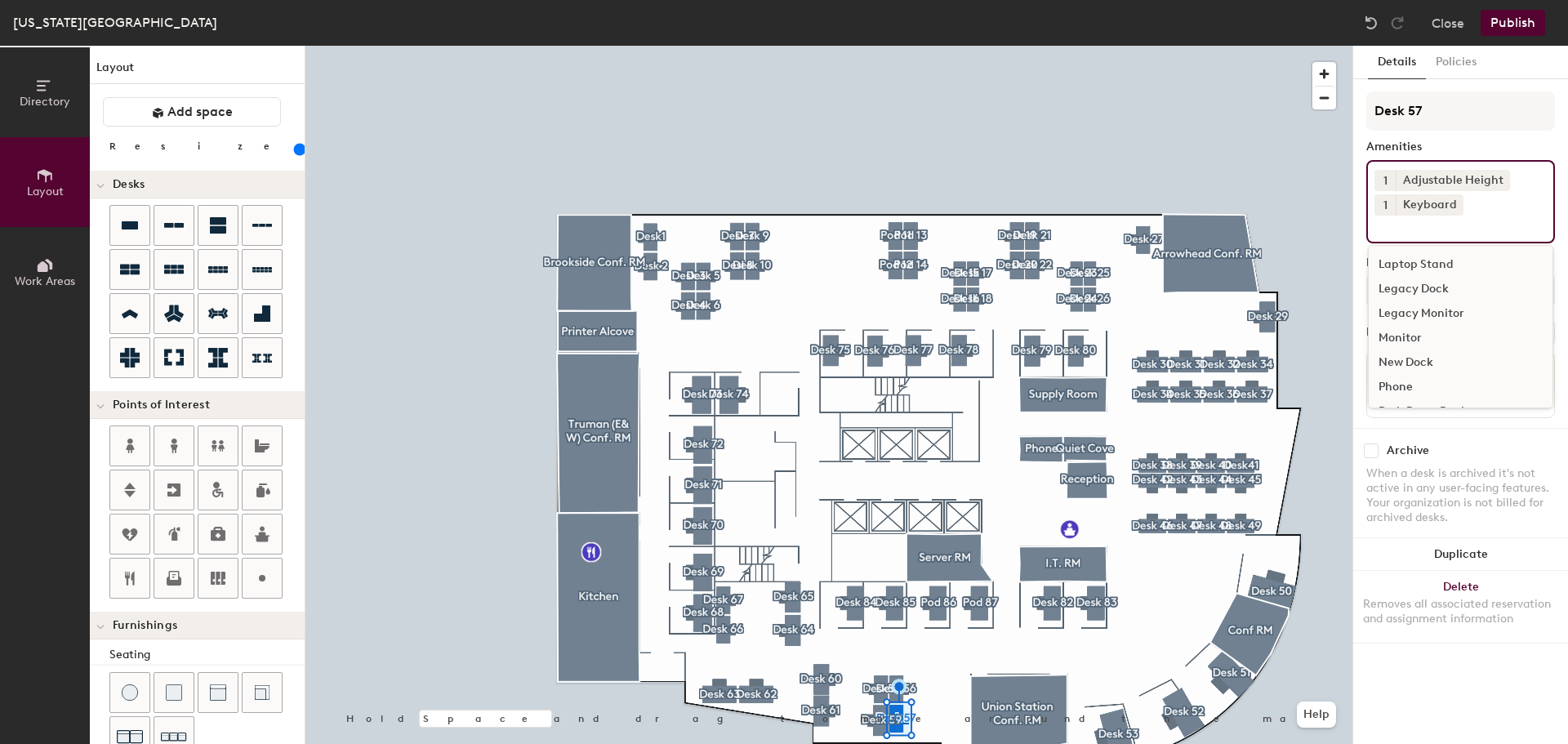
click at [1400, 339] on div "Monitor" at bounding box center [1461, 338] width 184 height 25
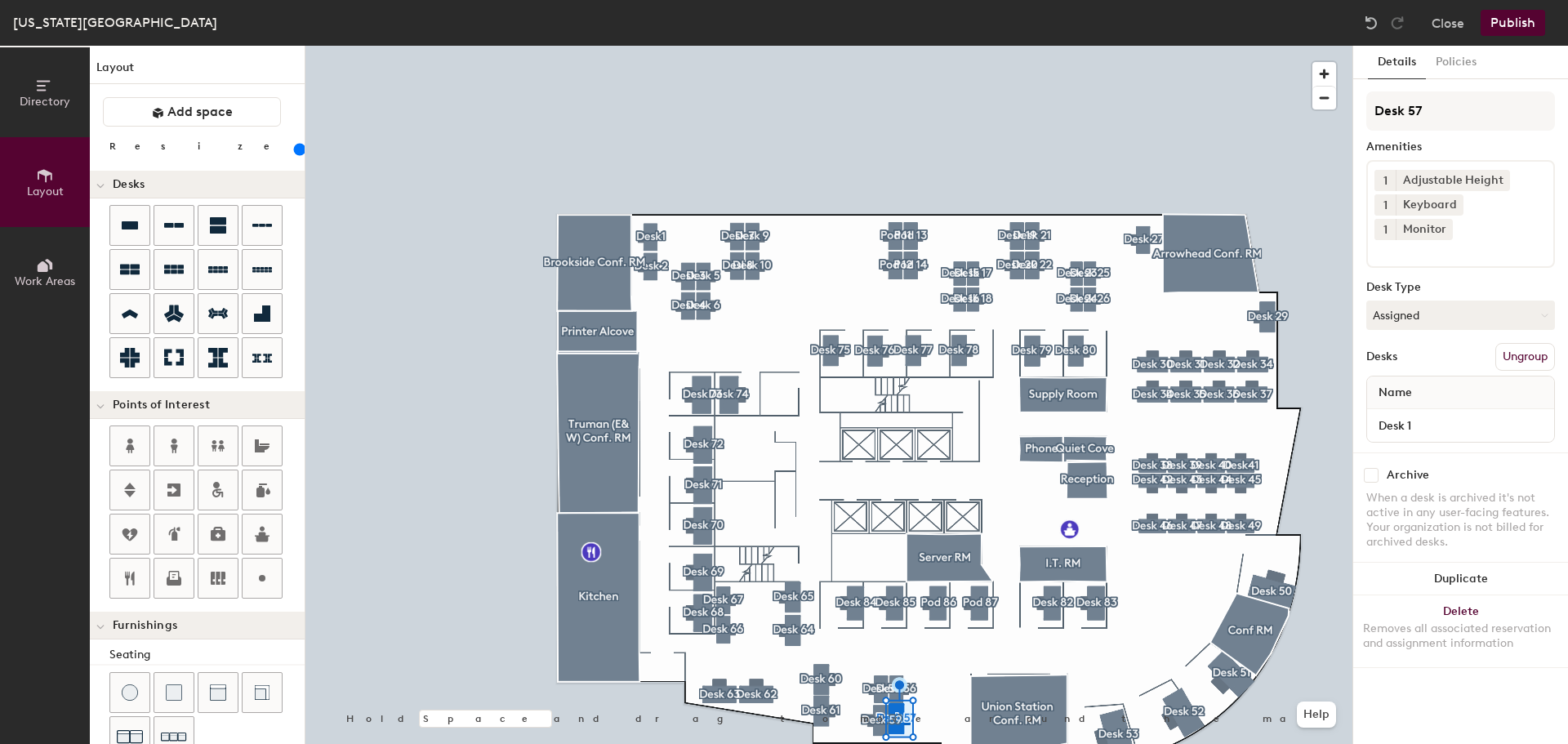
click at [297, 153] on input "range" at bounding box center [297, 149] width 0 height 13
click at [1455, 301] on button "Assigned" at bounding box center [1461, 315] width 188 height 29
click at [1426, 403] on div "Hoteled" at bounding box center [1449, 414] width 163 height 25
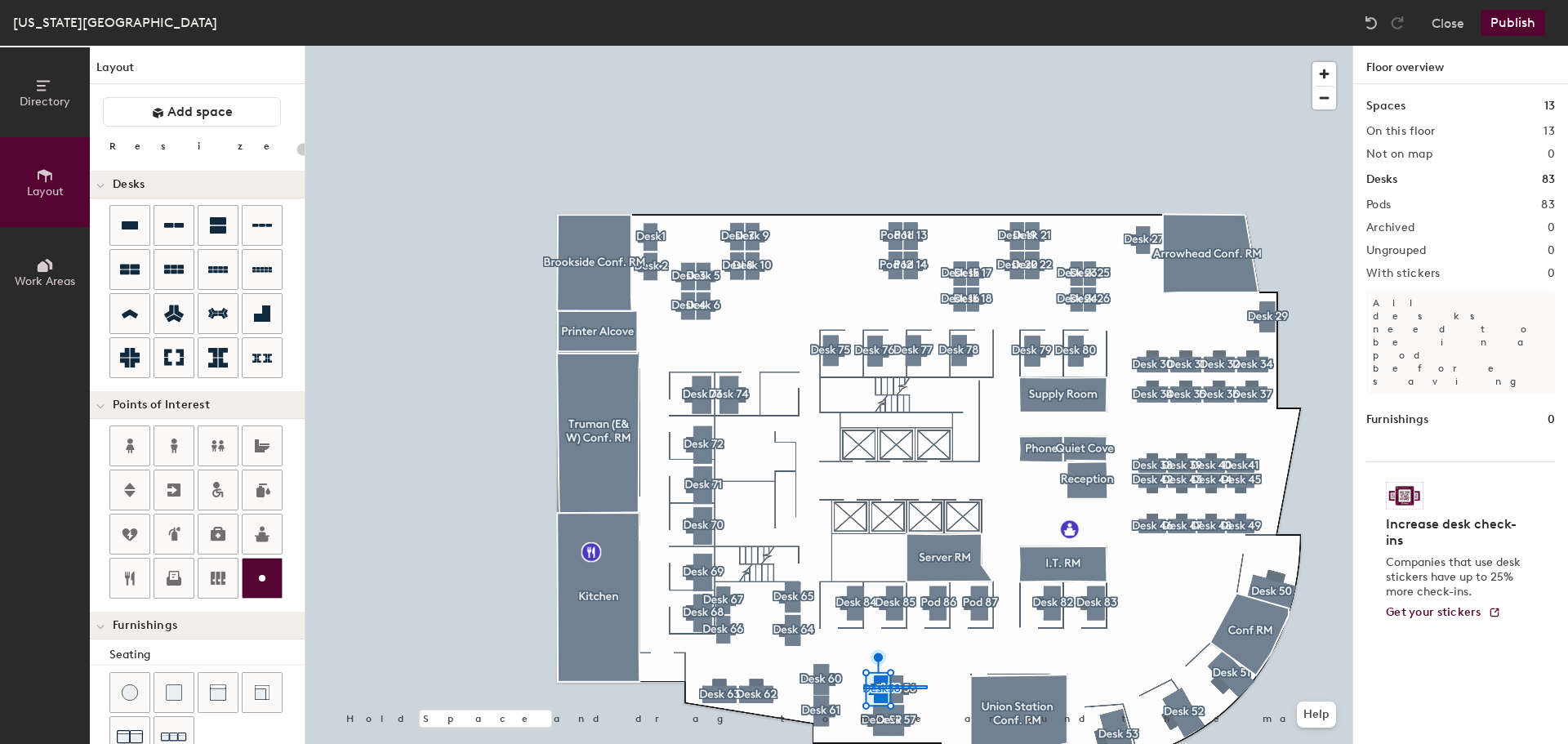
click at [860, 46] on div at bounding box center [829, 46] width 1047 height 0
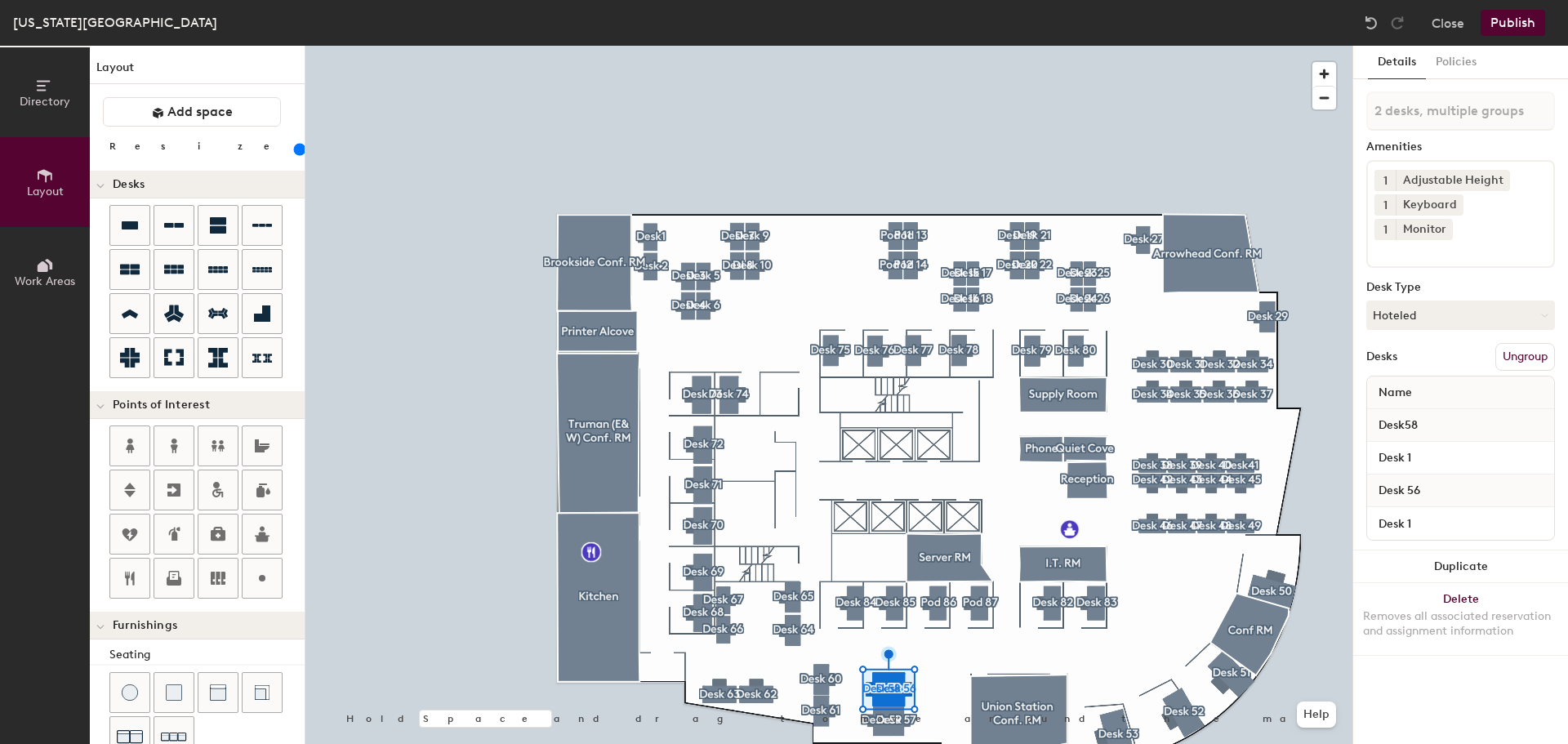
click at [297, 151] on input "range" at bounding box center [297, 149] width 0 height 13
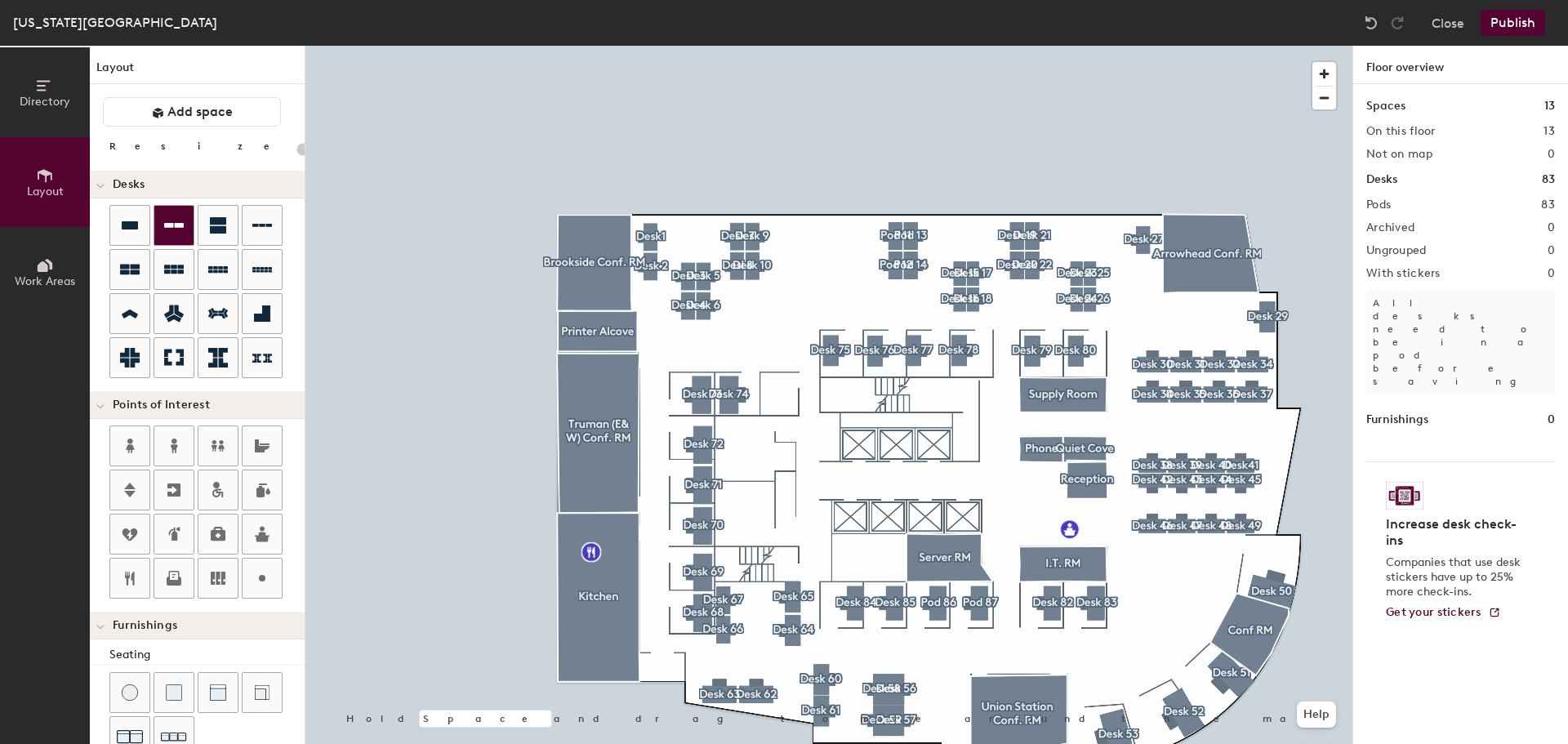
click at [187, 217] on div at bounding box center [174, 225] width 39 height 39
type input "160"
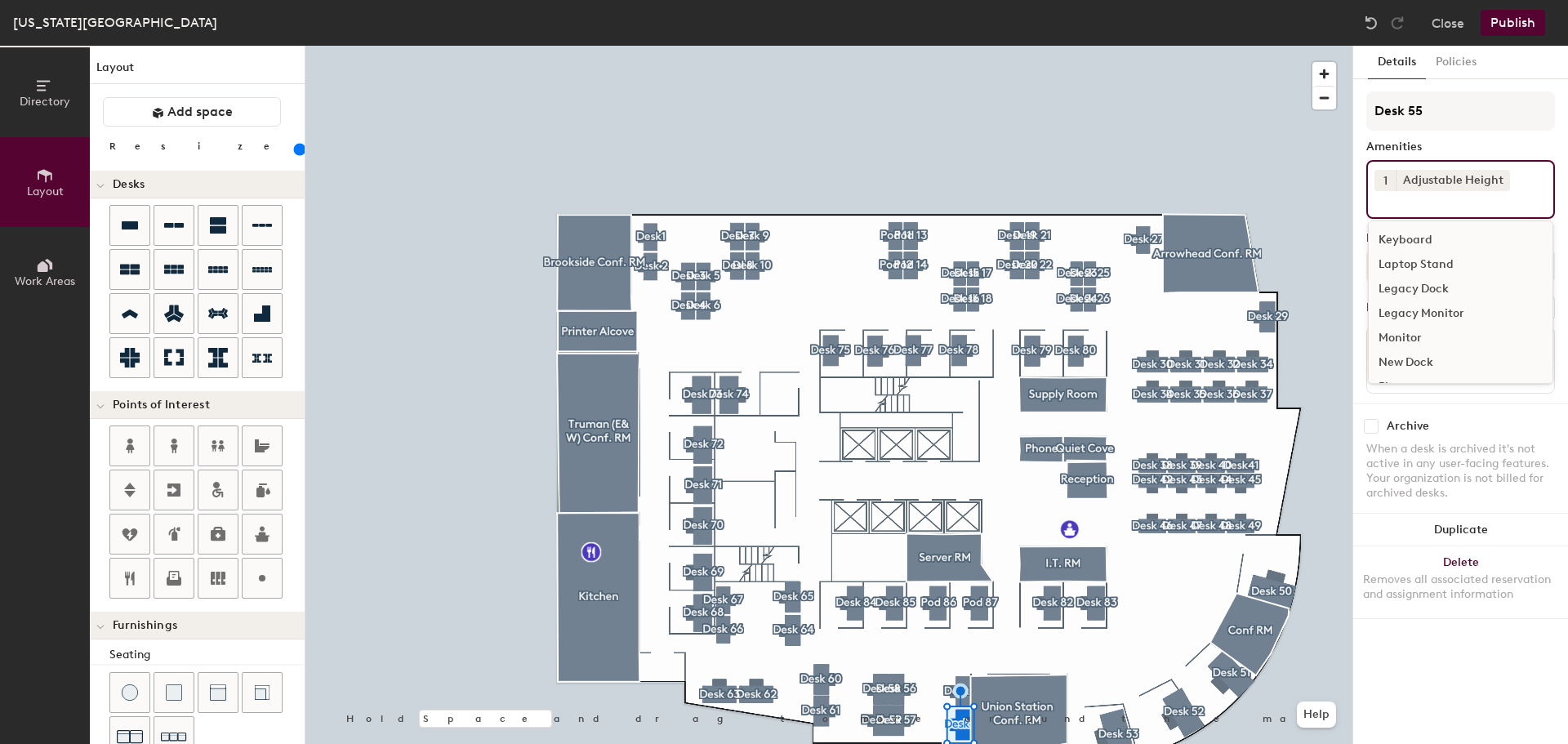
click at [1421, 229] on div "Keyboard" at bounding box center [1461, 240] width 184 height 25
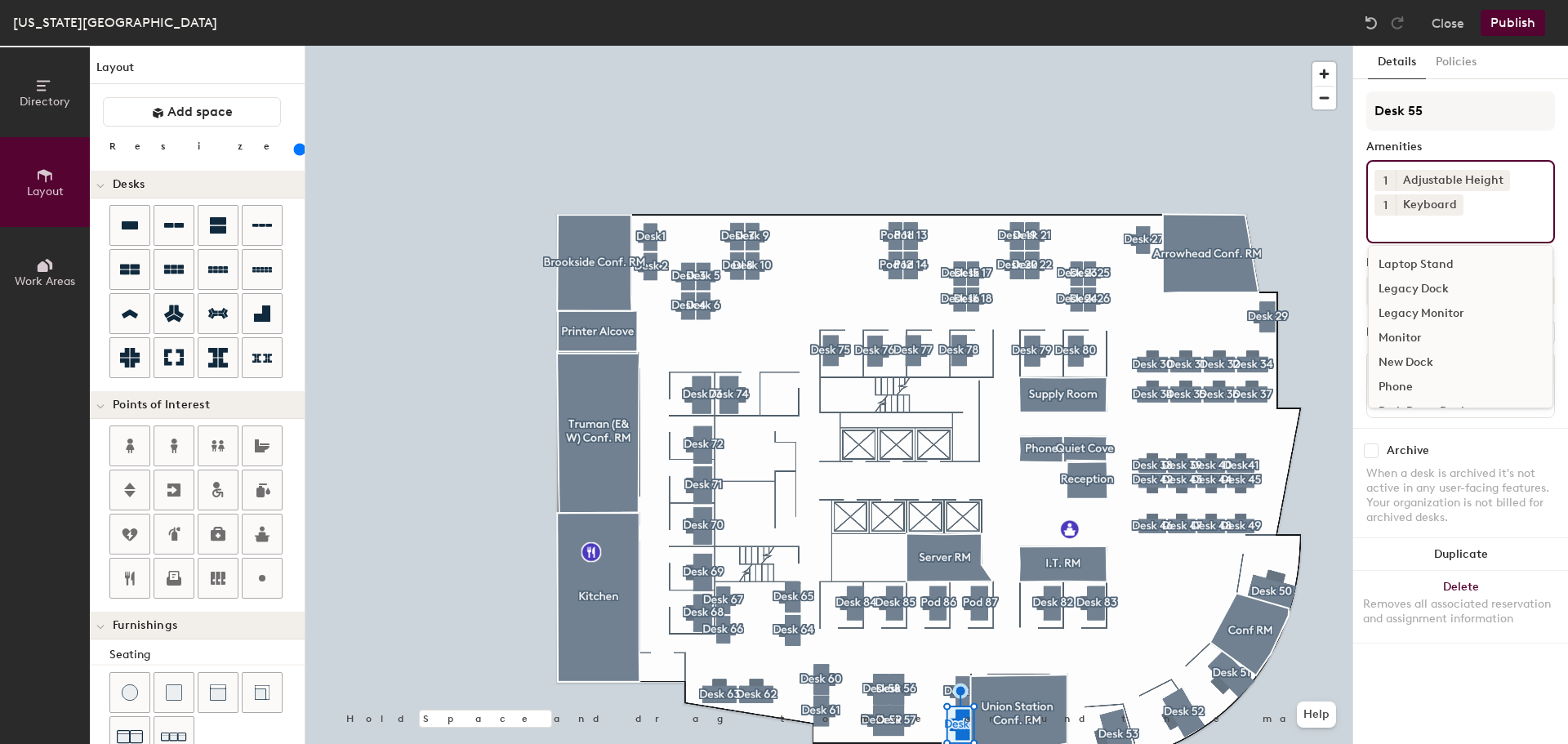
click at [1408, 335] on div "Monitor" at bounding box center [1461, 338] width 184 height 25
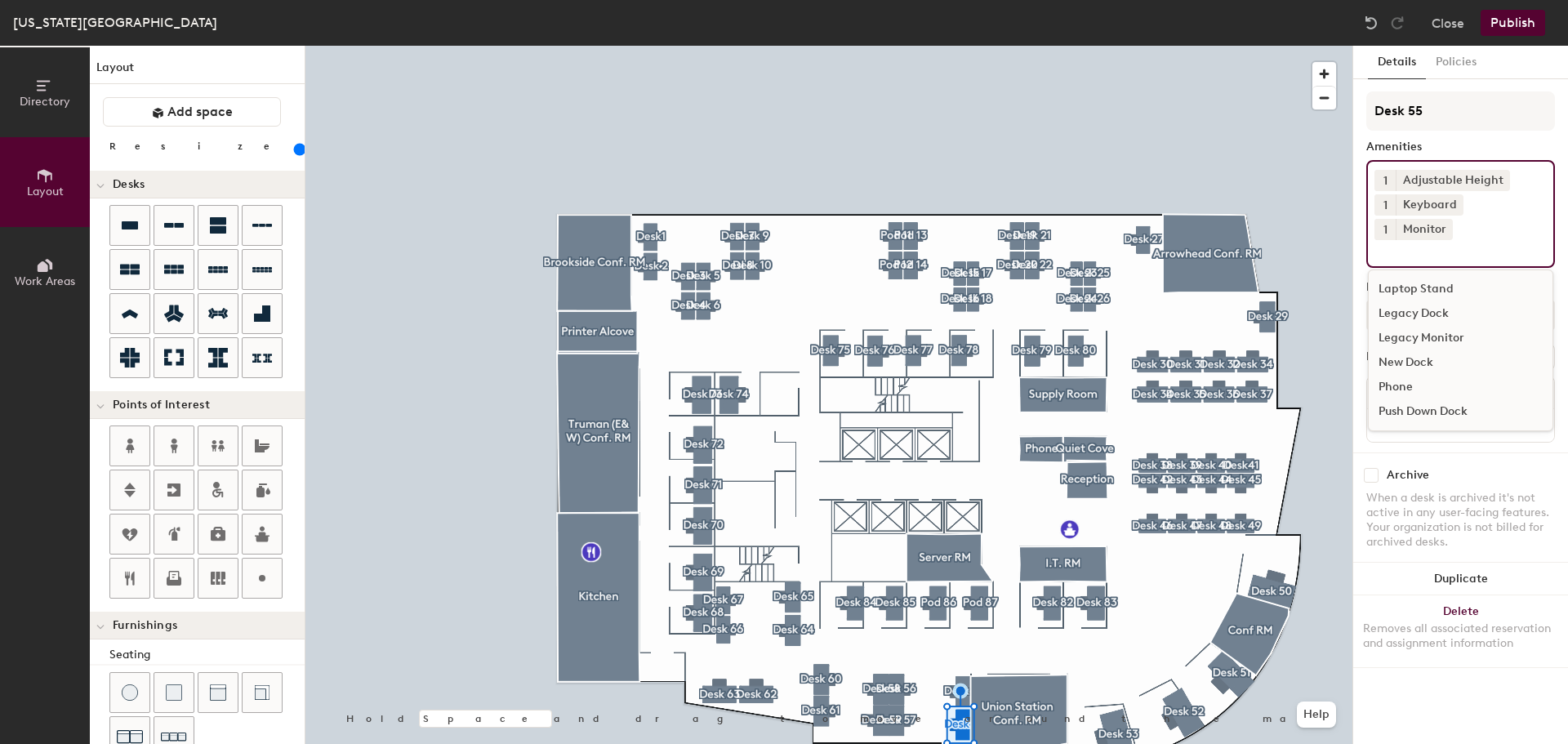
click at [1329, 46] on div at bounding box center [829, 46] width 1047 height 0
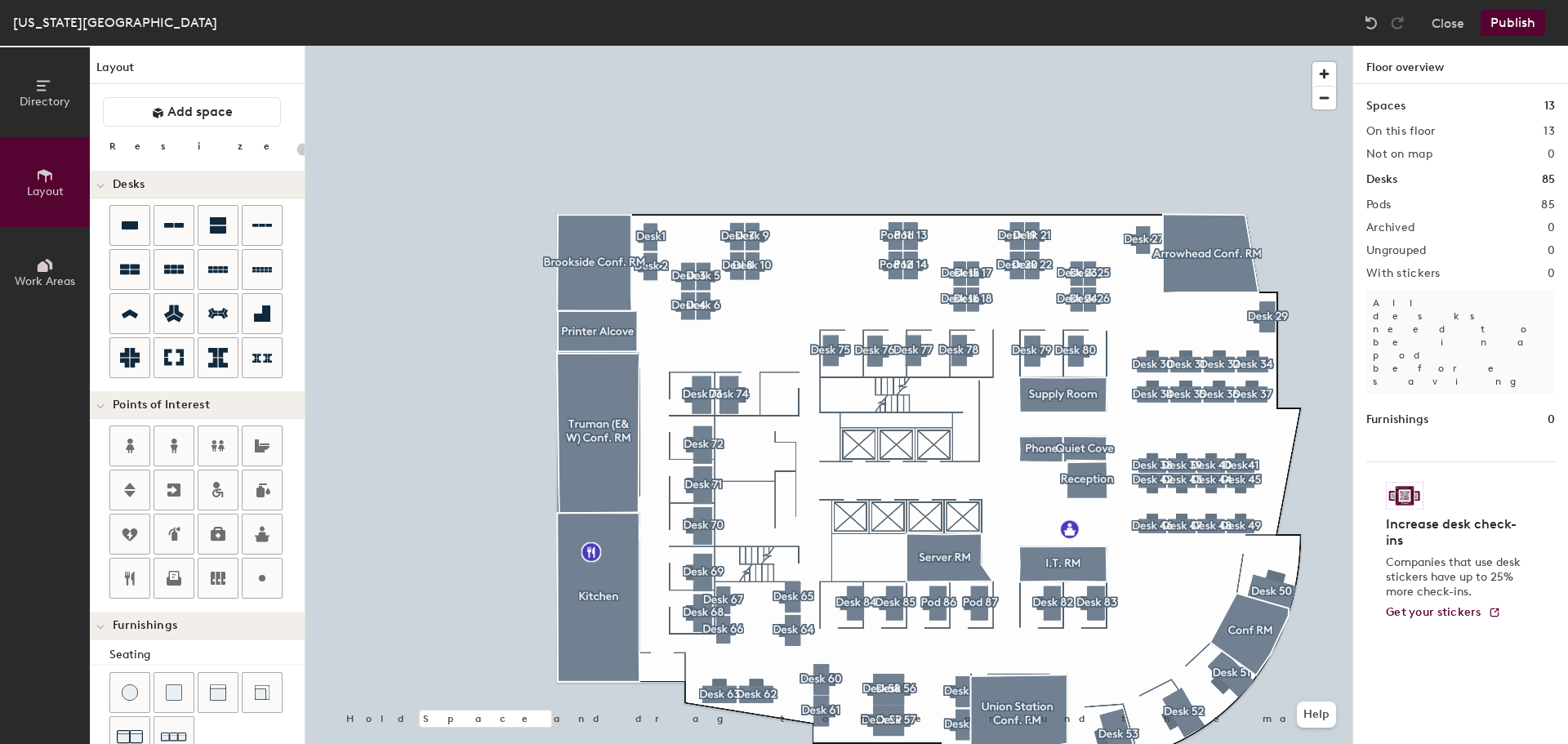
click at [647, 46] on div at bounding box center [829, 46] width 1047 height 0
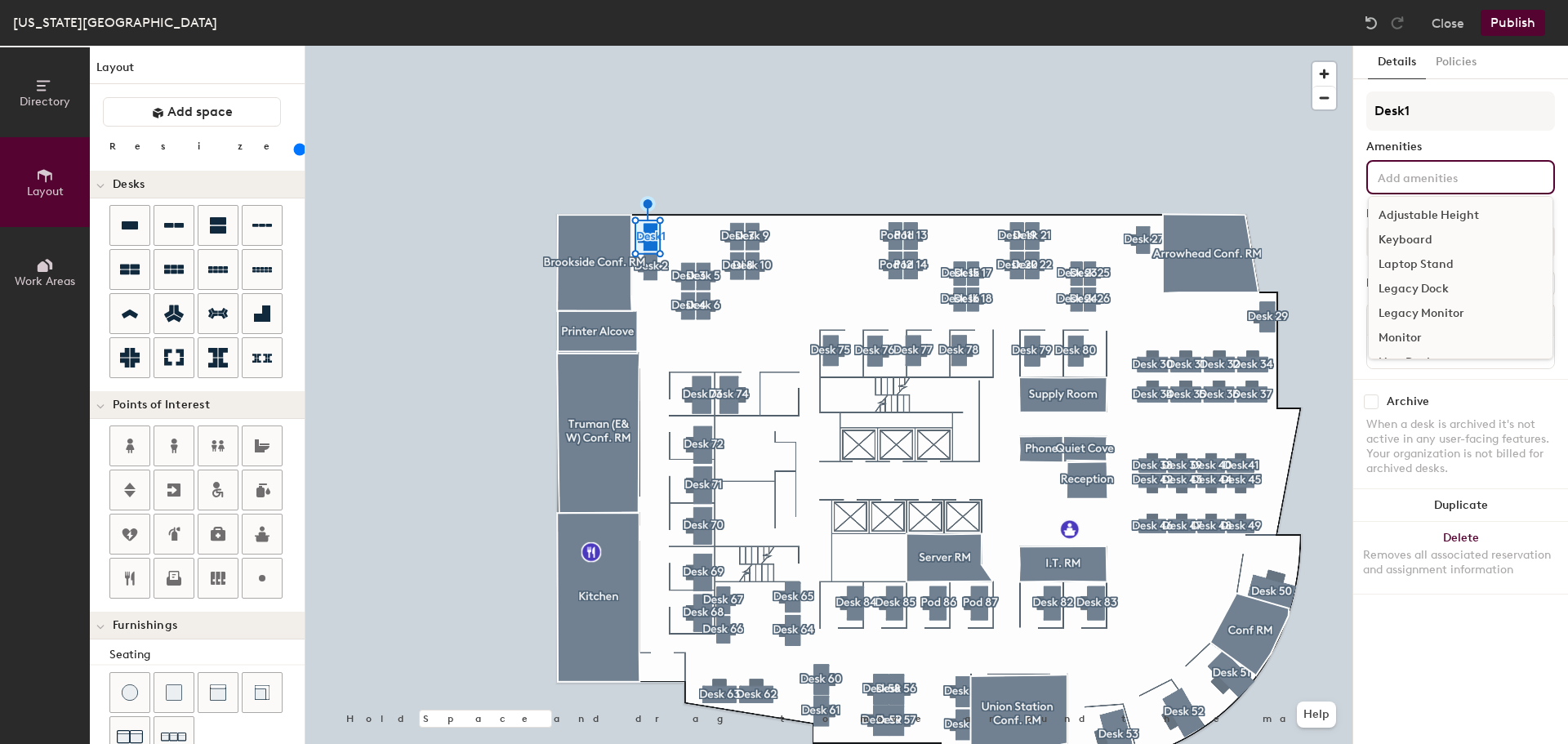
click at [1471, 179] on input at bounding box center [1448, 177] width 147 height 20
click at [1436, 216] on div "Adjustable Height" at bounding box center [1461, 215] width 184 height 25
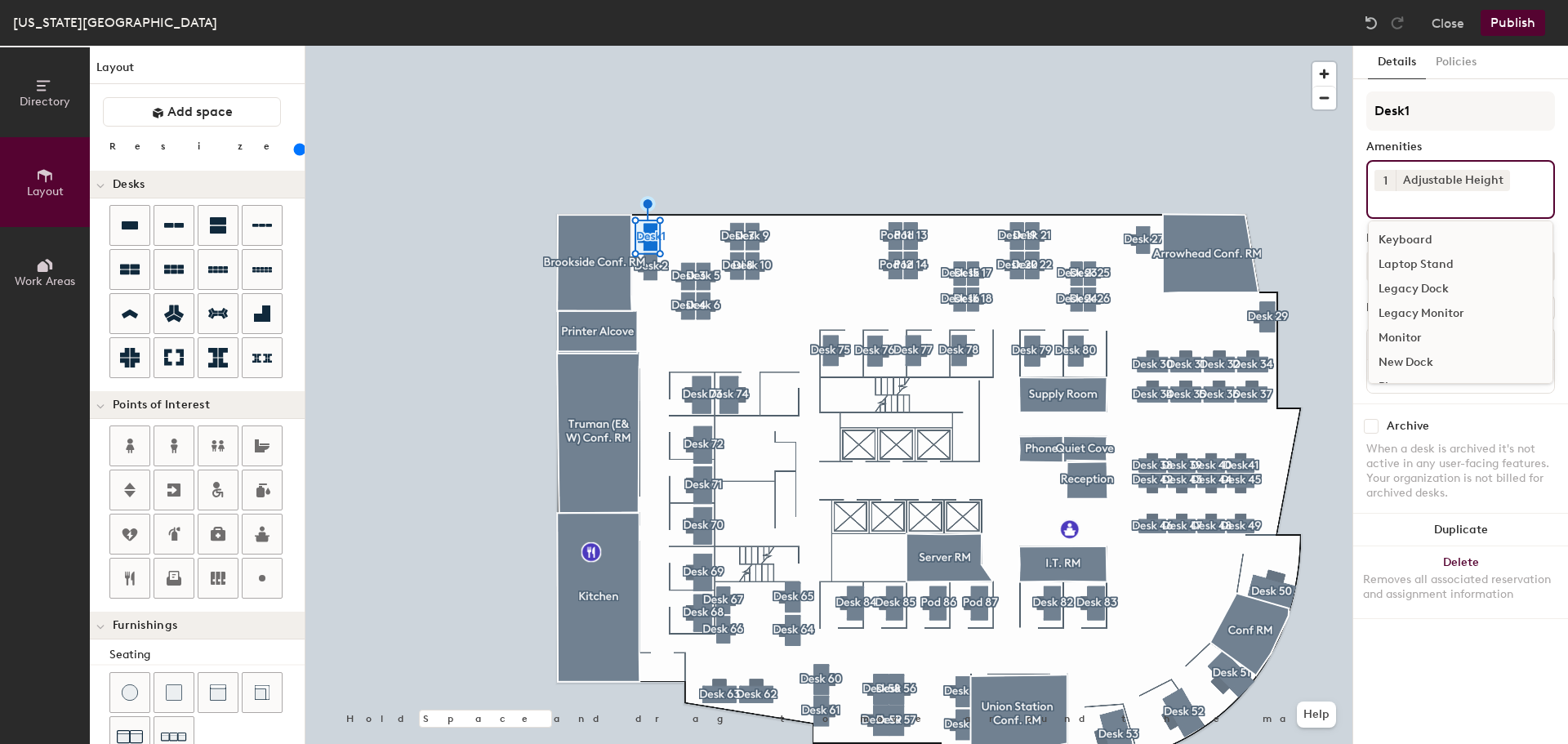
click at [1403, 240] on div "Keyboard" at bounding box center [1461, 240] width 184 height 25
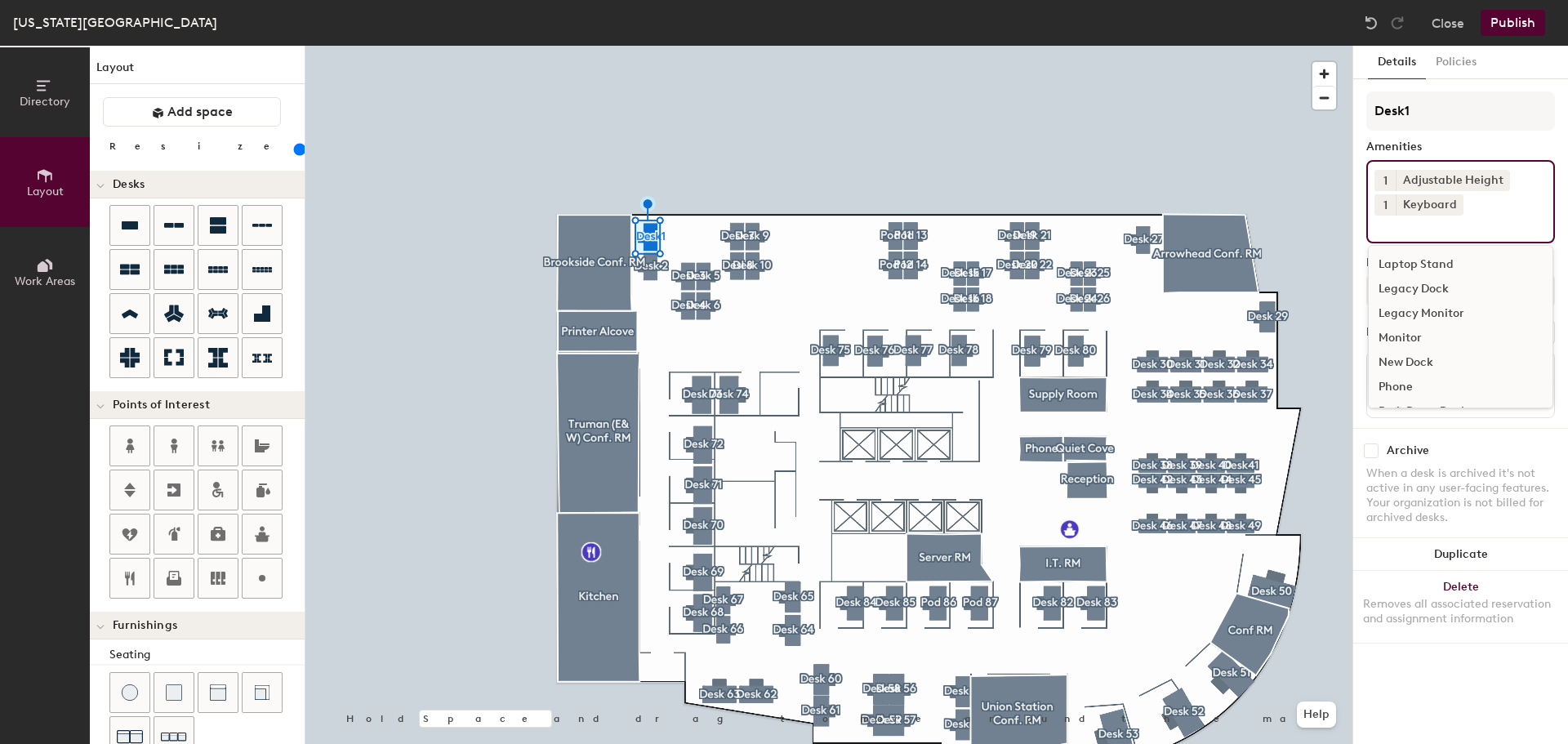
click at [1403, 345] on div "Monitor" at bounding box center [1461, 338] width 184 height 25
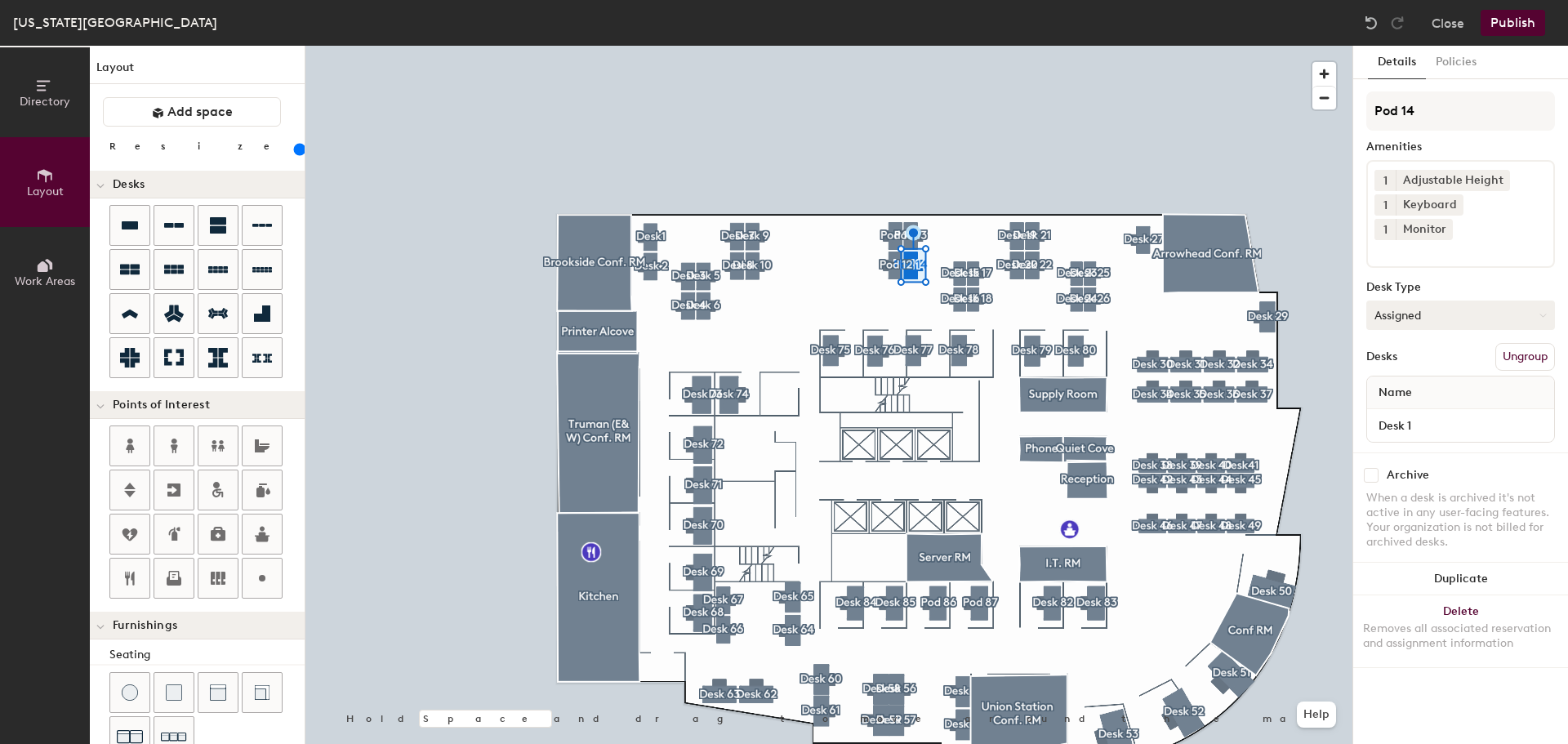
click at [1441, 301] on button "Assigned" at bounding box center [1461, 315] width 188 height 29
click at [1416, 403] on div "Hoteled" at bounding box center [1449, 414] width 163 height 25
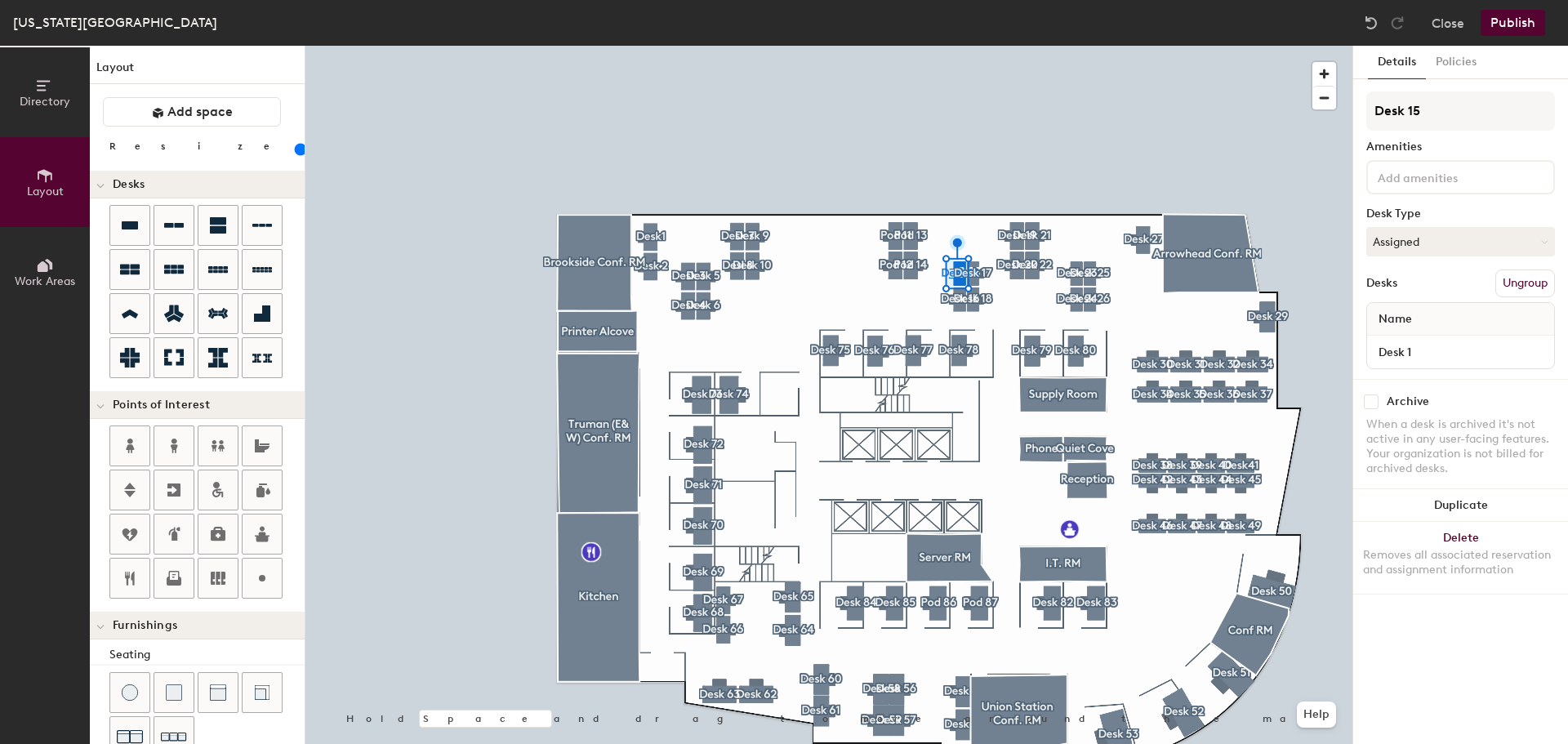
click at [956, 46] on div at bounding box center [829, 46] width 1047 height 0
click at [128, 224] on icon at bounding box center [130, 225] width 16 height 8
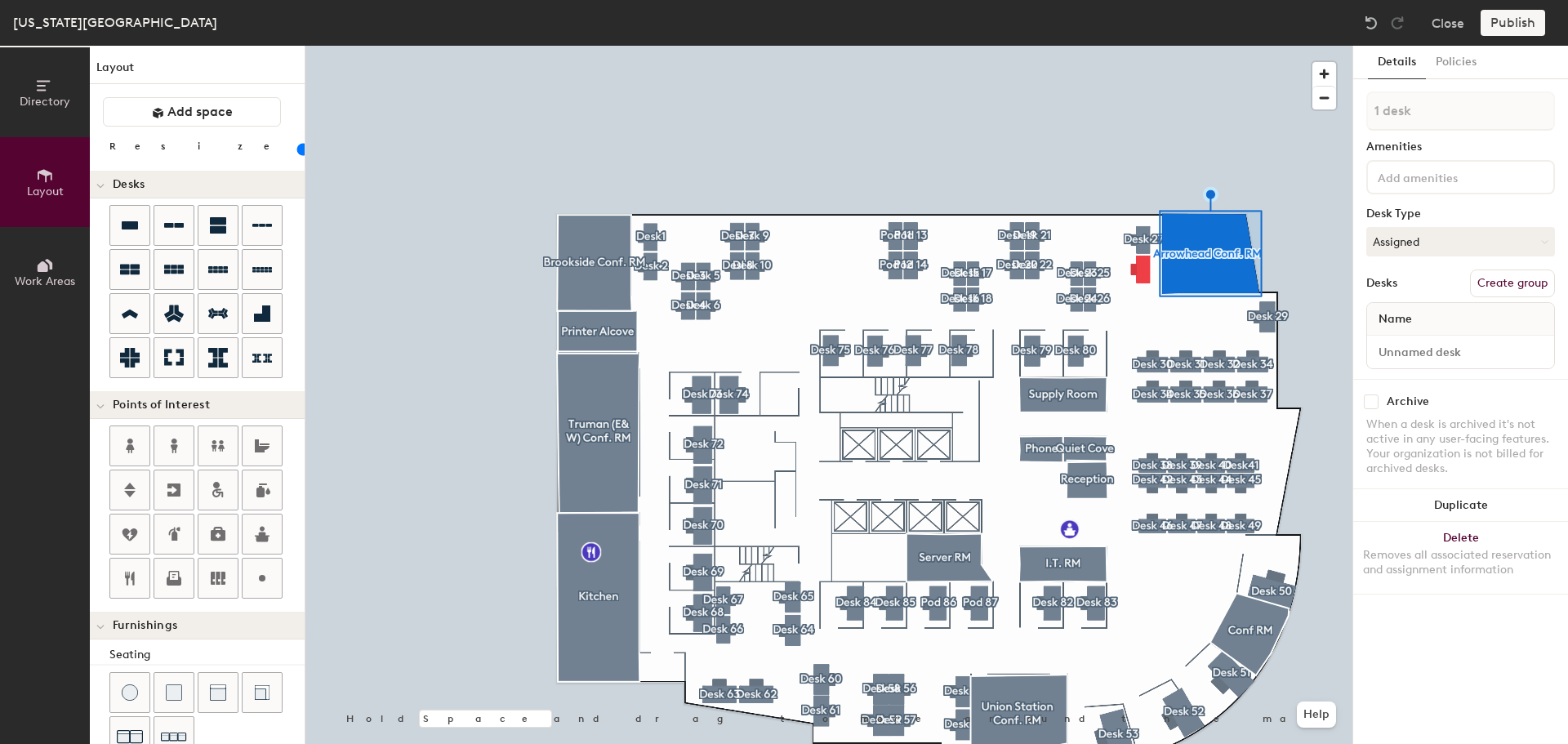
type input "160"
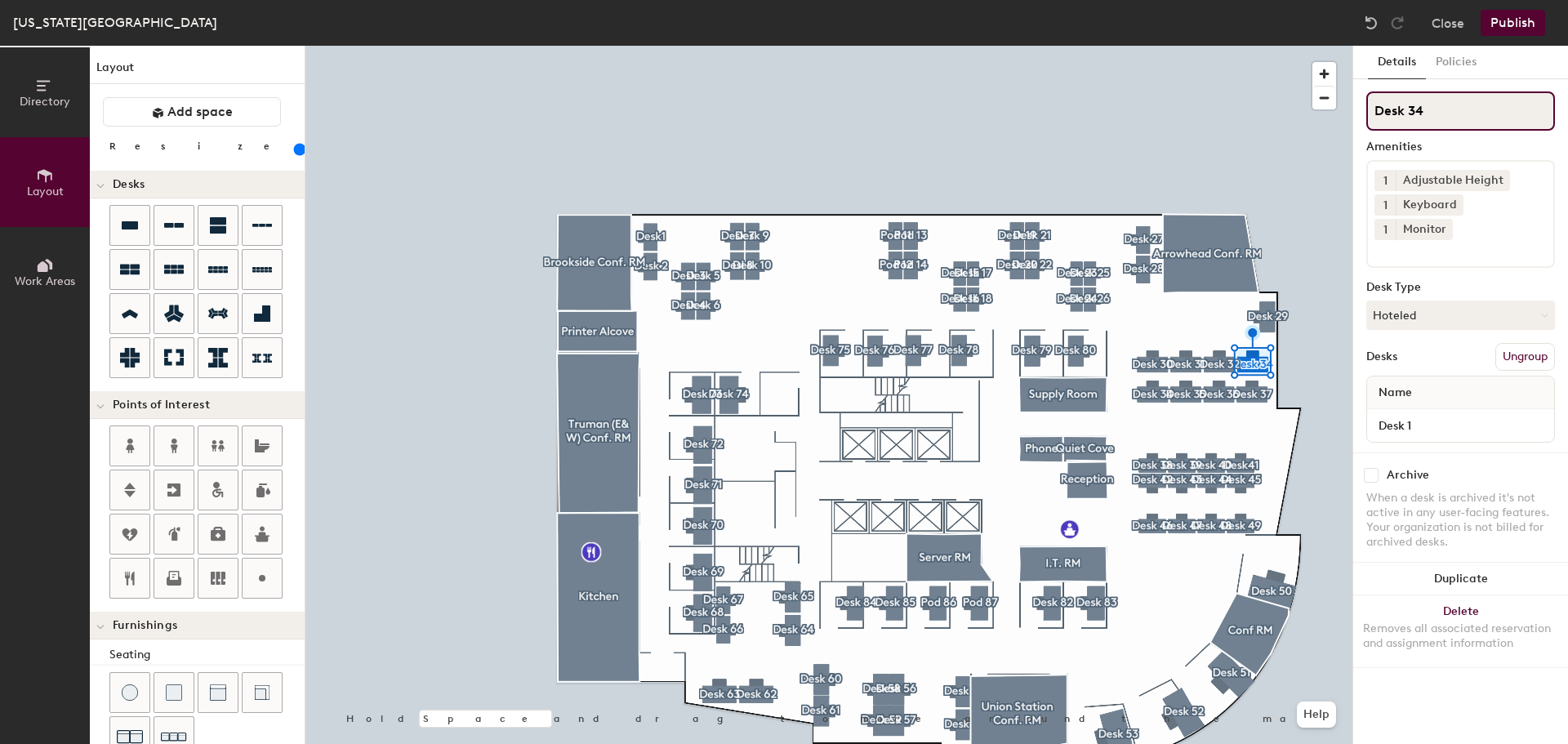
click at [1439, 115] on input "Desk 34" at bounding box center [1461, 110] width 188 height 39
type input "Desk 33"
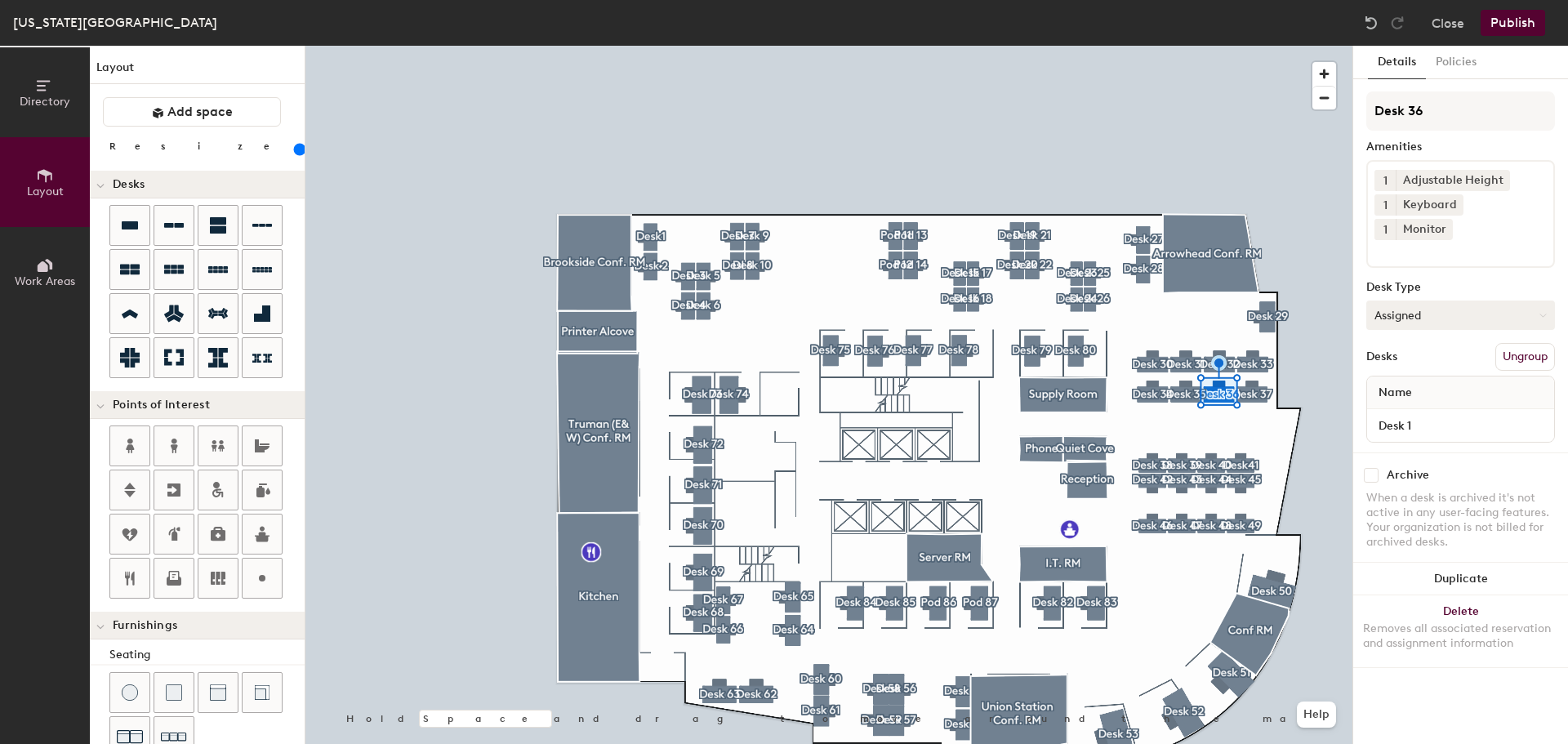
click at [1415, 301] on button "Assigned" at bounding box center [1461, 315] width 188 height 29
click at [1402, 403] on div "Hoteled" at bounding box center [1449, 414] width 163 height 25
click at [1454, 273] on div "Desk 43 Amenities 1 Adjustable Height 1 Keyboard 1 Monitor Desk Type Hot Desks …" at bounding box center [1461, 271] width 188 height 361
click at [1451, 301] on button "Hot" at bounding box center [1461, 315] width 188 height 29
click at [1541, 312] on icon at bounding box center [1543, 316] width 7 height 7
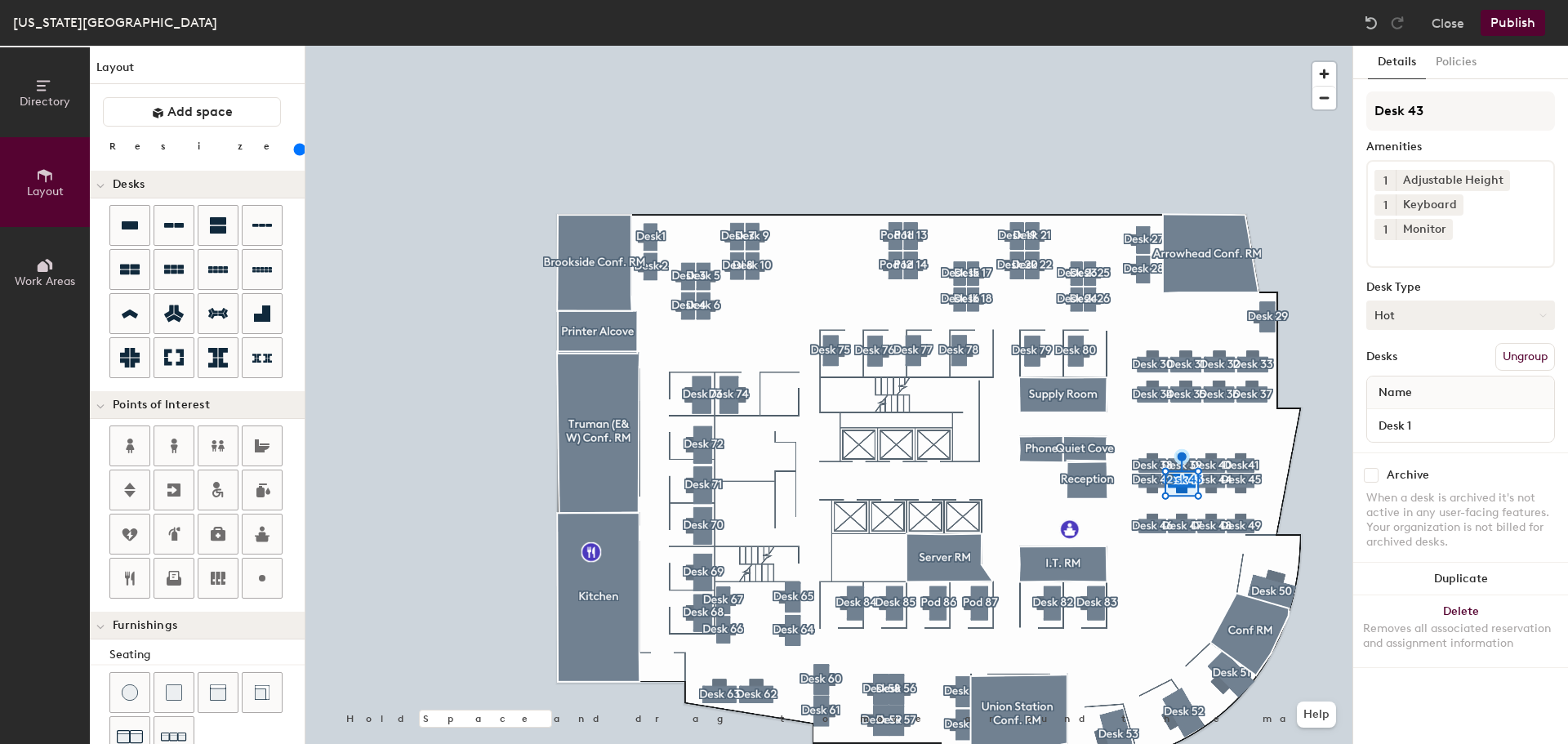
click at [1398, 301] on button "Hot" at bounding box center [1461, 315] width 188 height 29
click at [1384, 403] on div "Hoteled" at bounding box center [1449, 414] width 163 height 25
click at [1418, 301] on button "Assigned" at bounding box center [1461, 315] width 188 height 29
click at [1396, 403] on div "Hoteled" at bounding box center [1449, 414] width 163 height 25
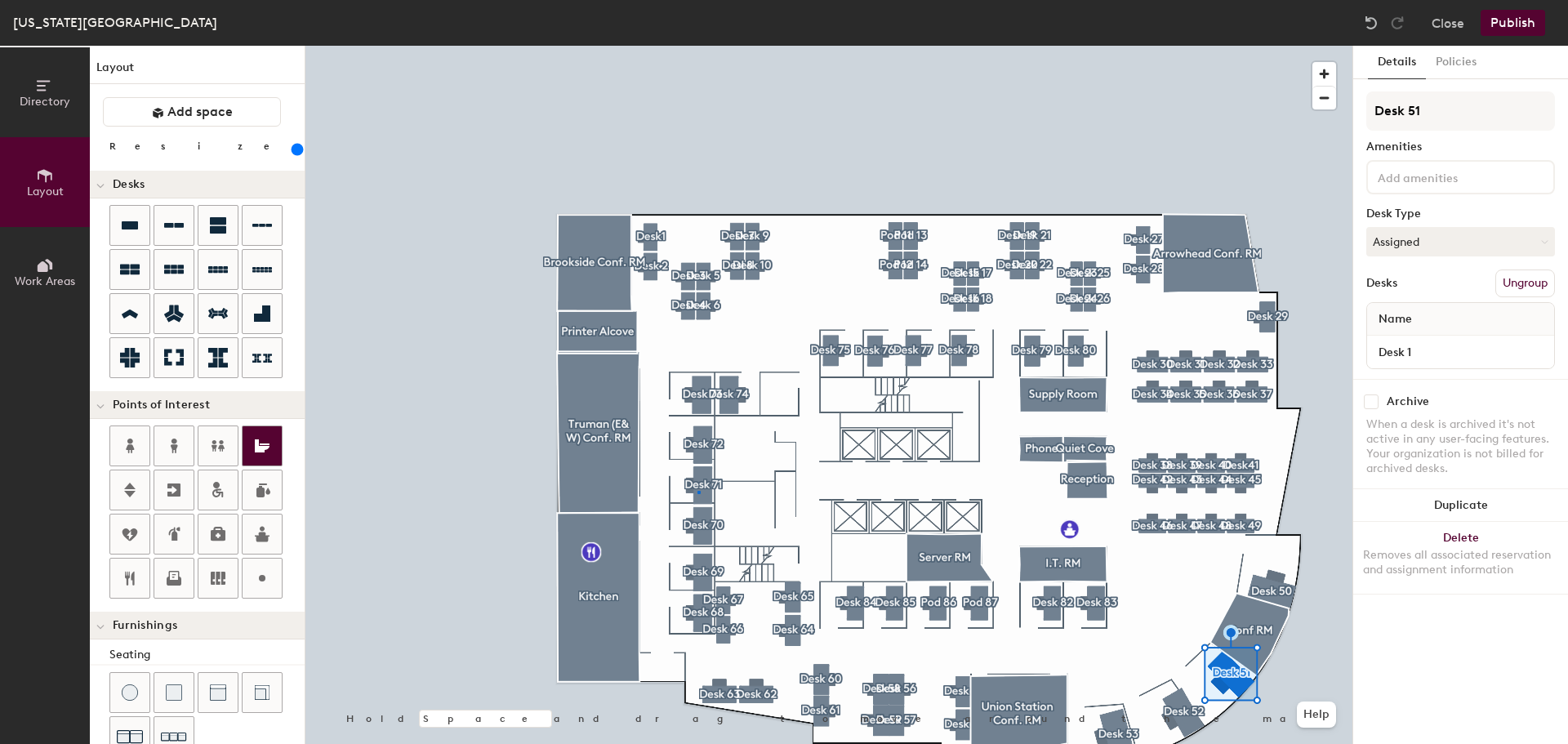
click at [697, 46] on div at bounding box center [829, 46] width 1047 height 0
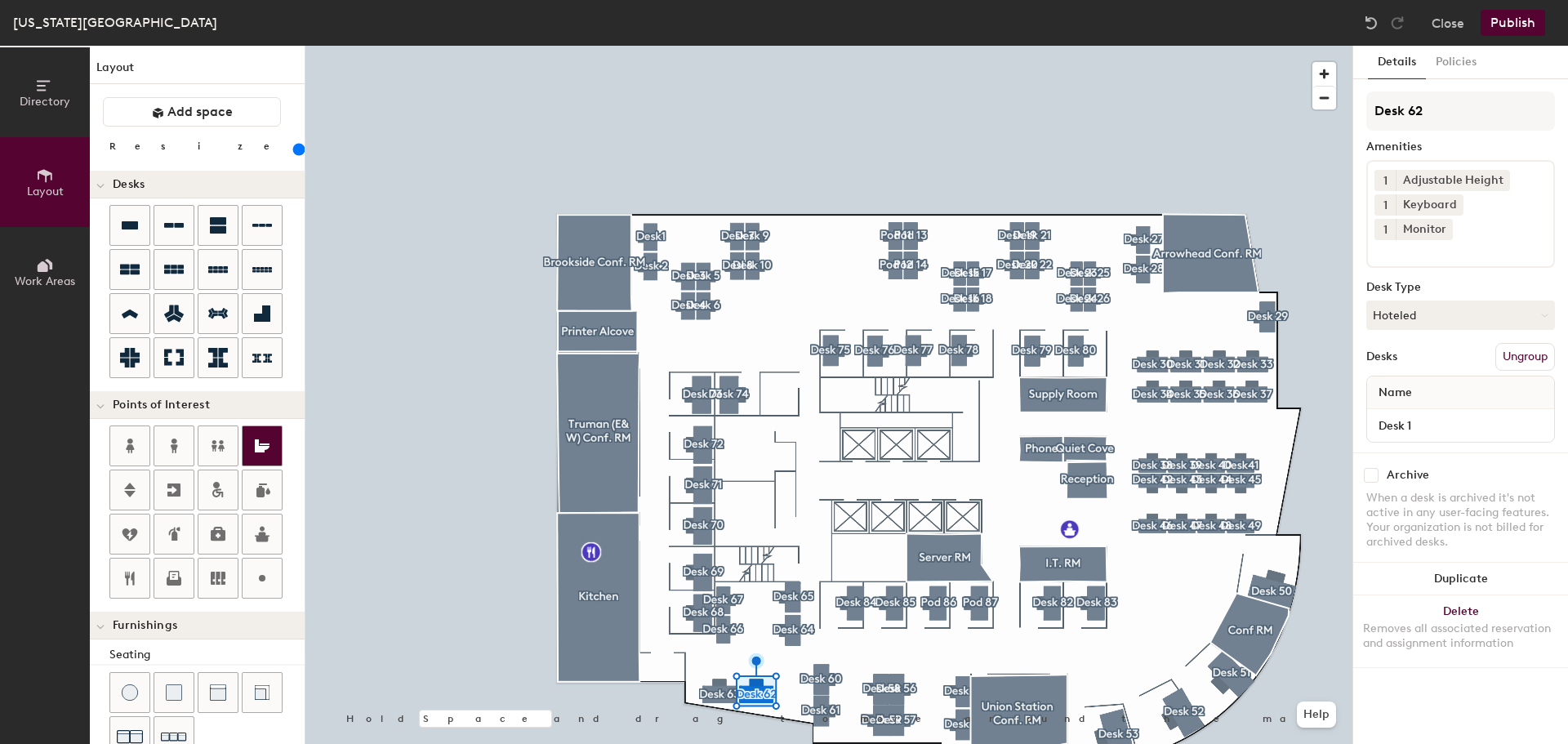
type input "180"
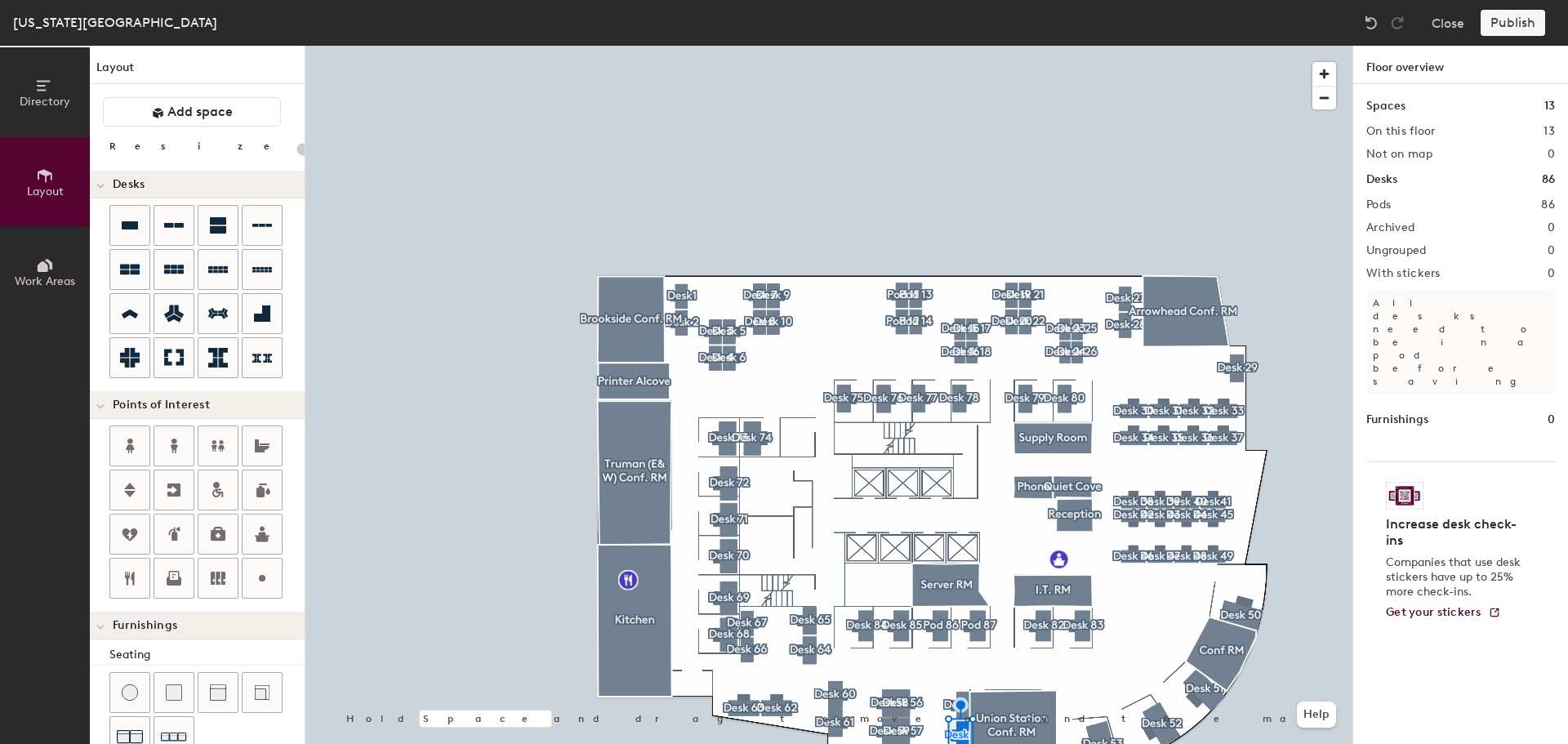
type input "20"
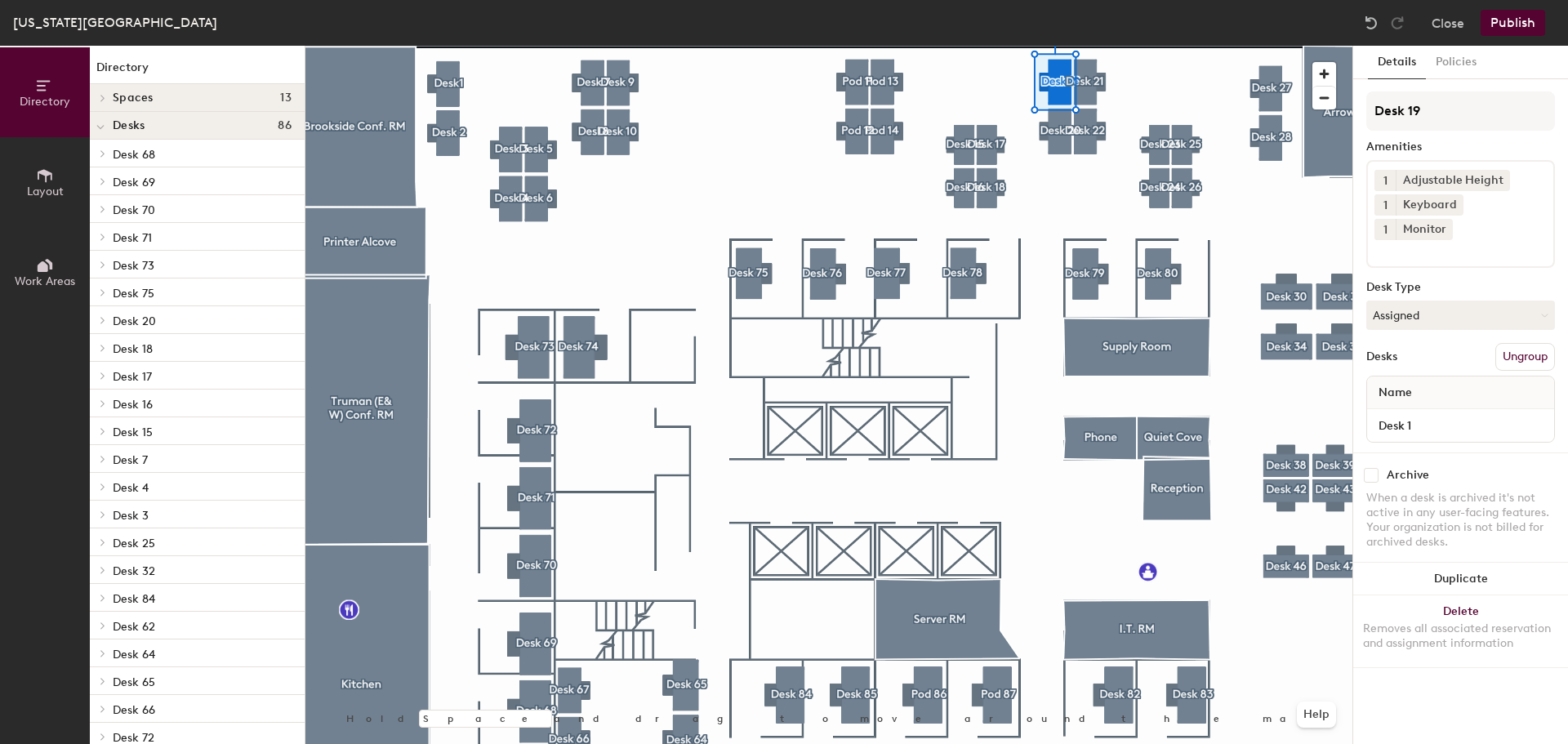
click at [1508, 25] on button "Publish" at bounding box center [1512, 23] width 65 height 26
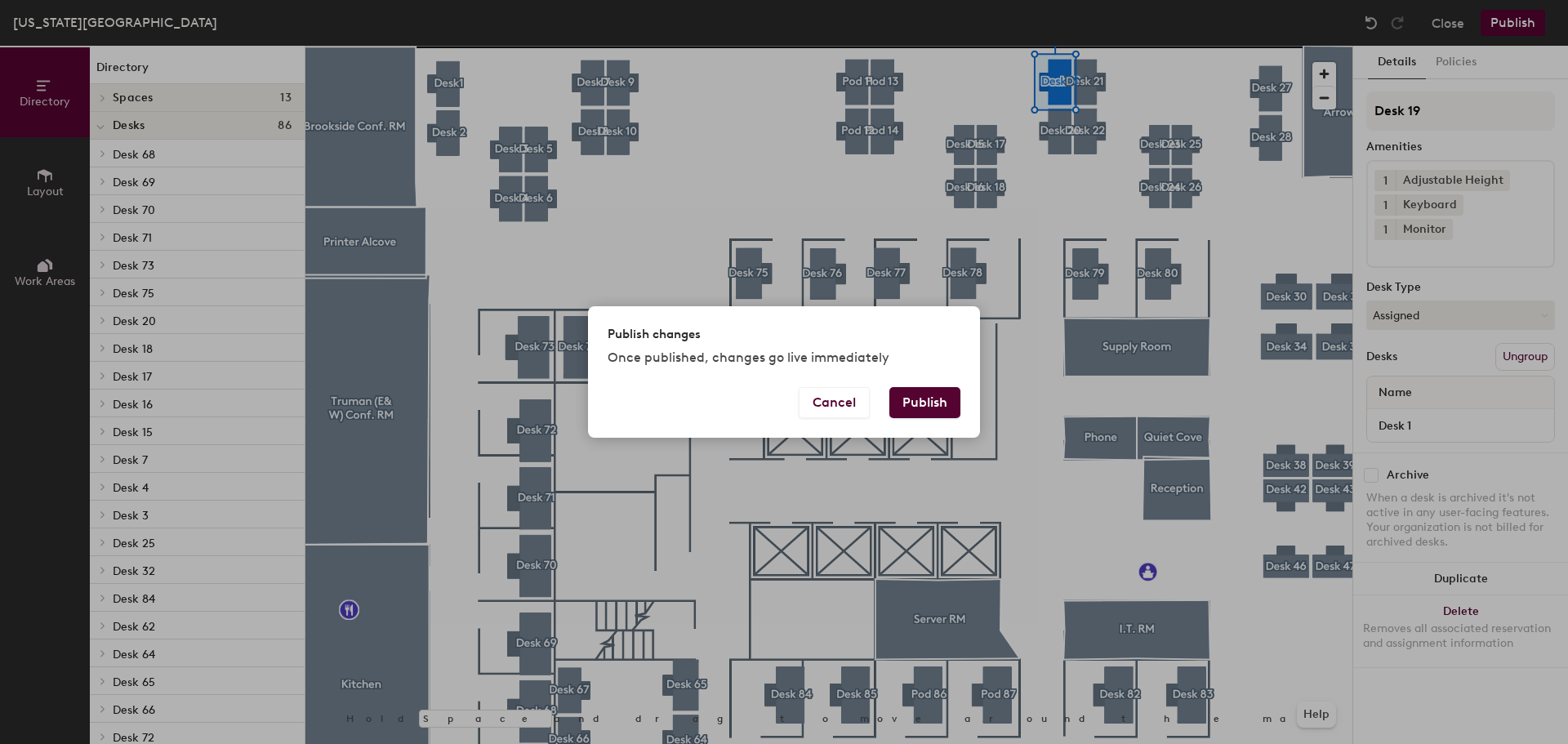
click at [921, 417] on button "Publish" at bounding box center [925, 403] width 71 height 31
